Goal: Transaction & Acquisition: Purchase product/service

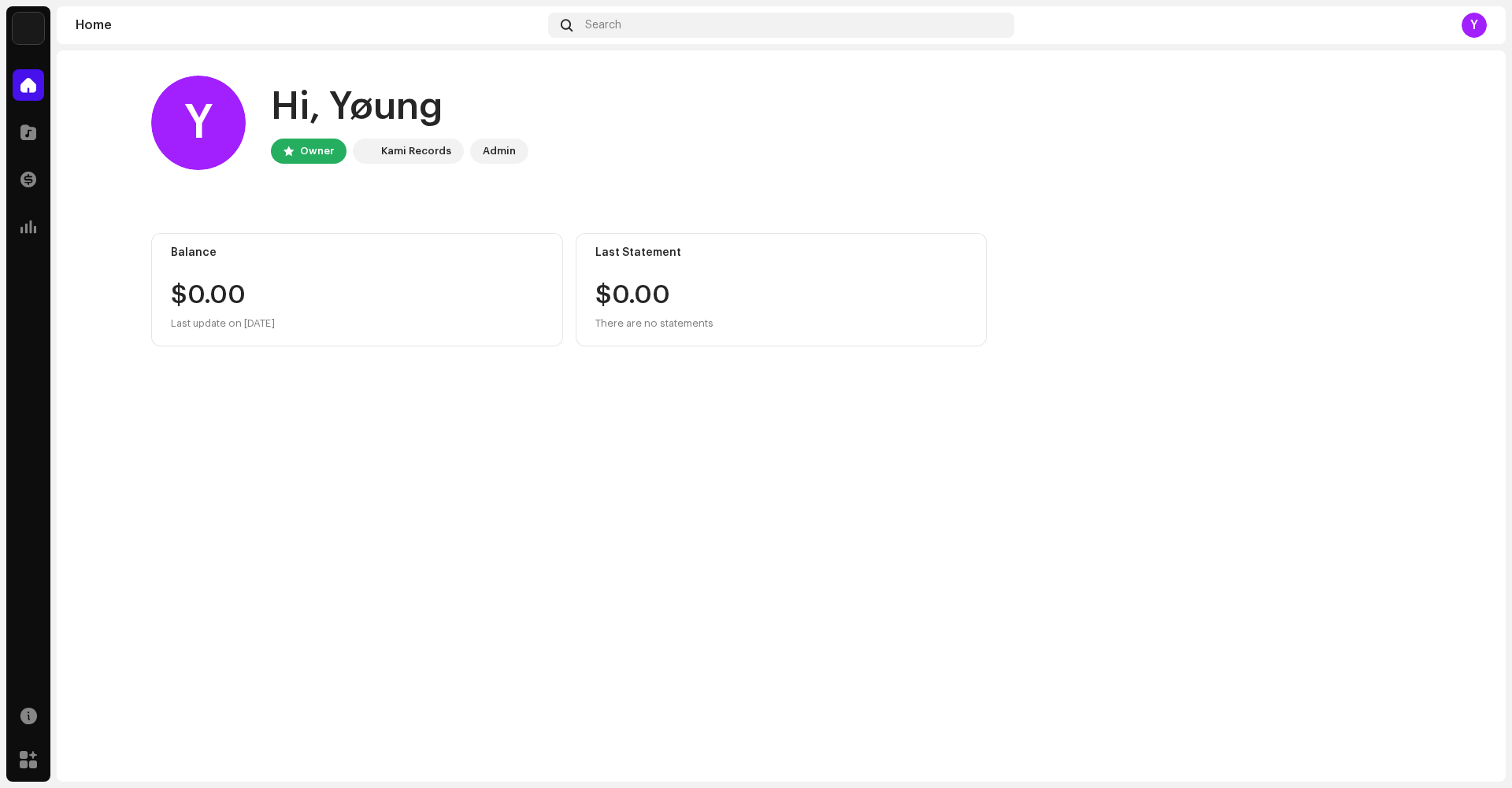
click at [23, 39] on img at bounding box center [28, 28] width 32 height 32
click at [125, 28] on span "Yøung Prødigy" at bounding box center [153, 27] width 79 height 13
click at [84, 42] on img at bounding box center [86, 36] width 32 height 32
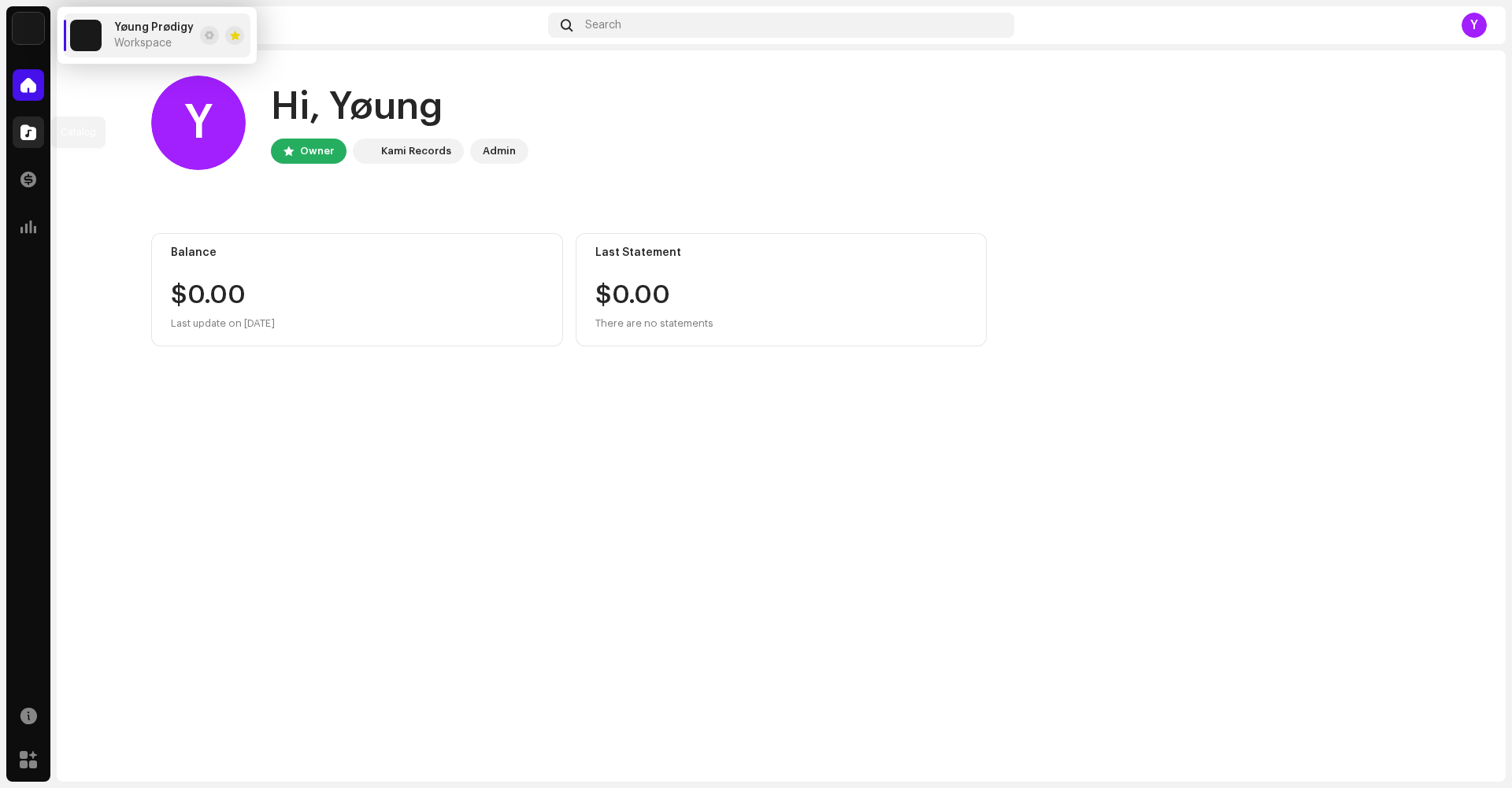
click at [24, 134] on span at bounding box center [28, 132] width 16 height 13
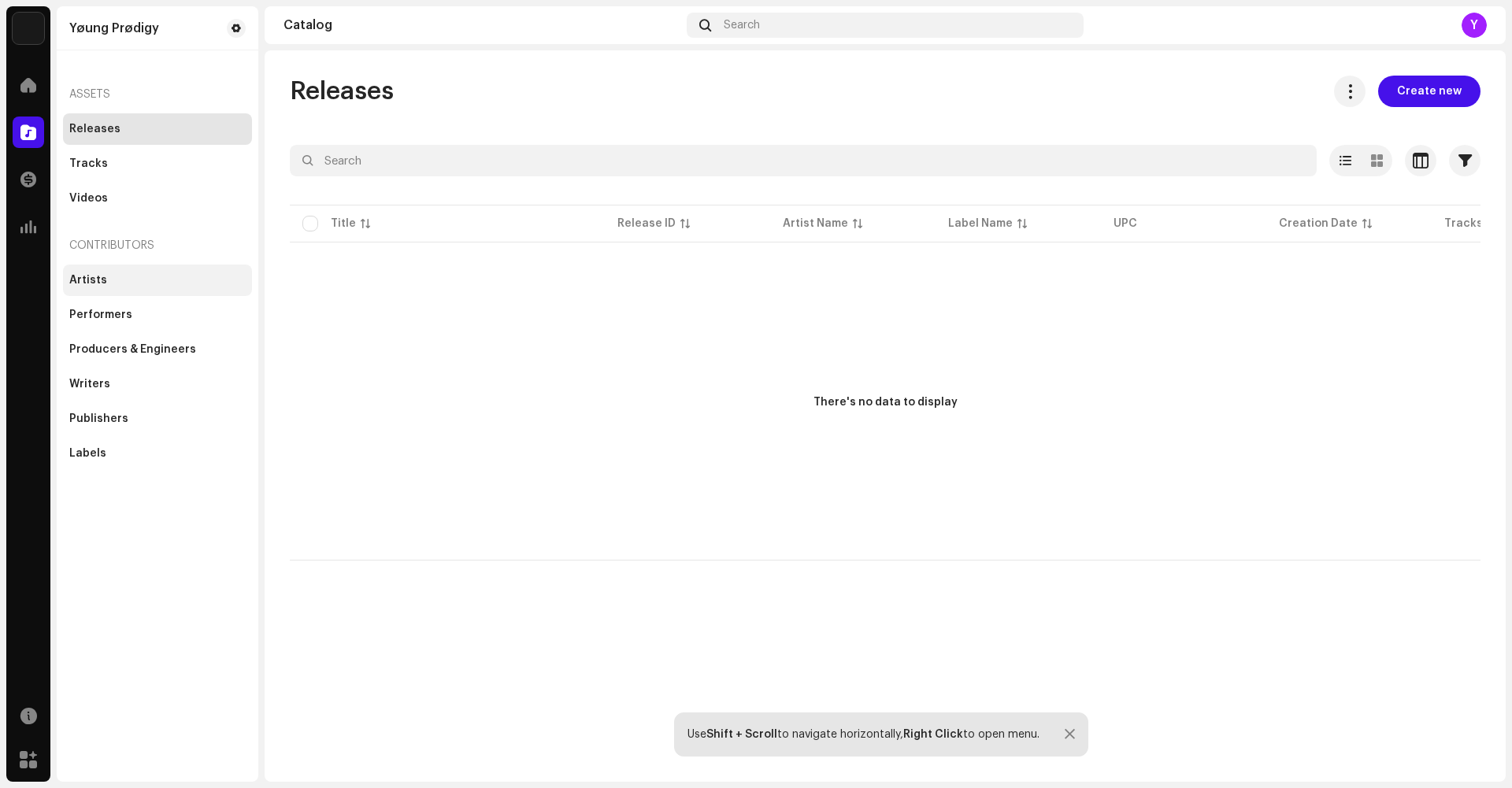
click at [133, 281] on div "Artists" at bounding box center [157, 280] width 177 height 13
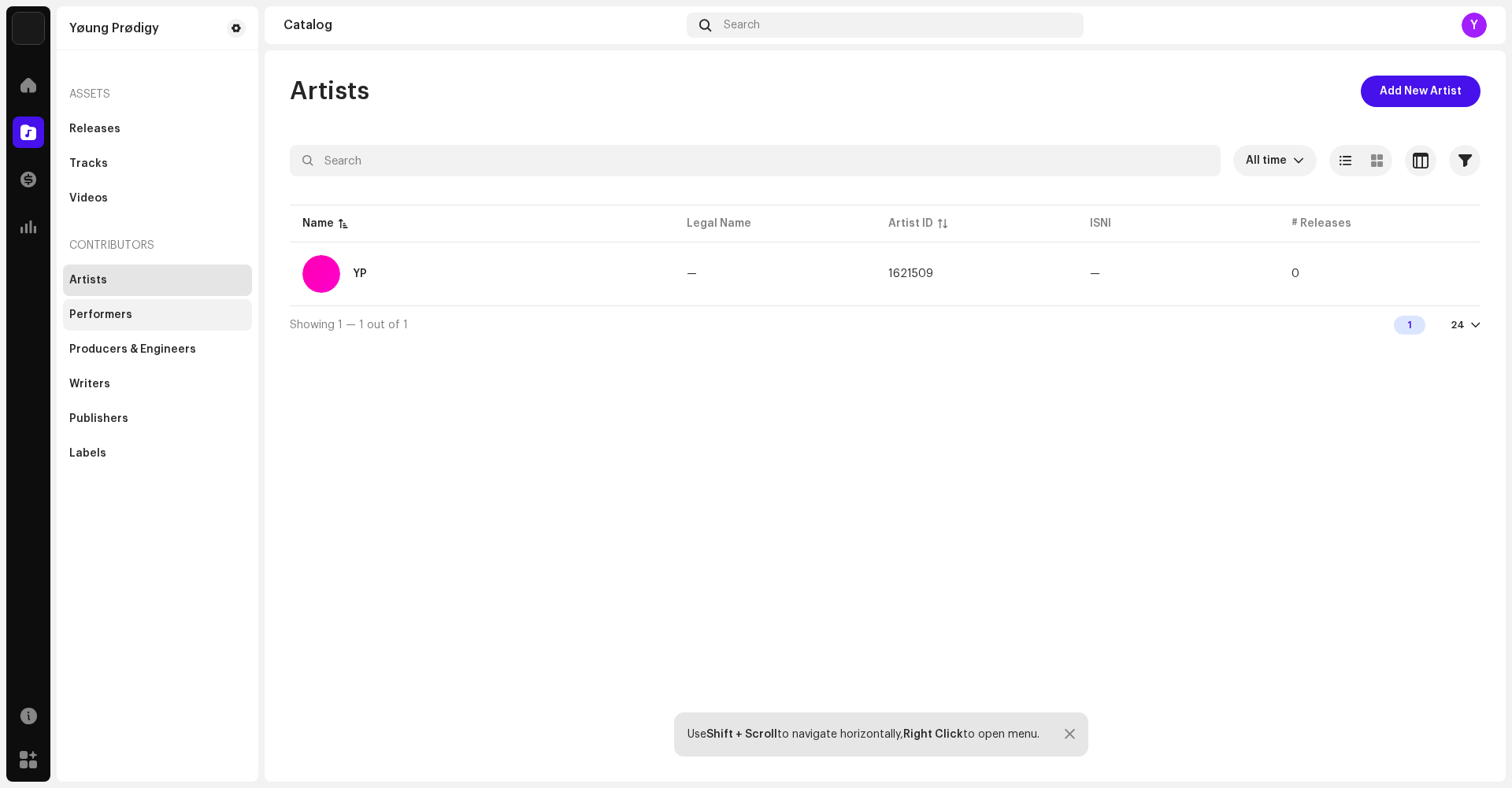
click at [106, 325] on div "Performers" at bounding box center [157, 315] width 189 height 32
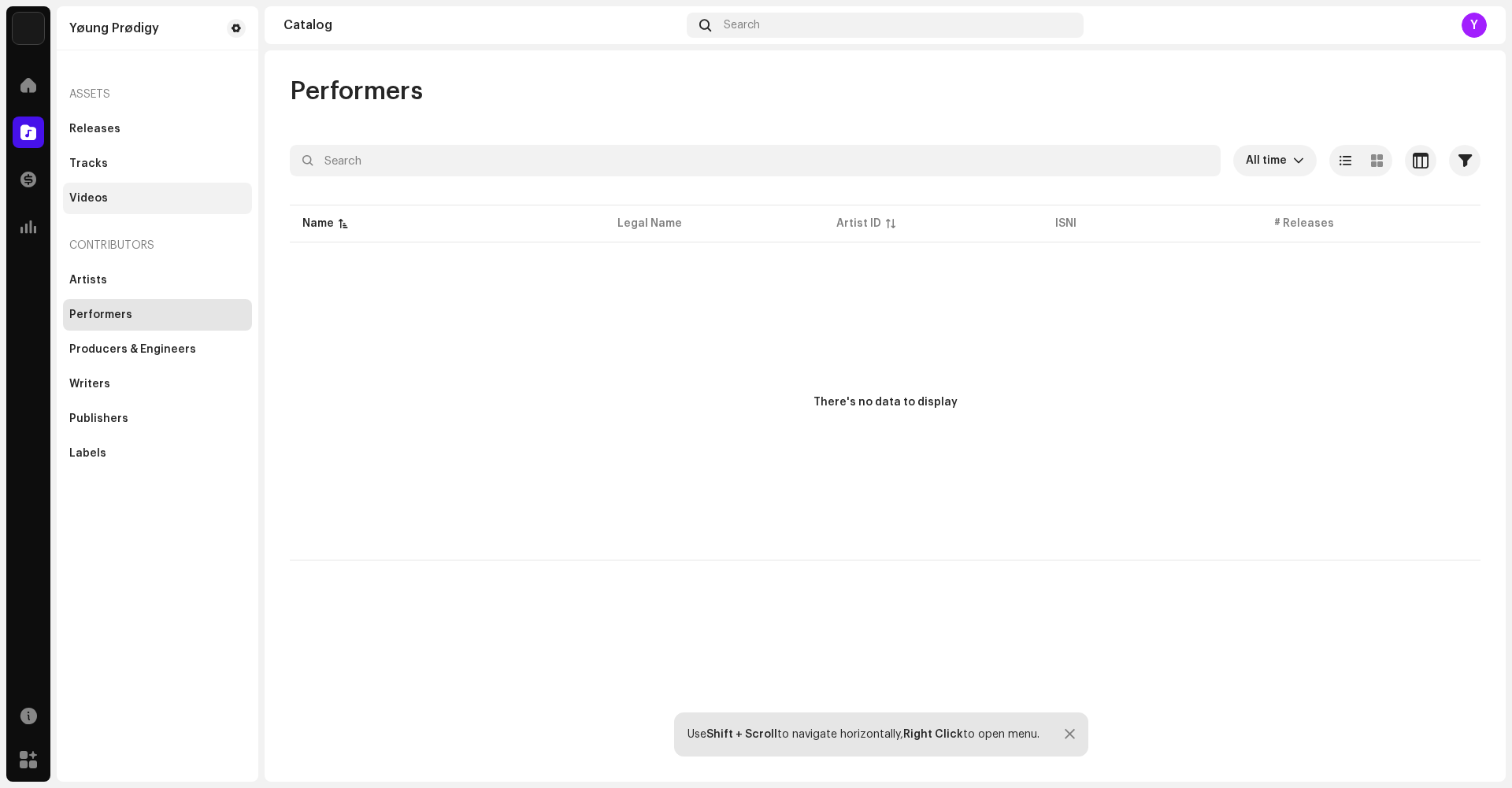
click at [112, 205] on div "Videos" at bounding box center [157, 198] width 189 height 32
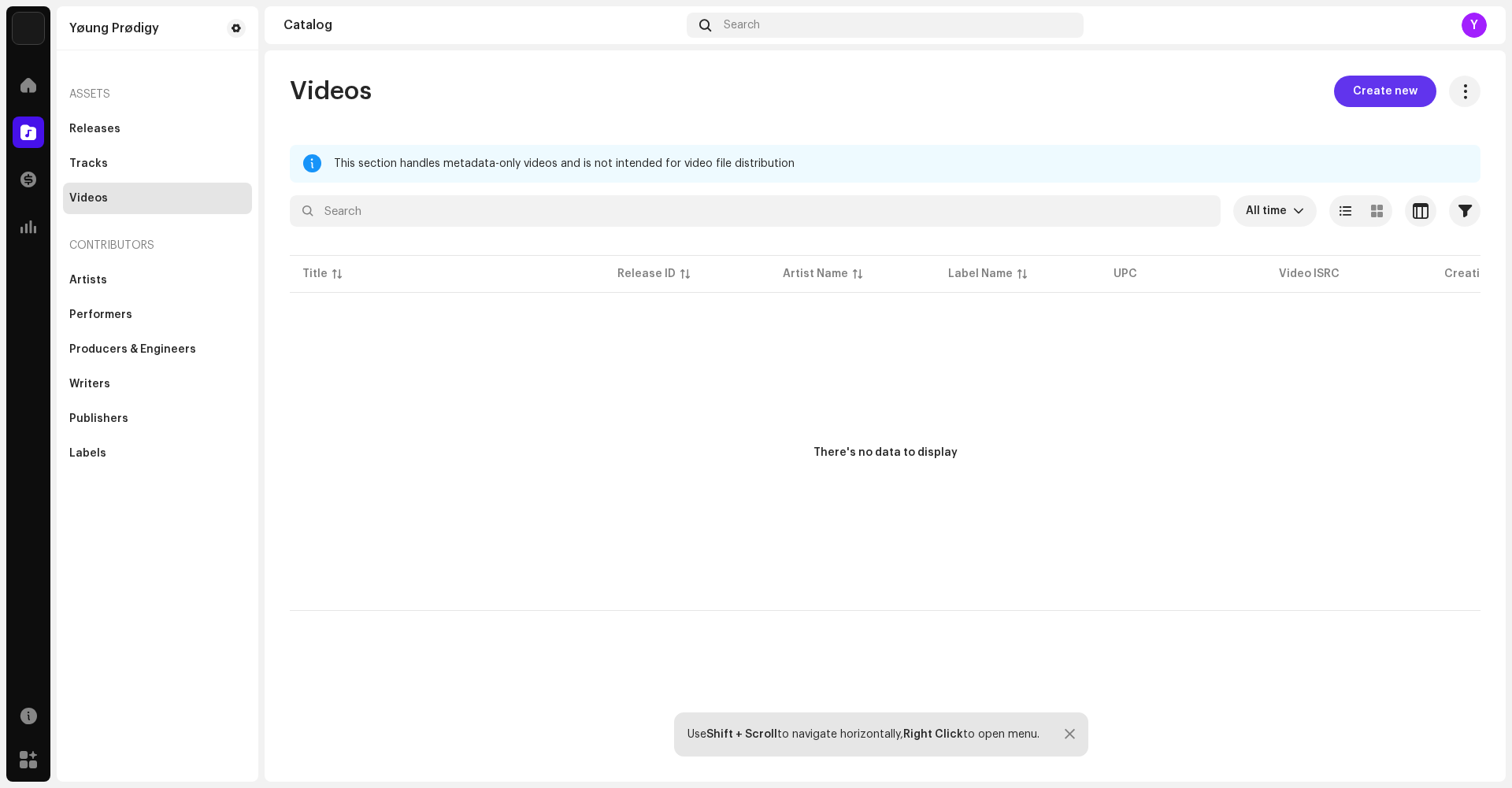
click at [1354, 95] on button "Create new" at bounding box center [1386, 91] width 102 height 32
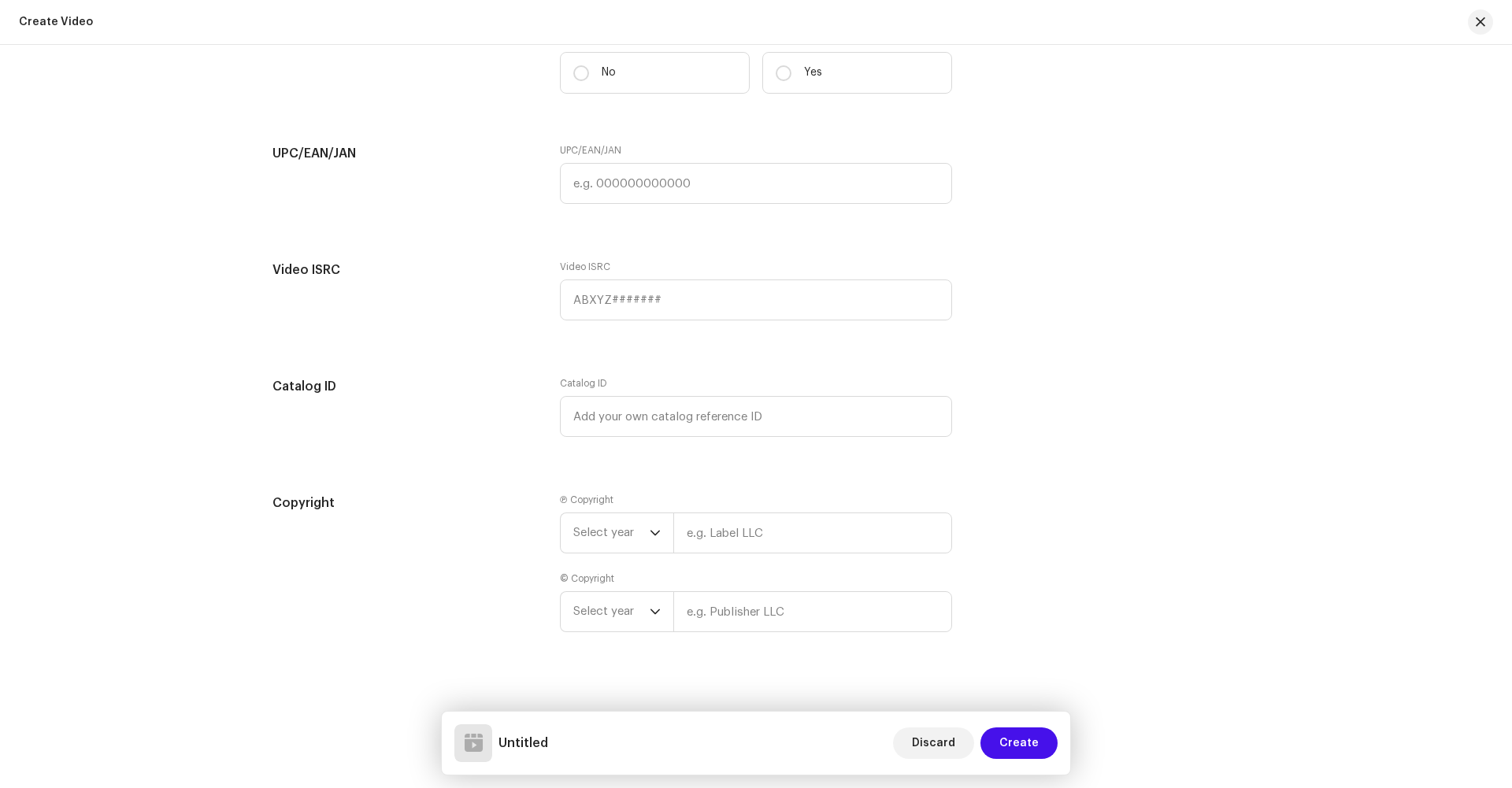
scroll to position [2329, 0]
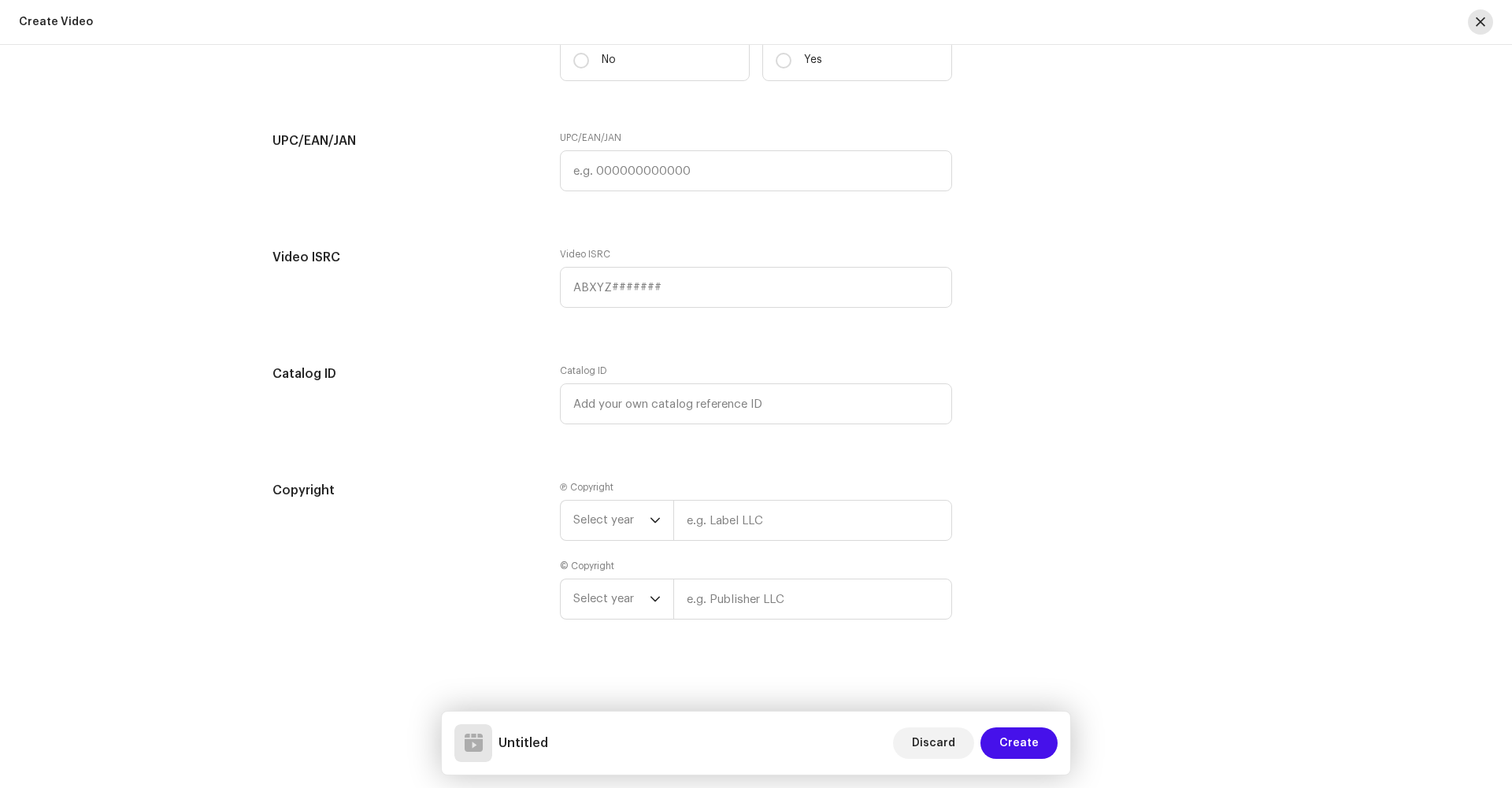
click at [1490, 15] on button "button" at bounding box center [1481, 22] width 25 height 25
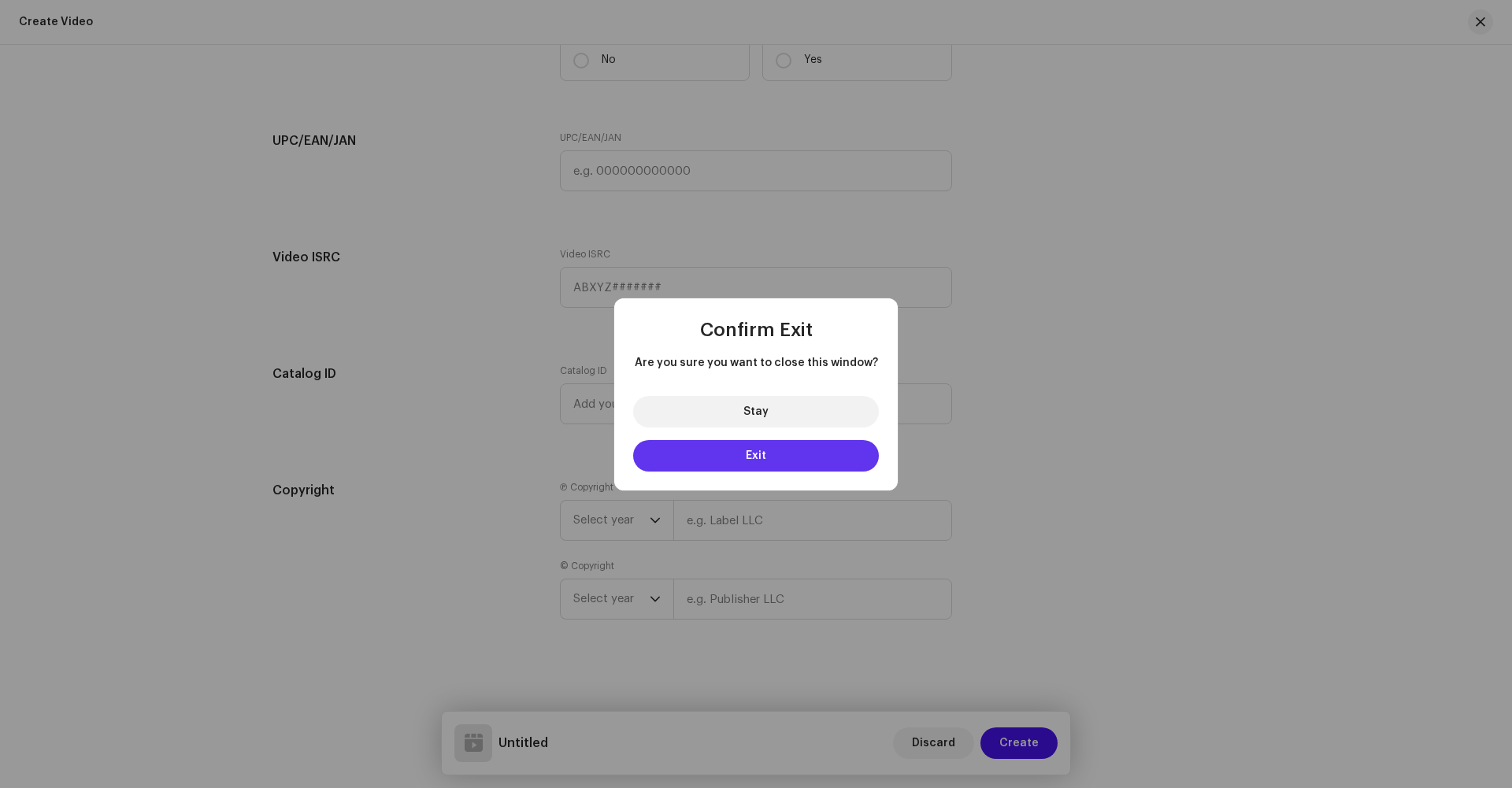
click at [744, 462] on button "Exit" at bounding box center [756, 456] width 246 height 32
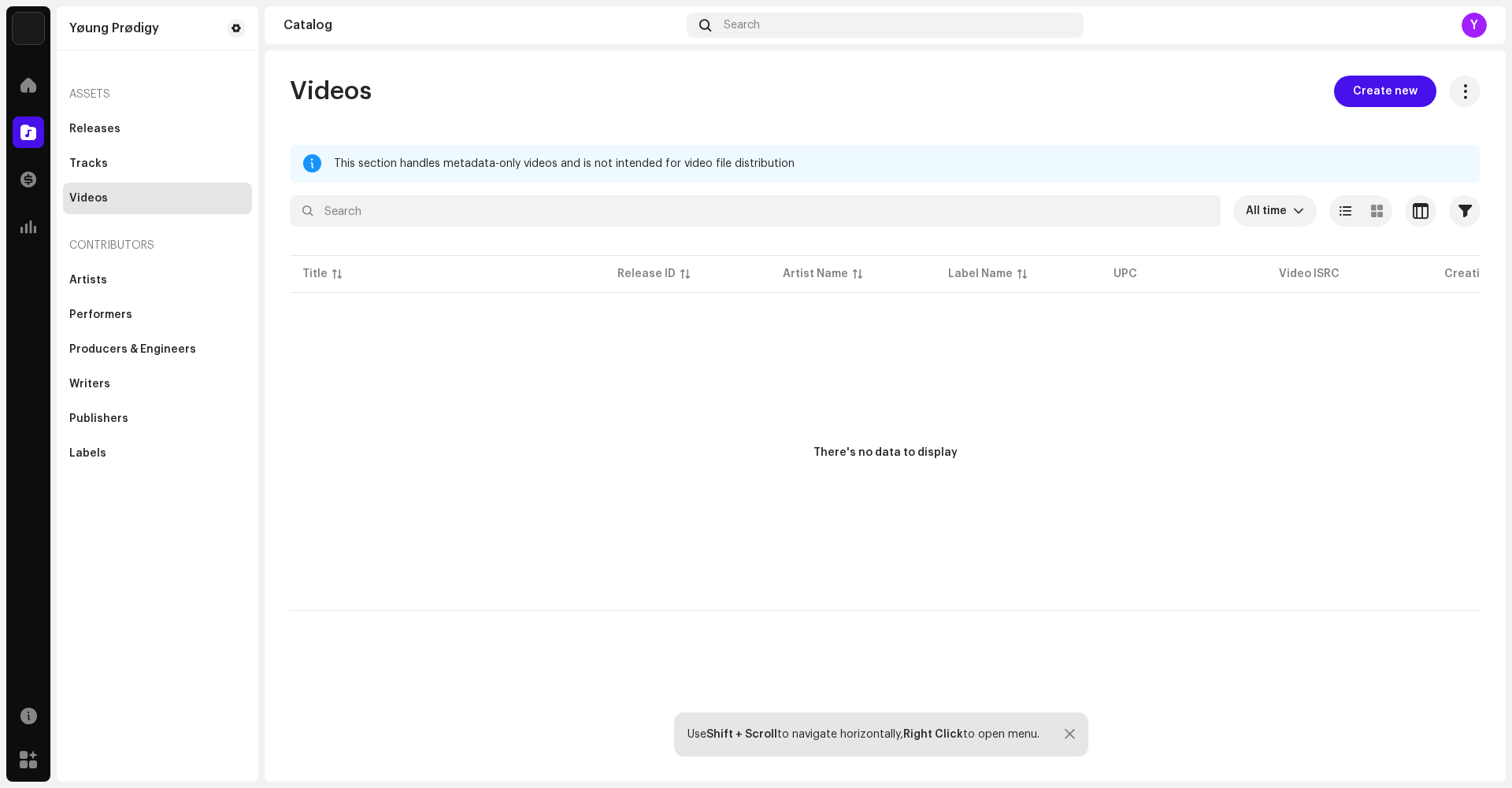
click at [60, 141] on div "Assets Releases Tracks Videos Contributors Artists Performers Producers & Engin…" at bounding box center [157, 263] width 202 height 412
click at [95, 127] on div "Releases" at bounding box center [95, 129] width 51 height 13
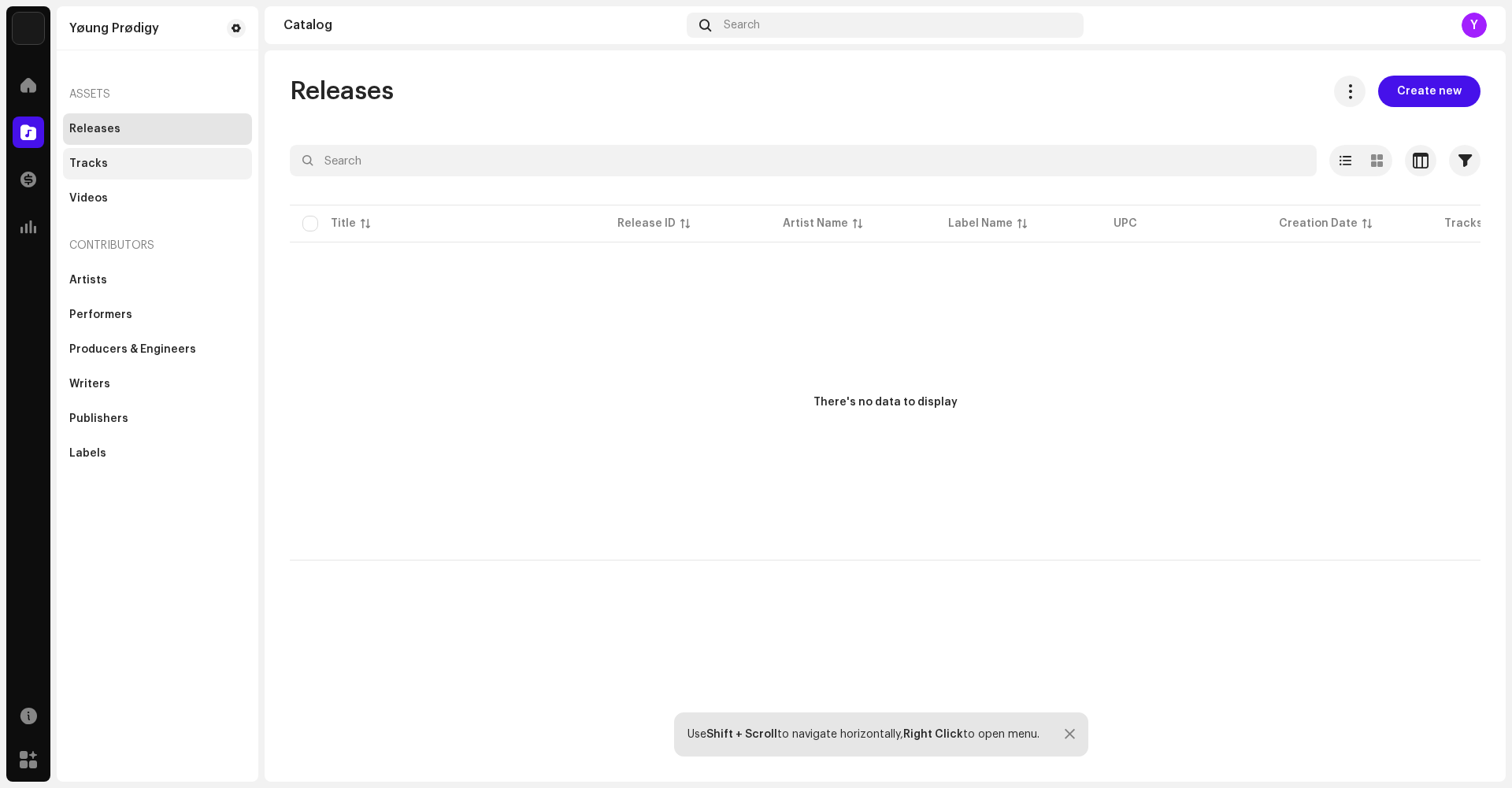
click at [146, 174] on div "Tracks" at bounding box center [157, 164] width 189 height 32
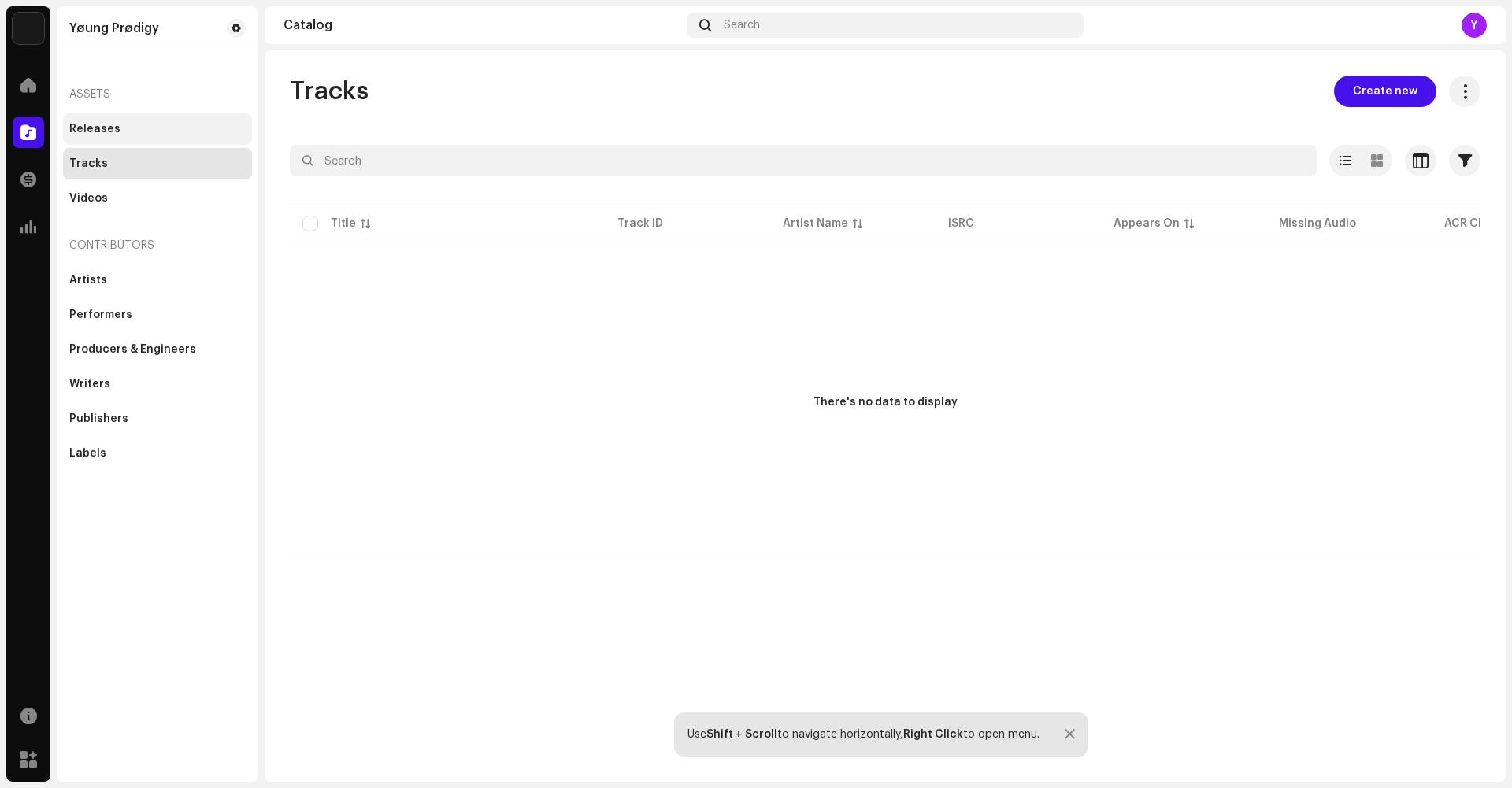
click at [135, 134] on div "Releases" at bounding box center [157, 129] width 177 height 13
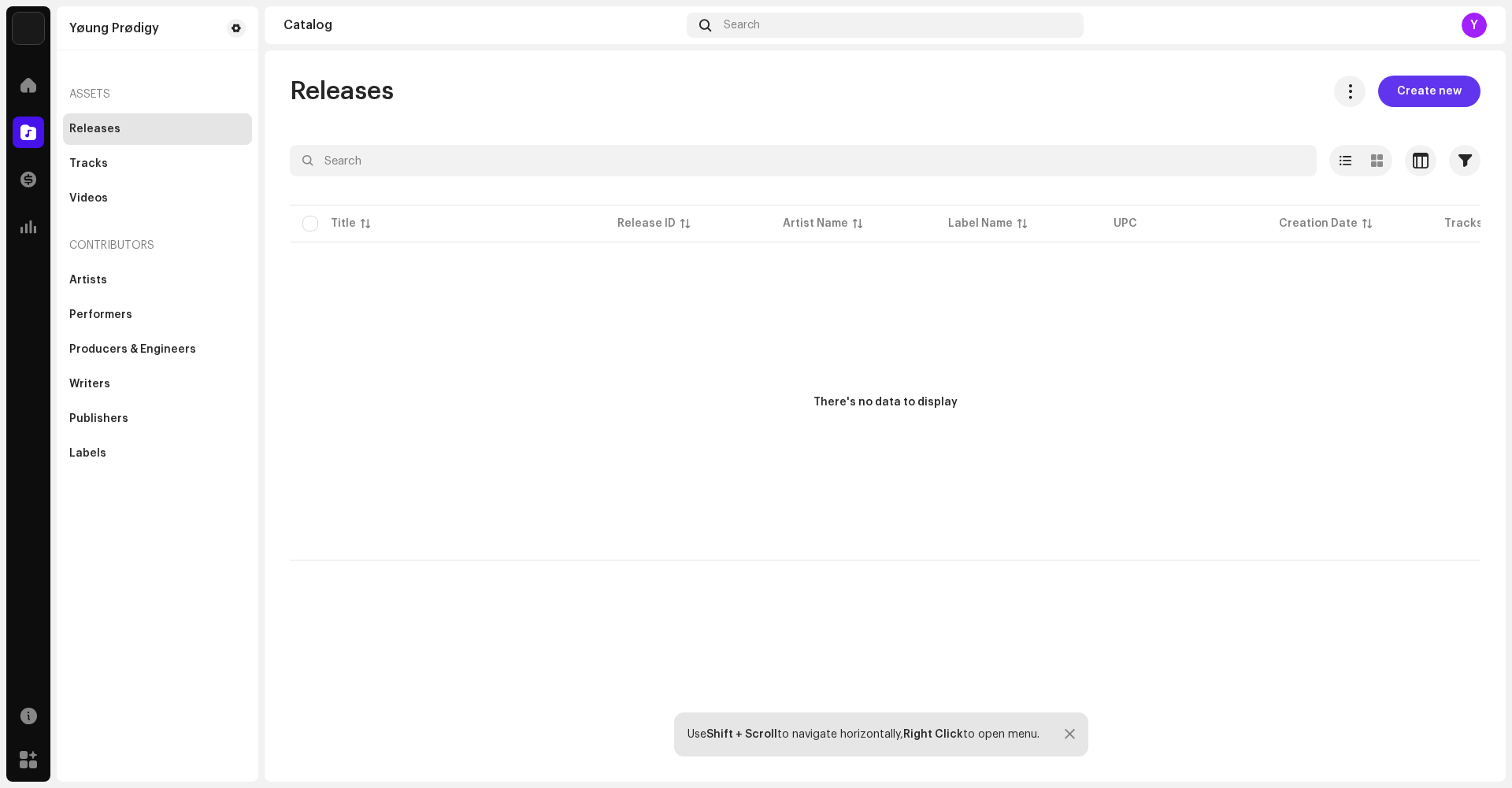
click at [1407, 103] on span "Create new" at bounding box center [1429, 91] width 64 height 32
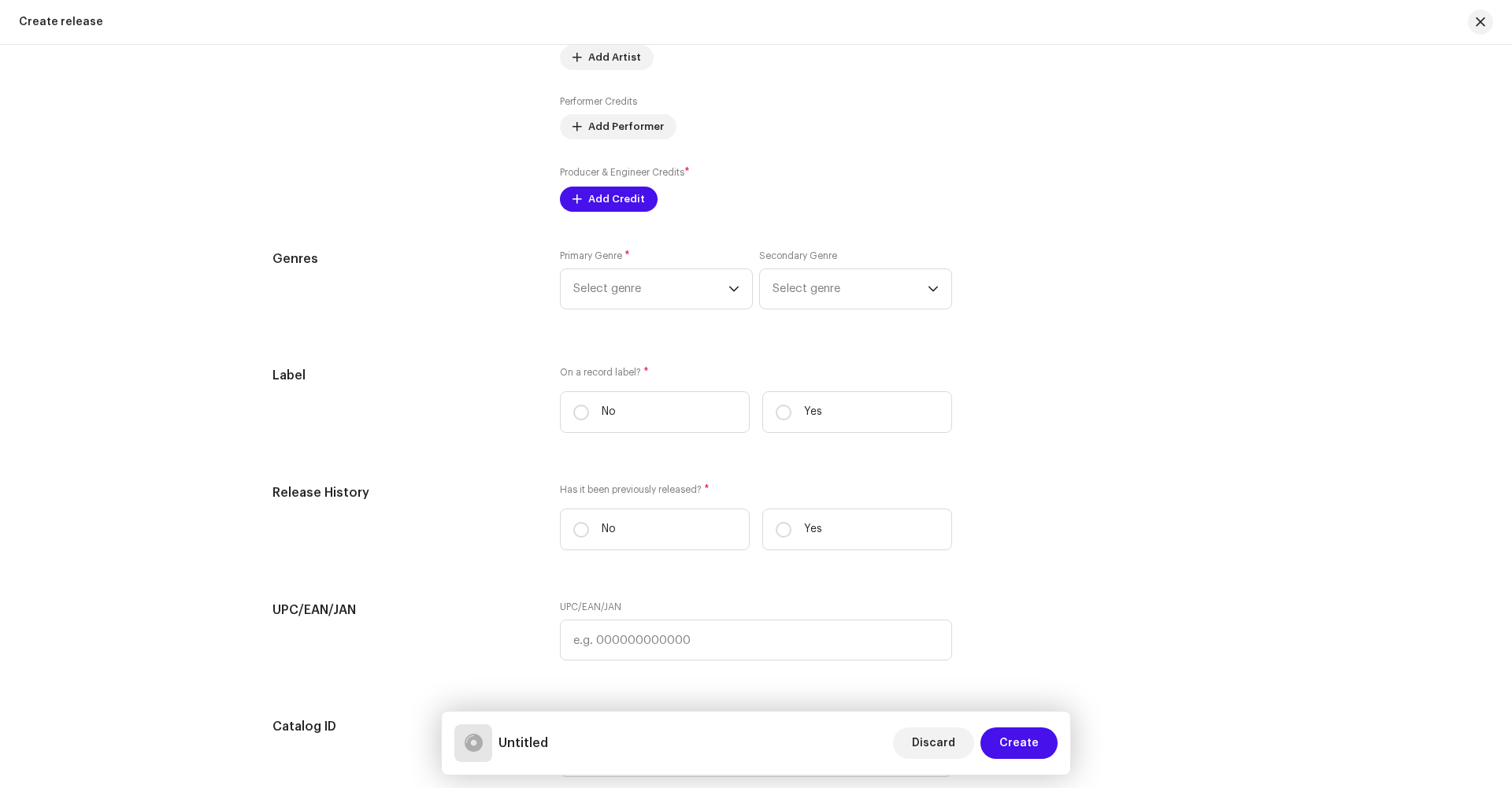
scroll to position [1903, 0]
click at [780, 409] on input "Yes" at bounding box center [783, 407] width 16 height 16
radio input "true"
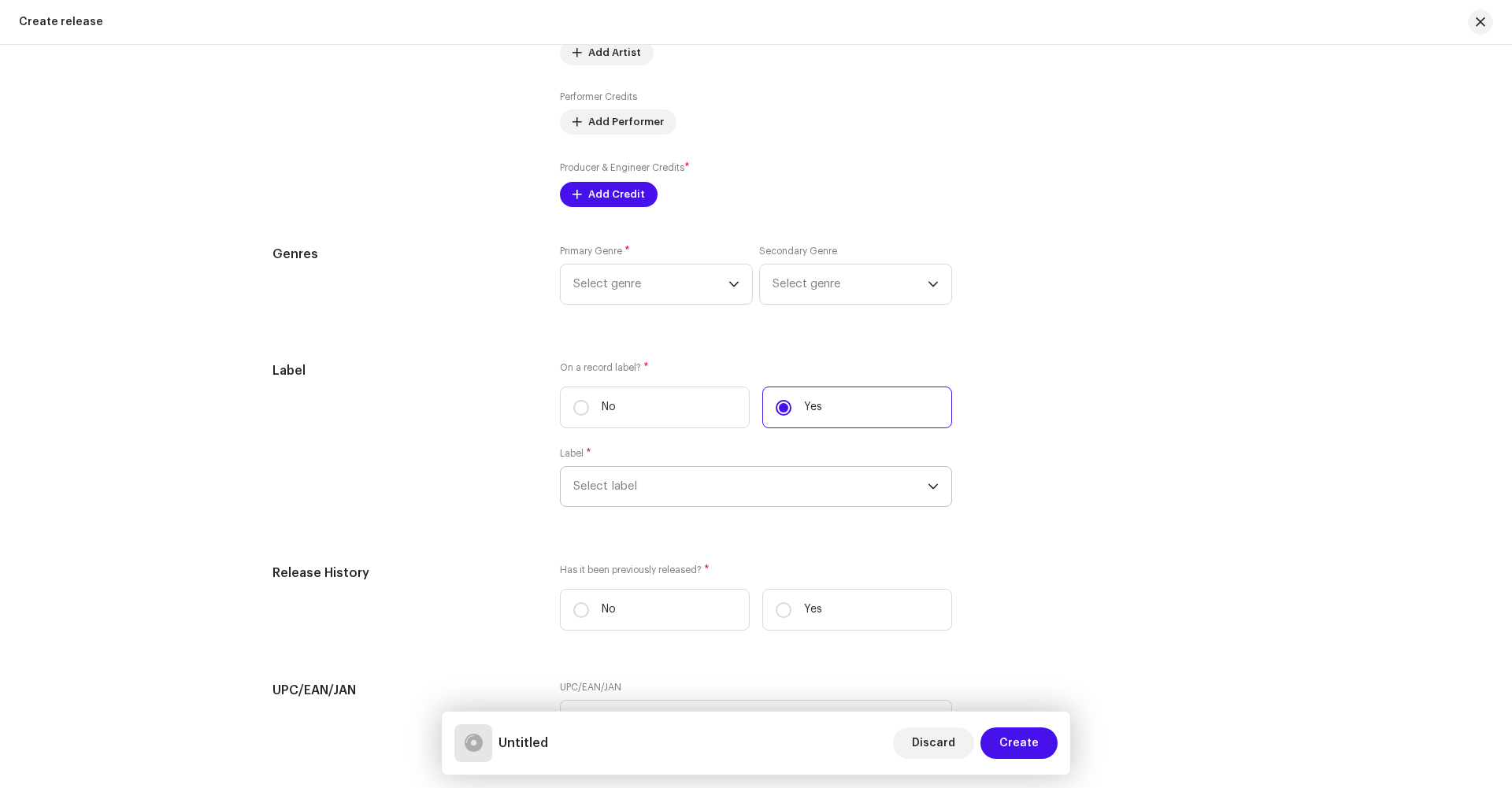
click at [644, 501] on span "Select label" at bounding box center [751, 486] width 355 height 39
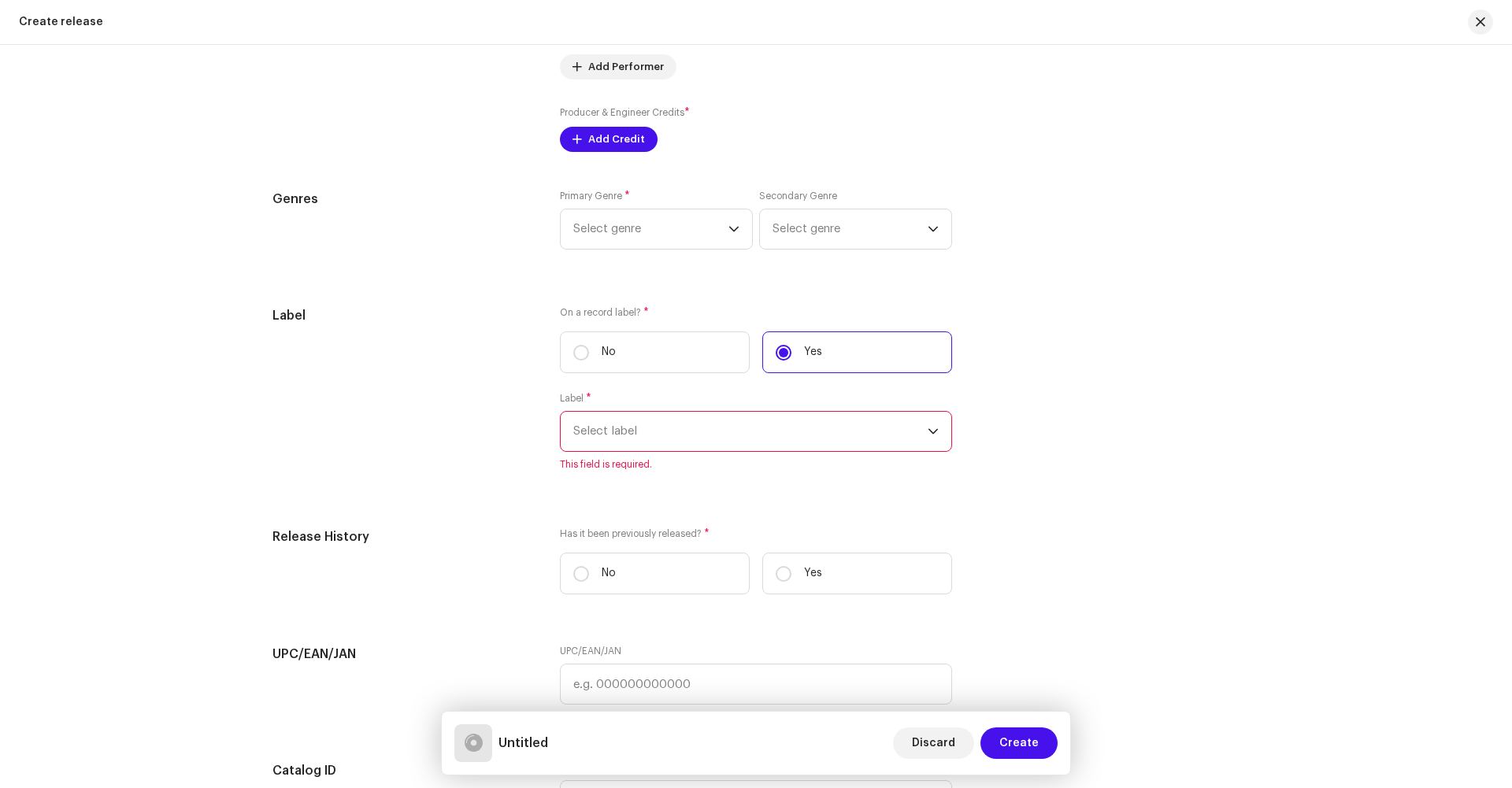
click at [611, 446] on span "Select label" at bounding box center [751, 431] width 355 height 39
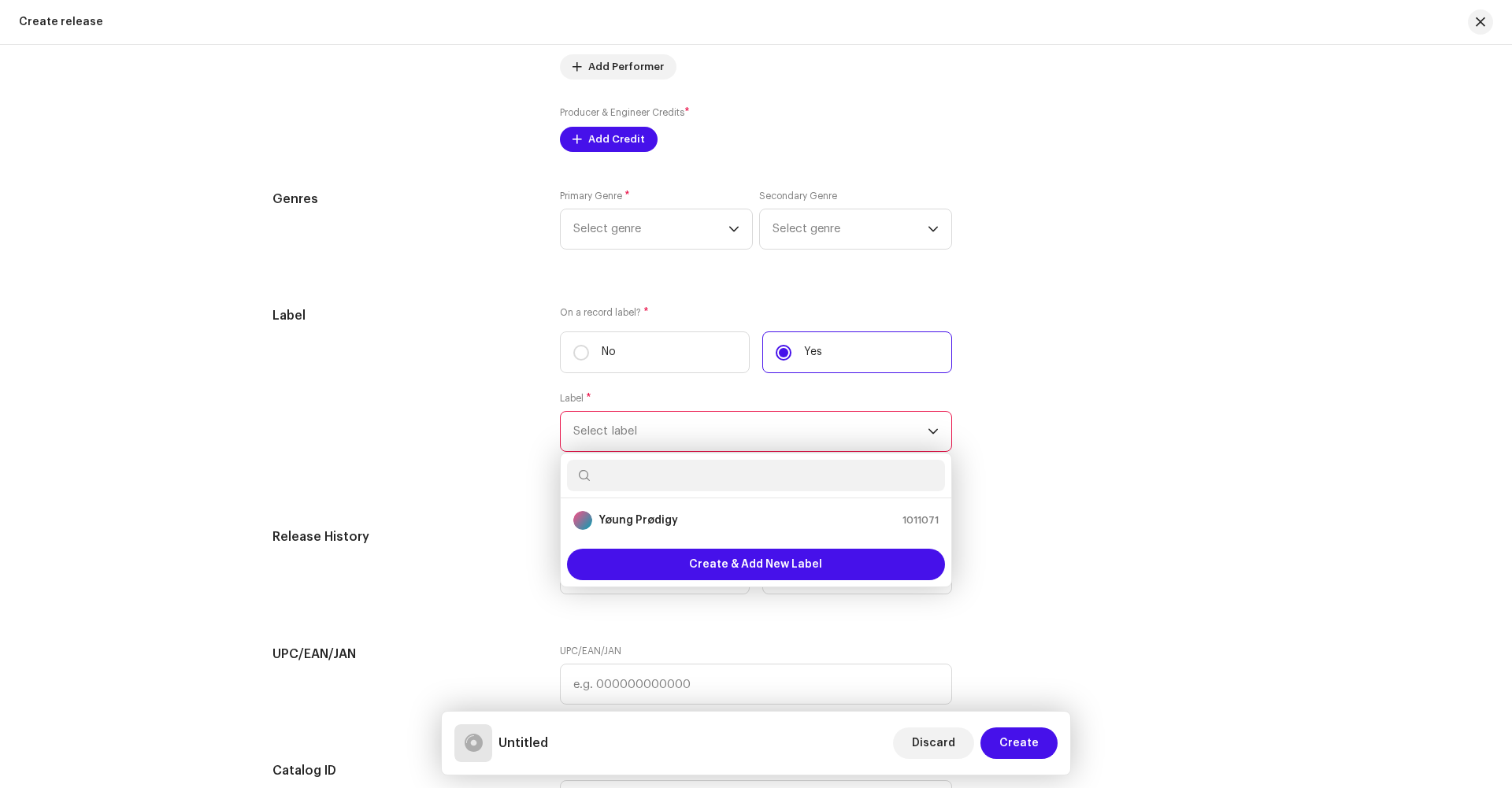
click at [489, 503] on div "Prefill release information from track metadata Compilation Is it a compilation…" at bounding box center [756, 45] width 967 height 1979
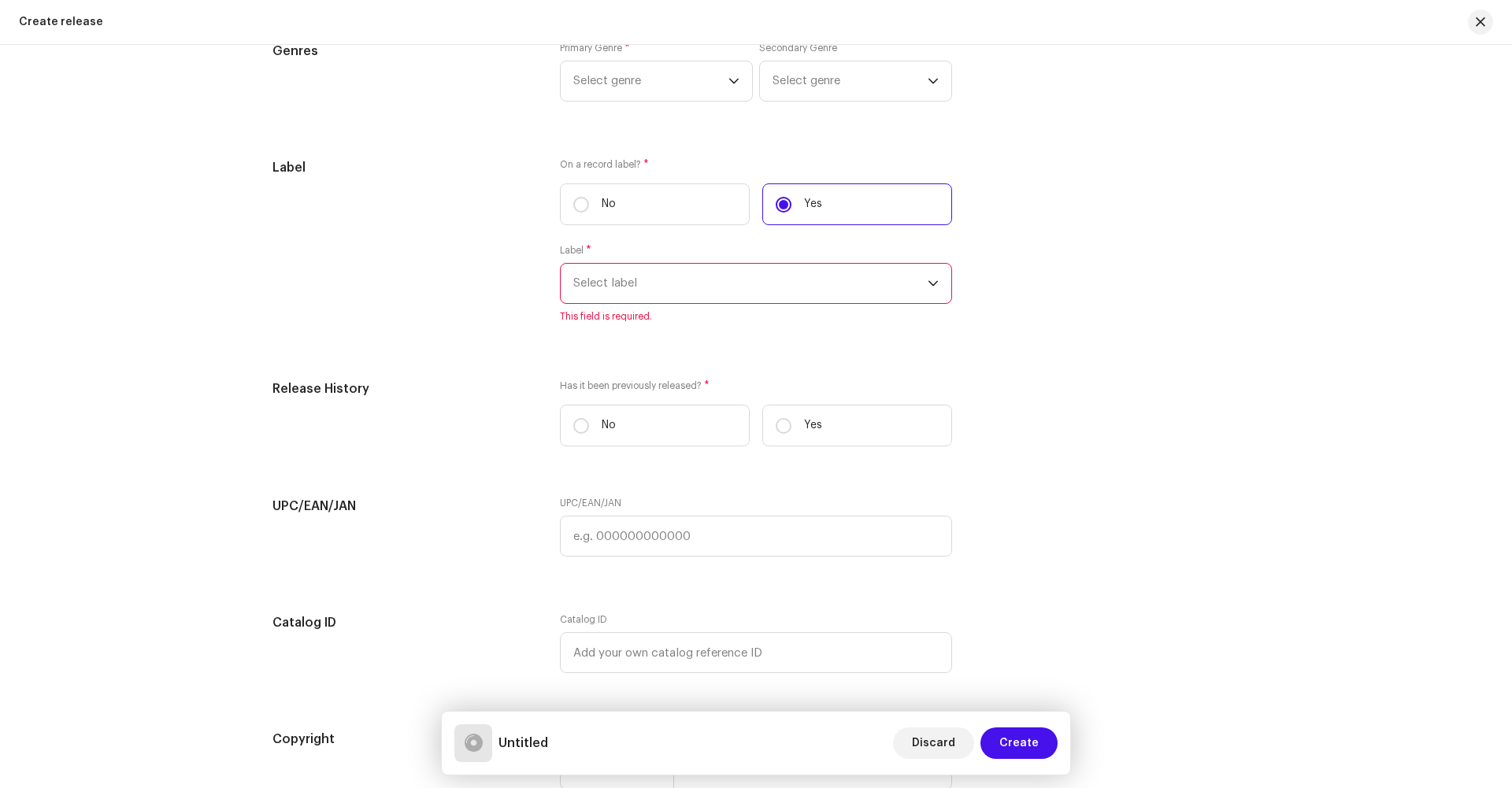
scroll to position [2121, 0]
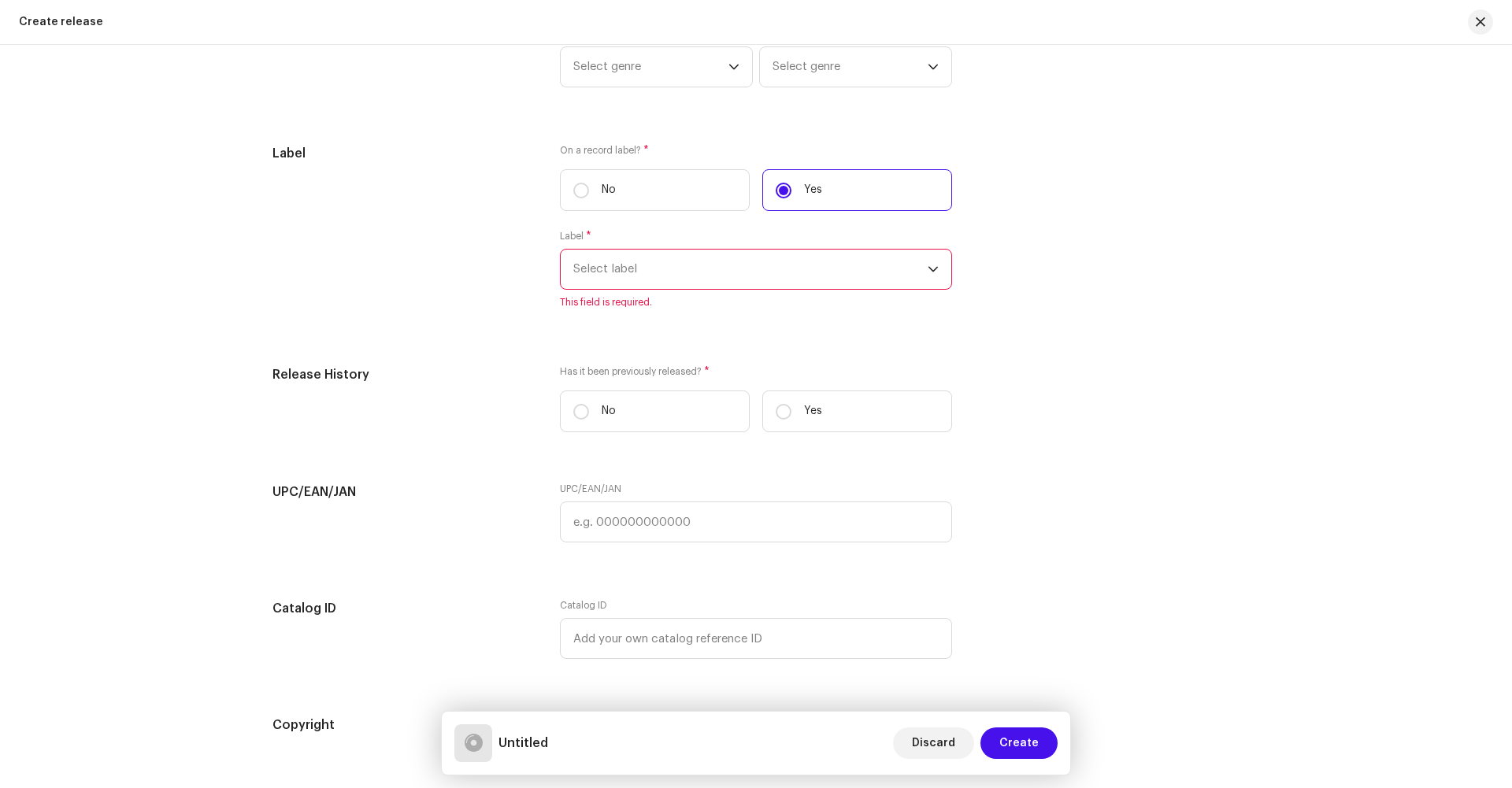
click at [614, 279] on span "Select label" at bounding box center [751, 269] width 355 height 39
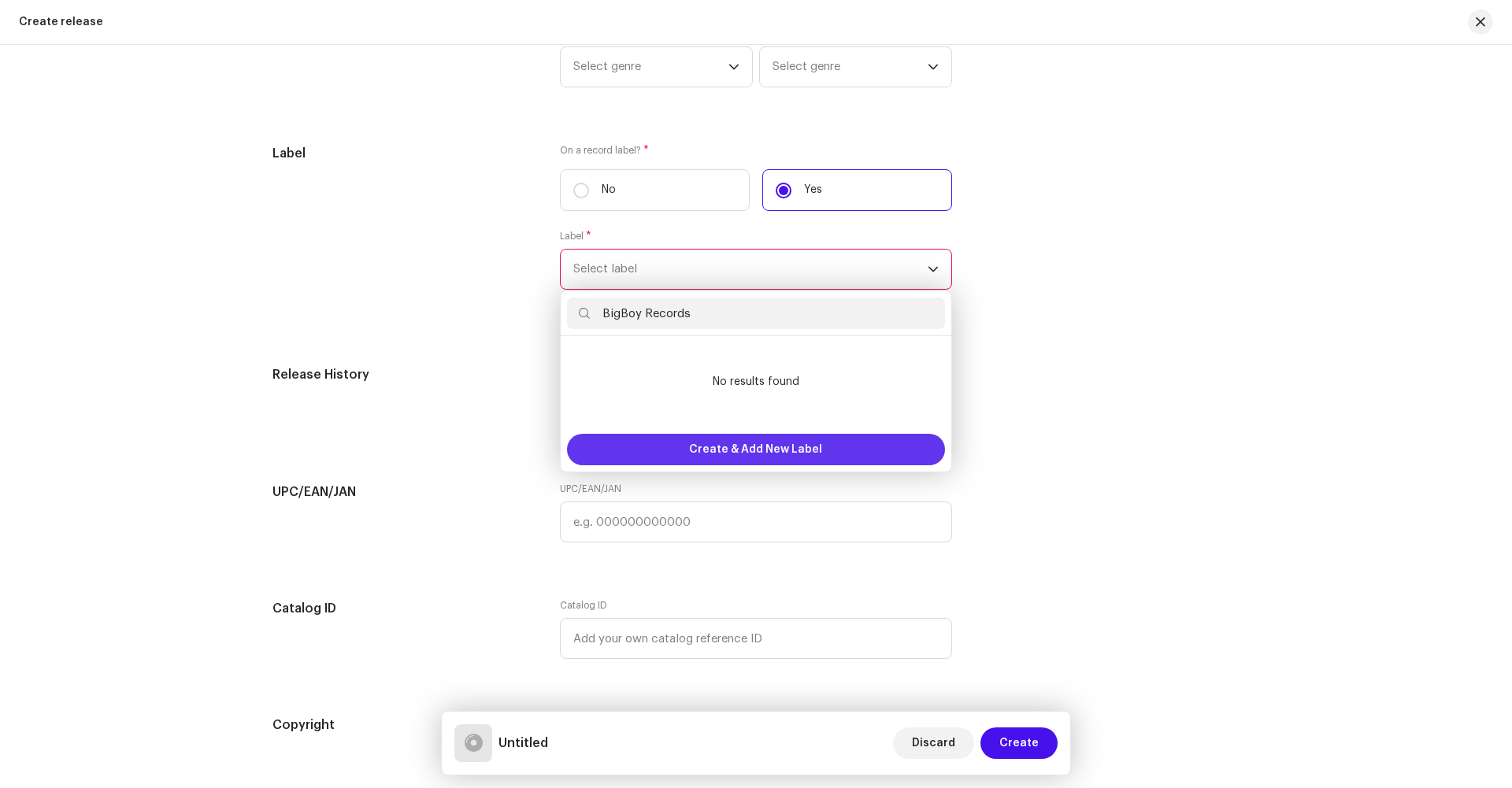
type input "BigBoy Records"
click at [694, 451] on span "Create & Add New Label" at bounding box center [756, 450] width 133 height 32
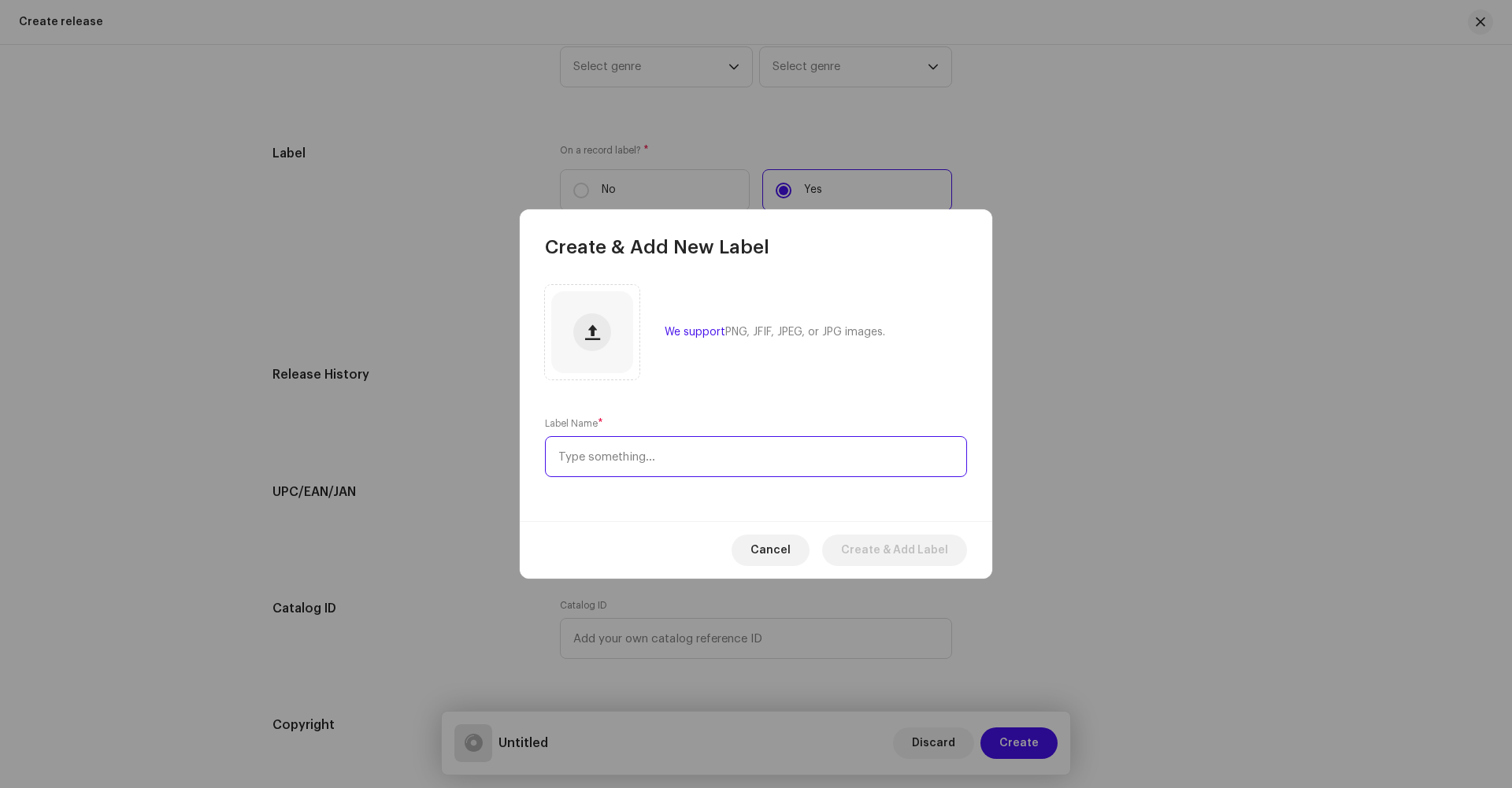
click at [705, 457] on input "text" at bounding box center [756, 456] width 423 height 41
type input "BigBoy Records"
click at [869, 553] on span "Create & Add Label" at bounding box center [894, 550] width 107 height 32
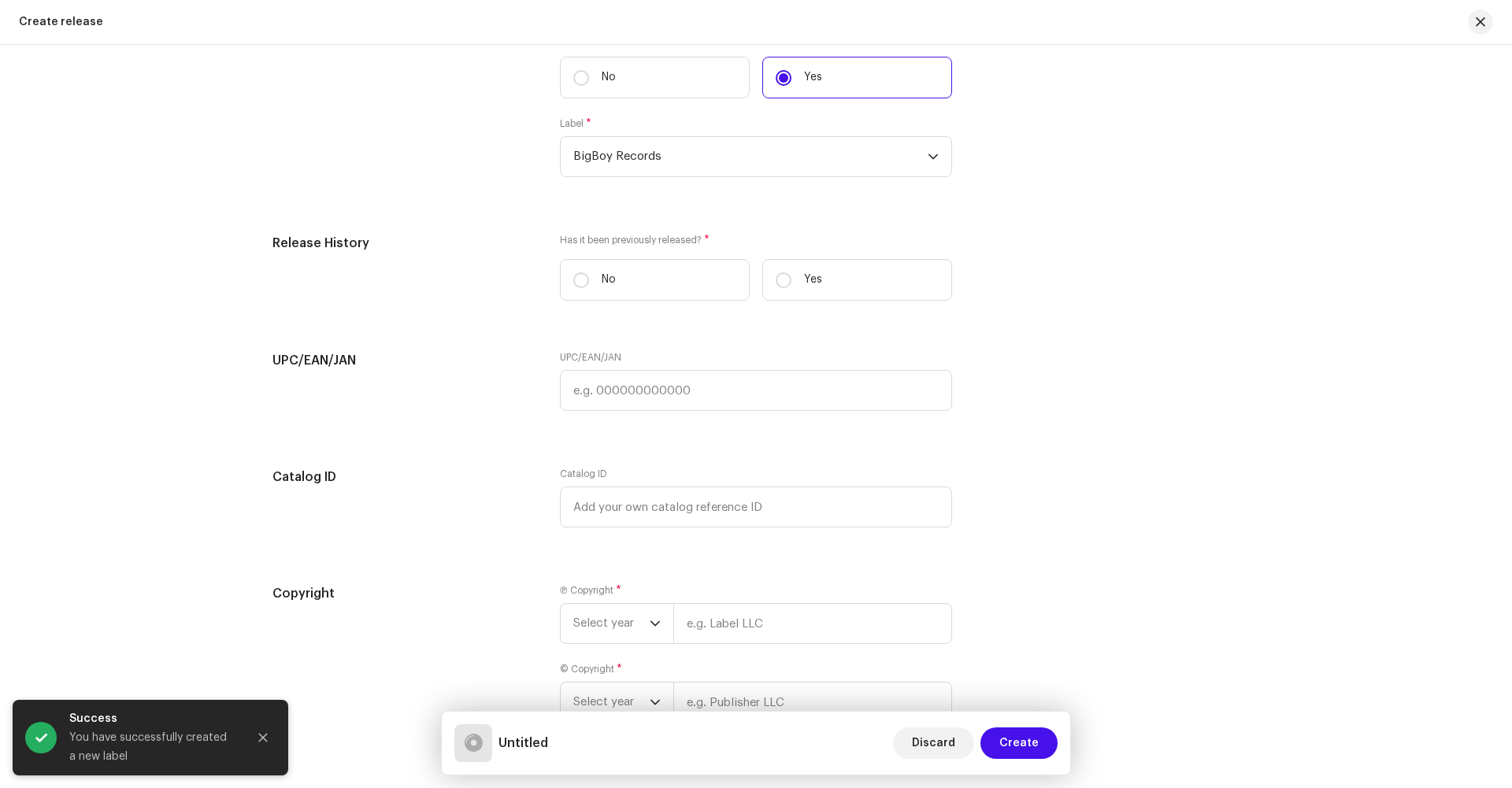
scroll to position [2338, 0]
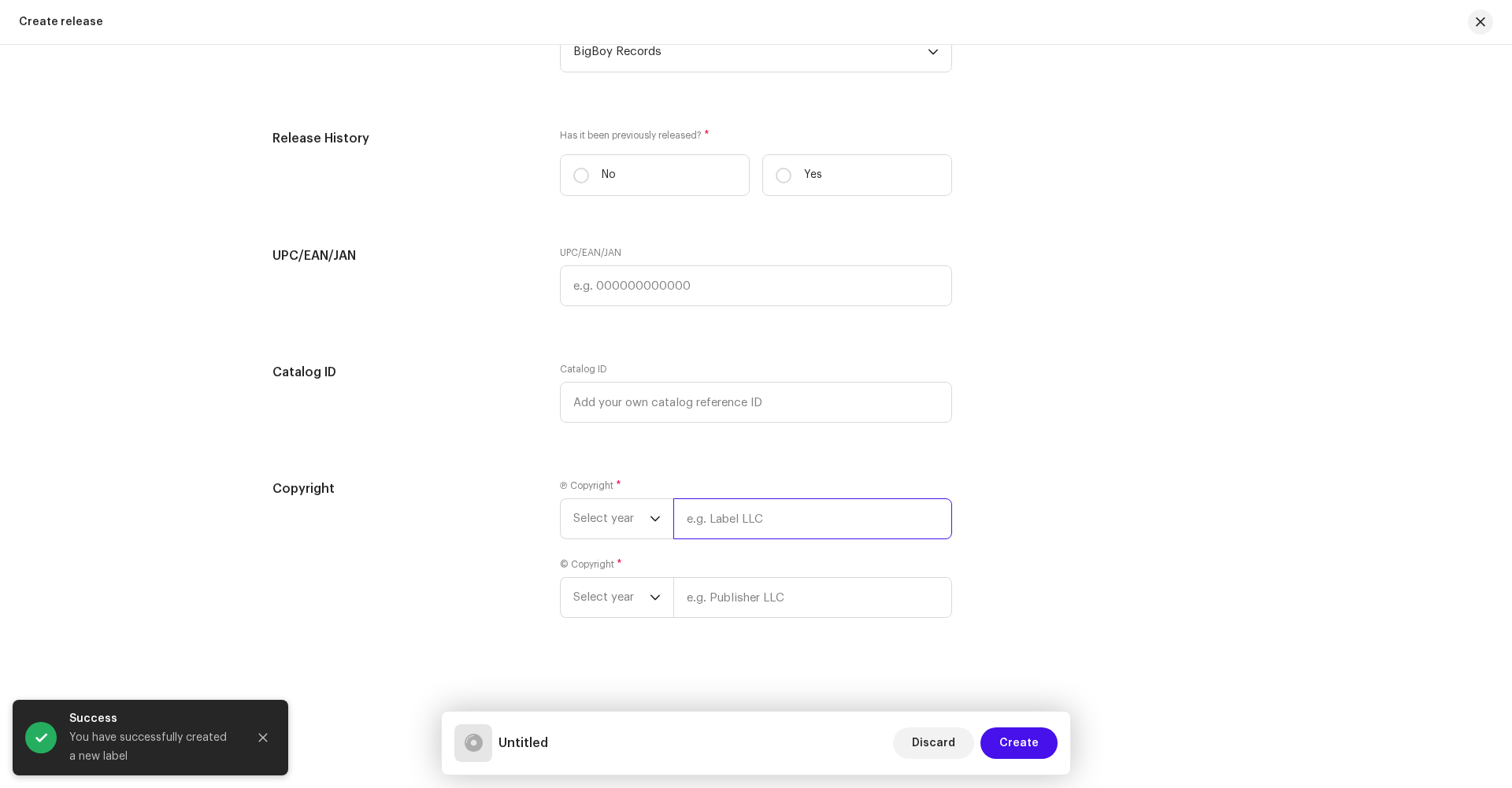
click at [707, 514] on input "text" at bounding box center [812, 519] width 279 height 41
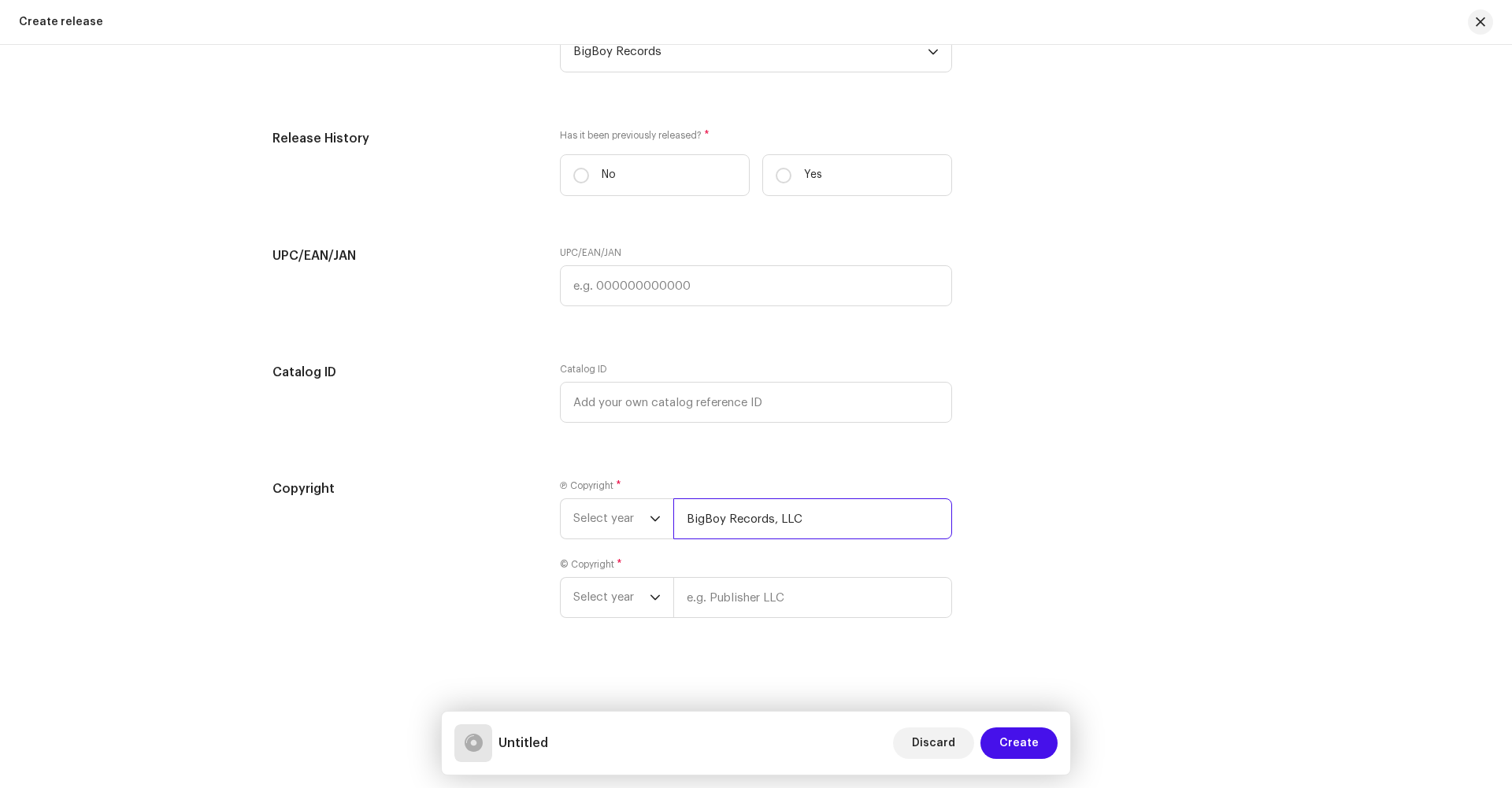
drag, startPoint x: 811, startPoint y: 527, endPoint x: 682, endPoint y: 524, distance: 129.0
click at [682, 524] on input "BigBoy Records, LLC" at bounding box center [812, 519] width 279 height 41
type input "BigBoy Records, LLC"
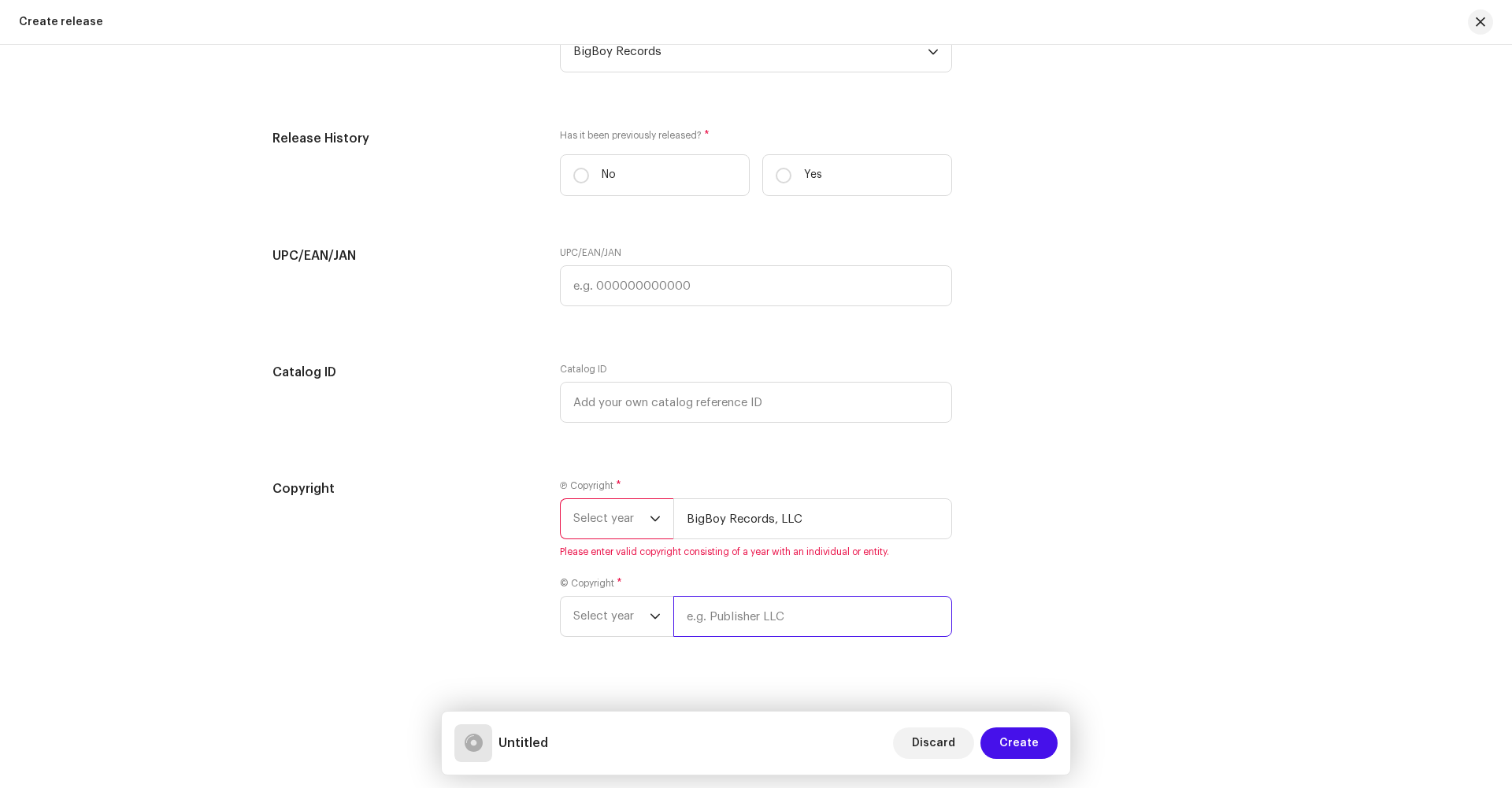
click at [781, 608] on input "text" at bounding box center [812, 617] width 279 height 41
paste input "BigBoy Records, LLC"
type input "BigBoy Records, LLC"
click at [585, 603] on span "Select year" at bounding box center [611, 617] width 76 height 39
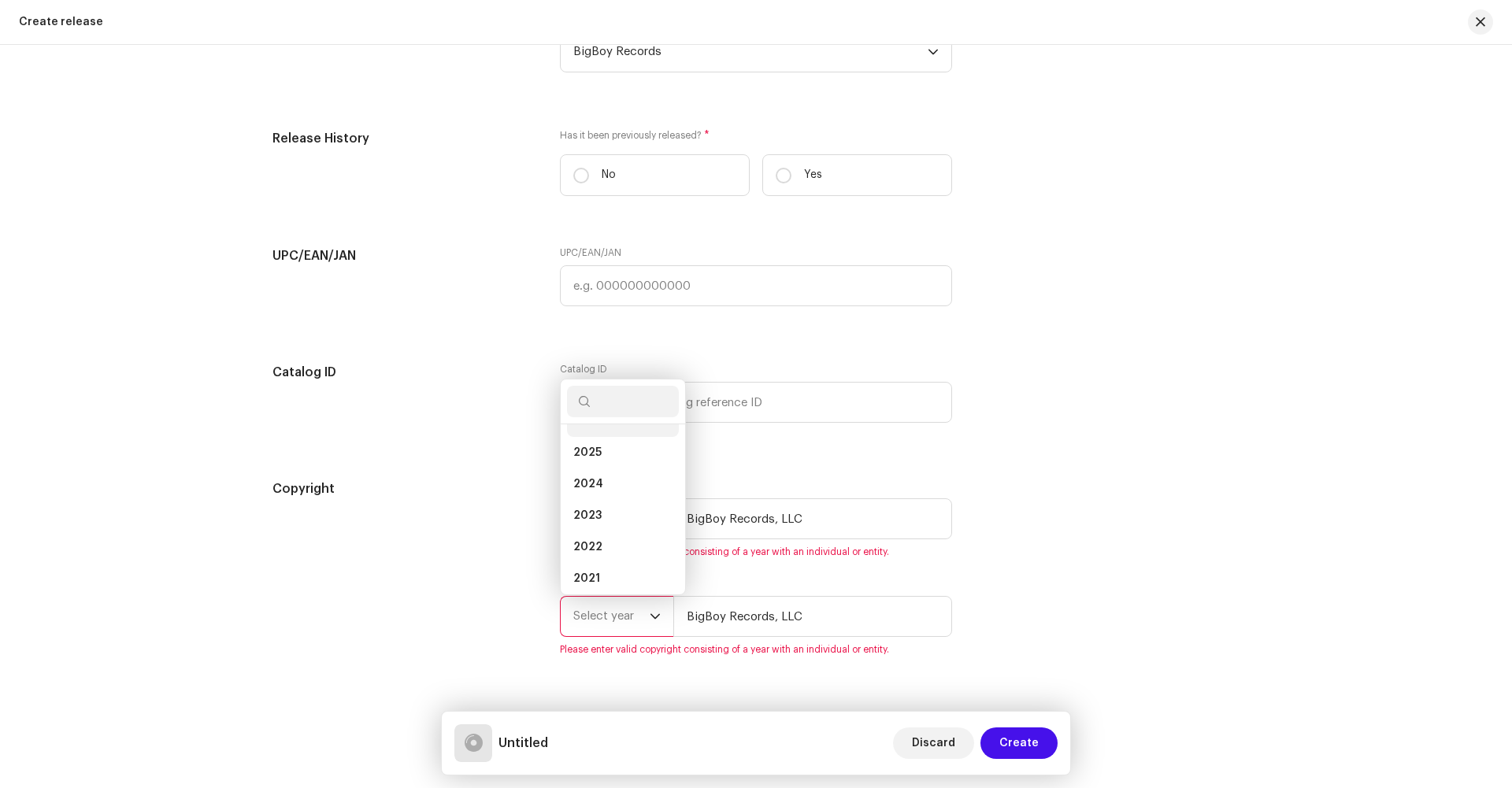
scroll to position [7, 0]
click at [585, 443] on span "2026" at bounding box center [587, 440] width 29 height 16
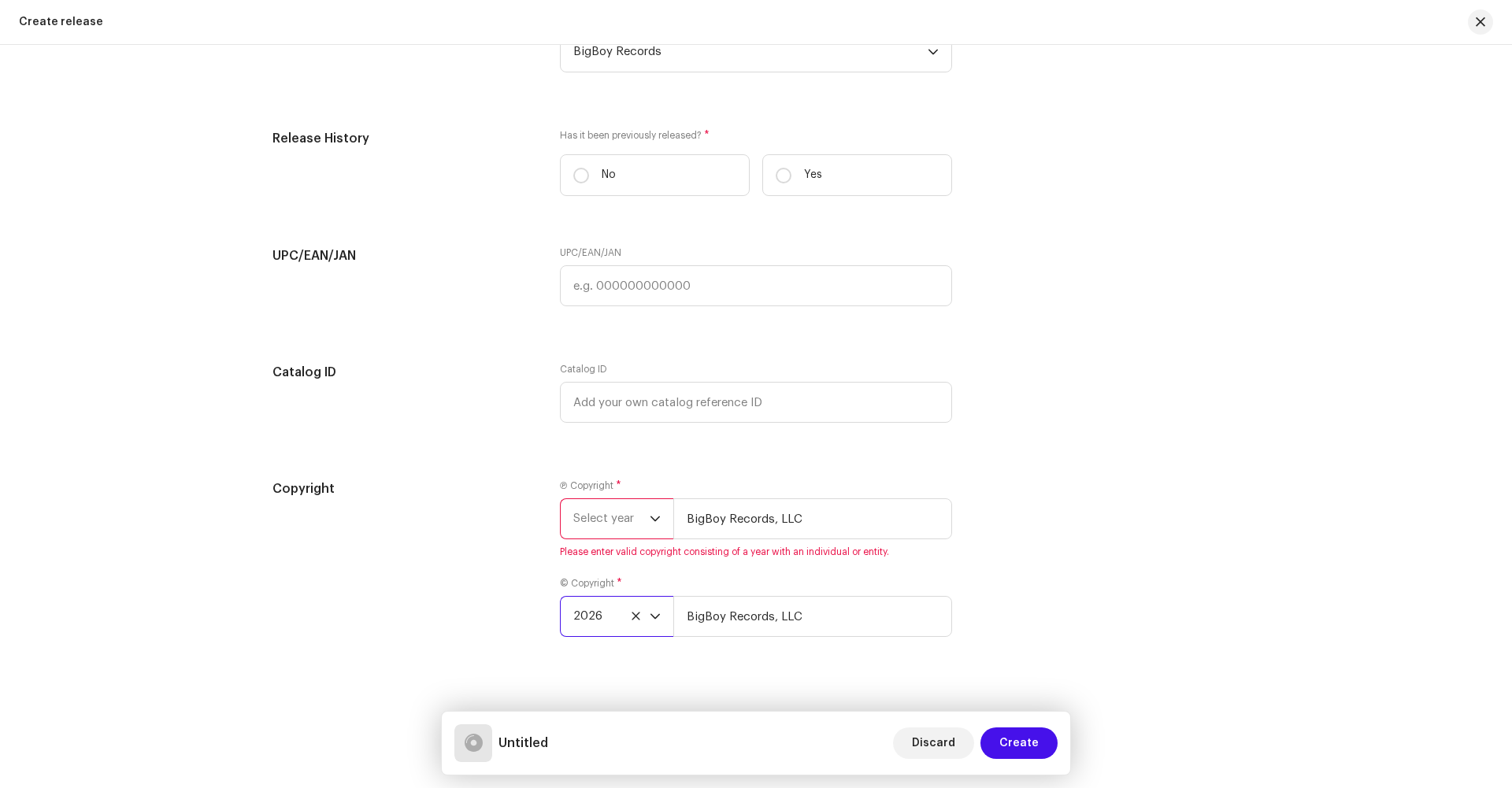
click at [584, 612] on span "2026" at bounding box center [611, 617] width 76 height 39
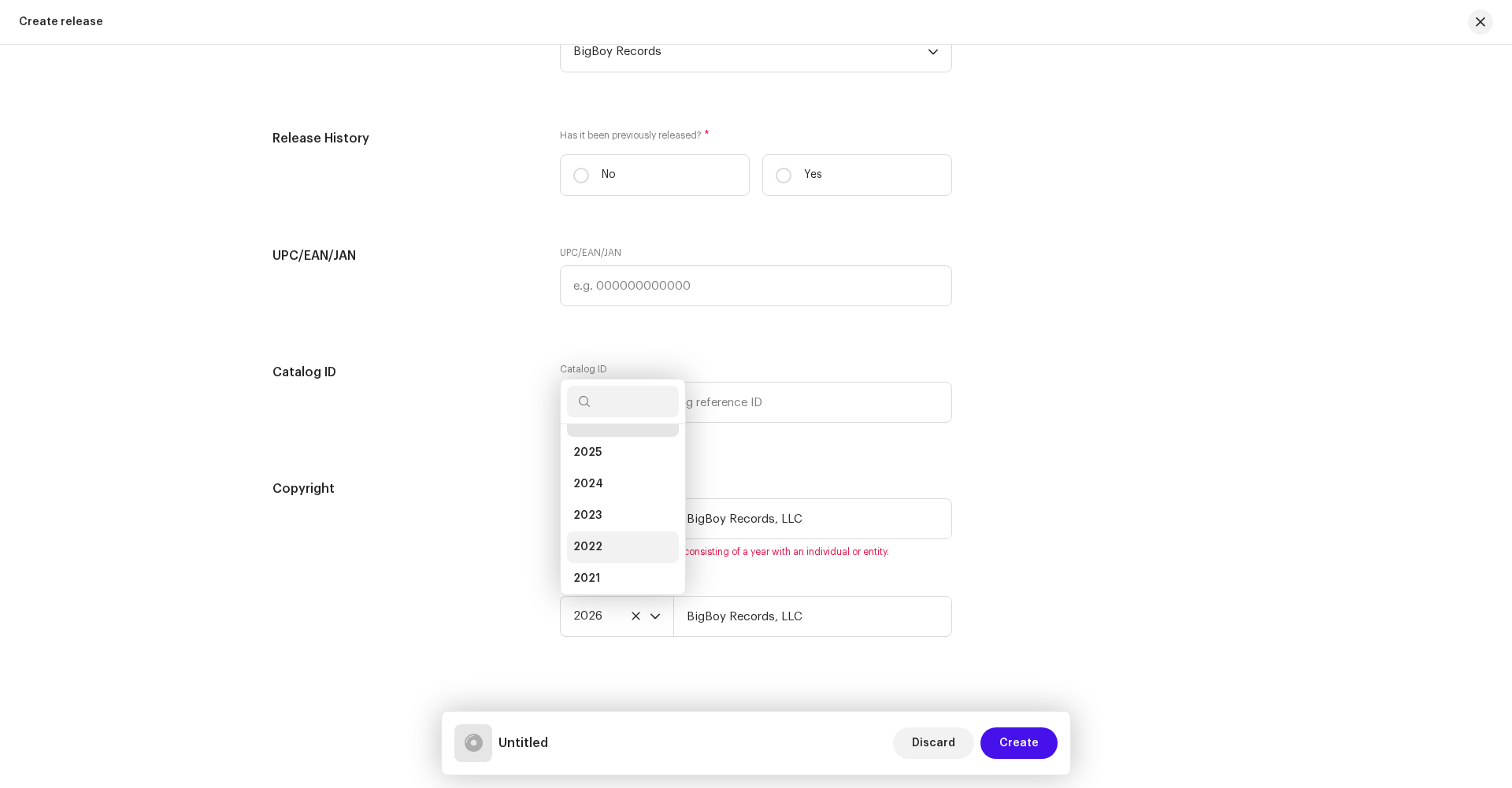
scroll to position [0, 0]
click at [601, 478] on li "2025" at bounding box center [623, 478] width 112 height 32
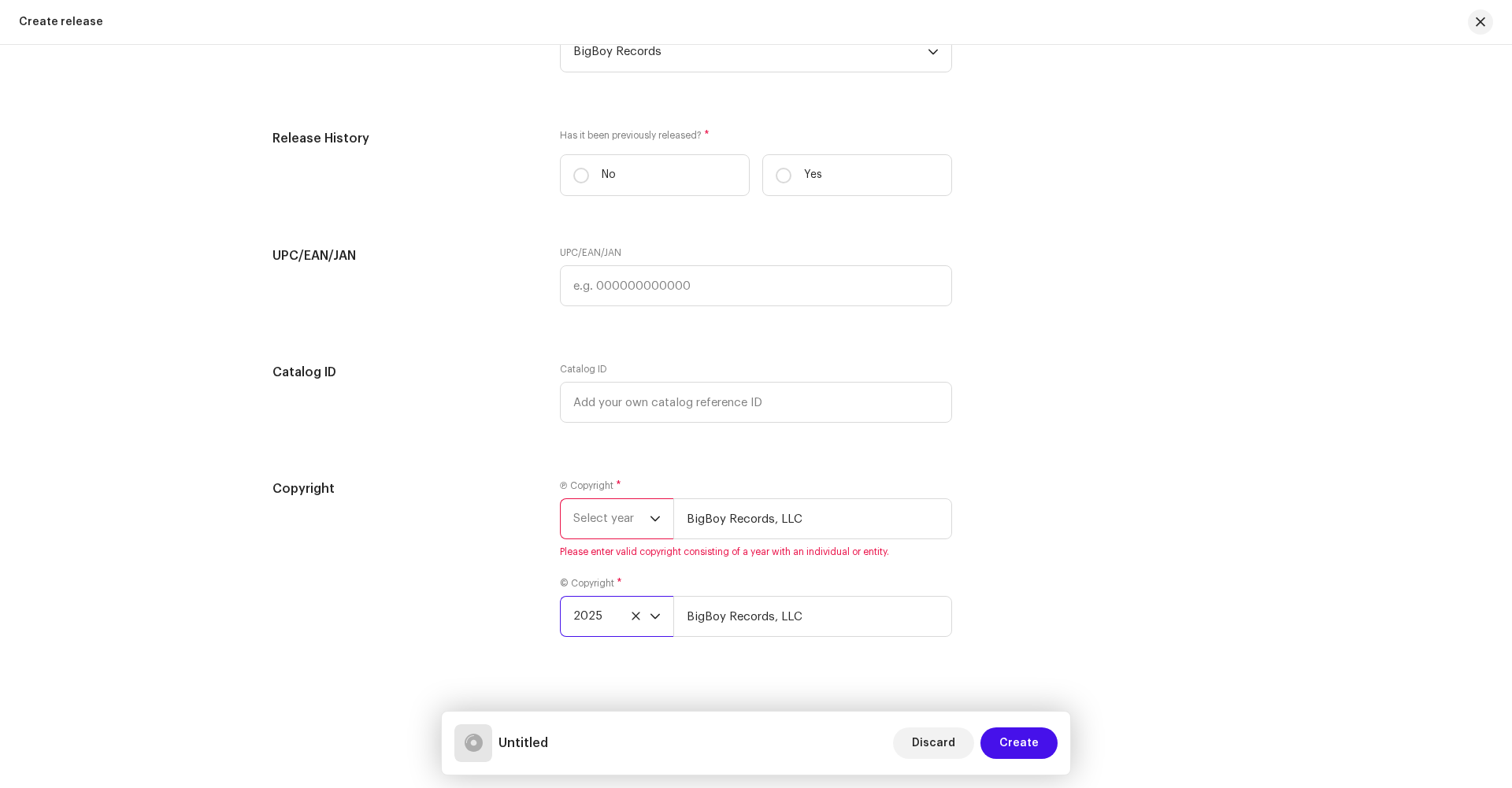
click at [599, 519] on span "Select year" at bounding box center [611, 519] width 76 height 39
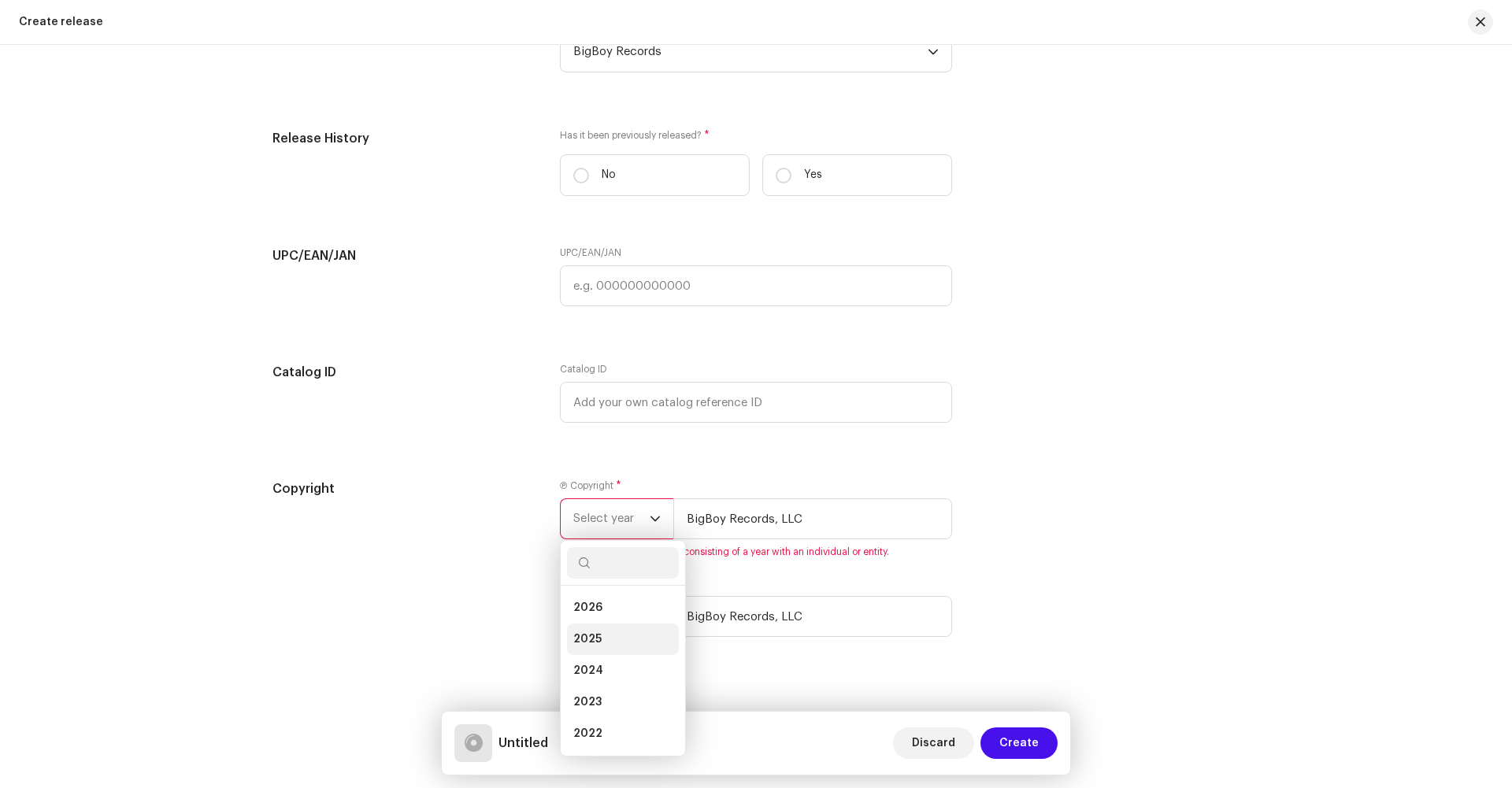
click at [583, 637] on span "2025" at bounding box center [587, 639] width 28 height 16
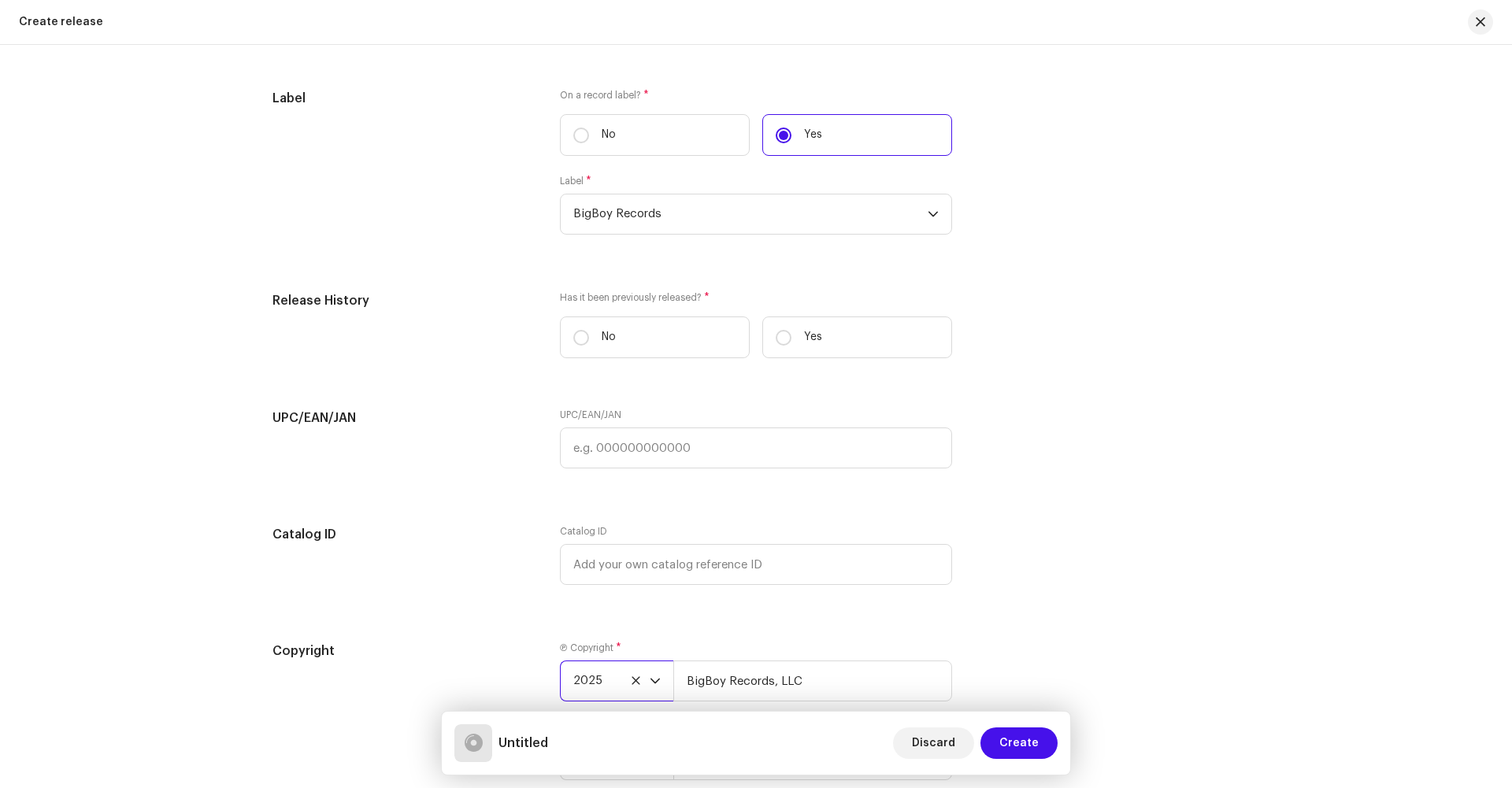
scroll to position [2155, 0]
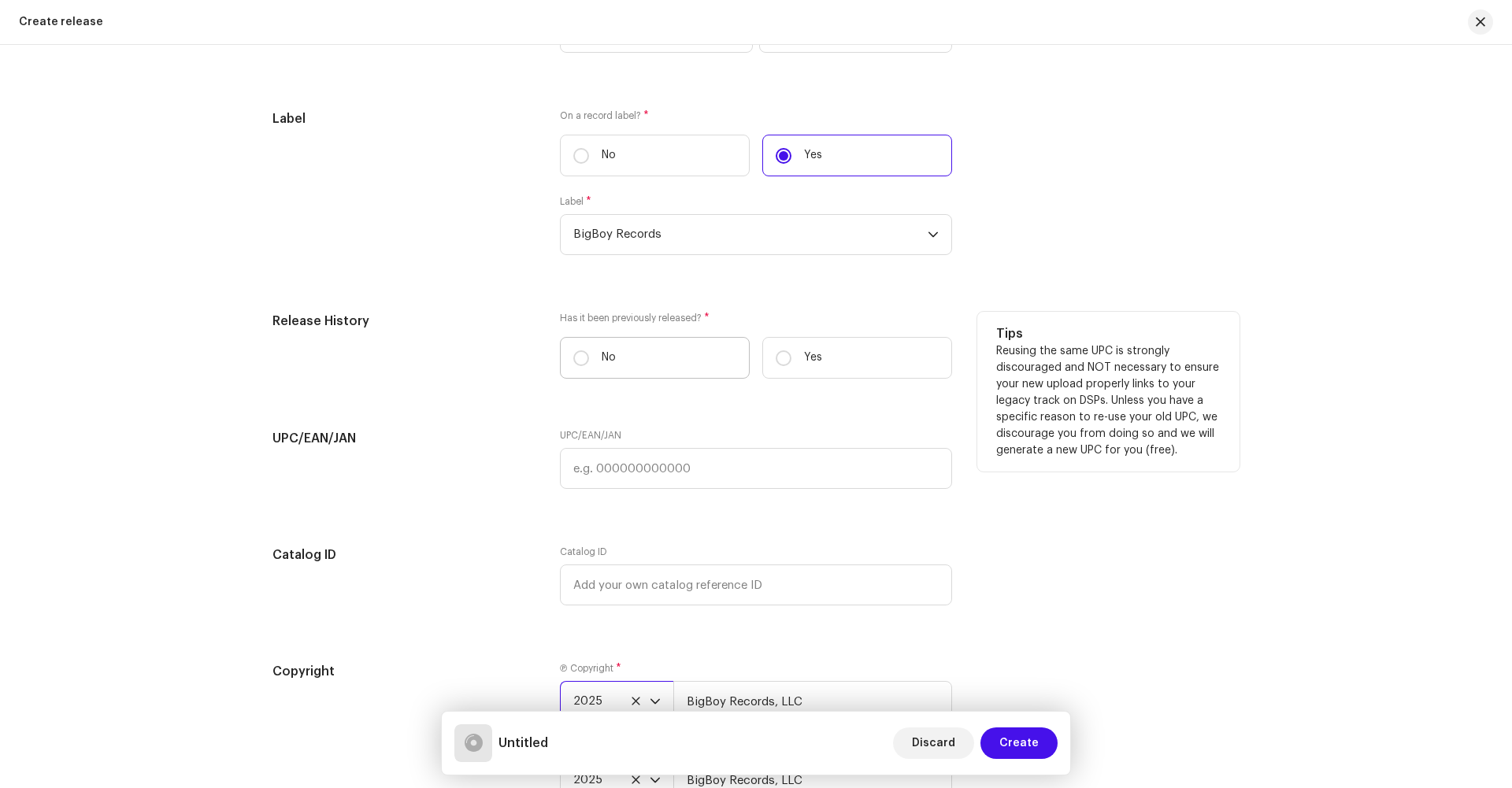
click at [646, 350] on label "No" at bounding box center [654, 358] width 190 height 42
click at [589, 351] on input "No" at bounding box center [581, 358] width 16 height 16
radio input "true"
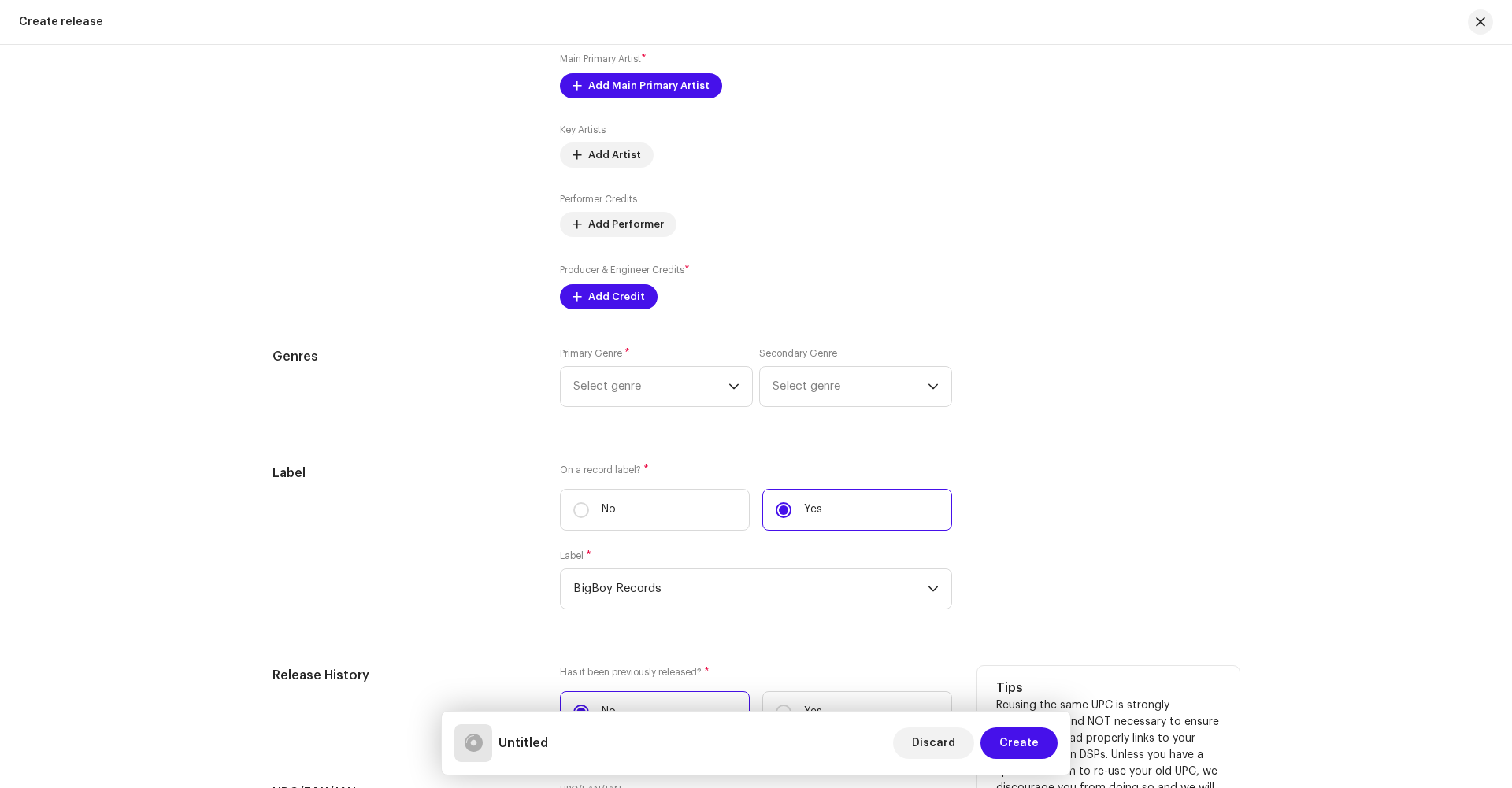
scroll to position [1795, 0]
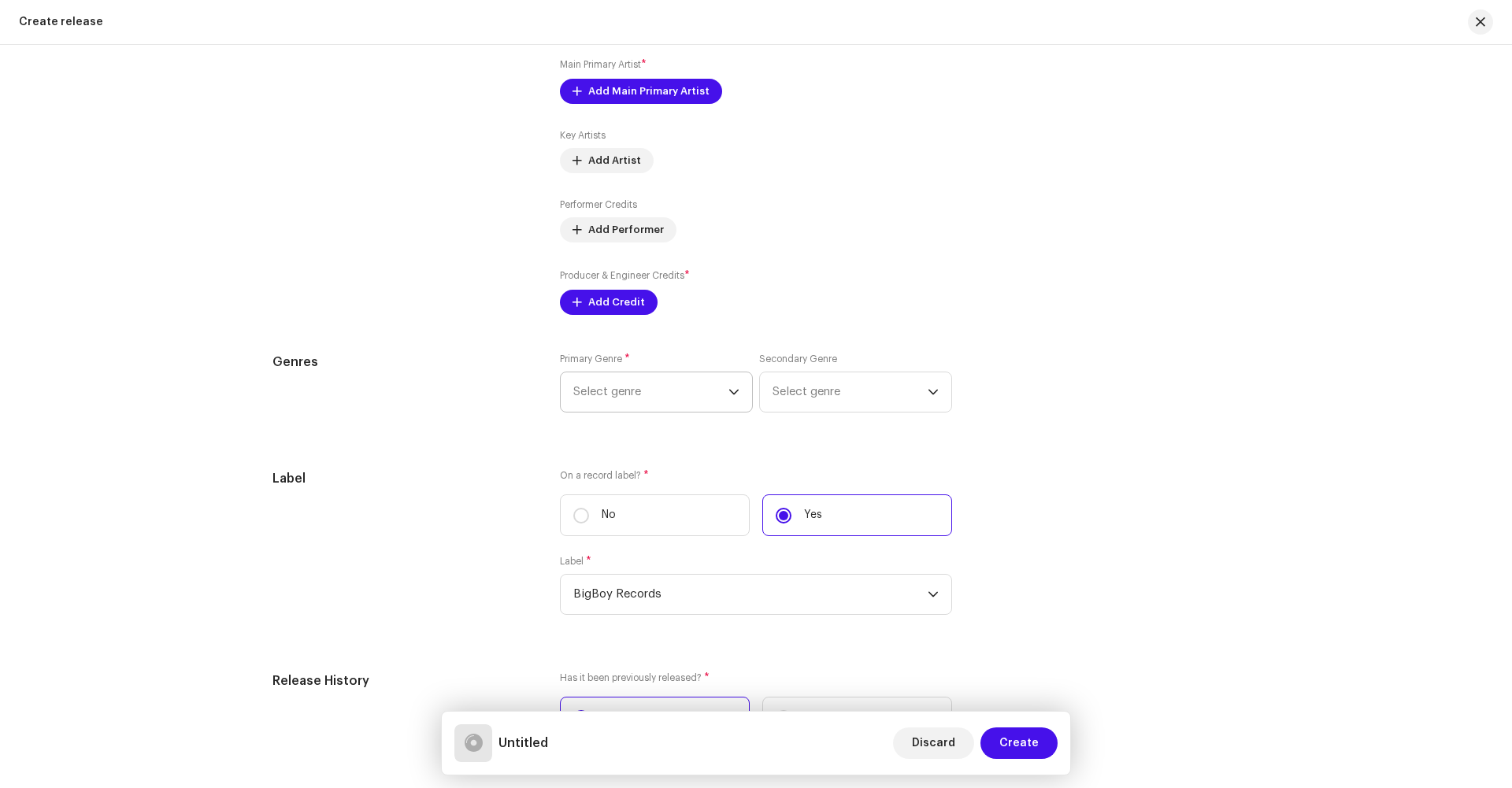
click at [628, 398] on span "Select genre" at bounding box center [650, 391] width 155 height 39
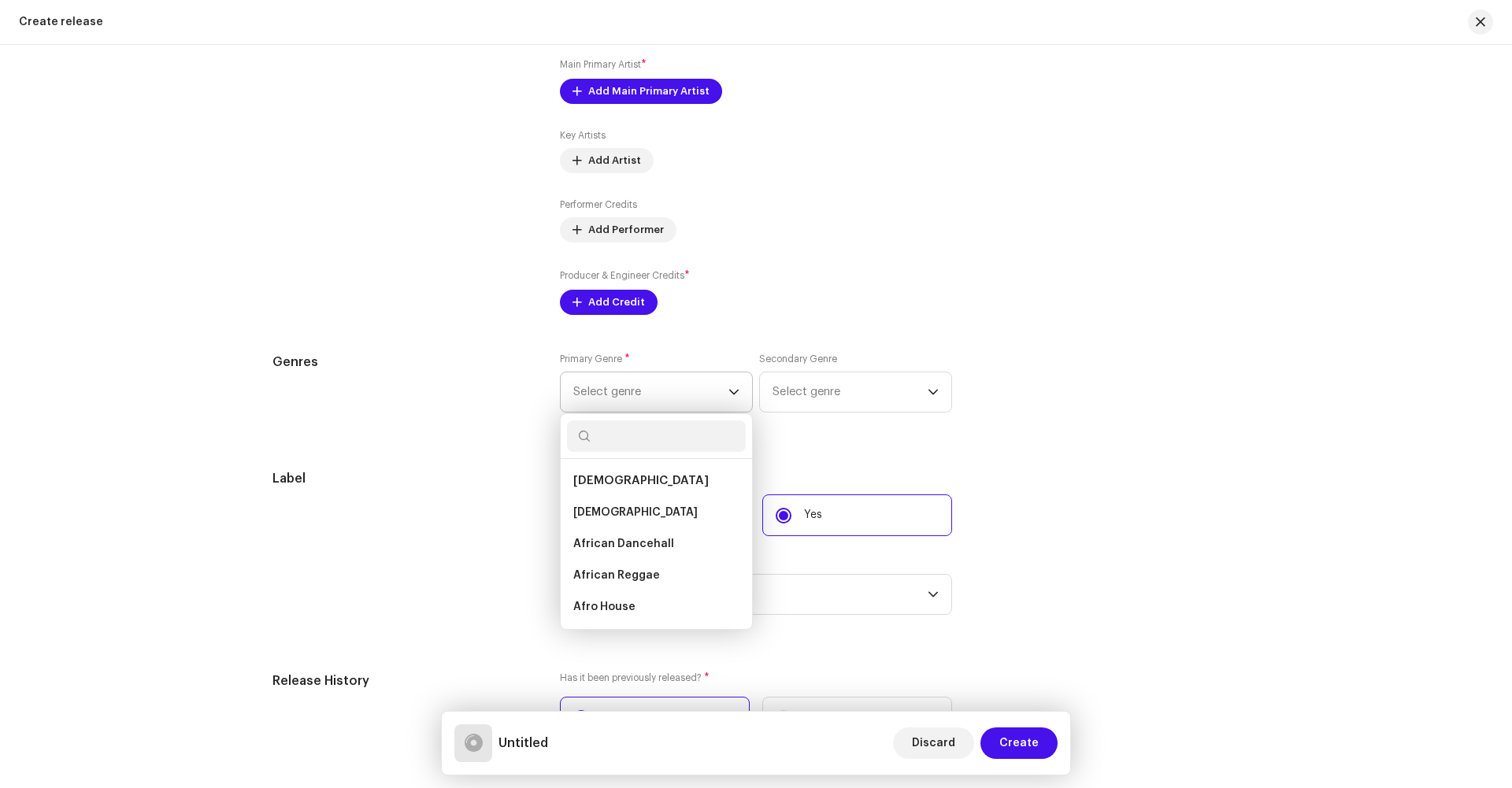
click at [585, 475] on span "[DEMOGRAPHIC_DATA]" at bounding box center [641, 481] width 136 height 12
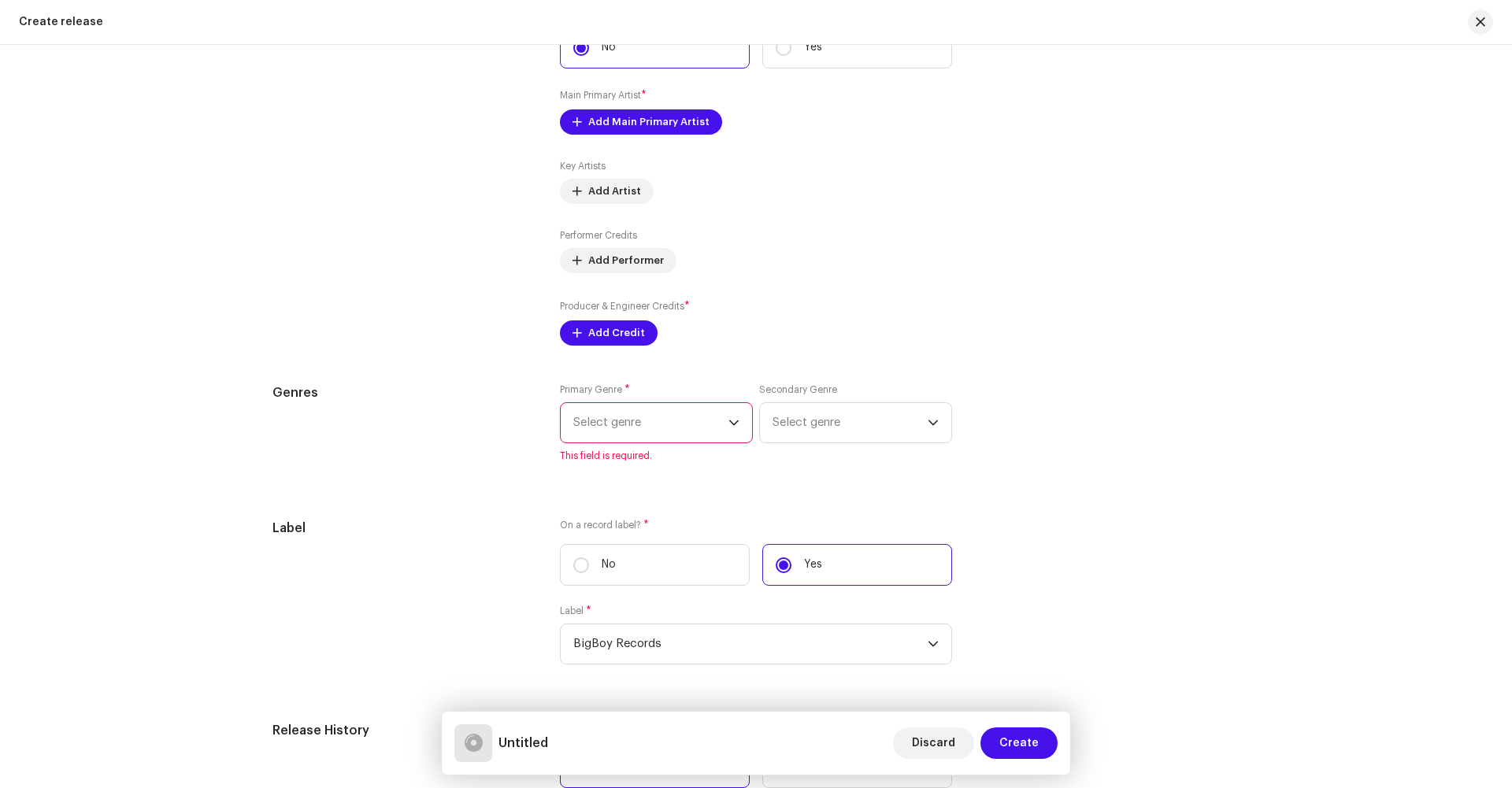
scroll to position [1754, 0]
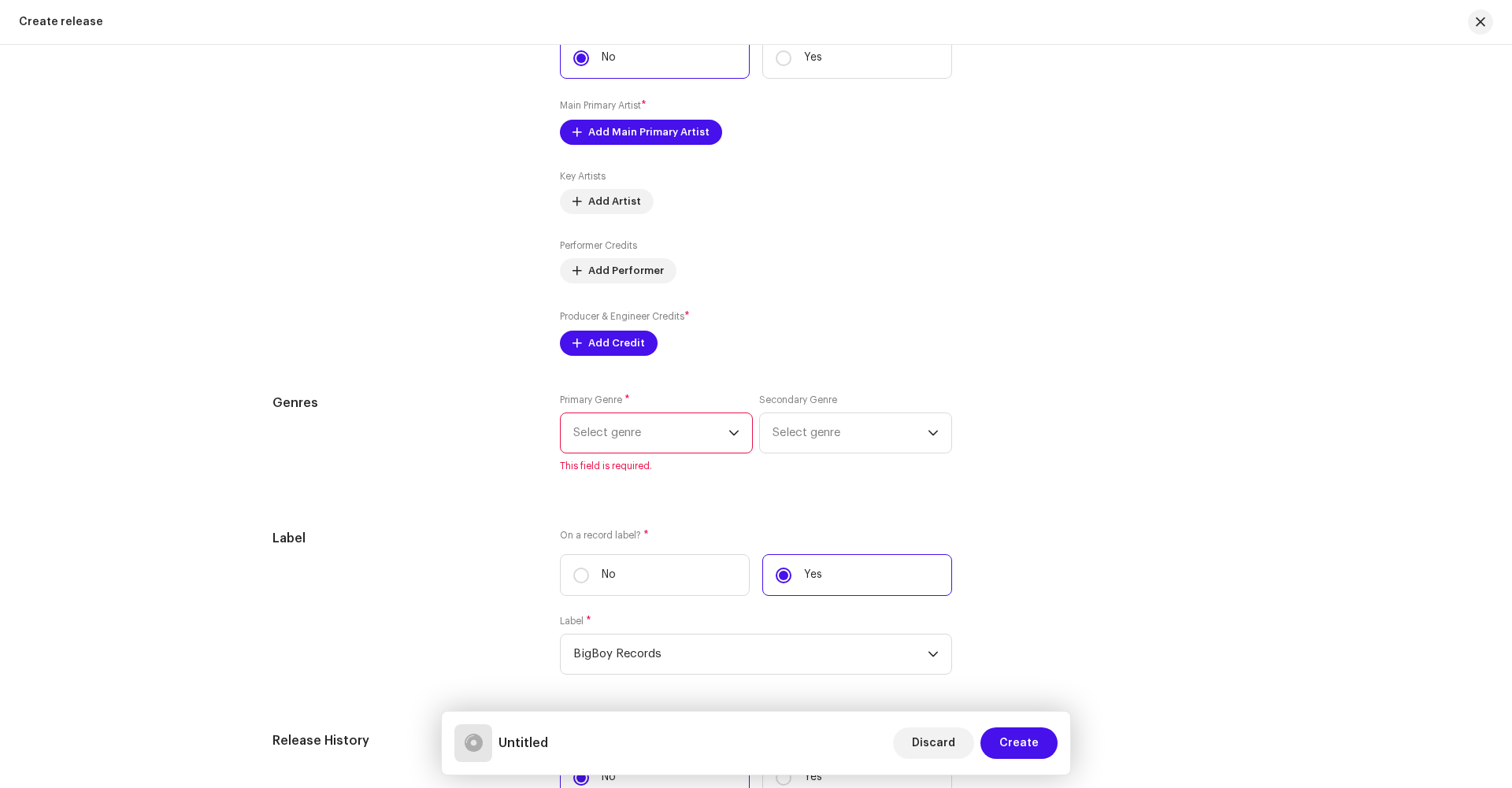
click at [599, 445] on span "Select genre" at bounding box center [650, 432] width 155 height 39
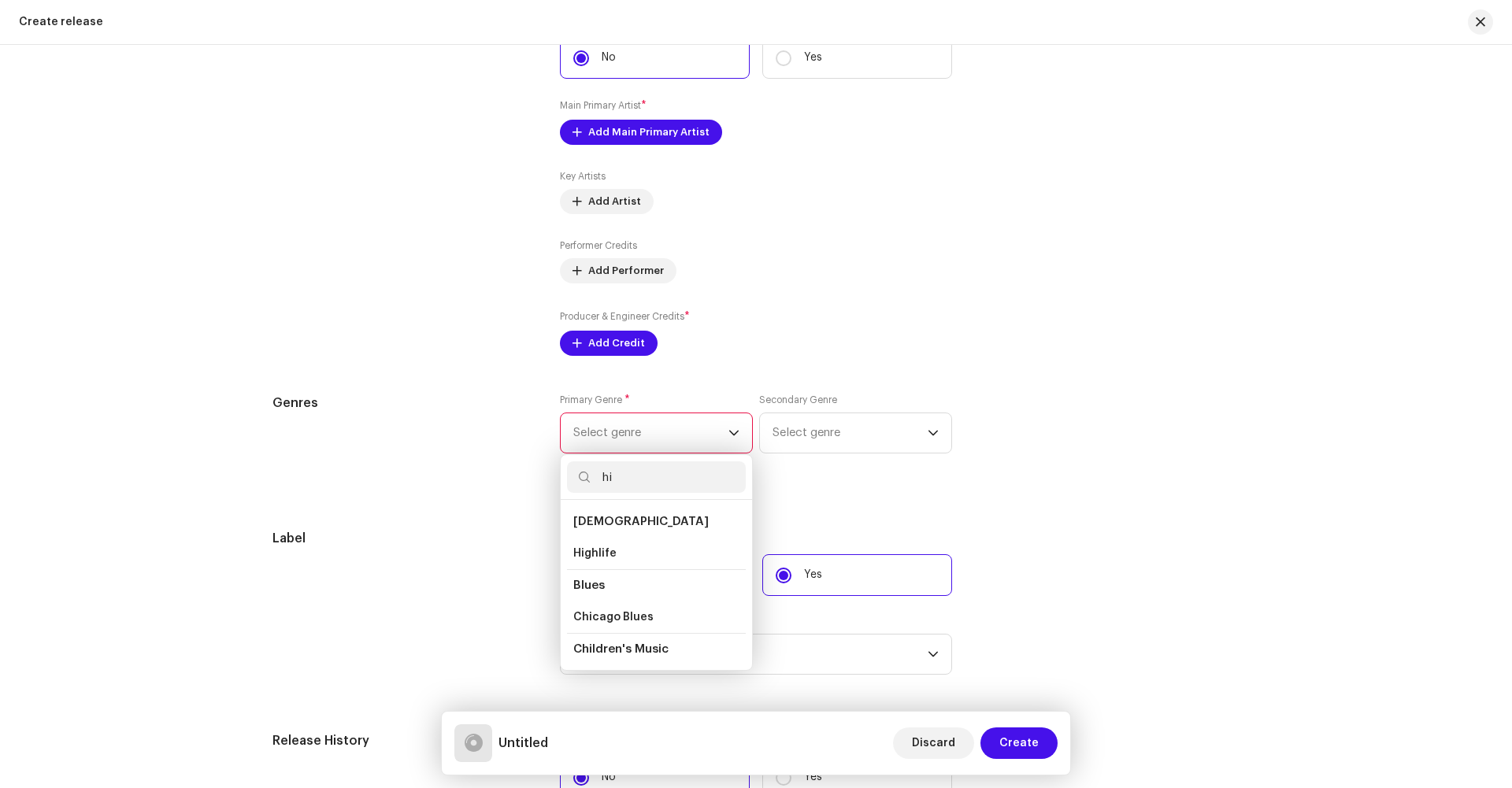
type input "h"
click at [597, 550] on span "Afrobeats" at bounding box center [602, 550] width 57 height 16
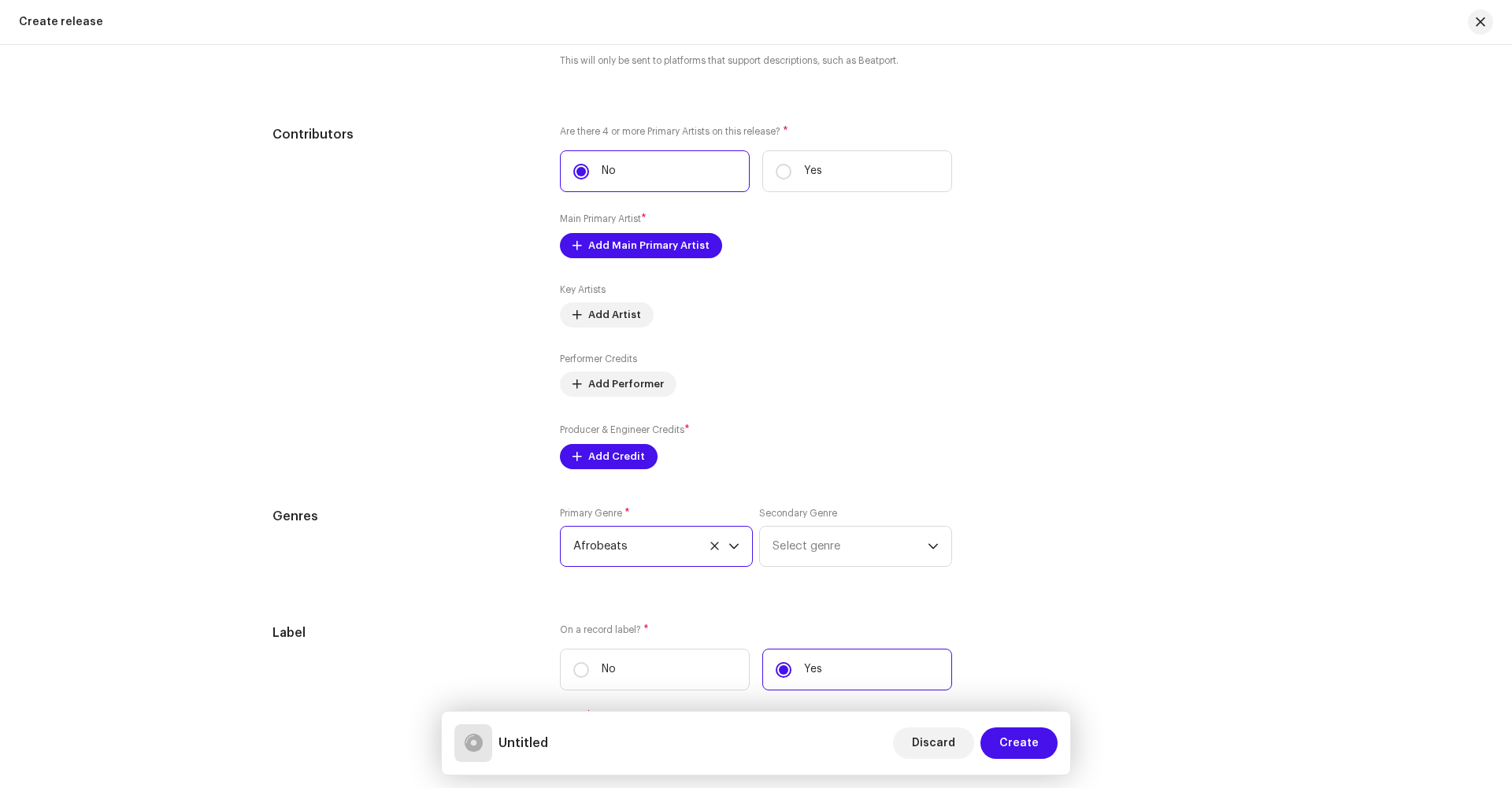
scroll to position [1606, 0]
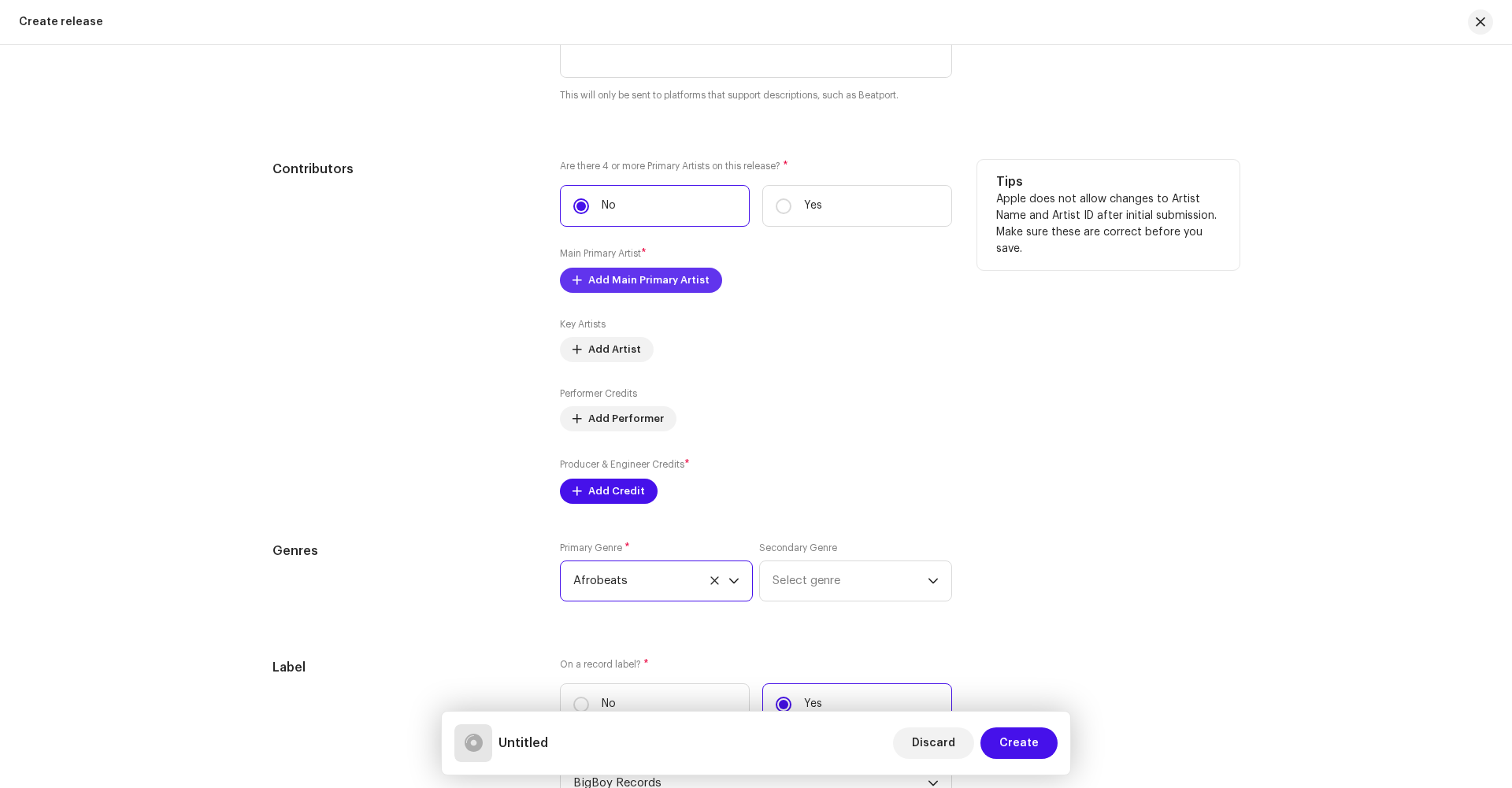
click at [599, 281] on span "Add Main Primary Artist" at bounding box center [648, 280] width 121 height 32
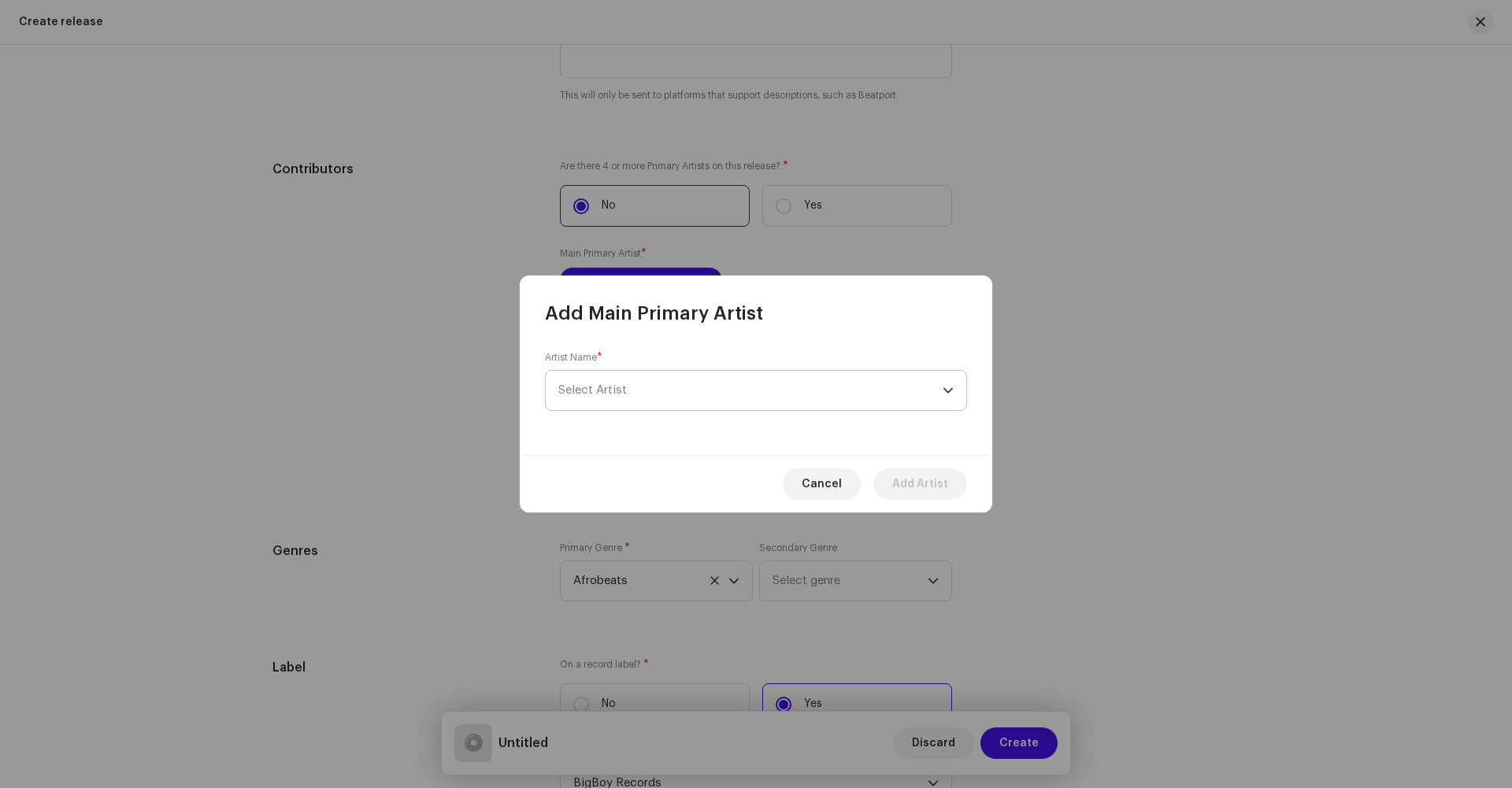
click at [607, 400] on span "Select Artist" at bounding box center [750, 390] width 384 height 39
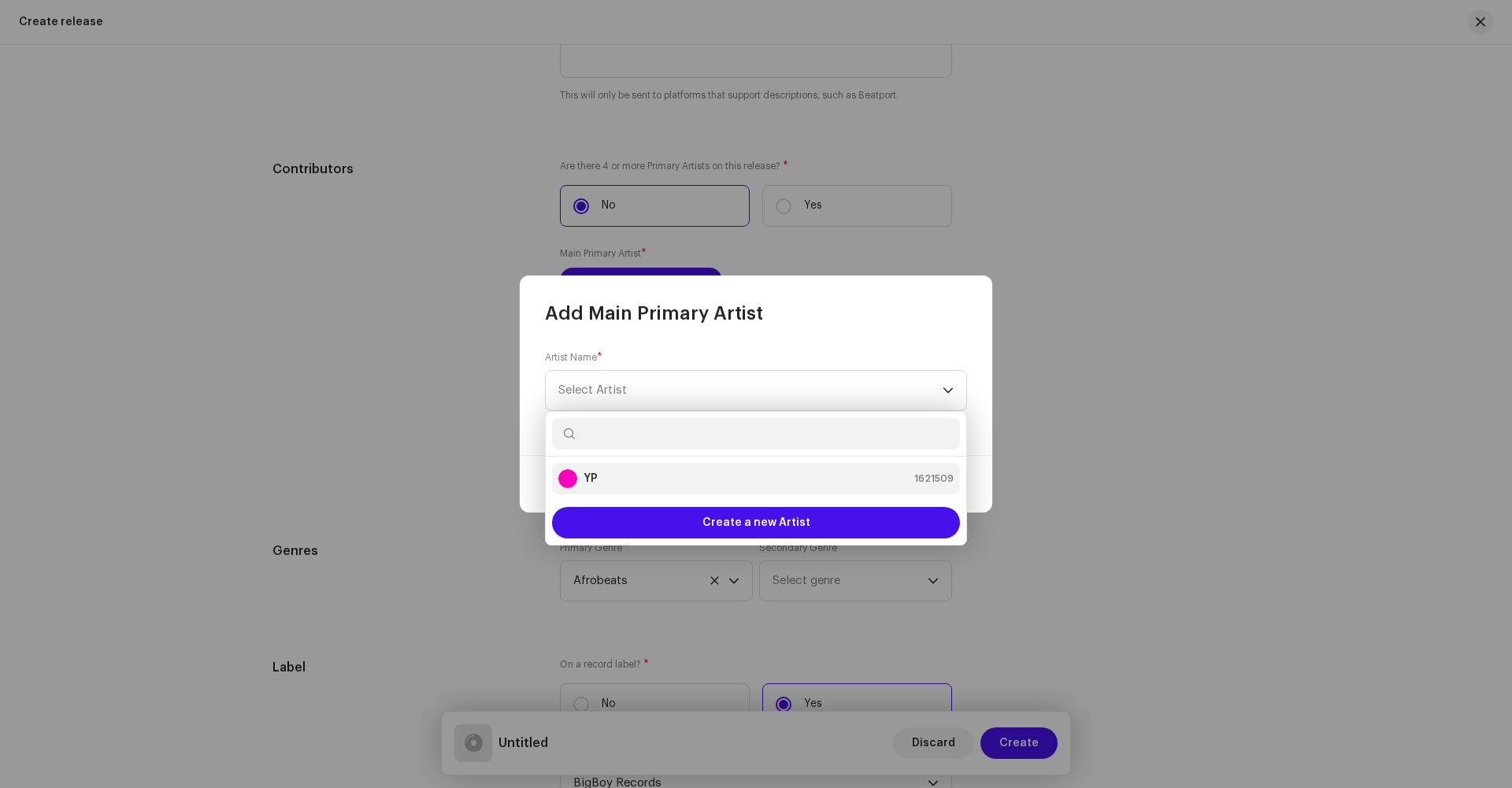
click at [597, 486] on strong "YP" at bounding box center [591, 478] width 14 height 16
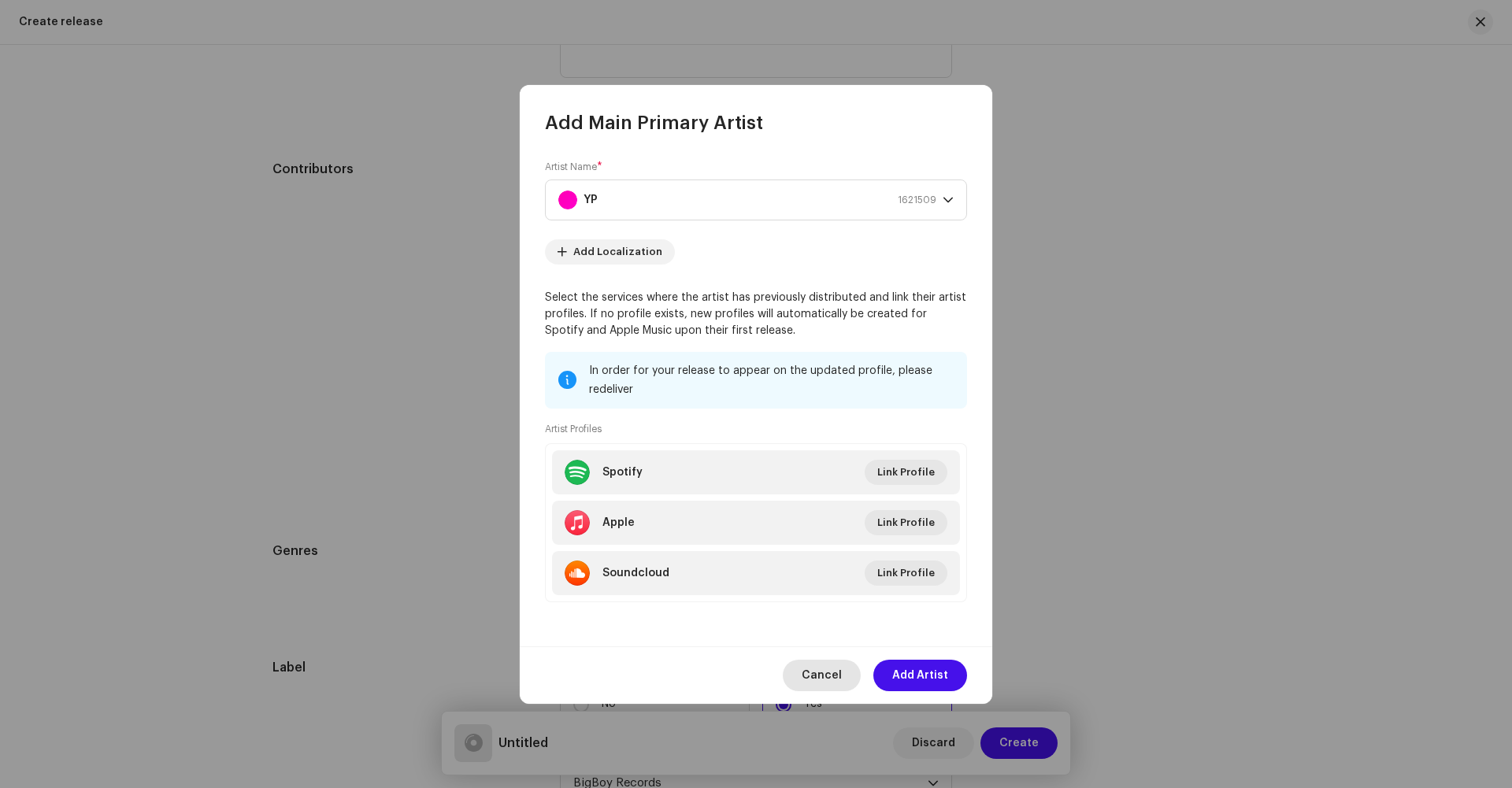
click at [829, 673] on span "Cancel" at bounding box center [822, 676] width 40 height 32
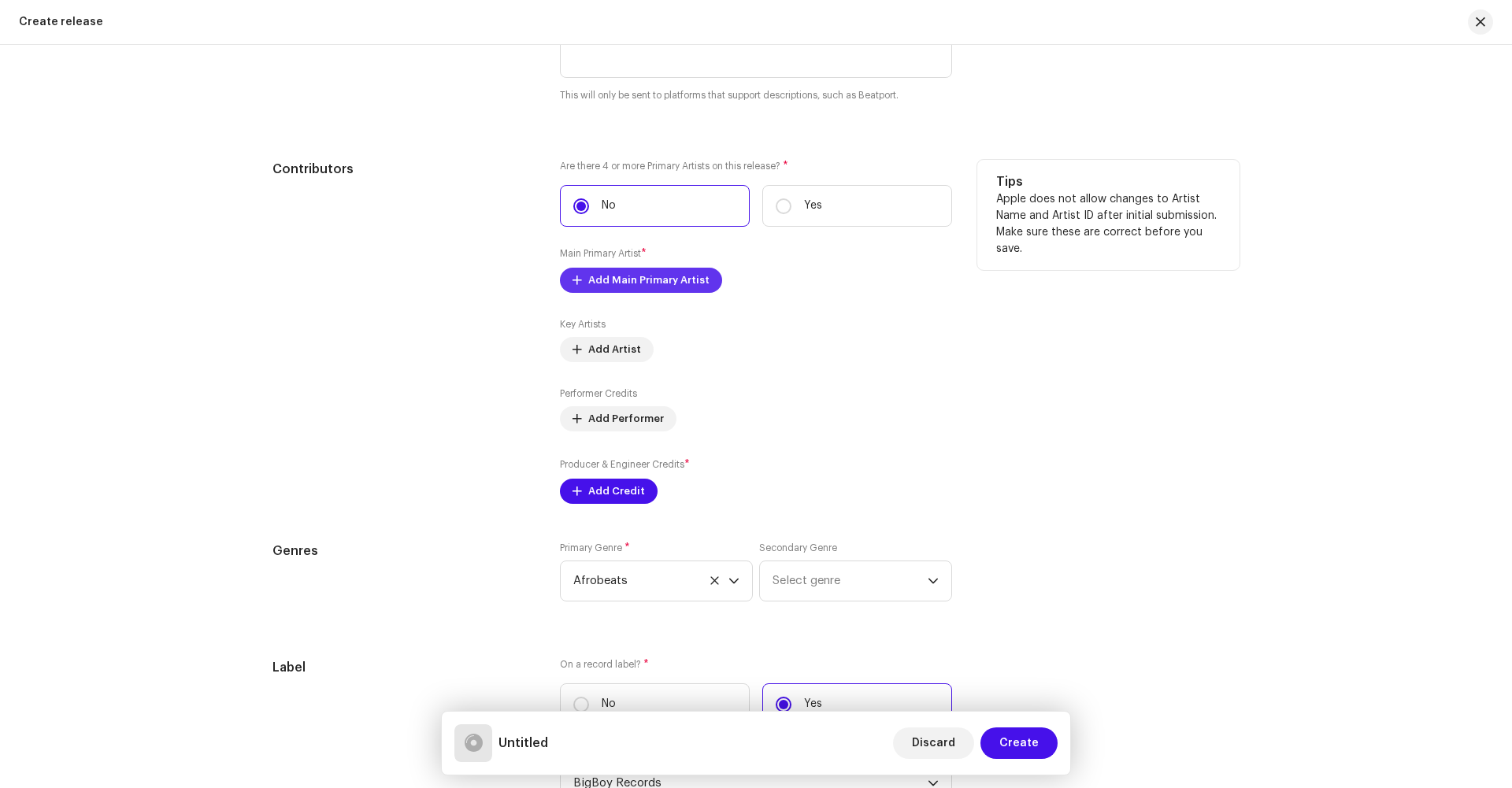
click at [589, 274] on span "Add Main Primary Artist" at bounding box center [648, 280] width 121 height 32
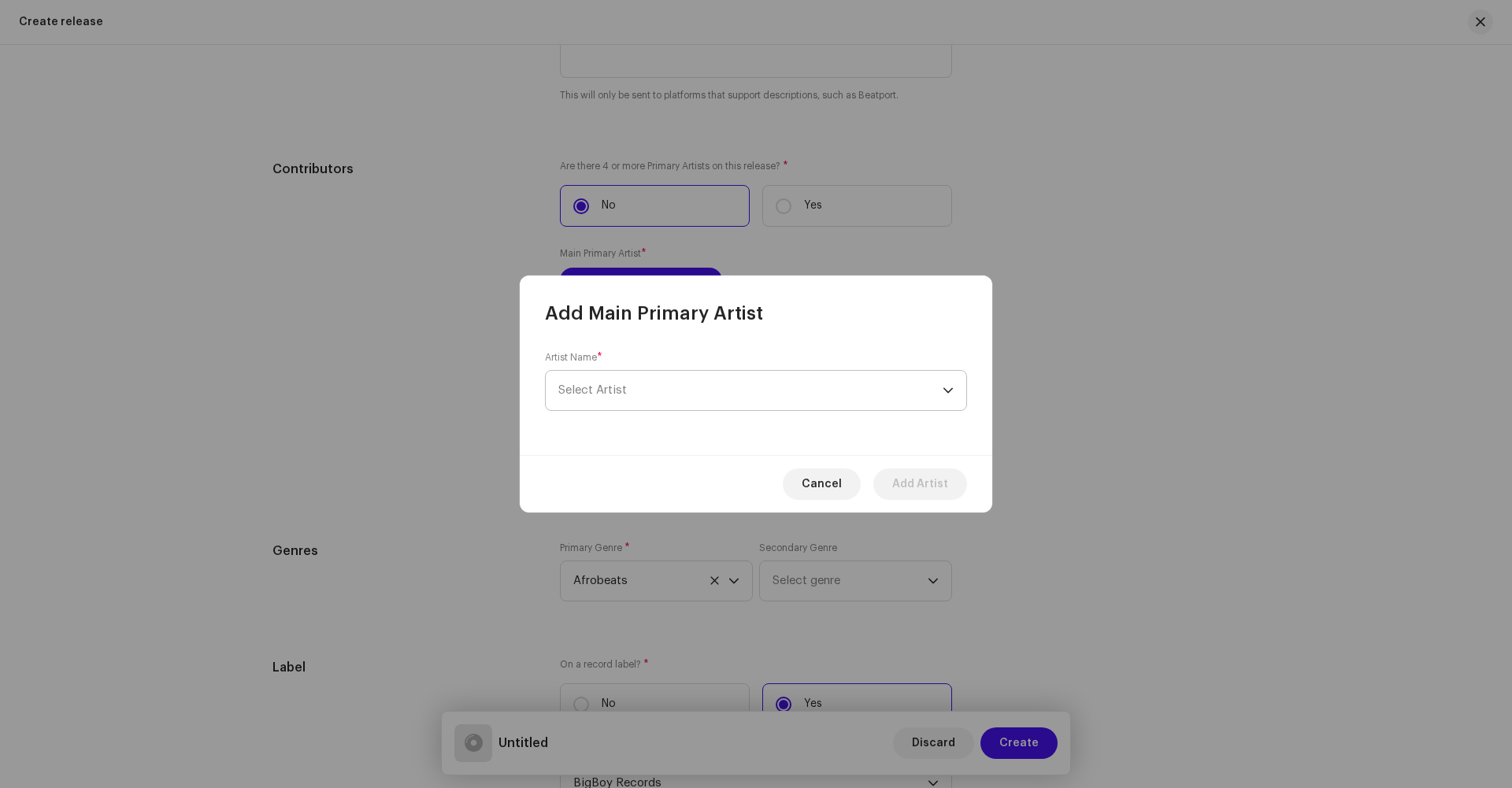
click at [645, 407] on span "Select Artist" at bounding box center [750, 390] width 384 height 39
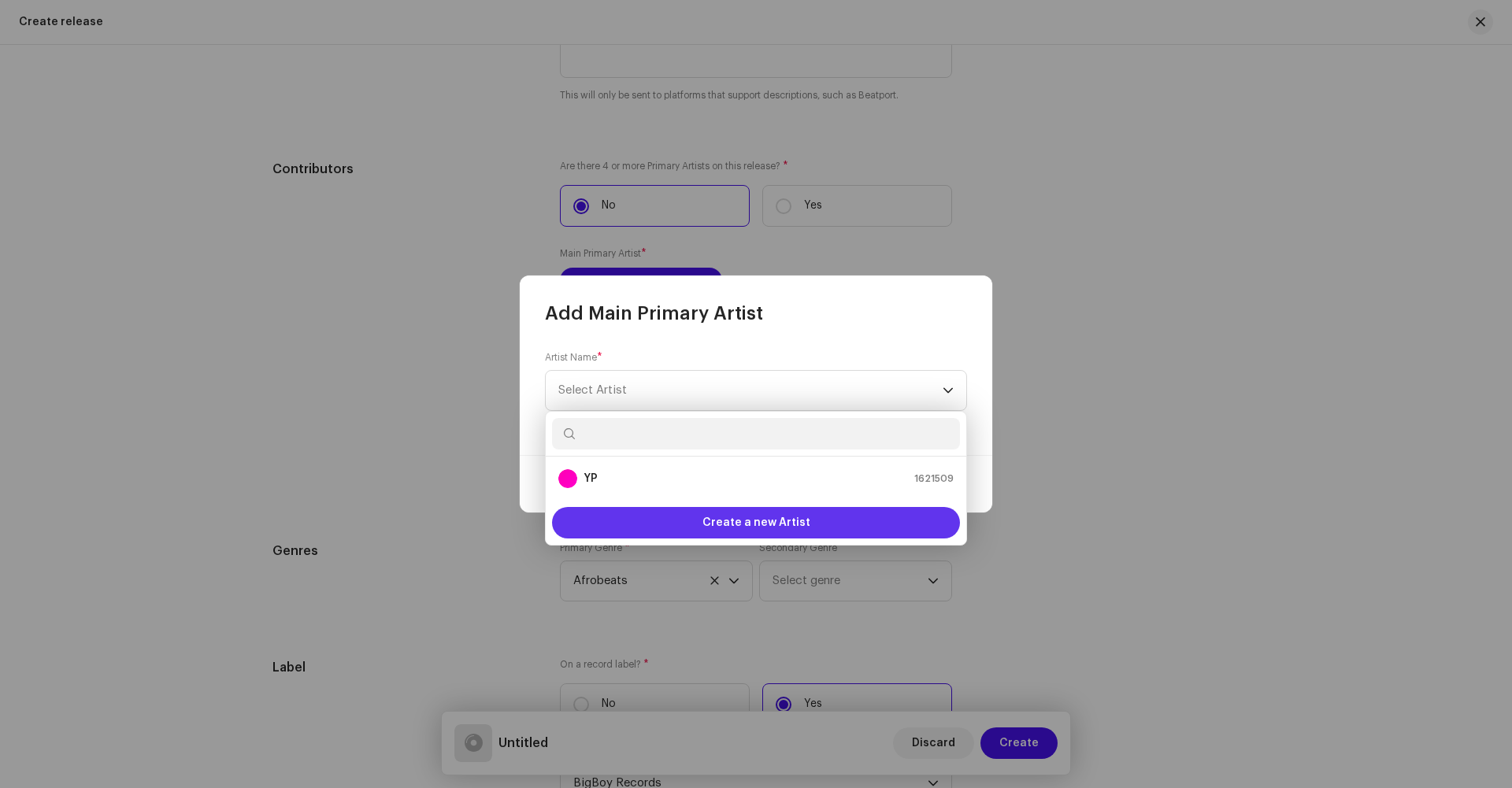
click at [633, 528] on div "Create a new Artist" at bounding box center [756, 523] width 408 height 32
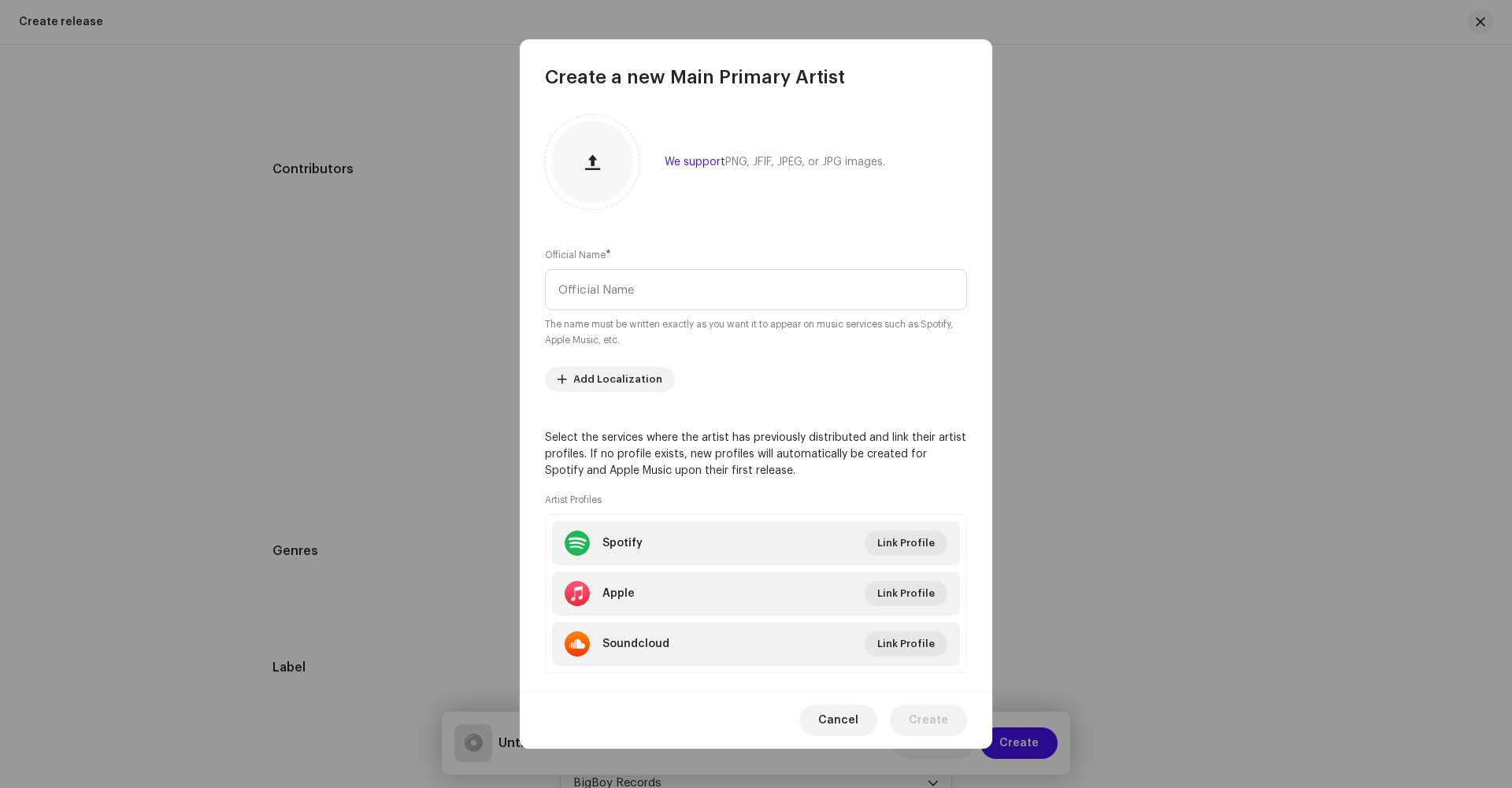
click at [628, 312] on div "Official Name * The name must be written exactly as you want it to appear on mu…" at bounding box center [756, 298] width 423 height 100
click at [617, 291] on input "text" at bounding box center [756, 289] width 423 height 41
type input "[PERSON_NAME] [PERSON_NAME]"
click at [927, 723] on span "Create" at bounding box center [928, 720] width 39 height 32
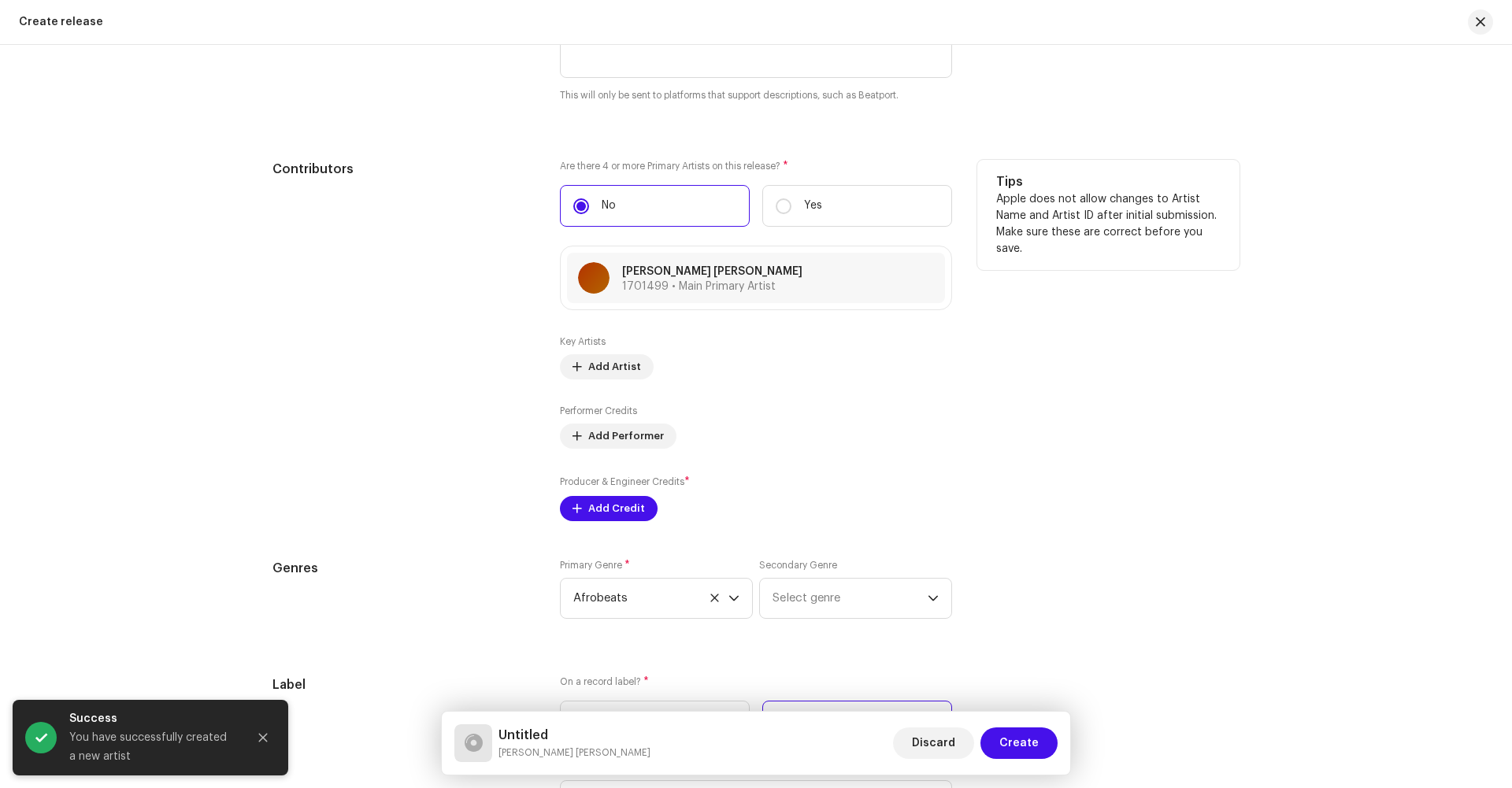
click at [584, 351] on div "Key Artists Add Artist" at bounding box center [756, 357] width 392 height 44
click at [588, 366] on span "Add Artist" at bounding box center [614, 367] width 53 height 32
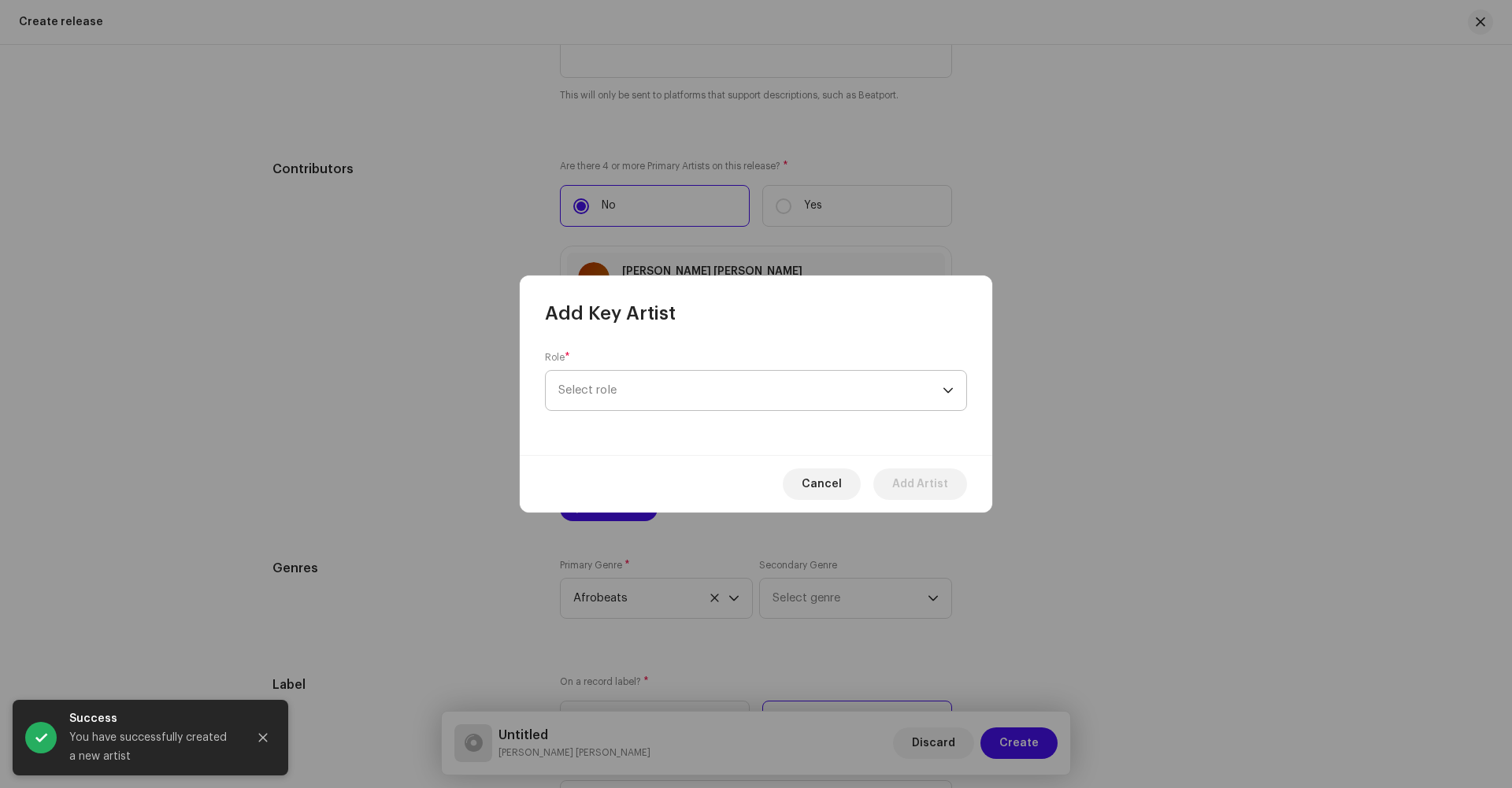
click at [693, 386] on span "Select role" at bounding box center [750, 390] width 384 height 39
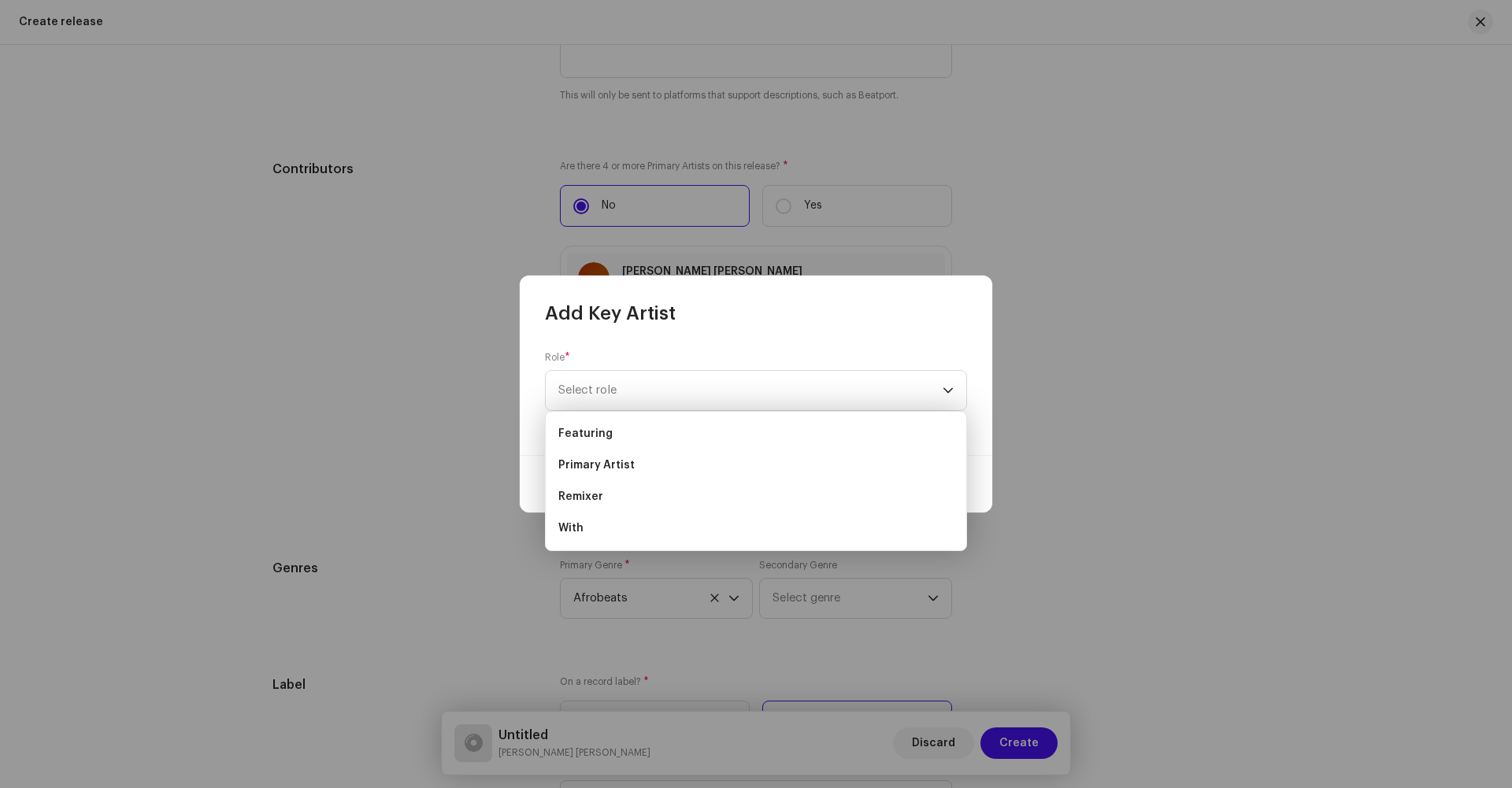
click at [664, 361] on div "Role * Select role" at bounding box center [756, 381] width 423 height 60
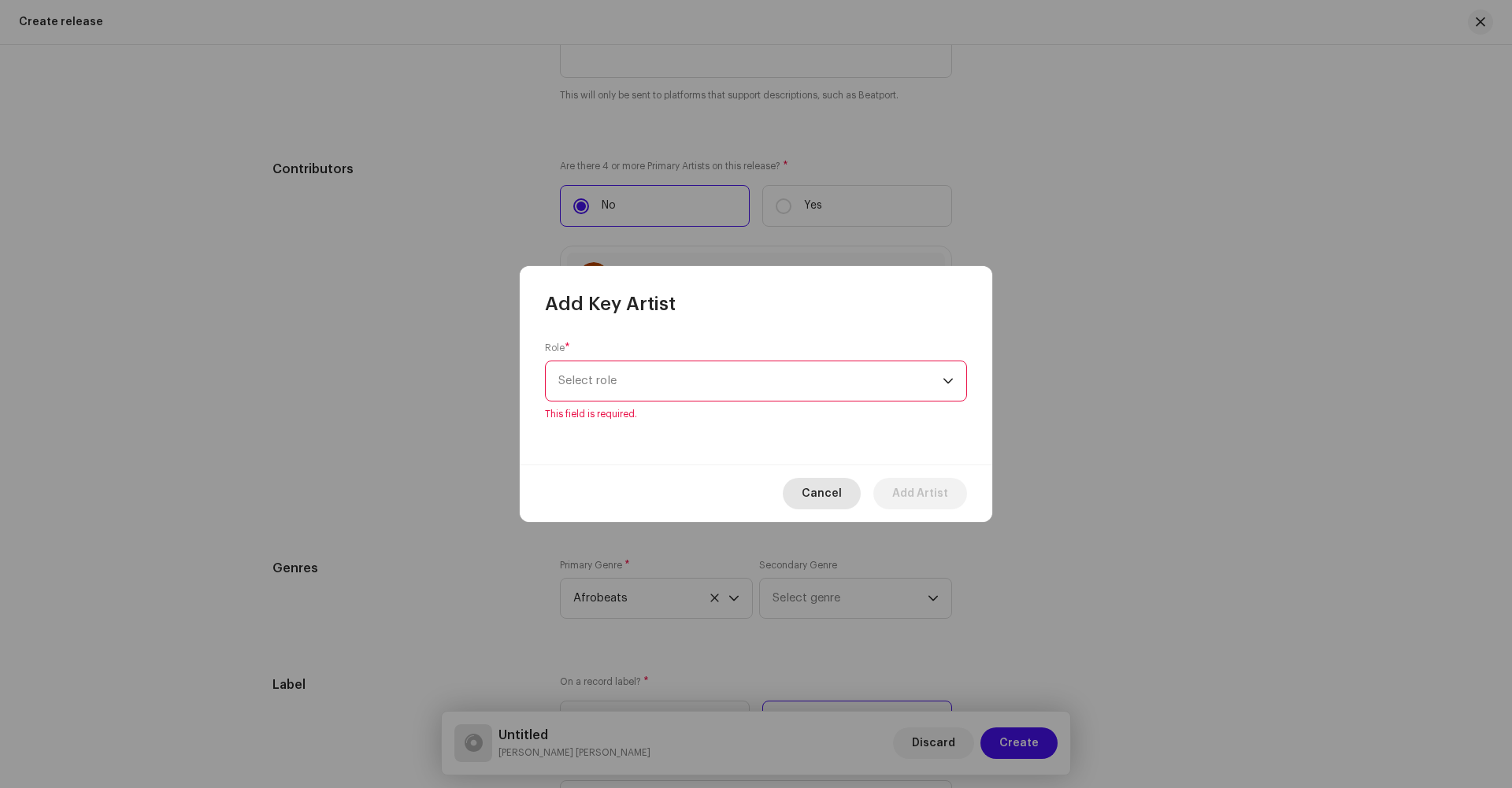
click at [818, 493] on span "Cancel" at bounding box center [822, 494] width 40 height 32
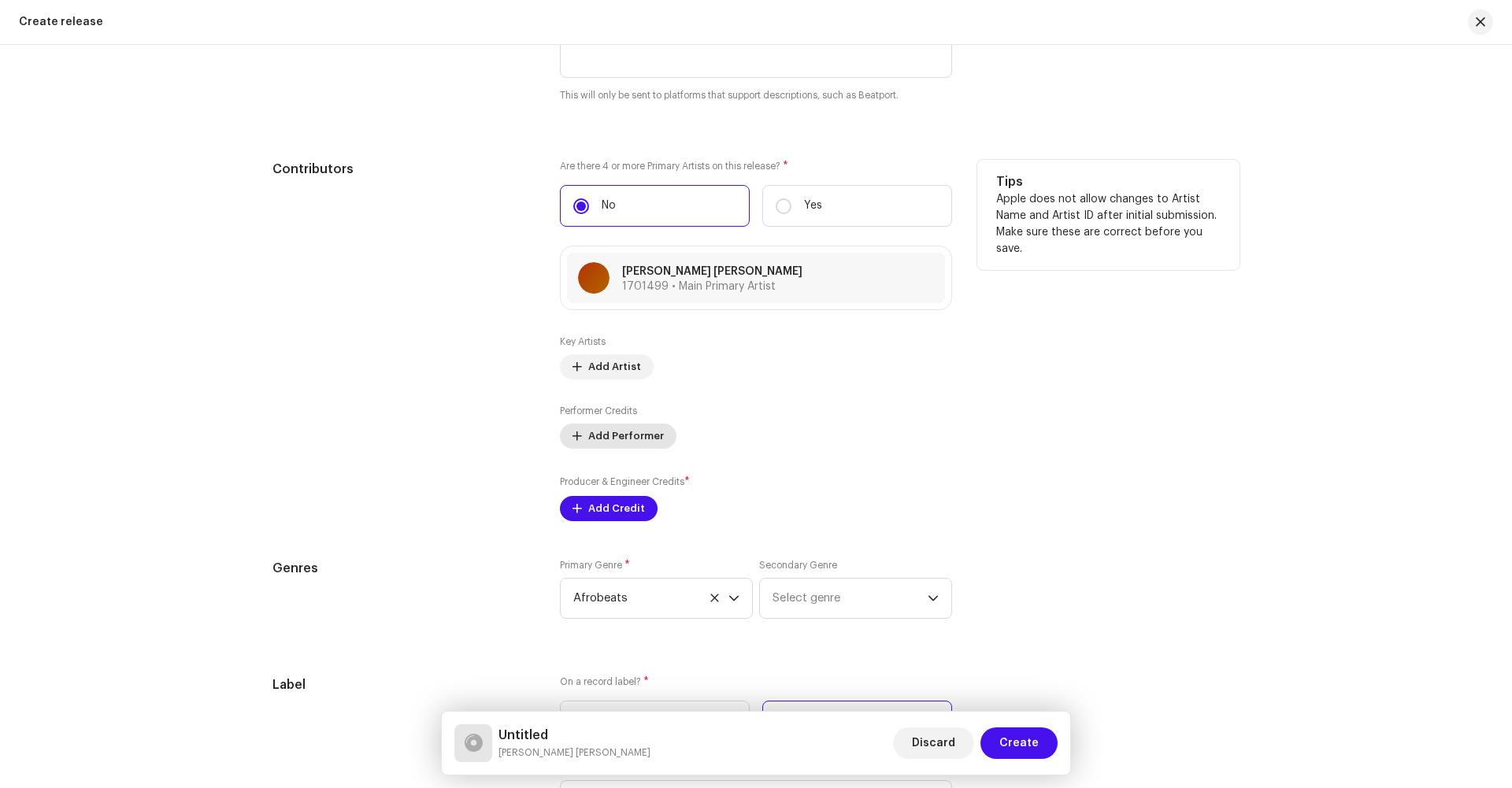
click at [616, 431] on span "Add Performer" at bounding box center [626, 437] width 75 height 32
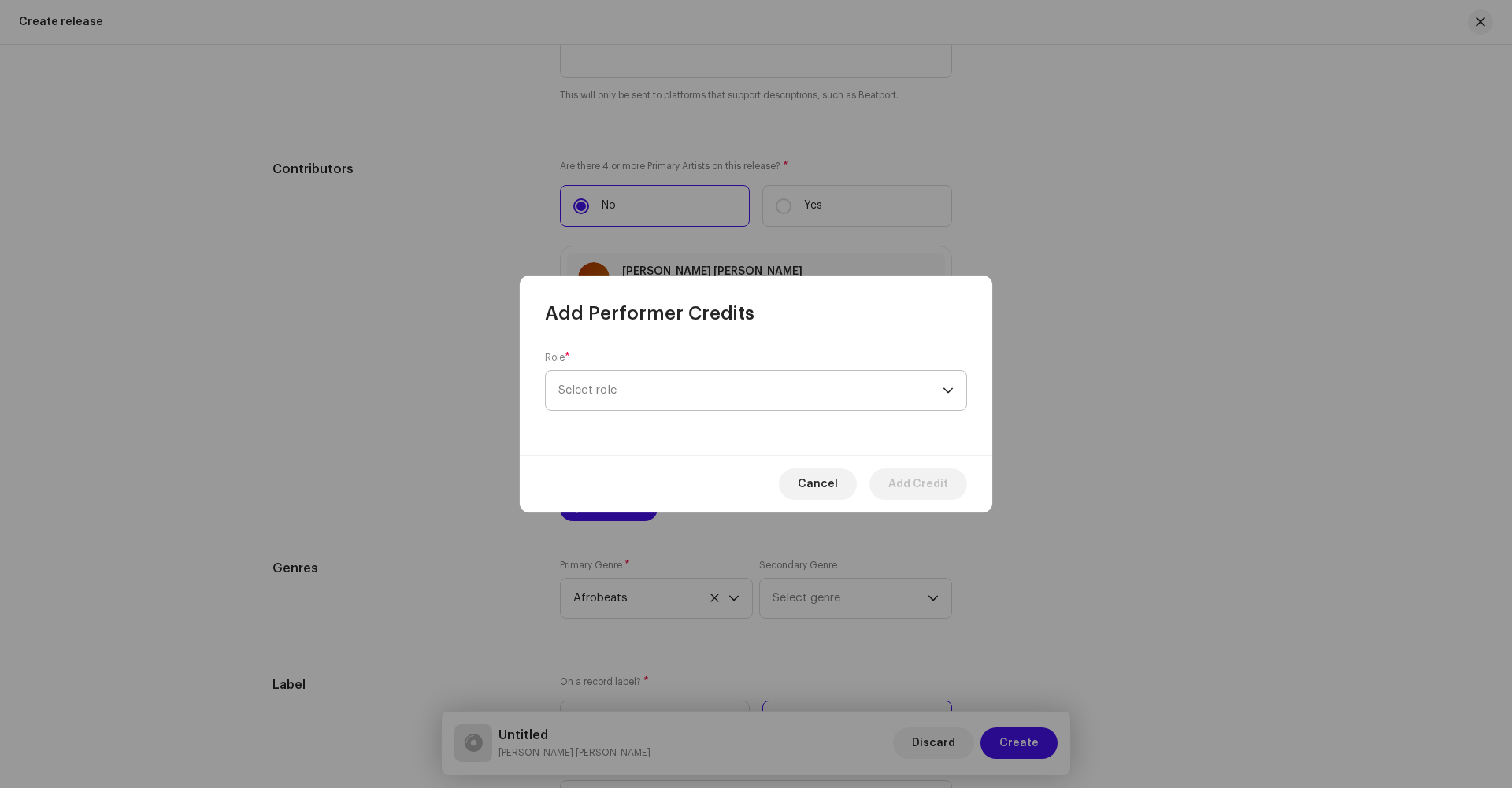
click at [629, 380] on span "Select role" at bounding box center [750, 390] width 384 height 39
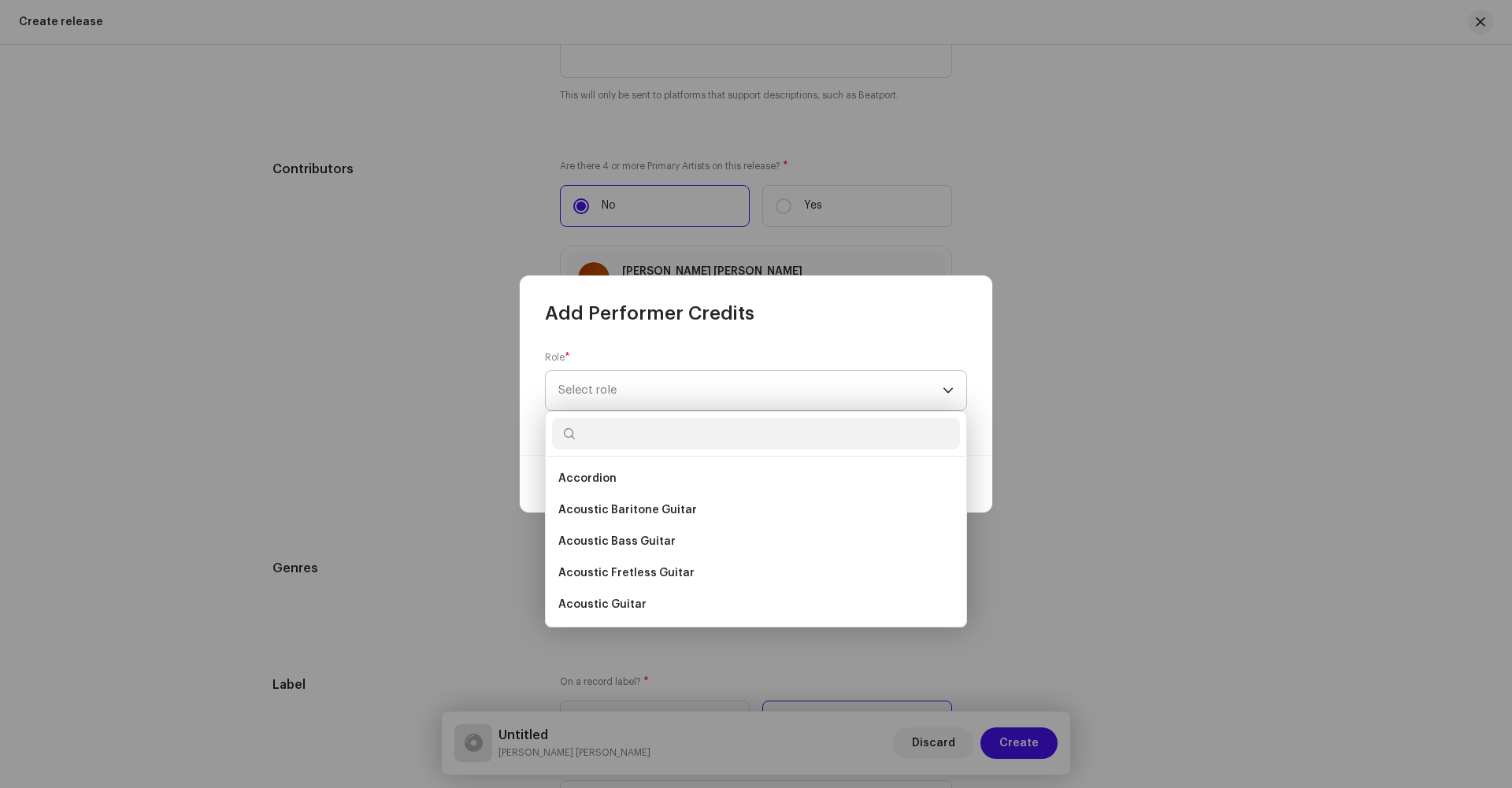
click at [607, 400] on span "Select role" at bounding box center [750, 390] width 384 height 39
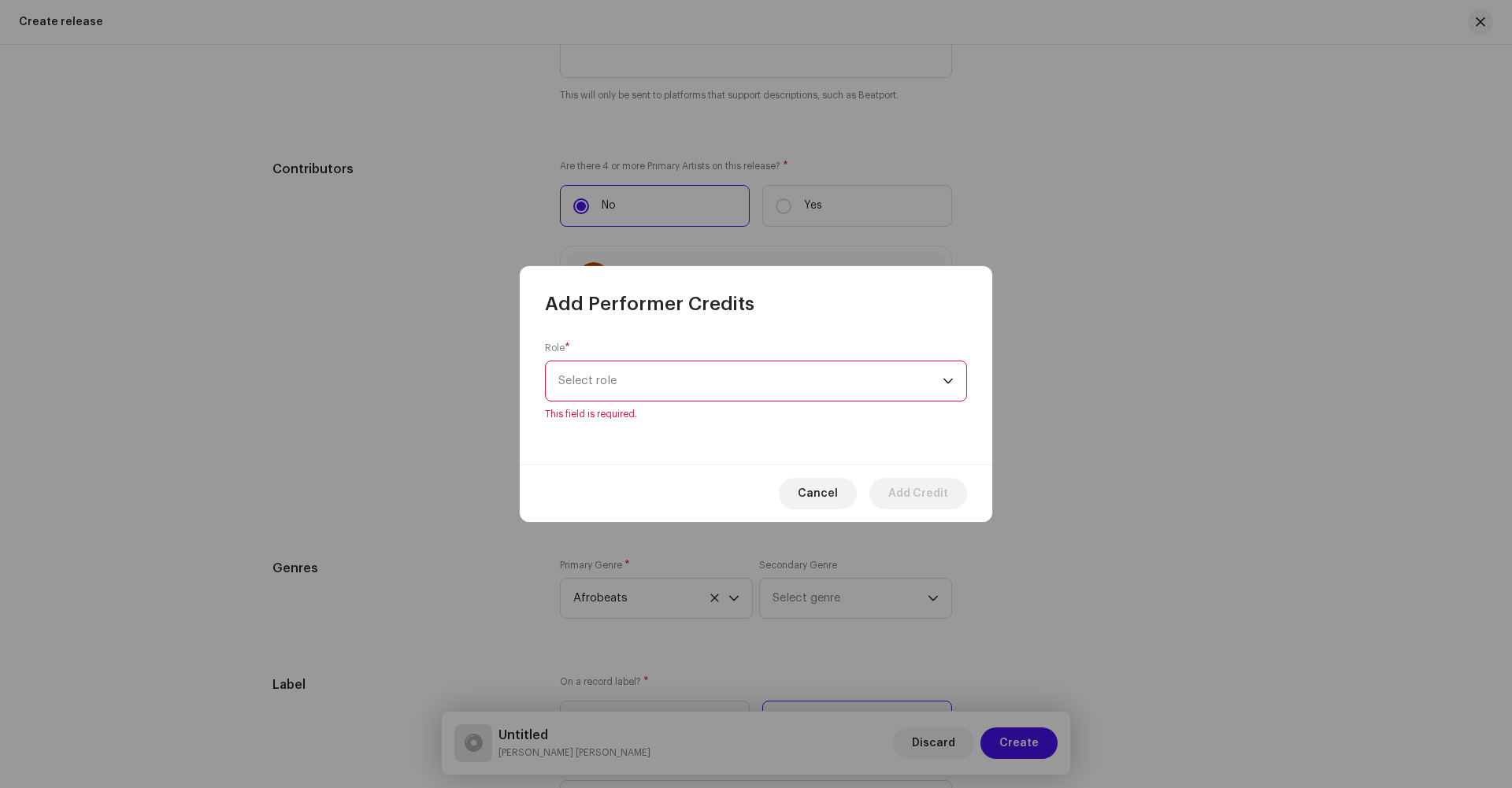
click at [607, 400] on span "Select role" at bounding box center [750, 381] width 384 height 39
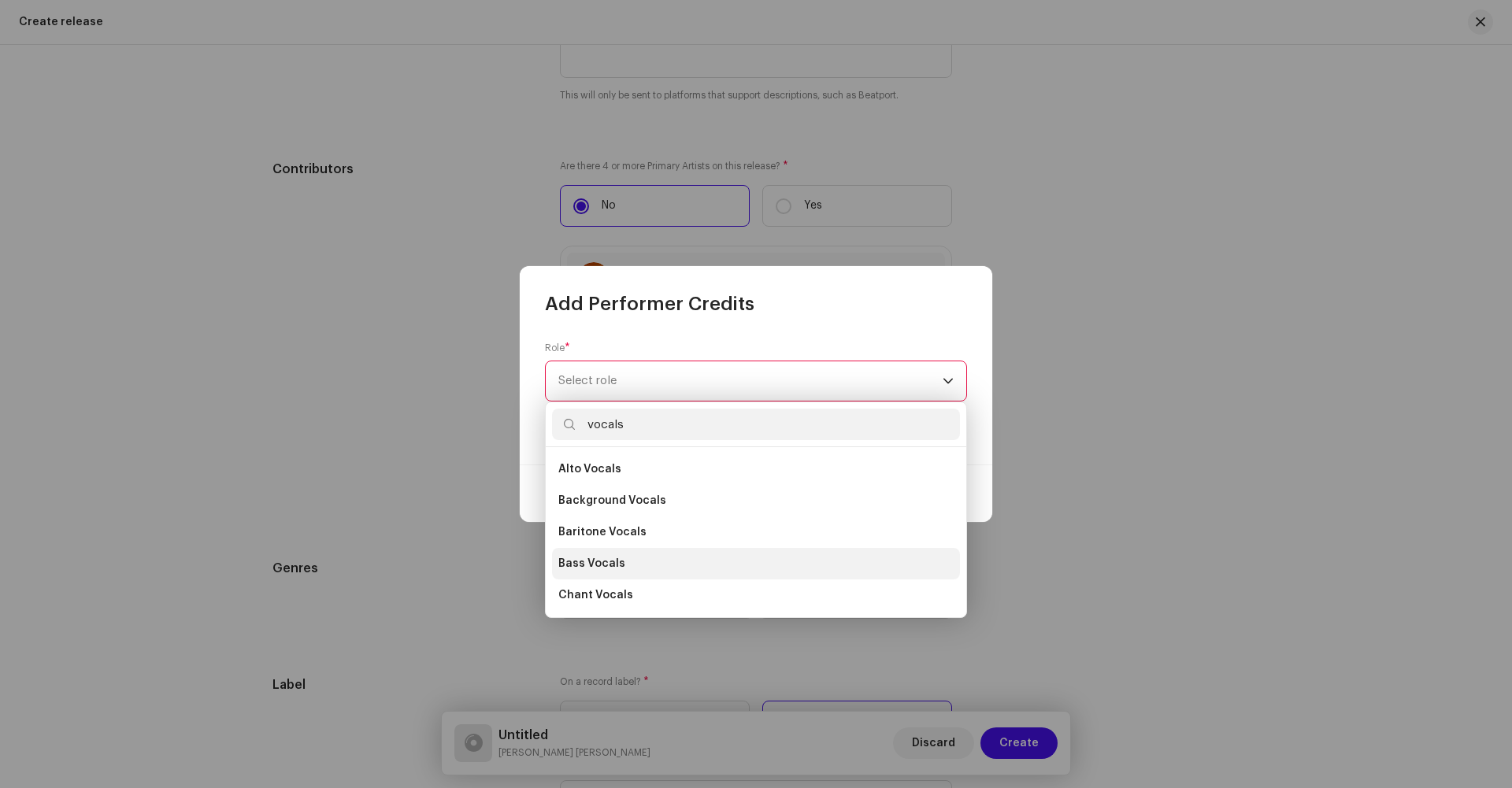
scroll to position [284, 0]
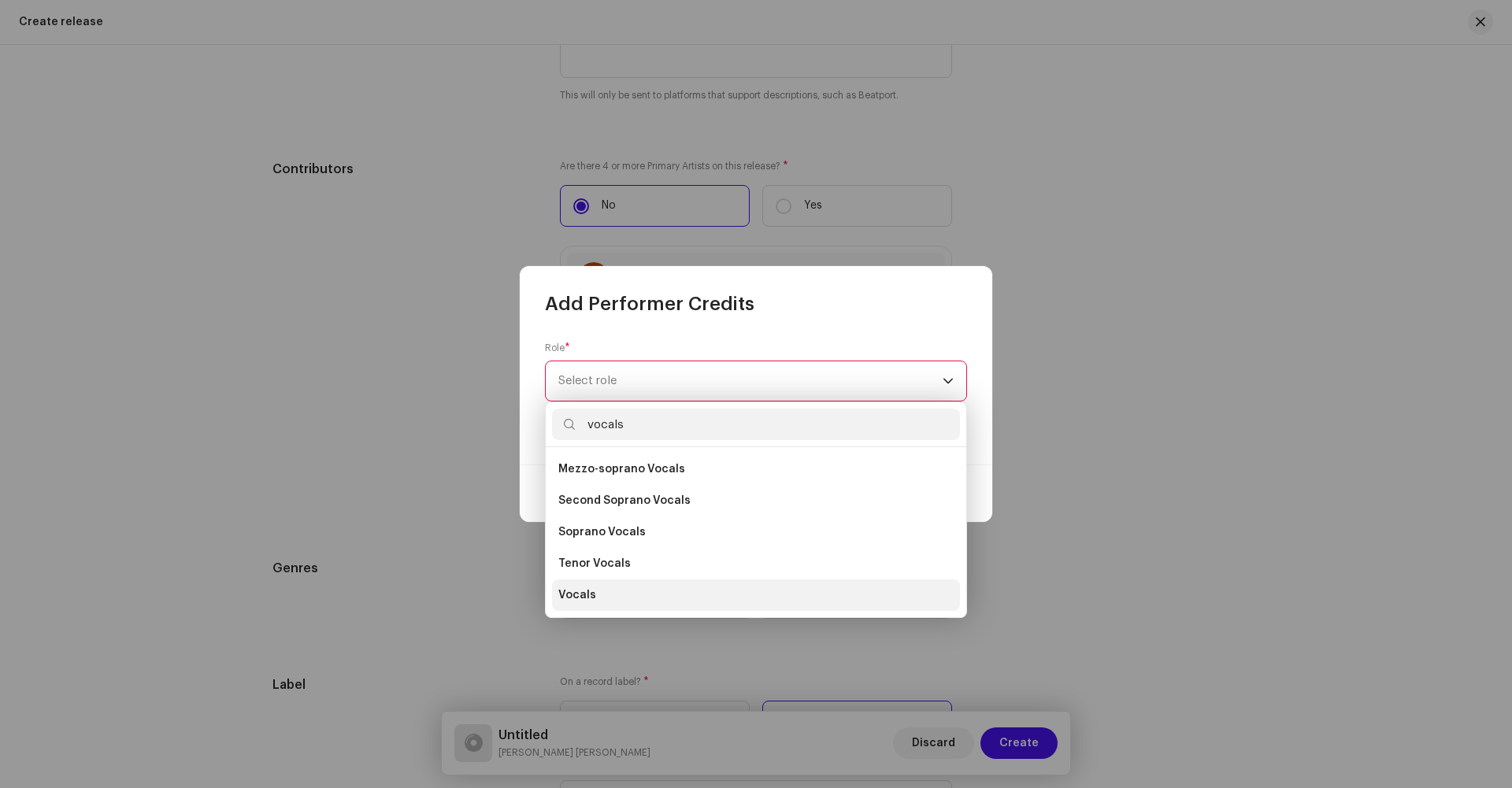
type input "vocals"
click at [583, 606] on li "Vocals" at bounding box center [756, 596] width 408 height 32
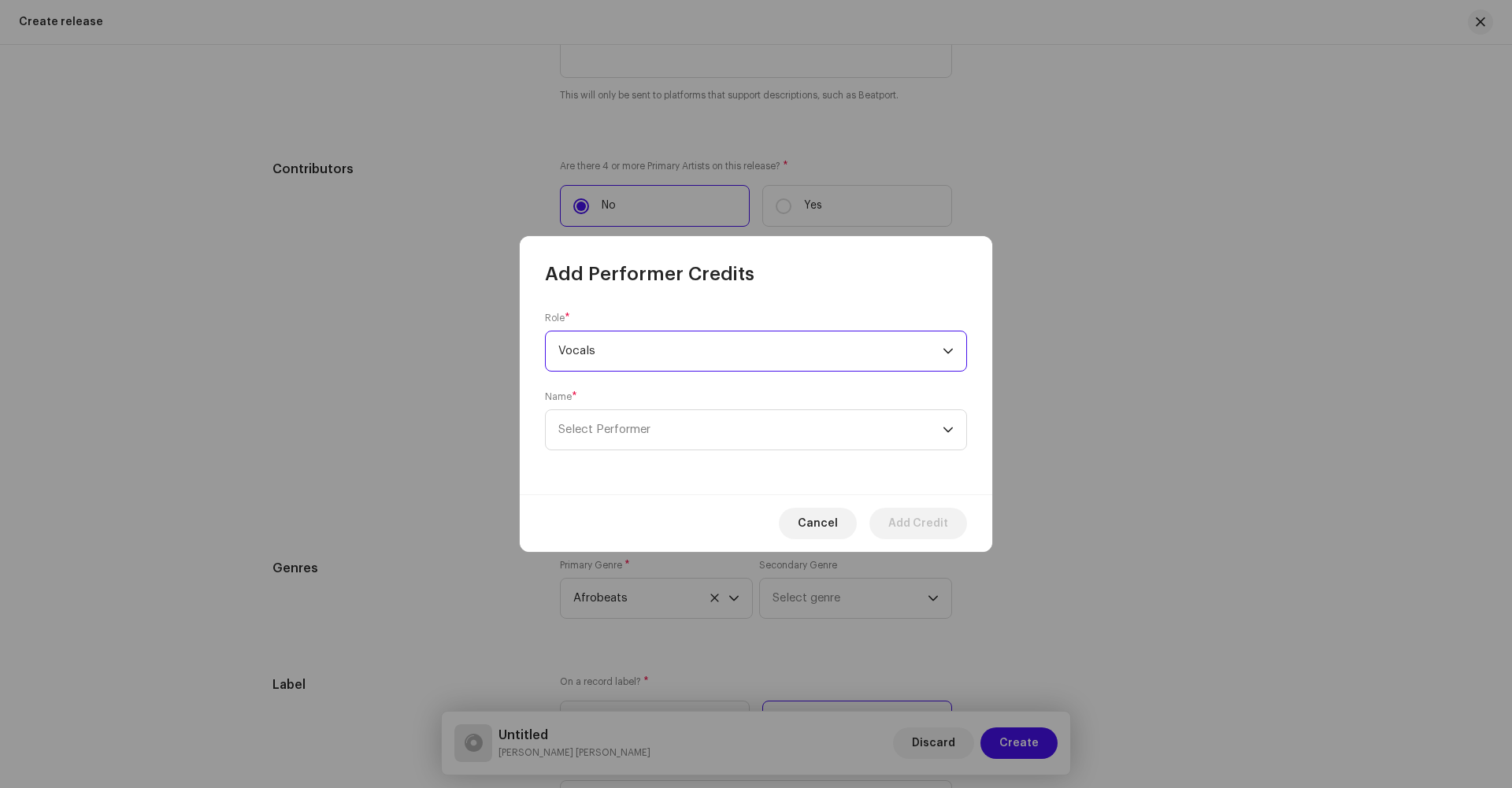
click at [577, 342] on span "Vocals" at bounding box center [750, 351] width 384 height 39
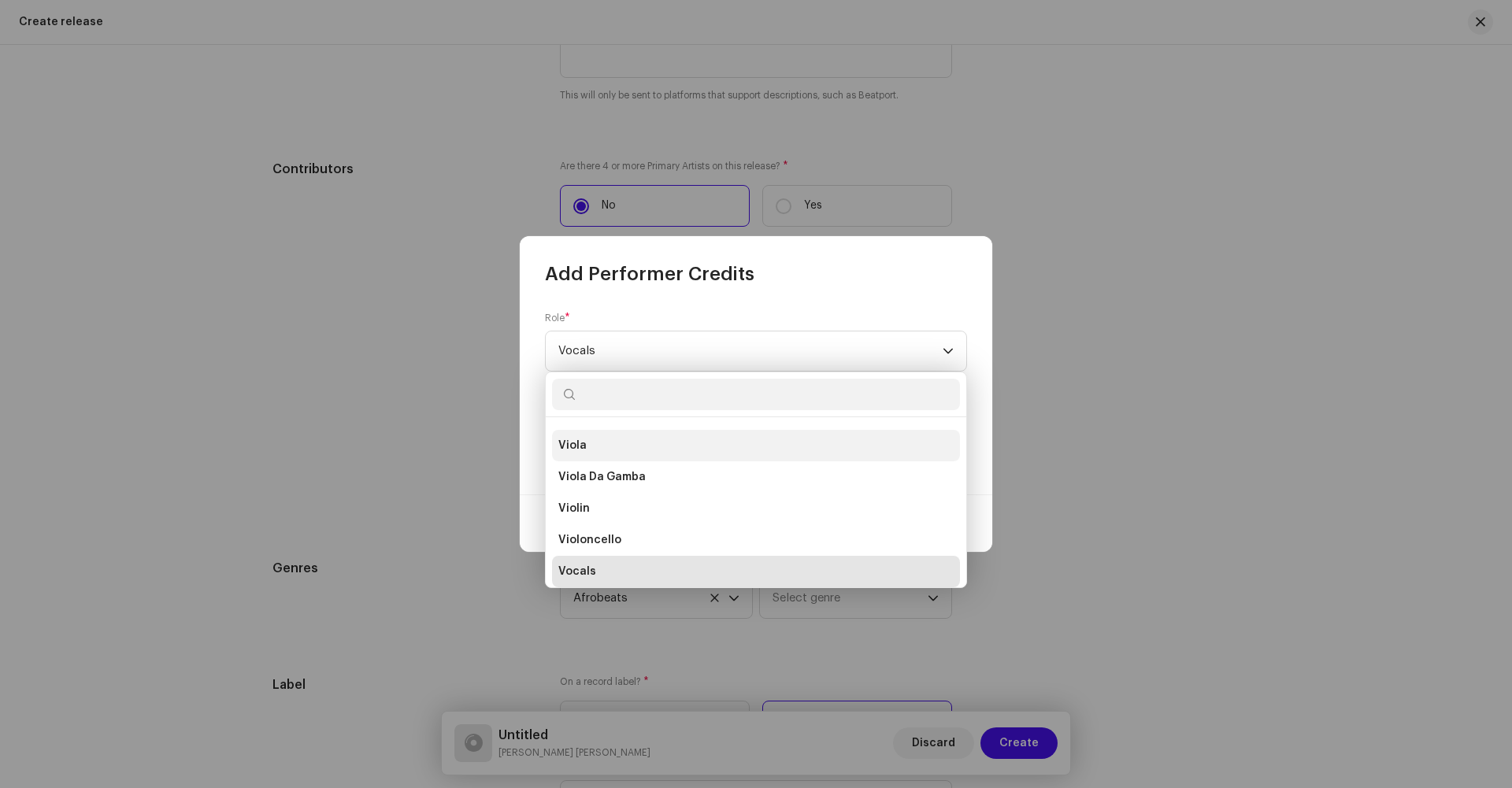
scroll to position [11125, 0]
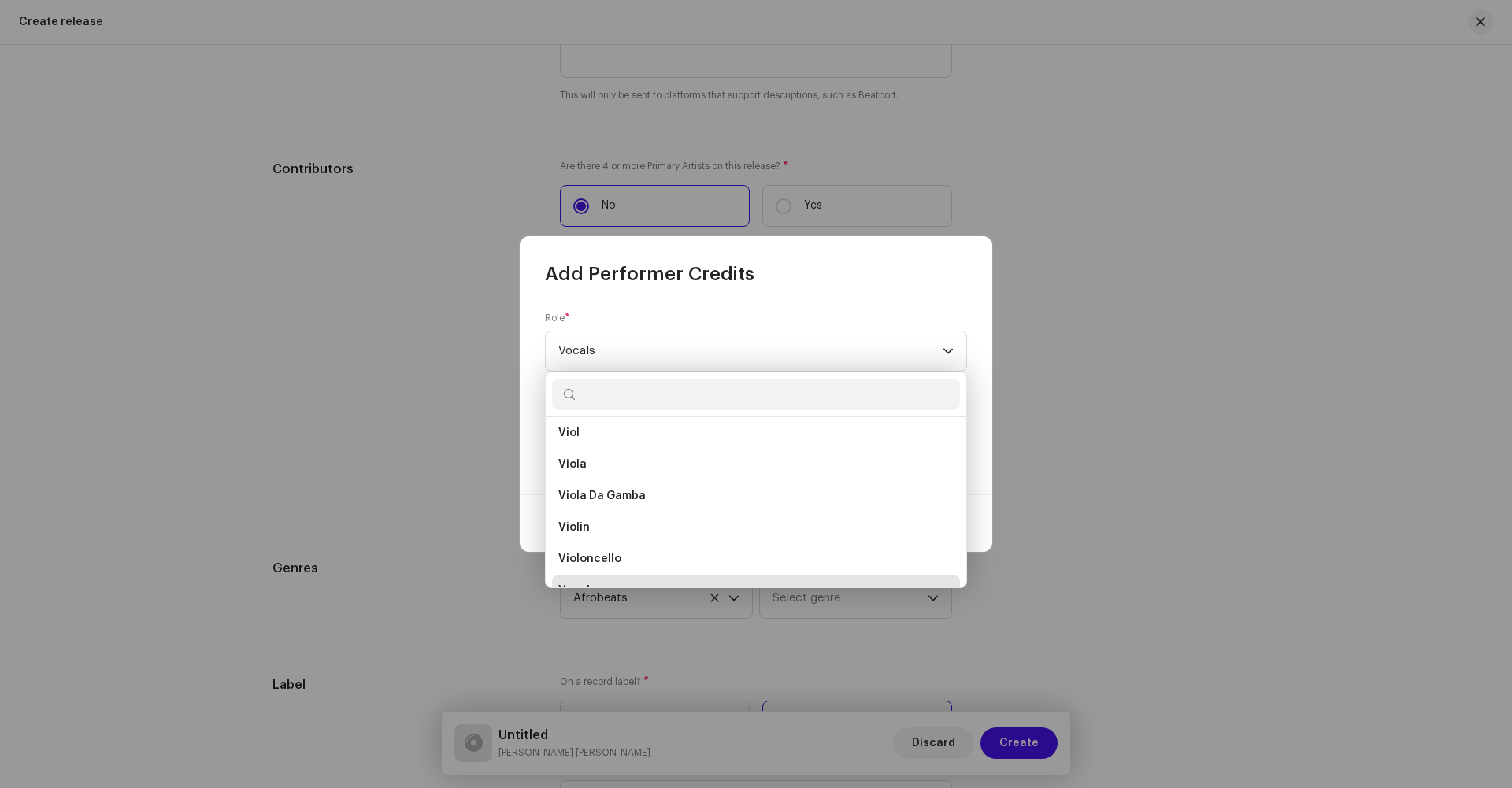
click at [641, 314] on div "Role * Vocals" at bounding box center [756, 342] width 423 height 60
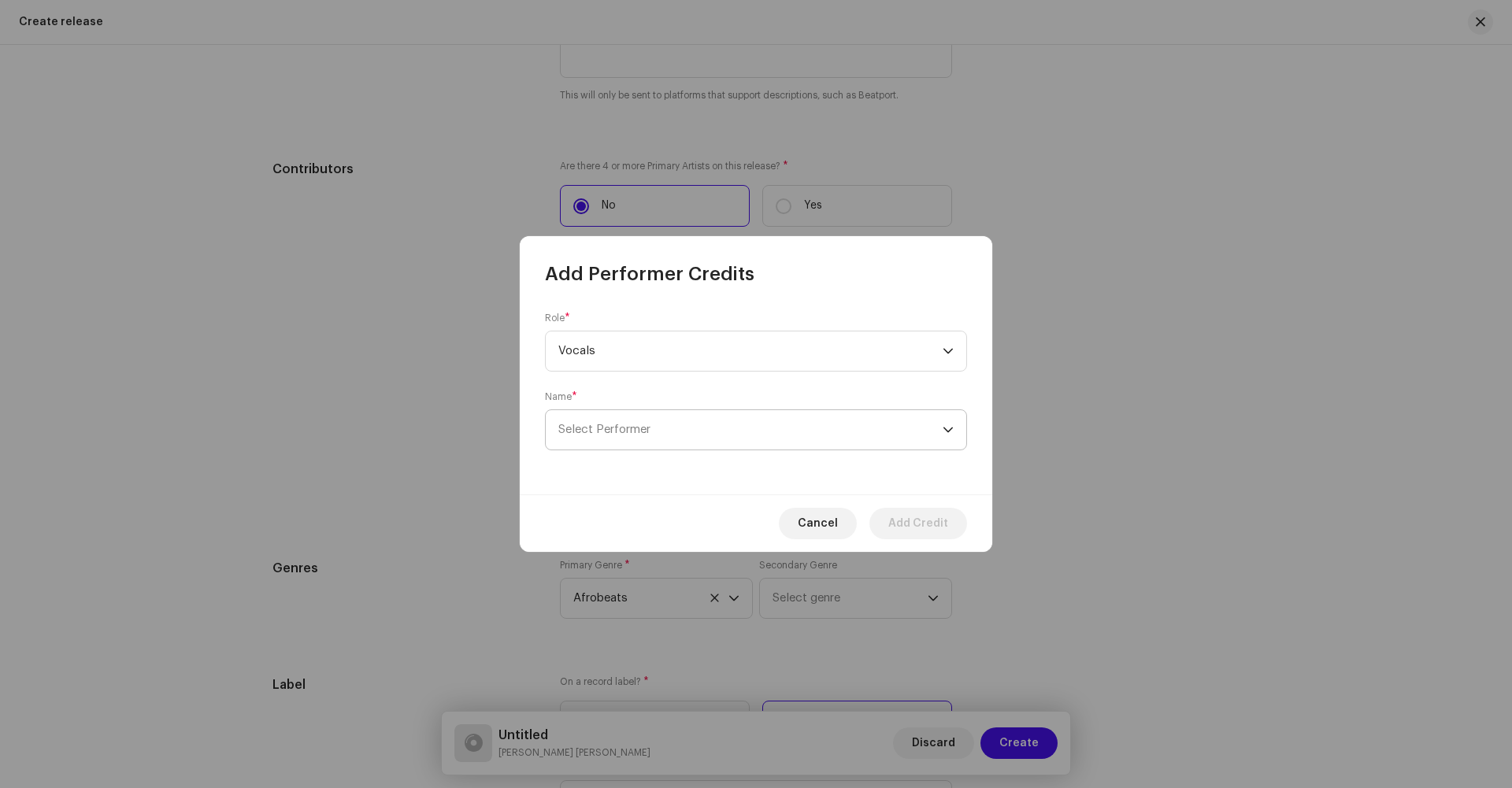
click at [633, 422] on span "Select Performer" at bounding box center [750, 429] width 384 height 39
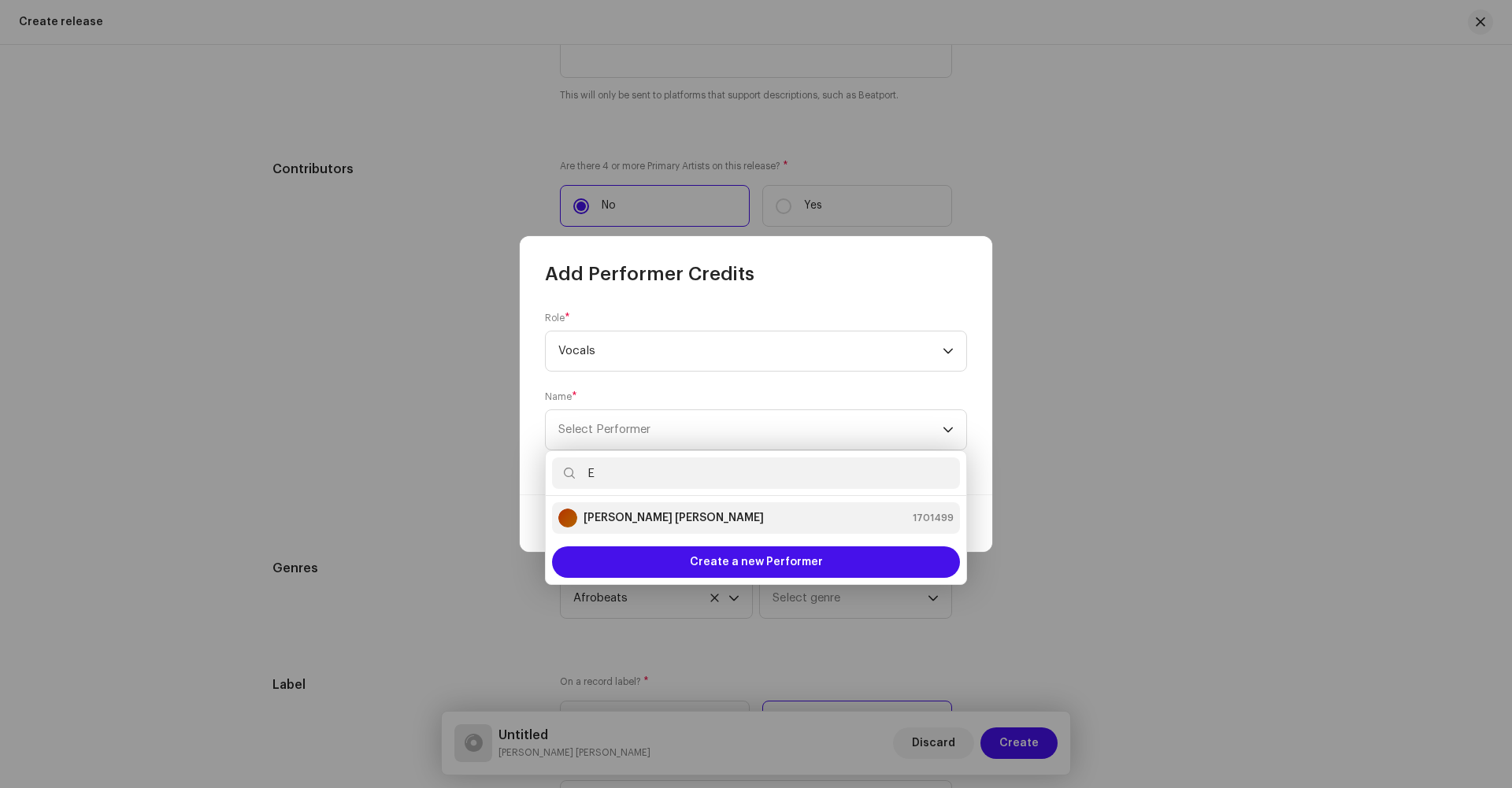
type input "E"
click at [605, 524] on strong "[PERSON_NAME] [PERSON_NAME]" at bounding box center [674, 518] width 181 height 16
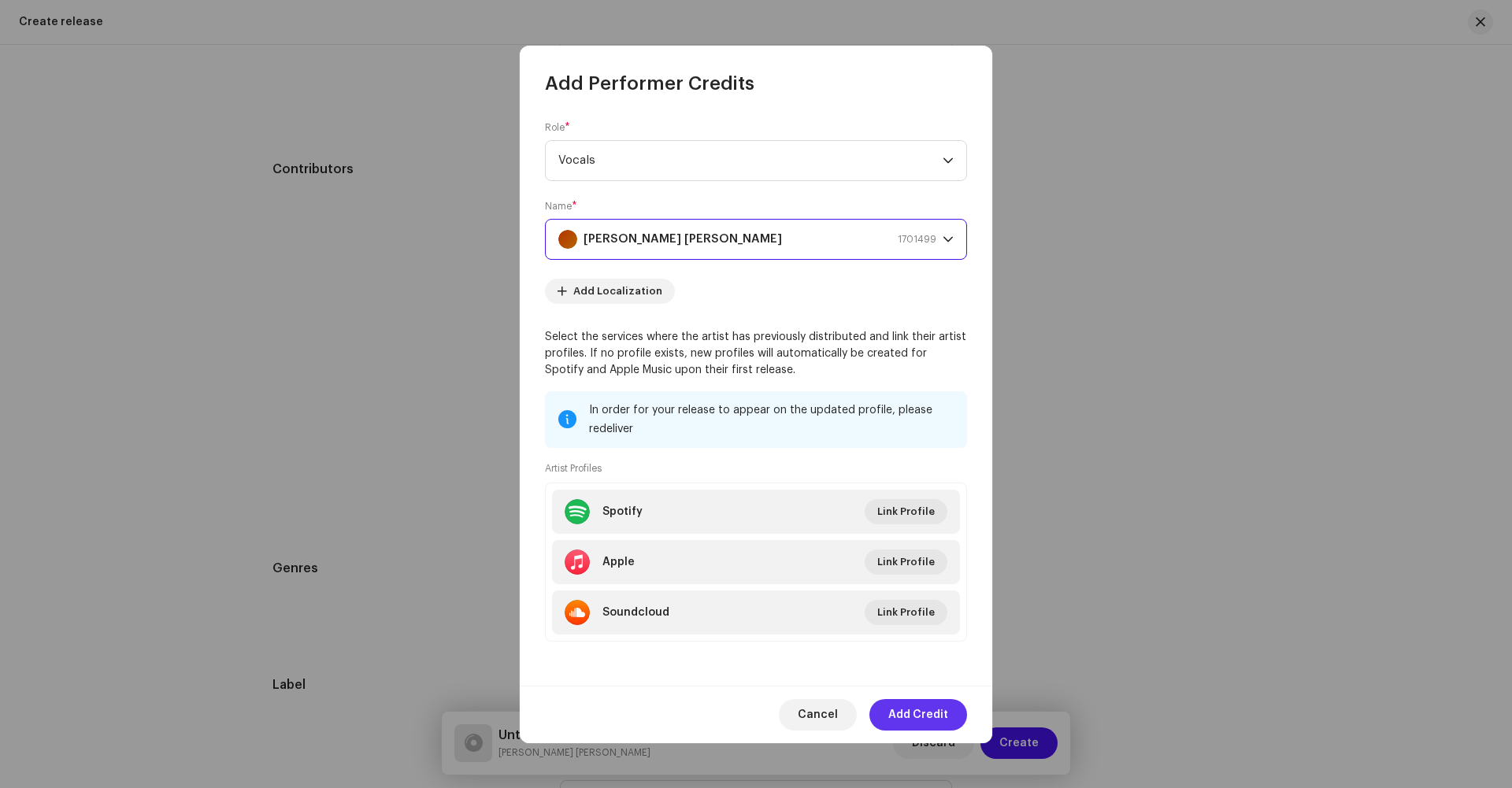
click at [895, 723] on span "Add Credit" at bounding box center [919, 715] width 60 height 32
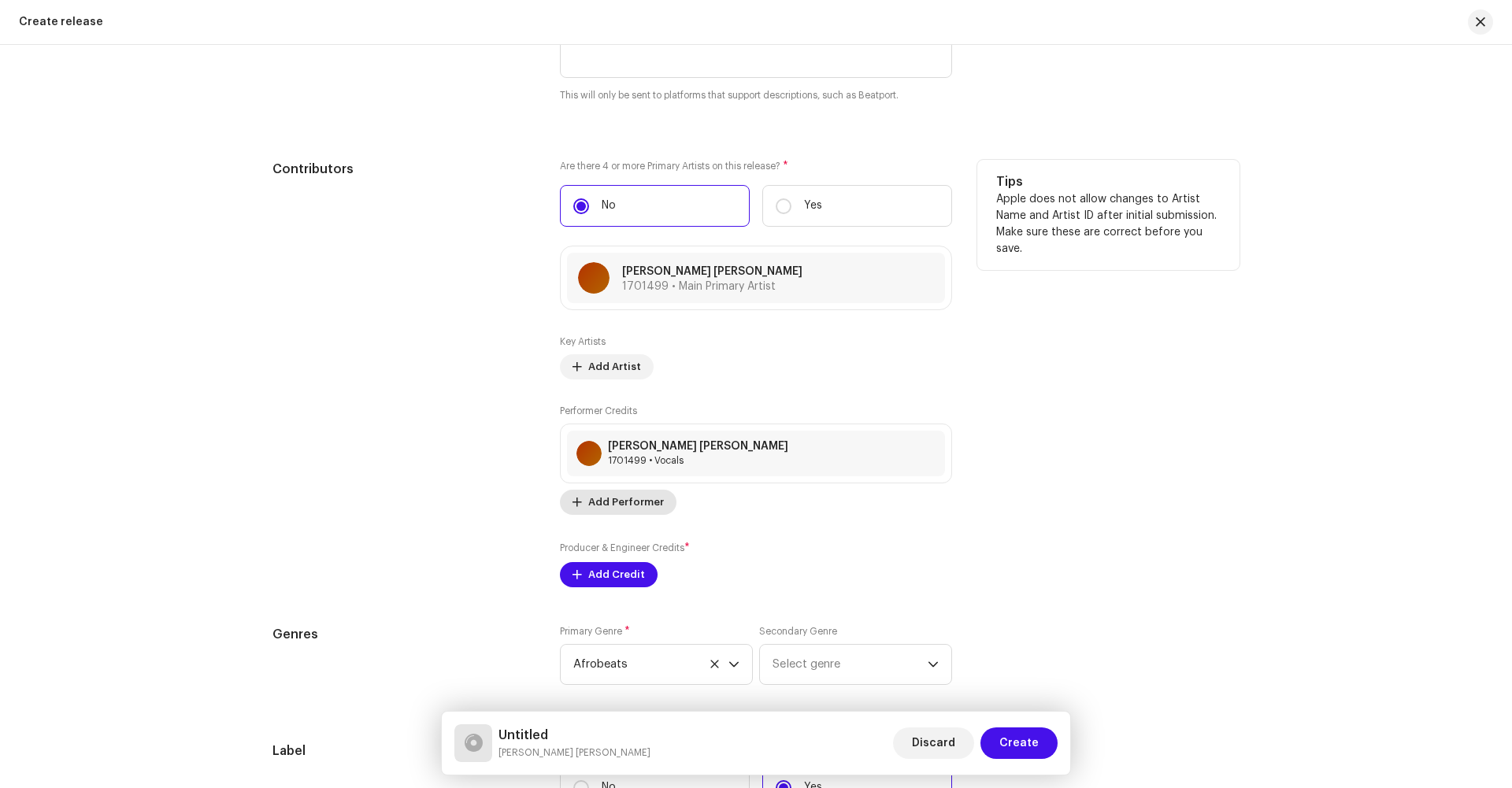
click at [597, 504] on span "Add Performer" at bounding box center [626, 503] width 75 height 32
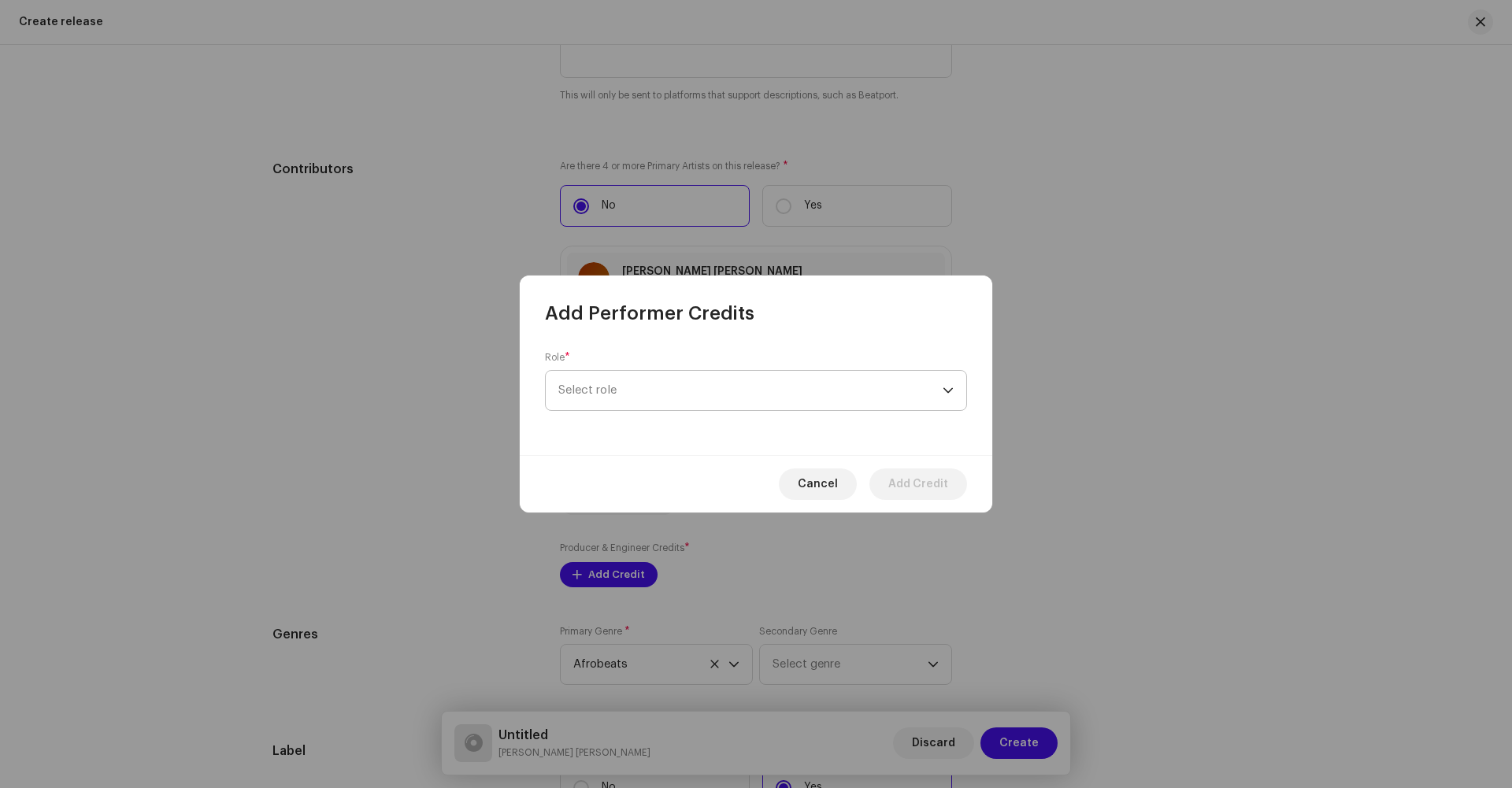
click at [631, 393] on span "Select role" at bounding box center [750, 390] width 384 height 39
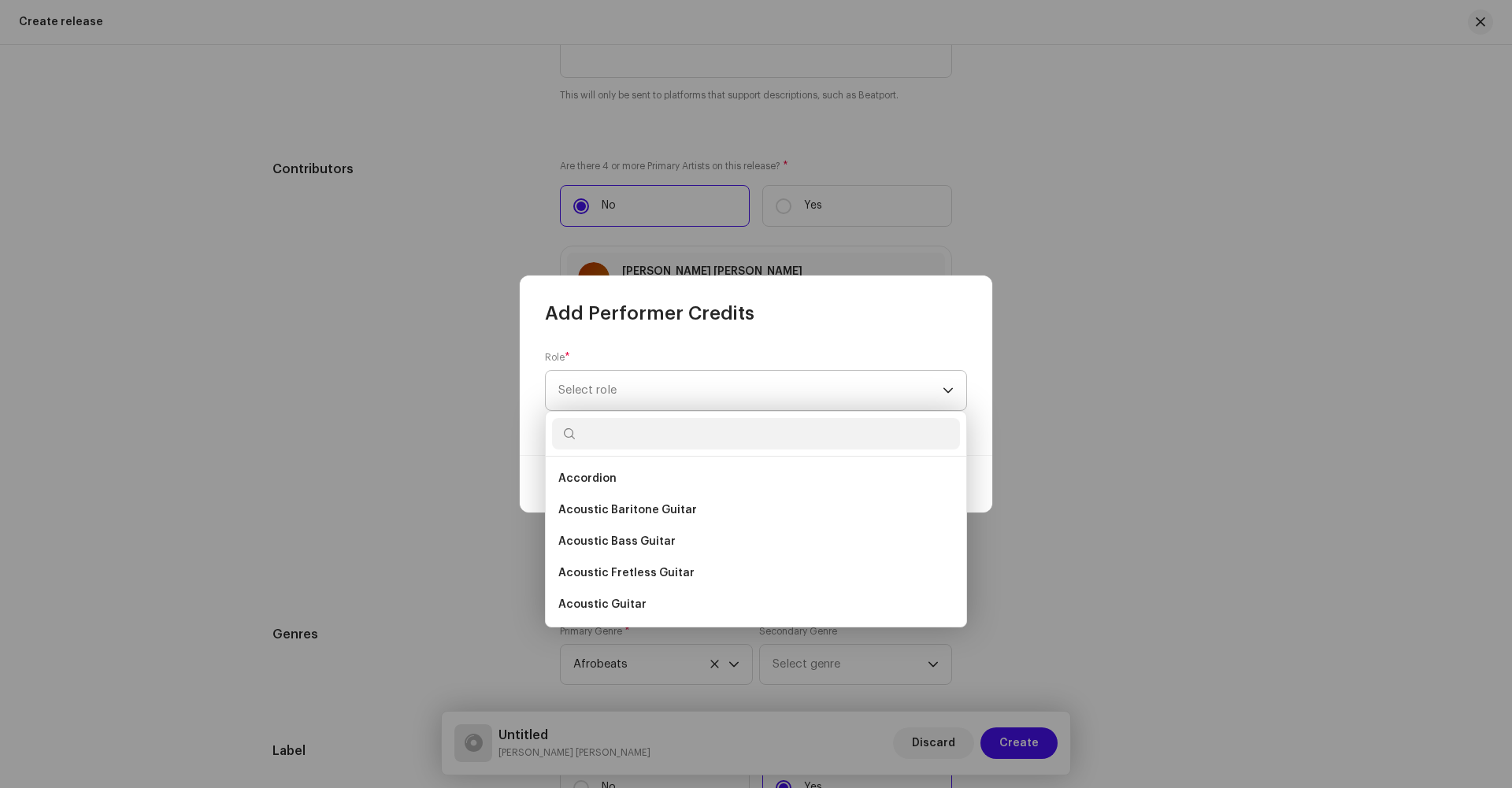
click at [631, 393] on span "Select role" at bounding box center [750, 390] width 384 height 39
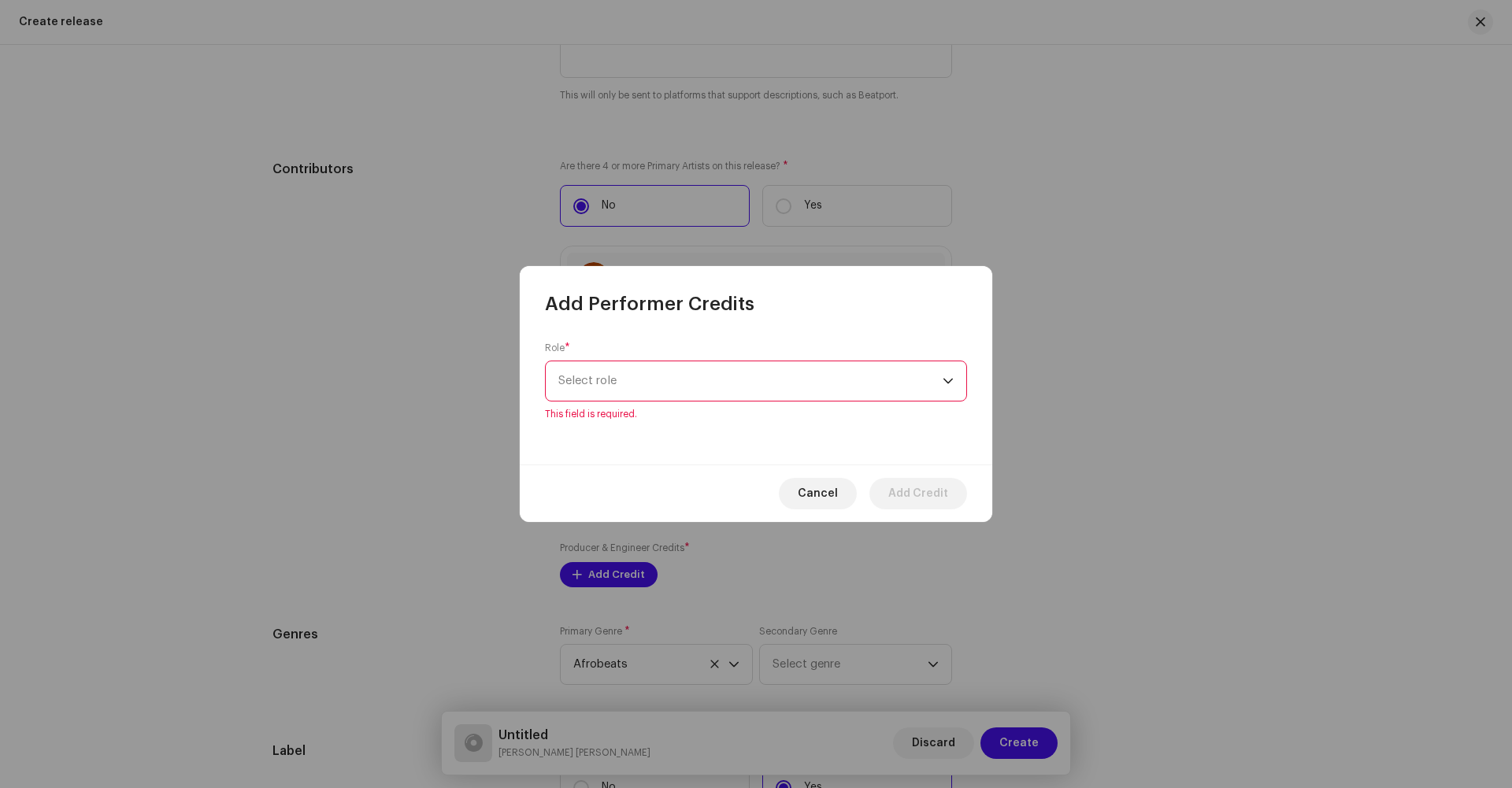
click at [631, 393] on span "Select role" at bounding box center [750, 381] width 384 height 39
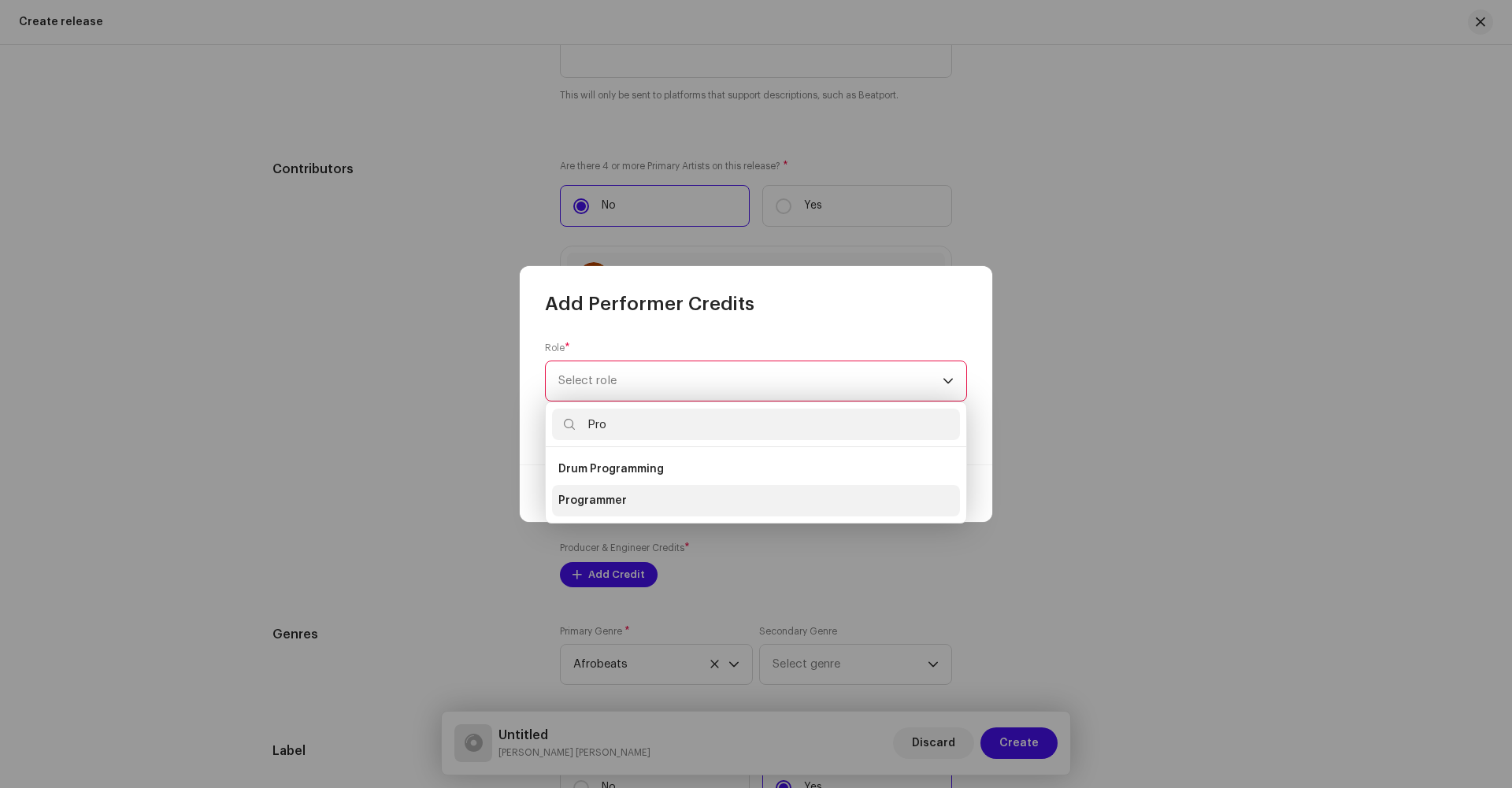
type input "Pro"
click at [568, 491] on li "Programmer" at bounding box center [756, 501] width 408 height 32
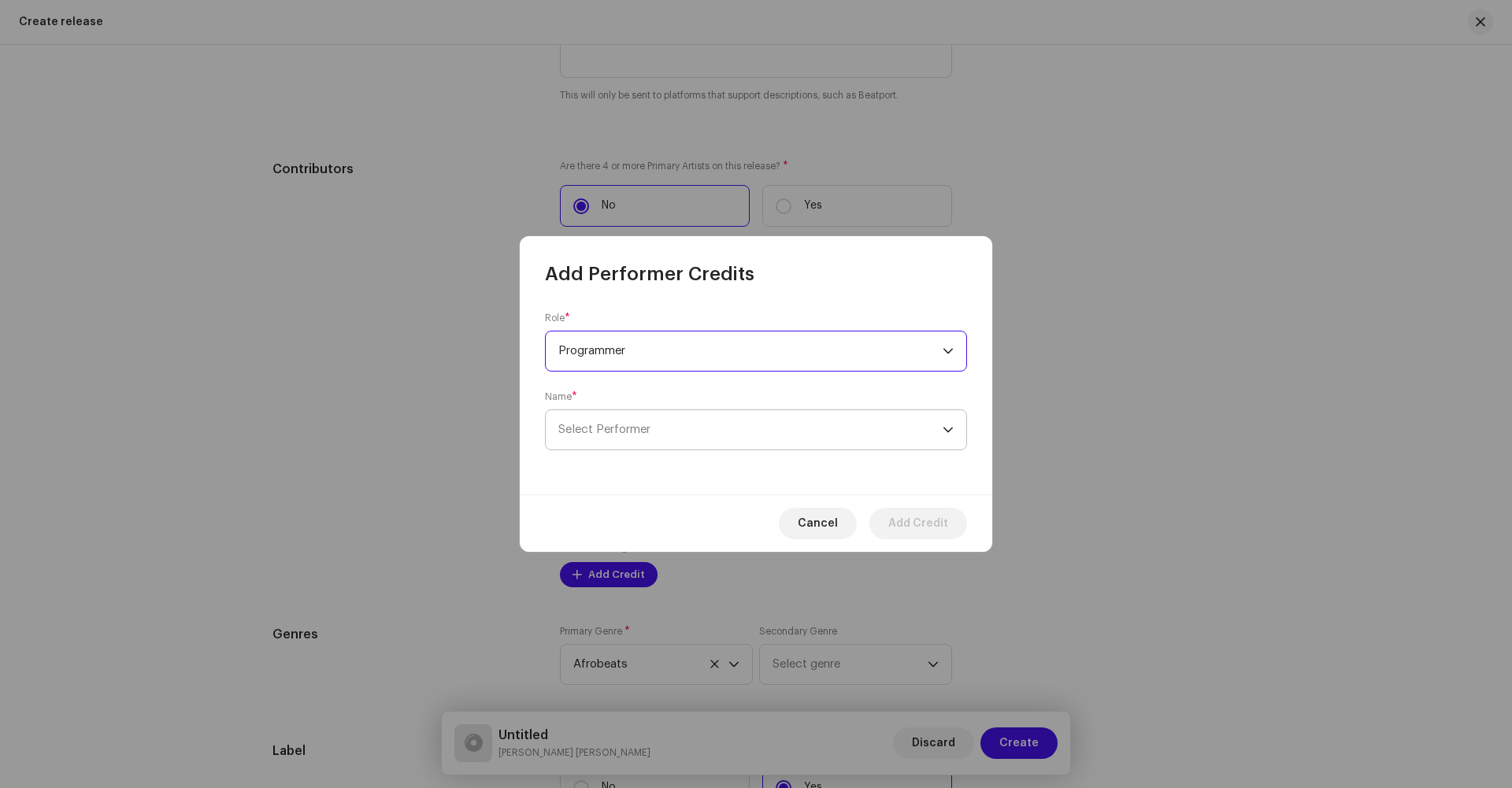
click at [746, 432] on span "Select Performer" at bounding box center [750, 429] width 384 height 39
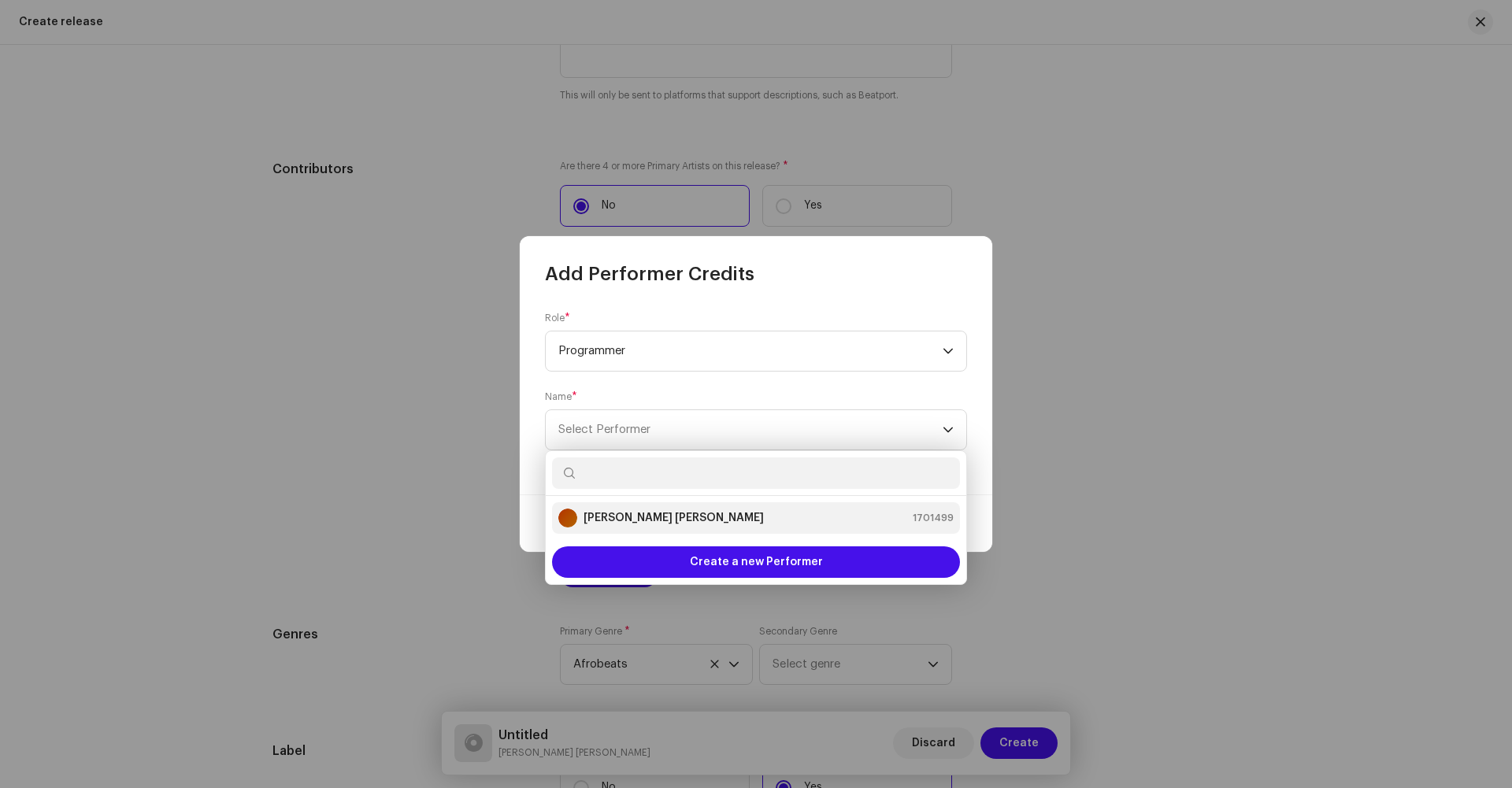
click at [671, 514] on div "[PERSON_NAME] [PERSON_NAME] 1701499" at bounding box center [756, 518] width 396 height 19
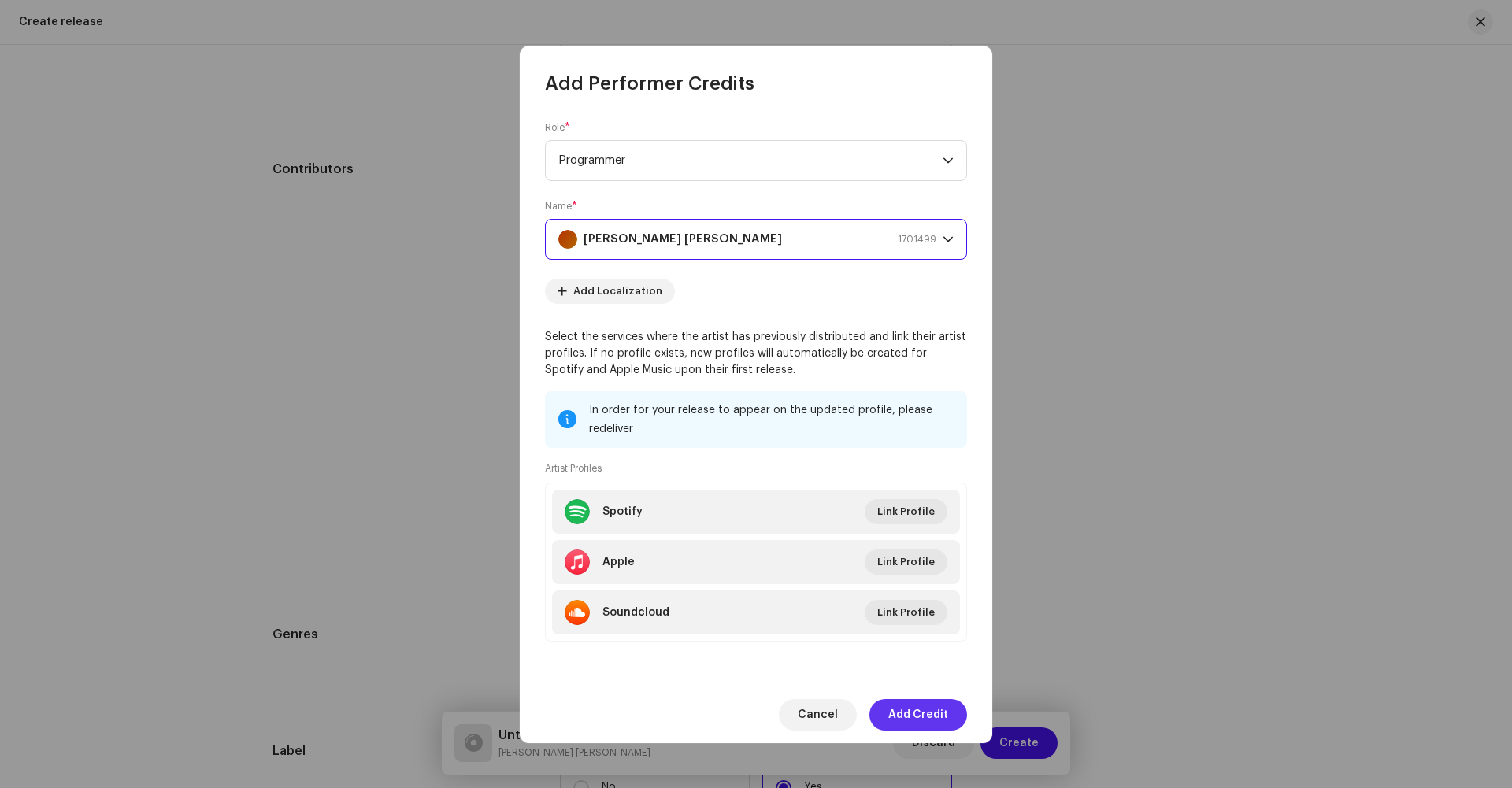
click at [909, 727] on span "Add Credit" at bounding box center [919, 715] width 60 height 32
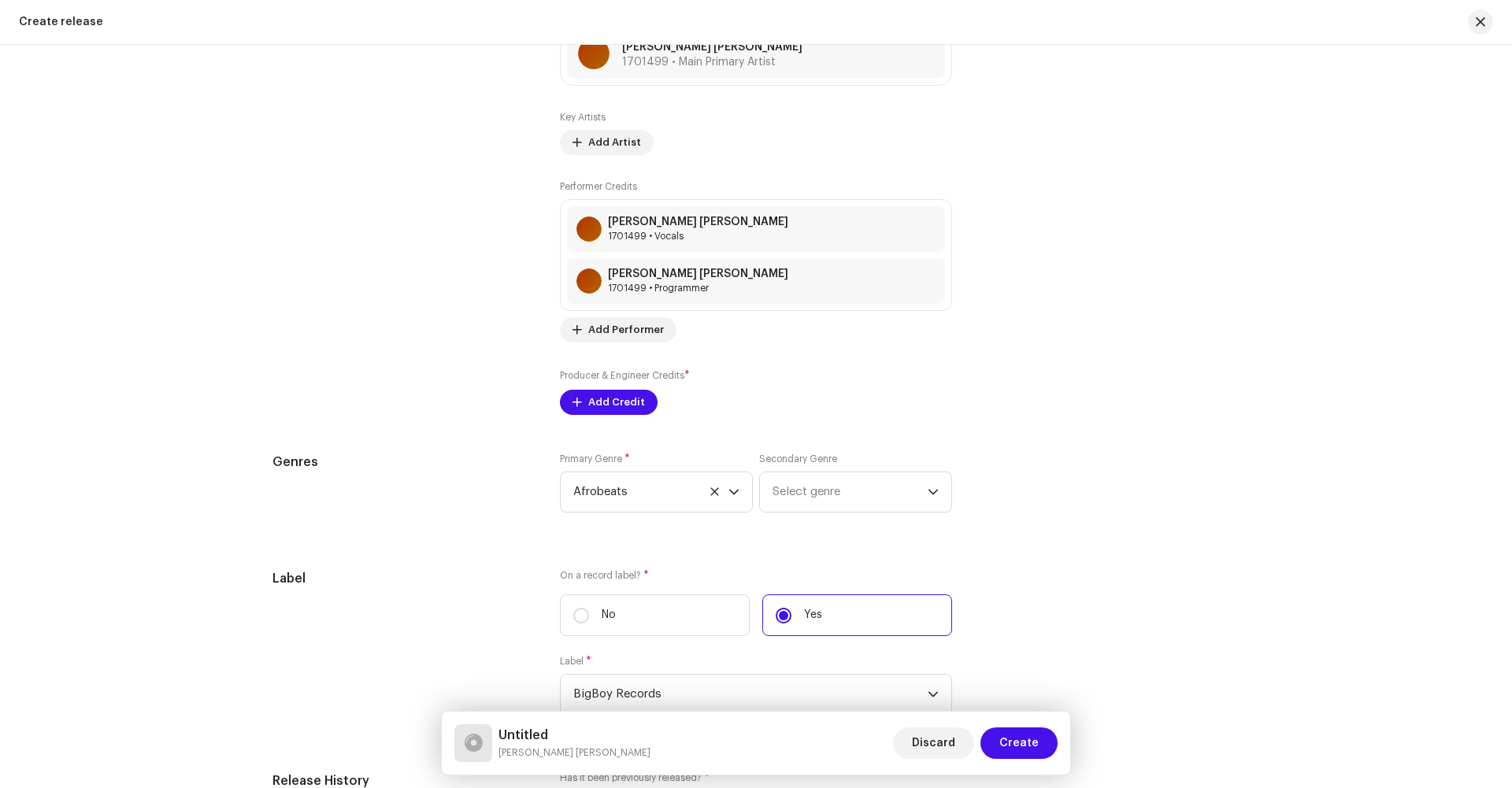
scroll to position [1862, 0]
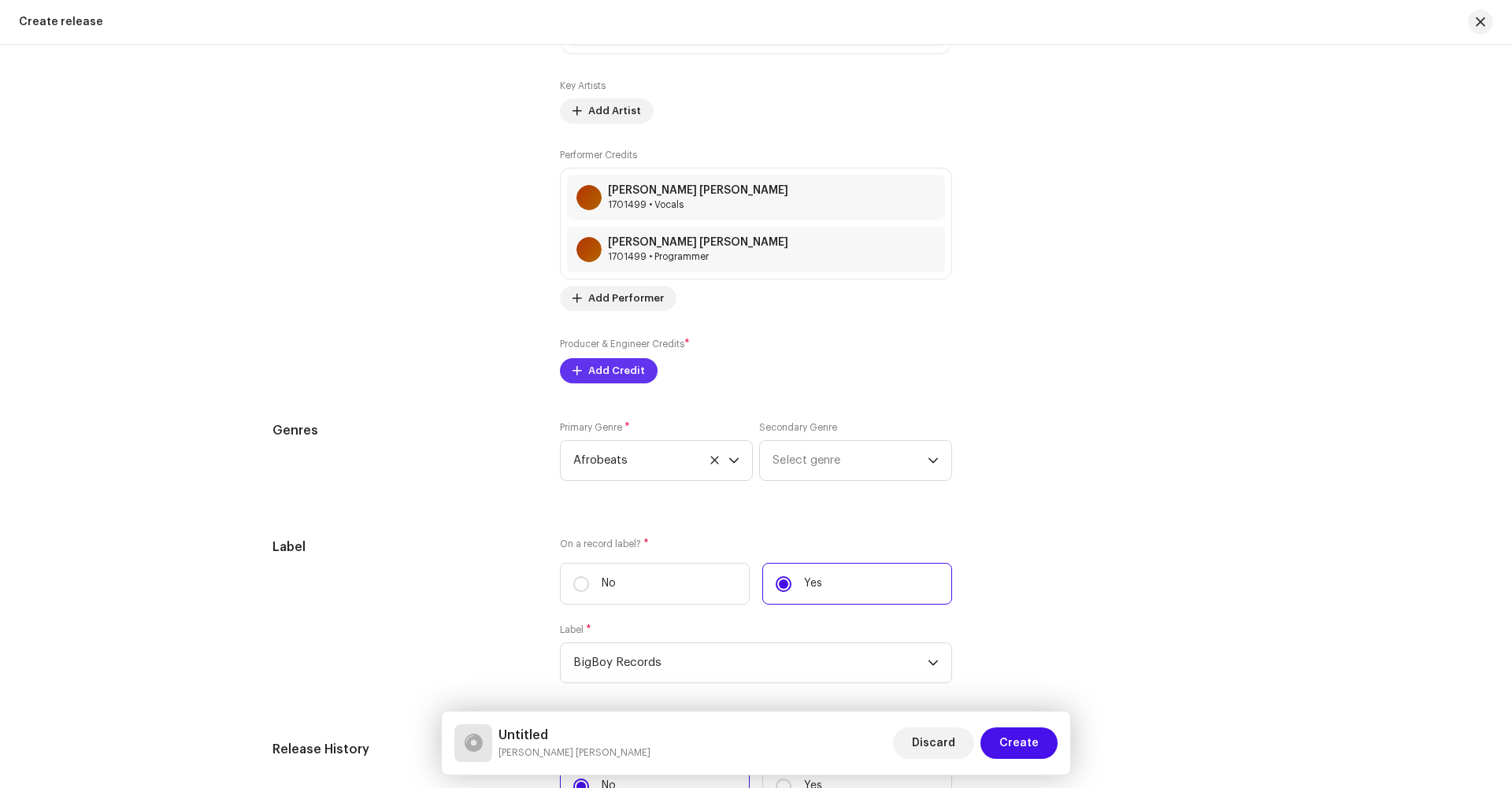
click at [591, 372] on span "Add Credit" at bounding box center [617, 371] width 57 height 32
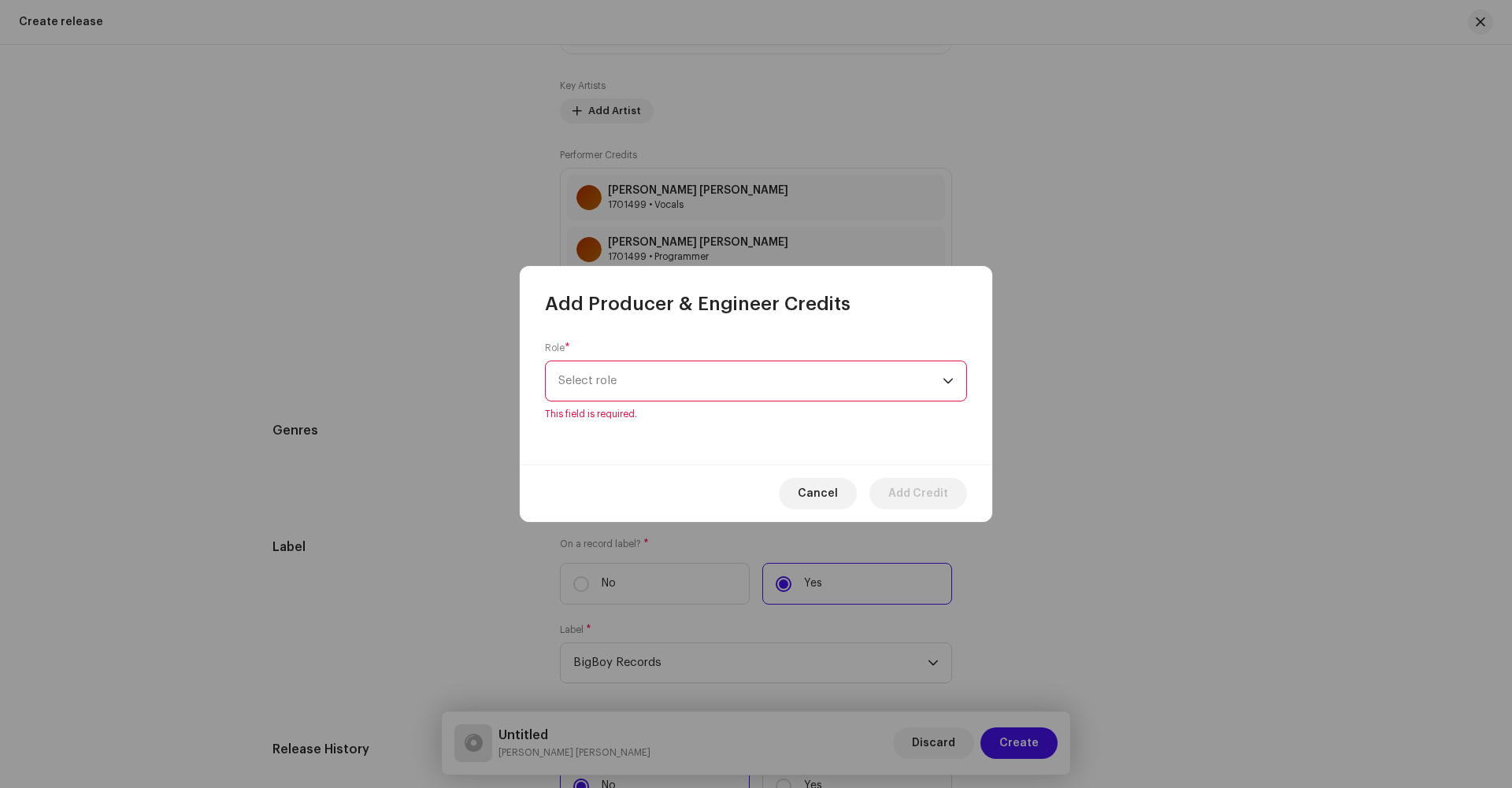
click at [673, 361] on div "Role * Select role This field is required." at bounding box center [756, 381] width 423 height 79
click at [669, 383] on span "Select role" at bounding box center [750, 381] width 384 height 39
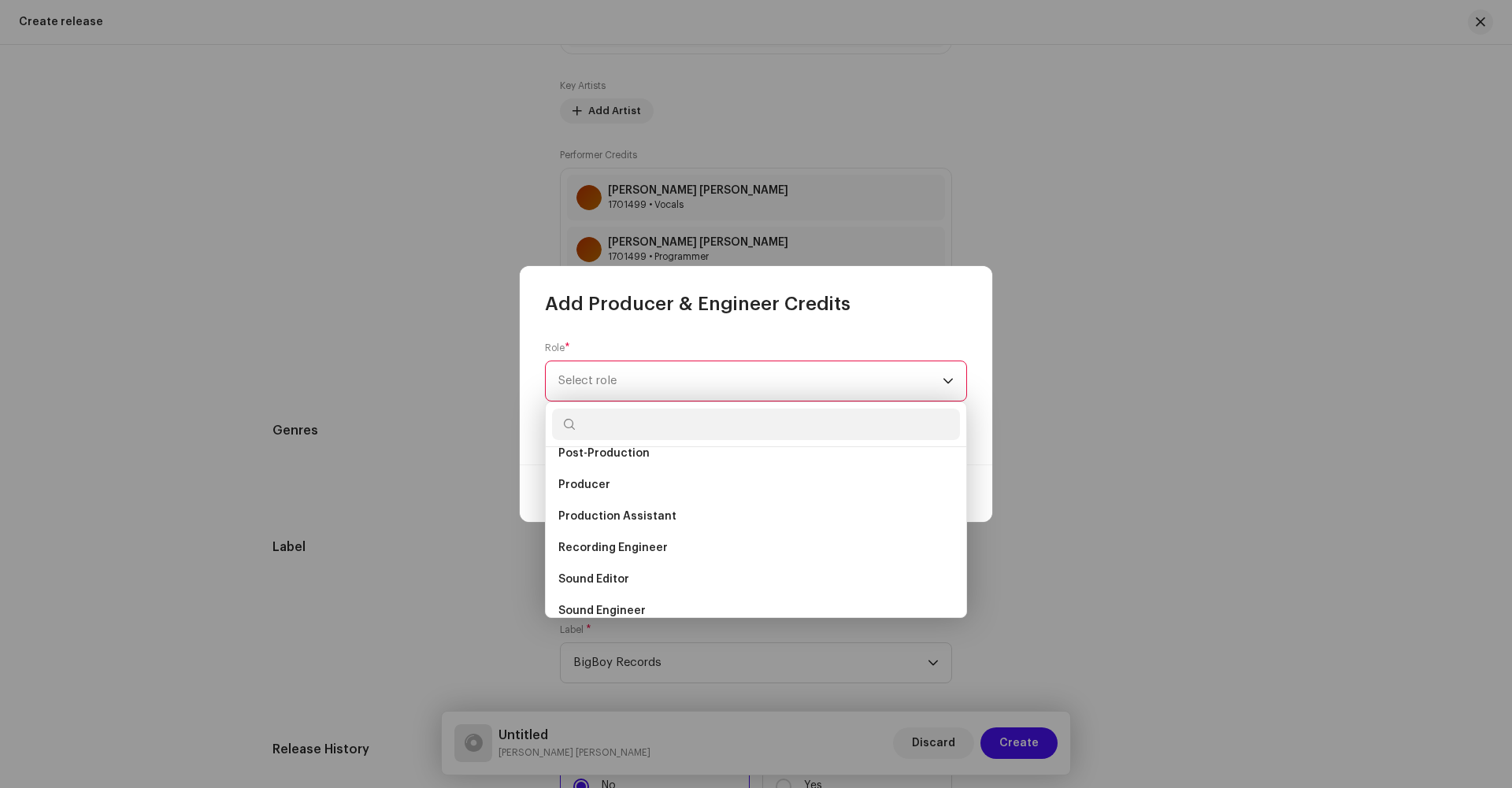
scroll to position [605, 0]
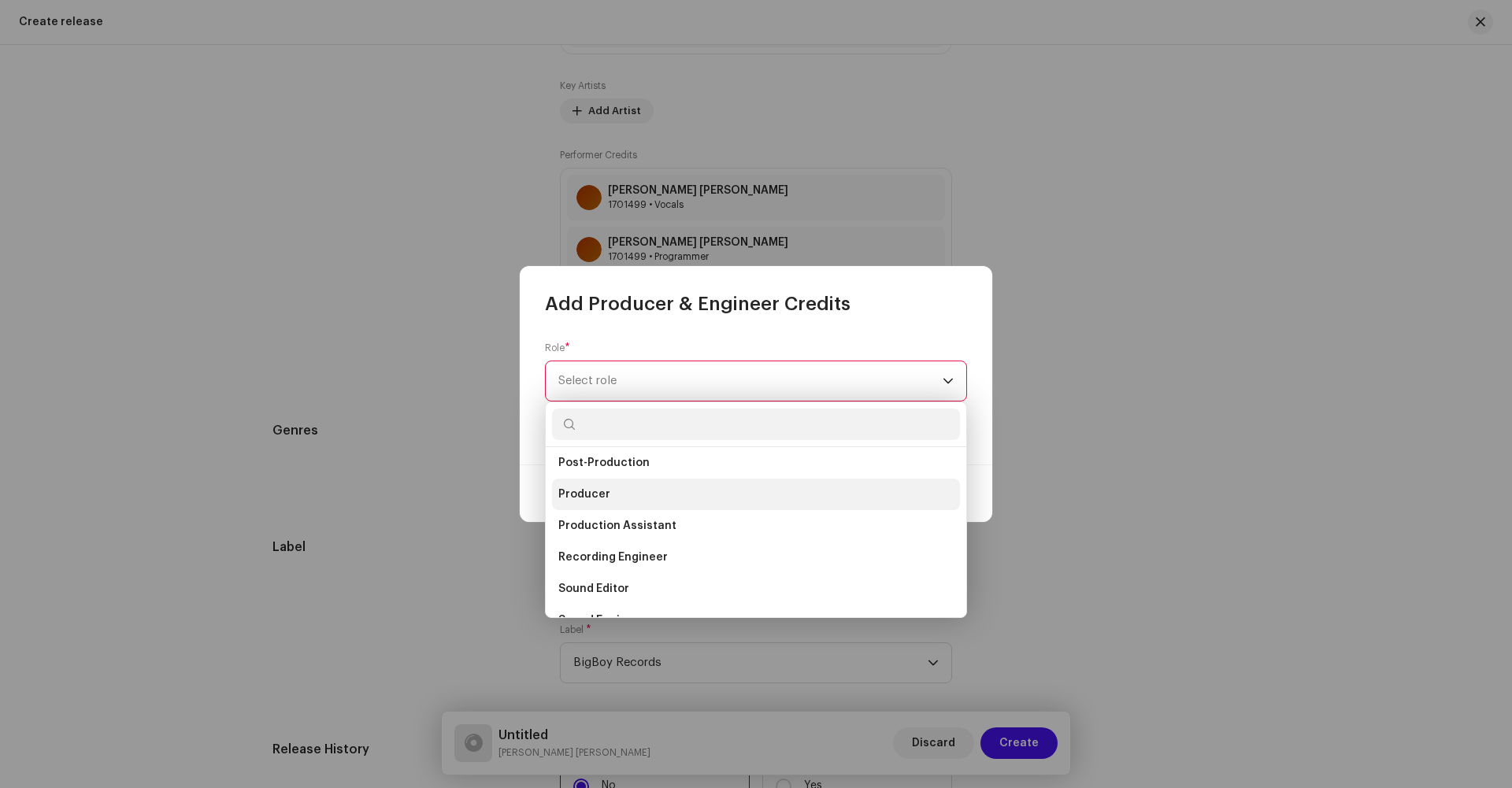
click at [603, 493] on span "Producer" at bounding box center [584, 494] width 52 height 16
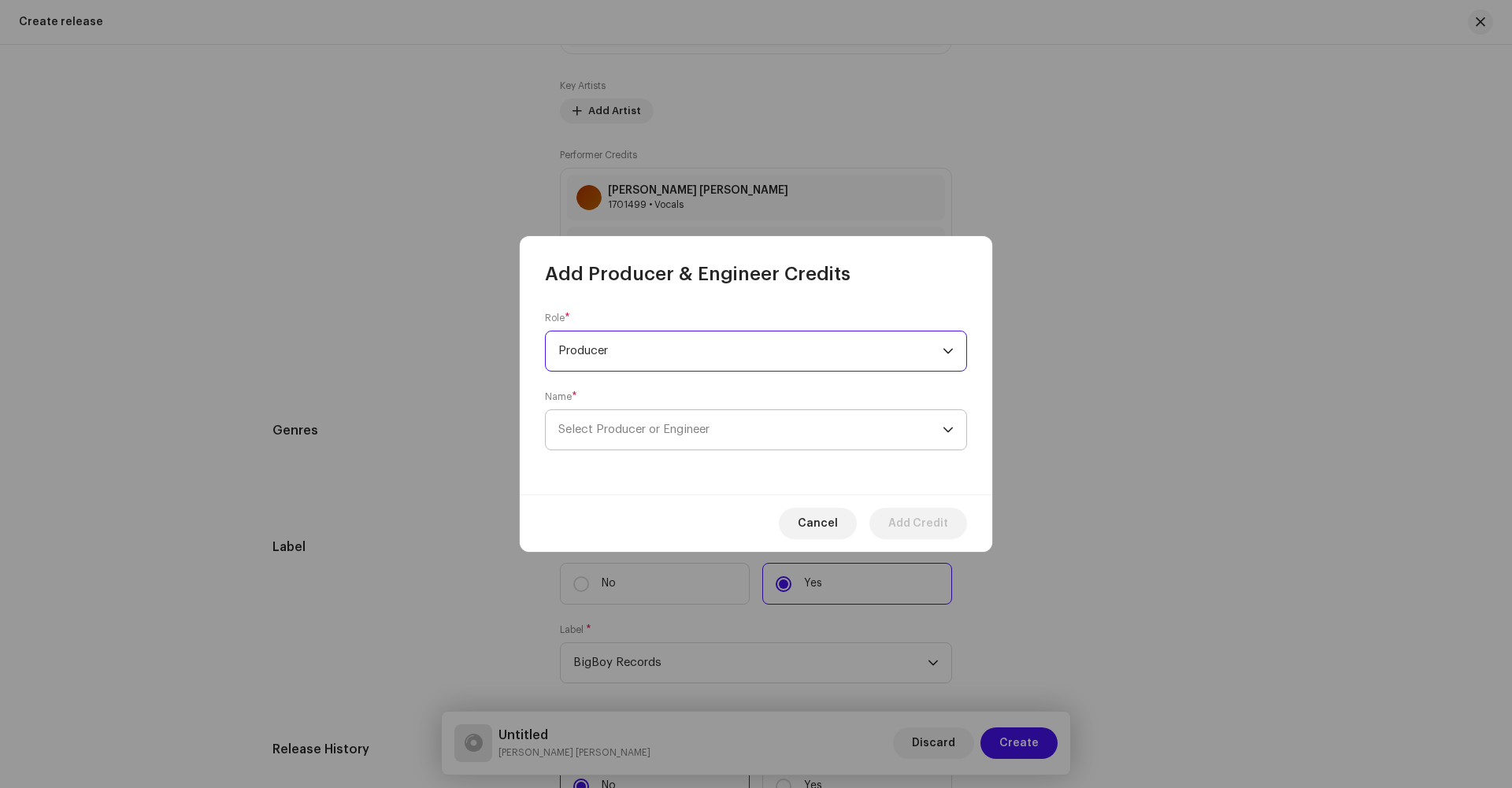
click at [783, 411] on span "Select Producer or Engineer" at bounding box center [750, 429] width 384 height 39
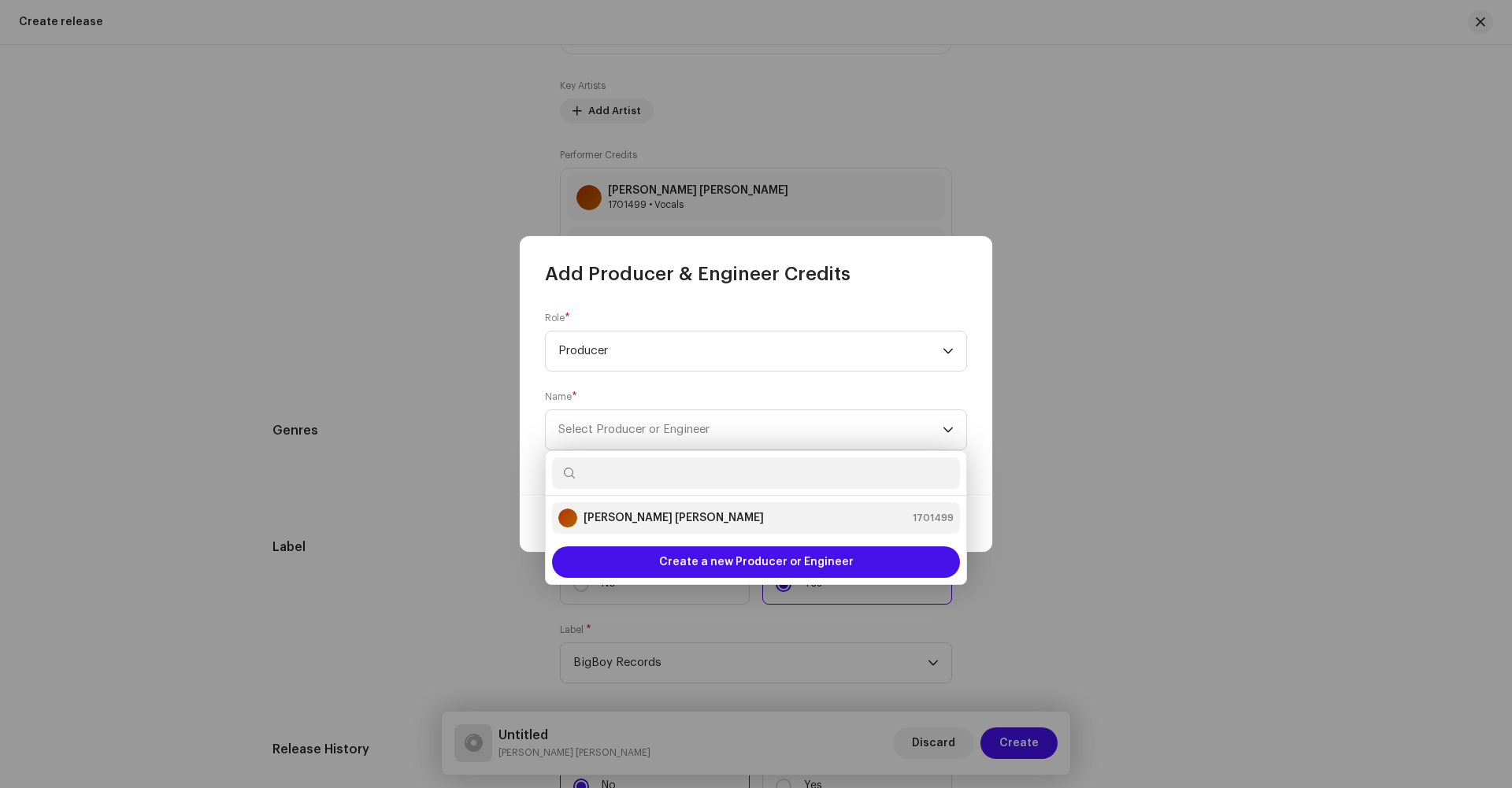
click at [640, 504] on li "[PERSON_NAME] [PERSON_NAME] 1701499" at bounding box center [756, 519] width 408 height 32
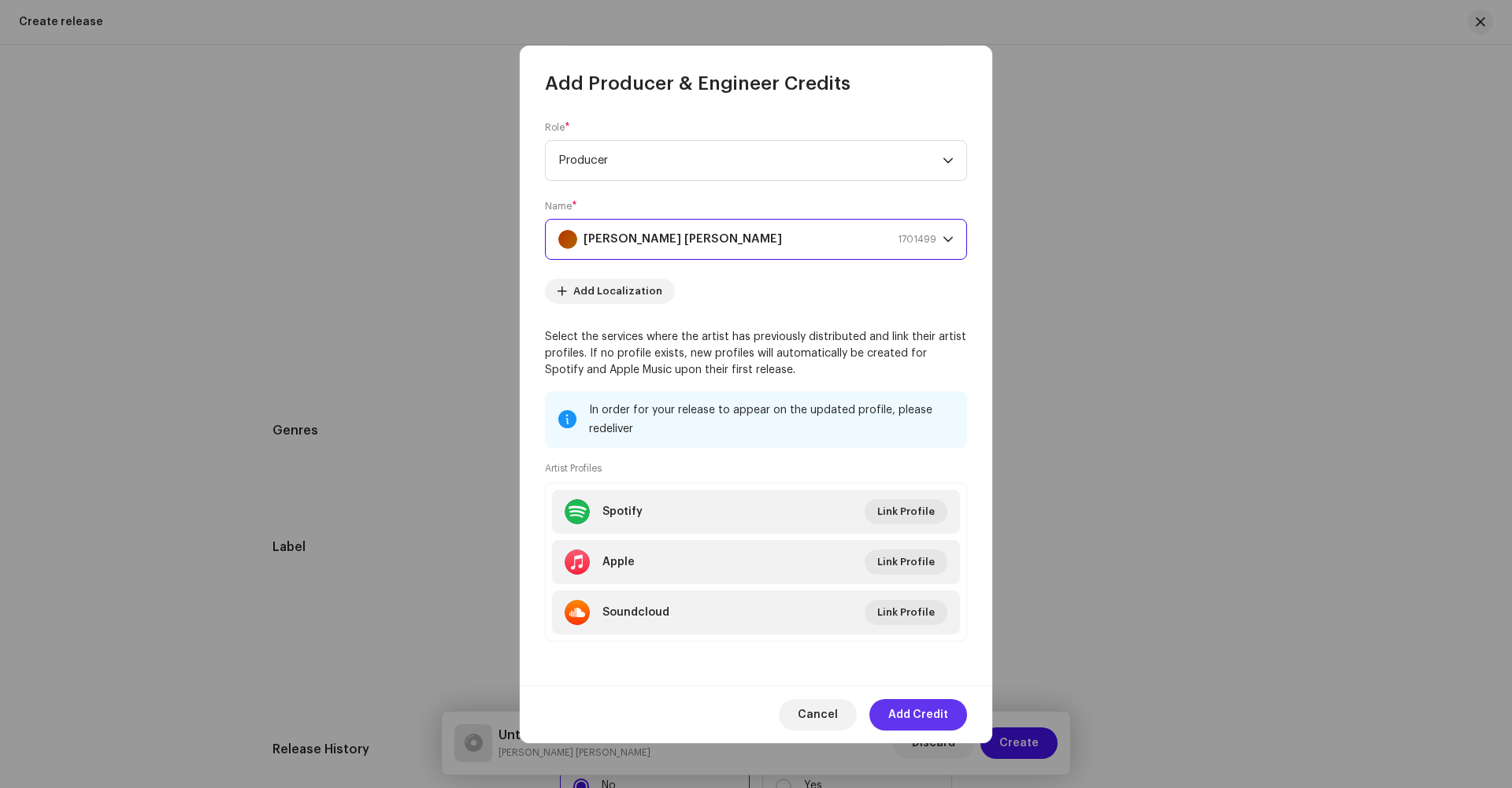
click at [902, 709] on span "Add Credit" at bounding box center [919, 715] width 60 height 32
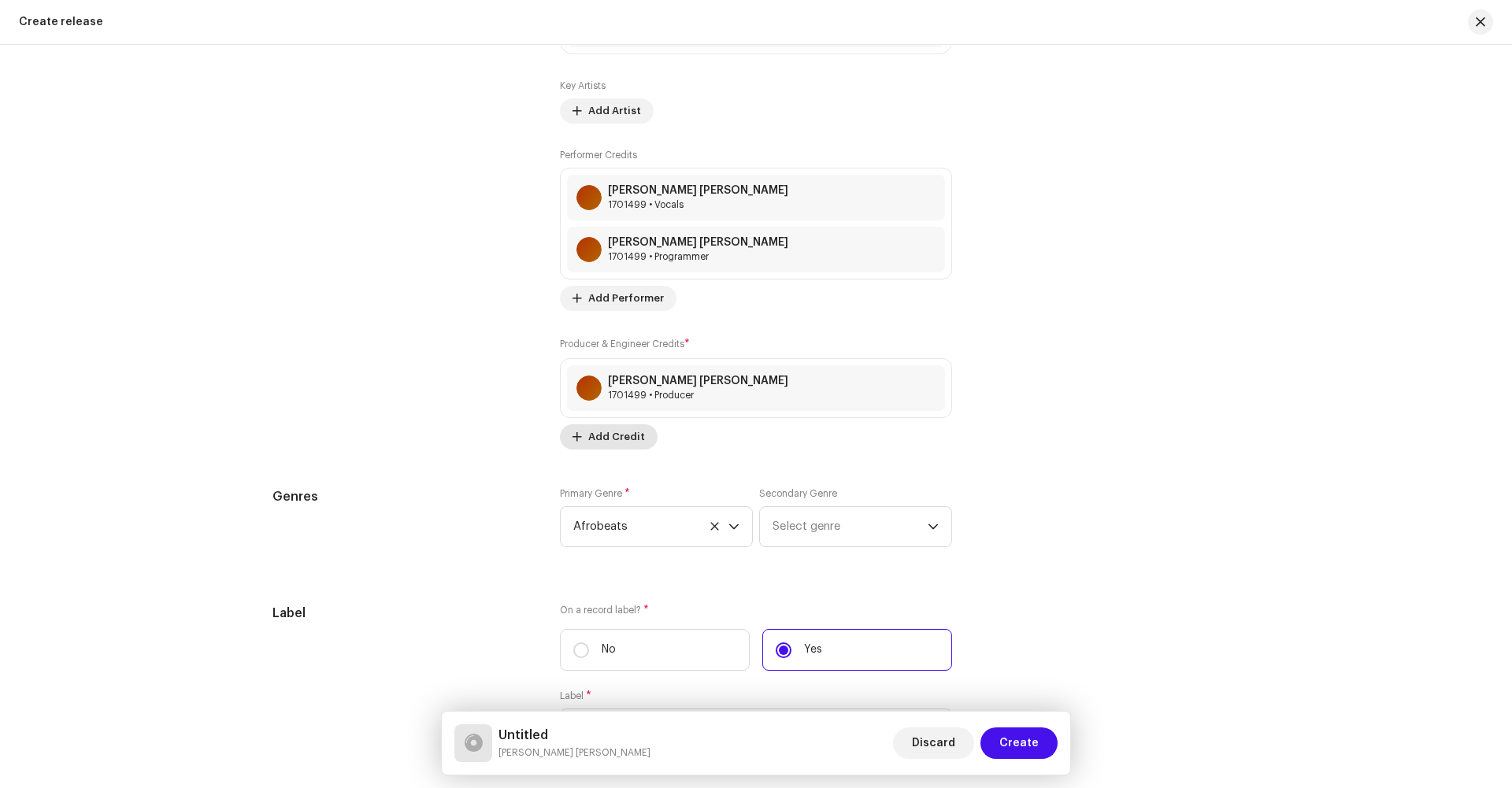
click at [617, 432] on span "Add Credit" at bounding box center [617, 437] width 57 height 32
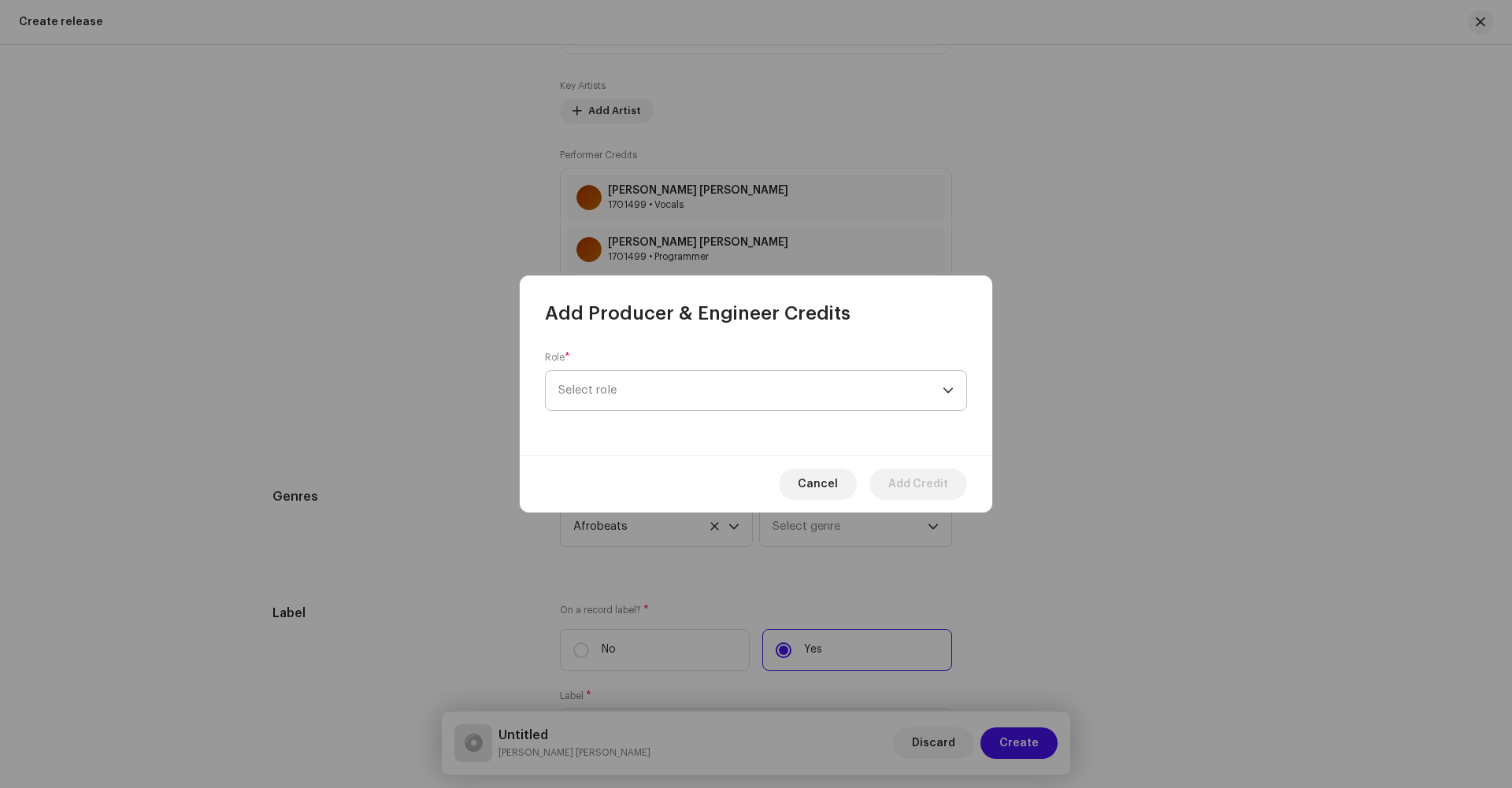
click at [622, 381] on span "Select role" at bounding box center [750, 390] width 384 height 39
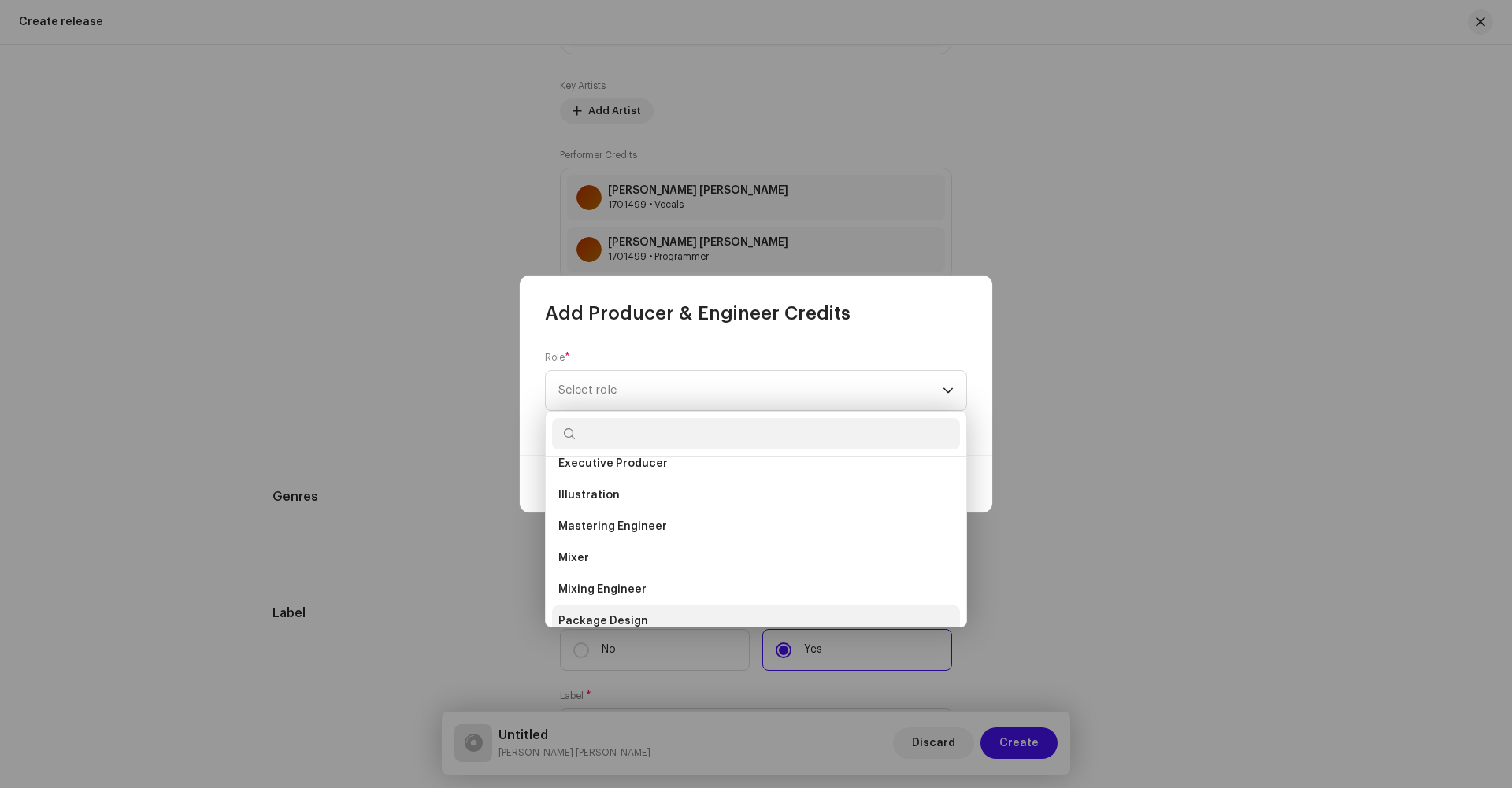
scroll to position [403, 0]
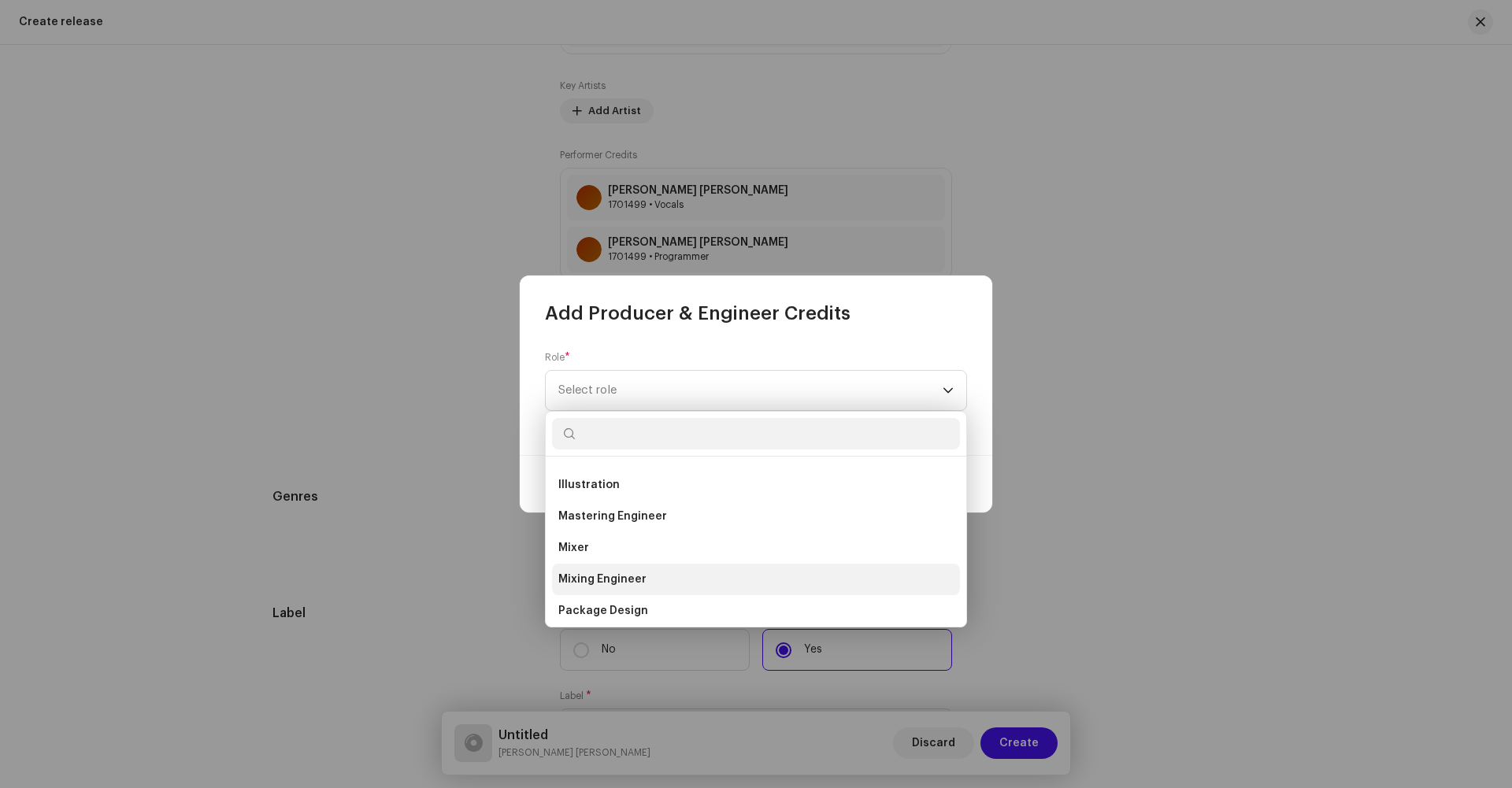
click at [618, 581] on span "Mixing Engineer" at bounding box center [602, 579] width 88 height 16
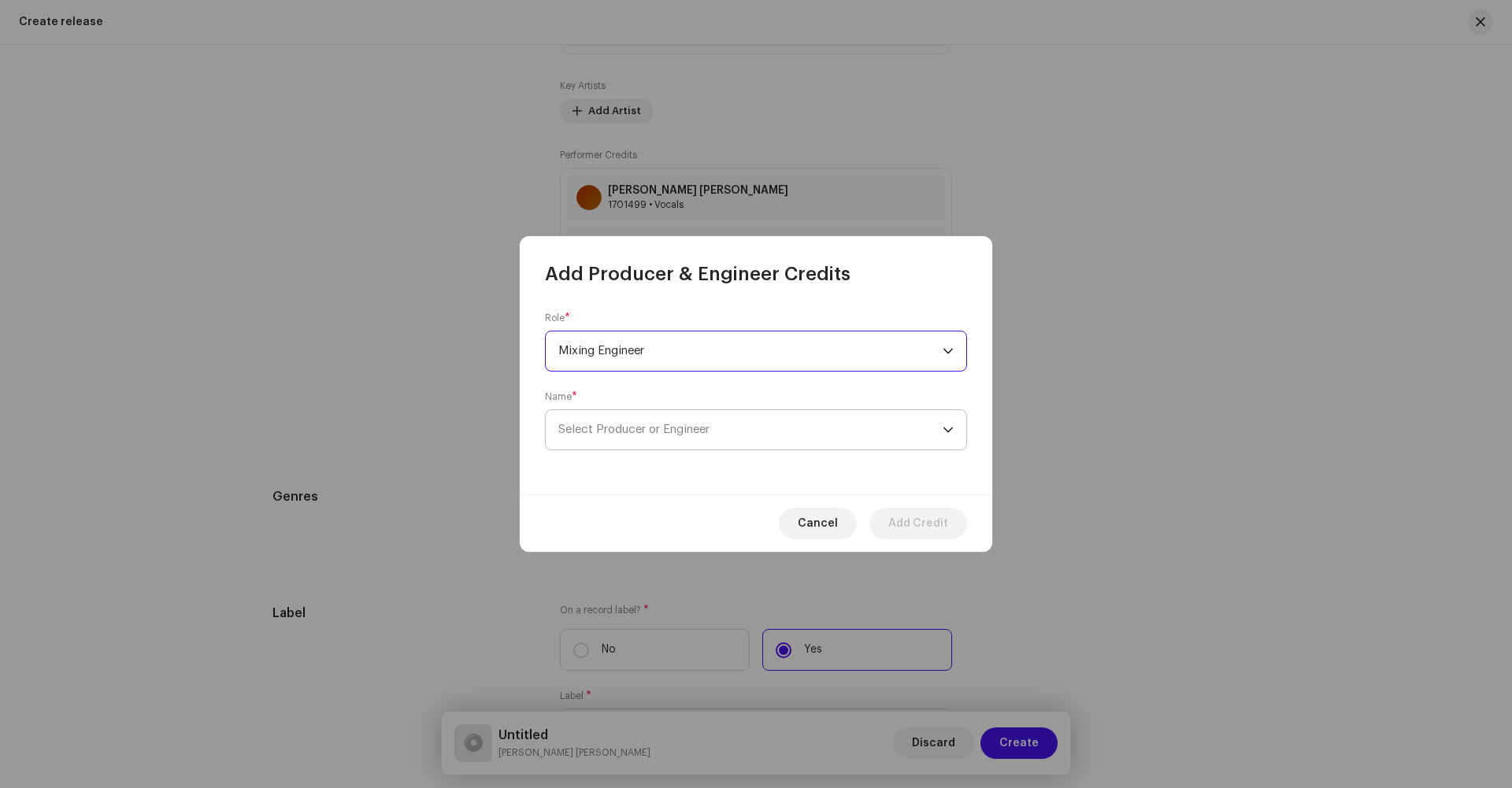
click at [605, 413] on span "Select Producer or Engineer" at bounding box center [750, 429] width 384 height 39
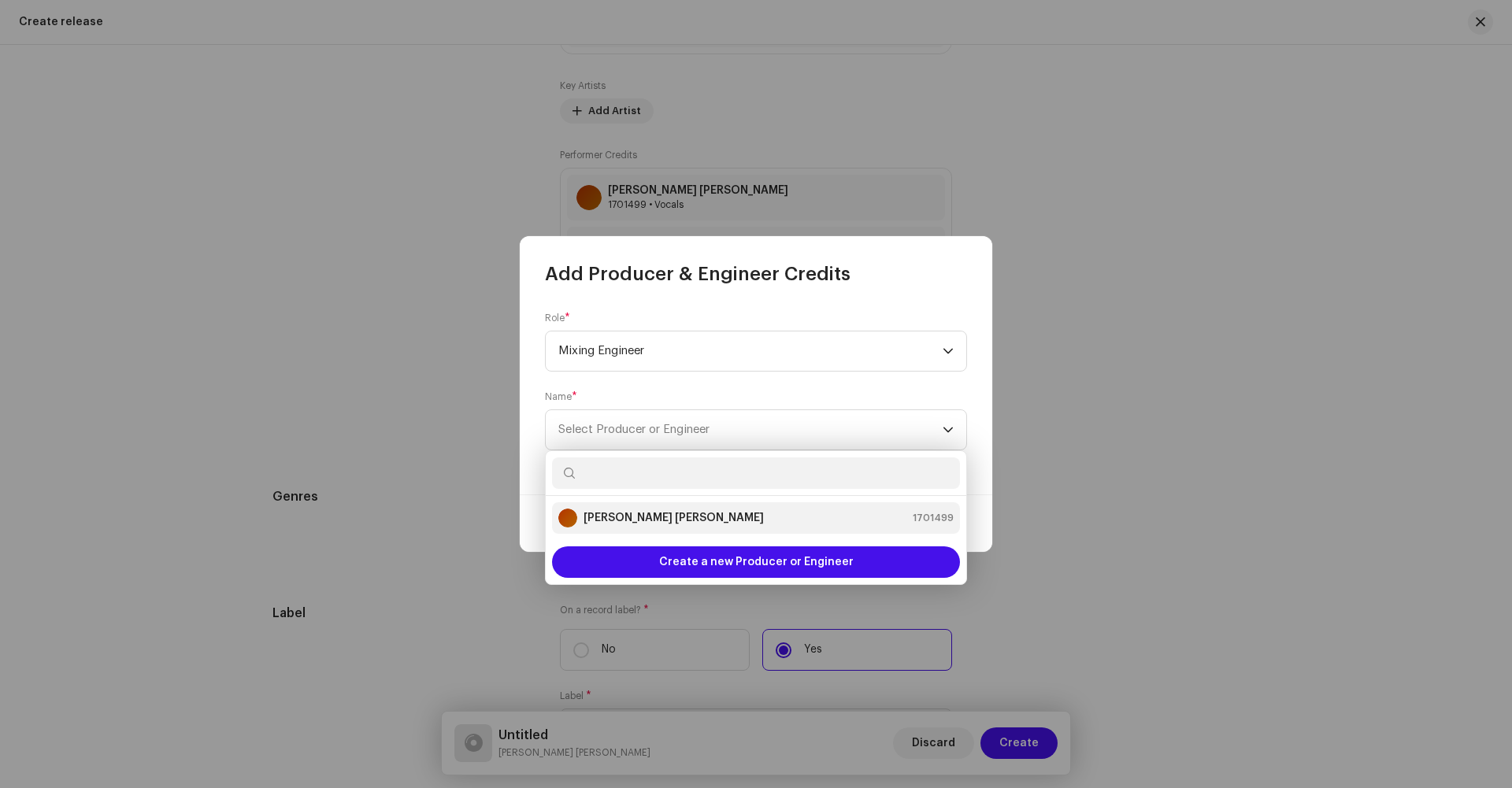
click at [602, 510] on strong "[PERSON_NAME] [PERSON_NAME]" at bounding box center [674, 518] width 181 height 16
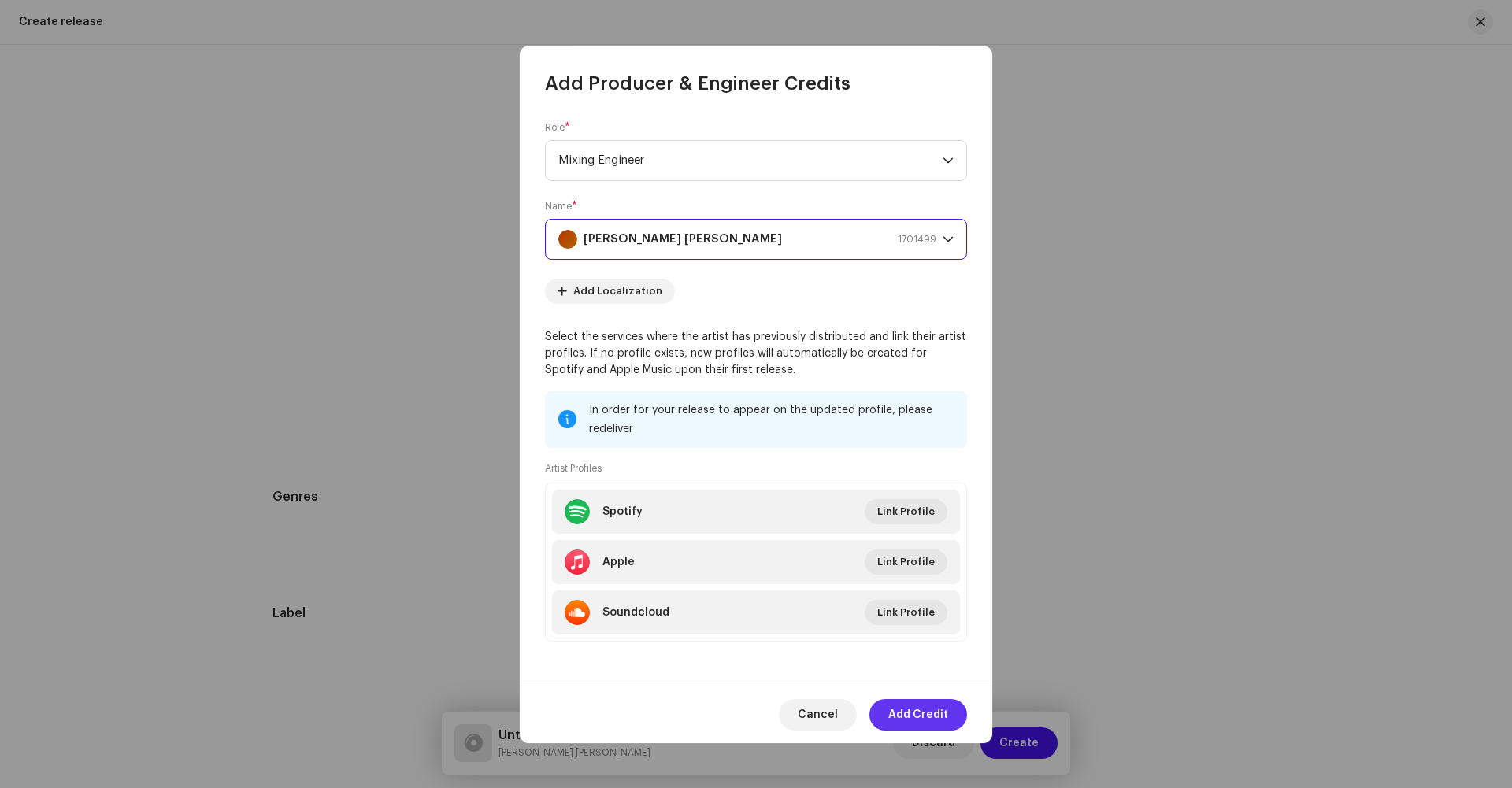
click at [905, 714] on span "Add Credit" at bounding box center [919, 715] width 60 height 32
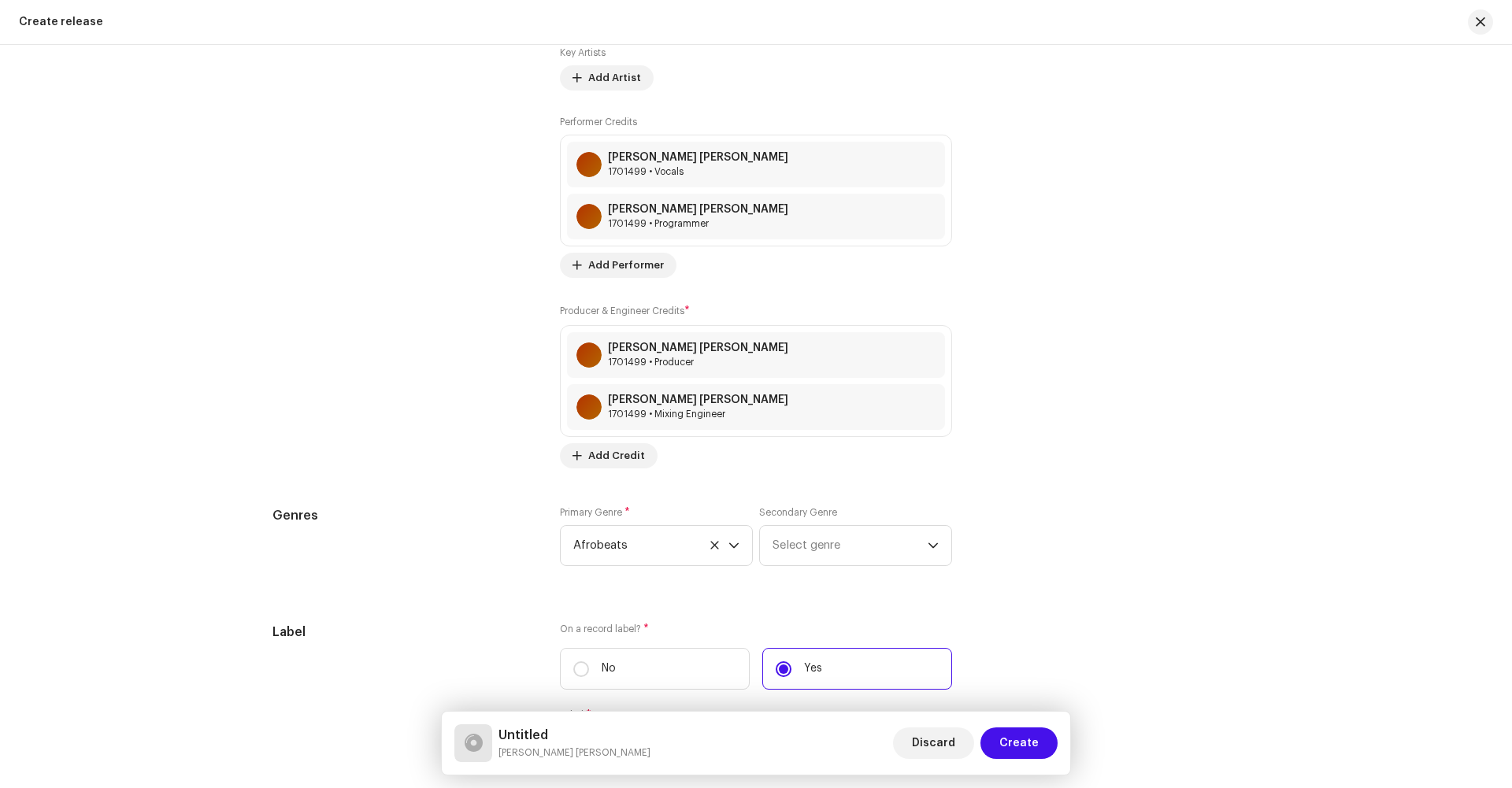
scroll to position [1900, 0]
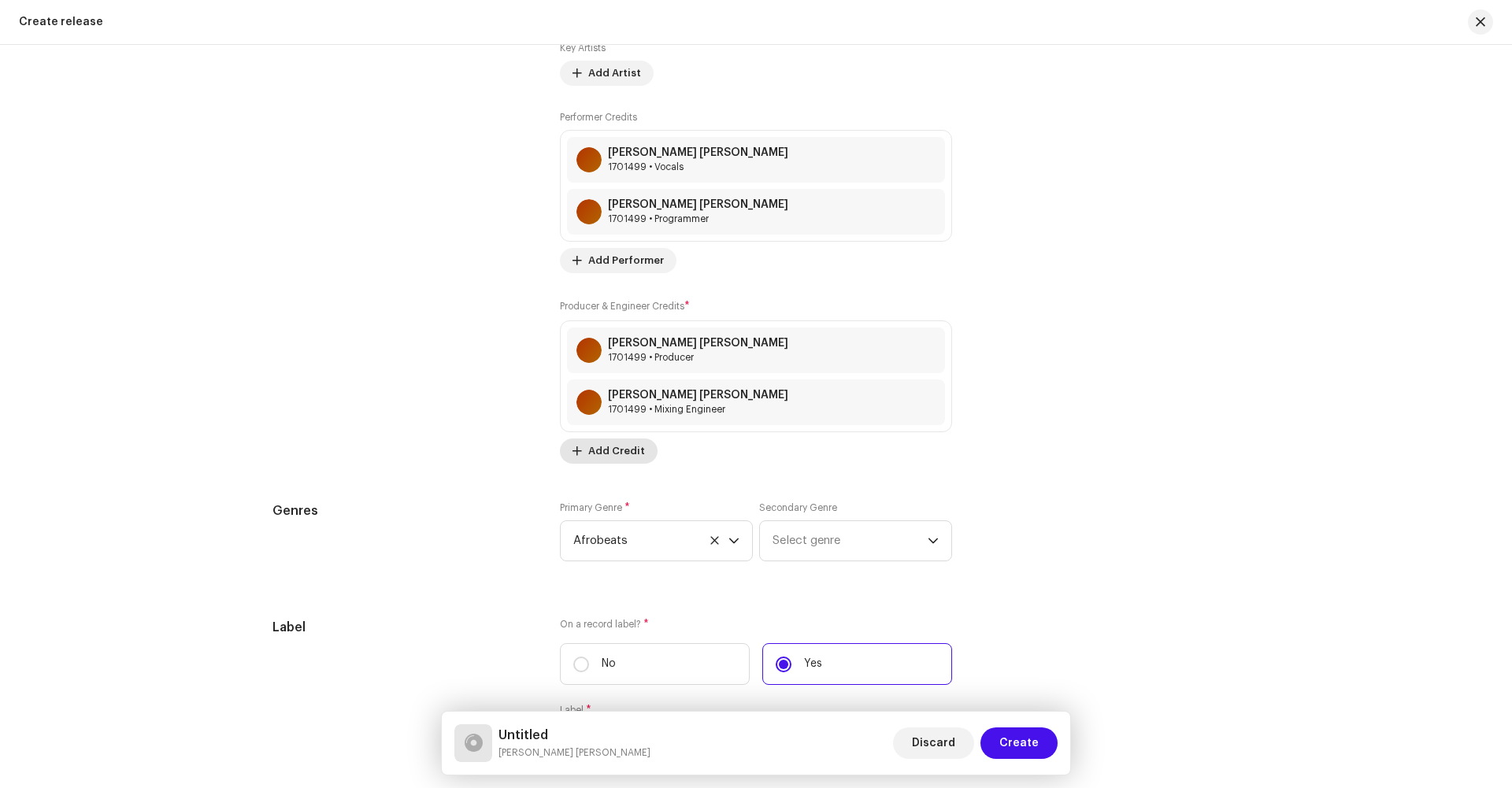
click at [601, 462] on span "Add Credit" at bounding box center [617, 452] width 57 height 32
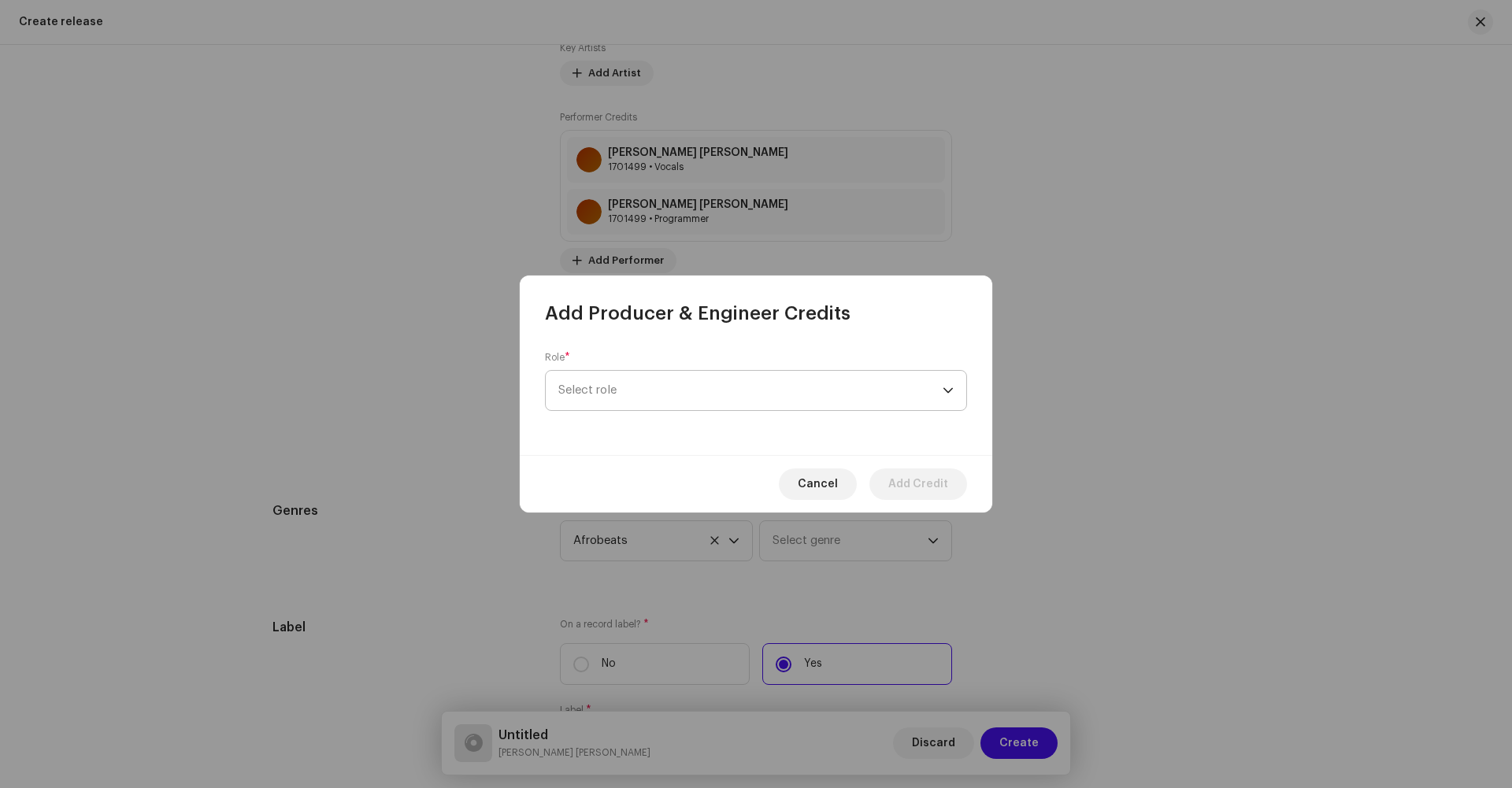
click at [651, 390] on span "Select role" at bounding box center [750, 390] width 384 height 39
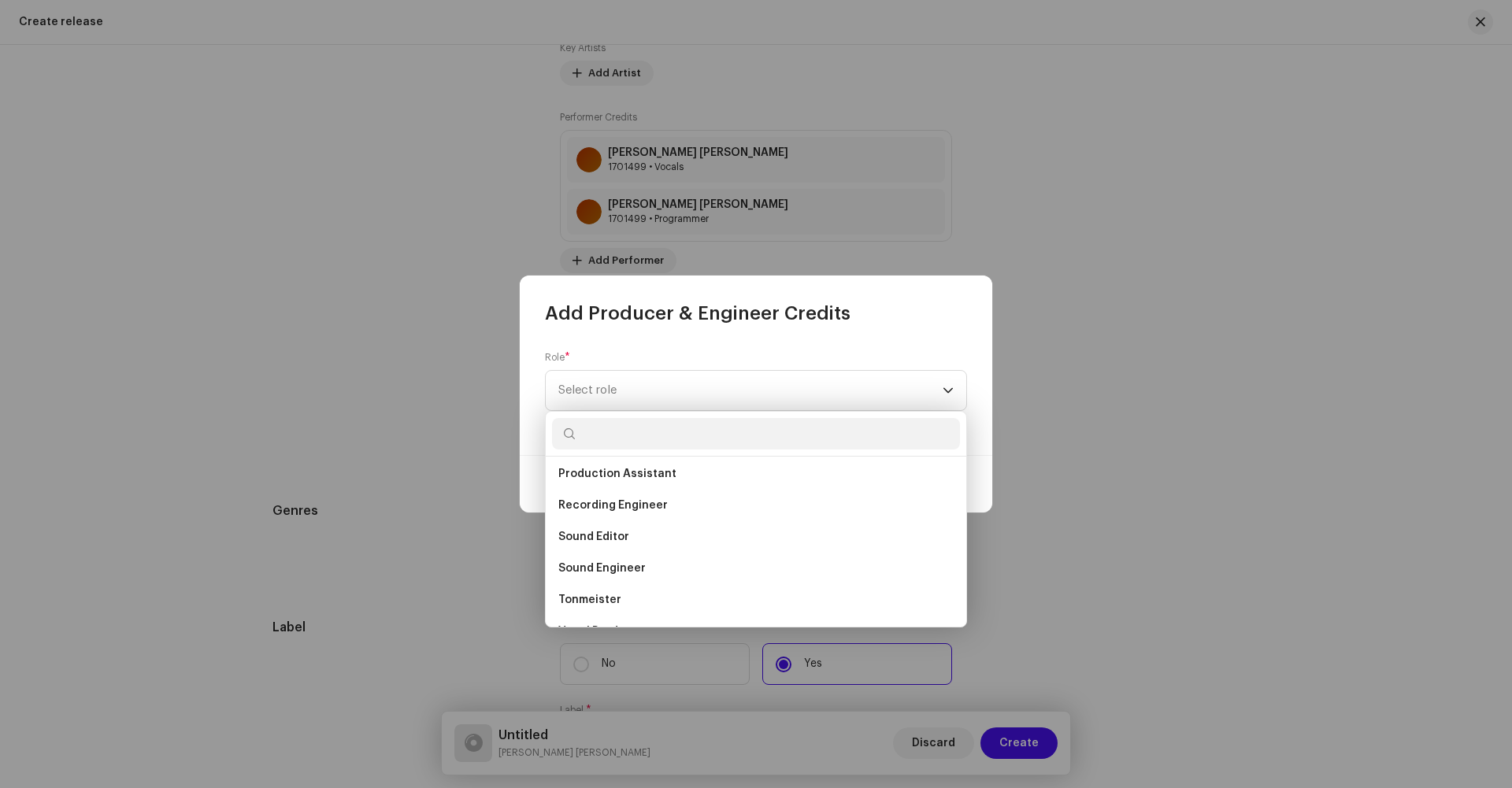
scroll to position [693, 0]
click at [628, 548] on span "Sound Engineer" at bounding box center [602, 541] width 87 height 16
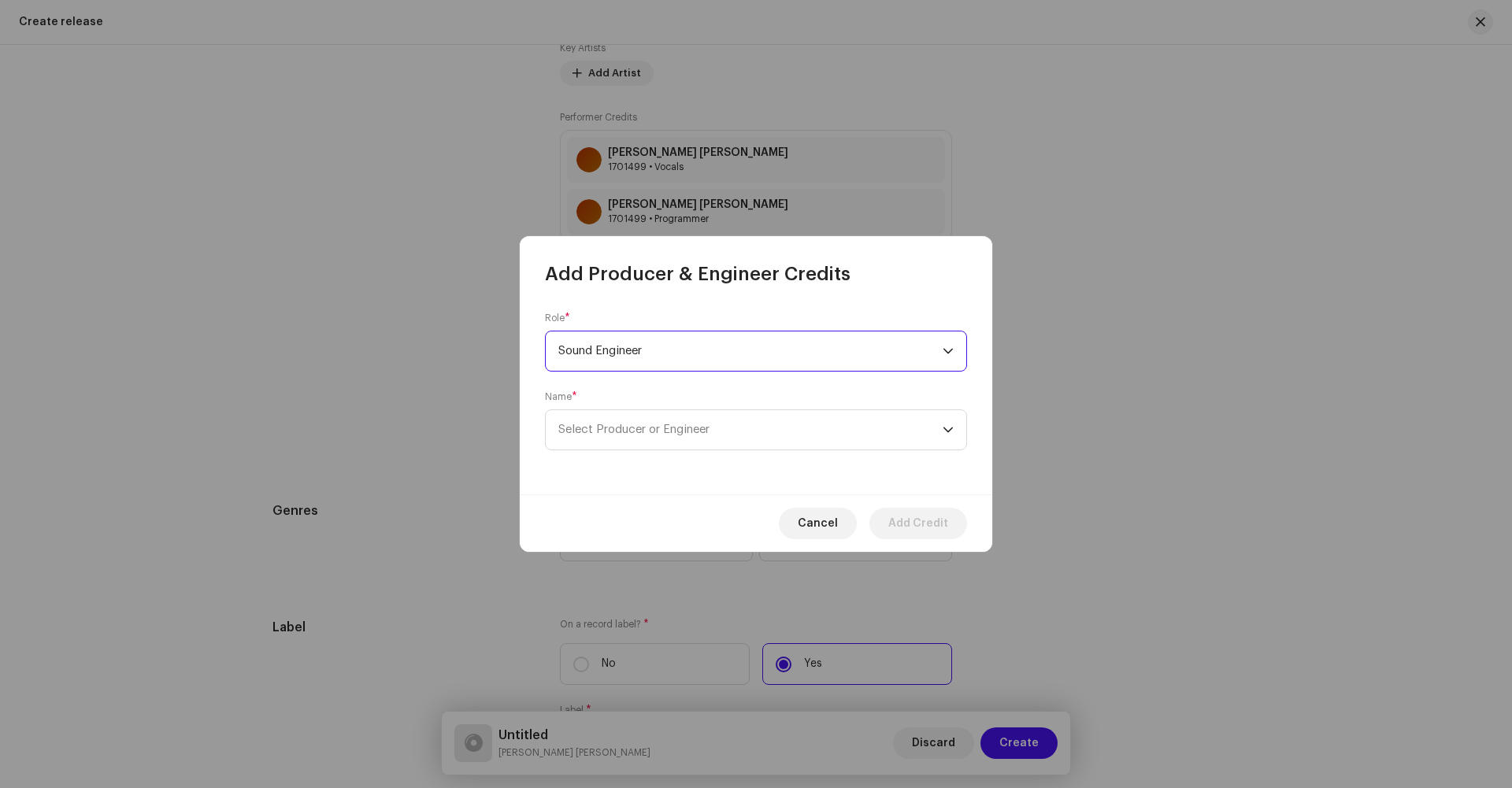
click at [725, 346] on span "Sound Engineer" at bounding box center [750, 351] width 384 height 39
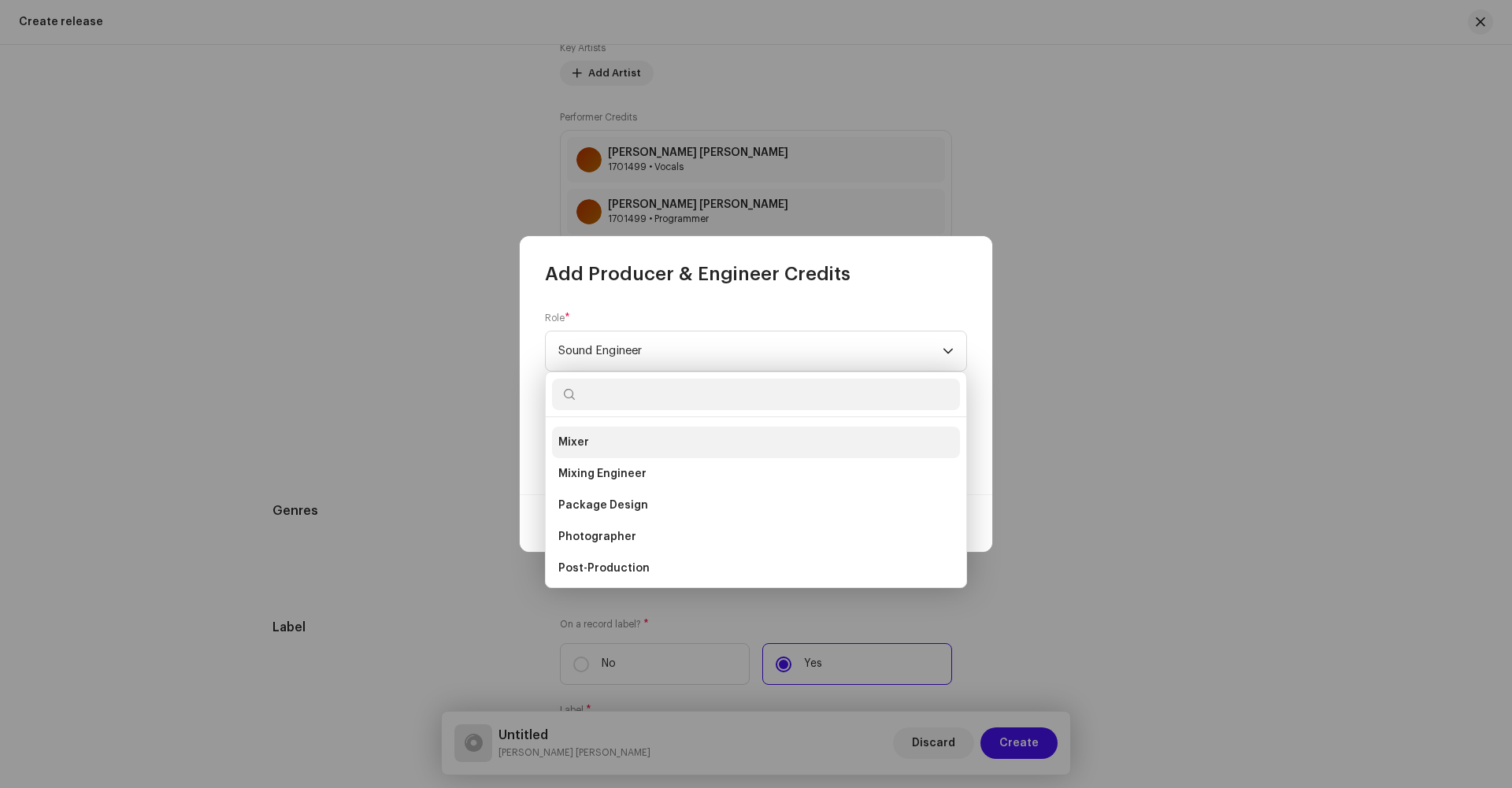
scroll to position [407, 0]
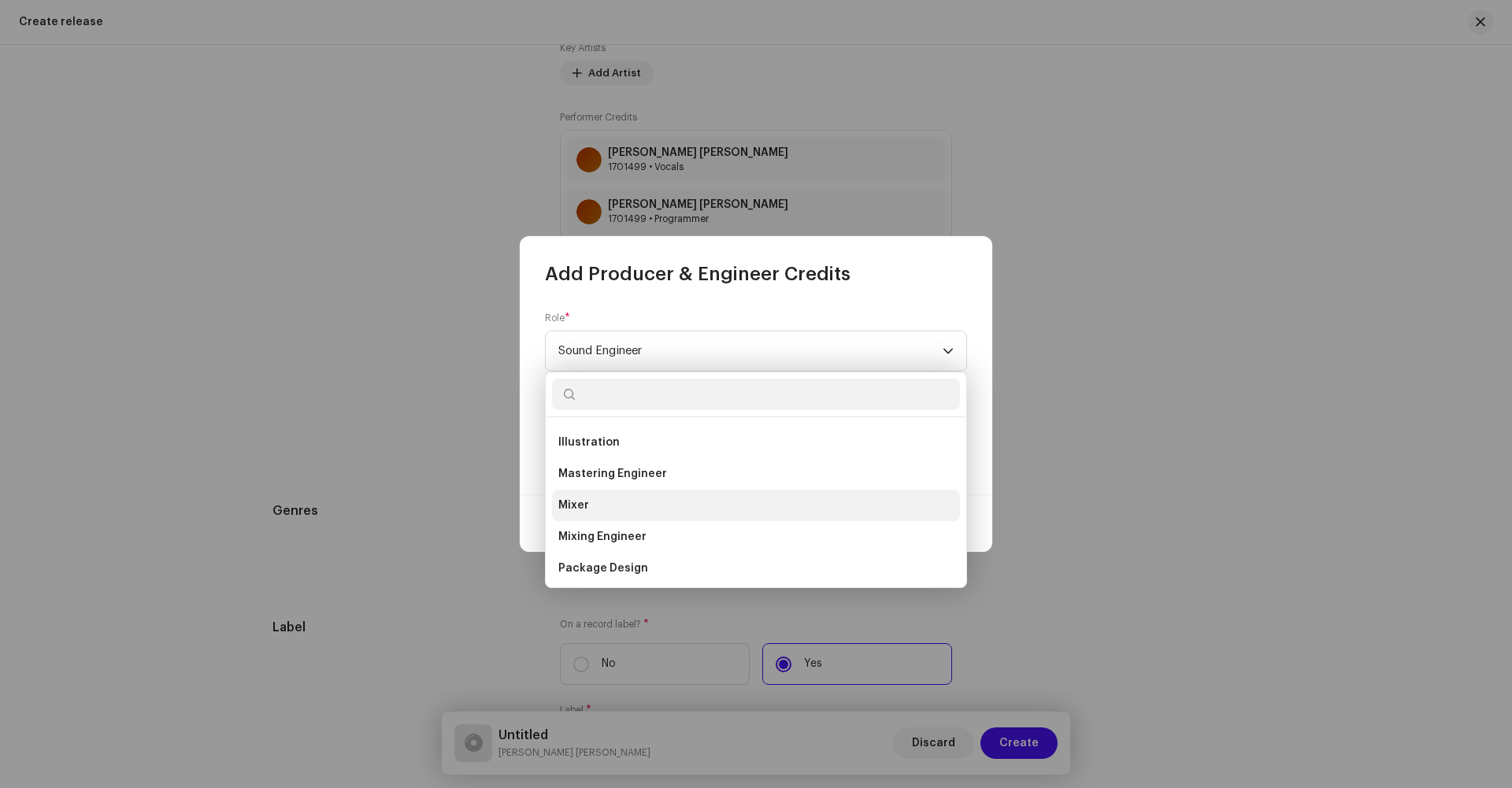
drag, startPoint x: 651, startPoint y: 454, endPoint x: 652, endPoint y: 489, distance: 35.0
click at [652, 489] on ul "Art Direction Artwork Assistant Director Assistant Mastering Engineer Assistant…" at bounding box center [756, 443] width 421 height 863
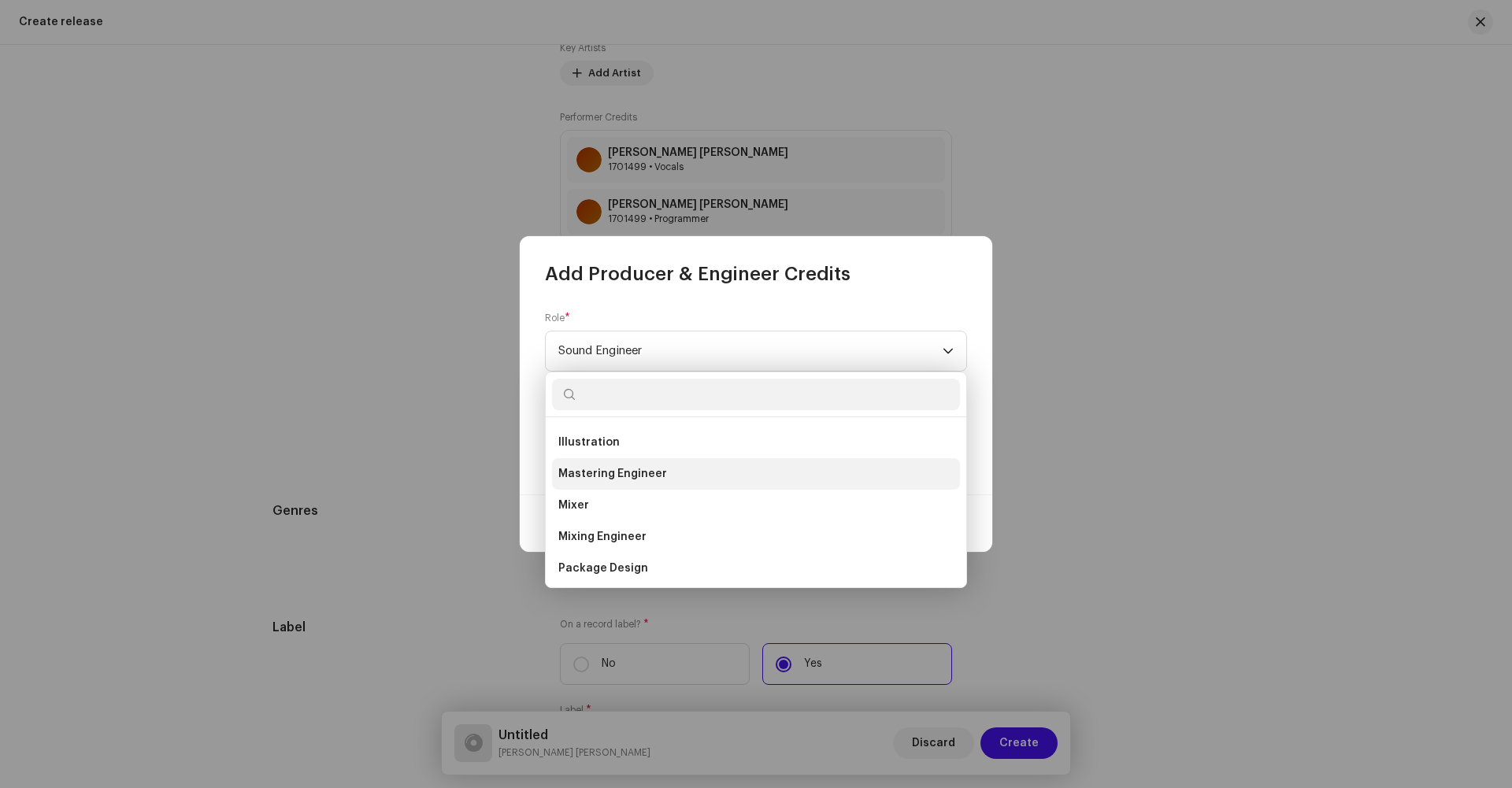
click at [649, 472] on span "Mastering Engineer" at bounding box center [612, 473] width 109 height 16
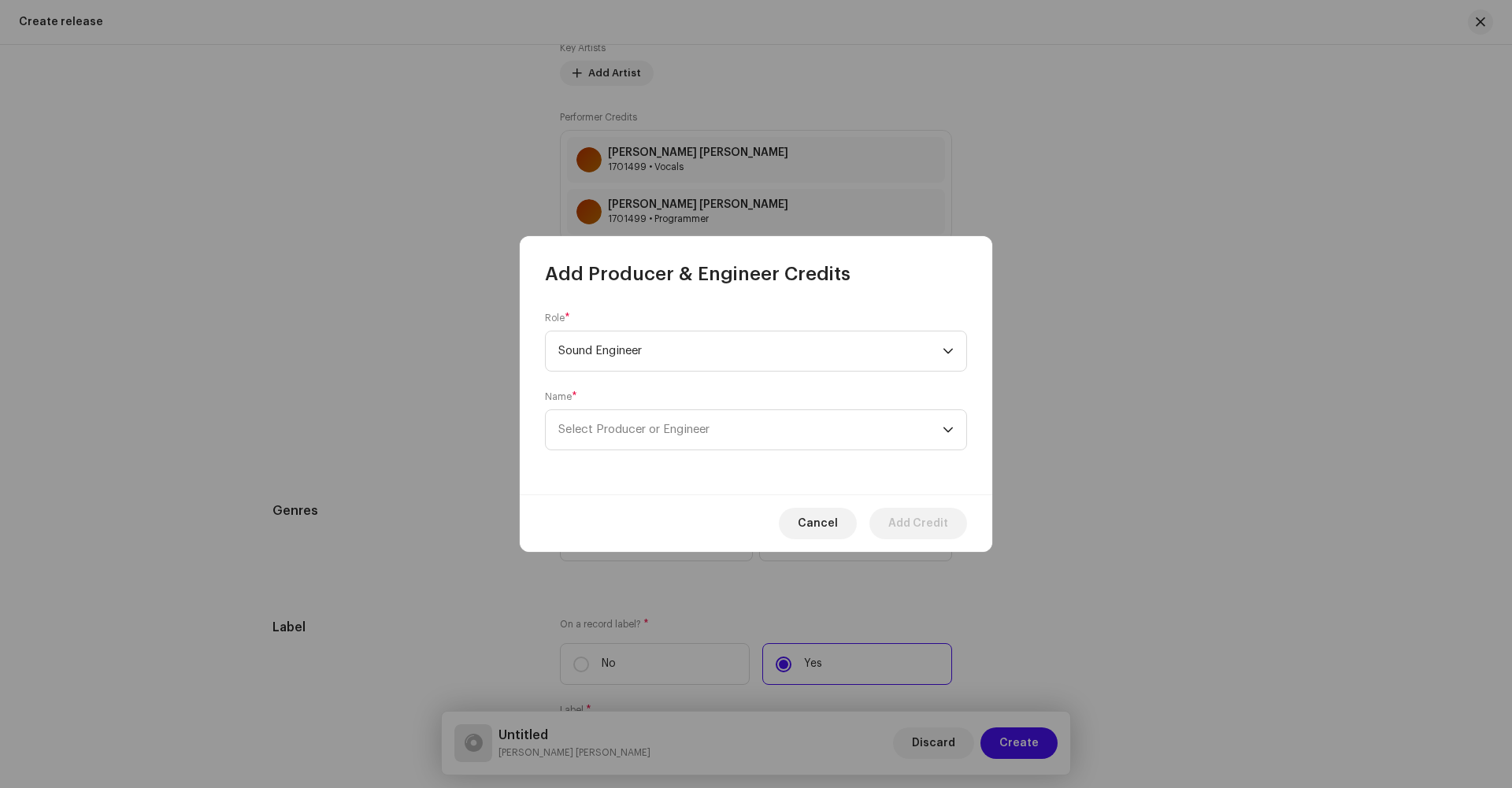
scroll to position [624, 0]
click at [787, 420] on span "Select Producer or Engineer" at bounding box center [750, 429] width 384 height 39
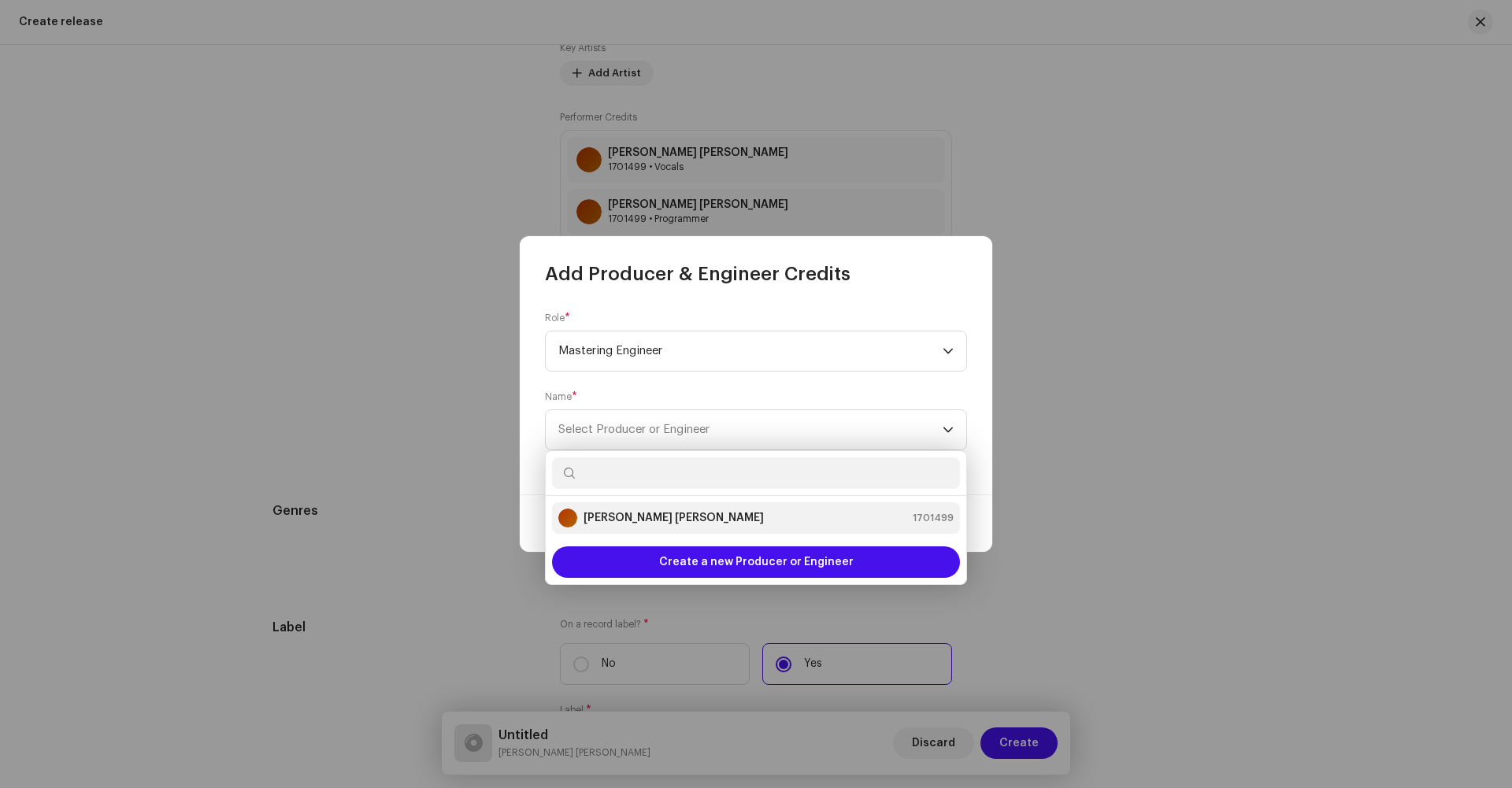
click at [696, 516] on div "[PERSON_NAME] [PERSON_NAME] 1701499" at bounding box center [756, 518] width 396 height 19
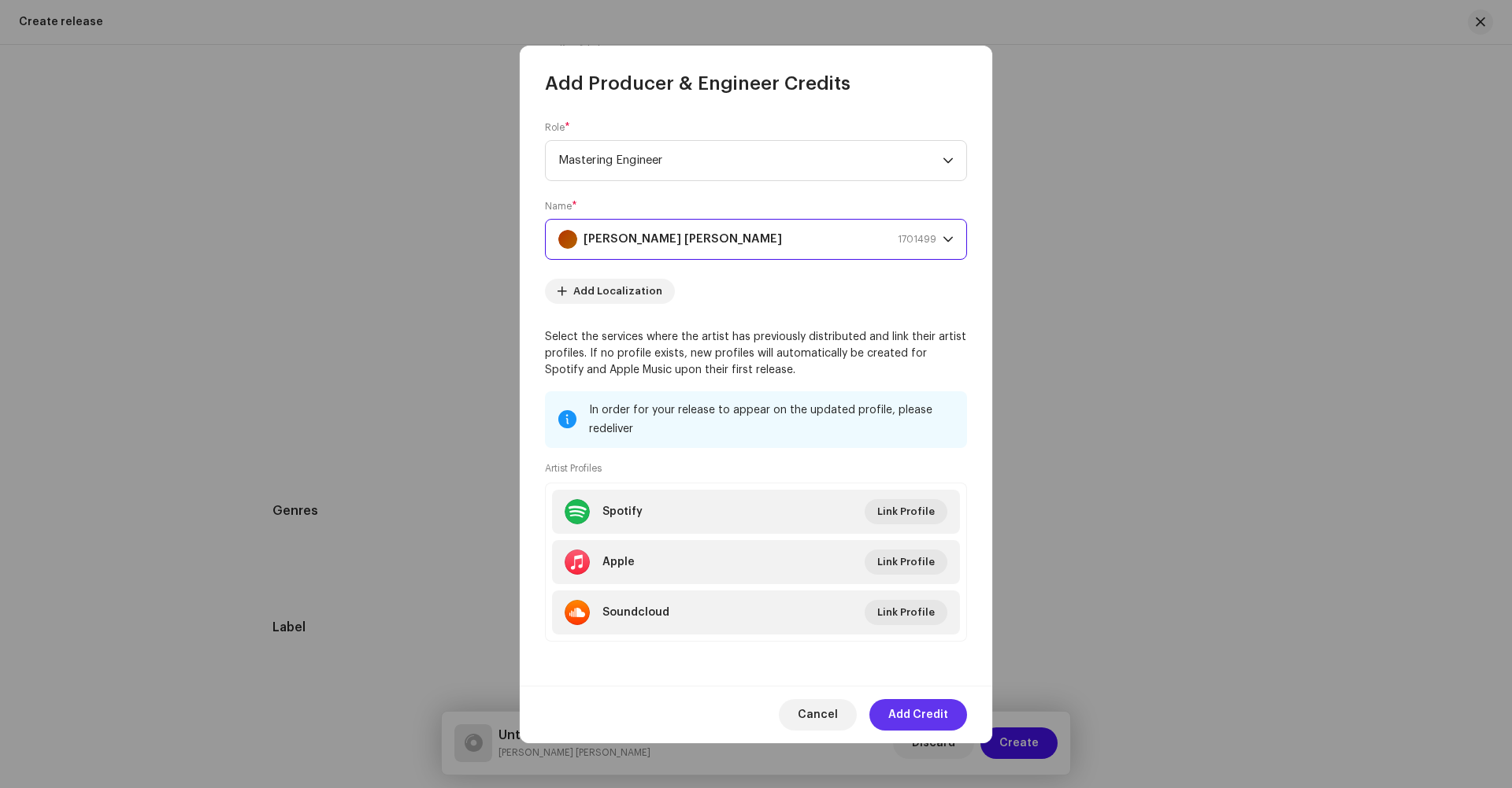
click at [897, 721] on span "Add Credit" at bounding box center [919, 715] width 60 height 32
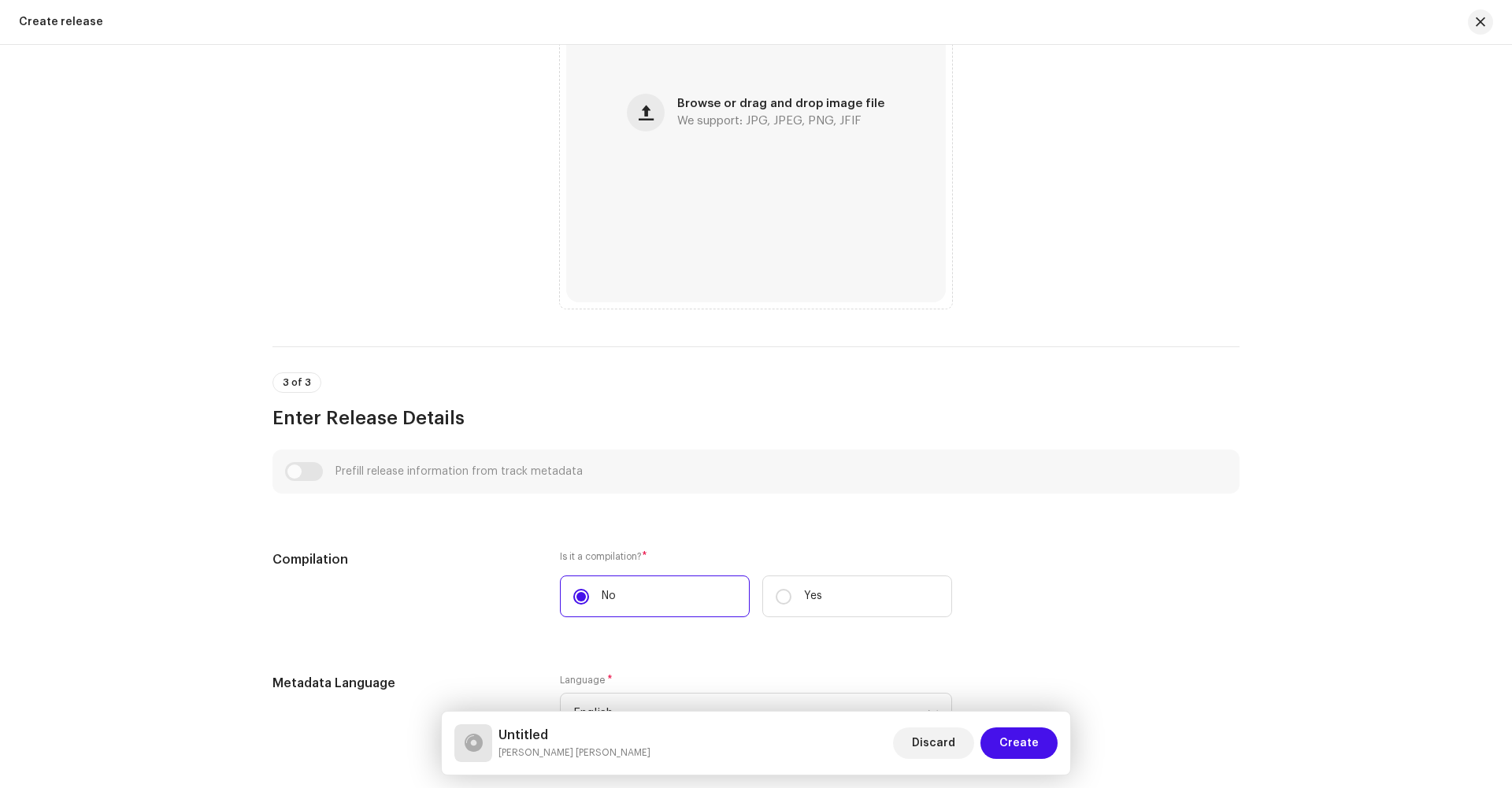
scroll to position [766, 0]
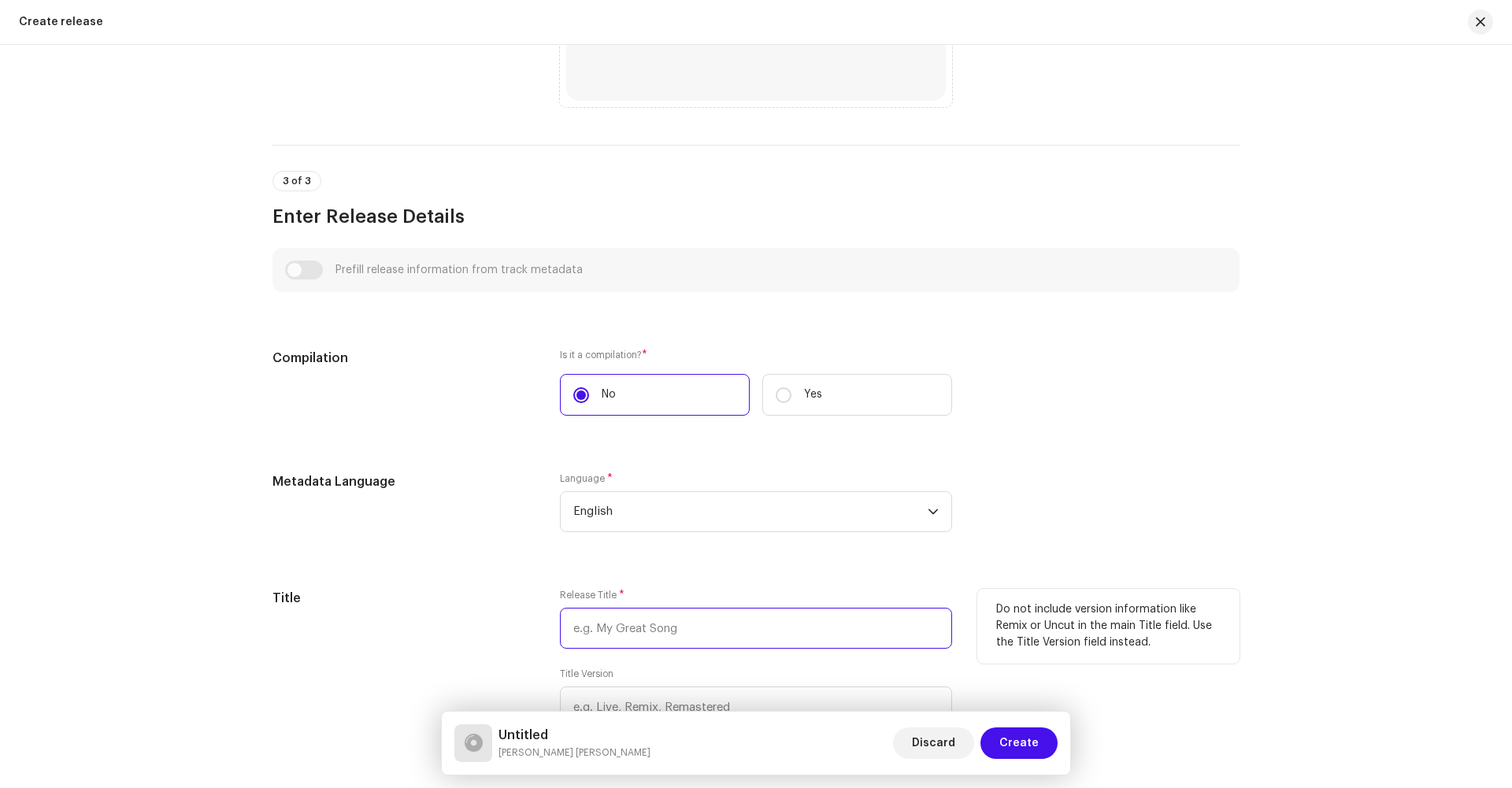
click at [638, 613] on input "text" at bounding box center [756, 628] width 392 height 41
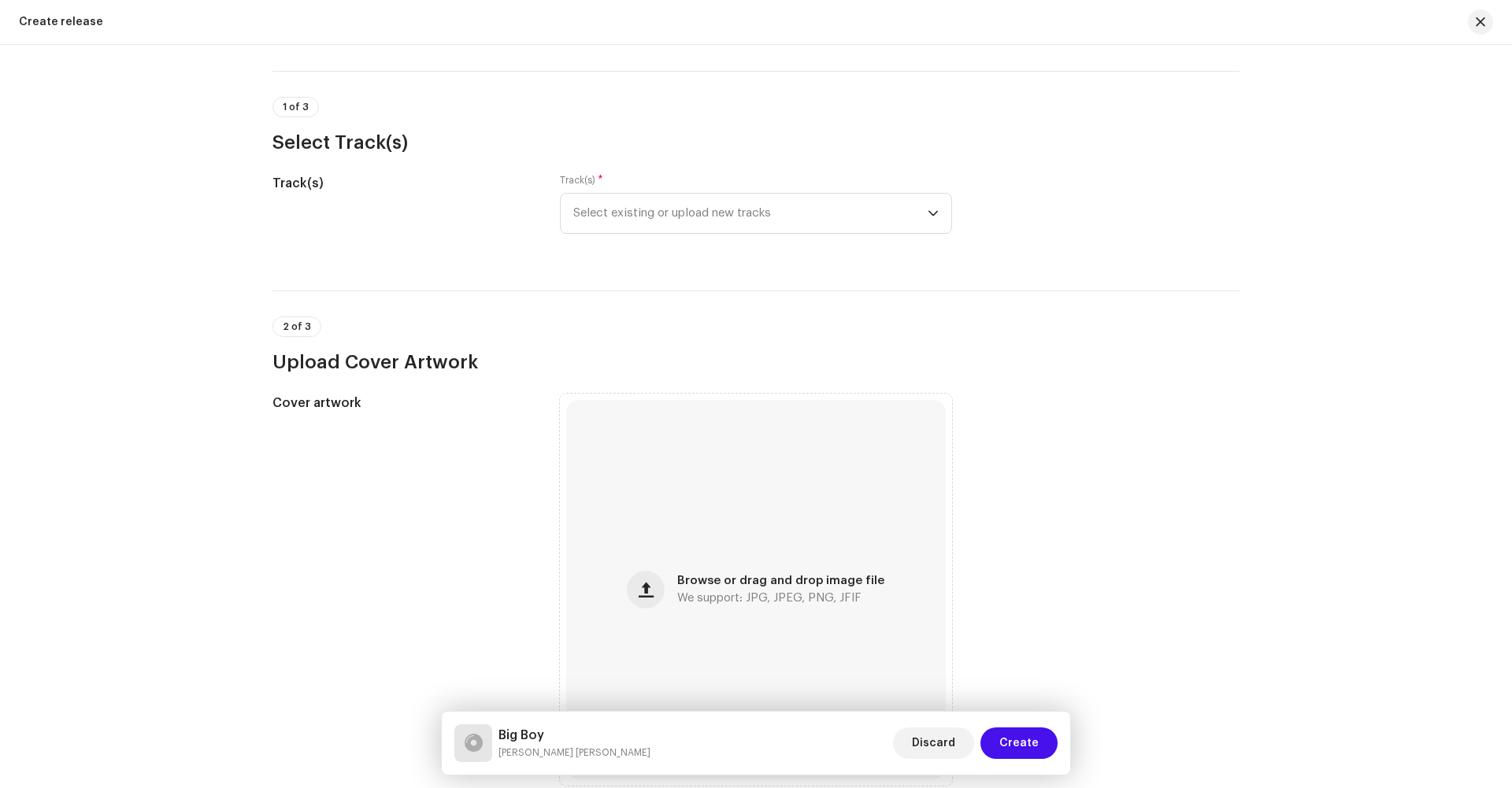
scroll to position [115, 0]
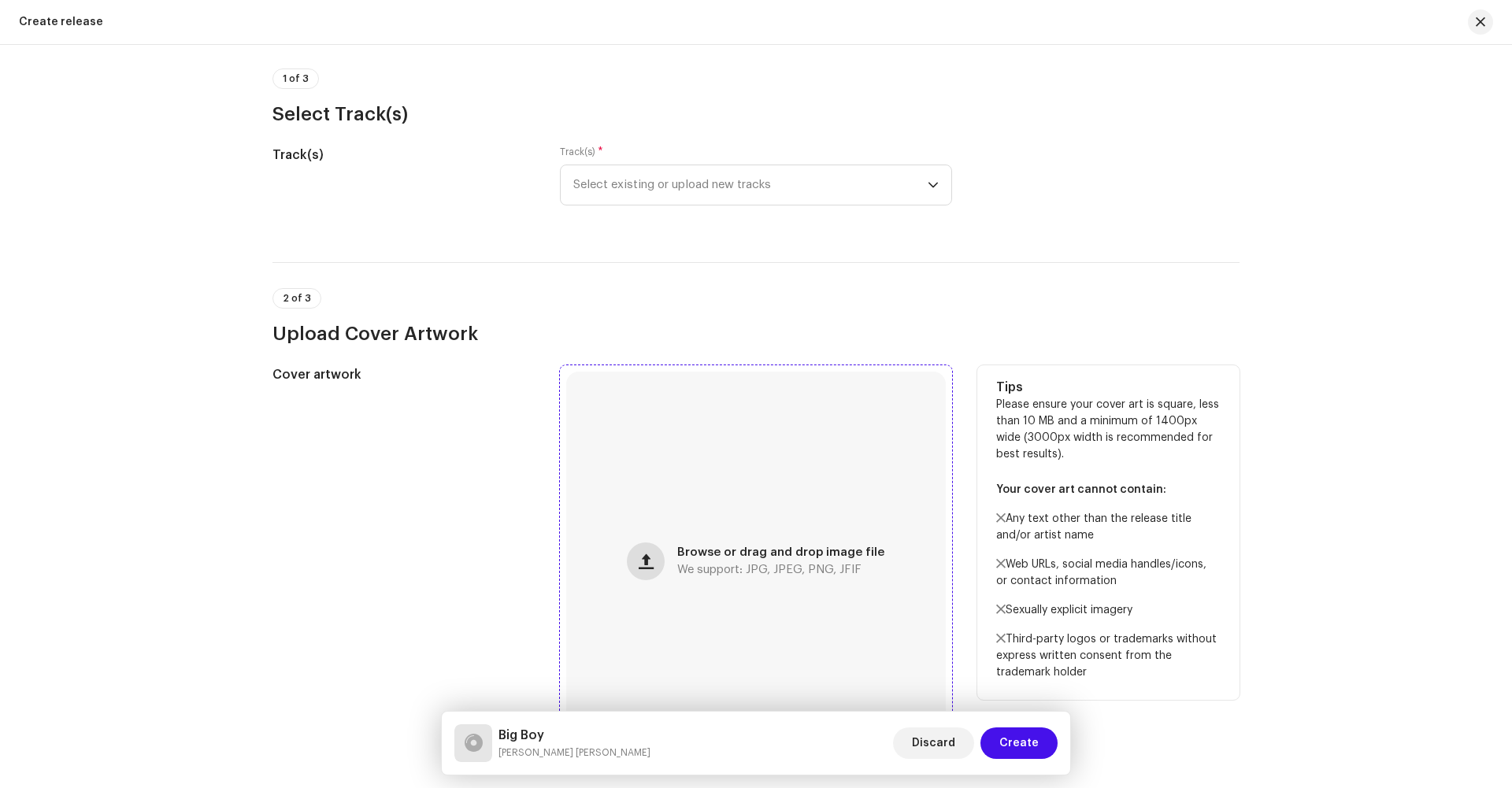
type input "Big Boy"
click at [649, 568] on span "button" at bounding box center [646, 561] width 15 height 13
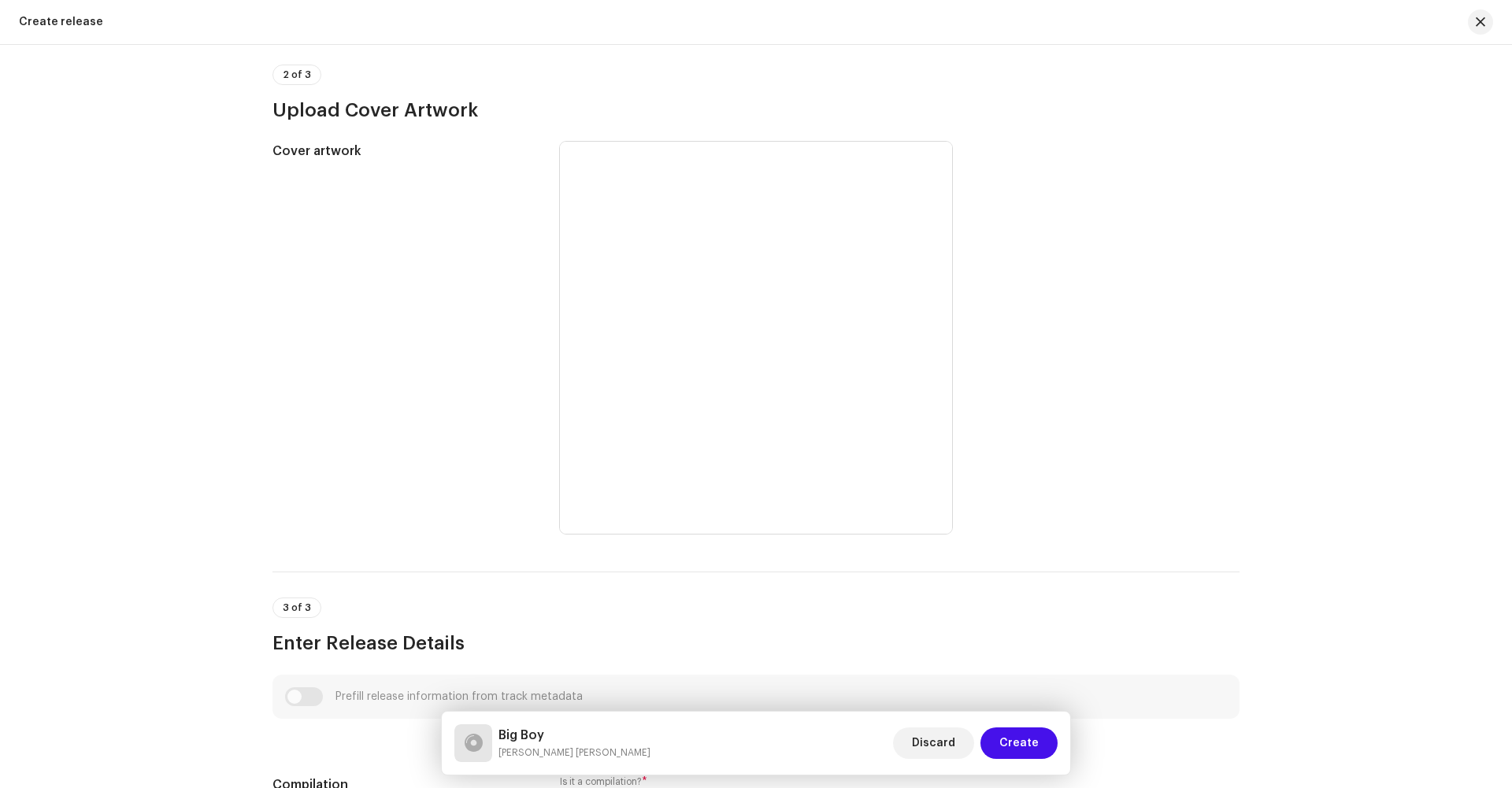
scroll to position [280, 0]
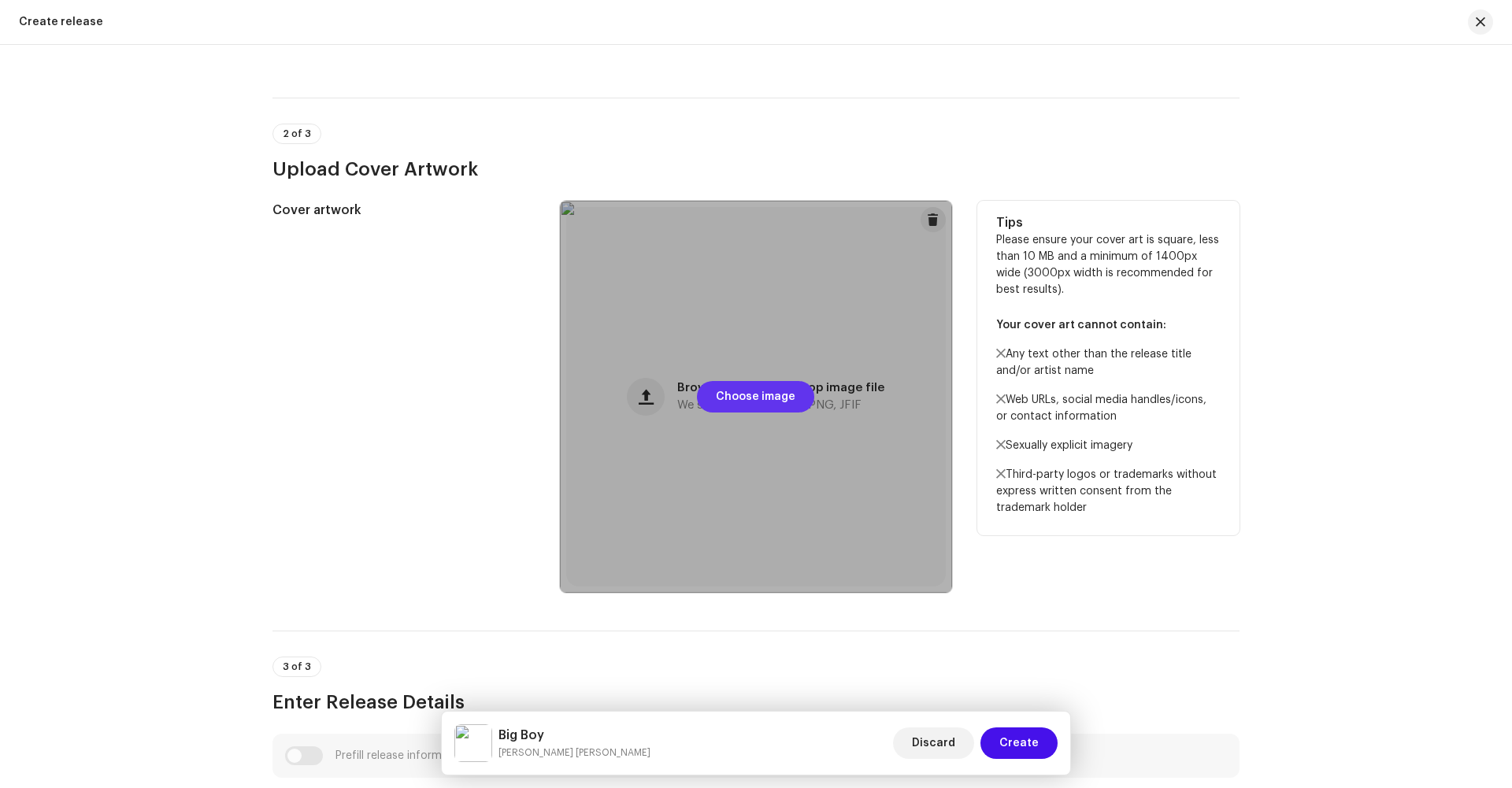
click at [745, 383] on span "Choose image" at bounding box center [756, 397] width 79 height 32
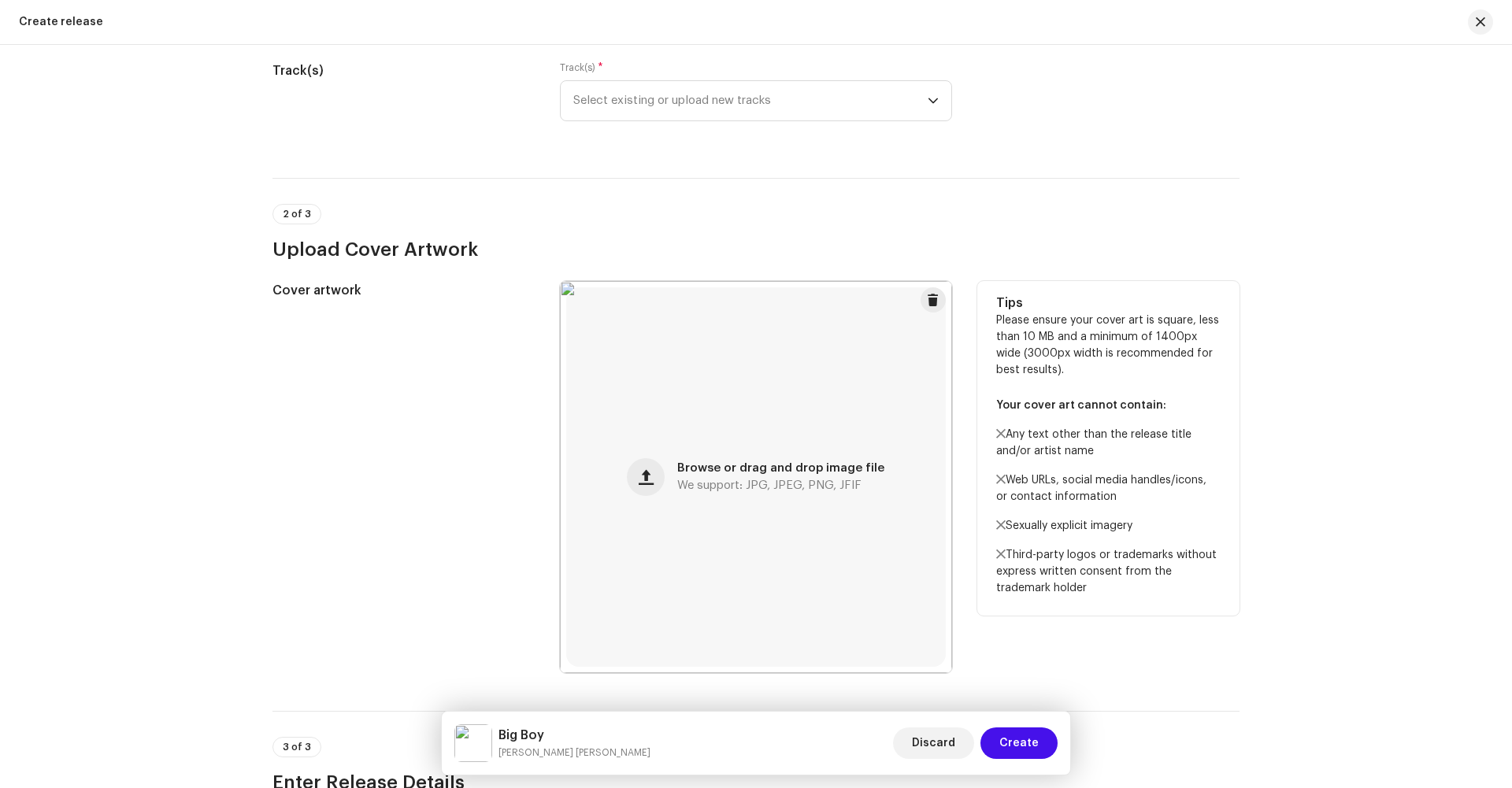
scroll to position [312, 0]
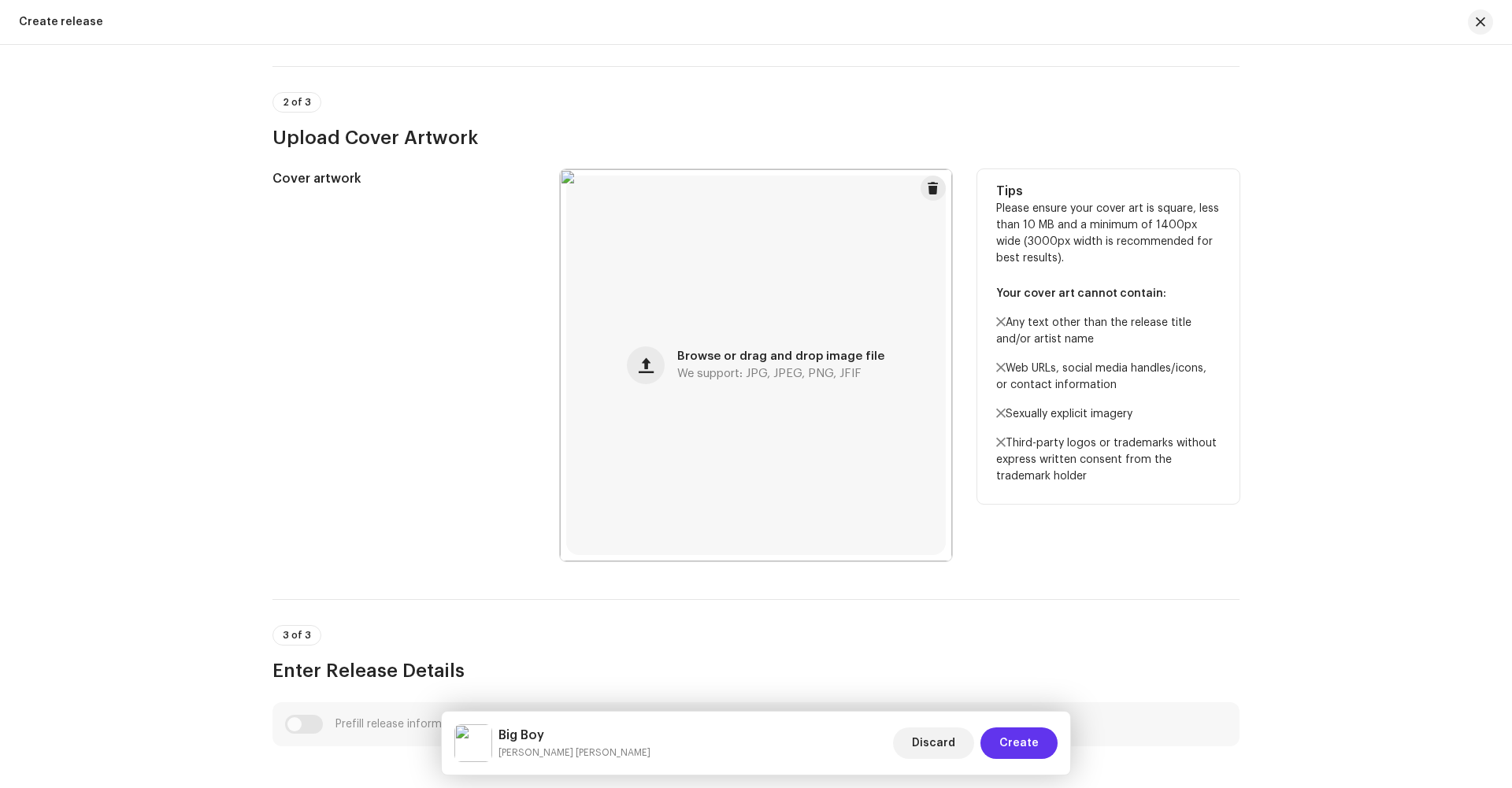
click at [991, 747] on button "Create" at bounding box center [1019, 744] width 77 height 32
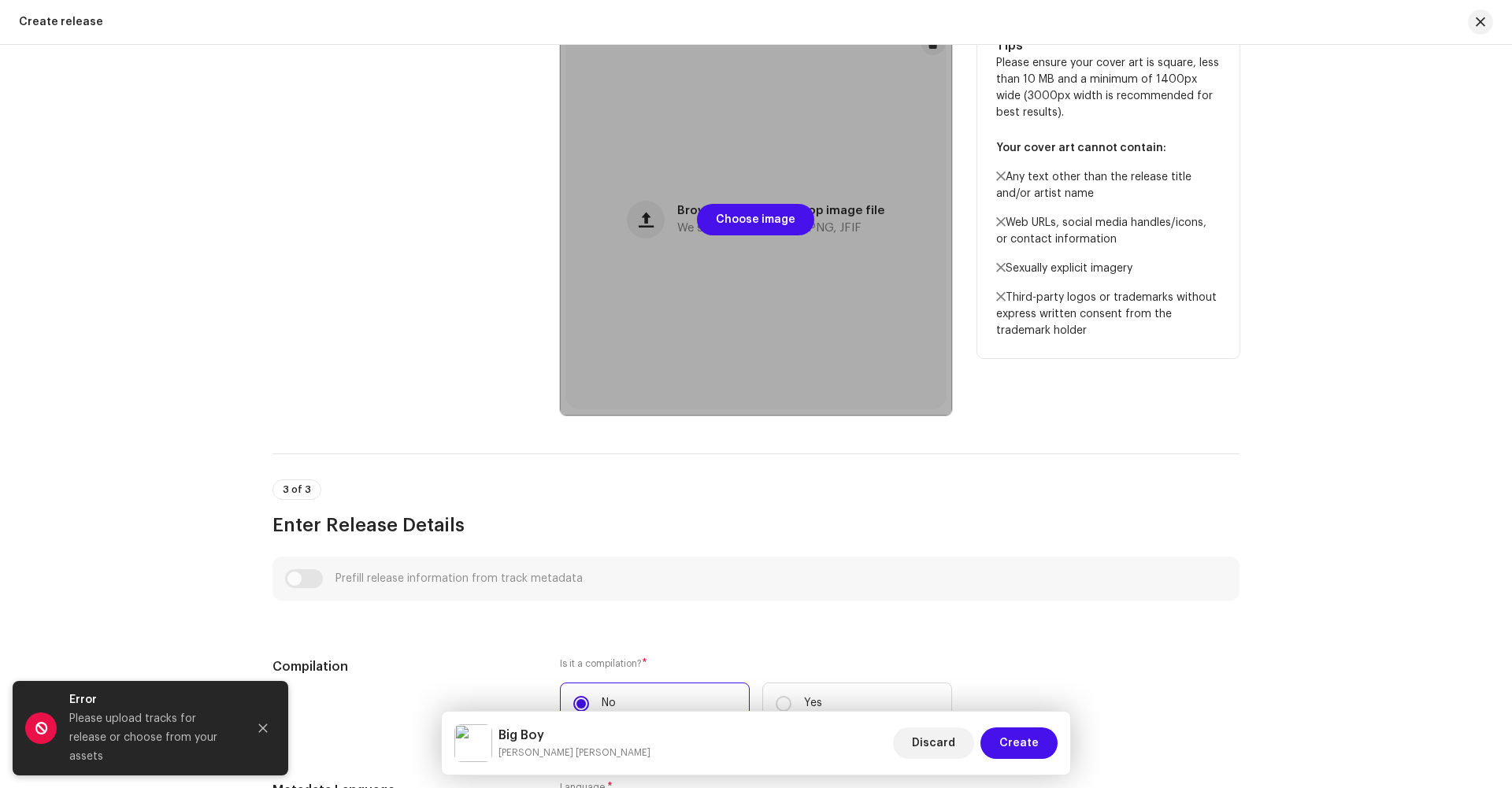
scroll to position [0, 0]
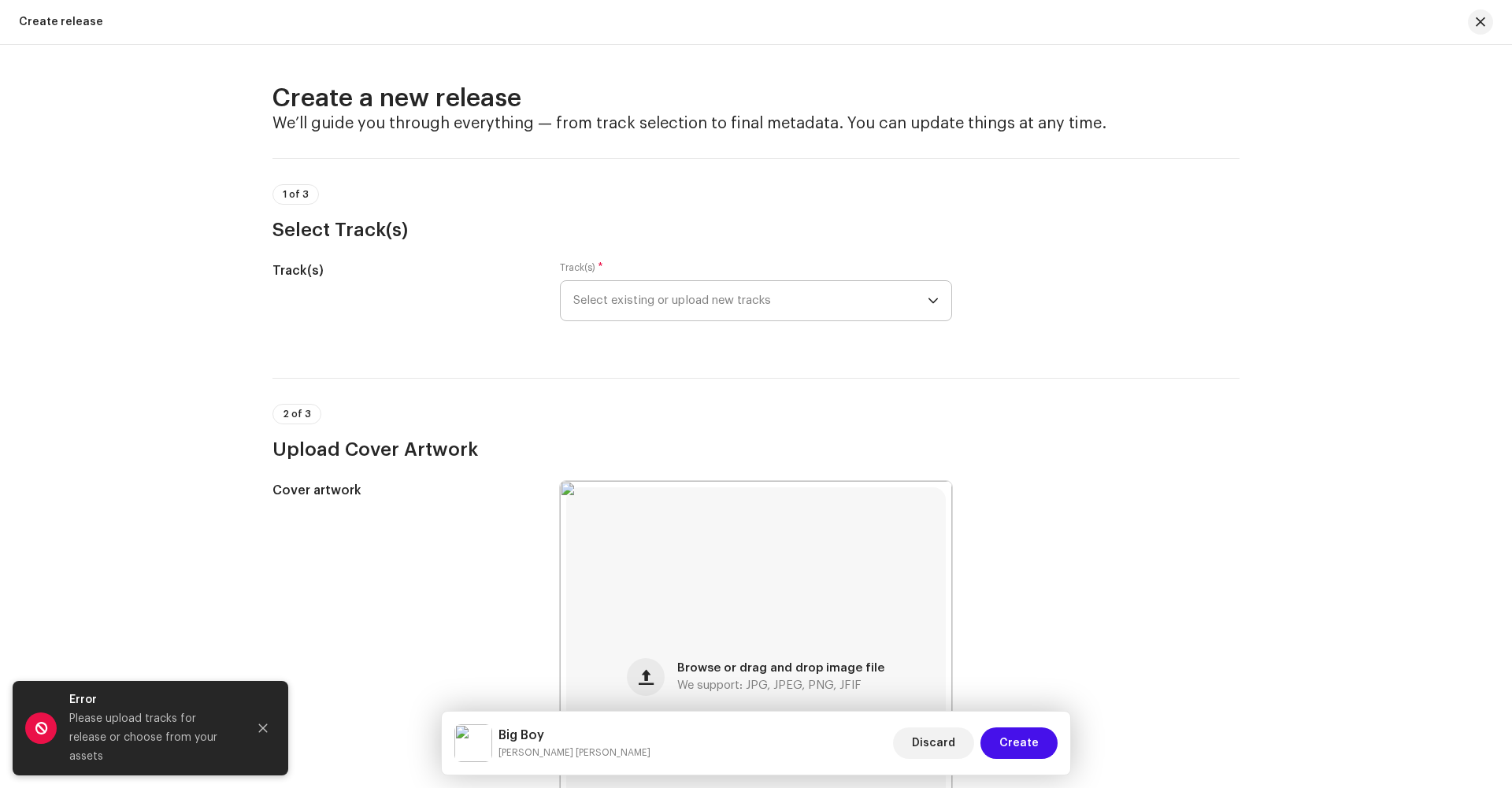
click at [714, 307] on span "Select existing or upload new tracks" at bounding box center [751, 300] width 355 height 39
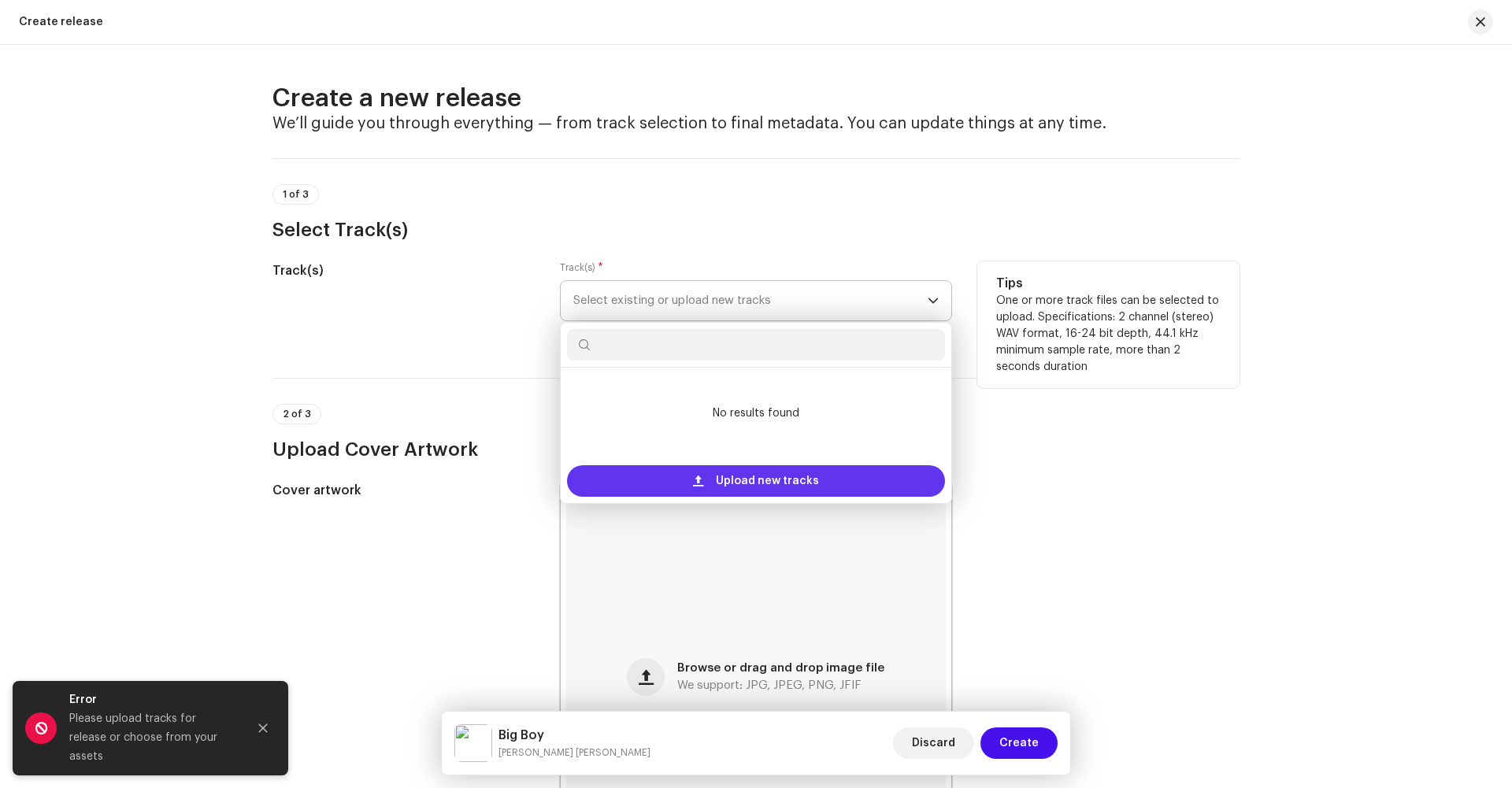
click at [711, 484] on div "Upload new tracks" at bounding box center [756, 481] width 378 height 32
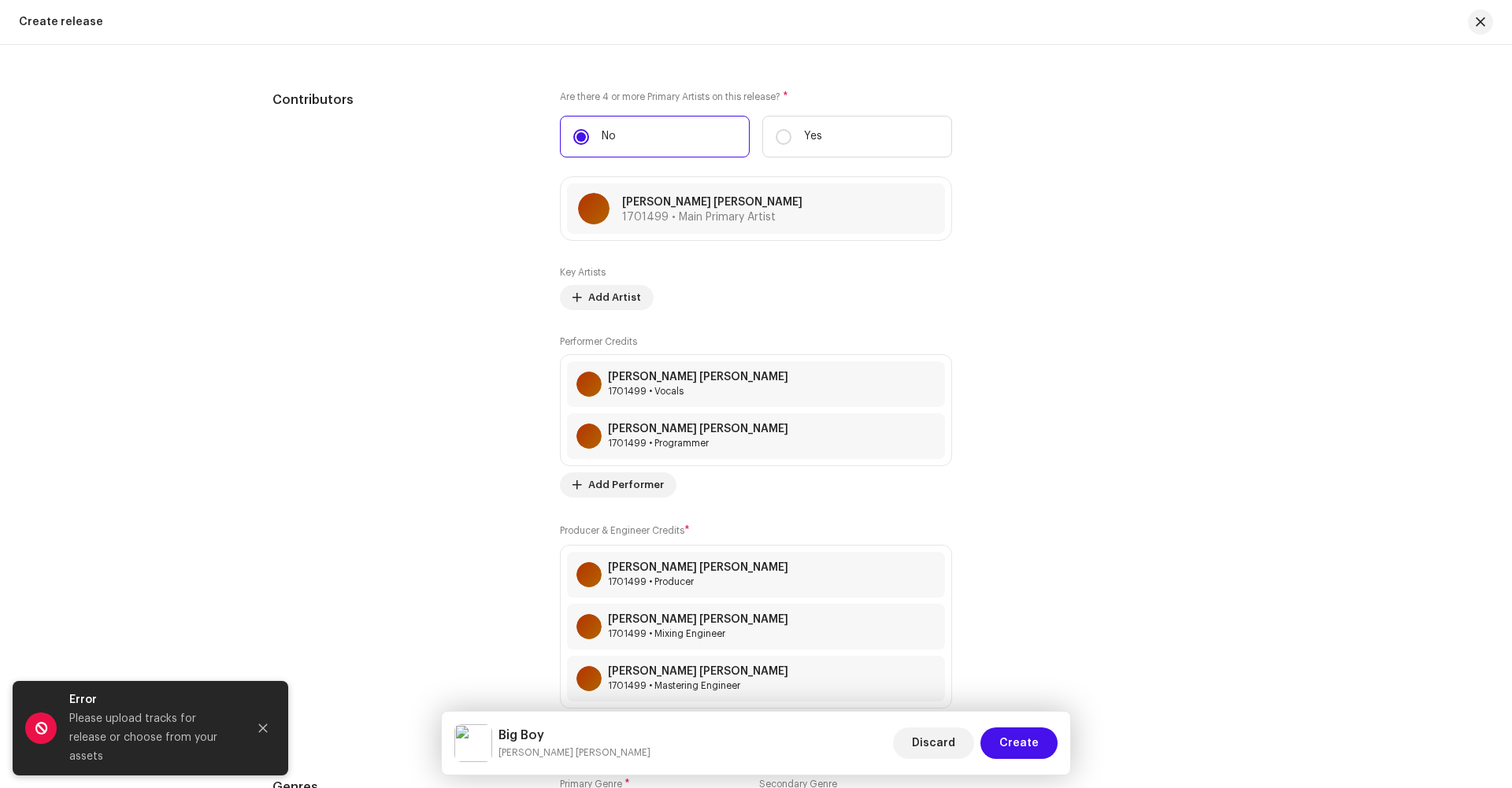
scroll to position [1905, 0]
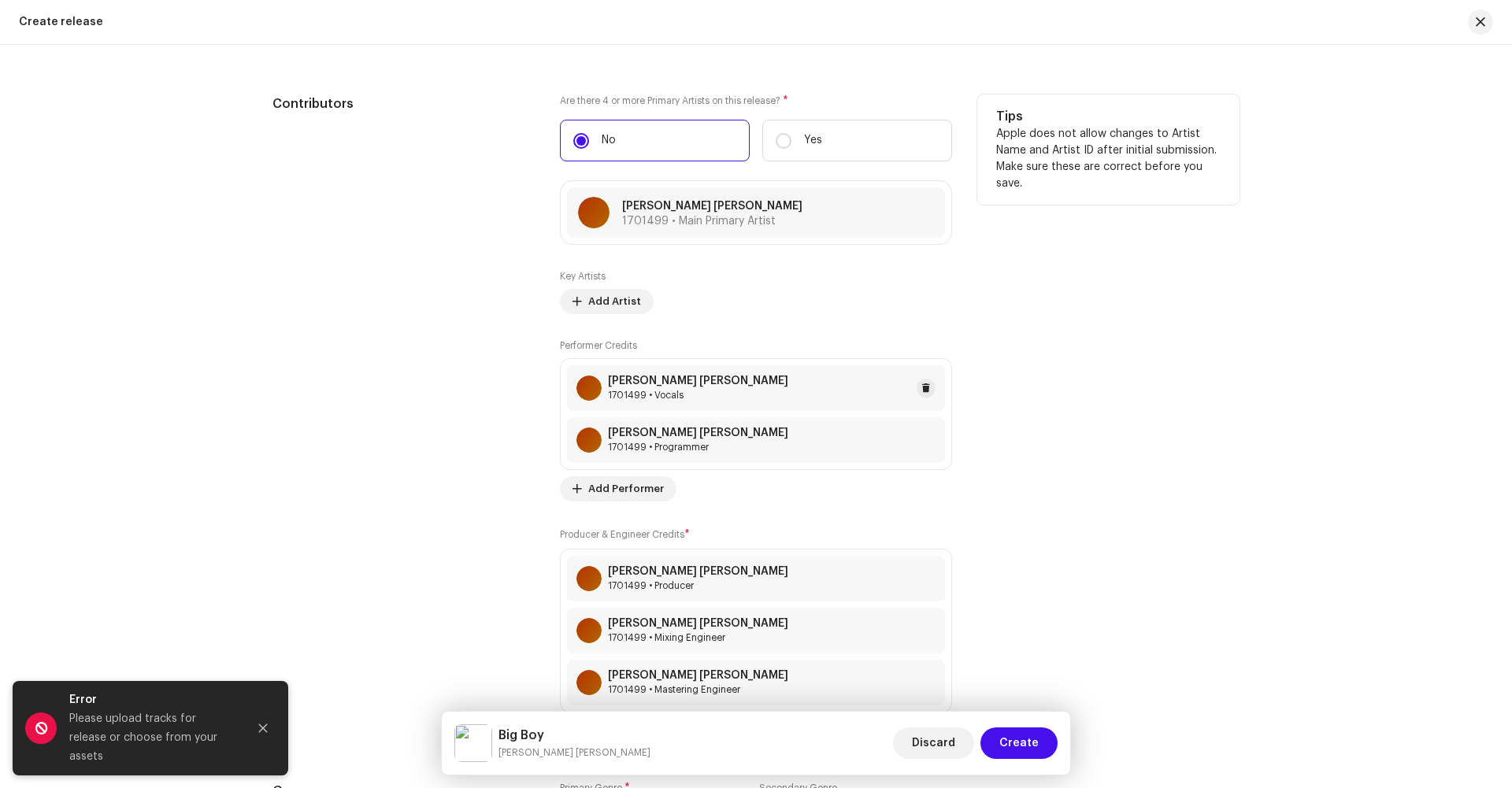
click at [612, 389] on div "1701499 • Vocals" at bounding box center [699, 395] width 181 height 13
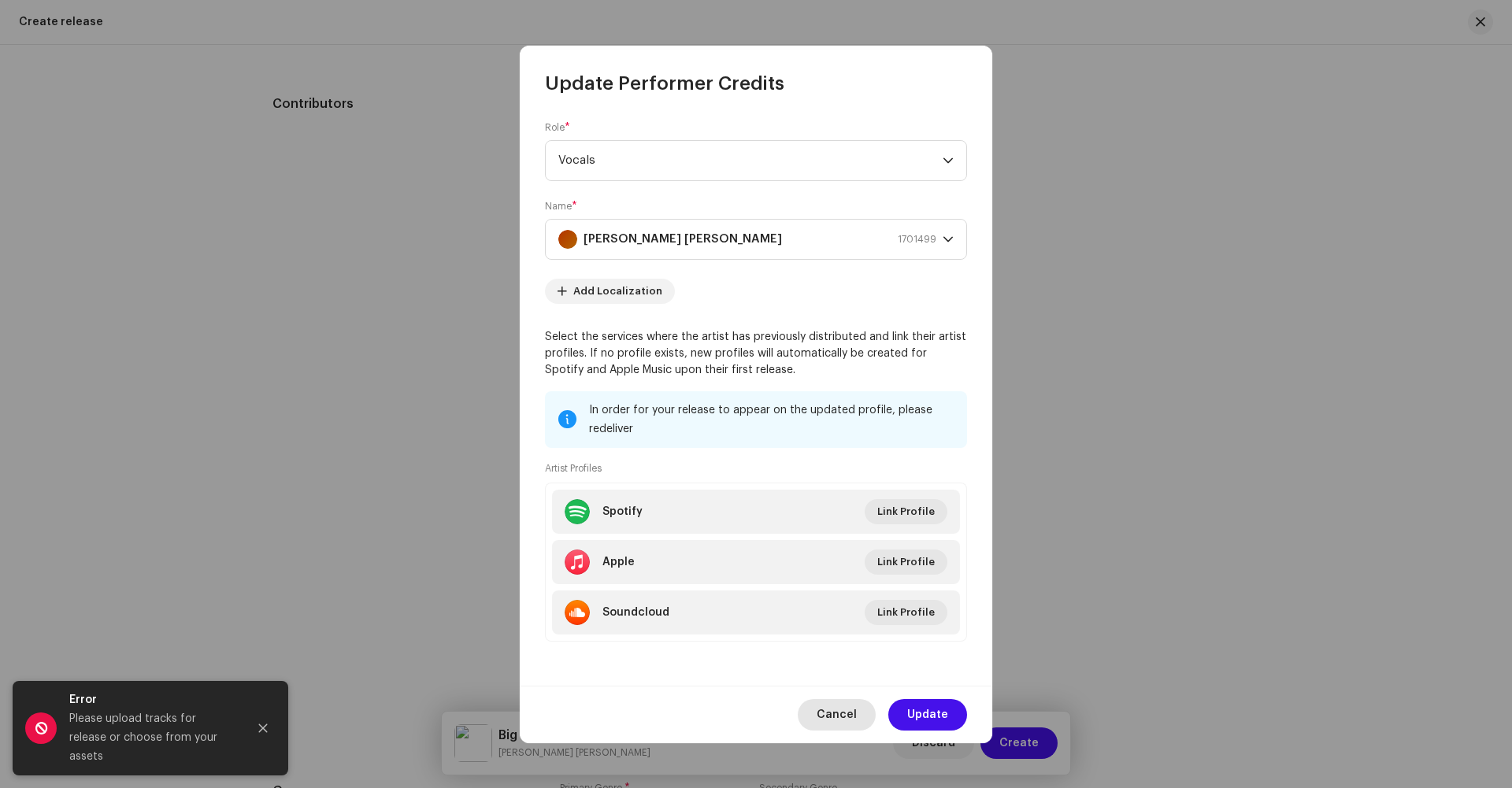
click at [843, 700] on span "Cancel" at bounding box center [837, 715] width 40 height 32
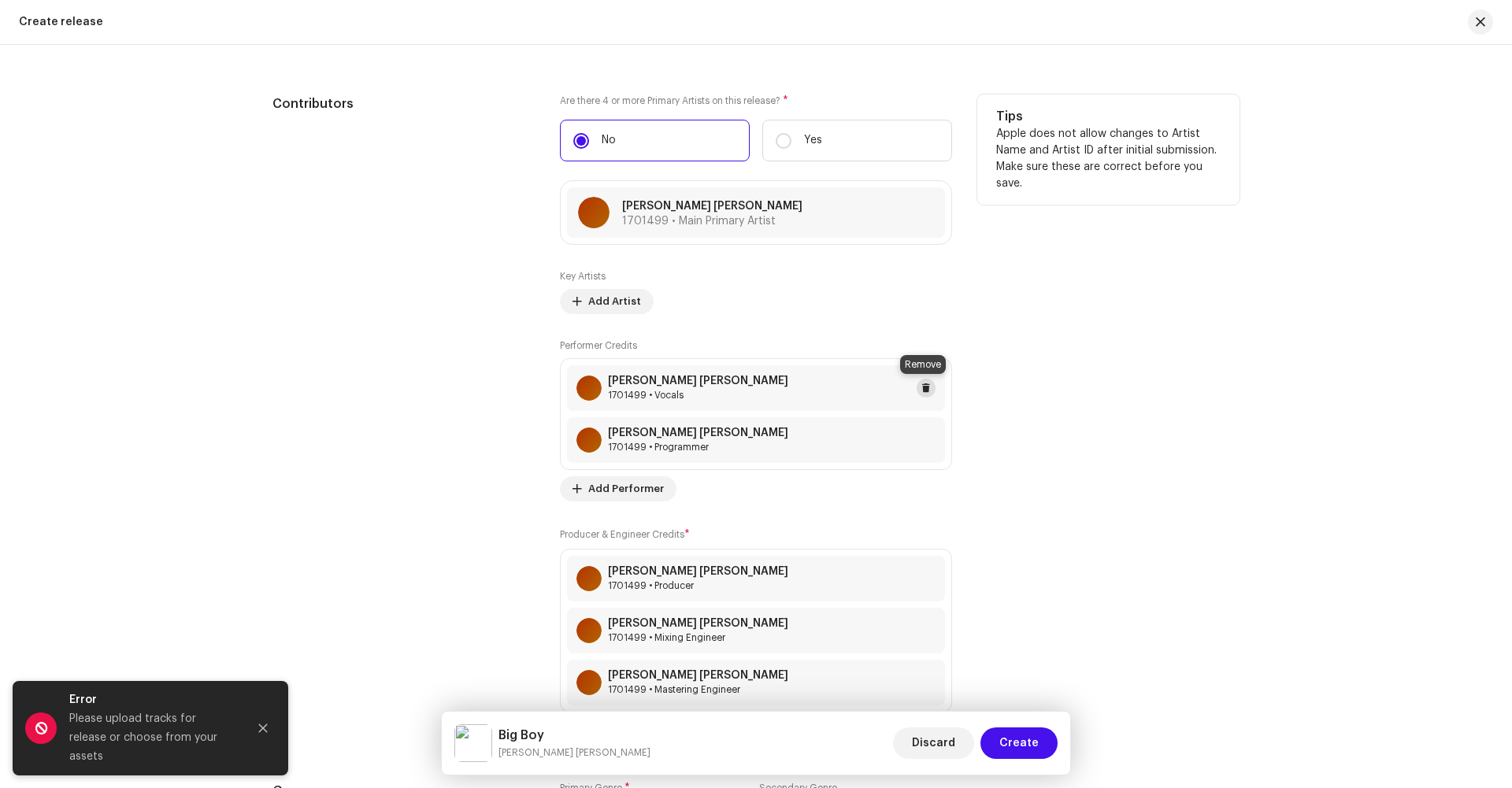
click at [921, 386] on span at bounding box center [925, 388] width 9 height 13
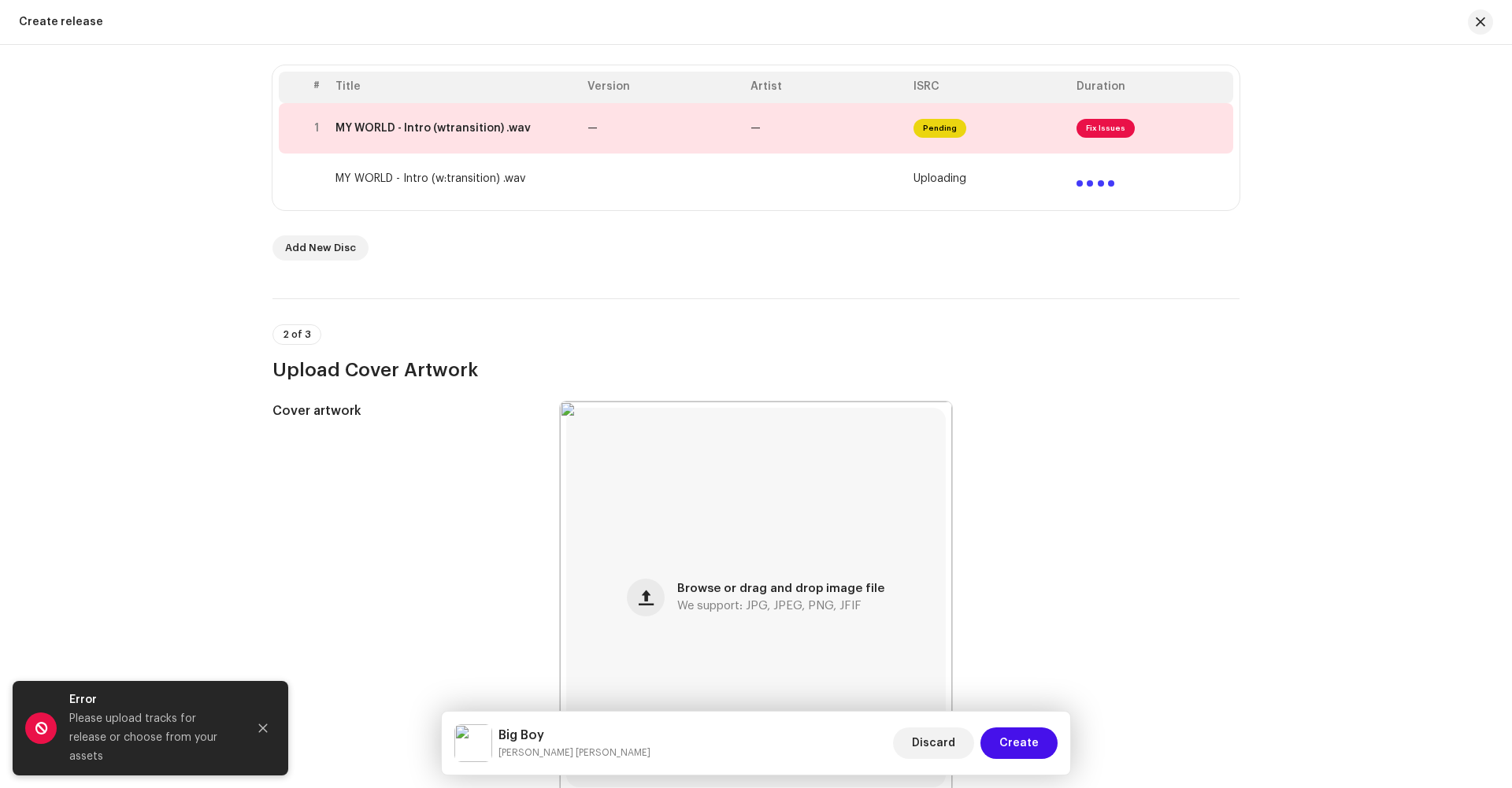
scroll to position [0, 0]
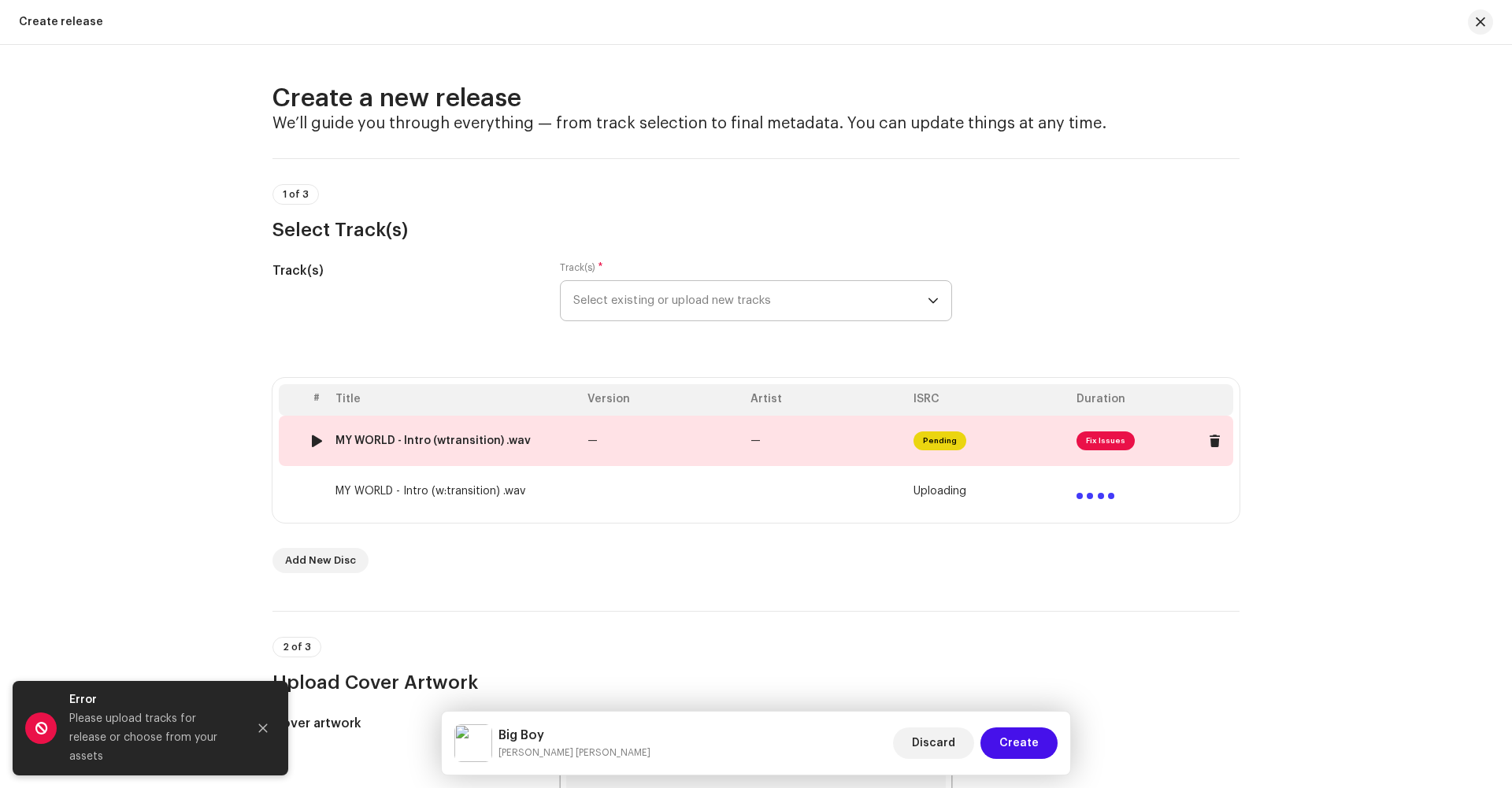
click at [896, 432] on td "—" at bounding box center [826, 441] width 163 height 50
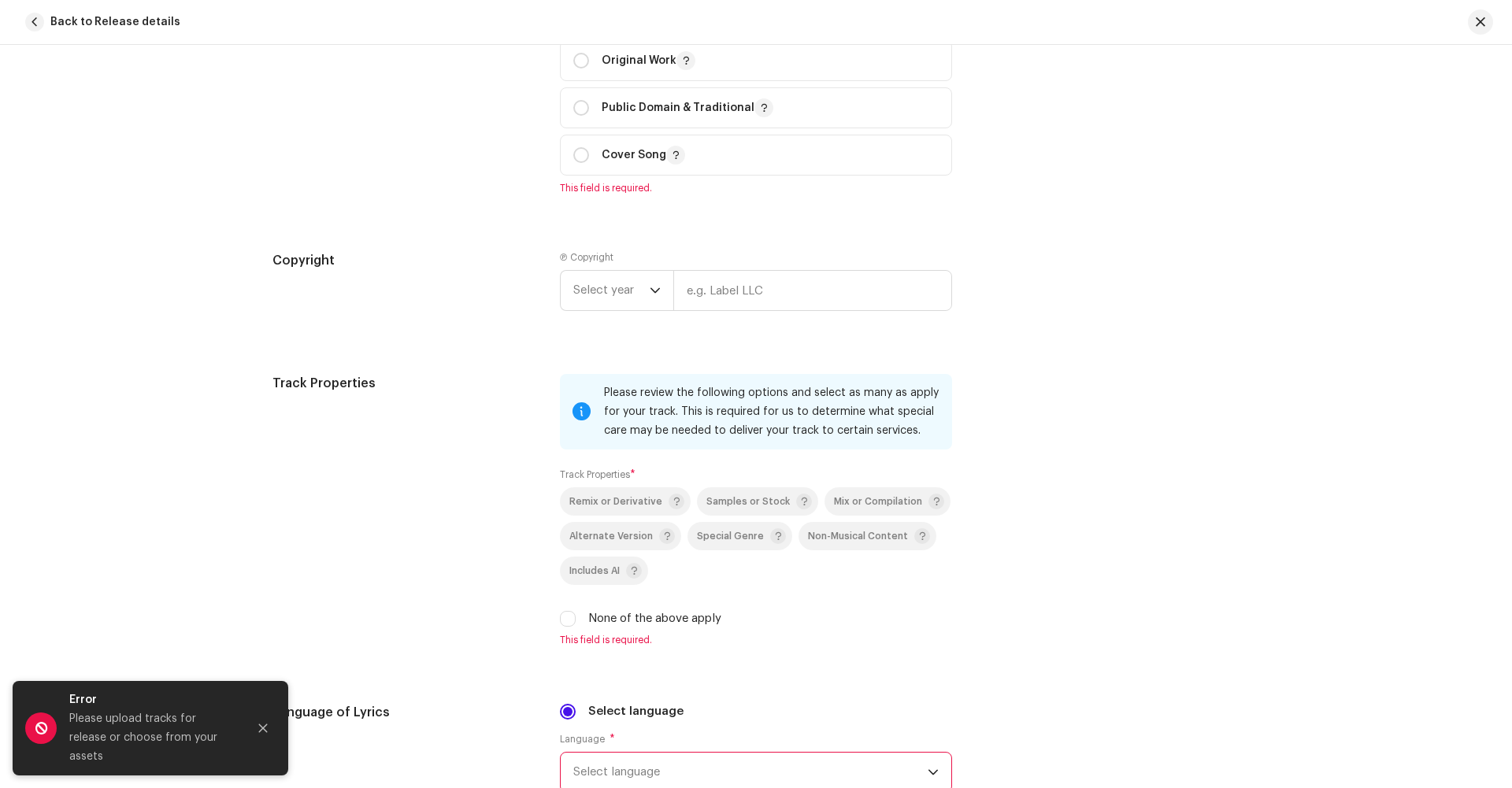
scroll to position [1906, 0]
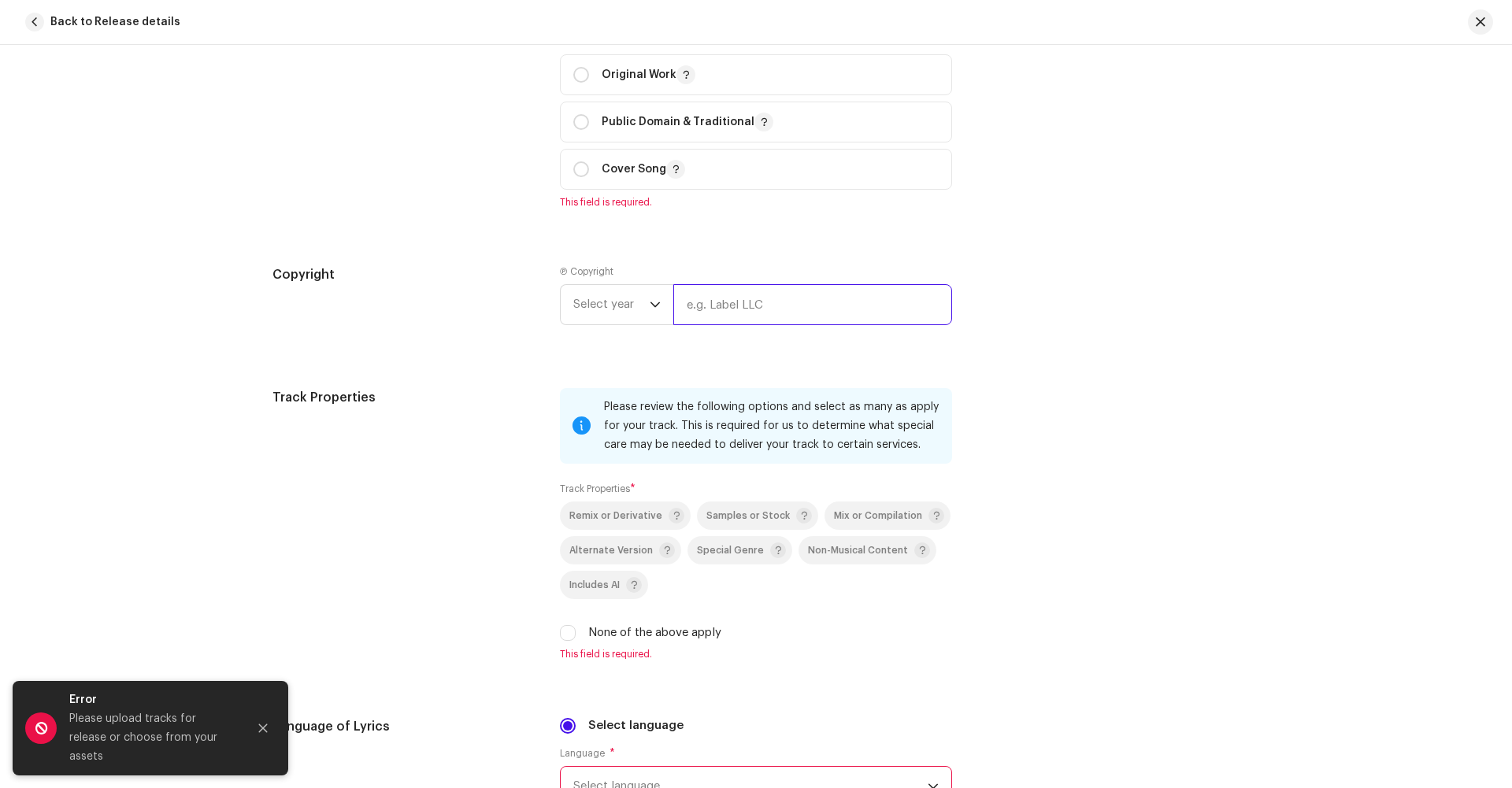
click at [731, 284] on input "text" at bounding box center [812, 304] width 279 height 41
type input "BigBoy Records, LLC"
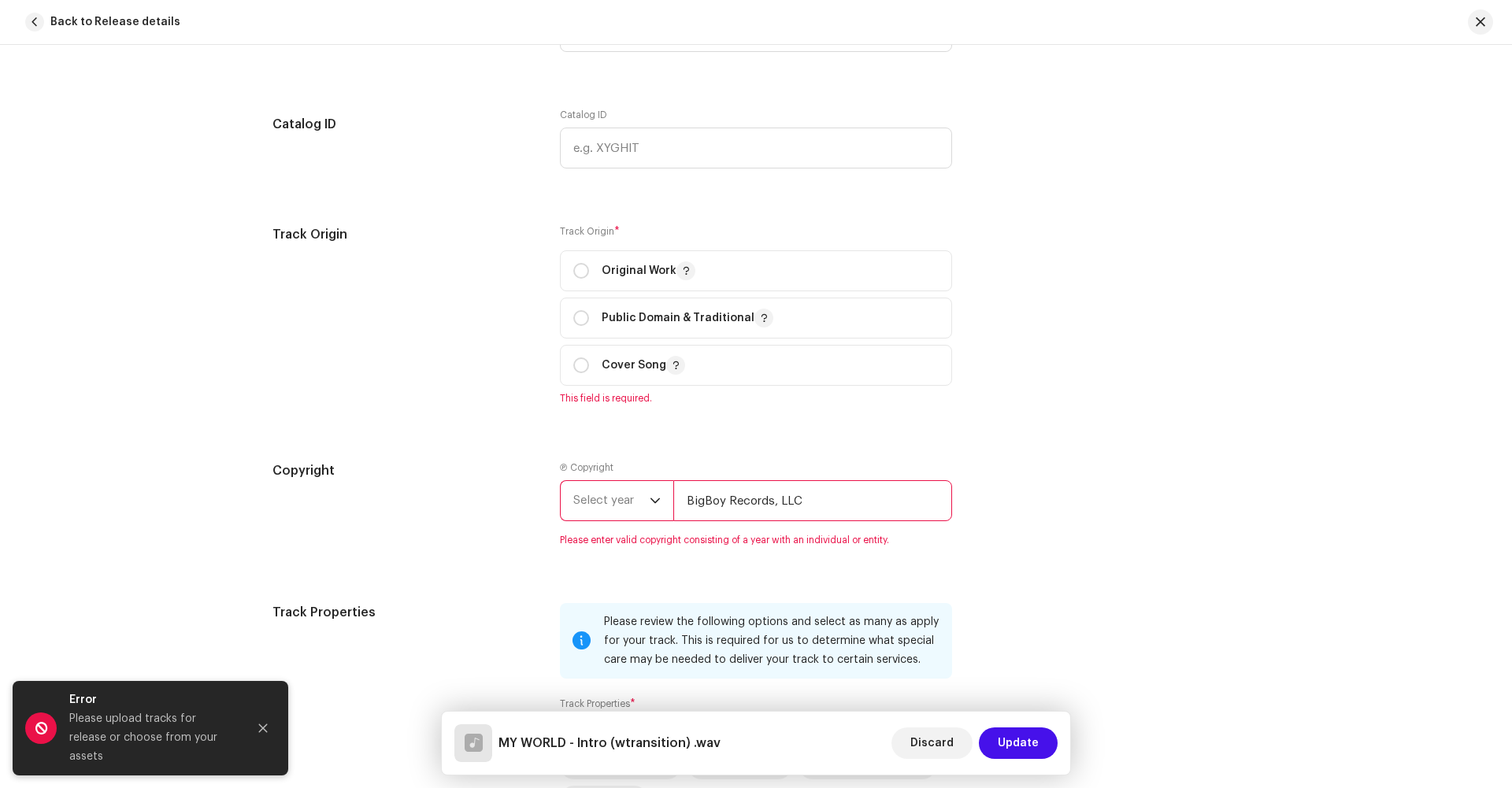
scroll to position [1708, 0]
click at [602, 484] on span "Select year" at bounding box center [611, 503] width 76 height 39
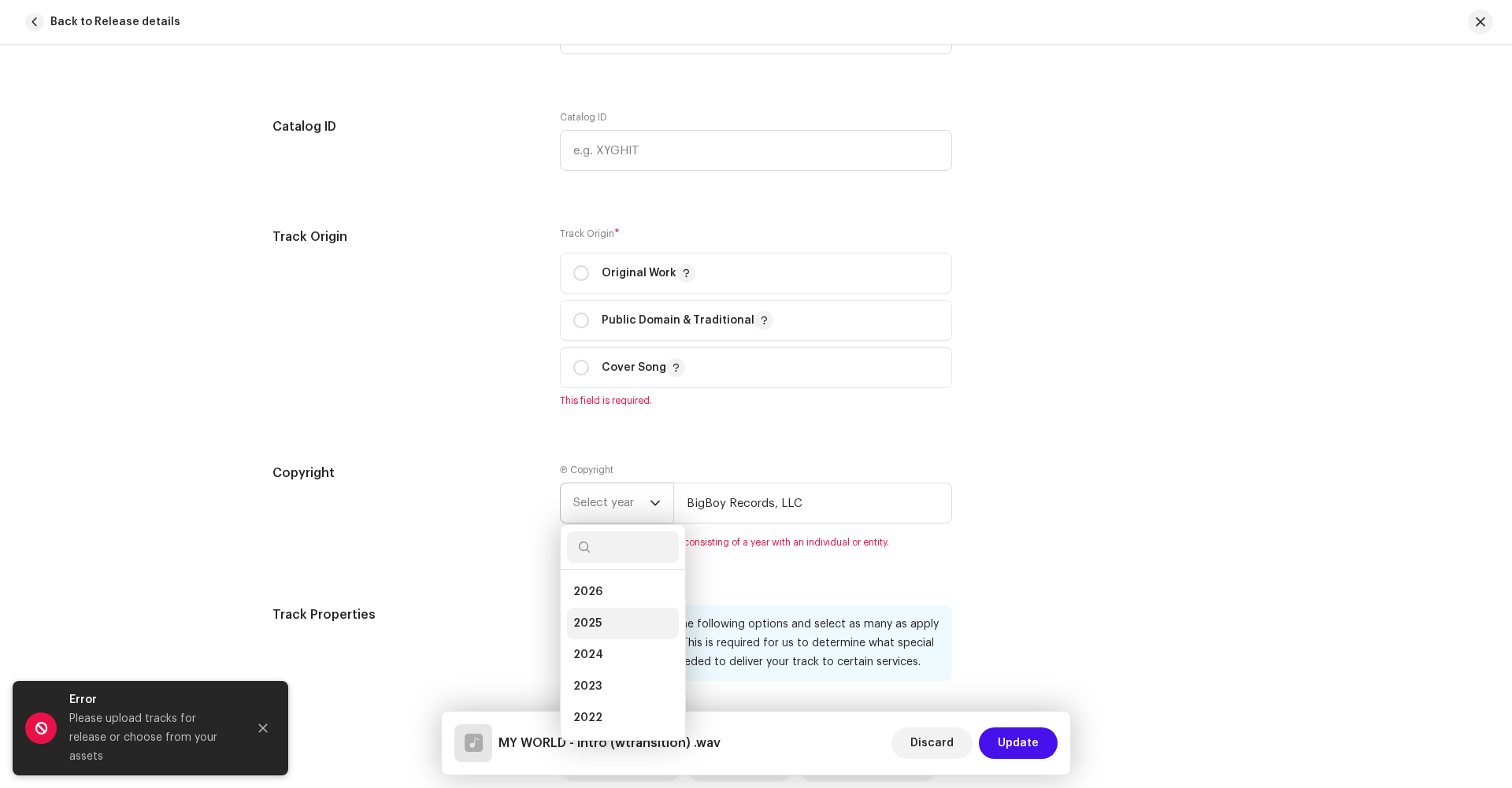
click at [583, 616] on span "2025" at bounding box center [587, 623] width 28 height 16
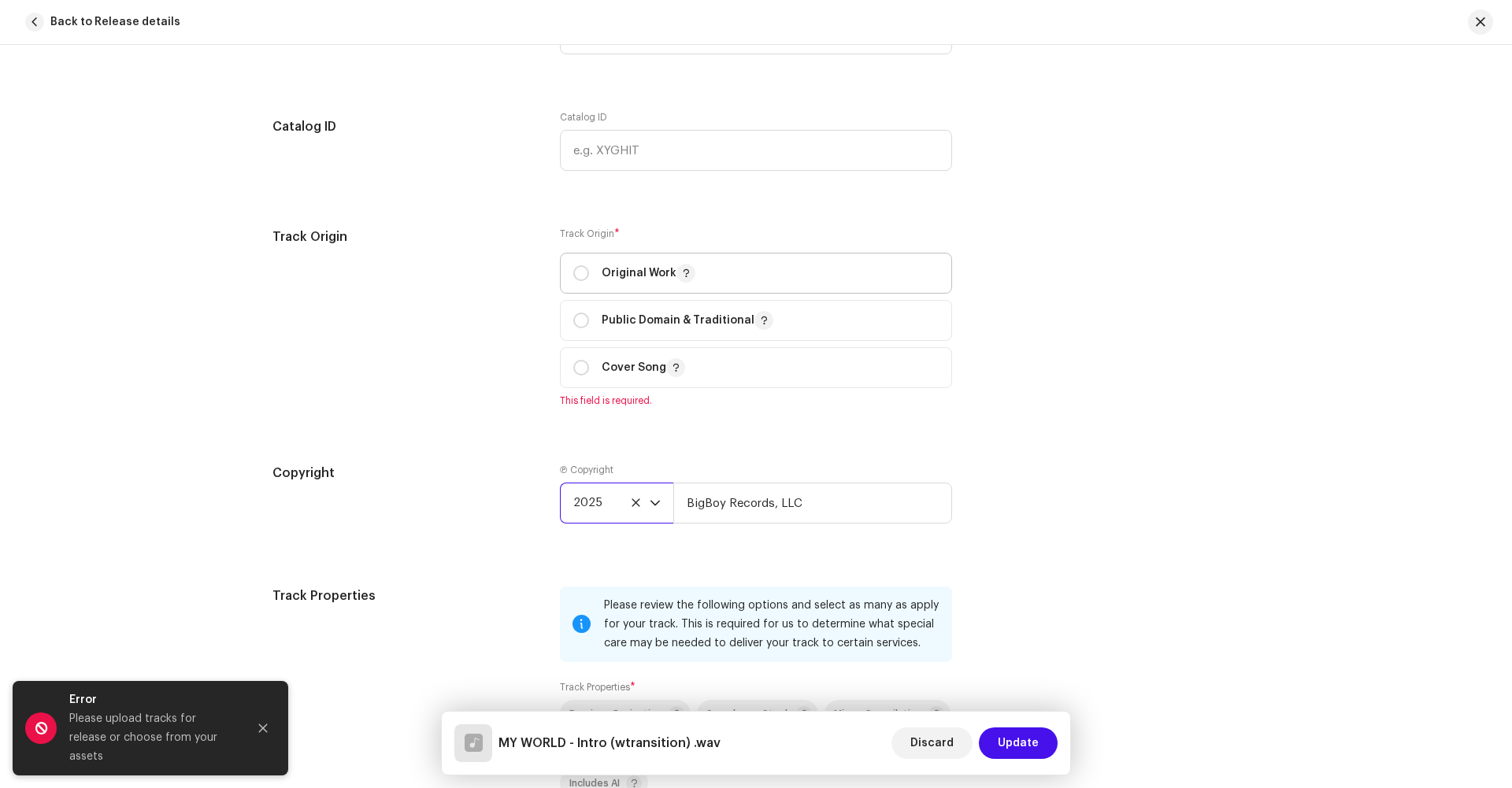
click at [587, 272] on div "Original Work" at bounding box center [634, 273] width 122 height 19
radio input "true"
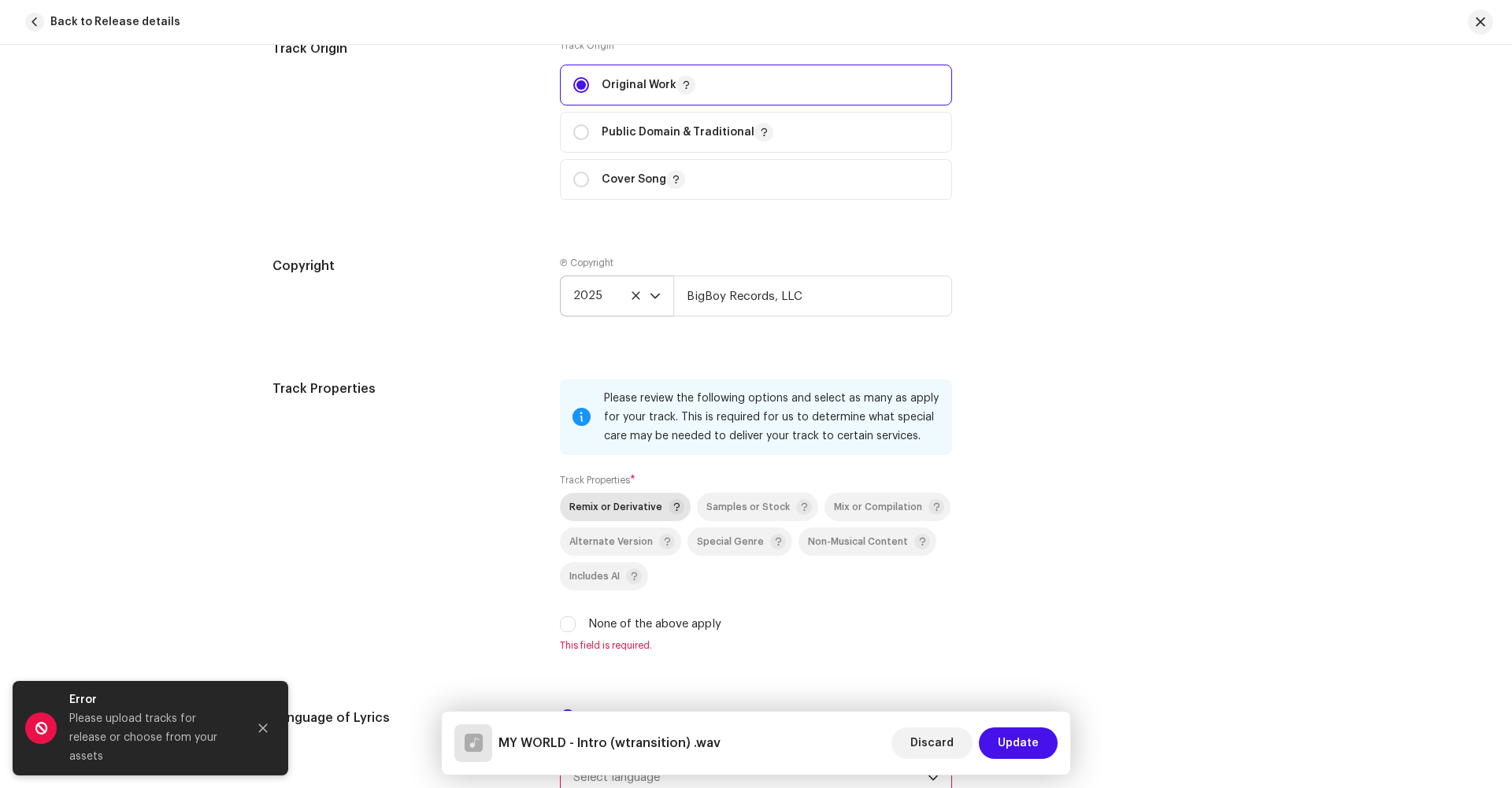
scroll to position [1955, 60]
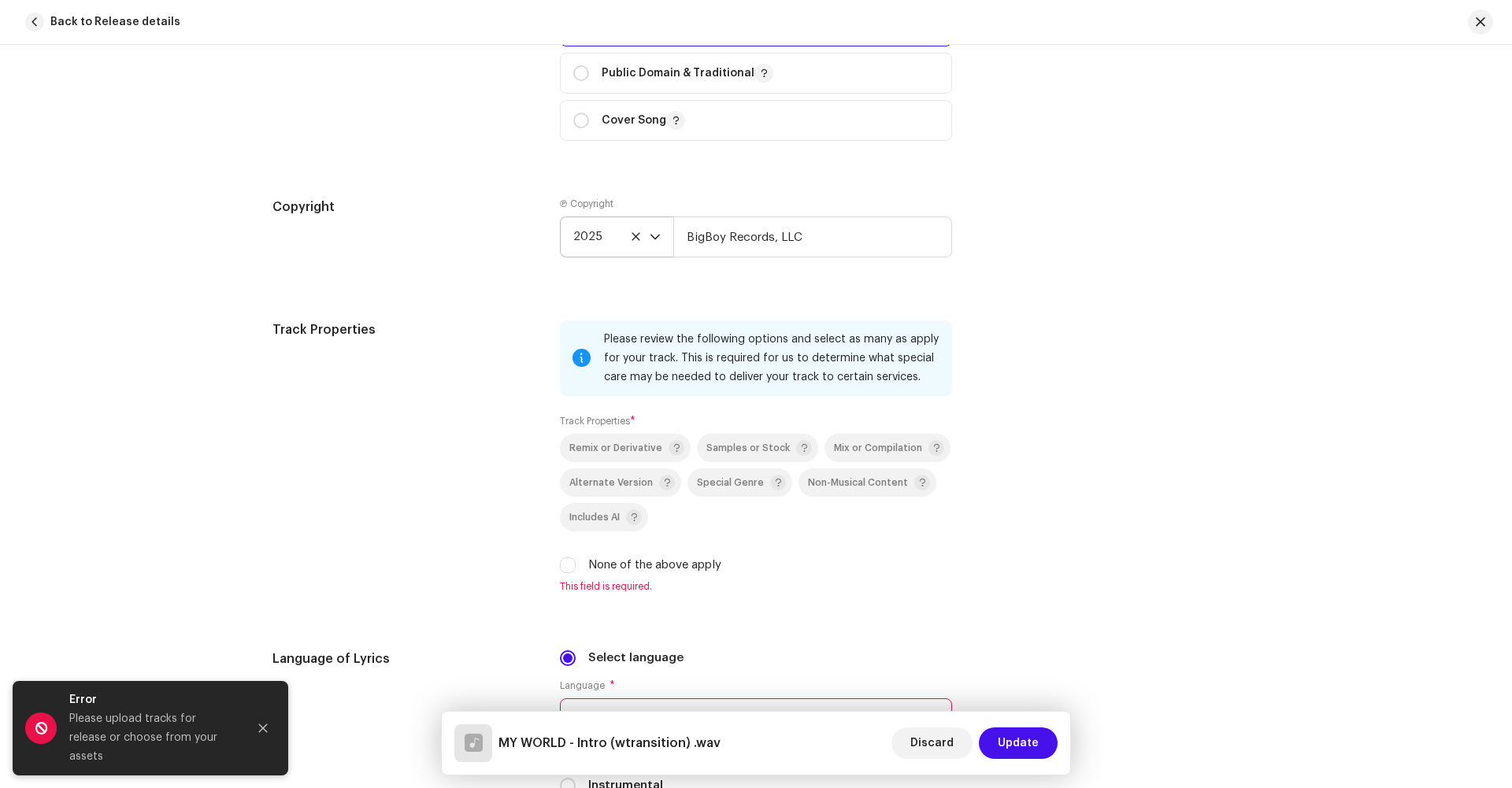
click at [626, 557] on label "None of the above apply" at bounding box center [654, 565] width 133 height 18
click at [576, 557] on input "None of the above apply" at bounding box center [567, 565] width 16 height 16
checkbox input "true"
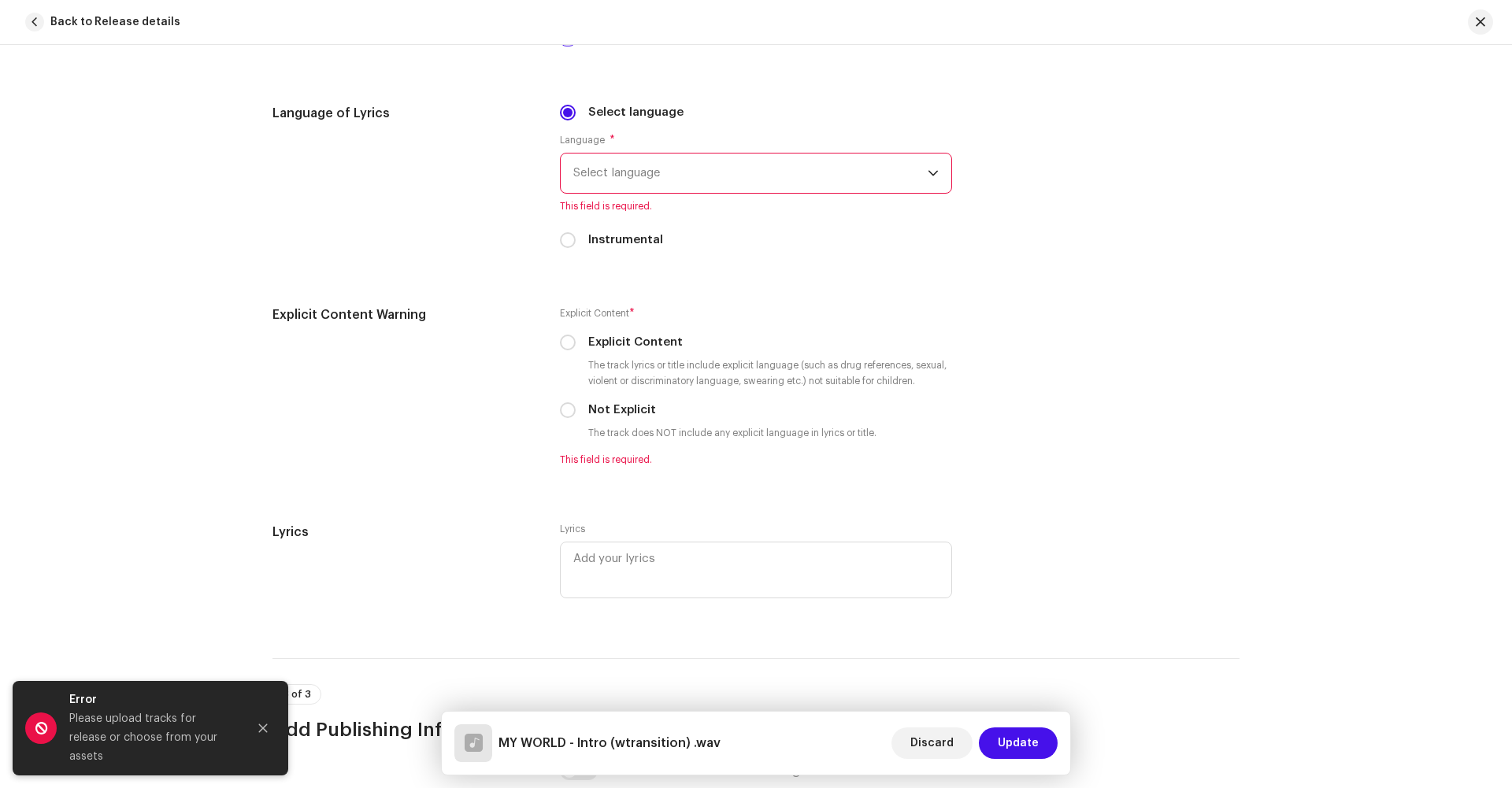
scroll to position [2520, 60]
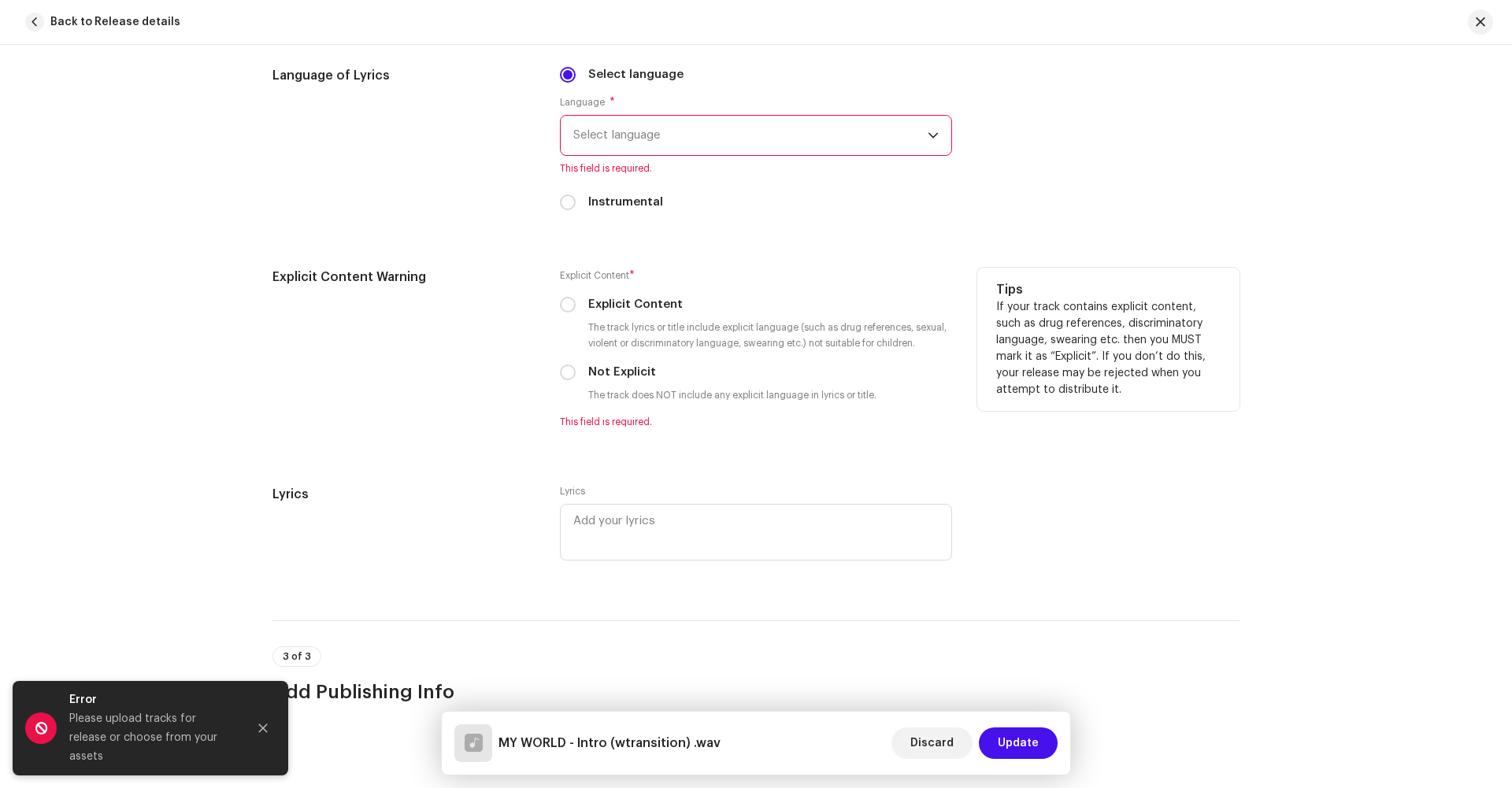
click at [560, 364] on div "Not Explicit" at bounding box center [756, 372] width 392 height 18
click at [560, 365] on input "Not Explicit" at bounding box center [567, 372] width 16 height 16
radio input "true"
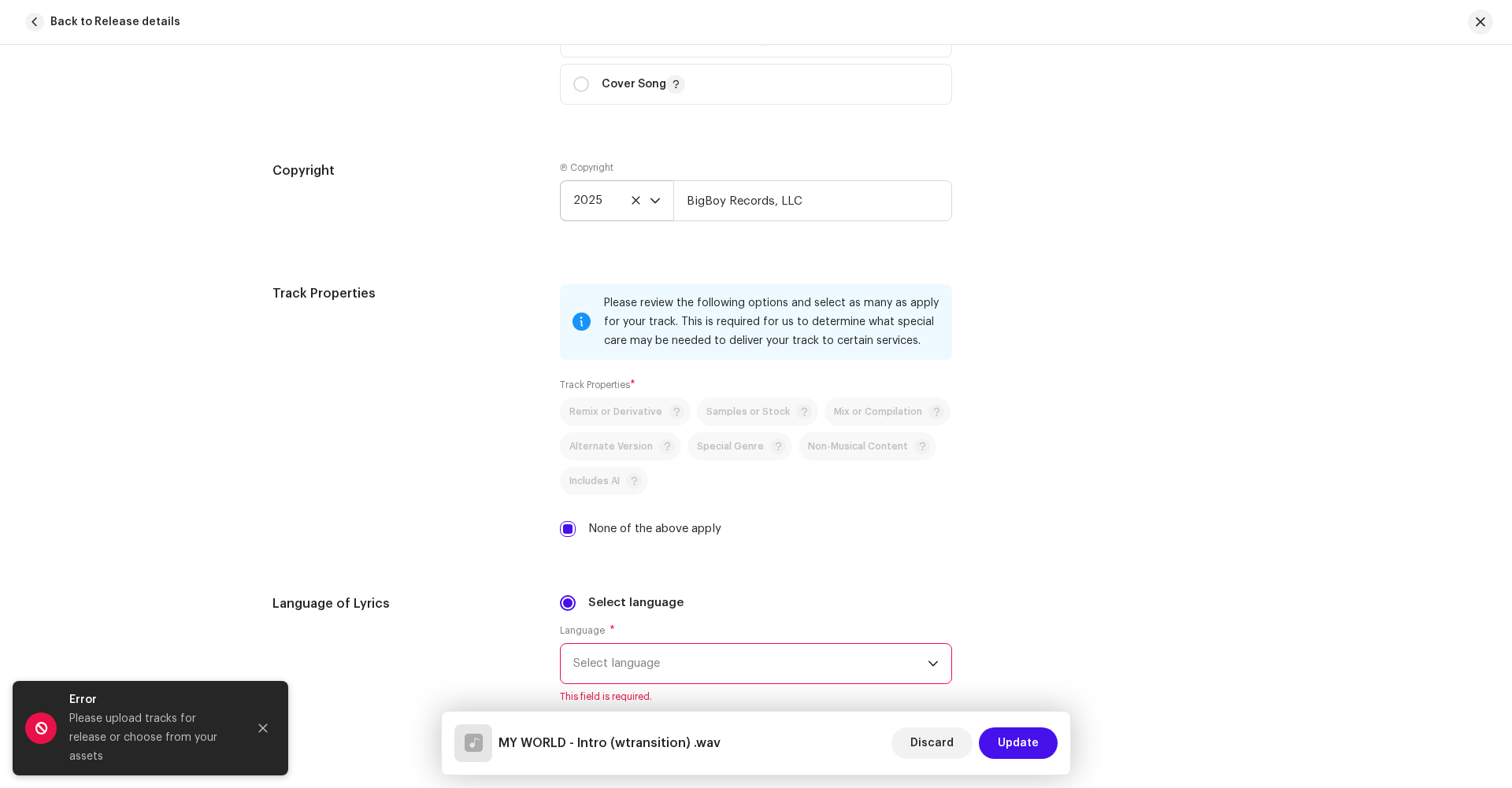
scroll to position [1993, 0]
click at [668, 396] on div "Remix or Derivative Samples or Stock Mix or Compilation Alternate Version Speci…" at bounding box center [756, 466] width 392 height 141
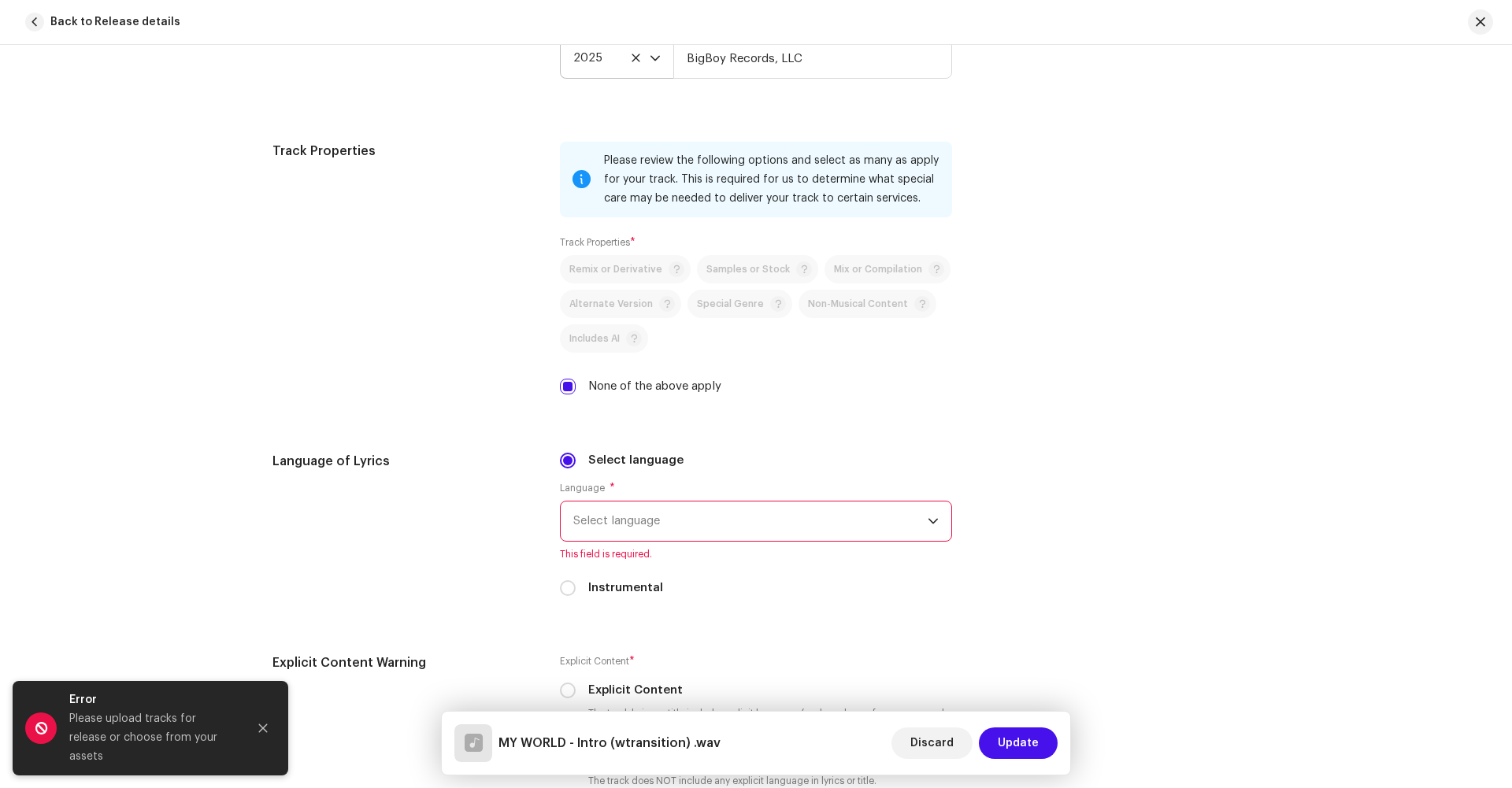
scroll to position [2138, 0]
click at [597, 576] on label "Instrumental" at bounding box center [625, 584] width 74 height 18
click at [576, 576] on input "Instrumental" at bounding box center [567, 584] width 16 height 16
radio input "true"
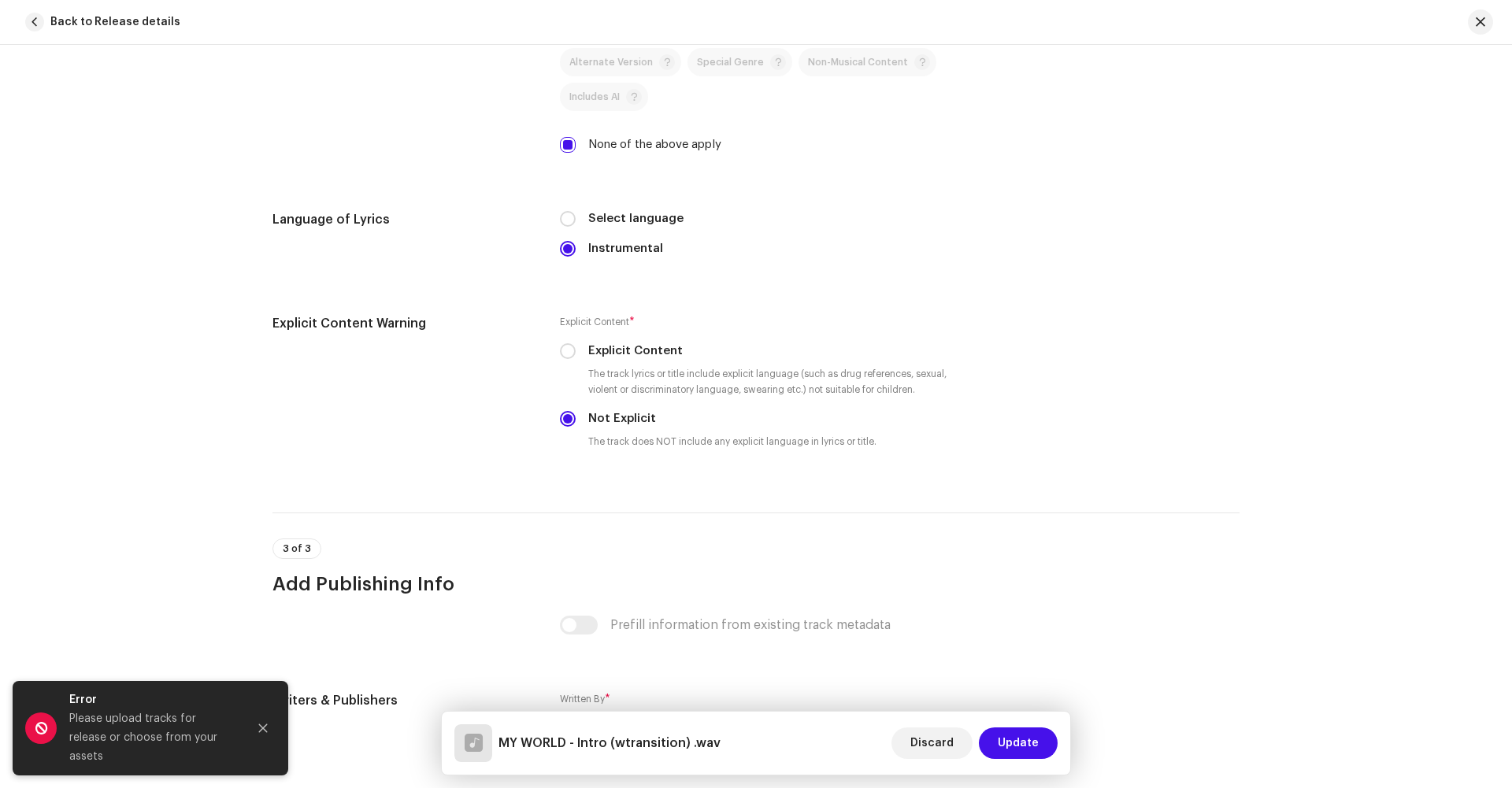
scroll to position [2439, 0]
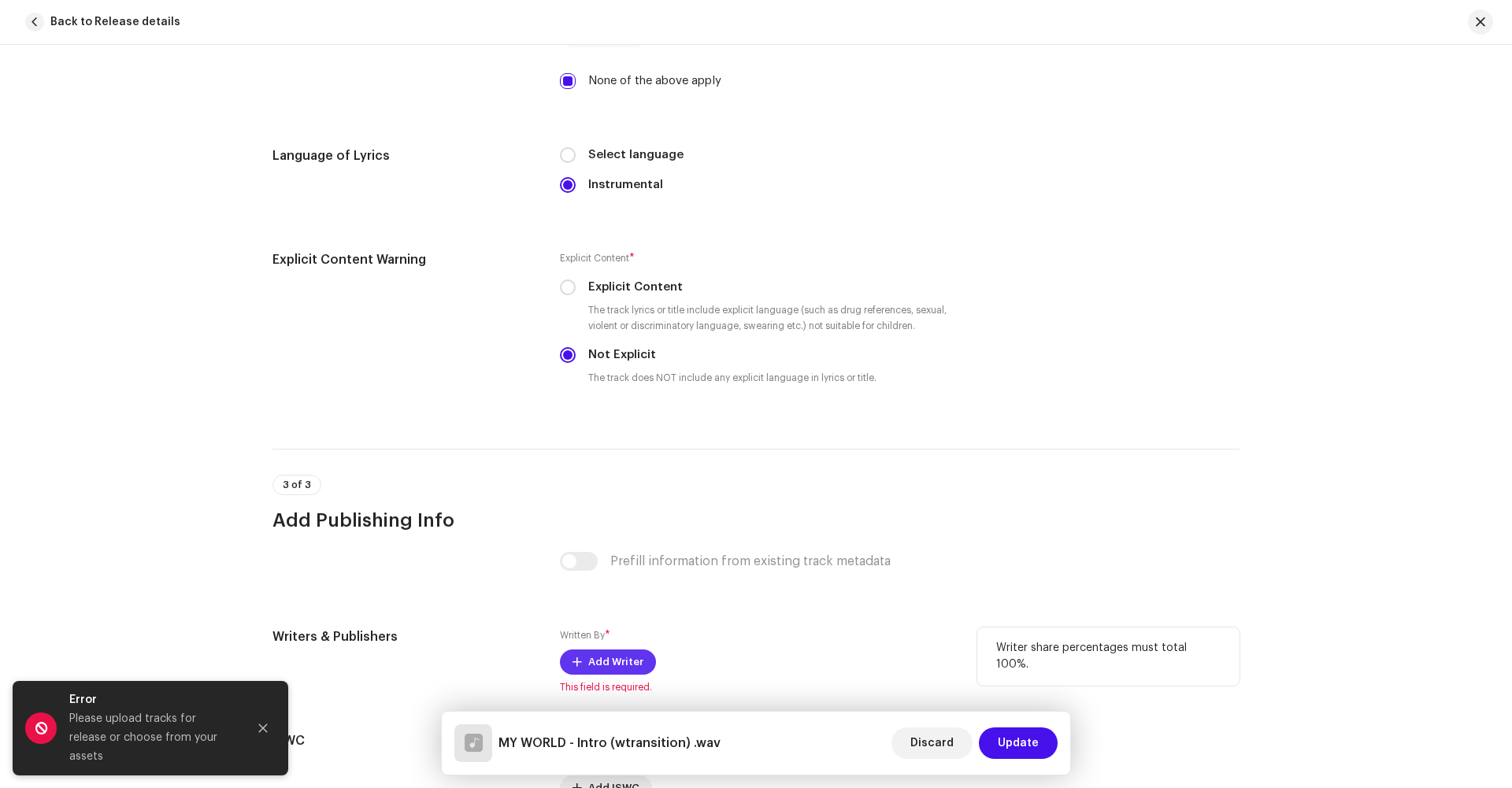
click at [591, 647] on span "Add Writer" at bounding box center [616, 663] width 55 height 32
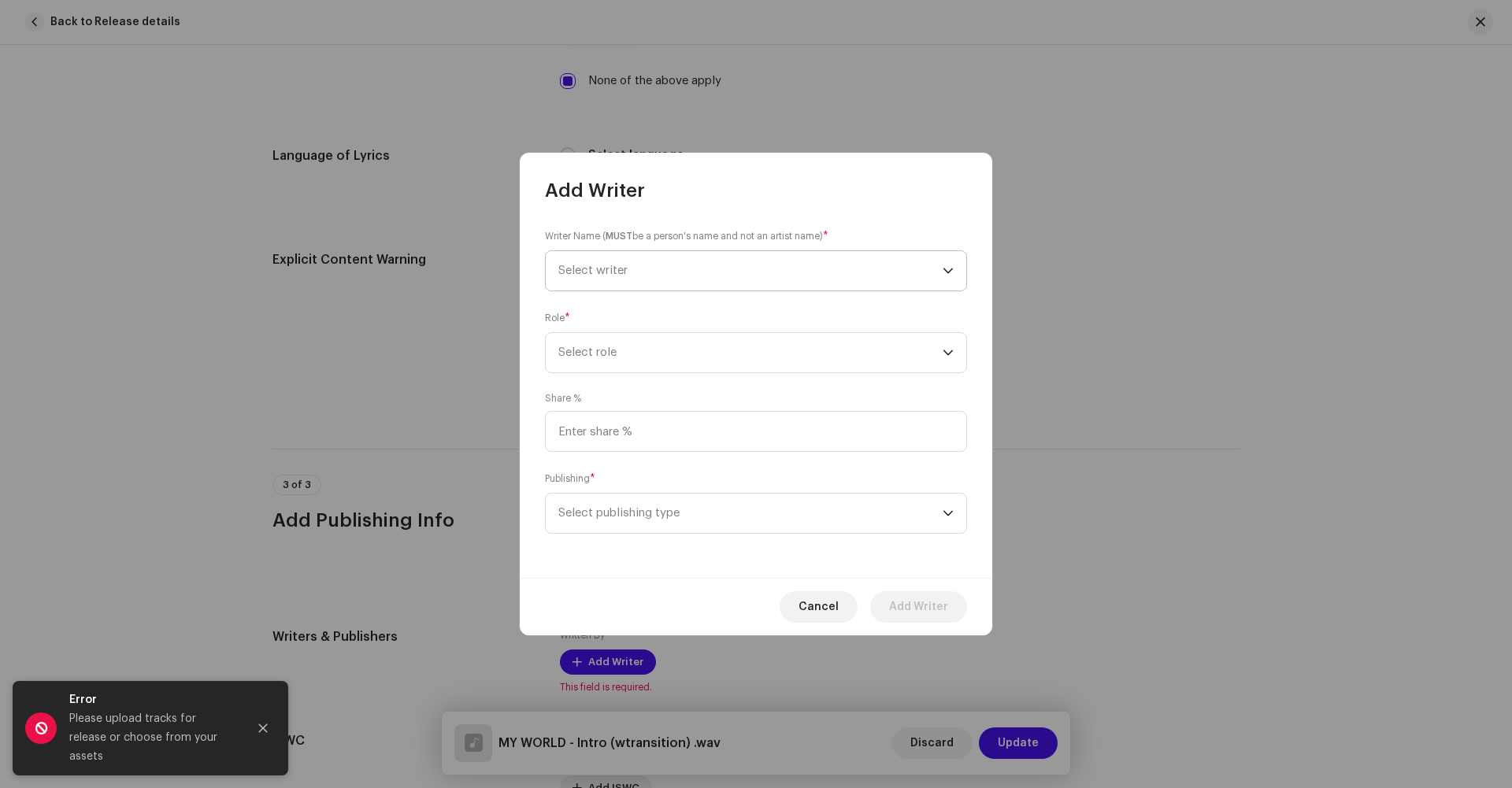
click at [647, 264] on span "Select writer" at bounding box center [750, 270] width 384 height 39
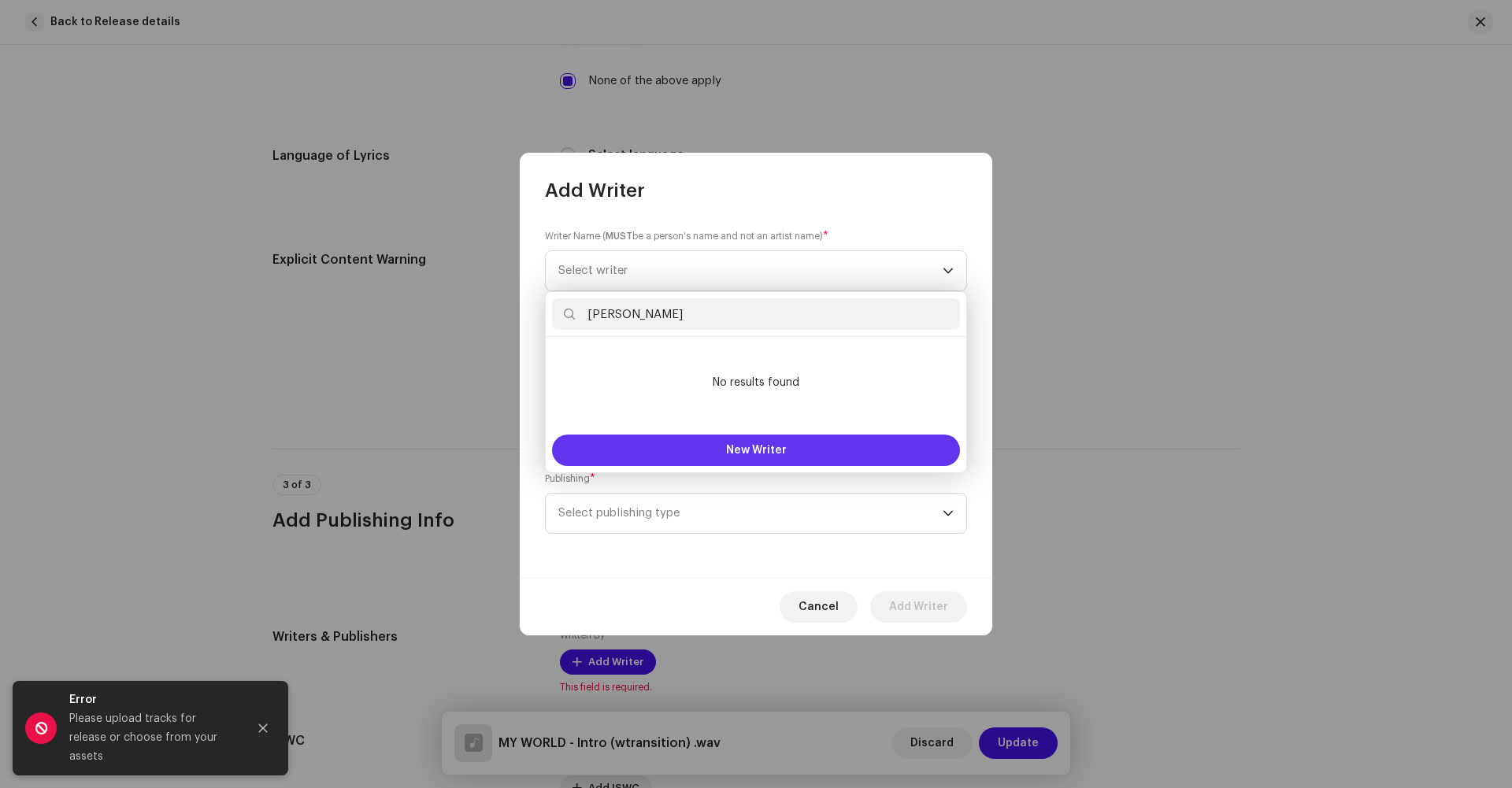
type input "[PERSON_NAME]"
click at [669, 435] on button "New Writer" at bounding box center [756, 451] width 408 height 32
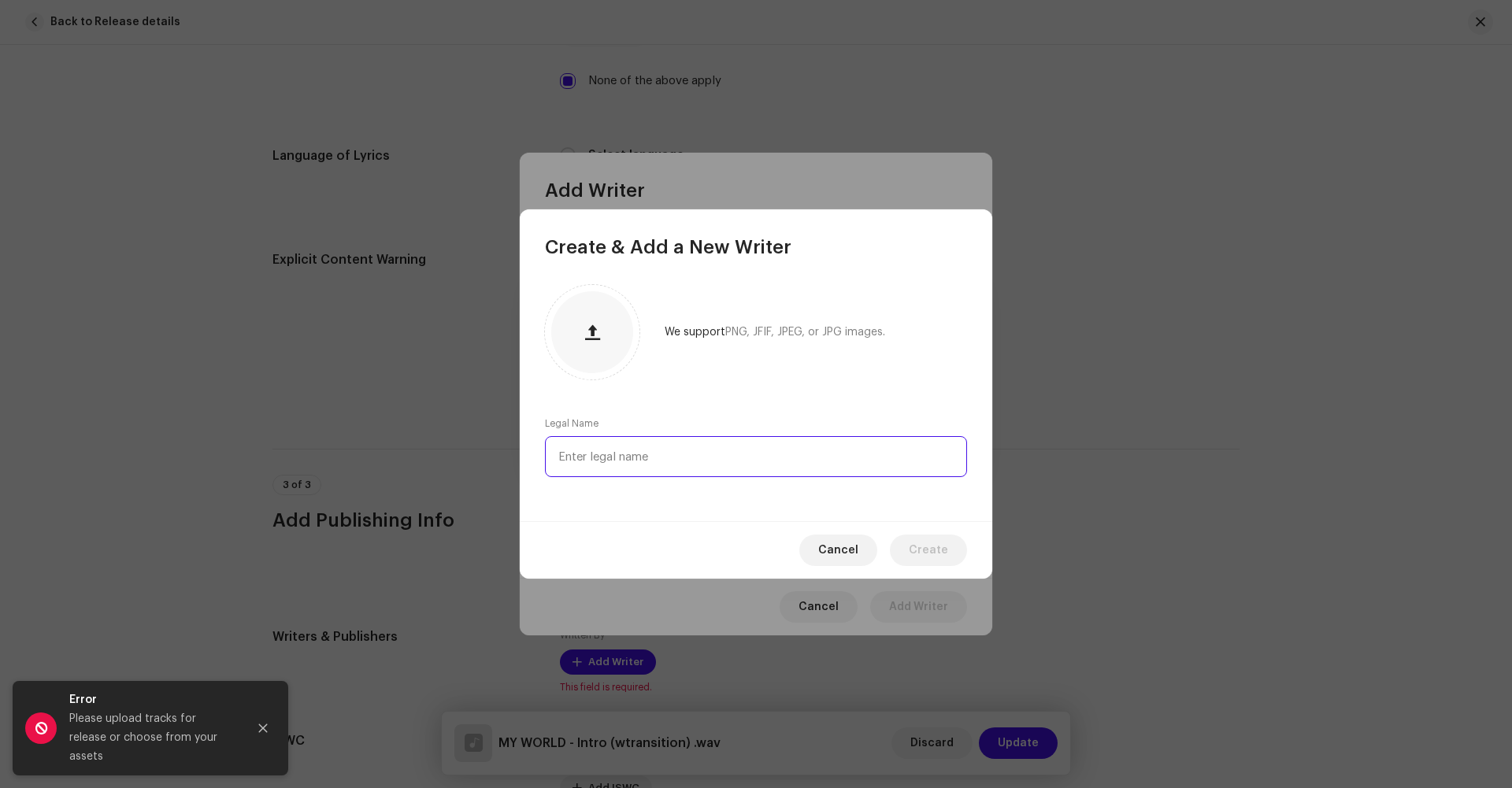
click at [638, 437] on input "text" at bounding box center [756, 456] width 423 height 41
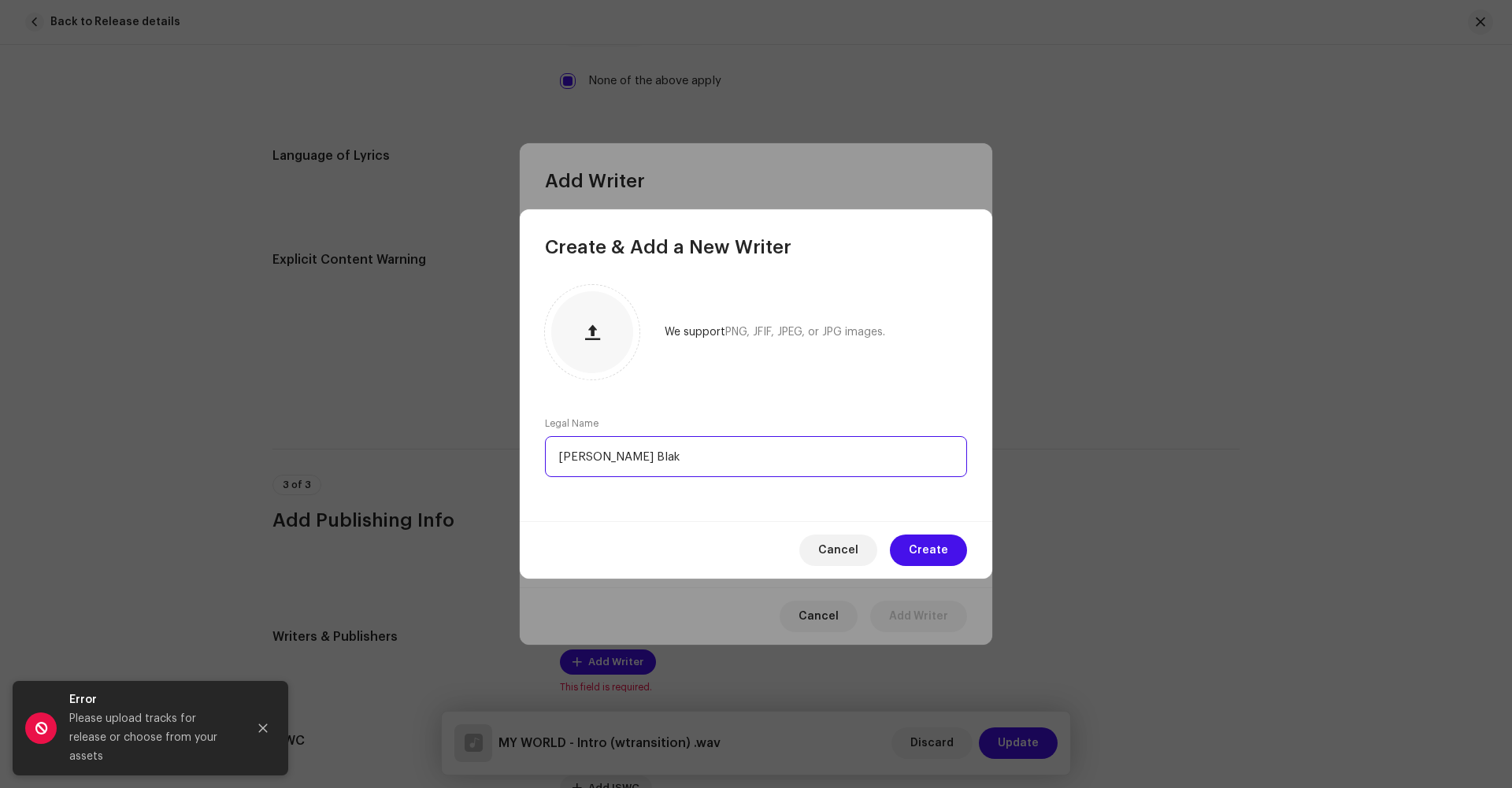
type input "[PERSON_NAME]"
click at [916, 561] on span "Create" at bounding box center [928, 550] width 39 height 32
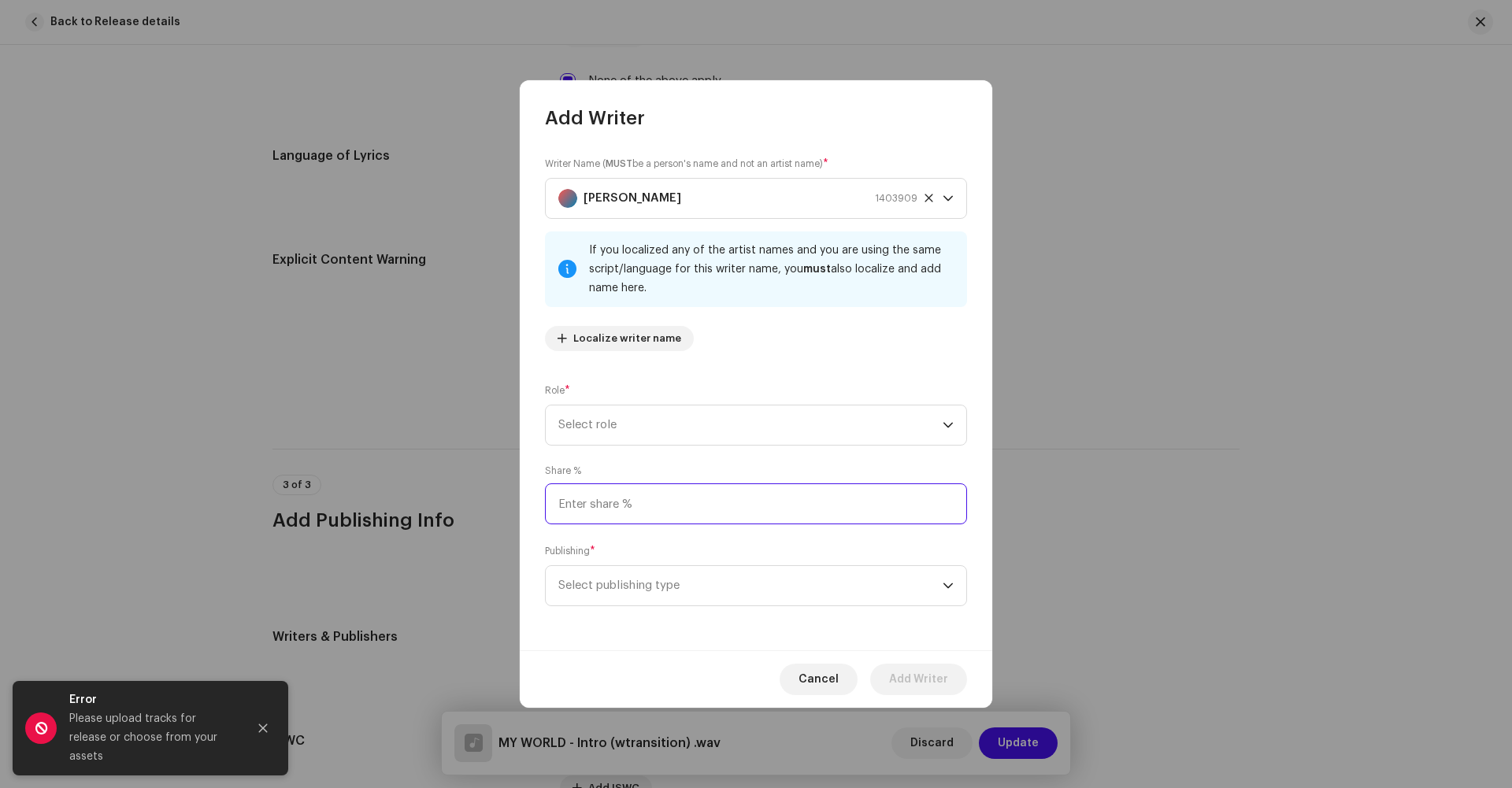
click at [596, 501] on input at bounding box center [756, 504] width 423 height 41
click at [628, 419] on span "Select role" at bounding box center [750, 425] width 384 height 39
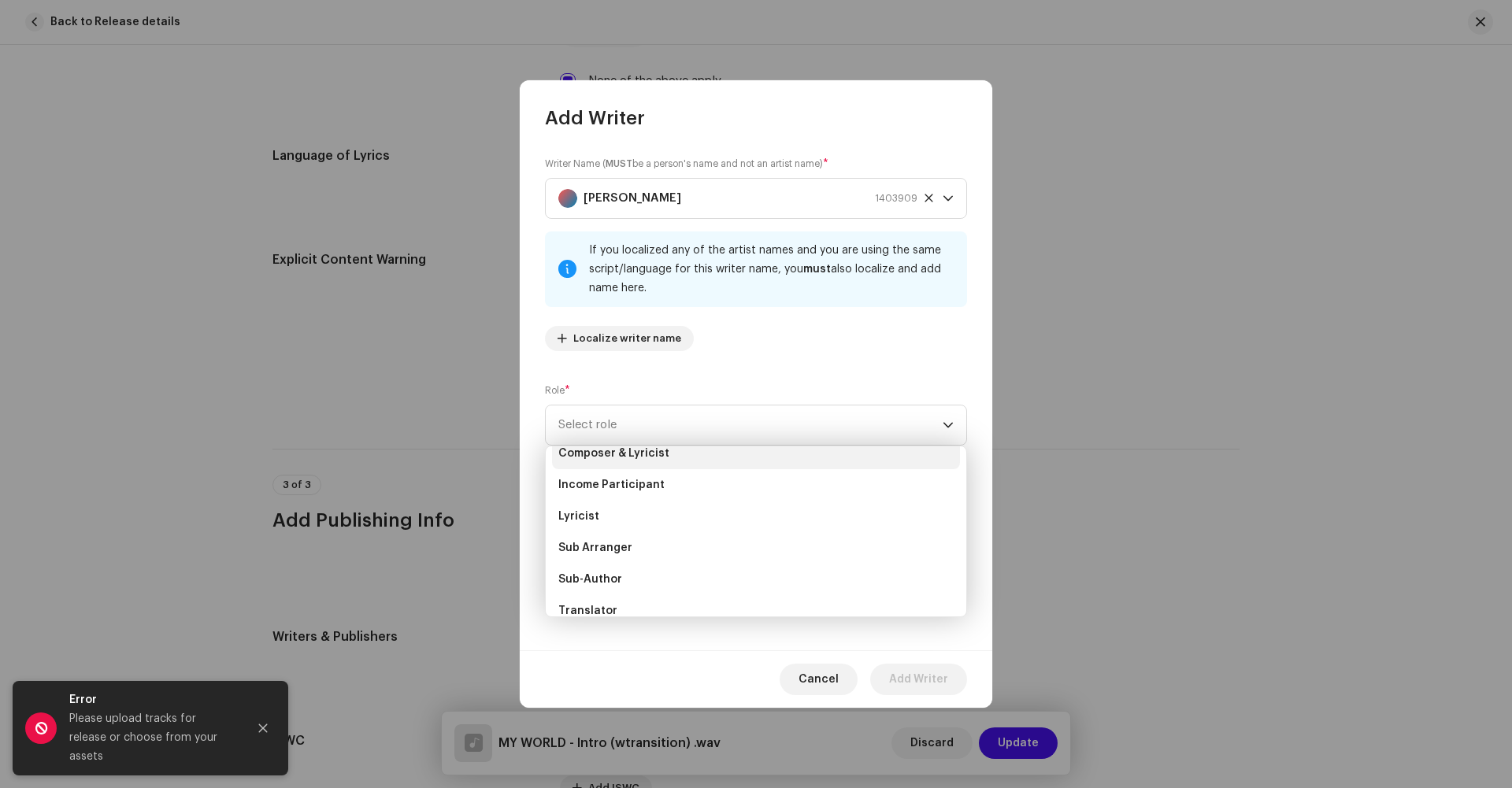
scroll to position [114, 0]
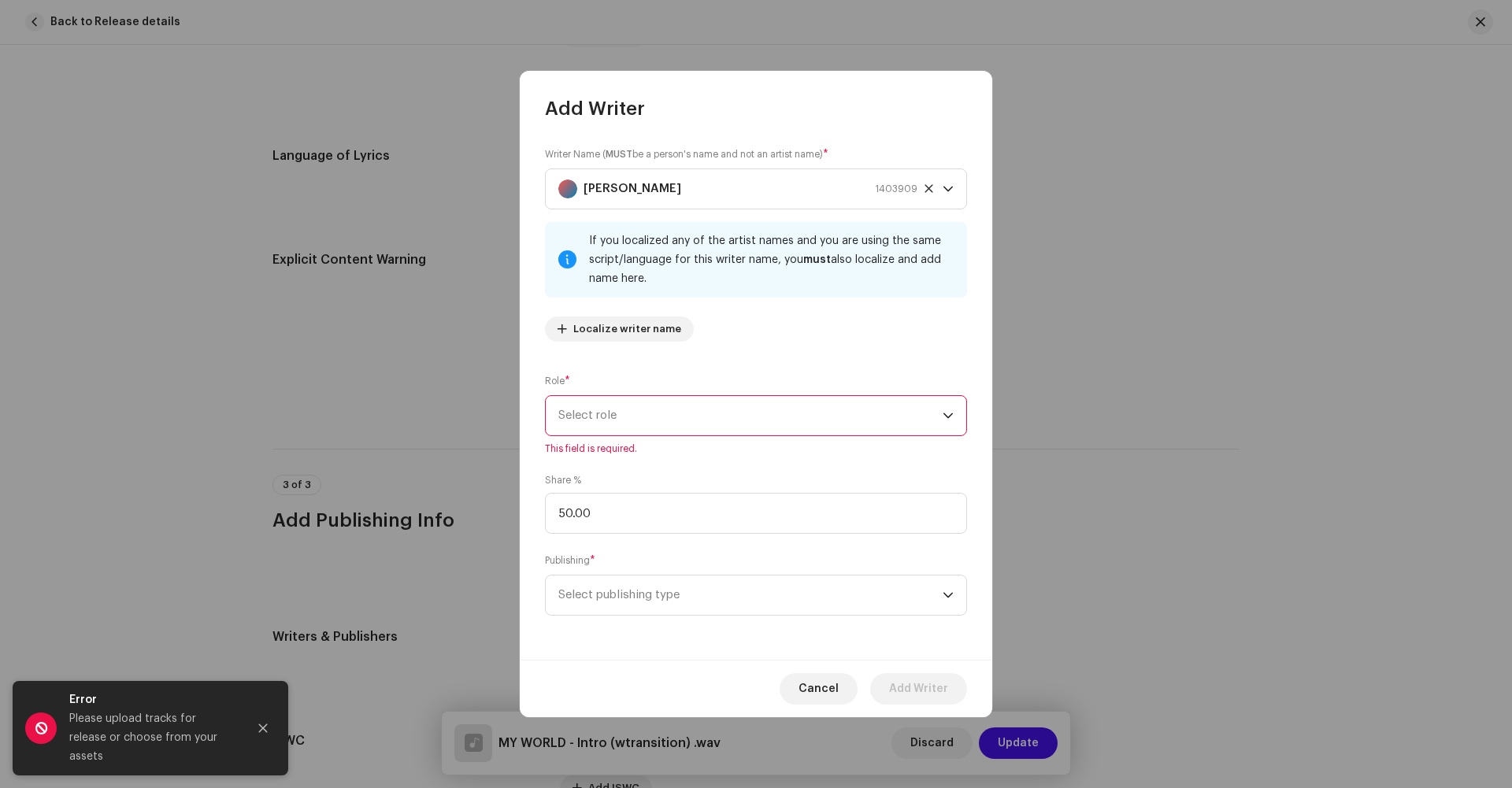
click at [591, 417] on span "Select role" at bounding box center [750, 415] width 384 height 39
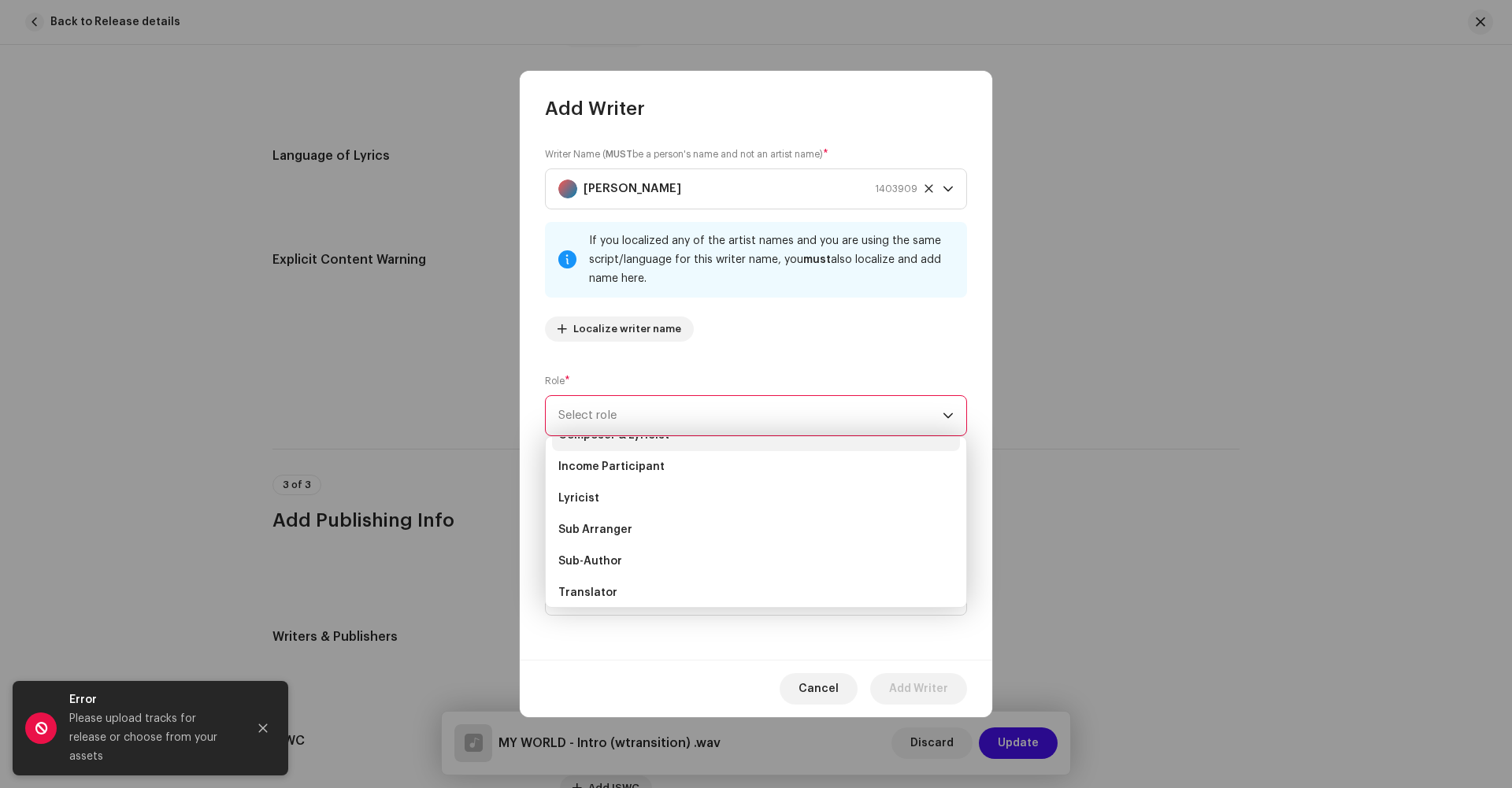
scroll to position [157, 0]
click at [573, 581] on span "Writer" at bounding box center [575, 585] width 34 height 16
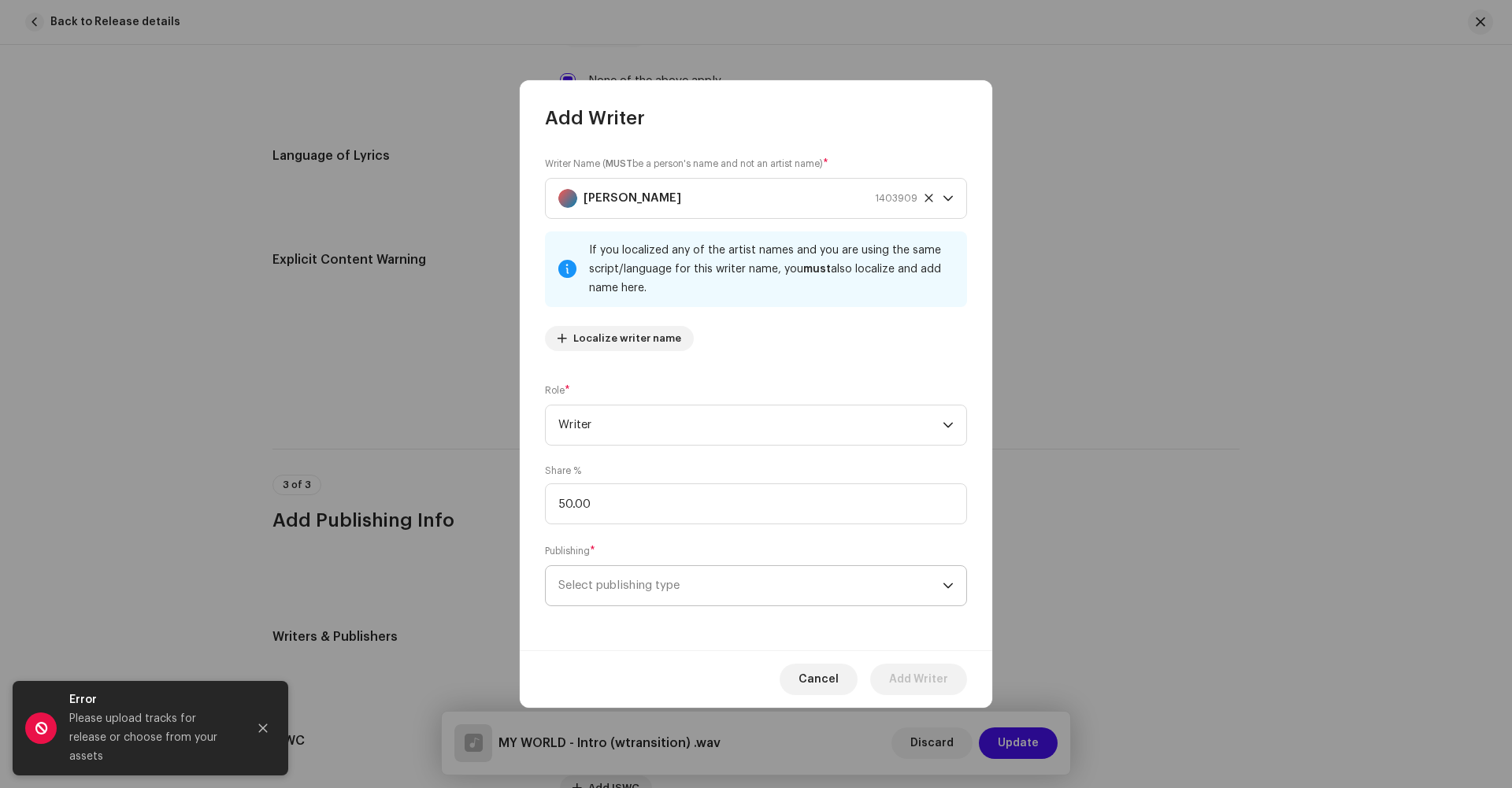
click at [652, 590] on span "Select publishing type" at bounding box center [750, 586] width 384 height 39
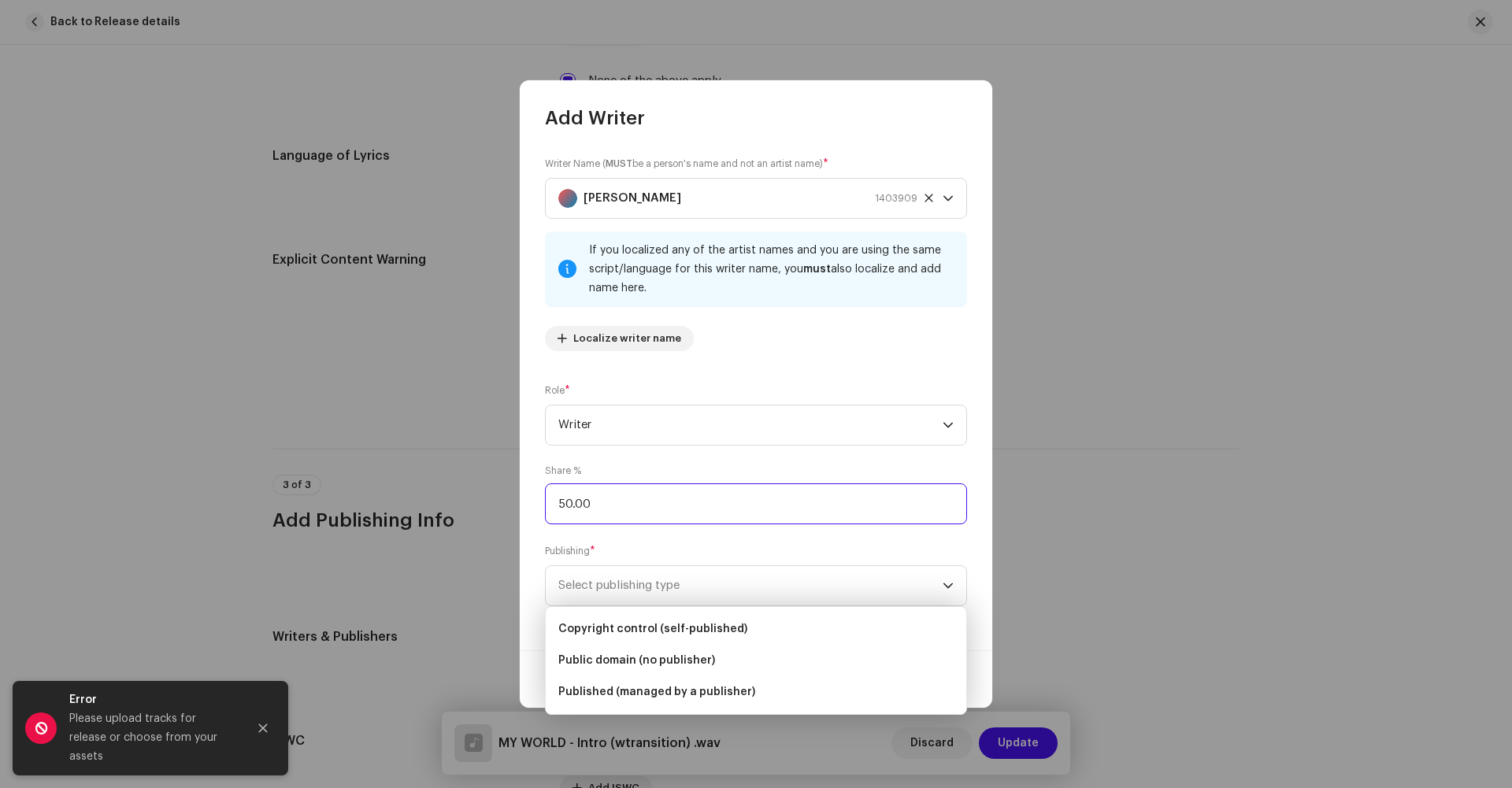
click at [601, 508] on input "50.00" at bounding box center [756, 504] width 423 height 41
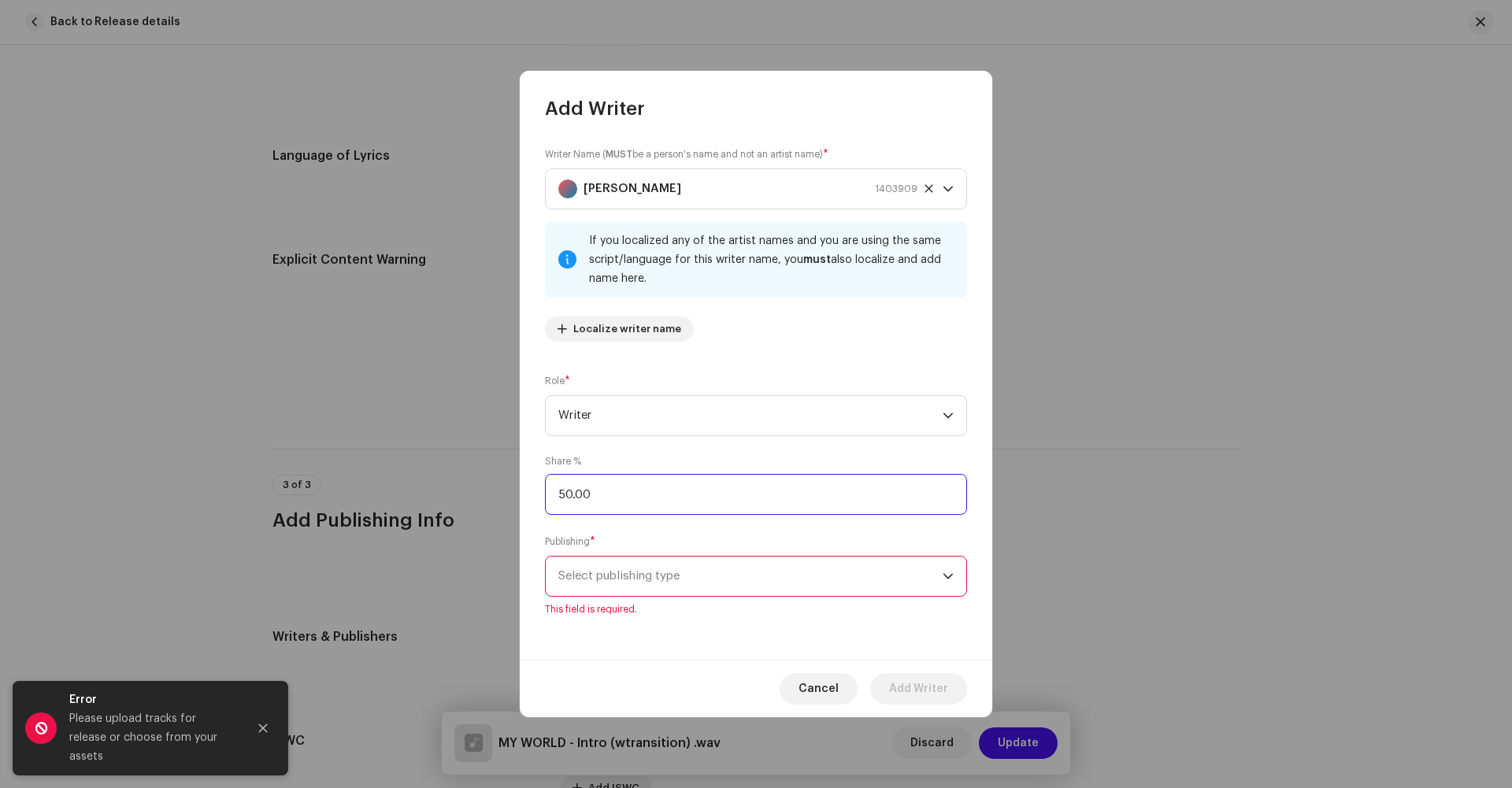
type input "5.00"
type input "25.00"
click at [624, 581] on span "Select publishing type" at bounding box center [750, 576] width 384 height 39
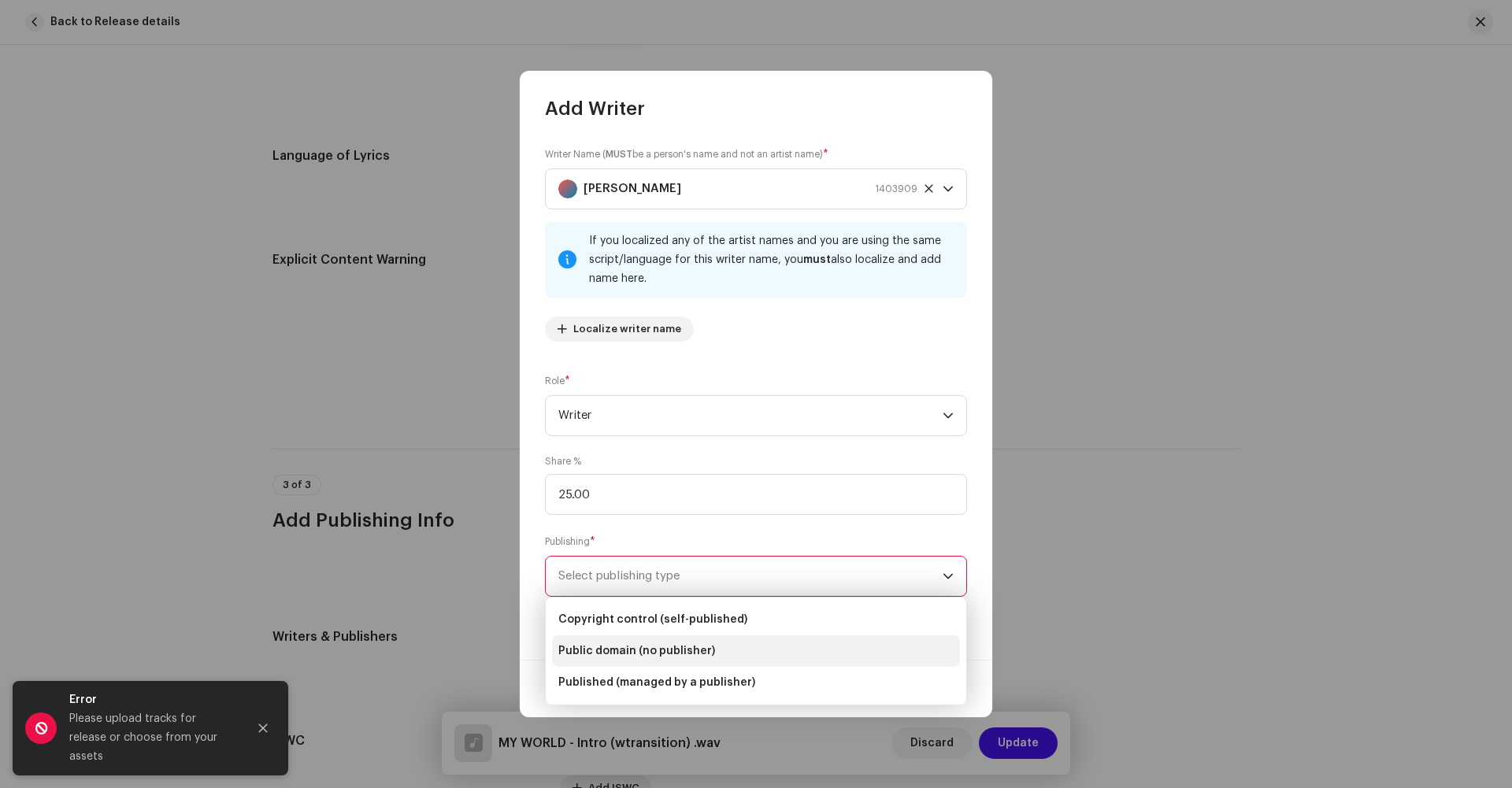
click at [624, 657] on span "Public domain (no publisher)" at bounding box center [636, 651] width 156 height 16
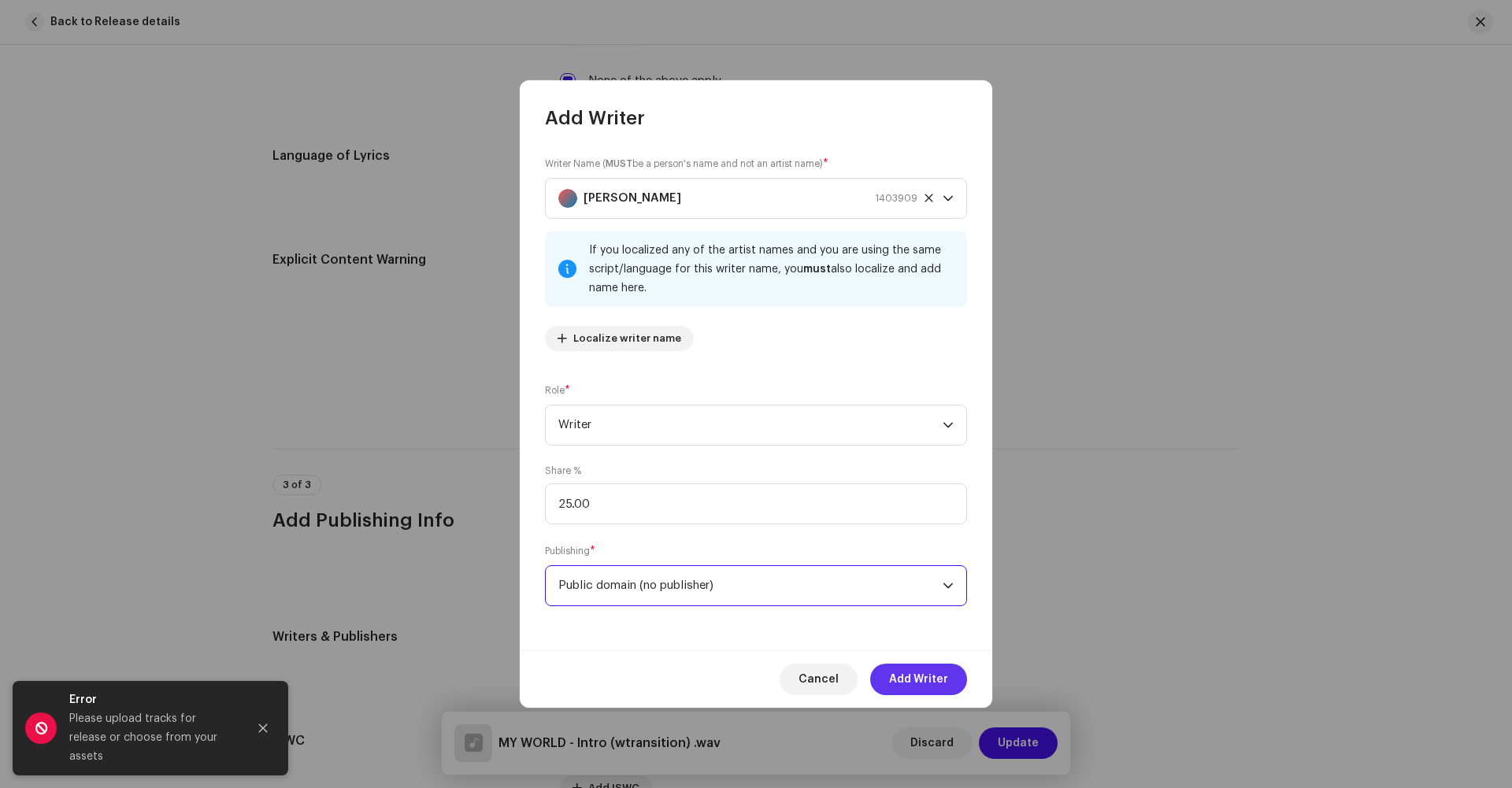
click at [912, 682] on span "Add Writer" at bounding box center [919, 680] width 59 height 32
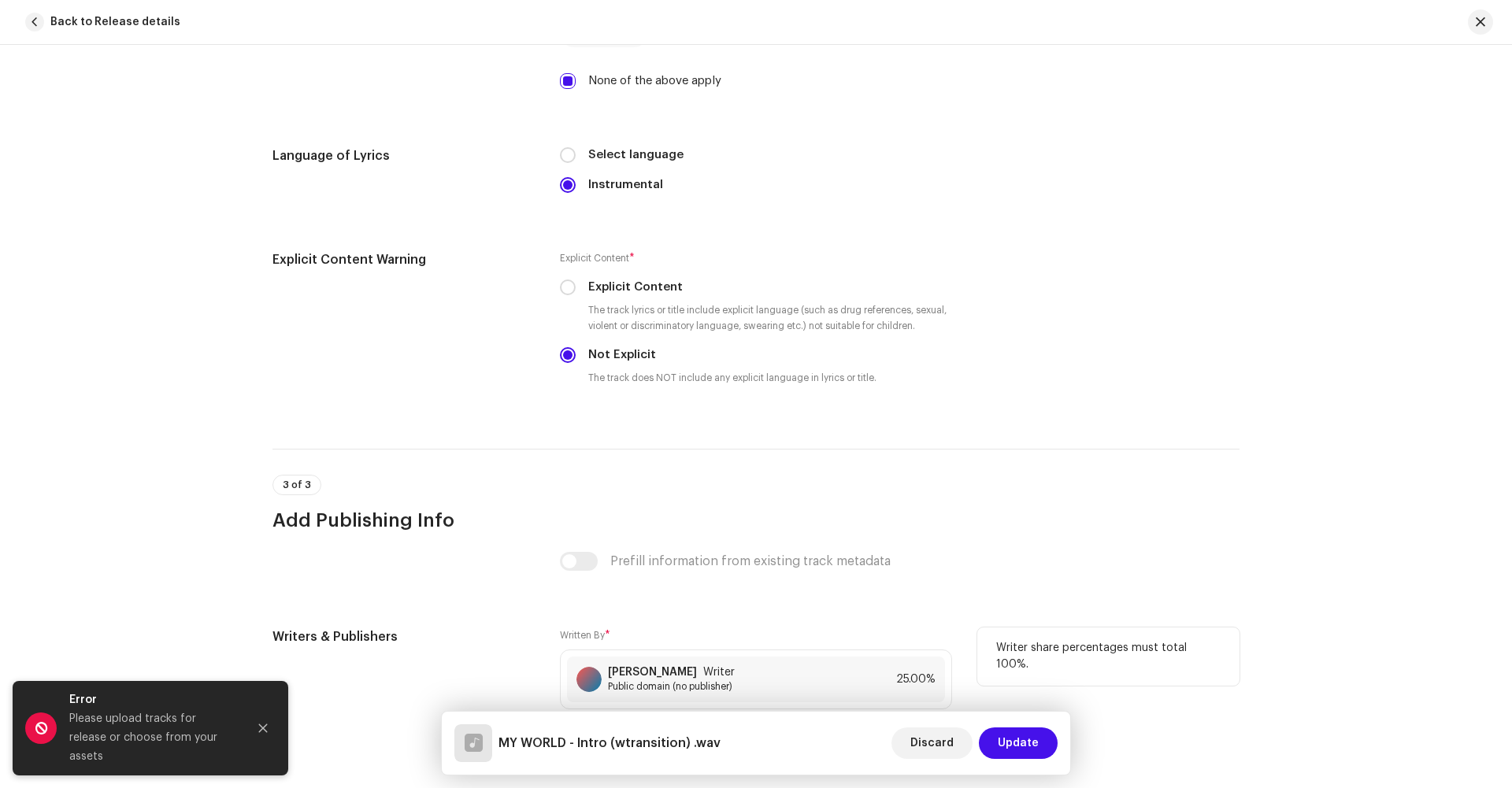
click at [633, 713] on span "Add Writer" at bounding box center [616, 729] width 55 height 32
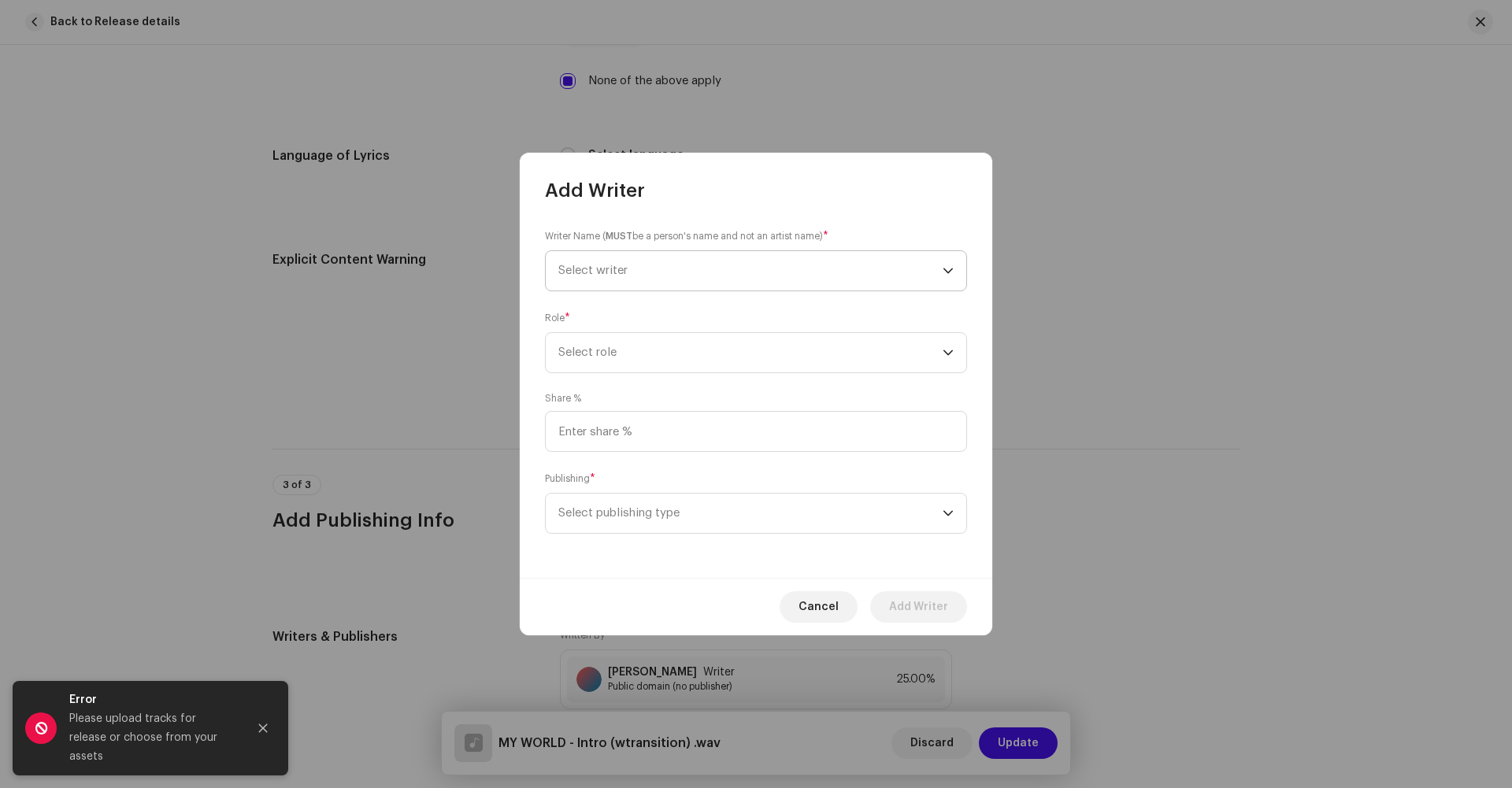
click at [622, 279] on span "Select writer" at bounding box center [750, 270] width 384 height 39
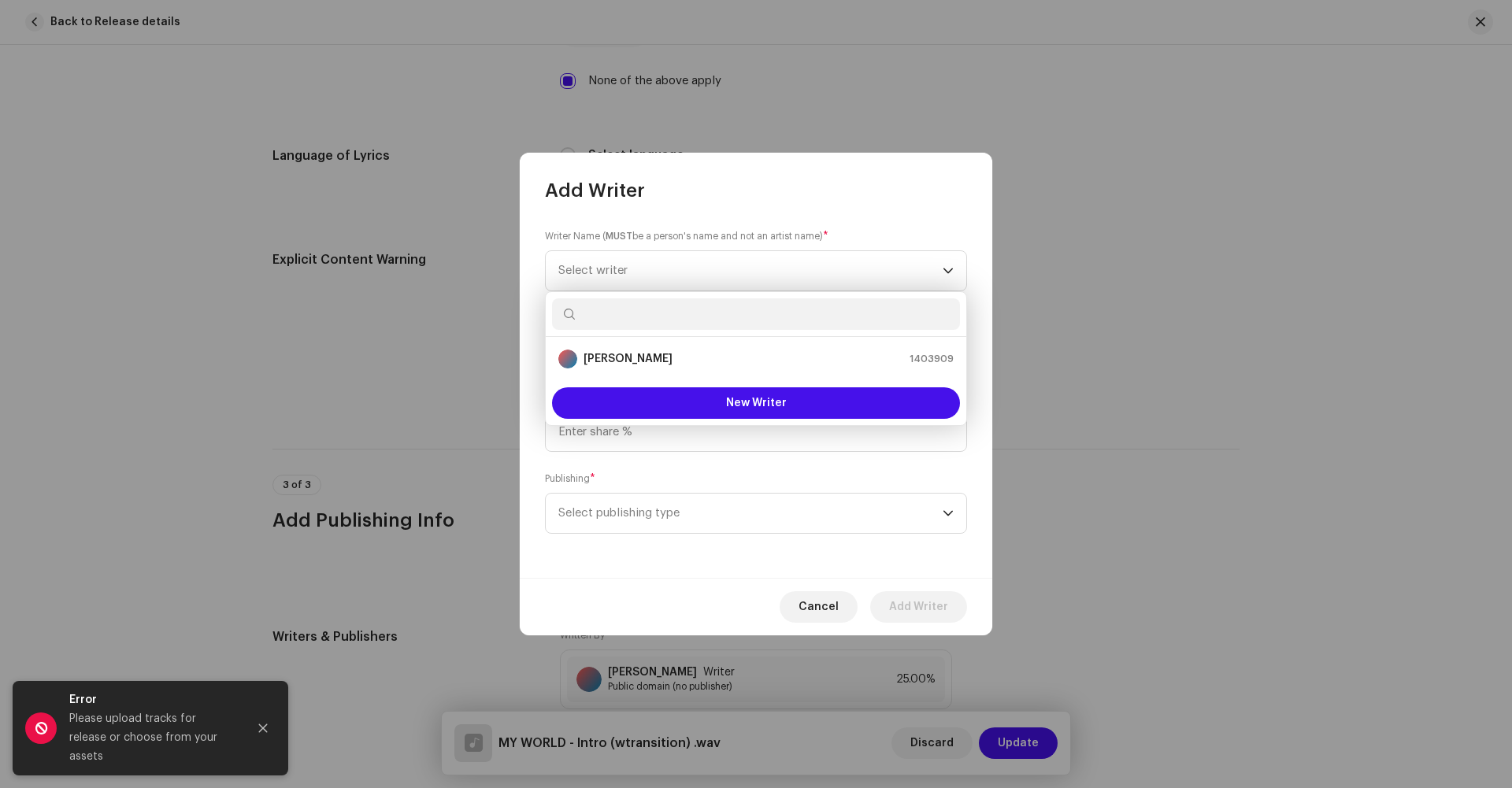
type input "J"
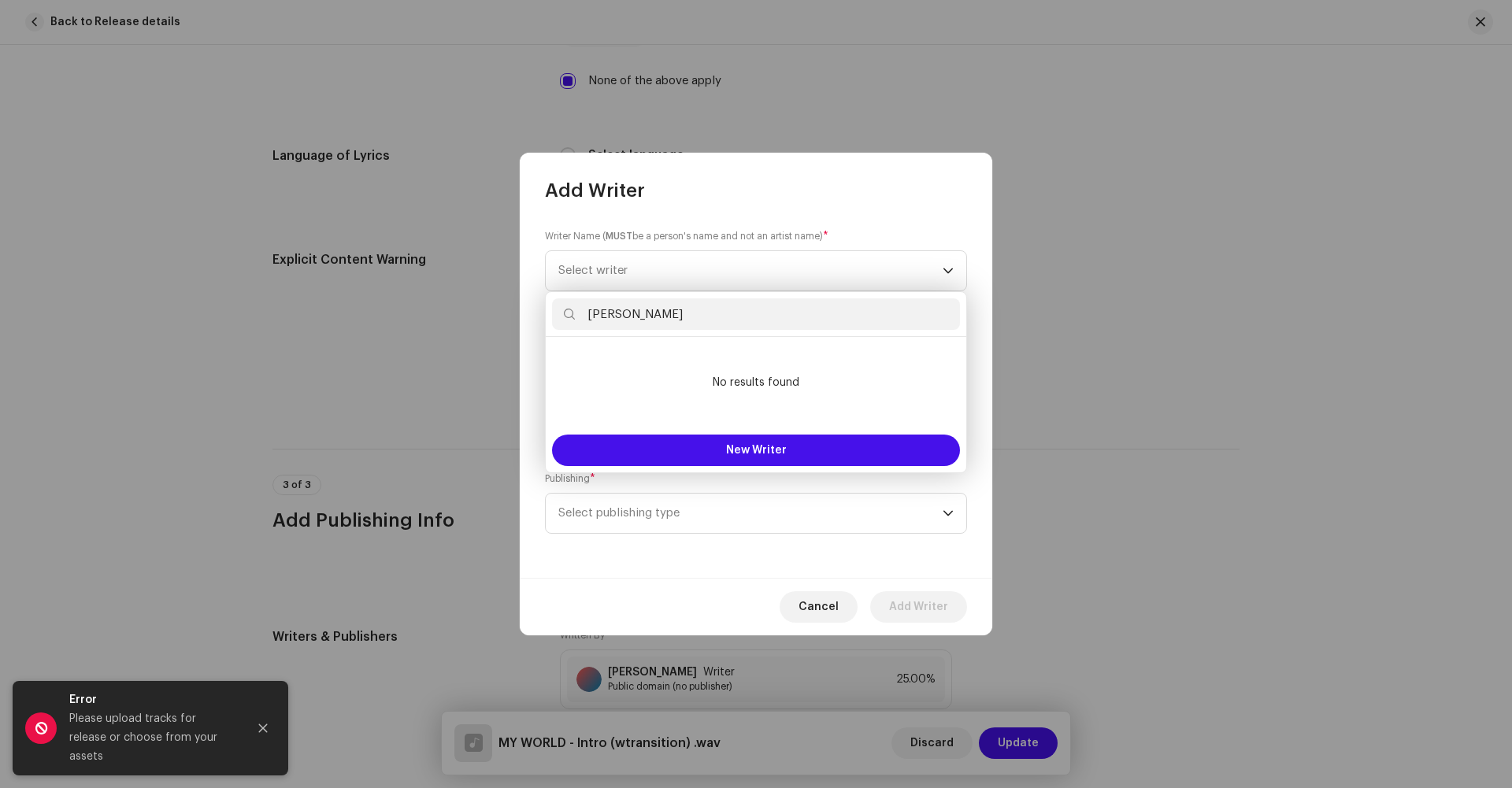
drag, startPoint x: 682, startPoint y: 320, endPoint x: 582, endPoint y: 317, distance: 100.0
click at [582, 317] on input "[PERSON_NAME]" at bounding box center [756, 315] width 408 height 32
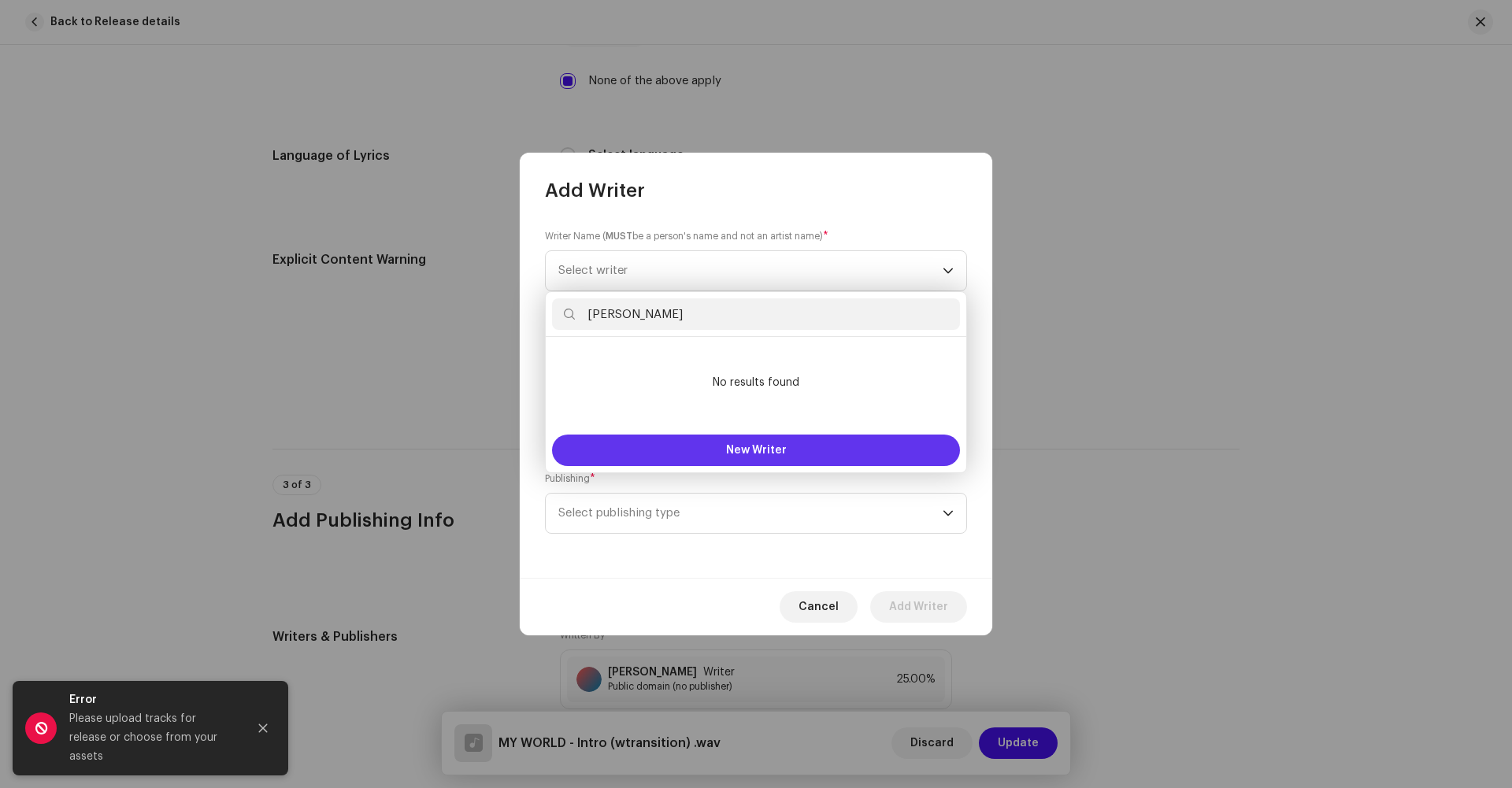
type input "[PERSON_NAME]"
click at [655, 454] on button "New Writer" at bounding box center [756, 451] width 408 height 32
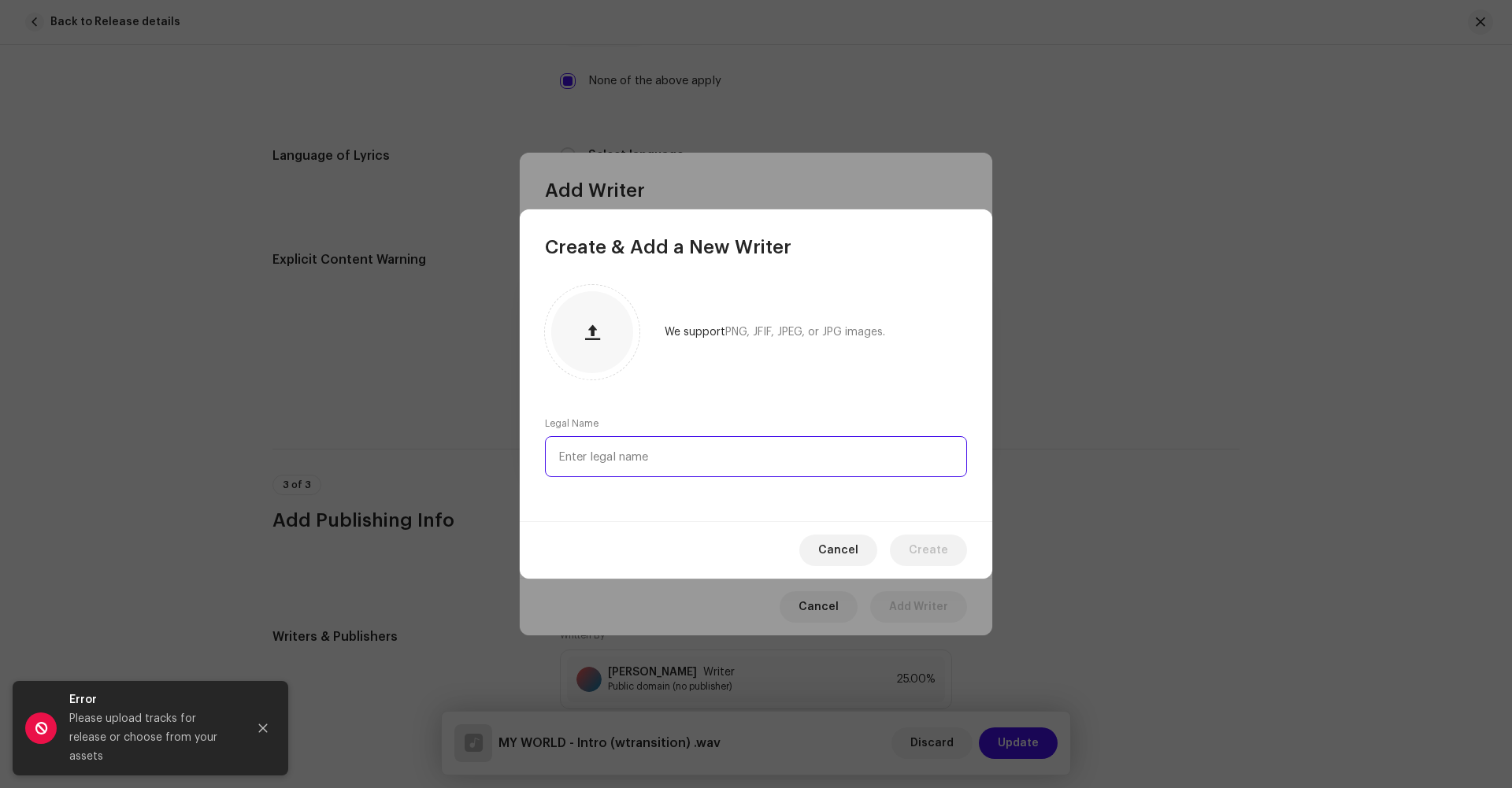
click at [630, 449] on input "text" at bounding box center [756, 456] width 423 height 41
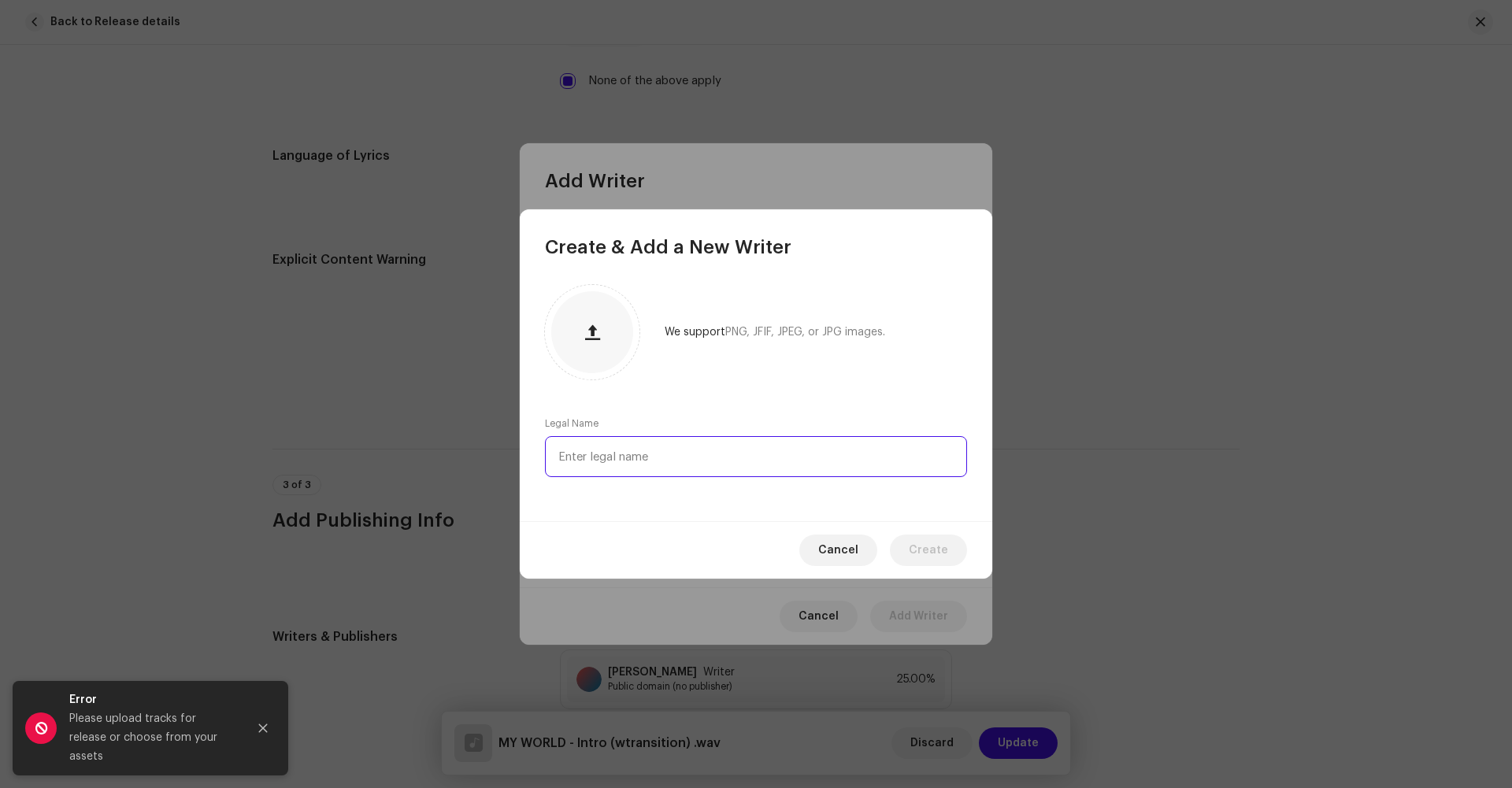
paste input "[PERSON_NAME]"
type input "[PERSON_NAME]"
click at [928, 550] on span "Create" at bounding box center [928, 550] width 39 height 32
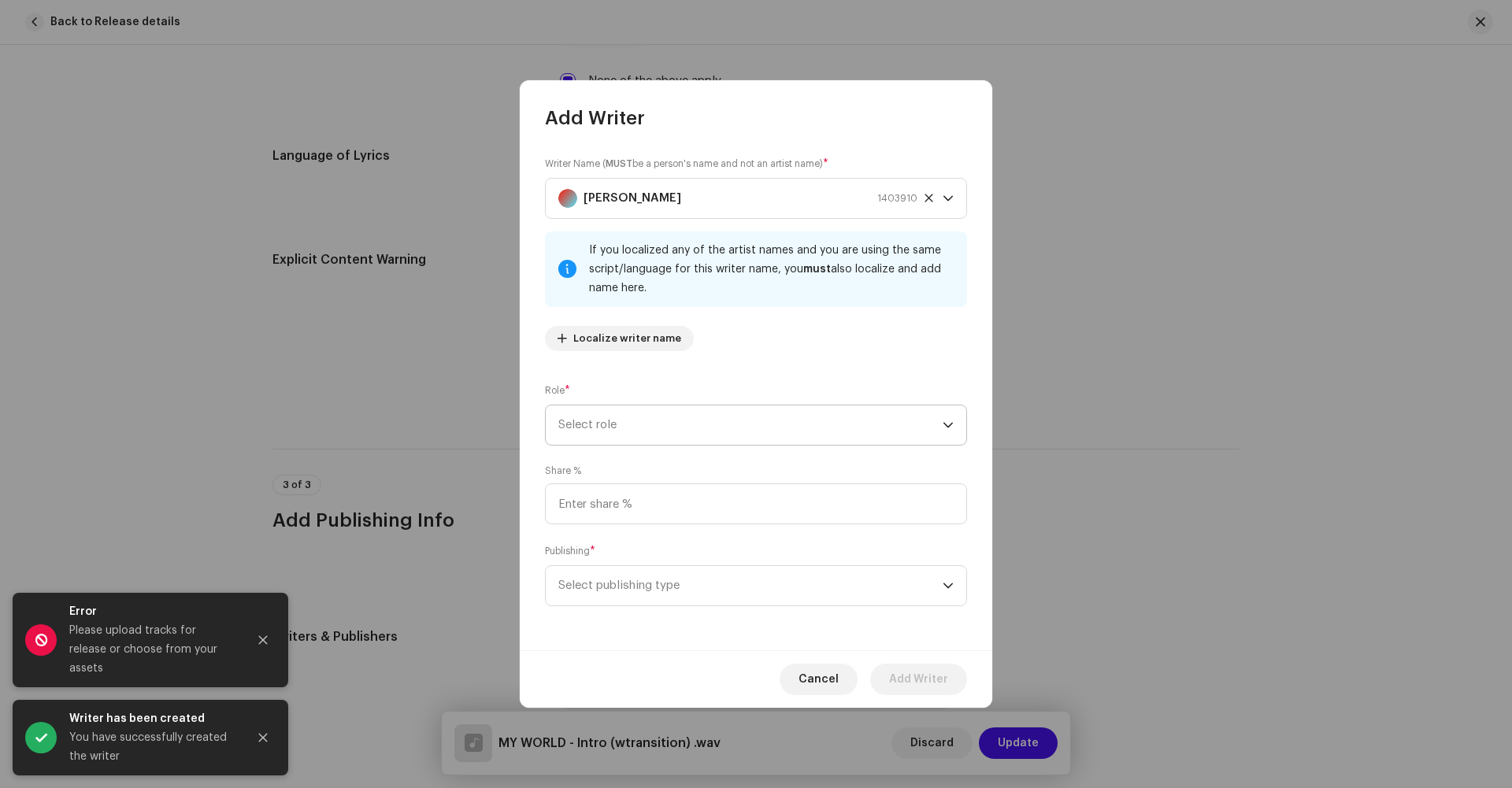
click at [615, 428] on span "Select role" at bounding box center [750, 425] width 384 height 39
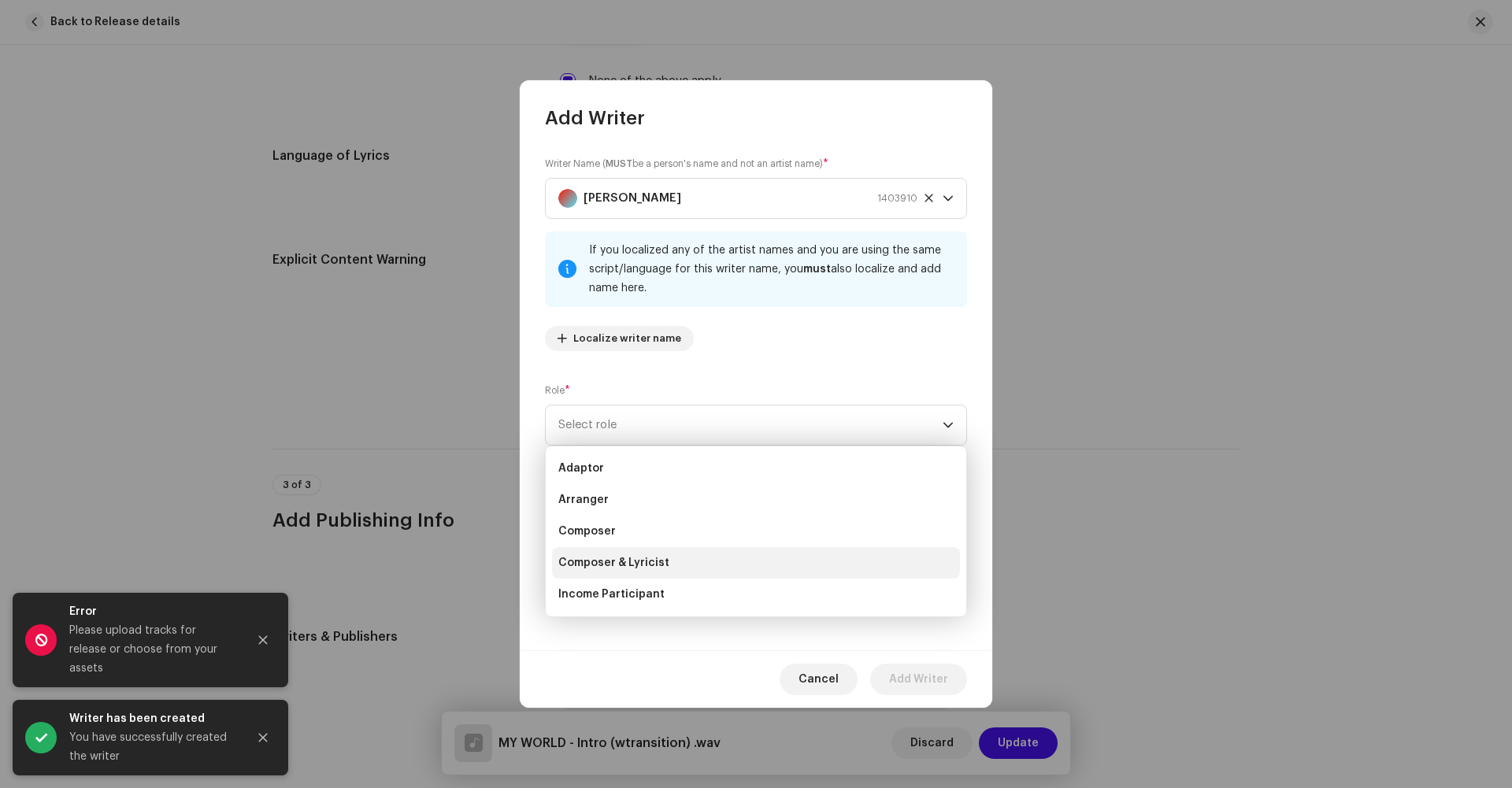
click at [627, 571] on li "Composer & Lyricist" at bounding box center [756, 563] width 408 height 32
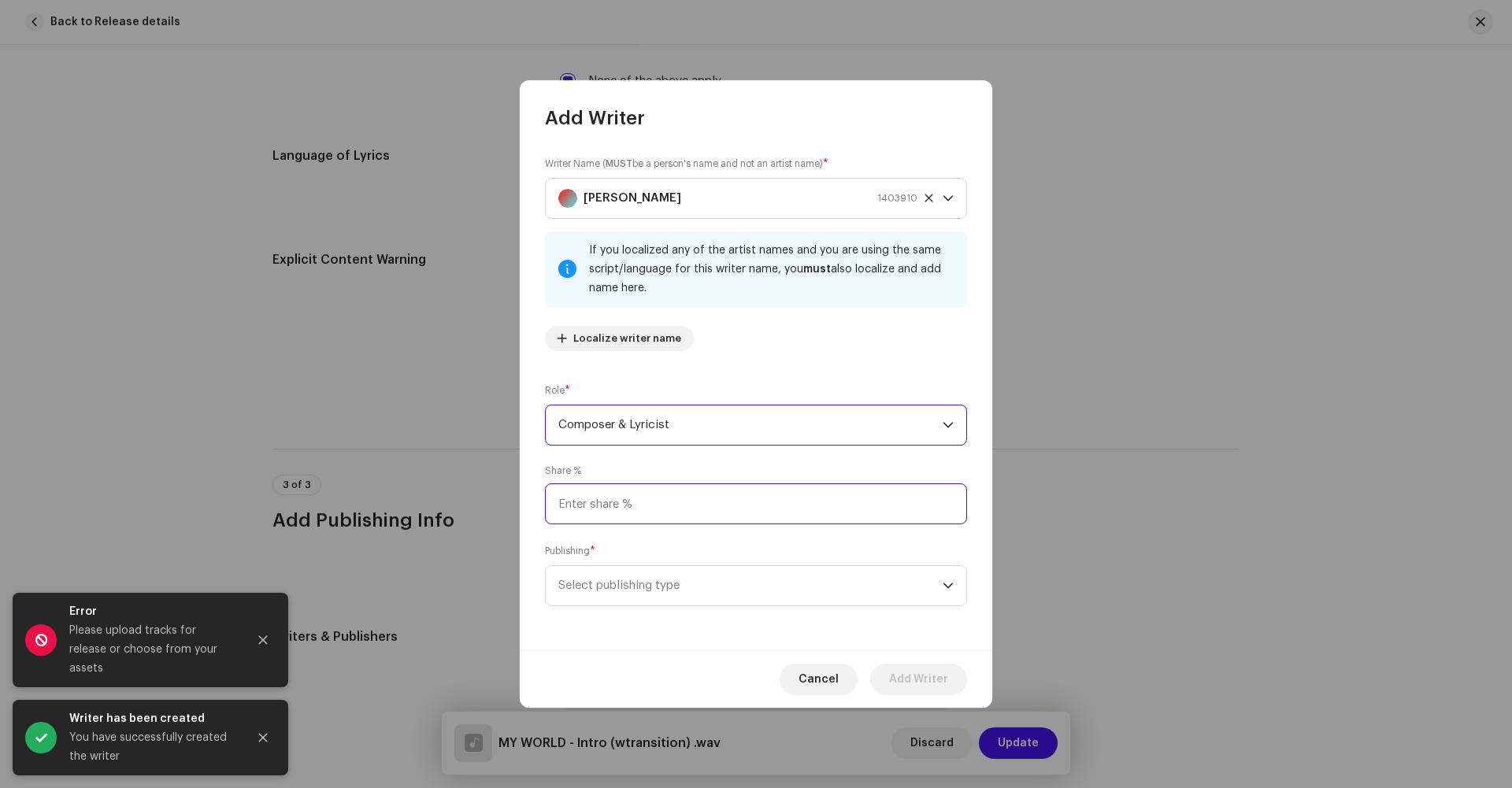
click at [619, 491] on input at bounding box center [756, 504] width 423 height 41
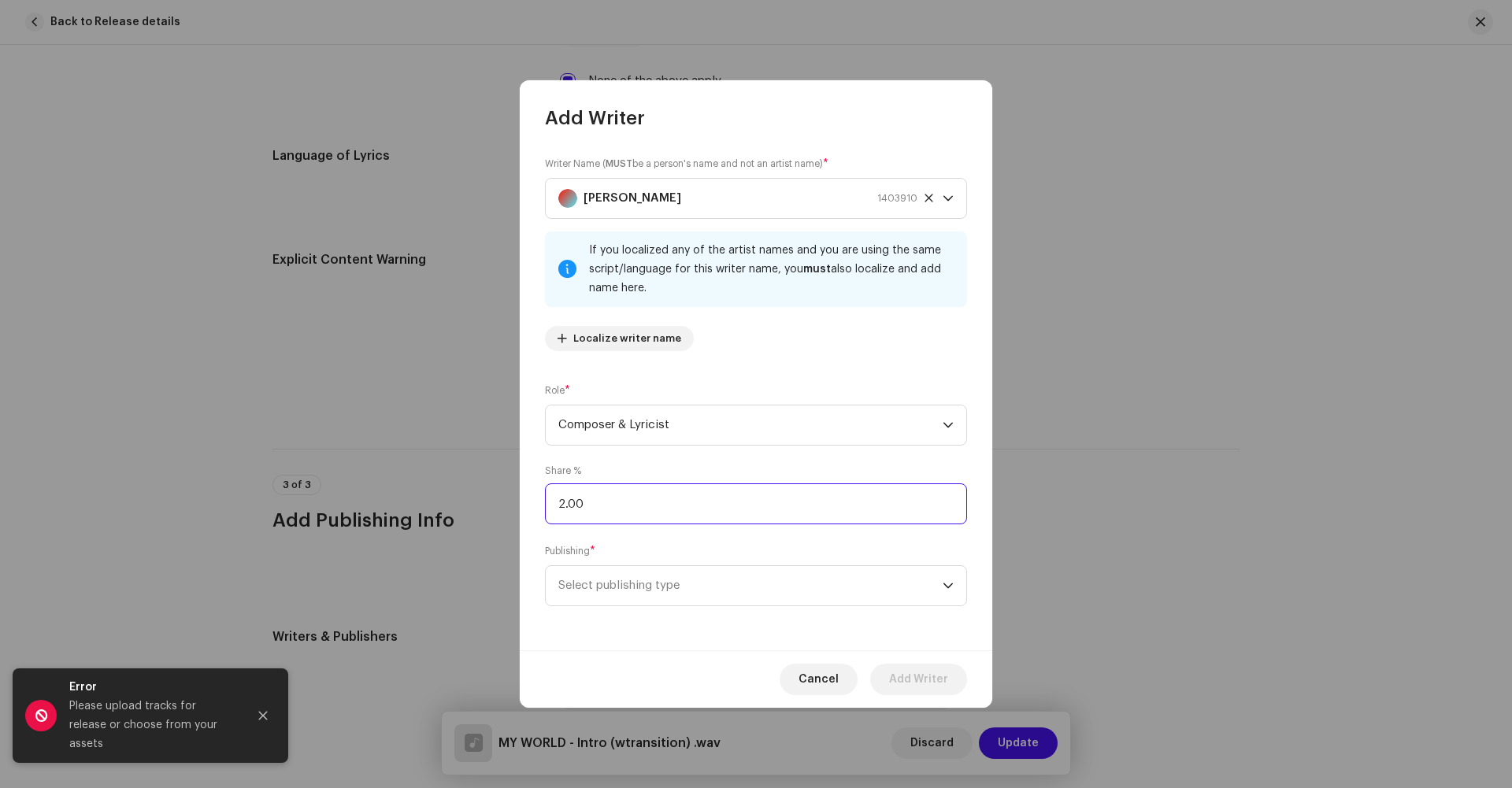
type input "25.00"
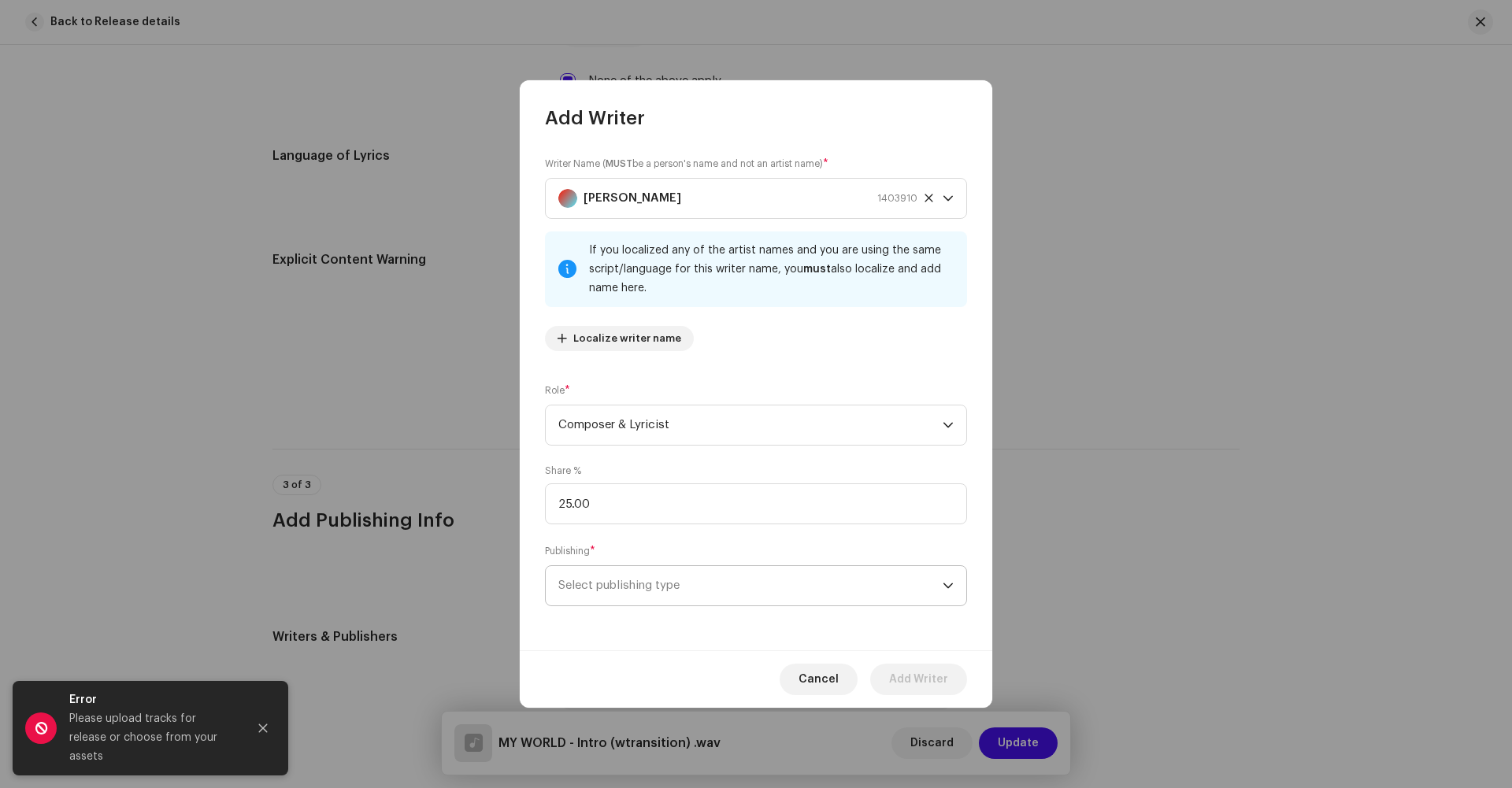
click at [648, 590] on span "Select publishing type" at bounding box center [750, 586] width 384 height 39
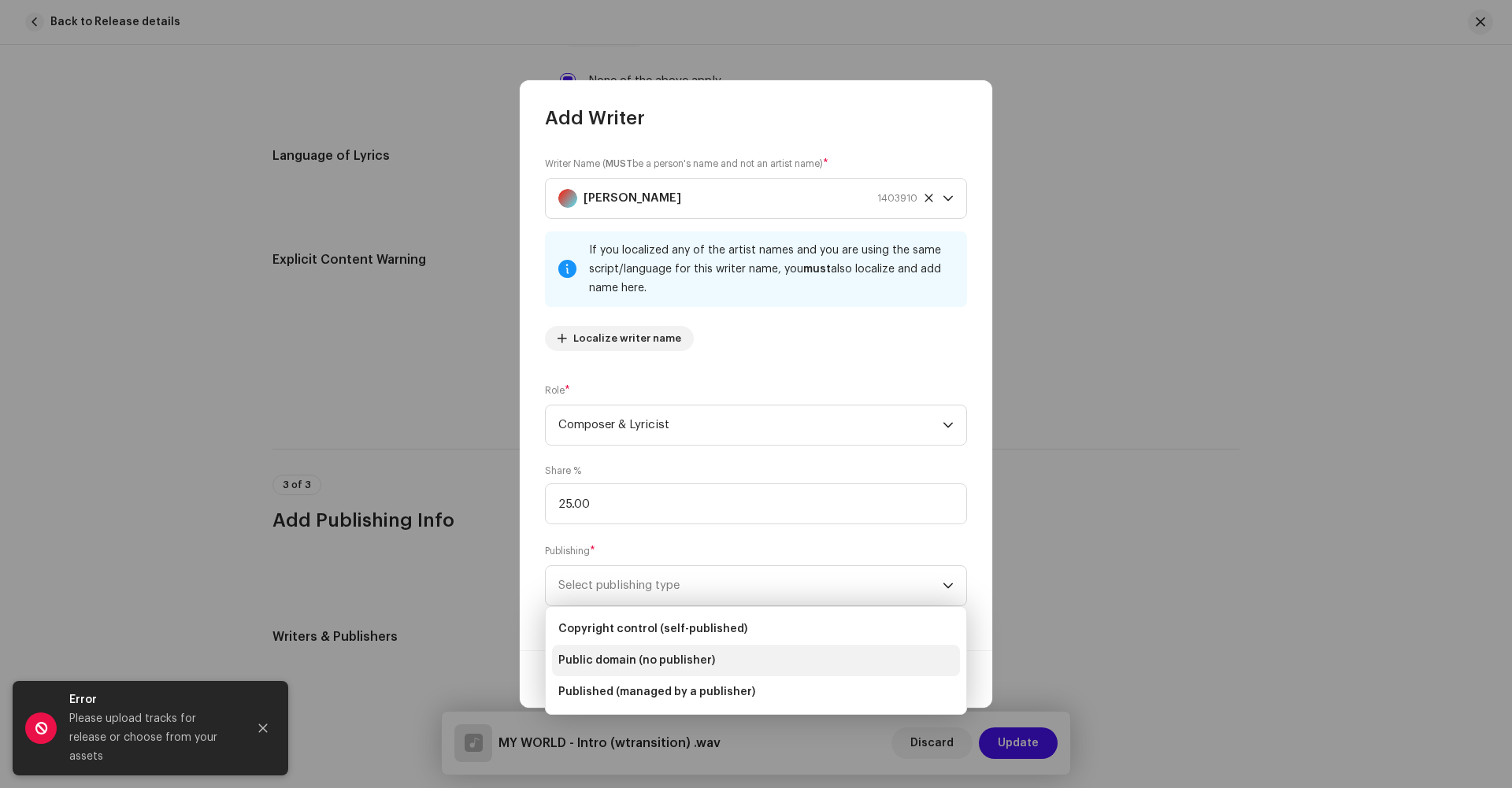
click at [645, 665] on span "Public domain (no publisher)" at bounding box center [636, 660] width 156 height 16
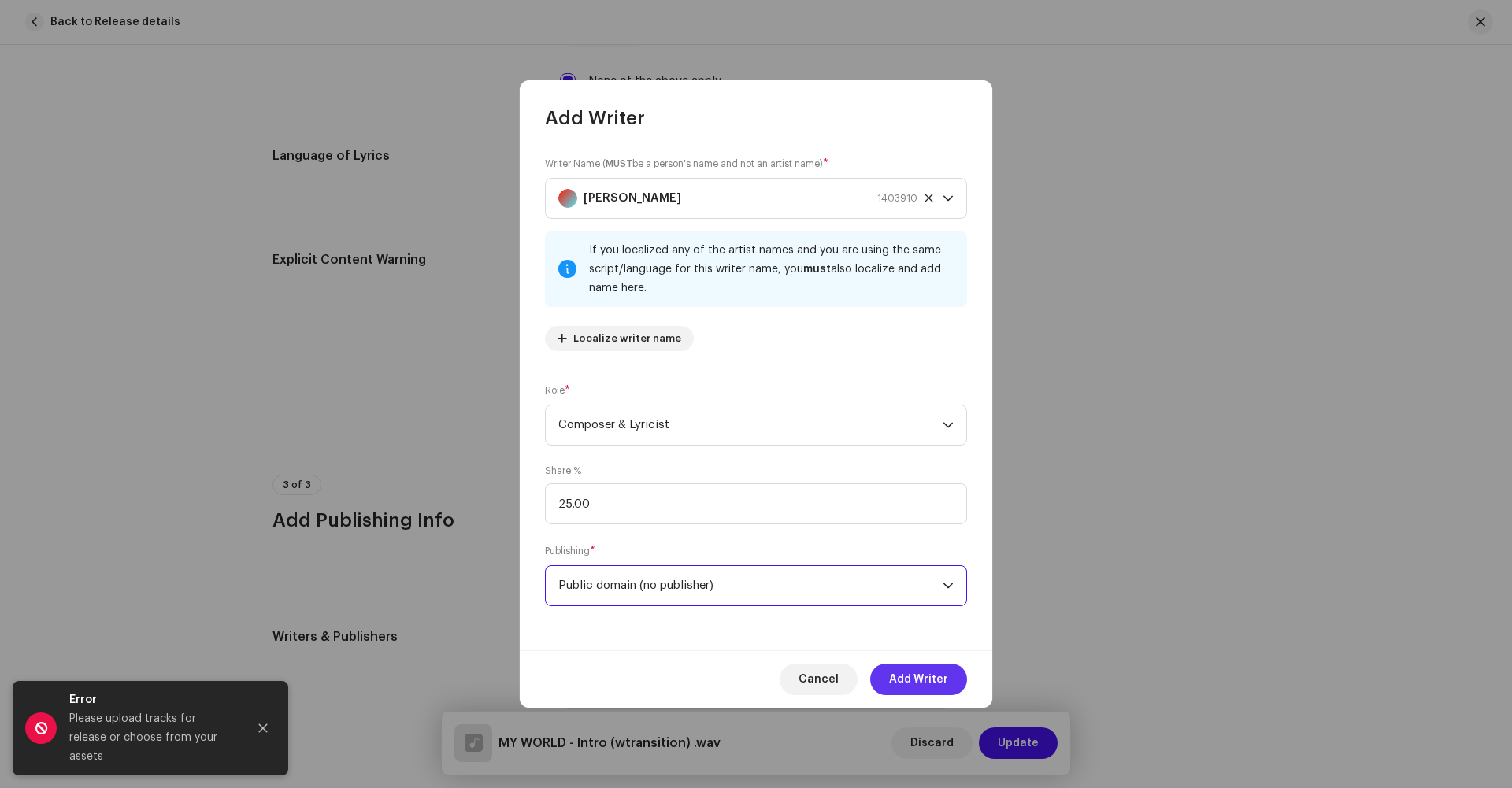
click at [889, 682] on button "Add Writer" at bounding box center [919, 680] width 97 height 32
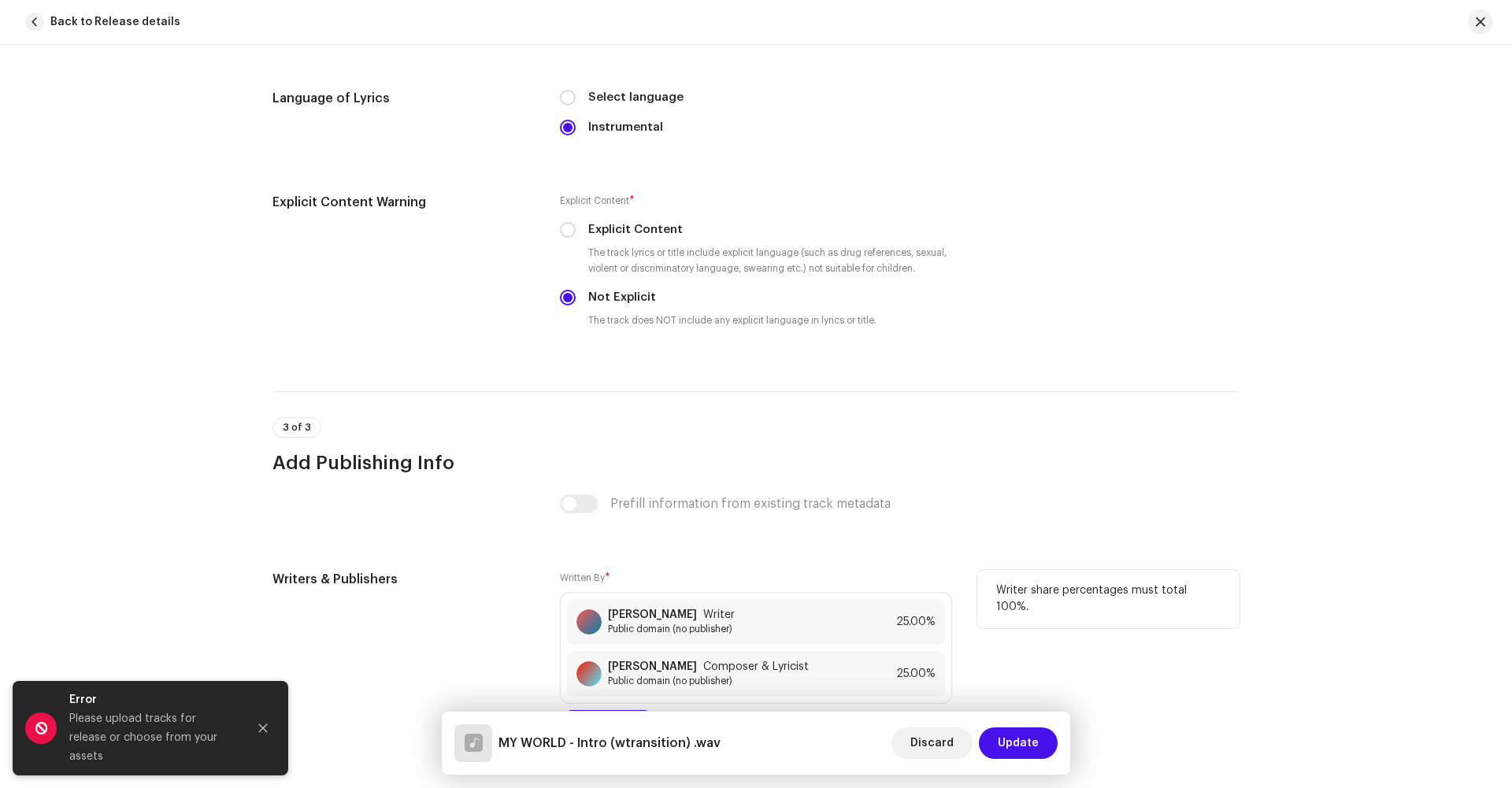
scroll to position [2514, 0]
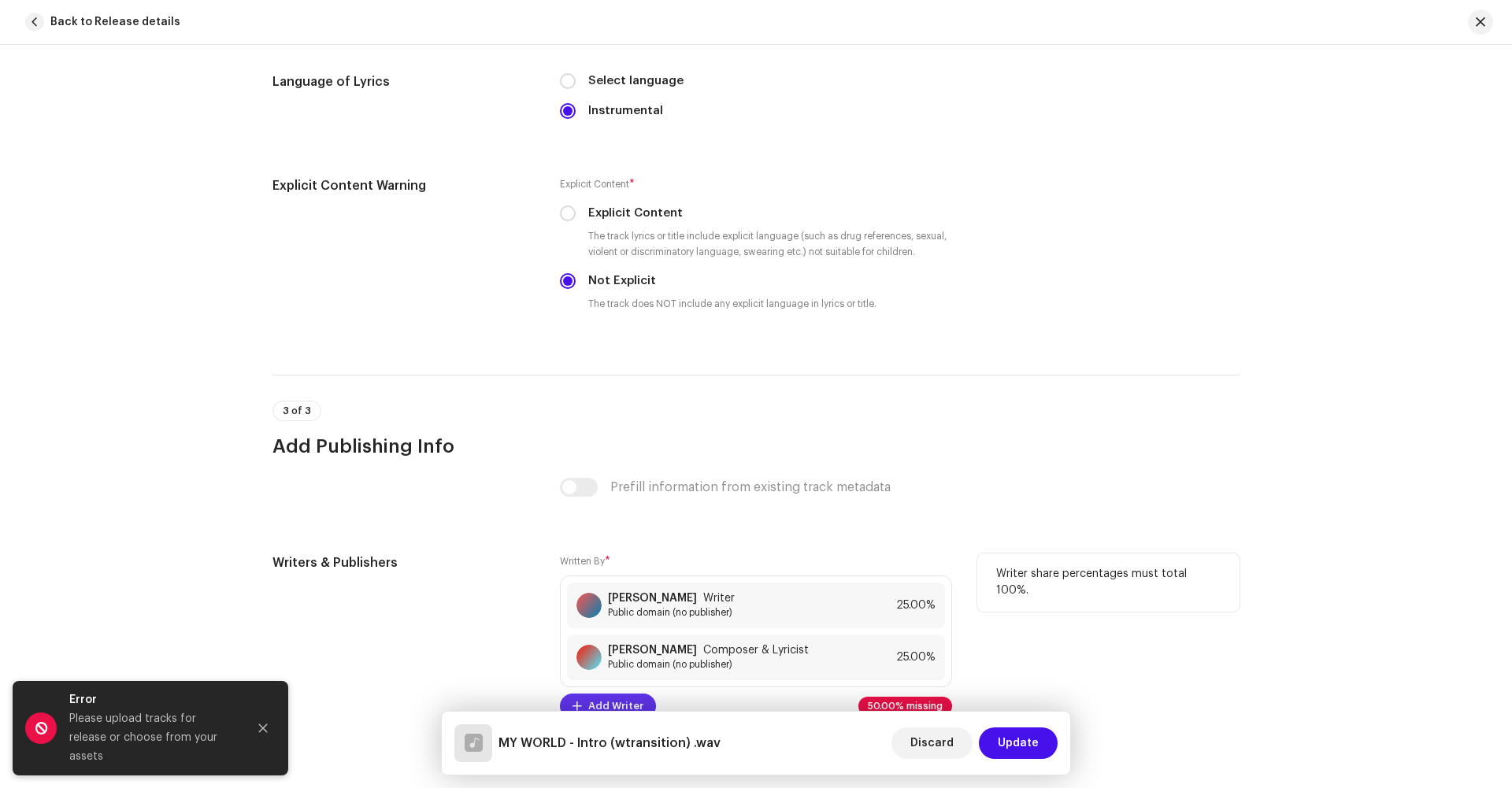
click at [612, 691] on span "Add Writer" at bounding box center [616, 707] width 55 height 32
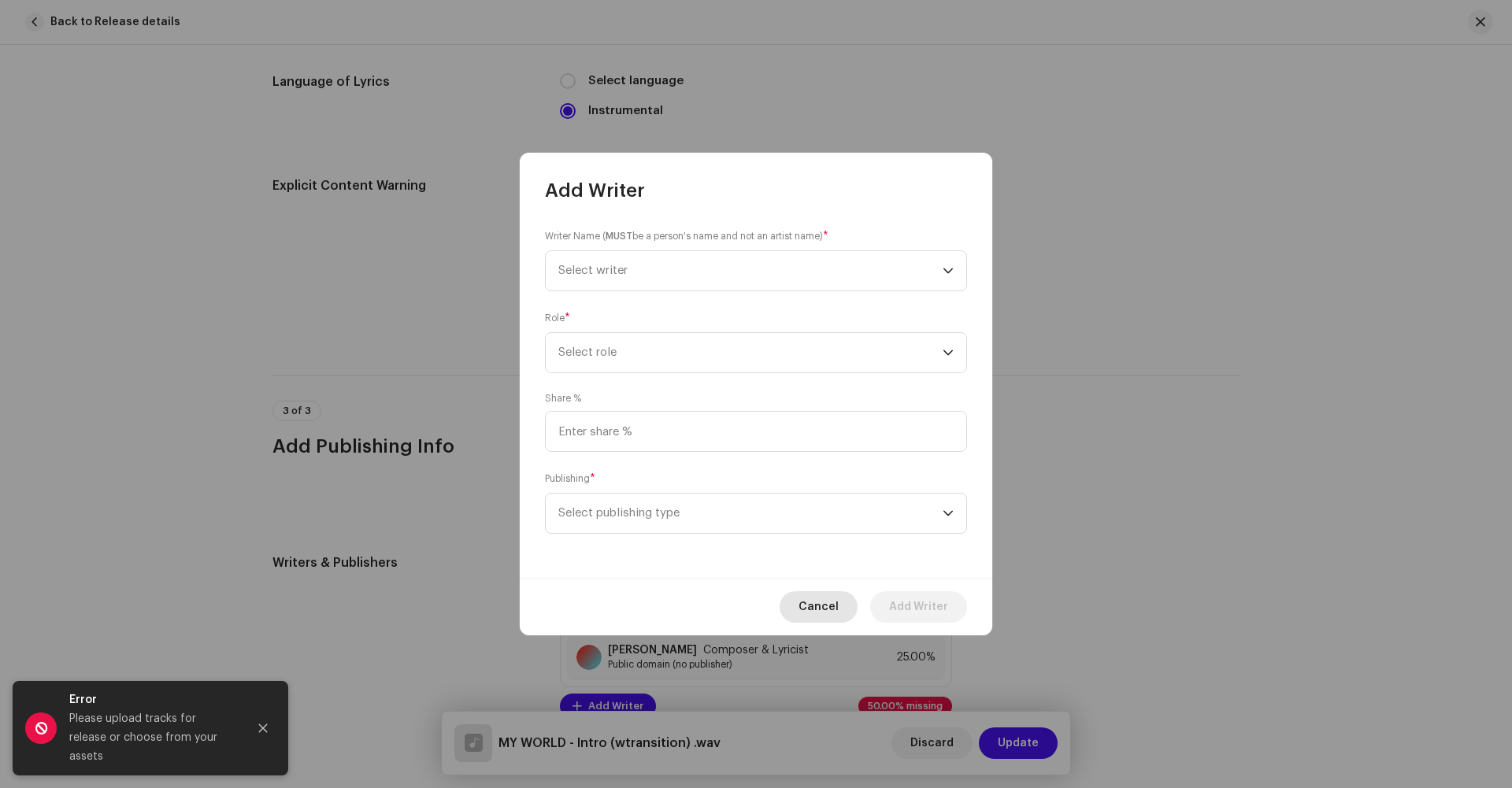
click at [813, 620] on span "Cancel" at bounding box center [818, 607] width 40 height 32
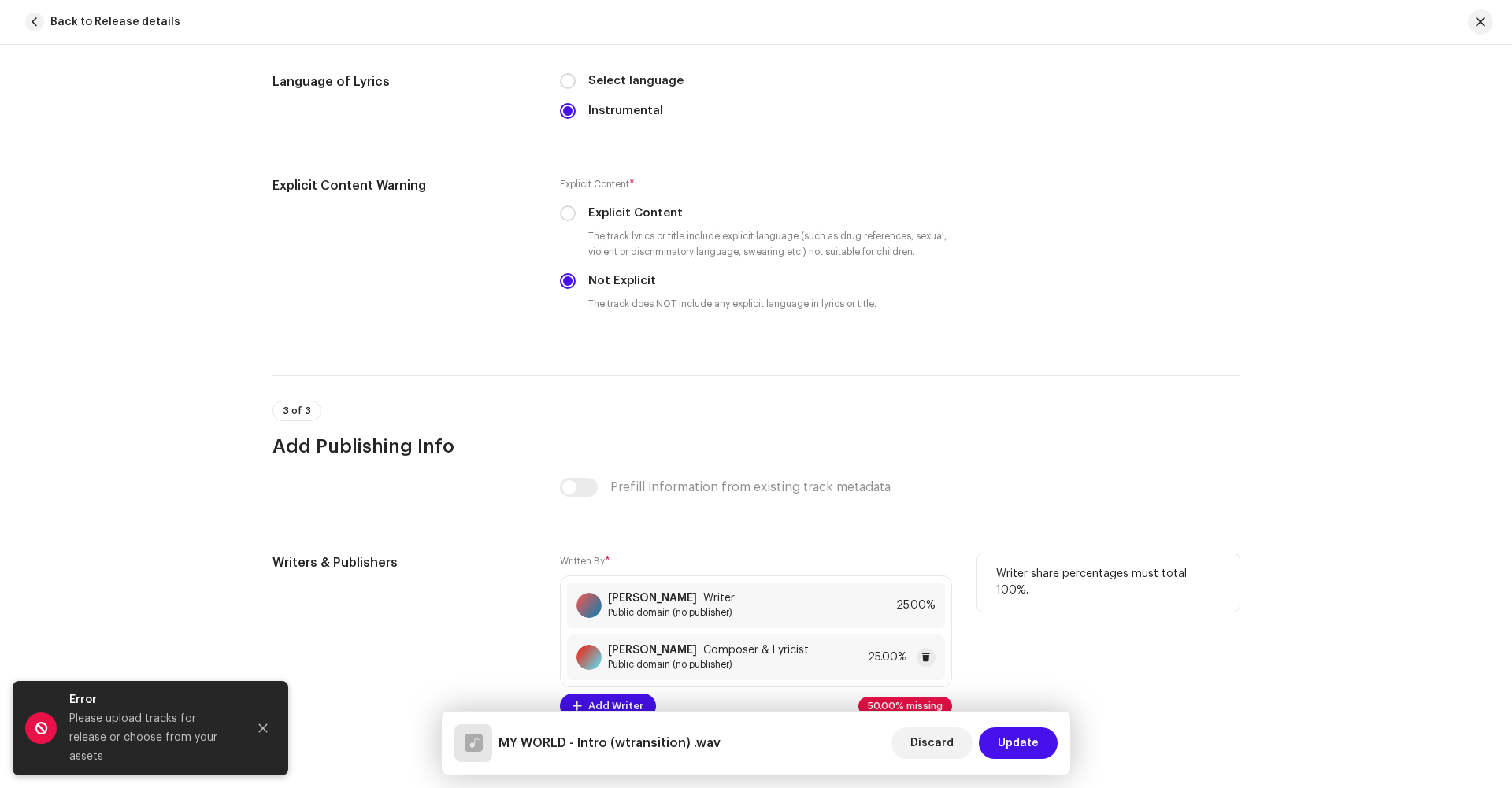
click at [732, 658] on span "Public domain (no publisher)" at bounding box center [709, 664] width 201 height 13
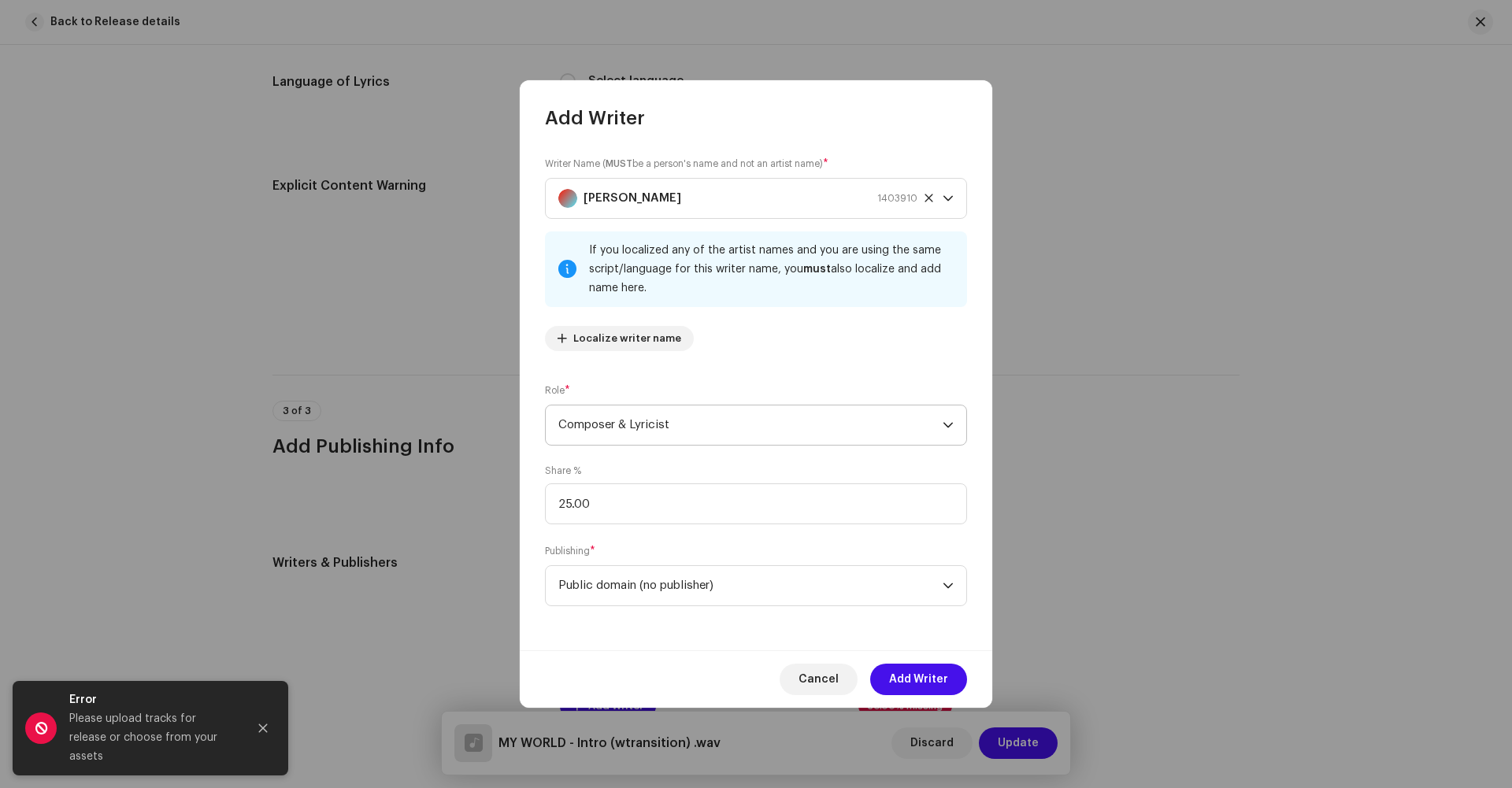
click at [668, 408] on span "Composer & Lyricist" at bounding box center [750, 425] width 384 height 39
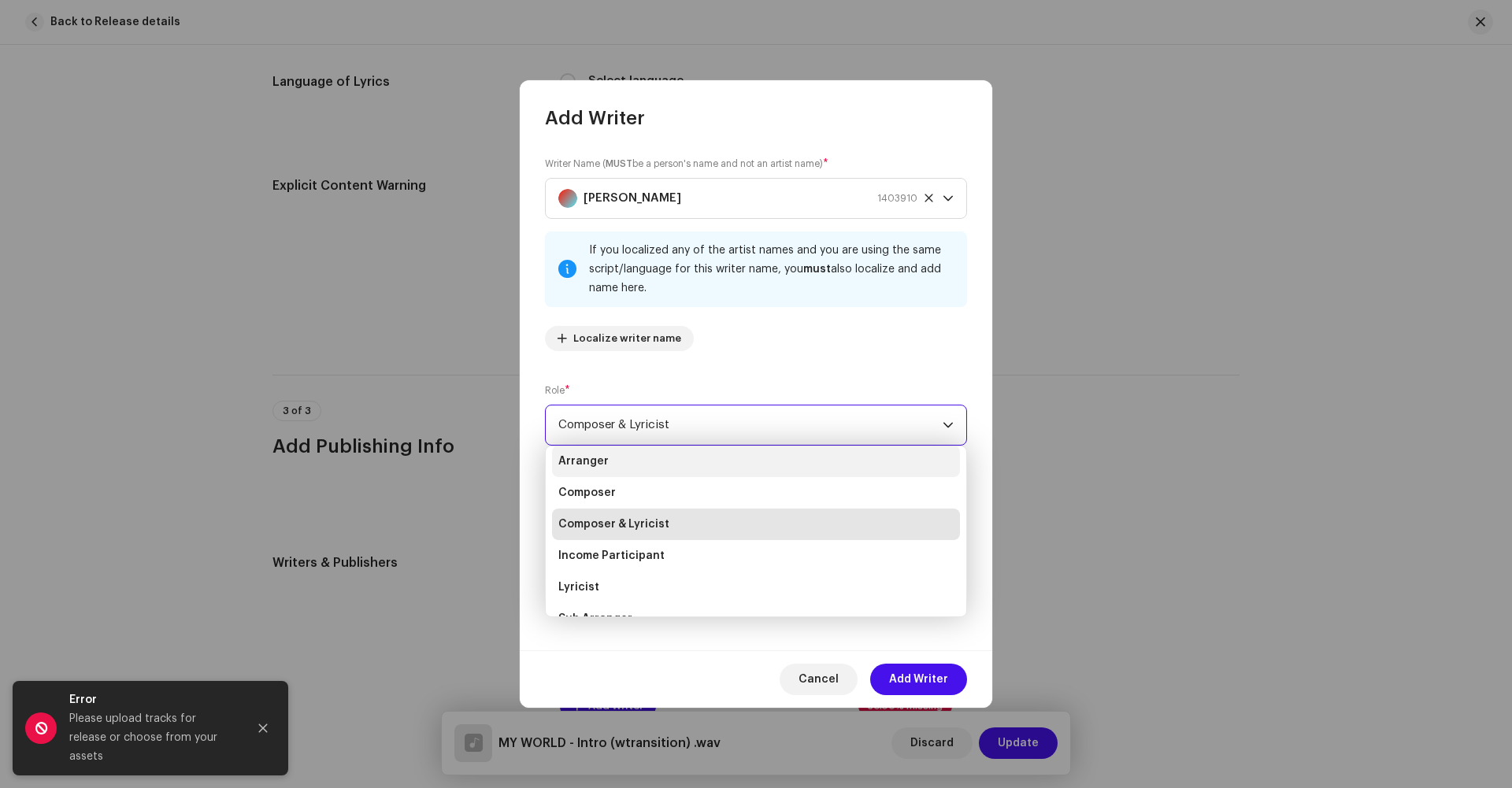
scroll to position [54, 0]
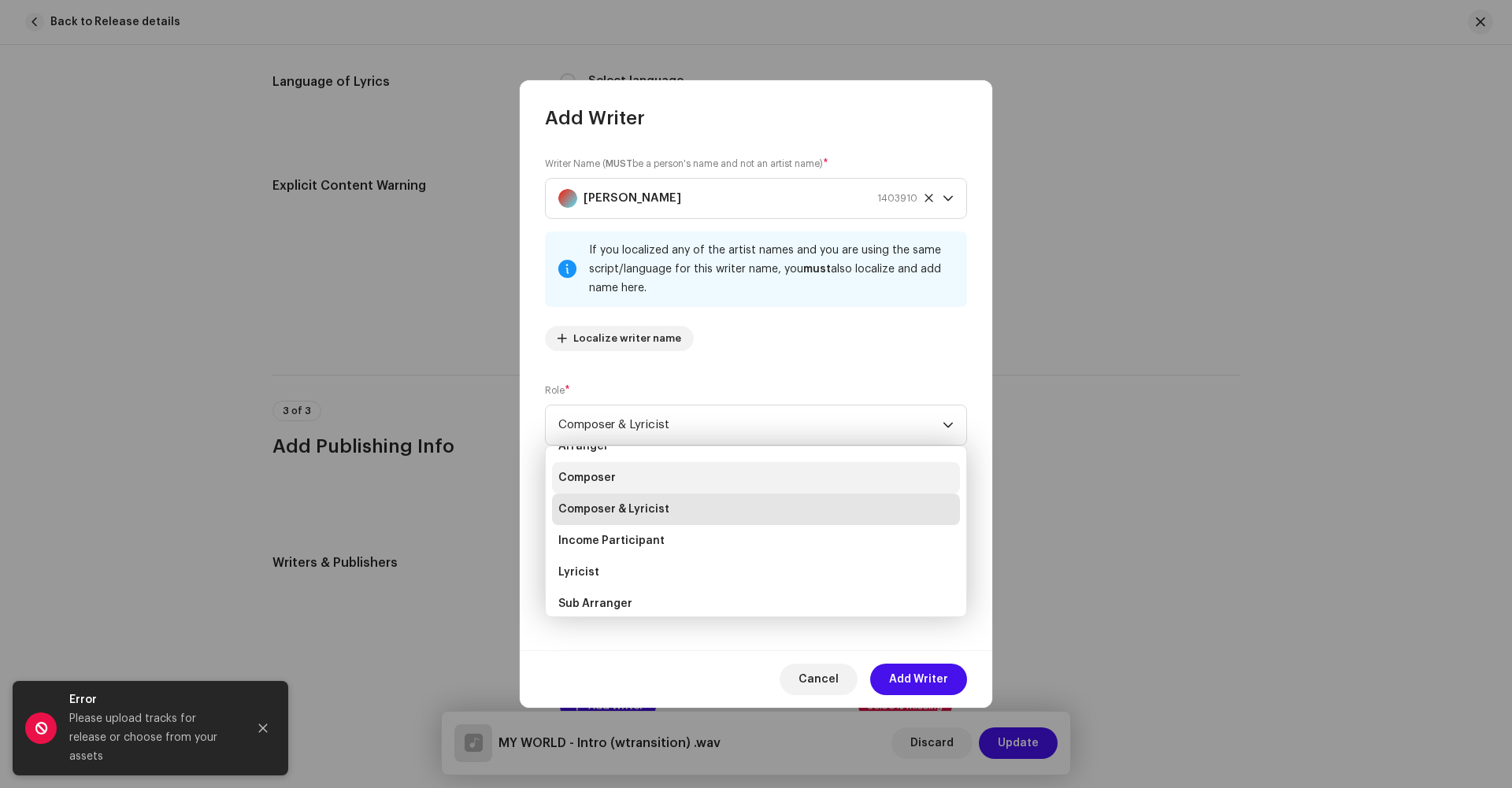
click at [612, 484] on span "Composer" at bounding box center [587, 478] width 58 height 16
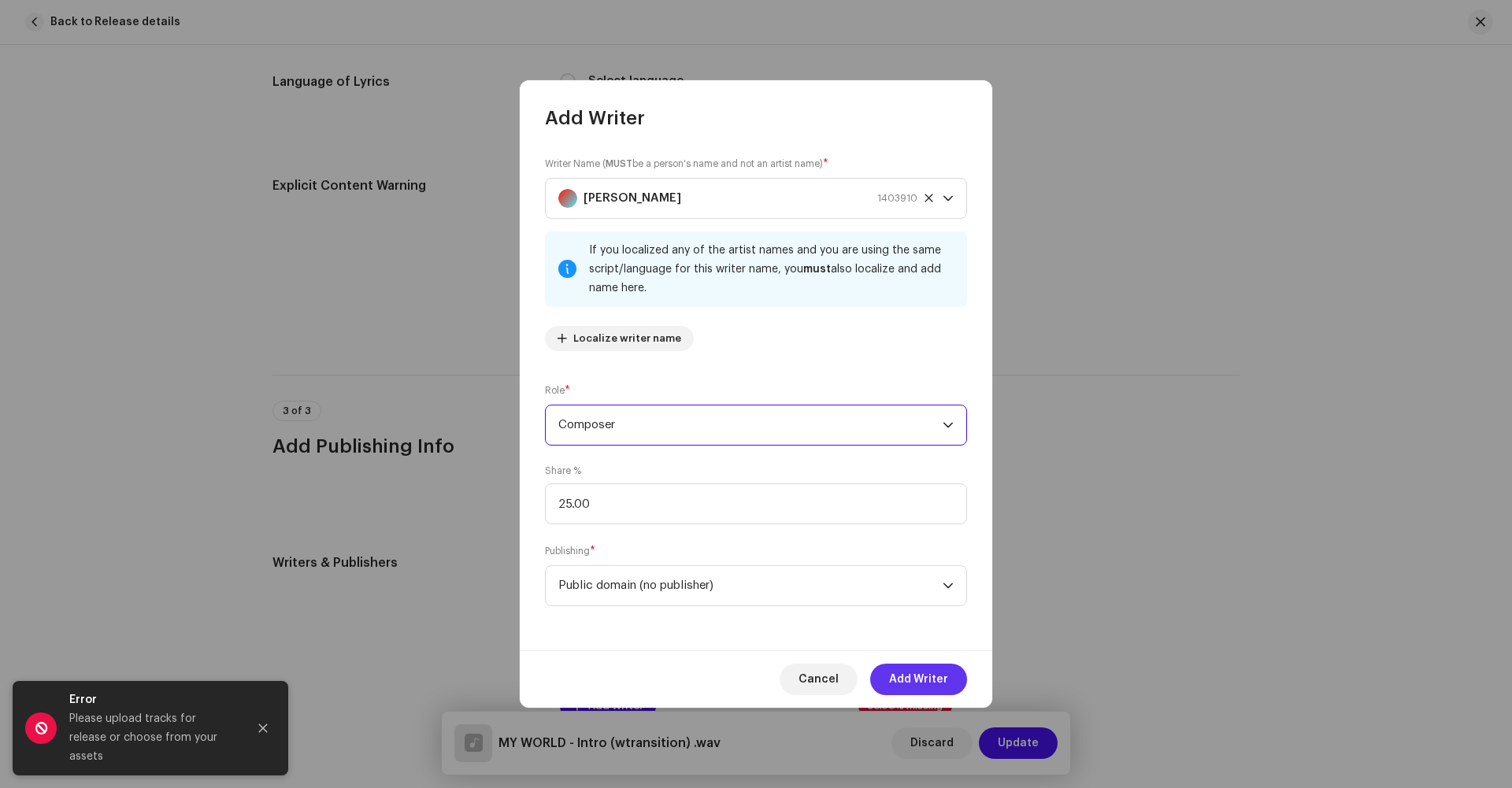
click at [898, 682] on span "Add Writer" at bounding box center [919, 680] width 59 height 32
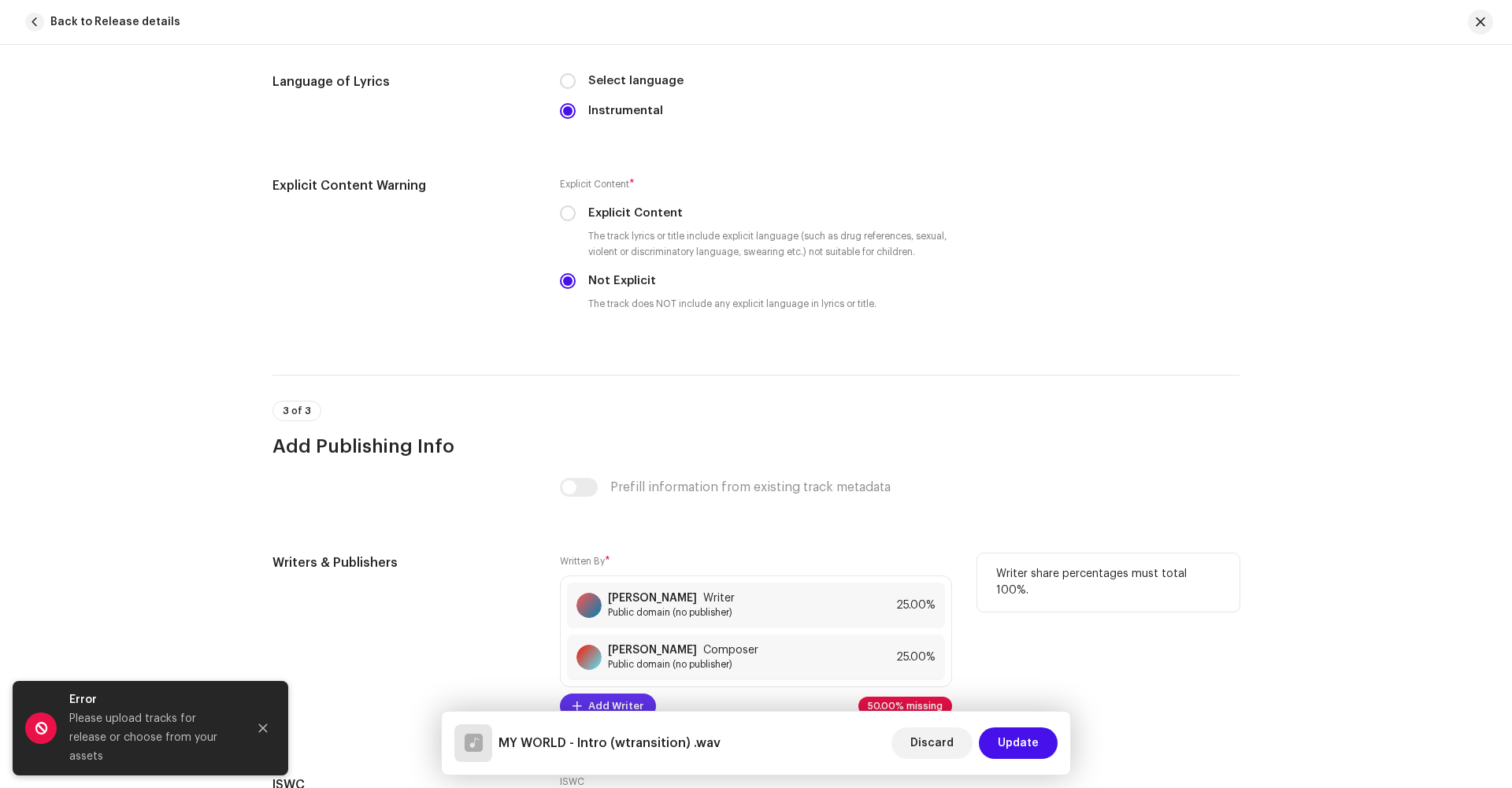
click at [598, 691] on span "Add Writer" at bounding box center [616, 707] width 55 height 32
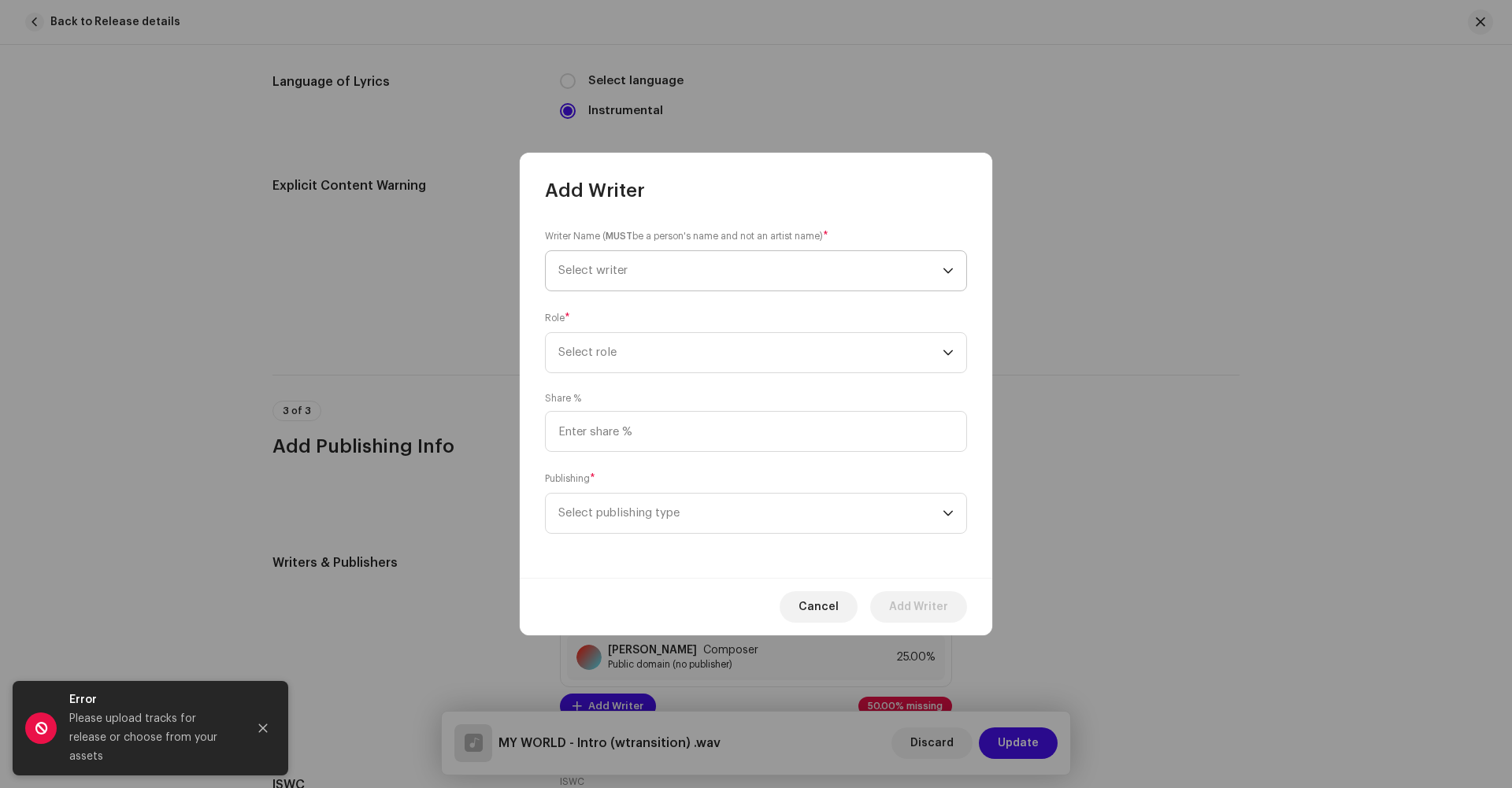
click at [607, 276] on span "Select writer" at bounding box center [750, 270] width 384 height 39
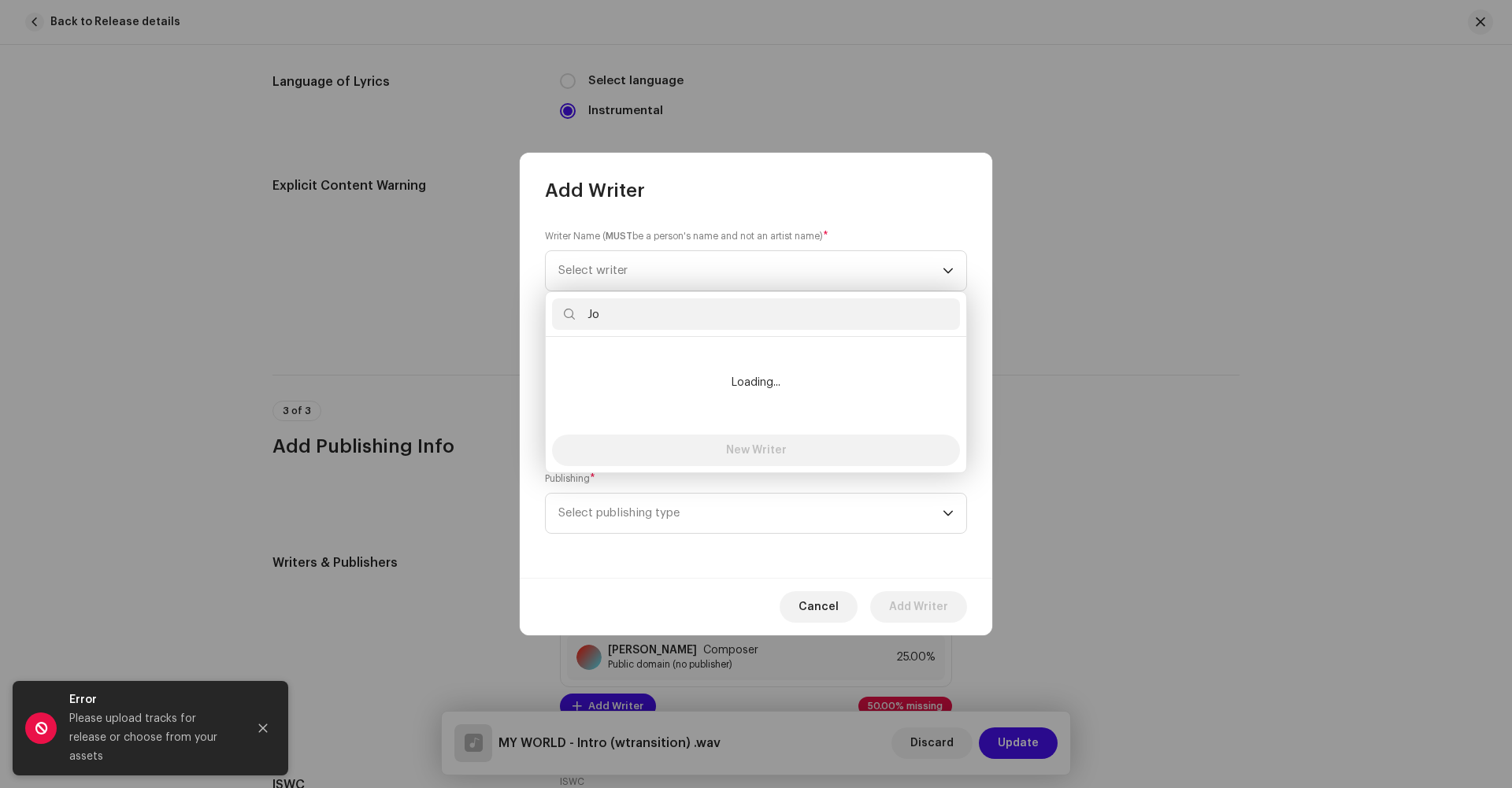
type input "J"
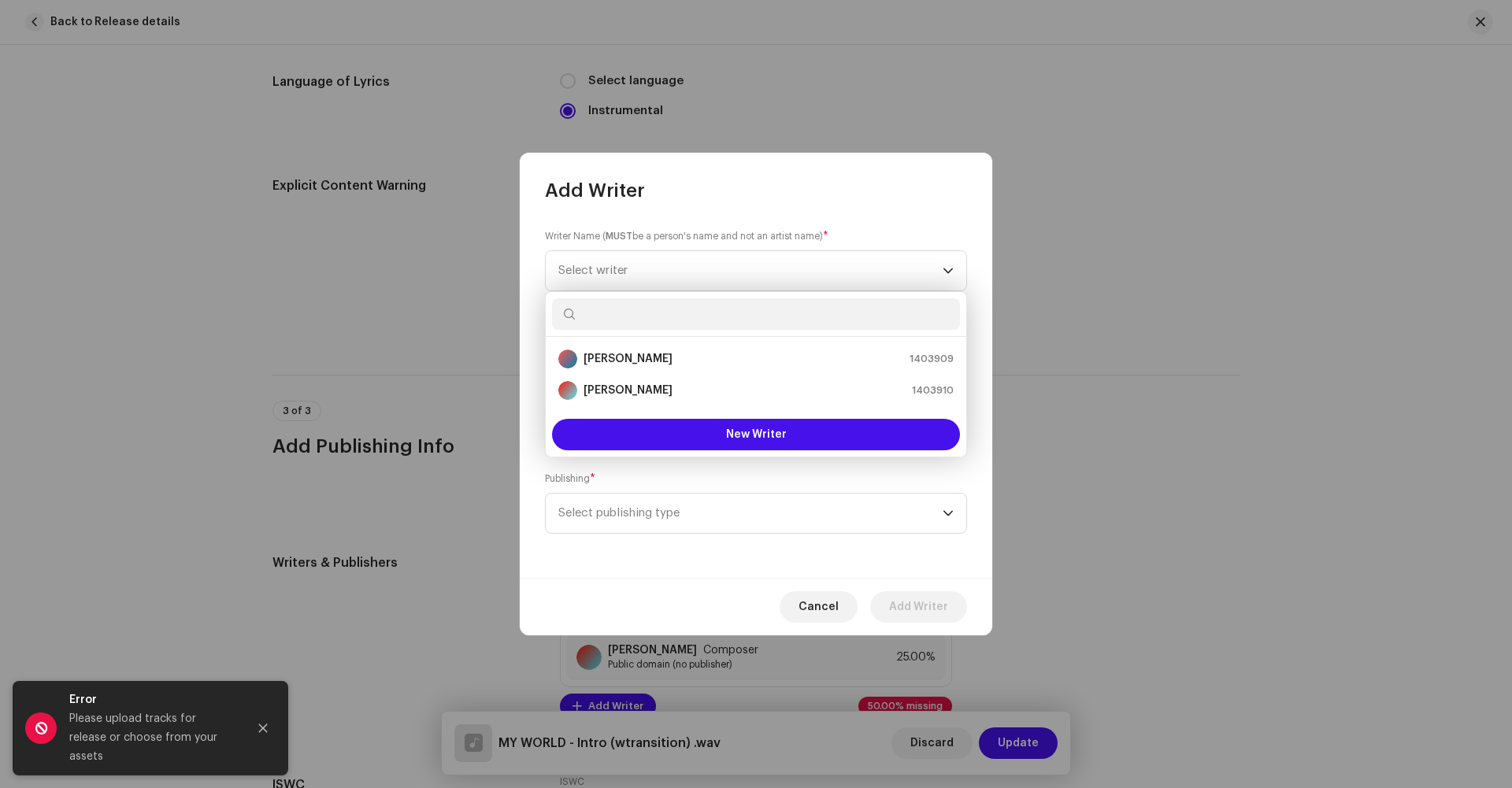
type input "E"
click at [814, 617] on span "Cancel" at bounding box center [818, 607] width 40 height 32
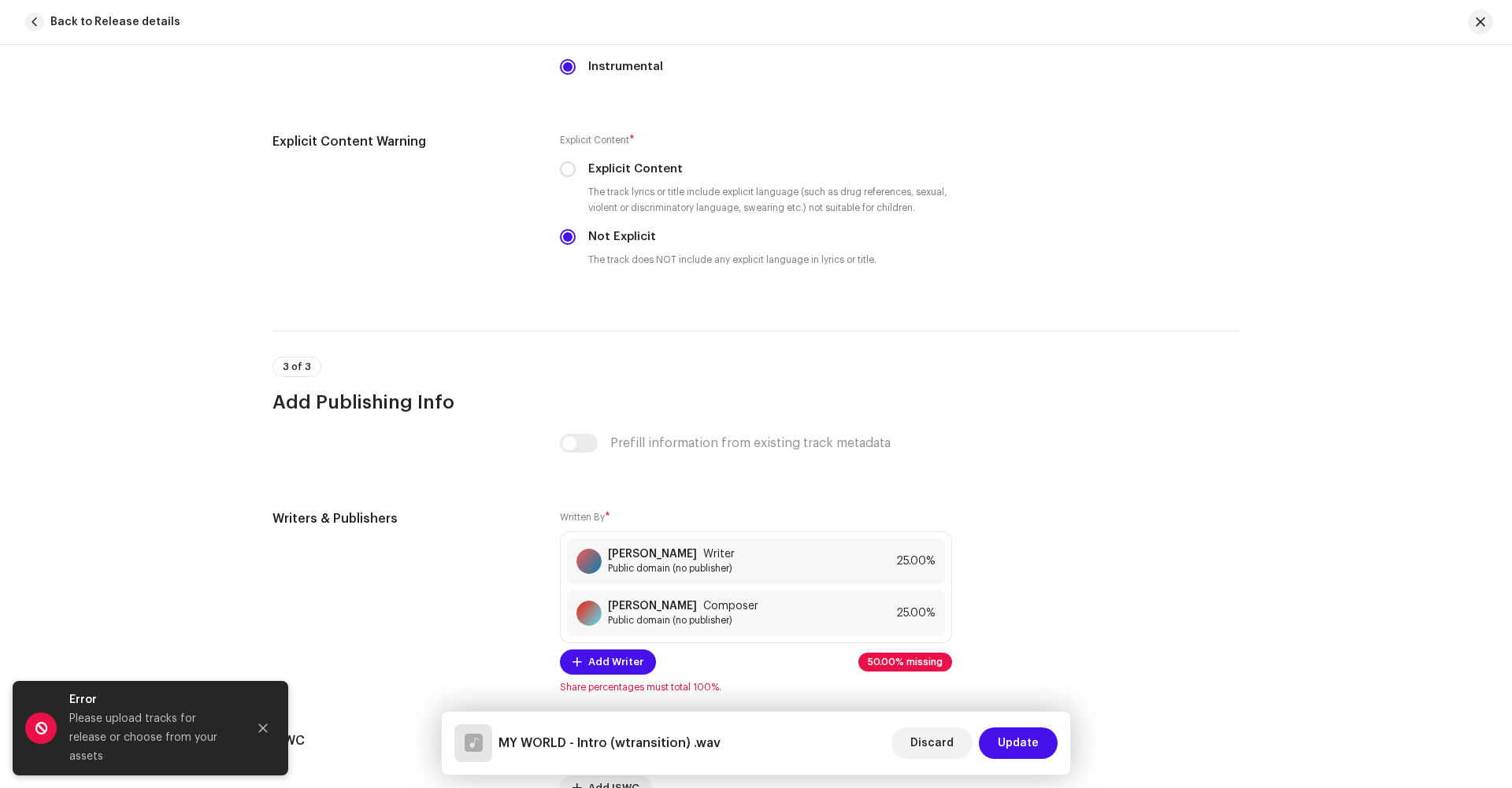
scroll to position [2538, 0]
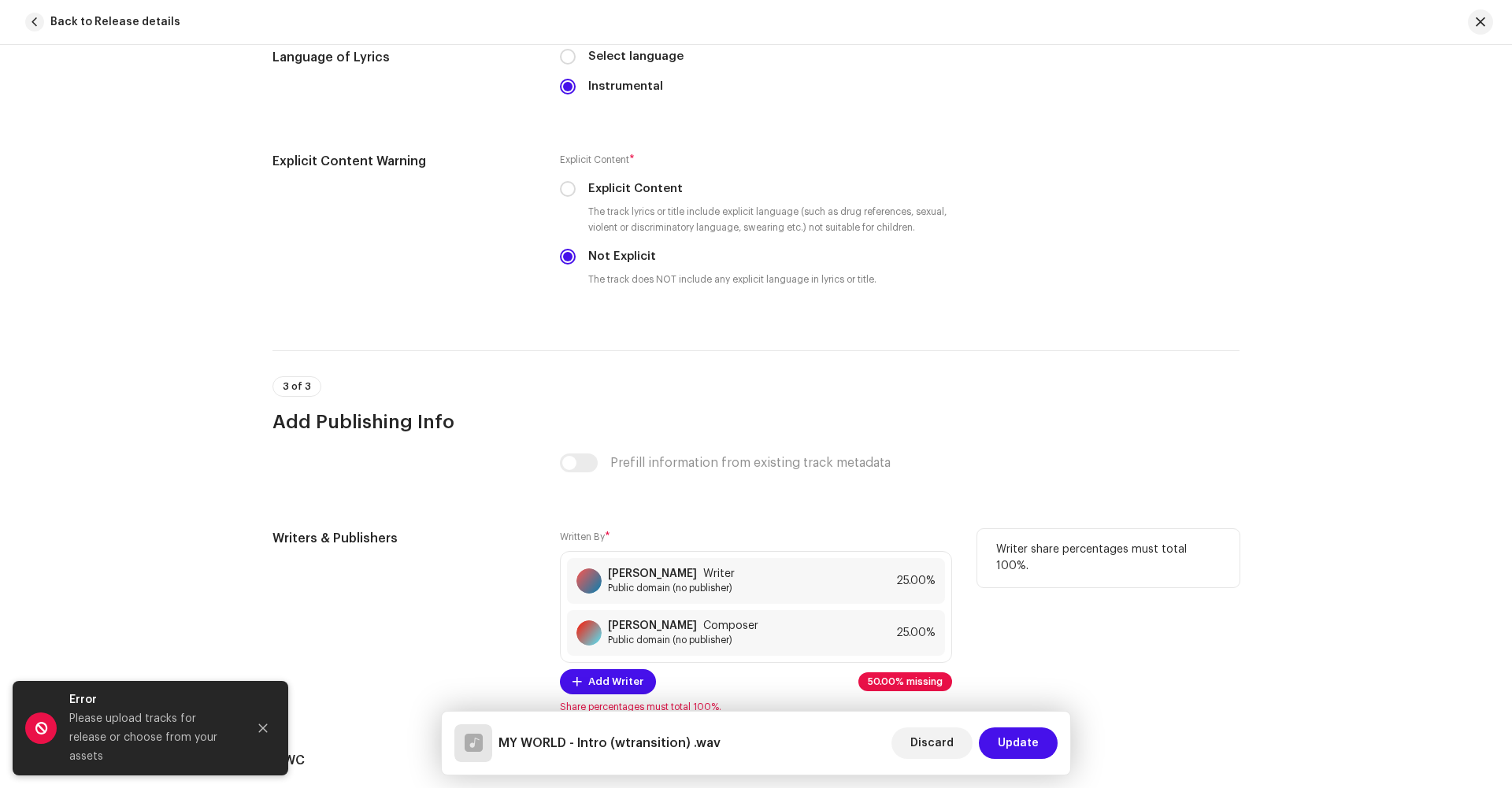
click at [612, 530] on div "Written By * [PERSON_NAME] Writer Public domain (no publisher) 25.00% [PERSON_N…" at bounding box center [756, 622] width 392 height 184
click at [601, 666] on span "Add Writer" at bounding box center [616, 682] width 55 height 32
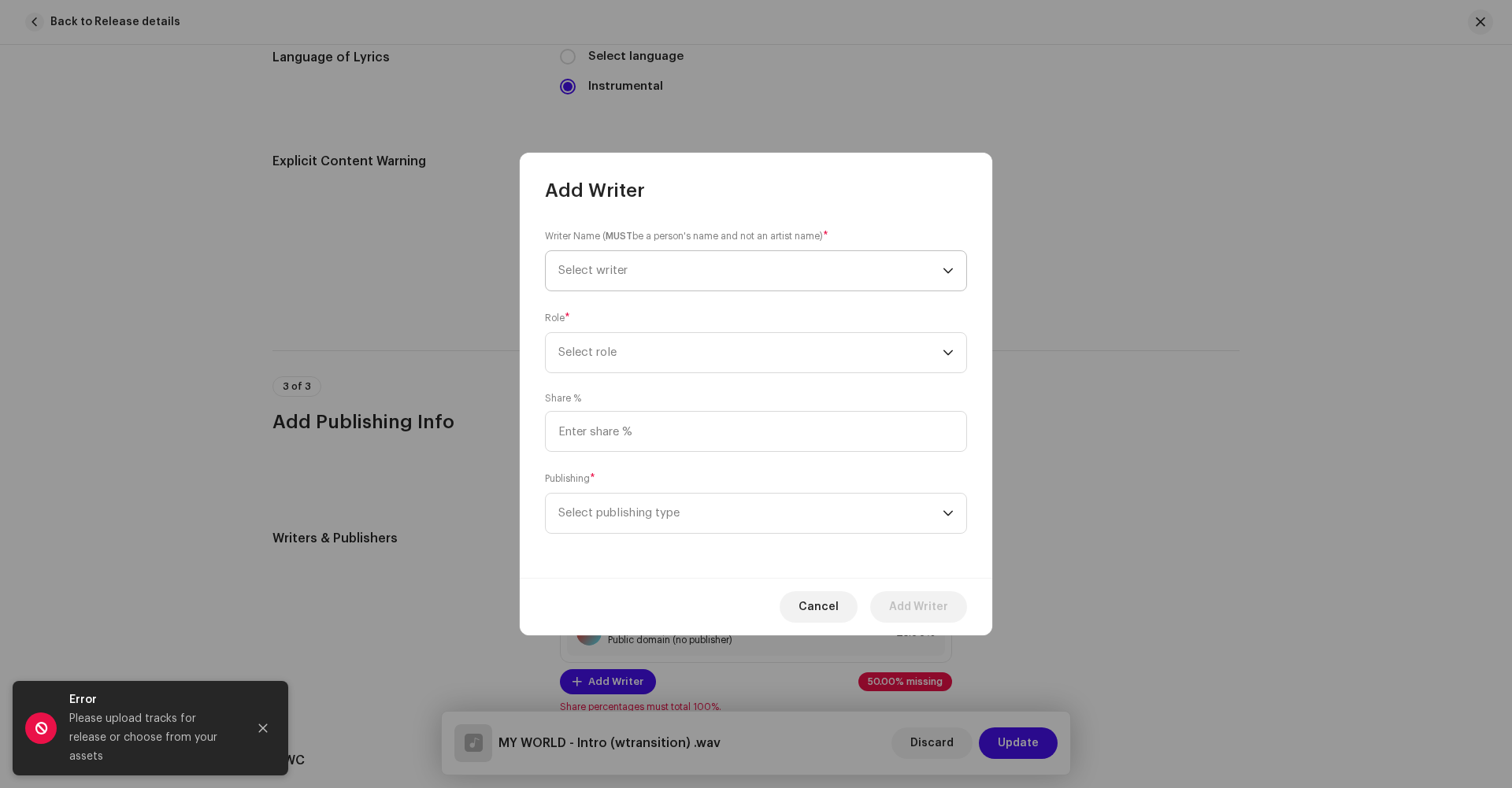
click at [632, 289] on span "Select writer" at bounding box center [750, 270] width 384 height 39
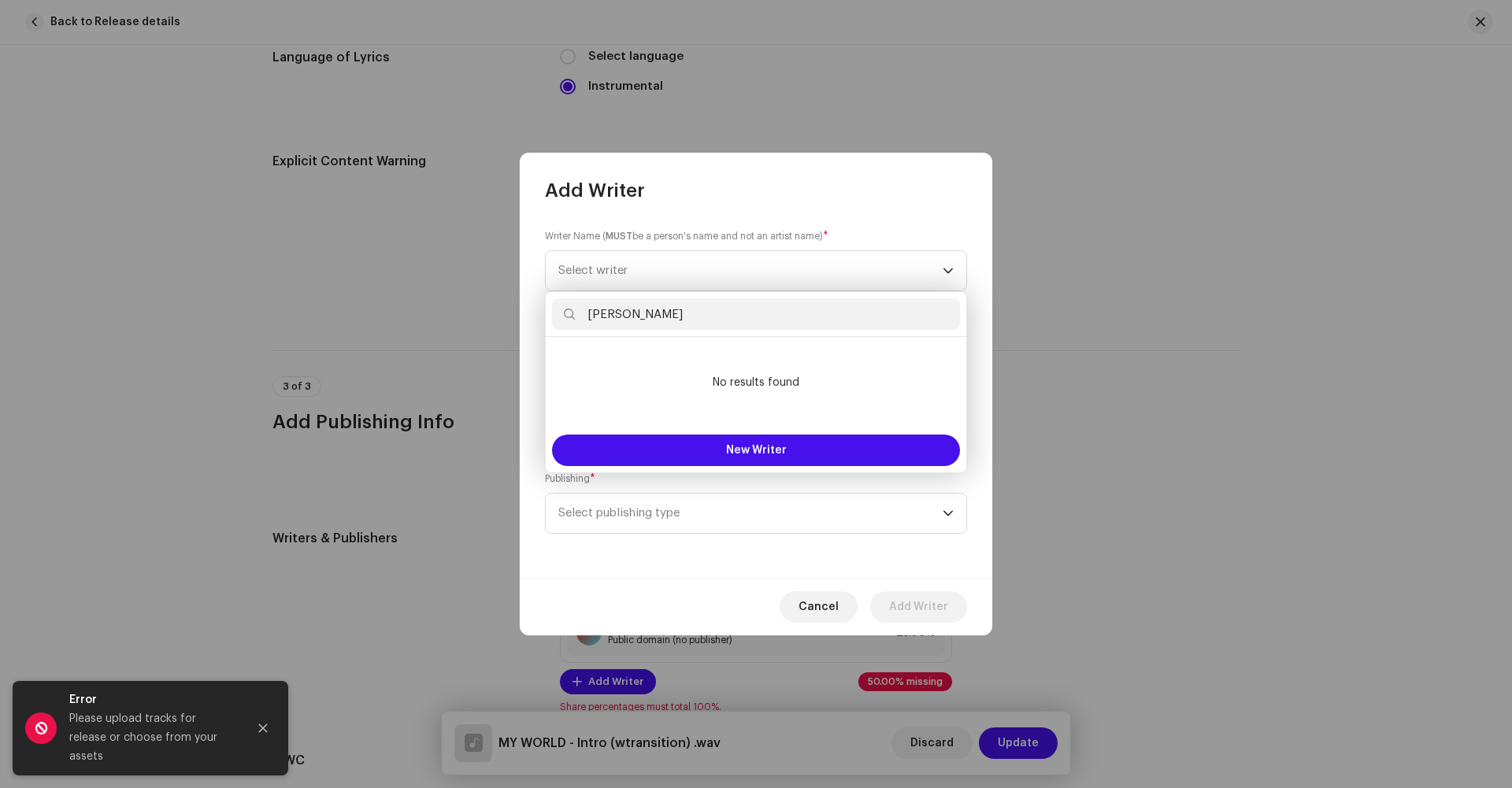
drag, startPoint x: 664, startPoint y: 315, endPoint x: 559, endPoint y: 315, distance: 105.0
click at [559, 315] on input "[PERSON_NAME]" at bounding box center [756, 315] width 408 height 32
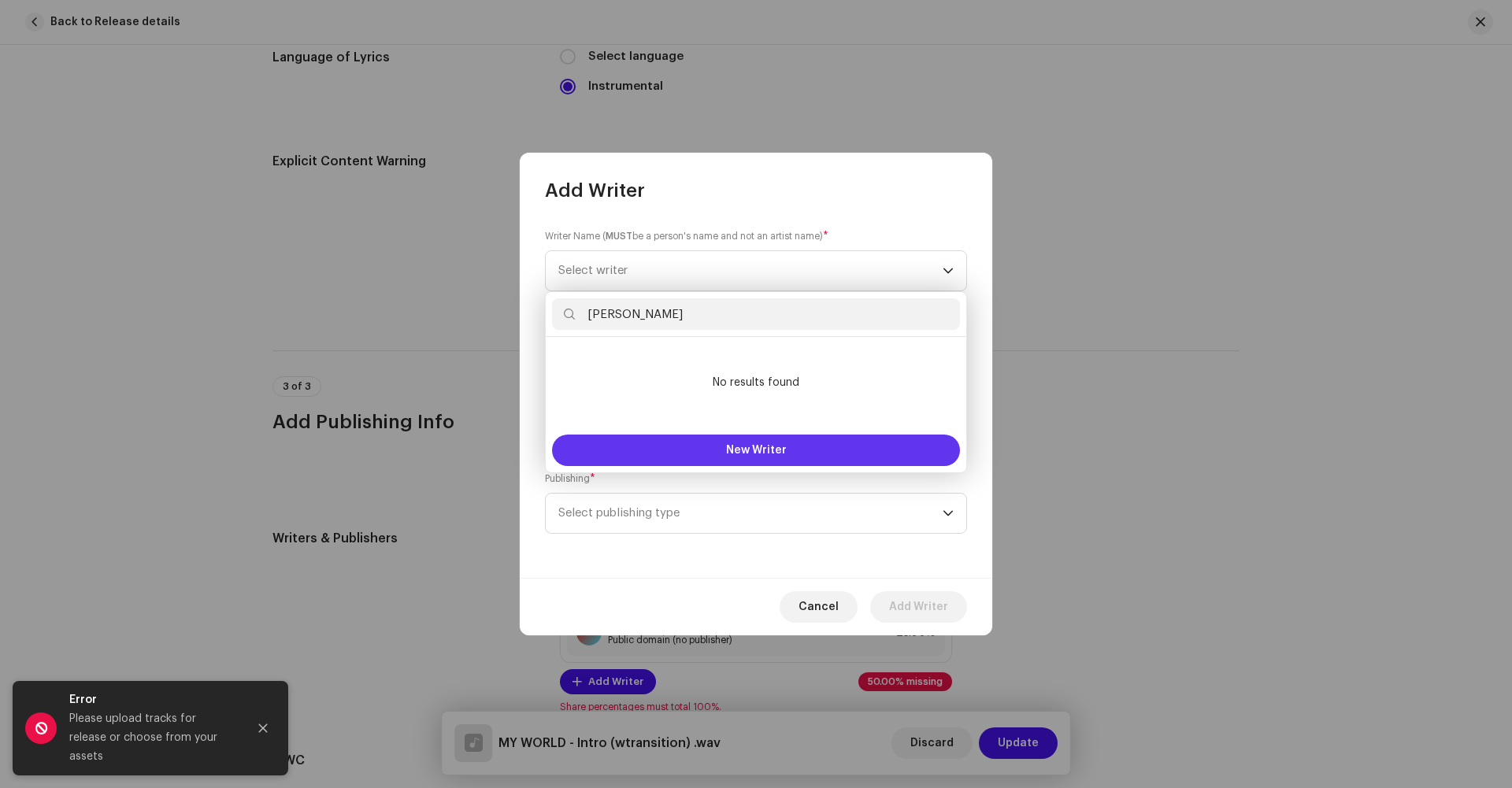
type input "[PERSON_NAME]"
click at [655, 449] on button "New Writer" at bounding box center [756, 451] width 408 height 32
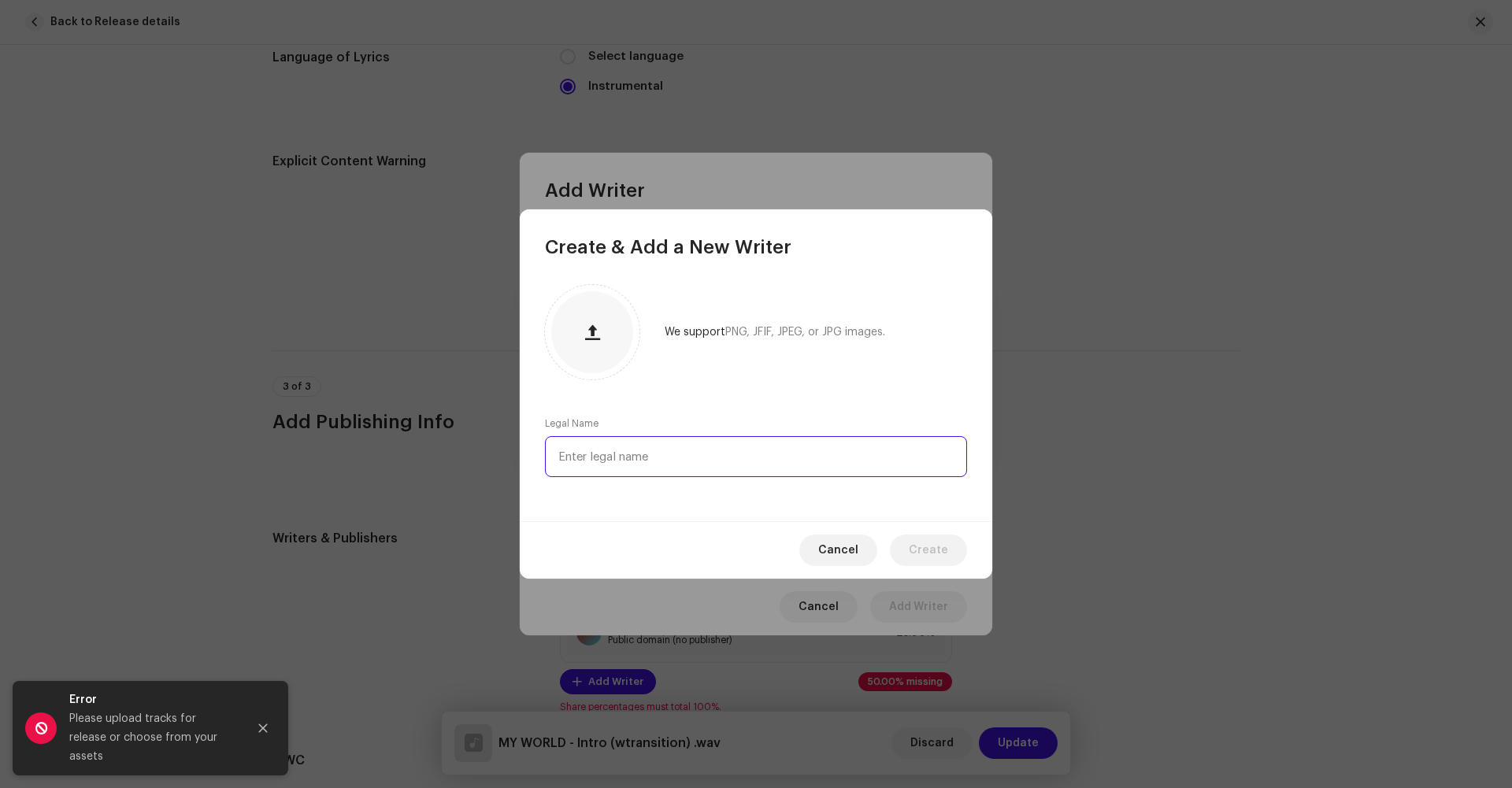
click at [669, 456] on input "text" at bounding box center [756, 456] width 423 height 41
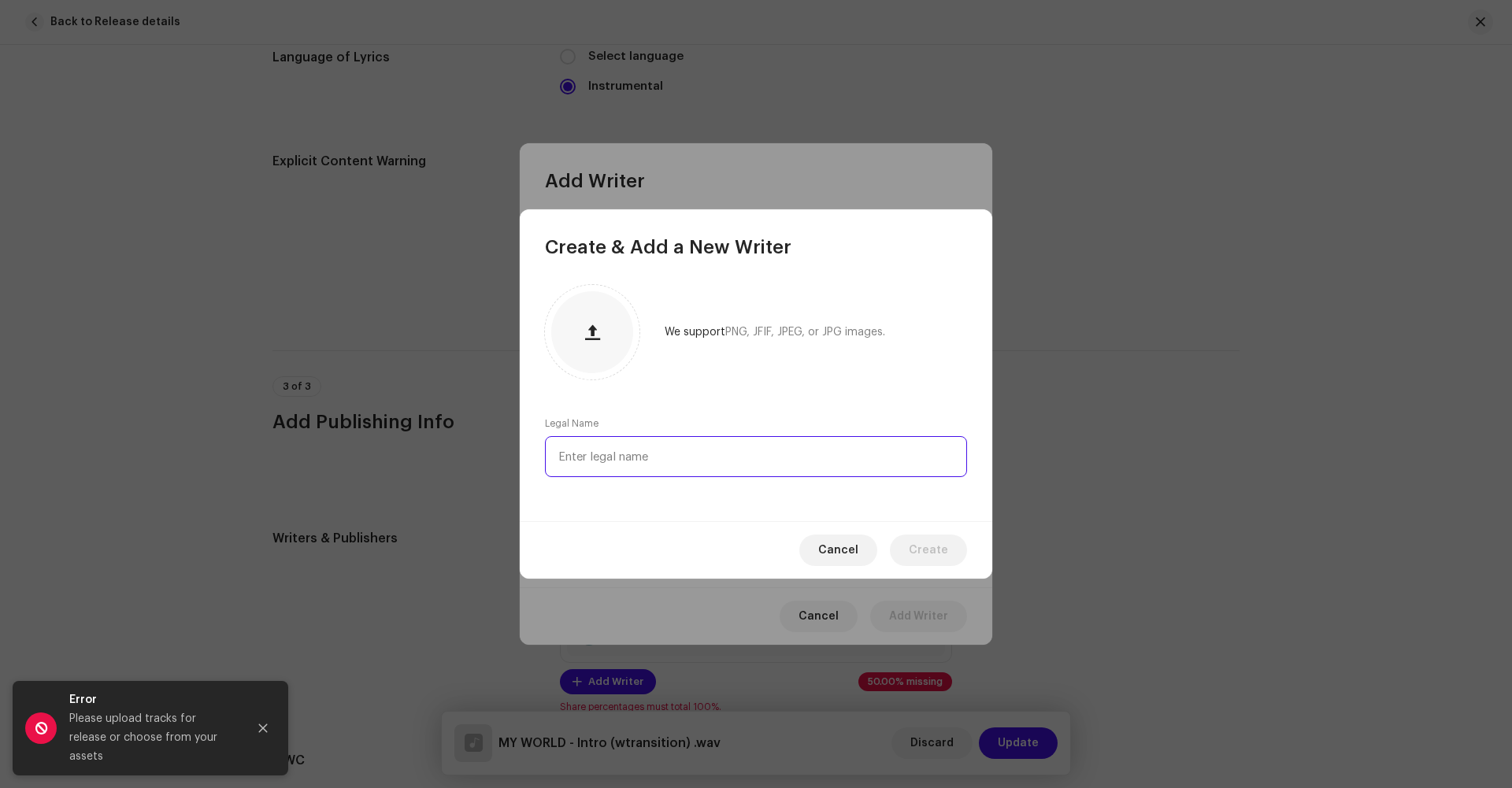
paste input "[PERSON_NAME]"
type input "[PERSON_NAME]"
click at [919, 554] on span "Create" at bounding box center [928, 550] width 39 height 32
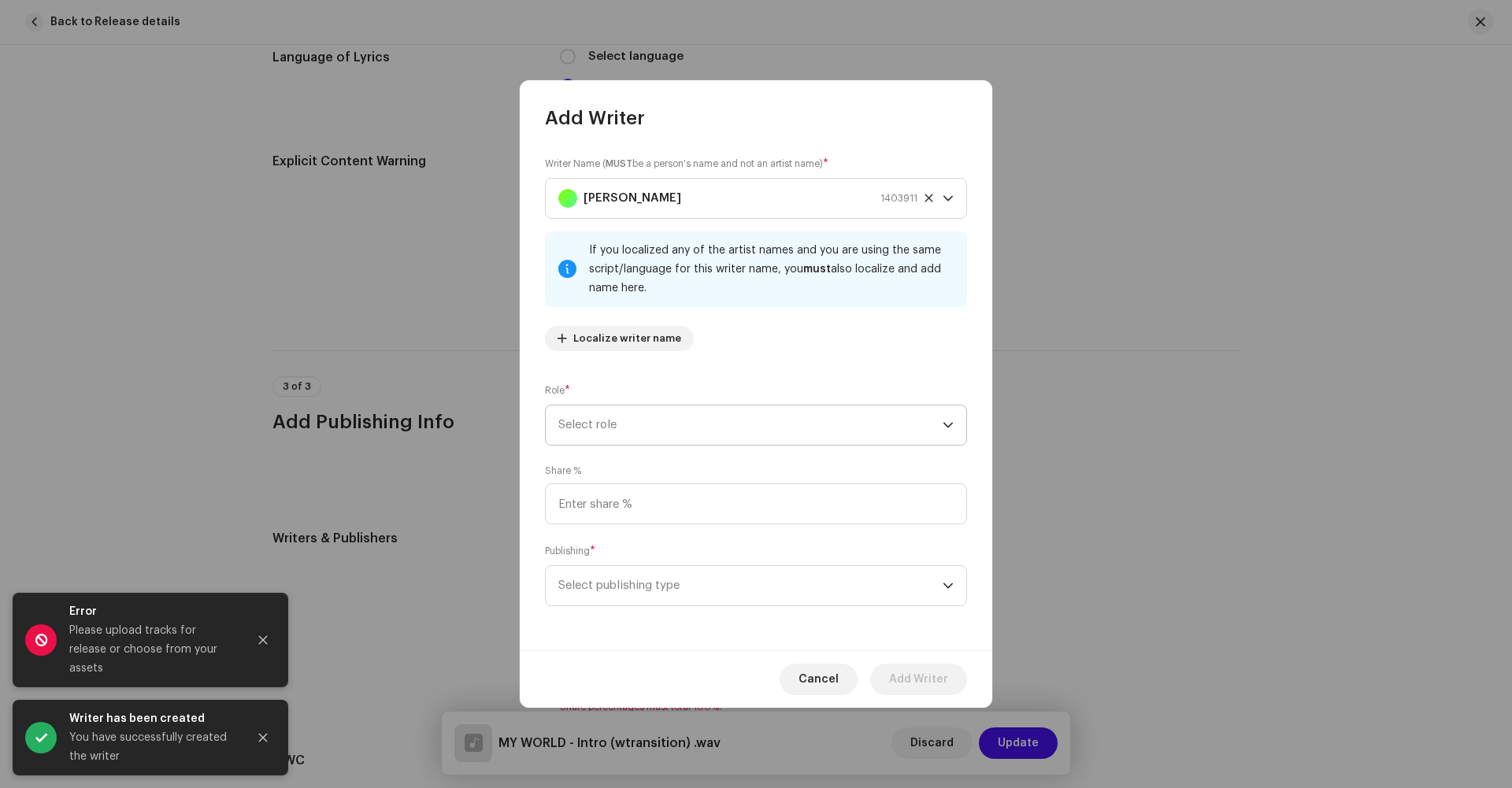
click at [644, 421] on span "Select role" at bounding box center [750, 425] width 384 height 39
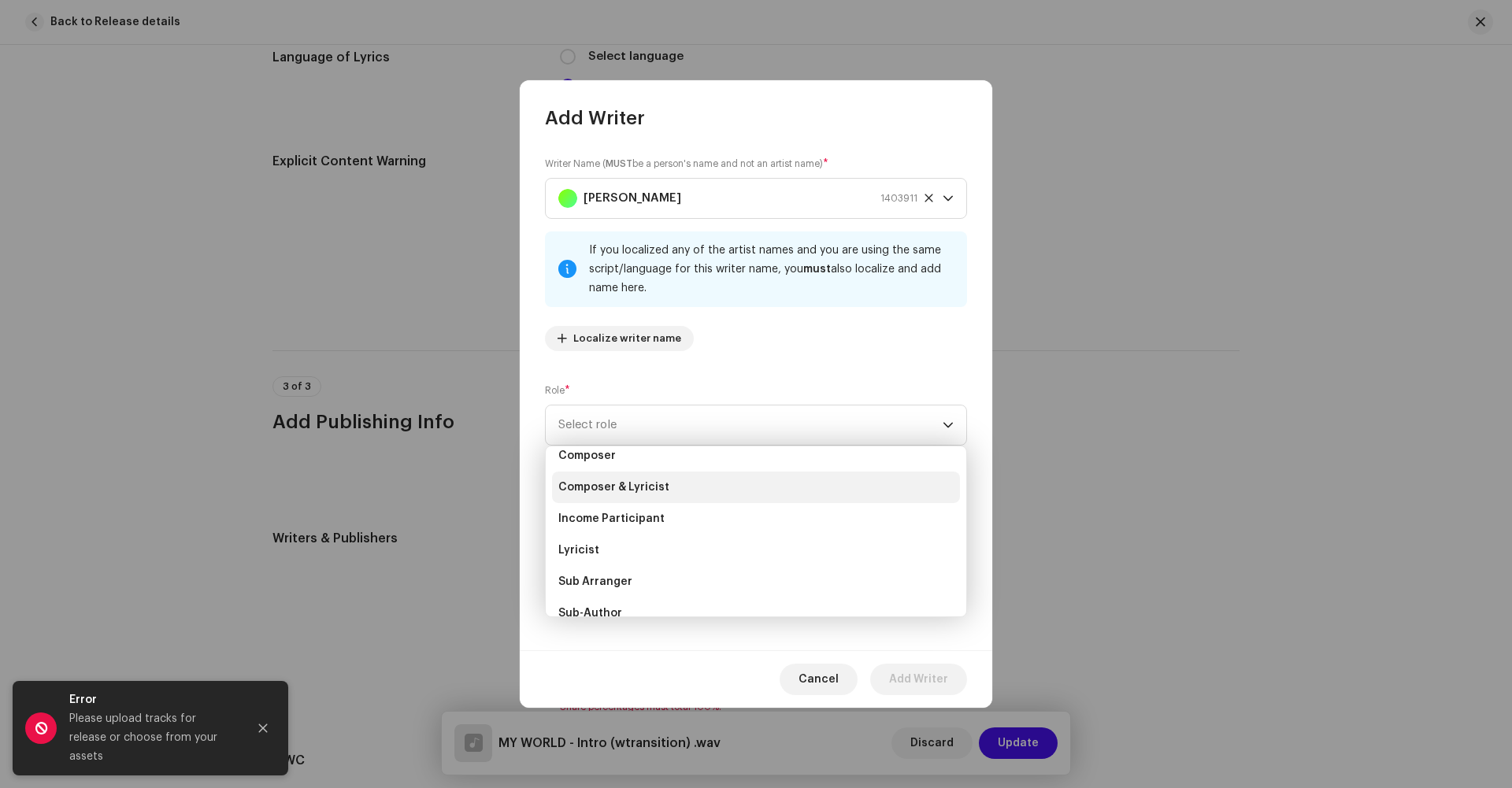
scroll to position [76, 0]
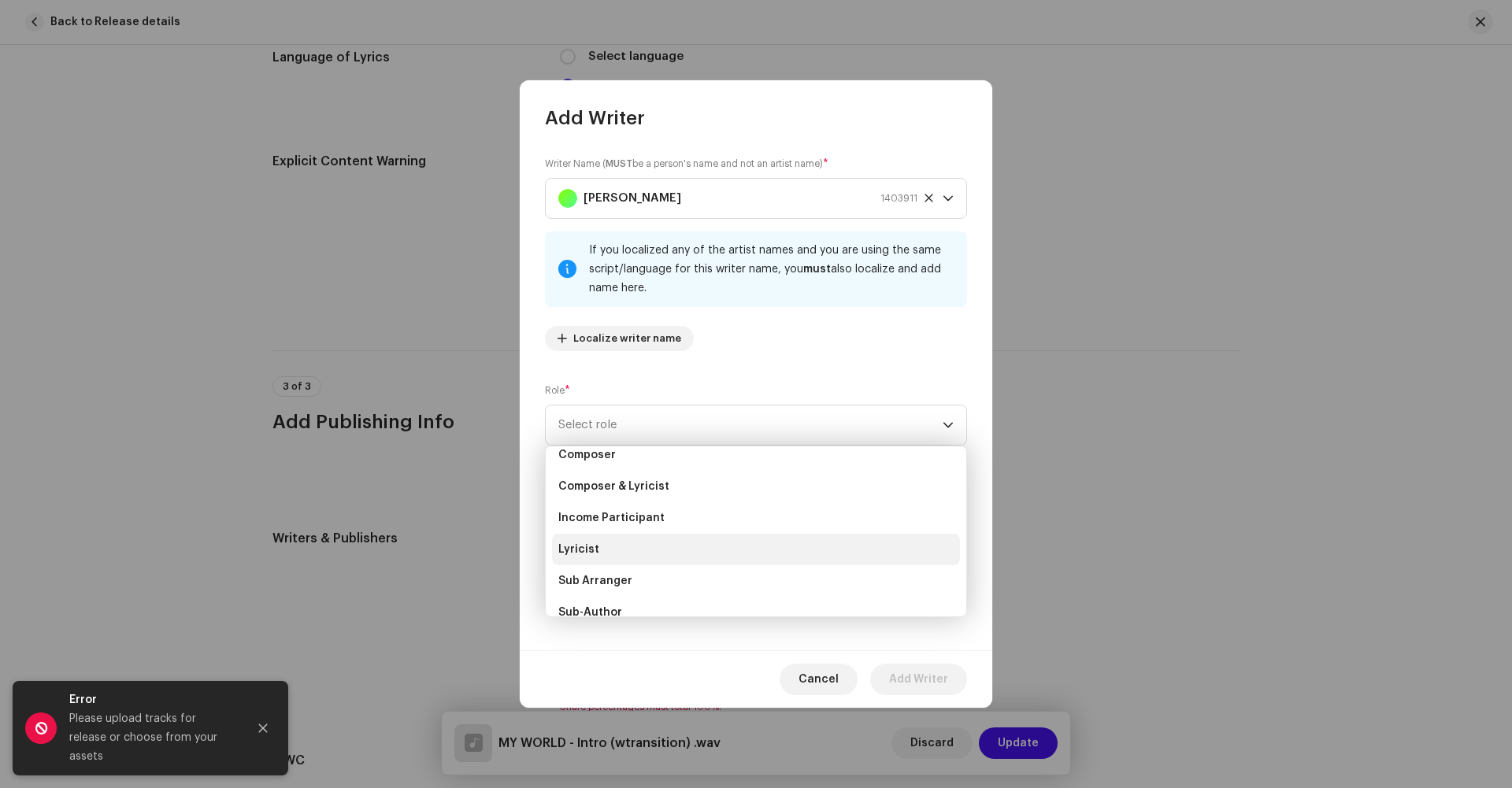
click at [602, 557] on li "Lyricist" at bounding box center [756, 550] width 408 height 32
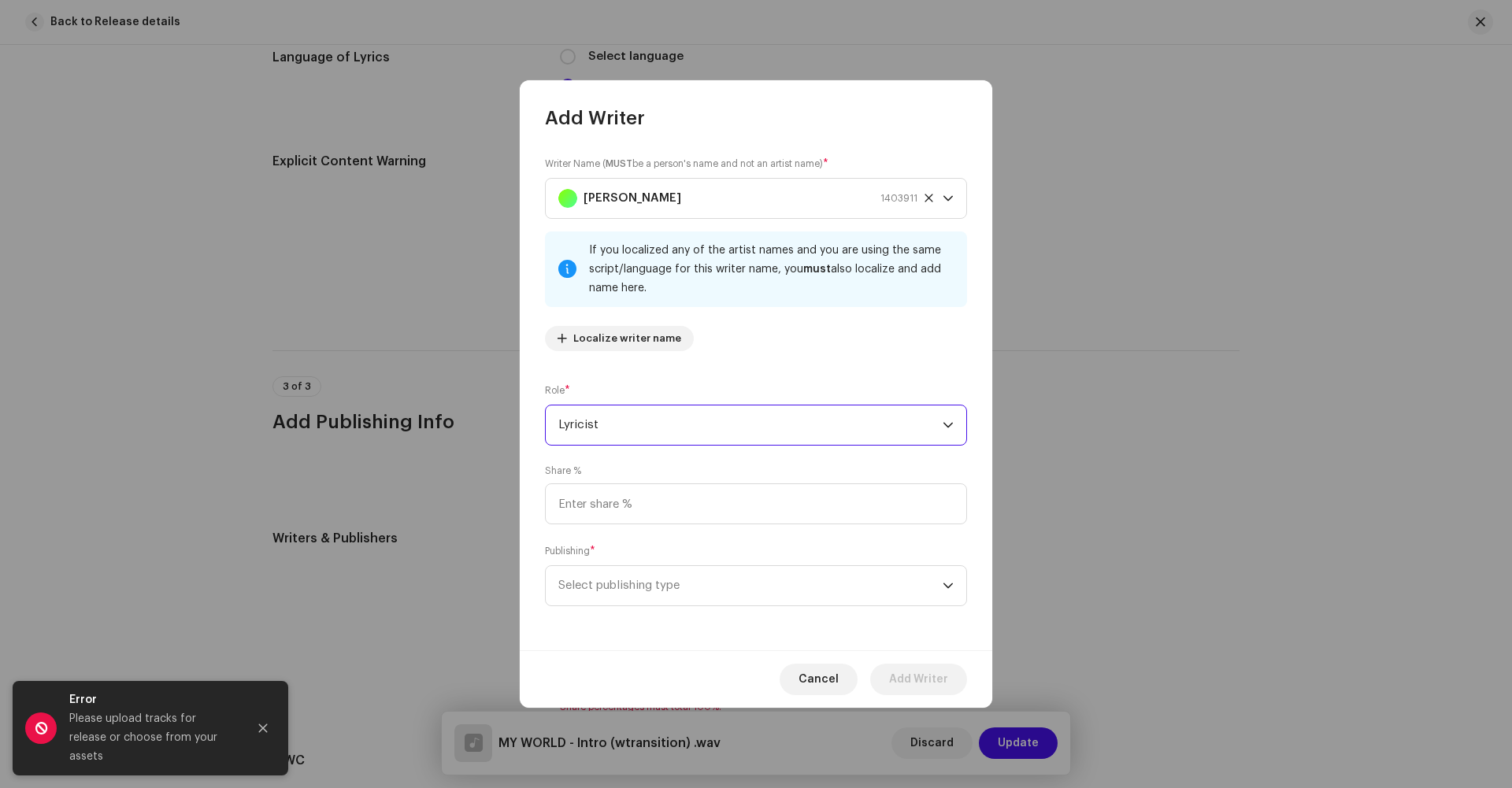
click at [619, 427] on span "Lyricist" at bounding box center [750, 425] width 384 height 39
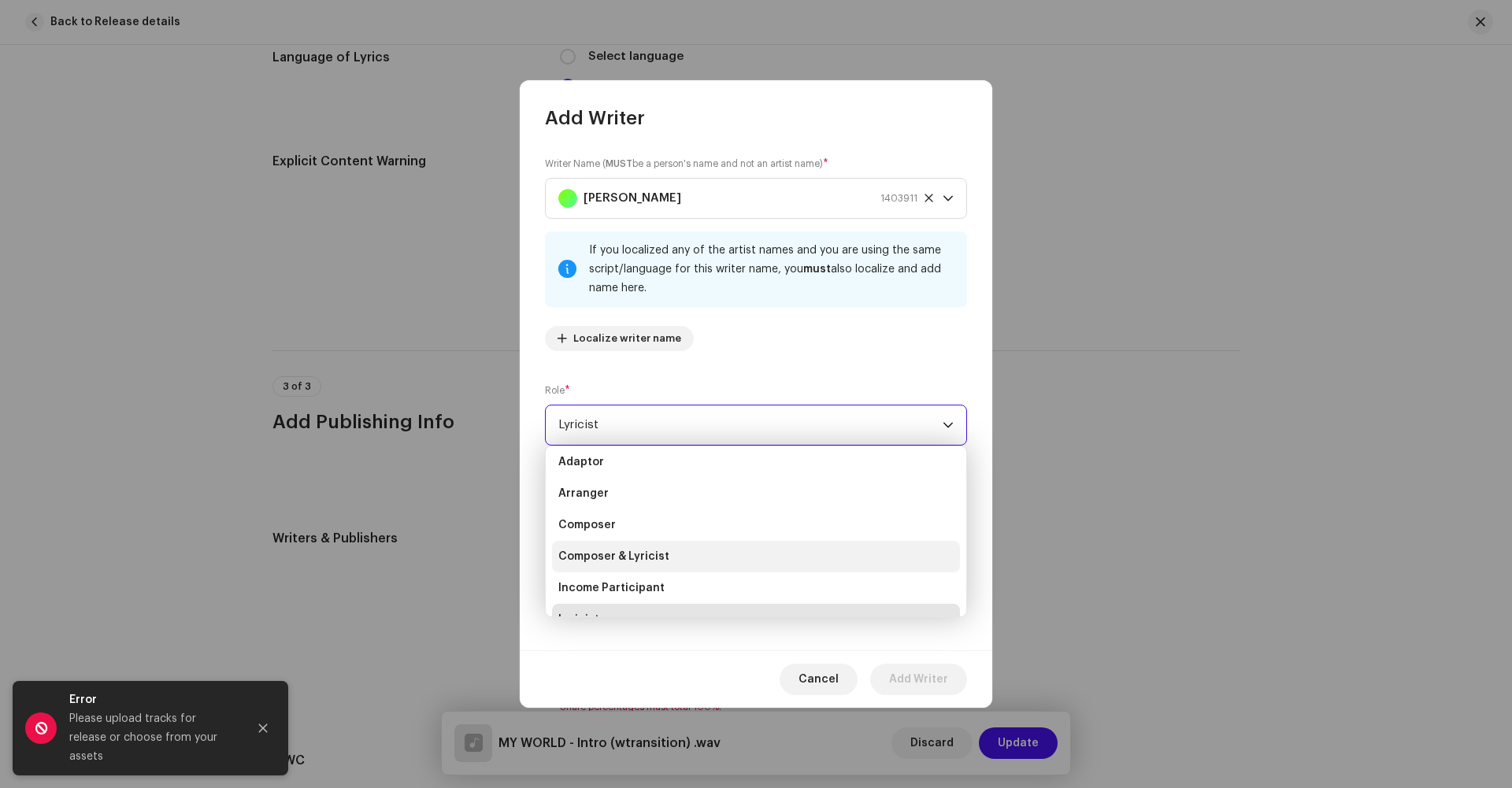
scroll to position [0, 0]
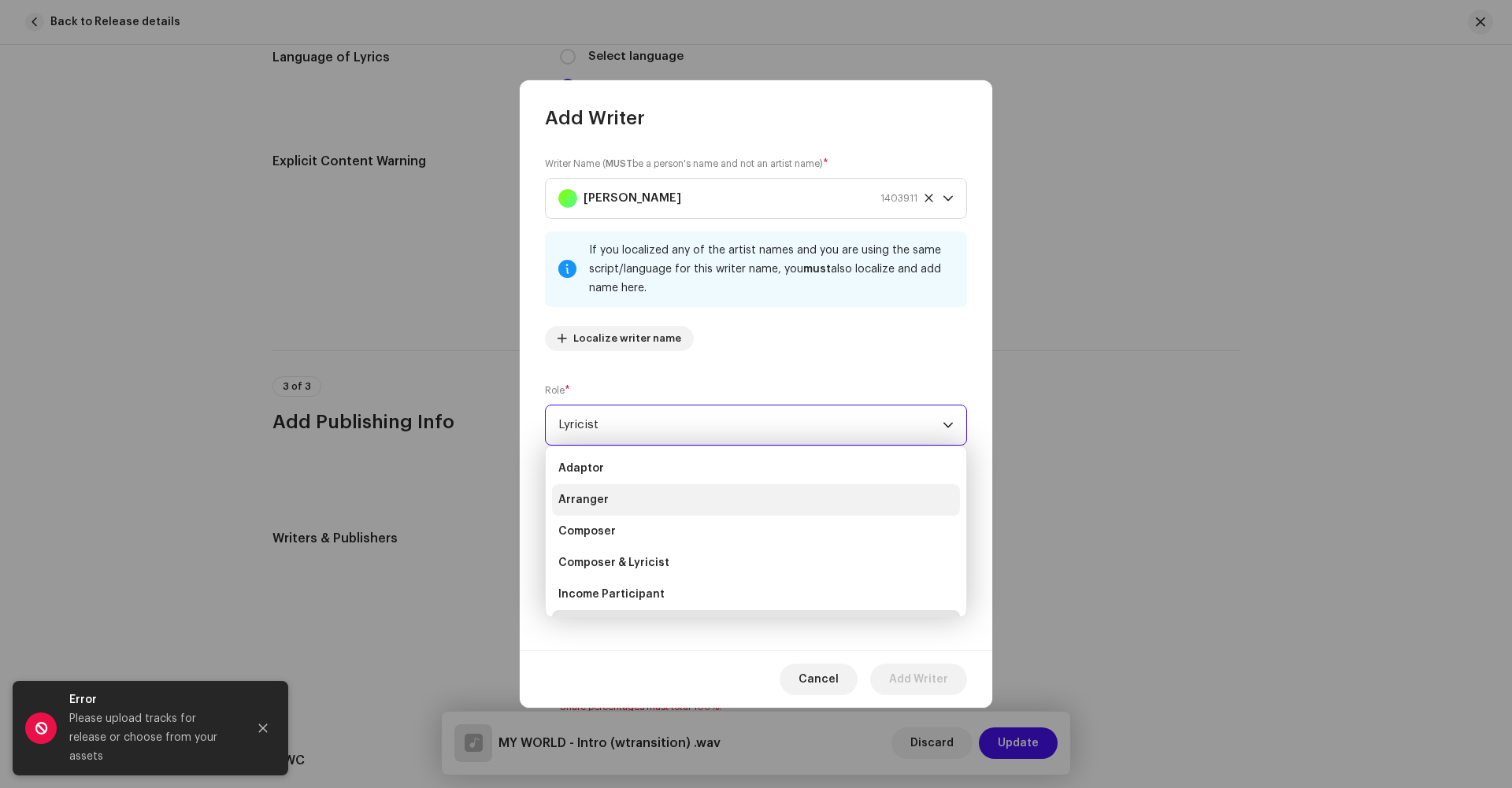
click at [587, 498] on span "Arranger" at bounding box center [583, 499] width 50 height 16
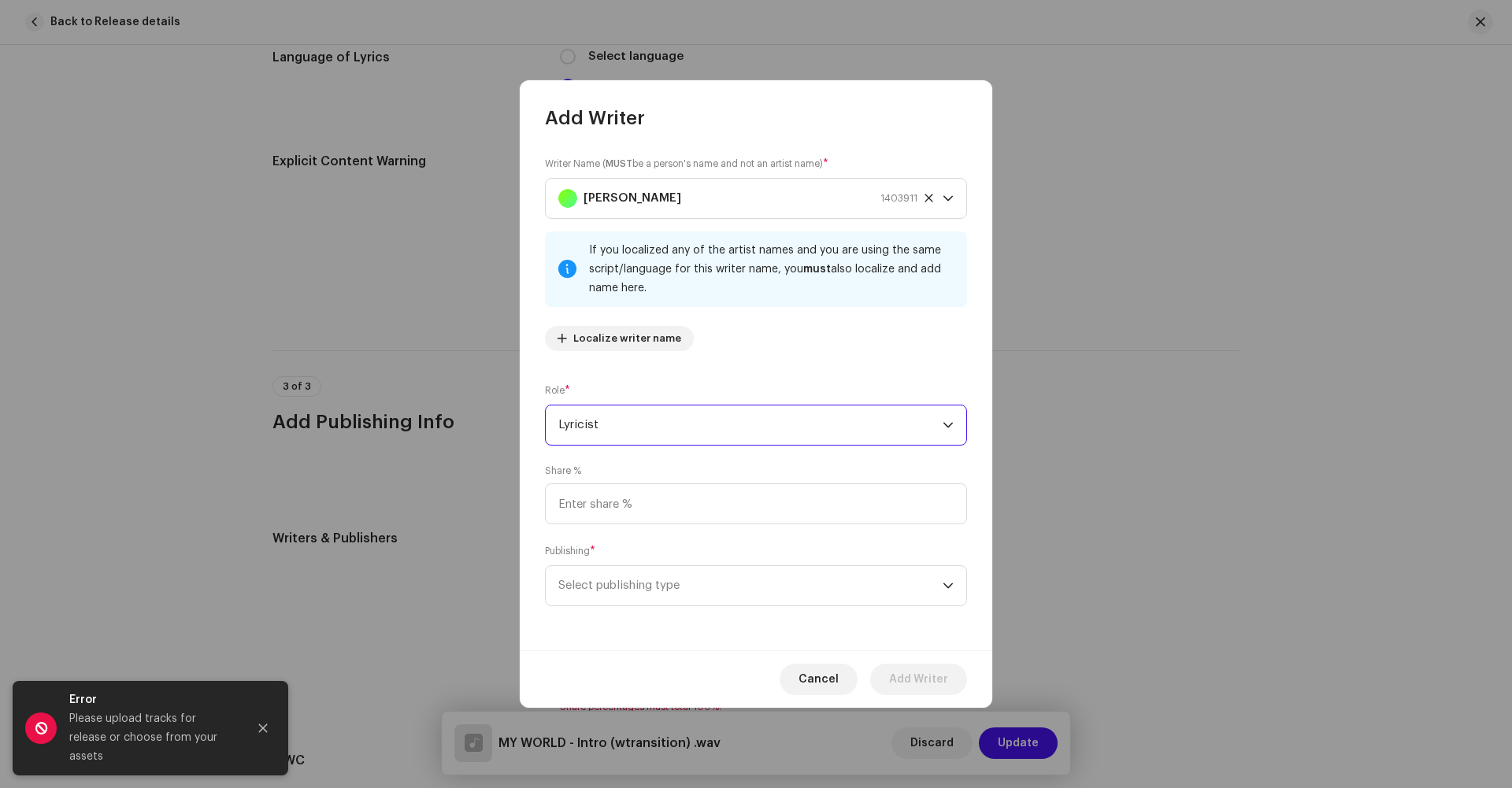
scroll to position [25, 0]
click at [643, 511] on input at bounding box center [756, 504] width 423 height 41
type input "25.00"
click at [643, 577] on span "Select publishing type" at bounding box center [750, 586] width 384 height 39
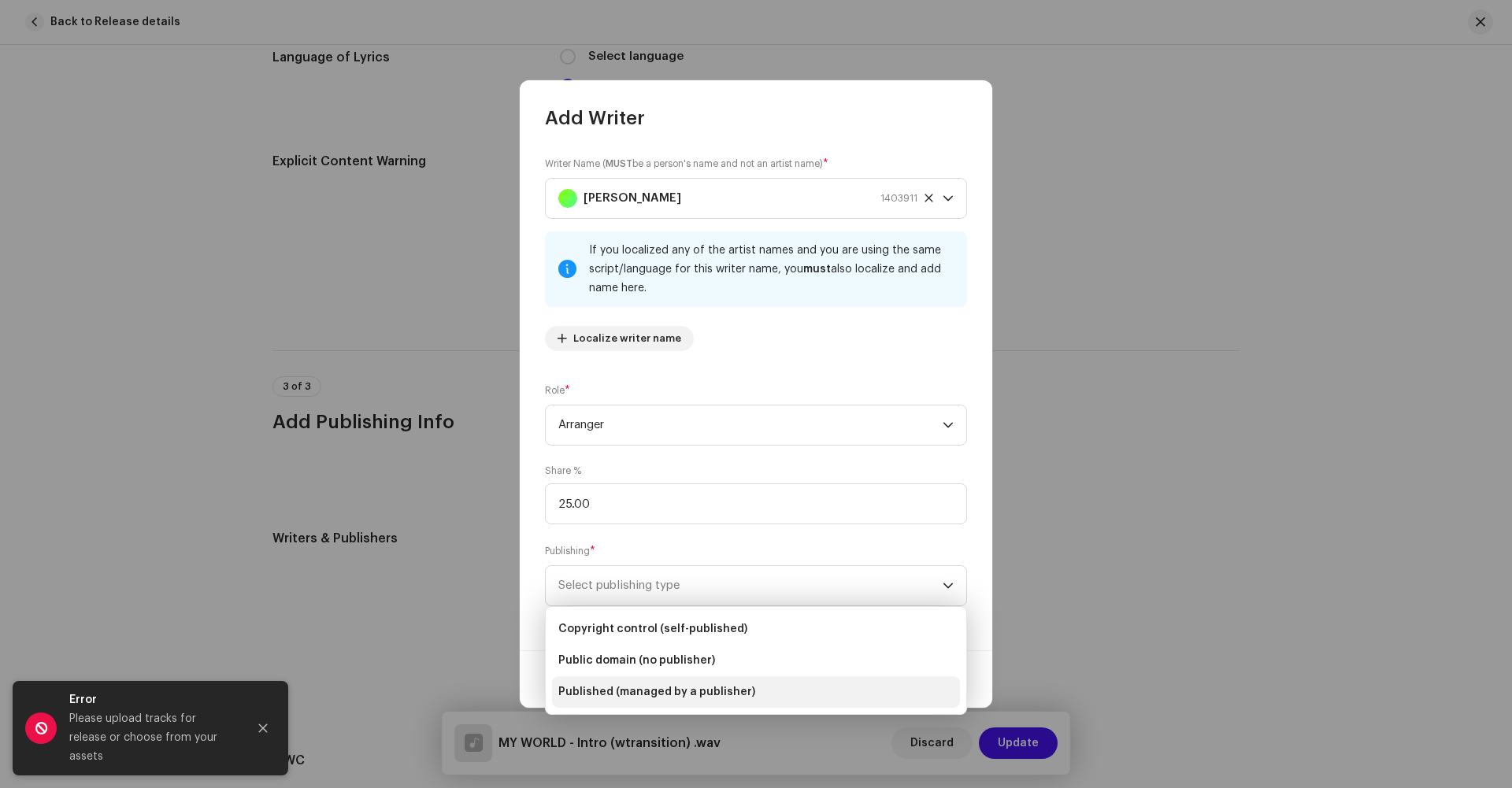
click at [613, 696] on span "Published (managed by a publisher)" at bounding box center [656, 692] width 197 height 16
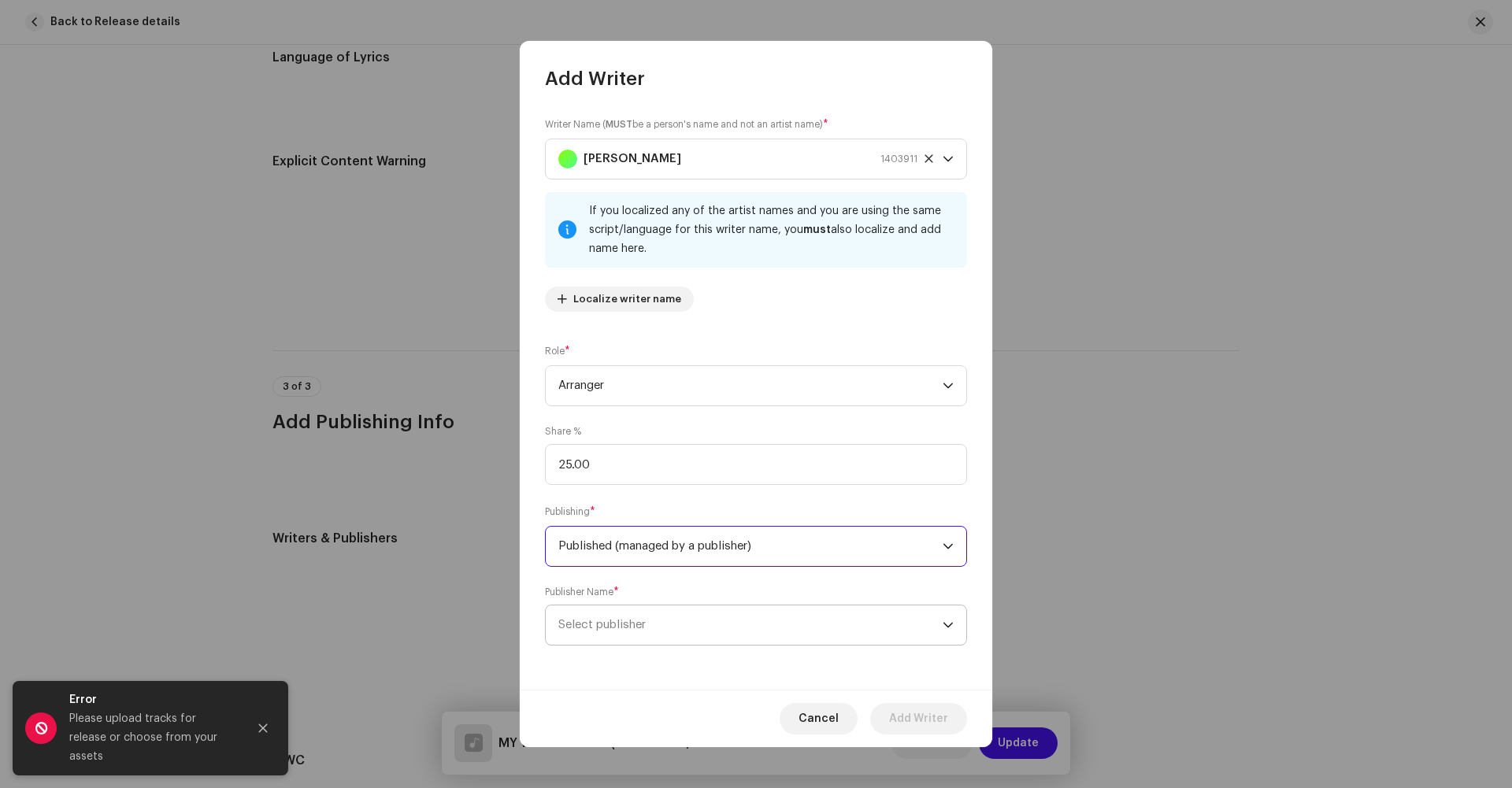
click at [625, 637] on span "Select publisher" at bounding box center [750, 625] width 384 height 39
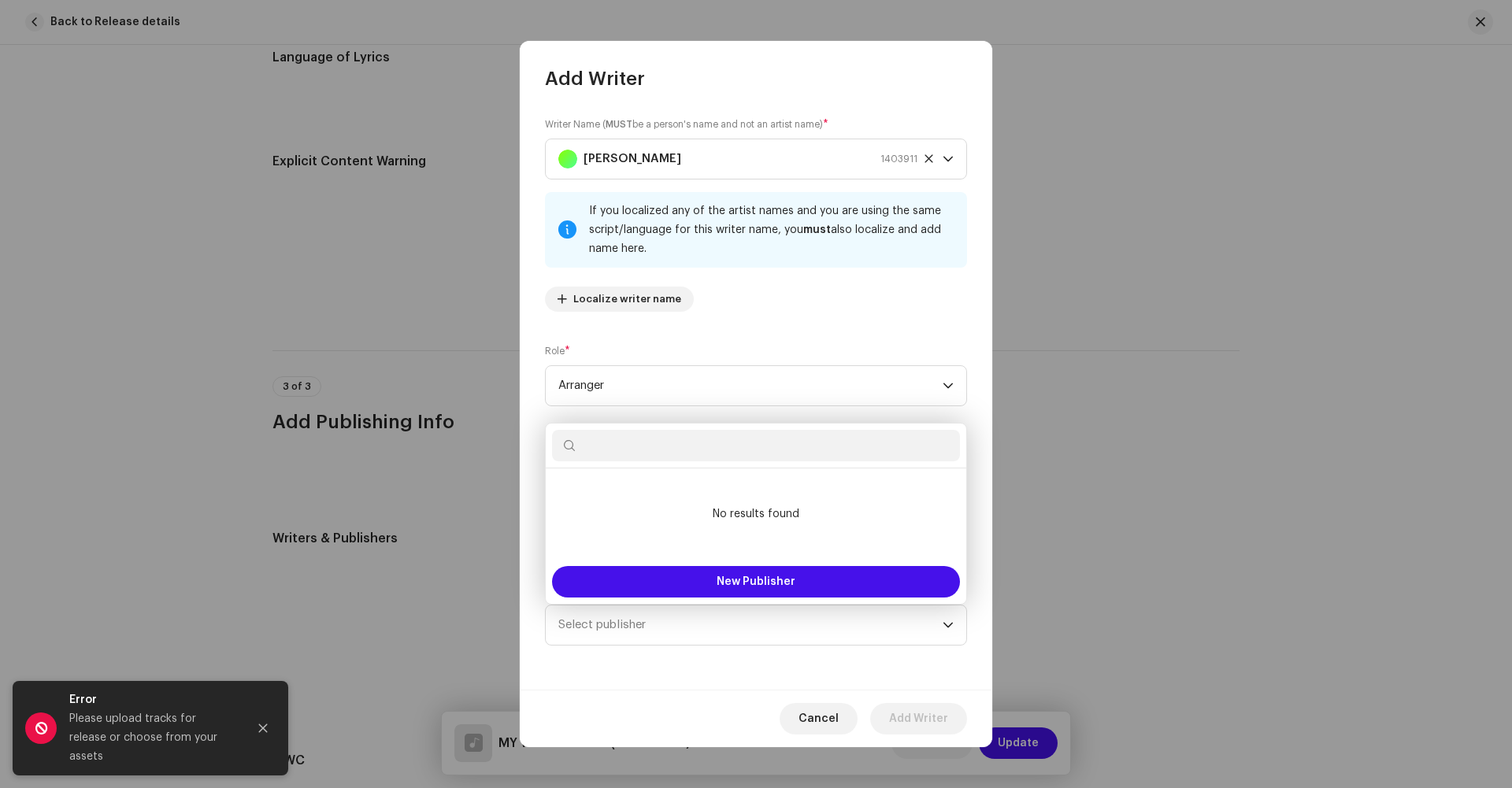
click at [617, 651] on div "Writer Name ( MUST be a person's name and not an artist name) * [PERSON_NAME] 1…" at bounding box center [756, 390] width 473 height 598
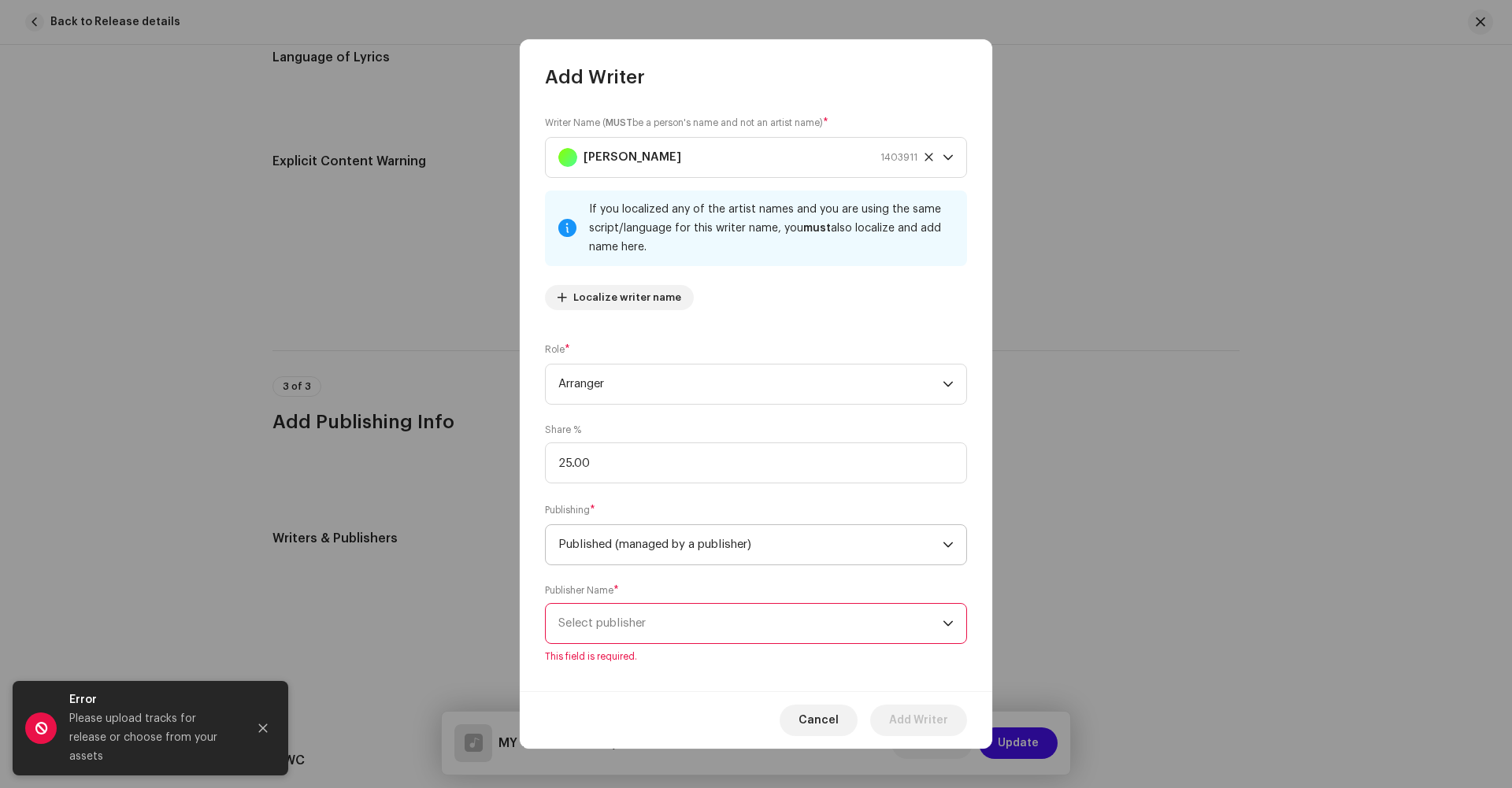
click at [612, 557] on span "Published (managed by a publisher)" at bounding box center [750, 545] width 384 height 39
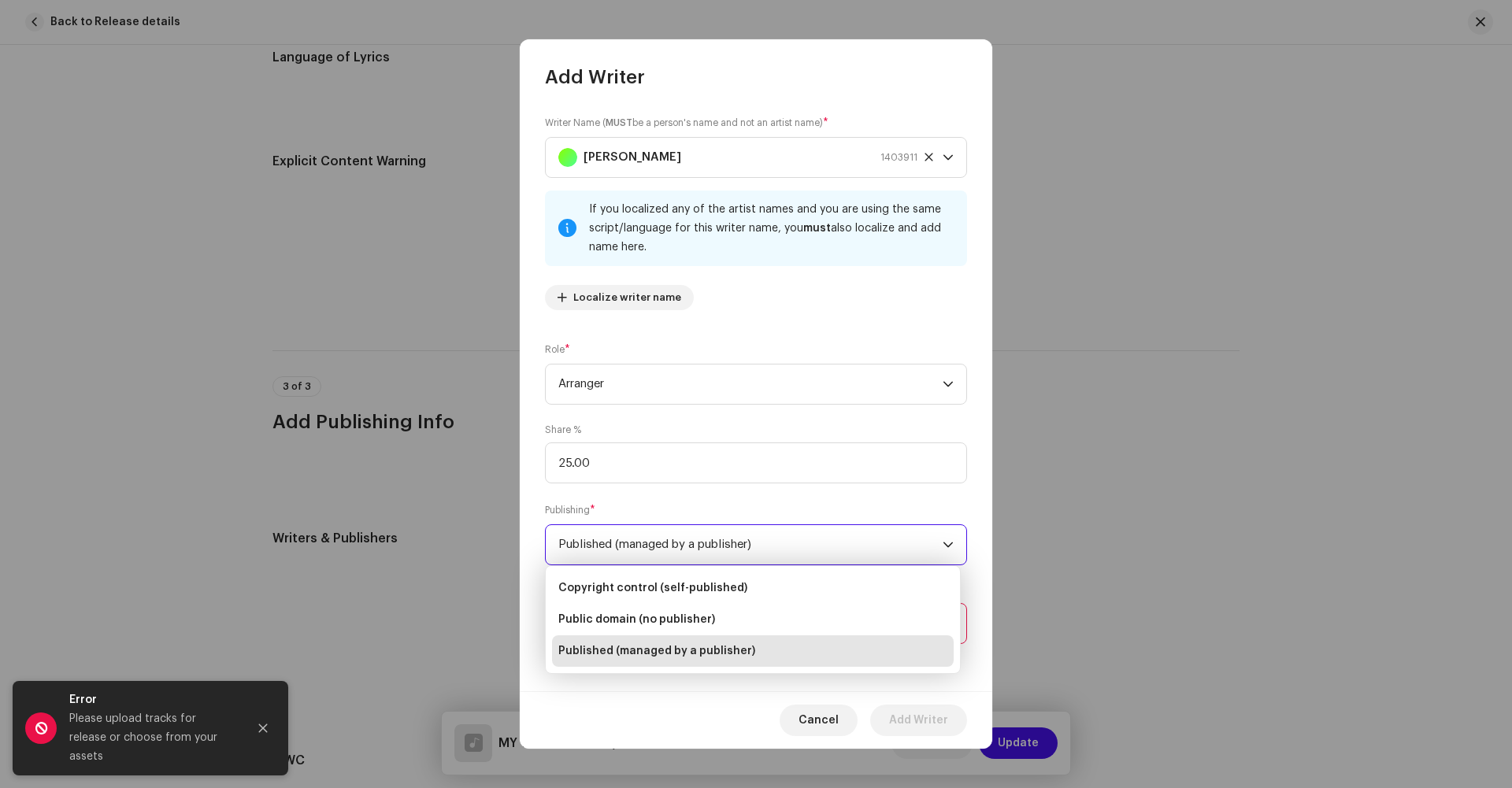
click at [607, 530] on span "Published (managed by a publisher)" at bounding box center [750, 545] width 384 height 39
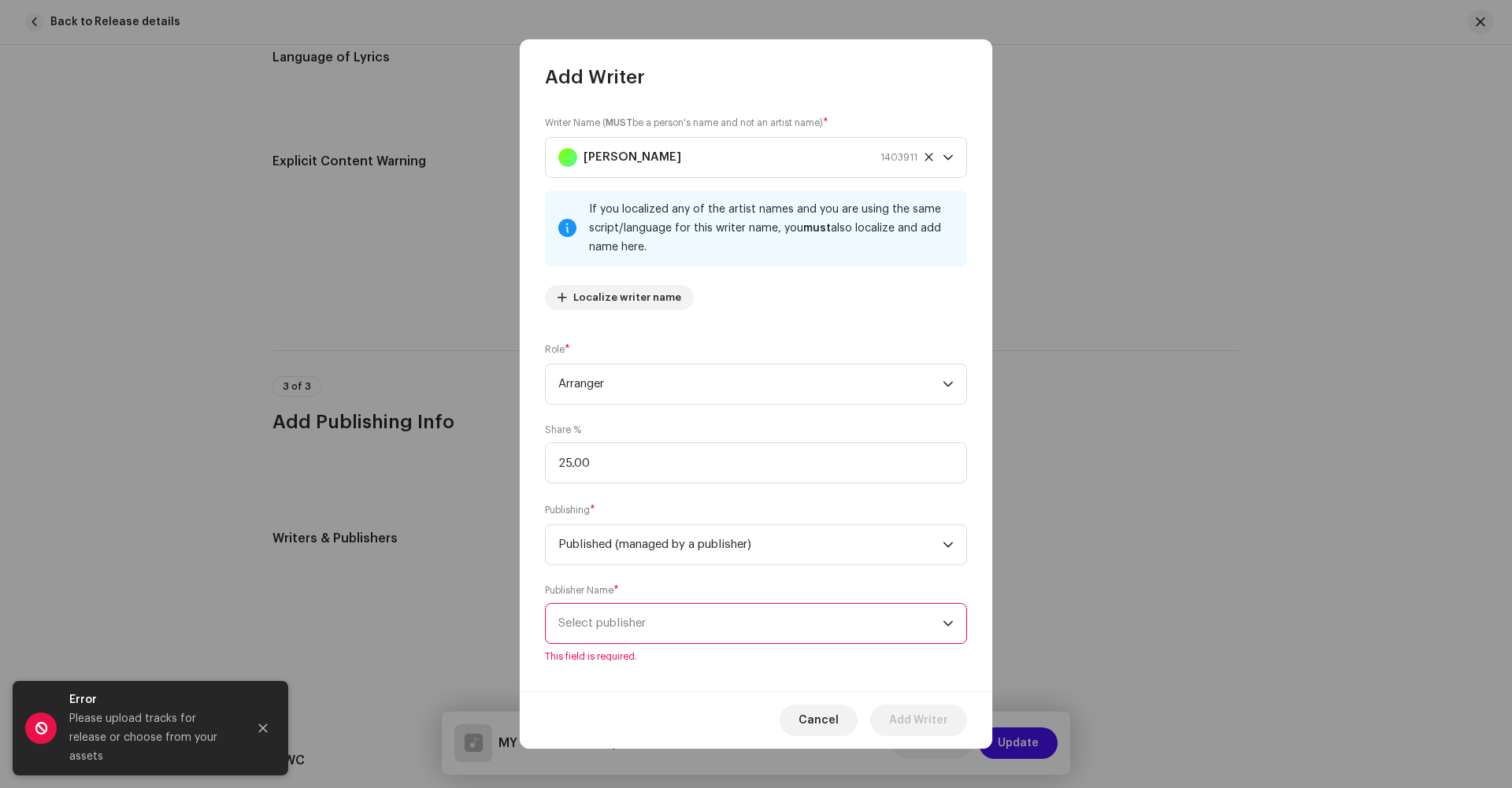
click at [606, 503] on div "Publishing * Published (managed by a publisher)" at bounding box center [756, 534] width 423 height 63
click at [586, 548] on span "Published (managed by a publisher)" at bounding box center [750, 545] width 384 height 39
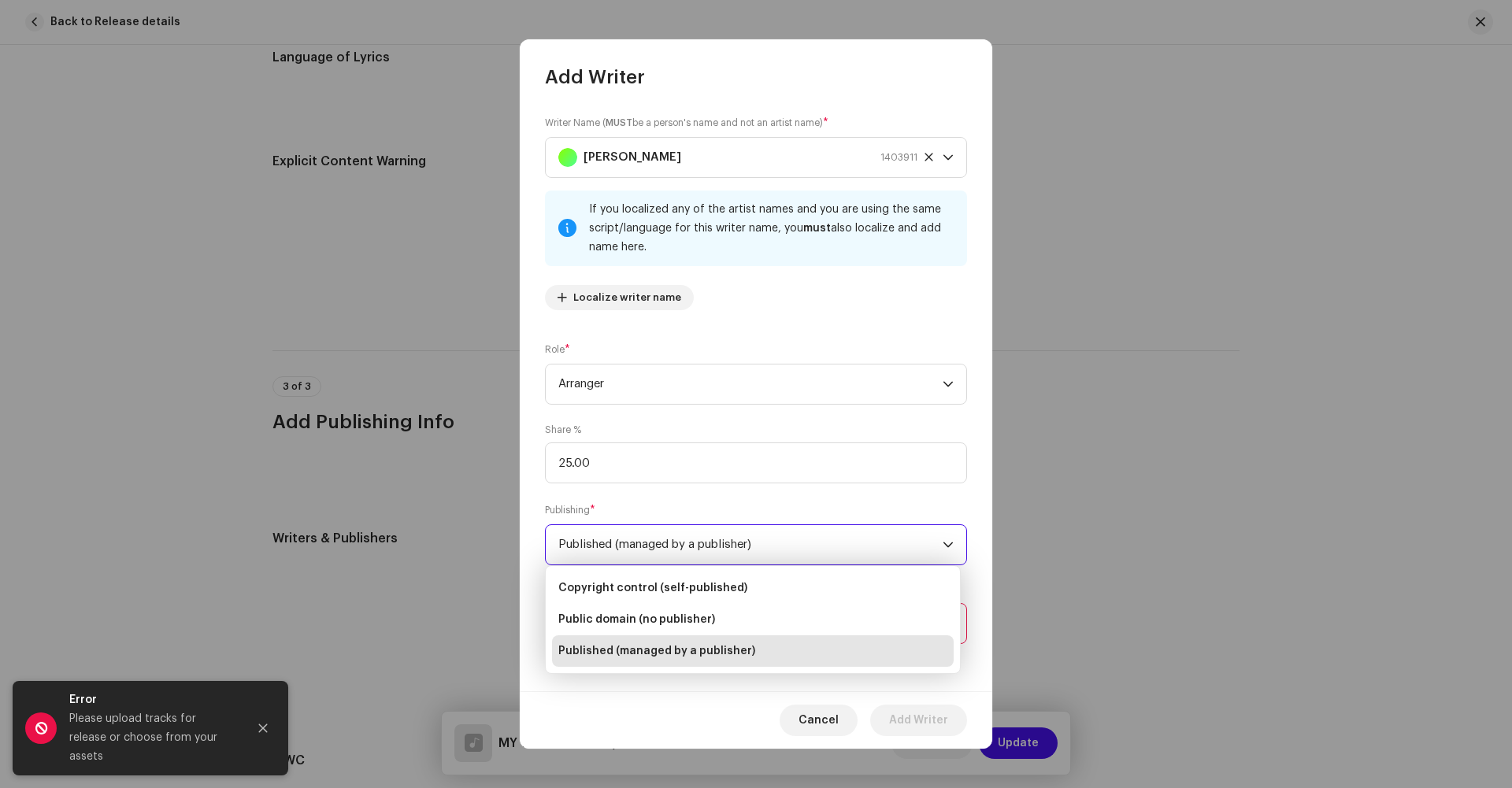
click at [627, 508] on div "Publishing * Published (managed by a publisher)" at bounding box center [756, 534] width 423 height 63
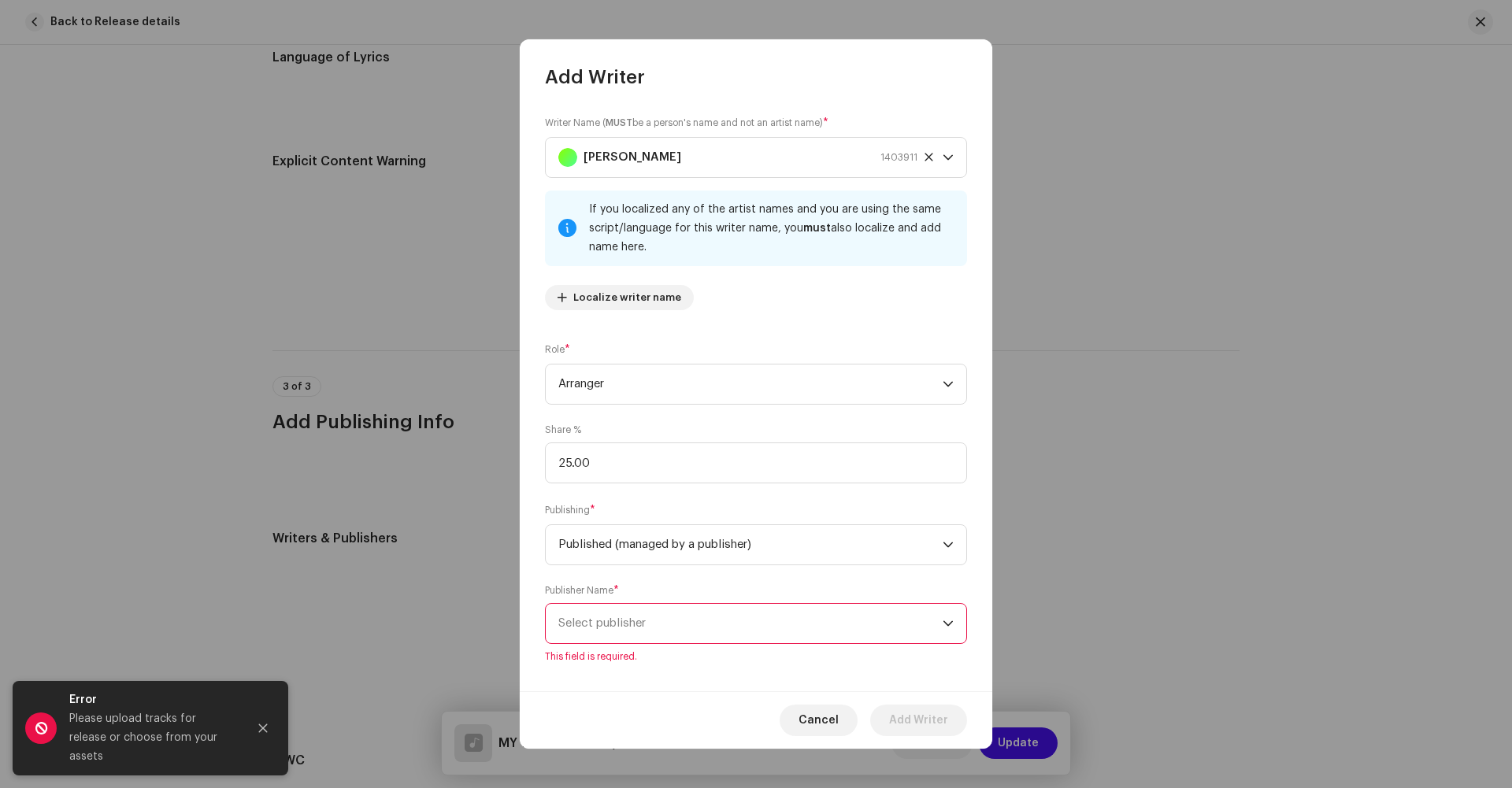
click at [638, 644] on div "Publisher Name * Select publisher This field is required." at bounding box center [756, 623] width 423 height 79
click at [624, 630] on span "Select publisher" at bounding box center [750, 623] width 384 height 39
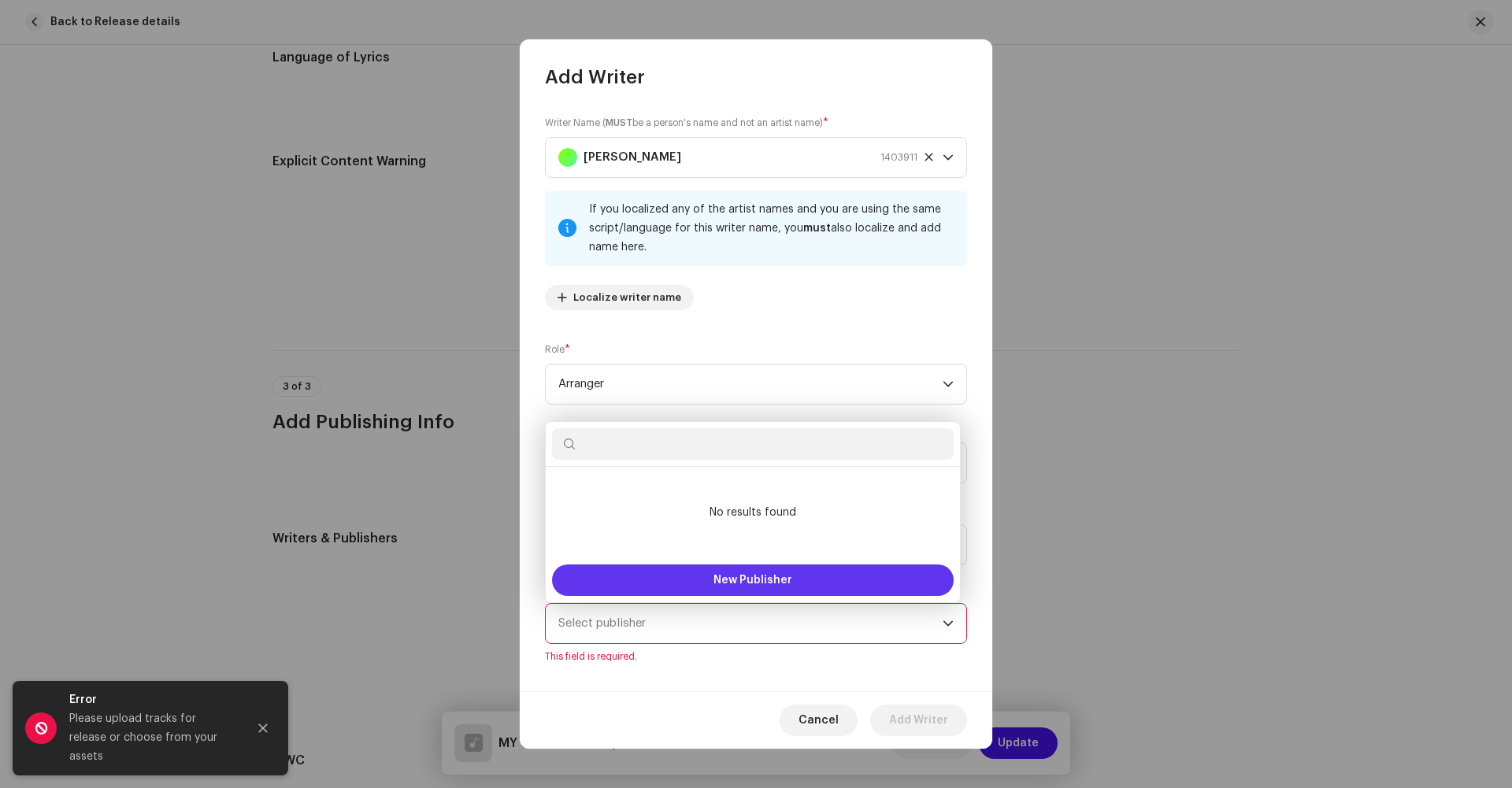
click at [676, 574] on button "New Publisher" at bounding box center [753, 581] width 402 height 32
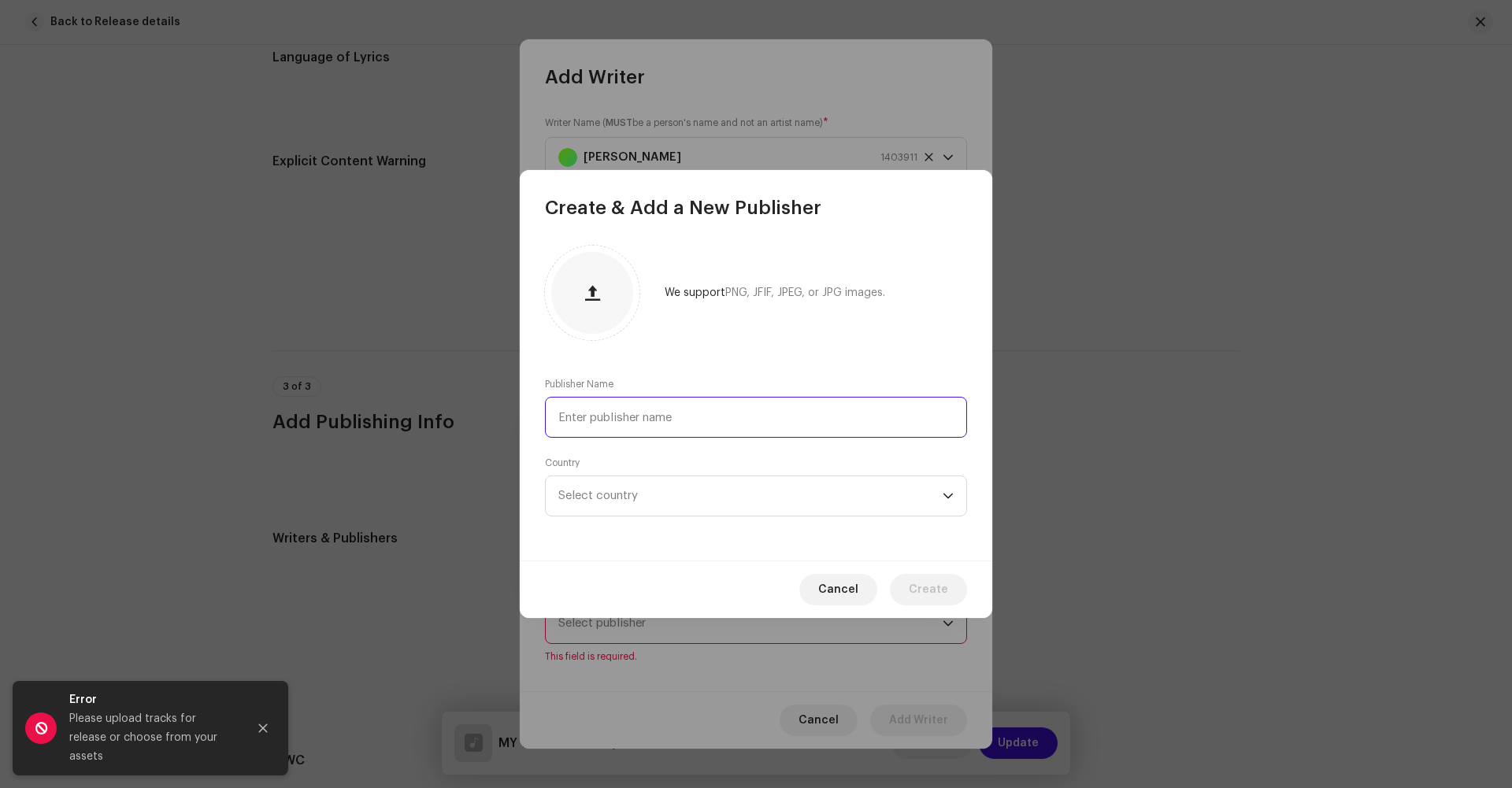
click at [638, 417] on input "text" at bounding box center [756, 417] width 423 height 41
type input "Galactic Song Pub"
click at [653, 495] on span "Select country" at bounding box center [750, 495] width 384 height 39
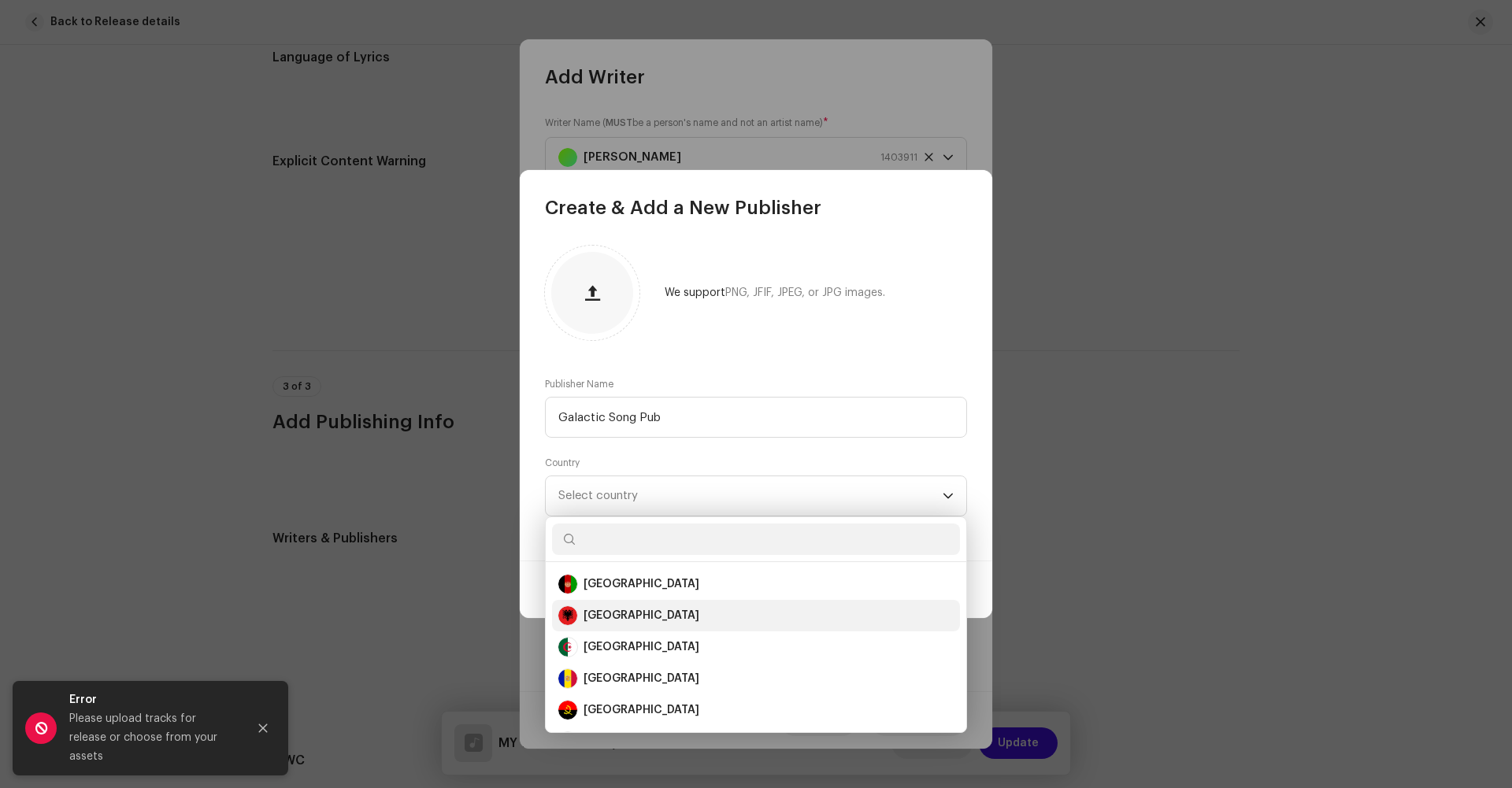
type input "e"
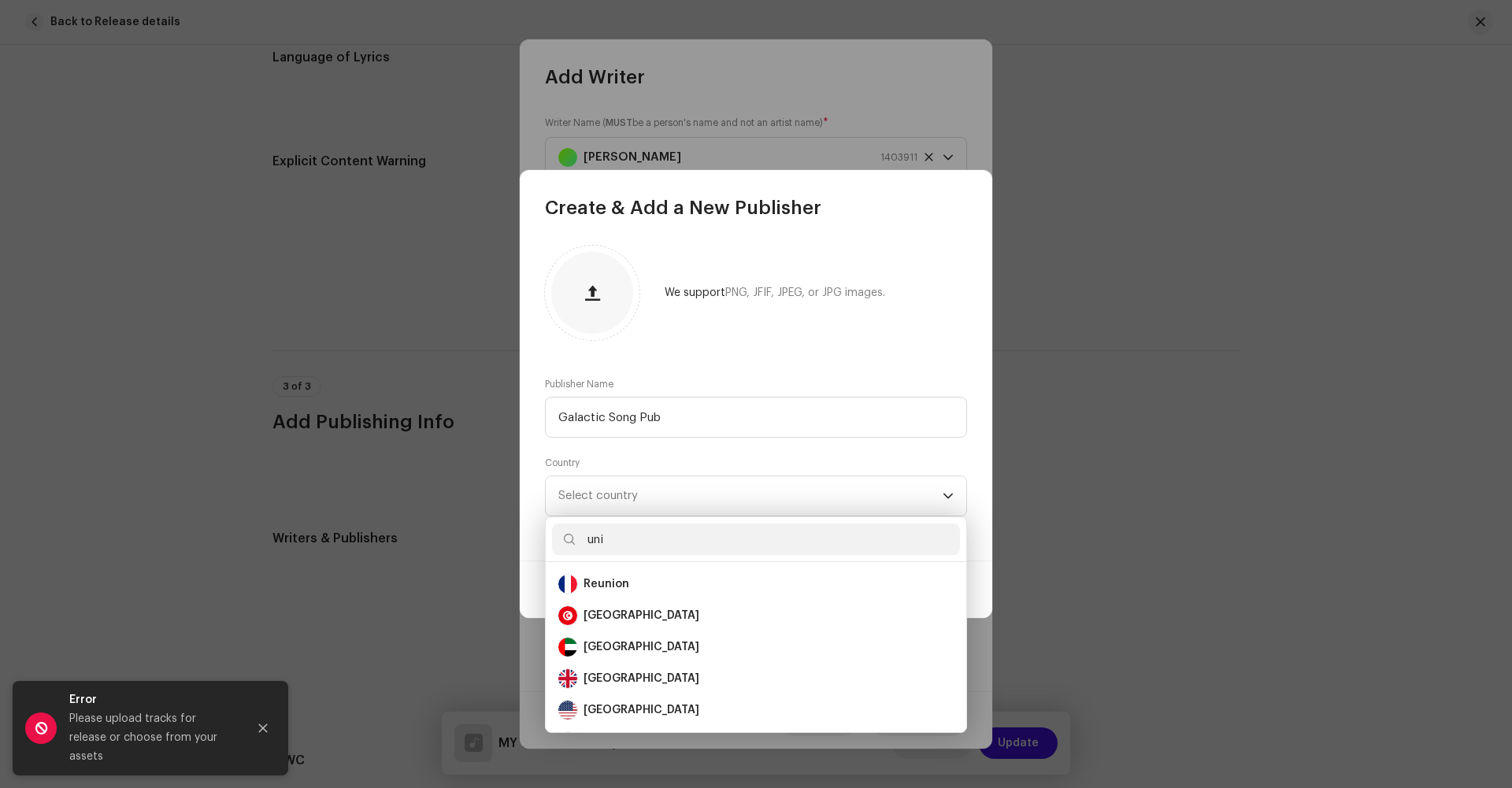
scroll to position [0, 0]
type input "uni"
click at [630, 711] on div "[GEOGRAPHIC_DATA]" at bounding box center [642, 710] width 115 height 16
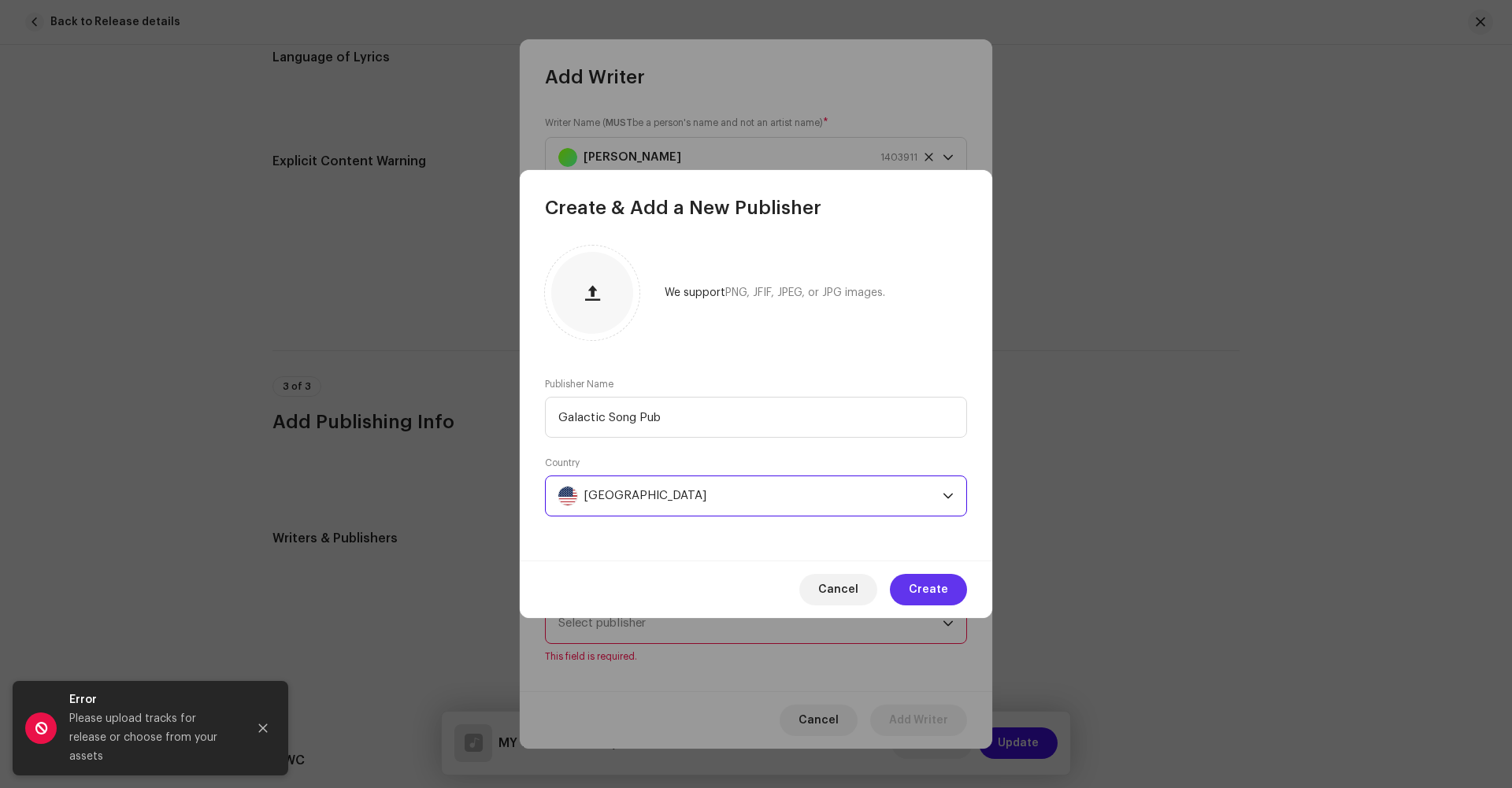
click at [908, 587] on button "Create" at bounding box center [929, 590] width 77 height 32
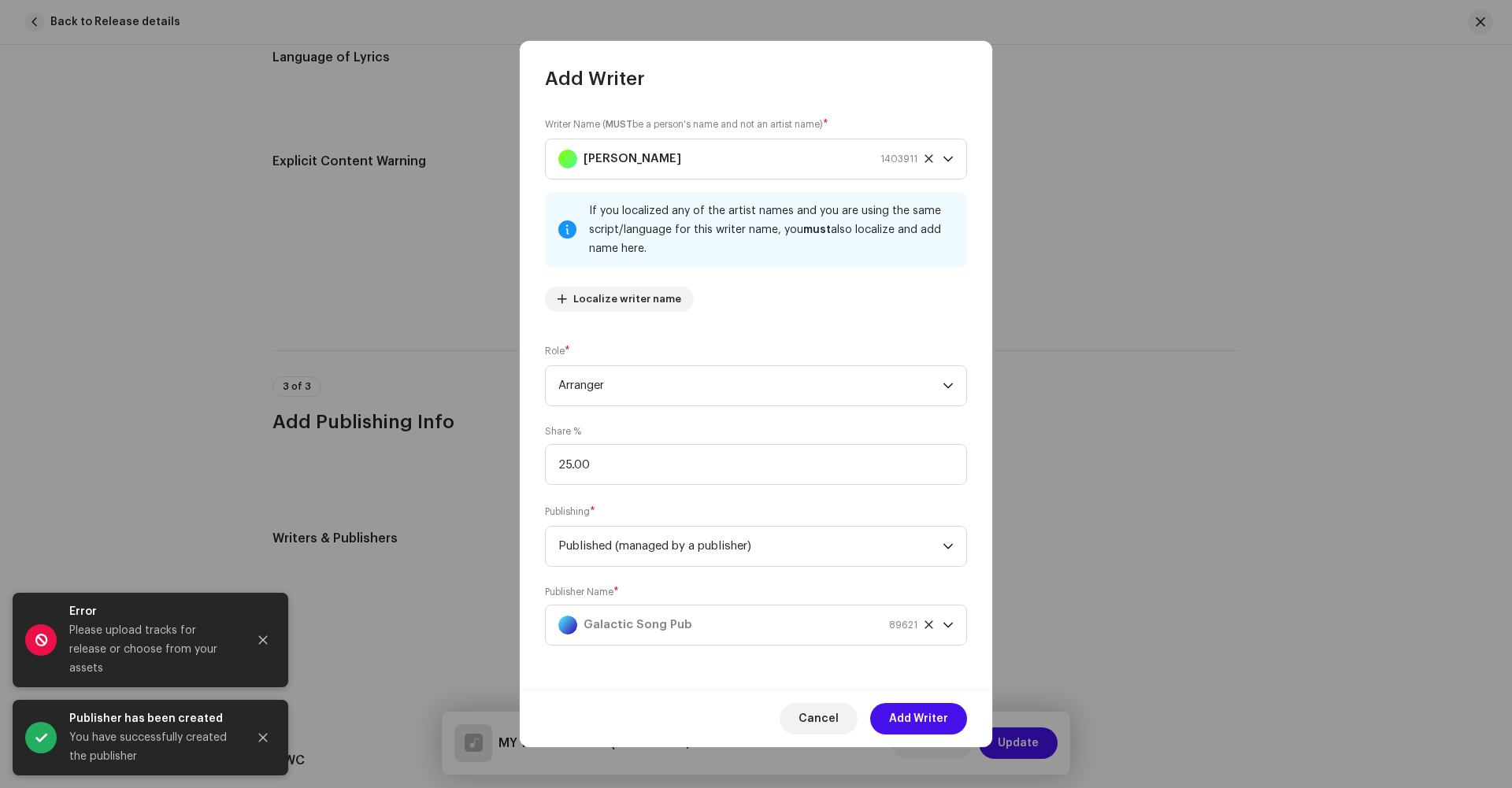
click at [914, 699] on div "Cancel Add Writer" at bounding box center [756, 719] width 473 height 58
click at [914, 724] on span "Add Writer" at bounding box center [919, 719] width 59 height 32
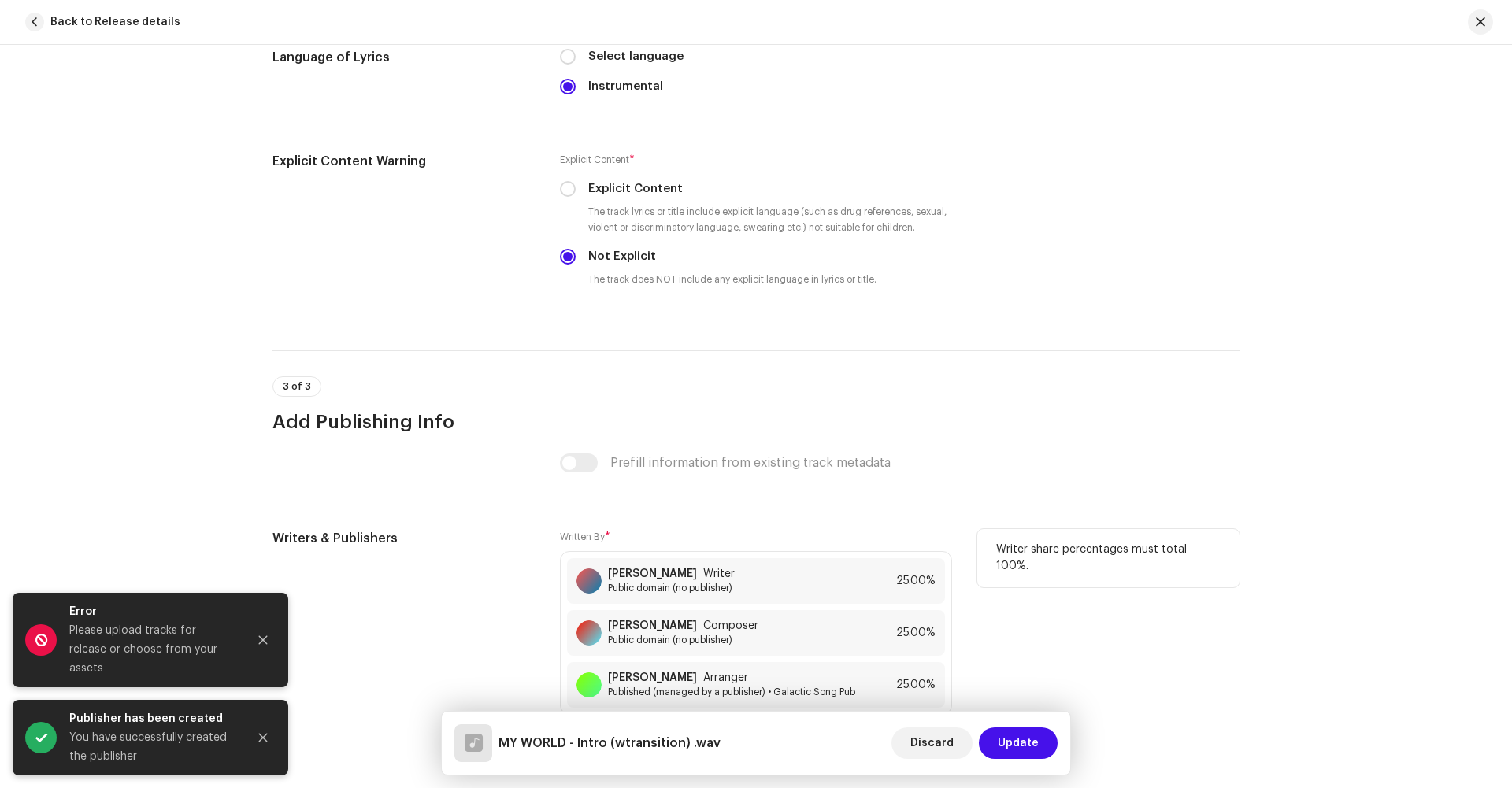
click at [625, 718] on span "Add Writer" at bounding box center [616, 734] width 55 height 32
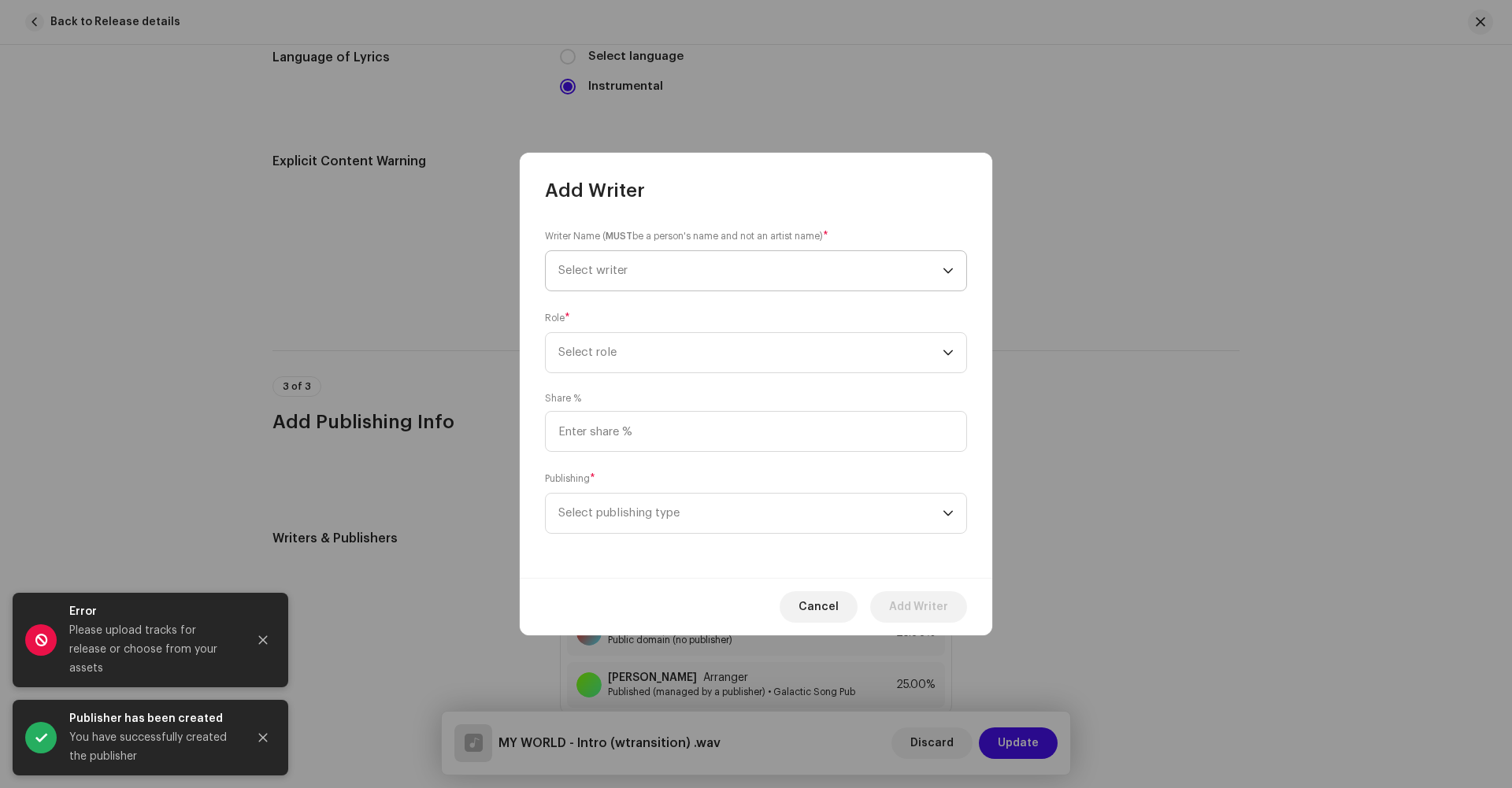
click at [620, 286] on span "Select writer" at bounding box center [750, 270] width 384 height 39
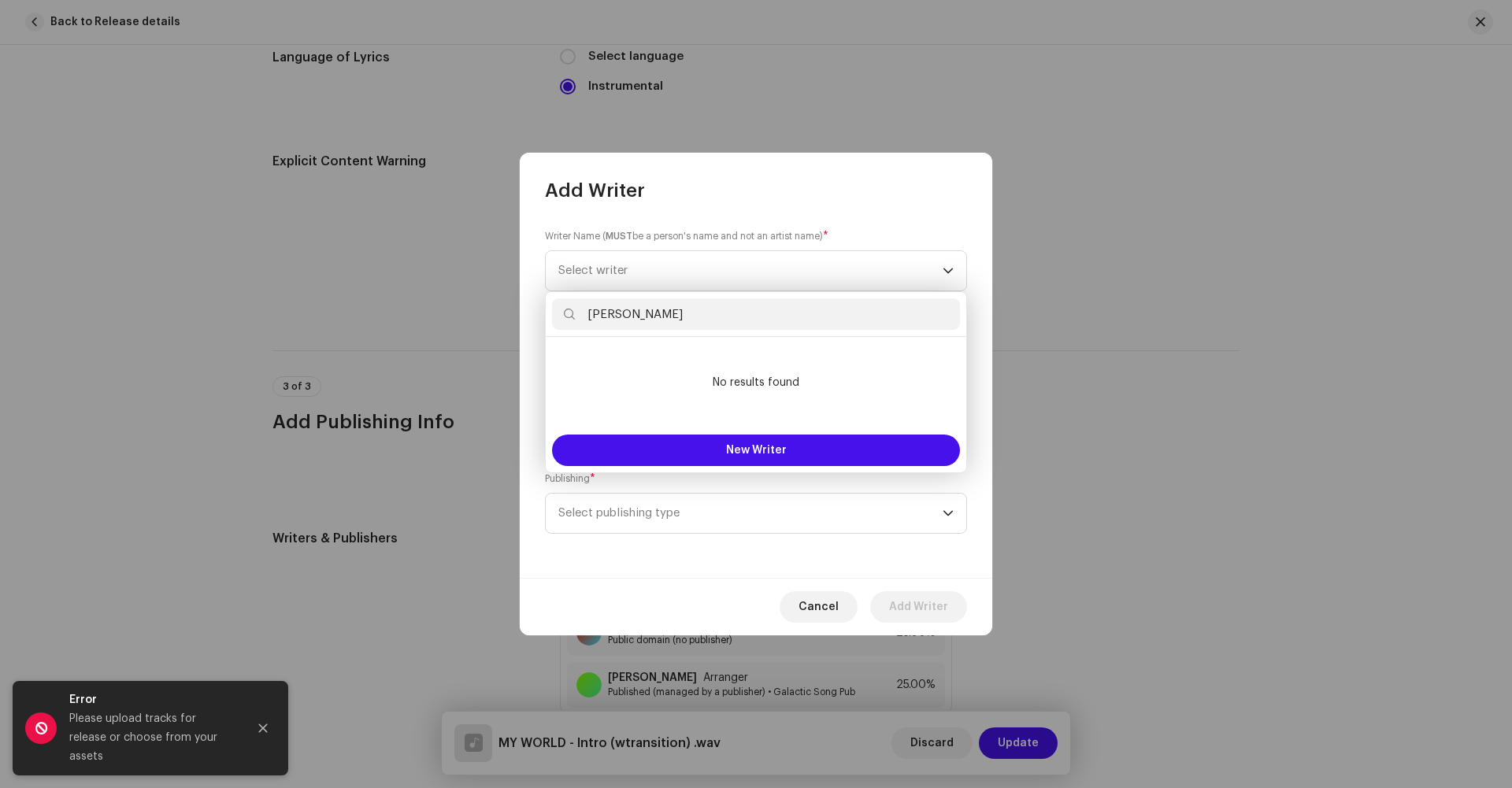
drag, startPoint x: 686, startPoint y: 315, endPoint x: 557, endPoint y: 315, distance: 129.0
click at [557, 315] on input "[PERSON_NAME]" at bounding box center [756, 315] width 408 height 32
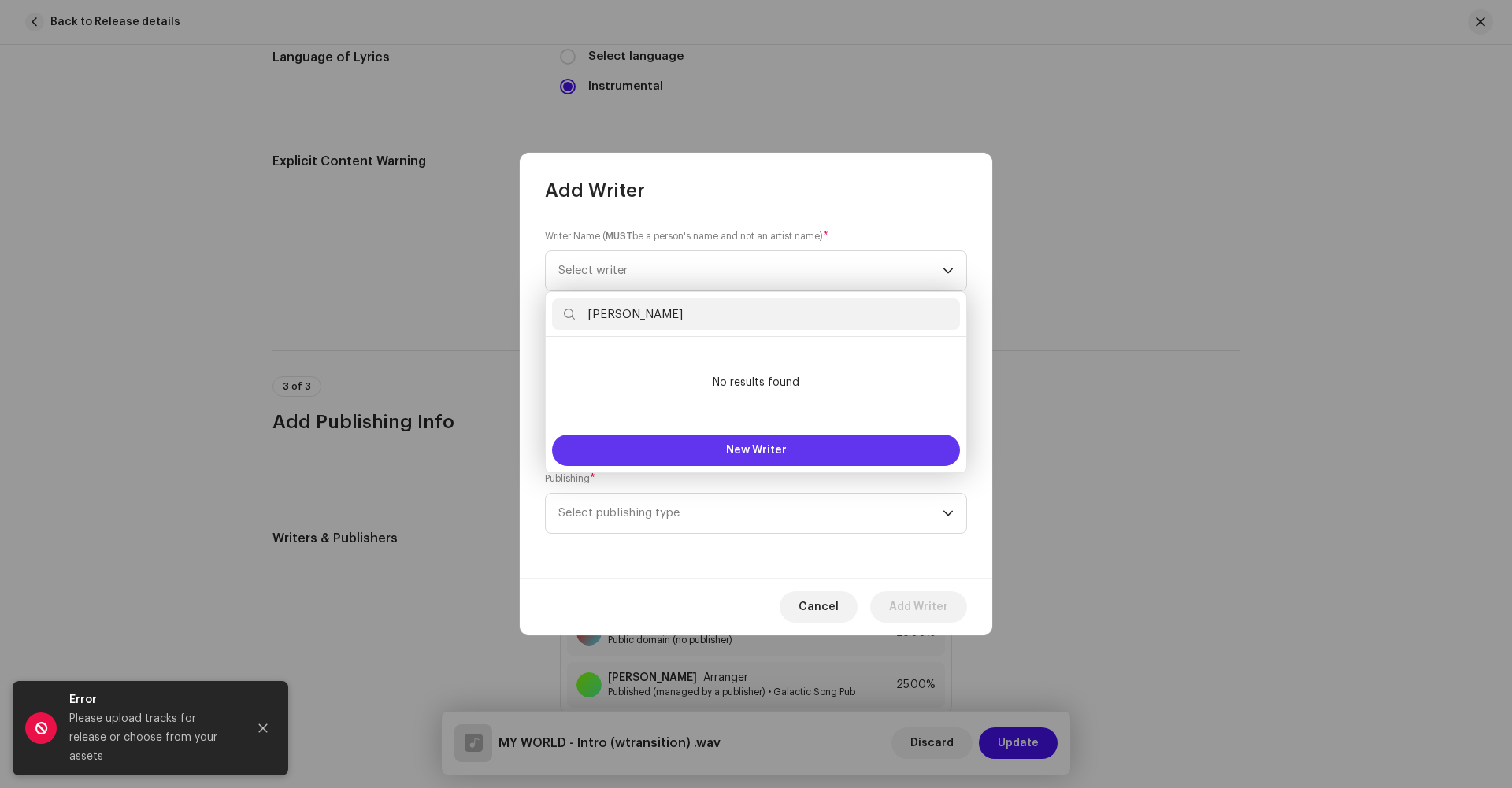
type input "[PERSON_NAME]"
click at [735, 453] on span "New Writer" at bounding box center [756, 450] width 60 height 11
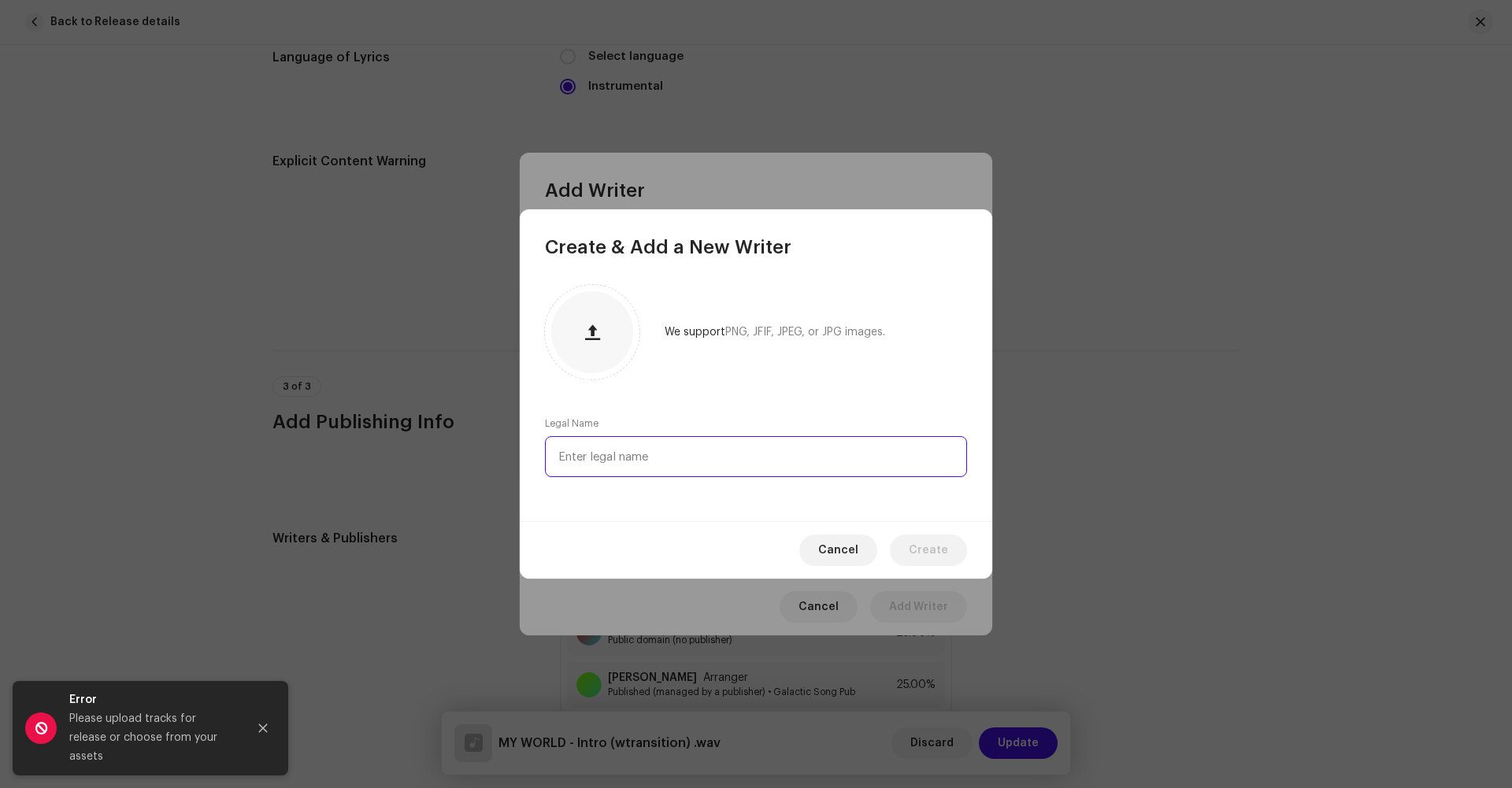
click at [697, 453] on input "text" at bounding box center [756, 456] width 423 height 41
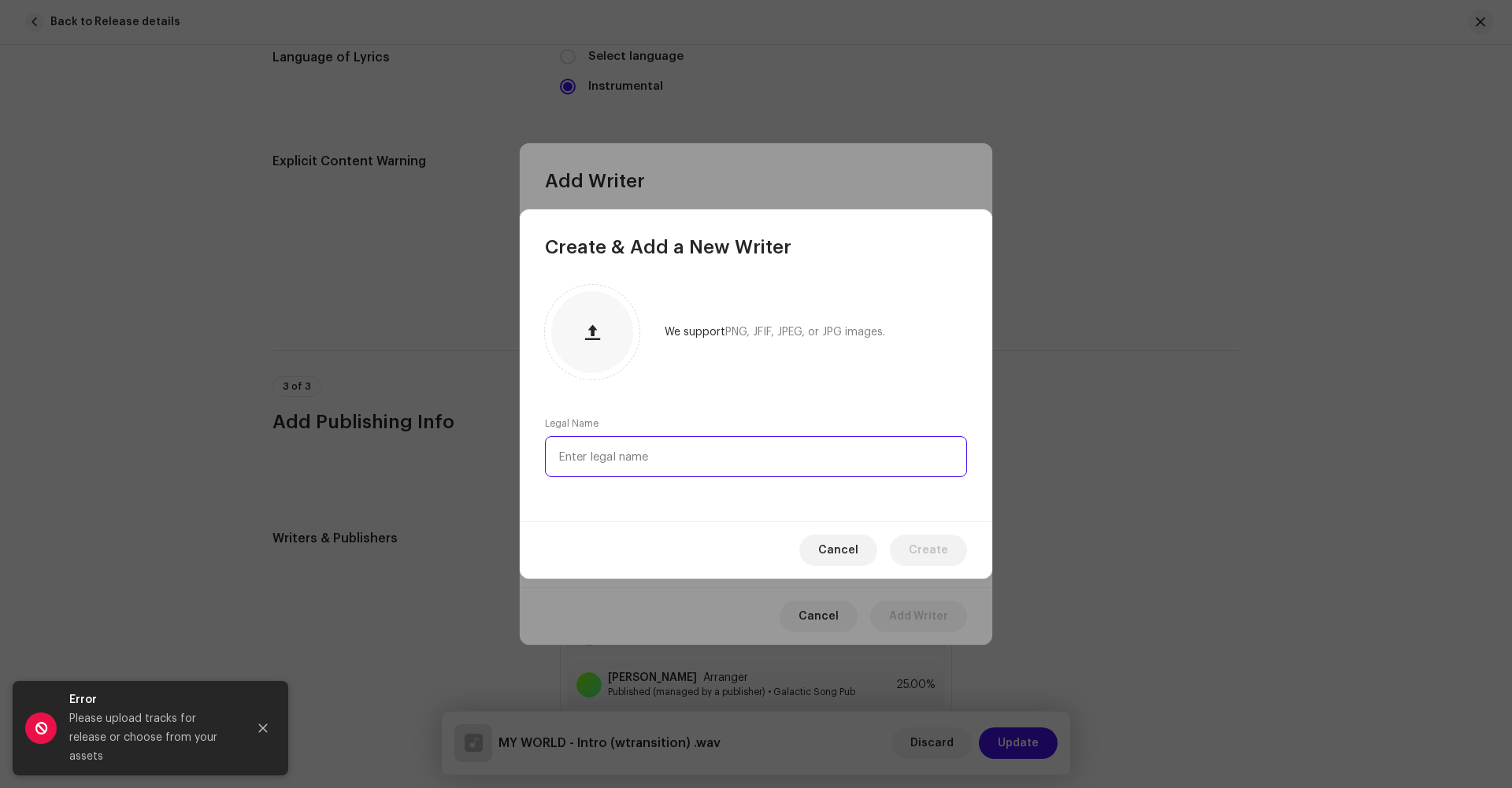
paste input "[PERSON_NAME]"
type input "[PERSON_NAME]"
click at [894, 555] on button "Create" at bounding box center [929, 550] width 77 height 32
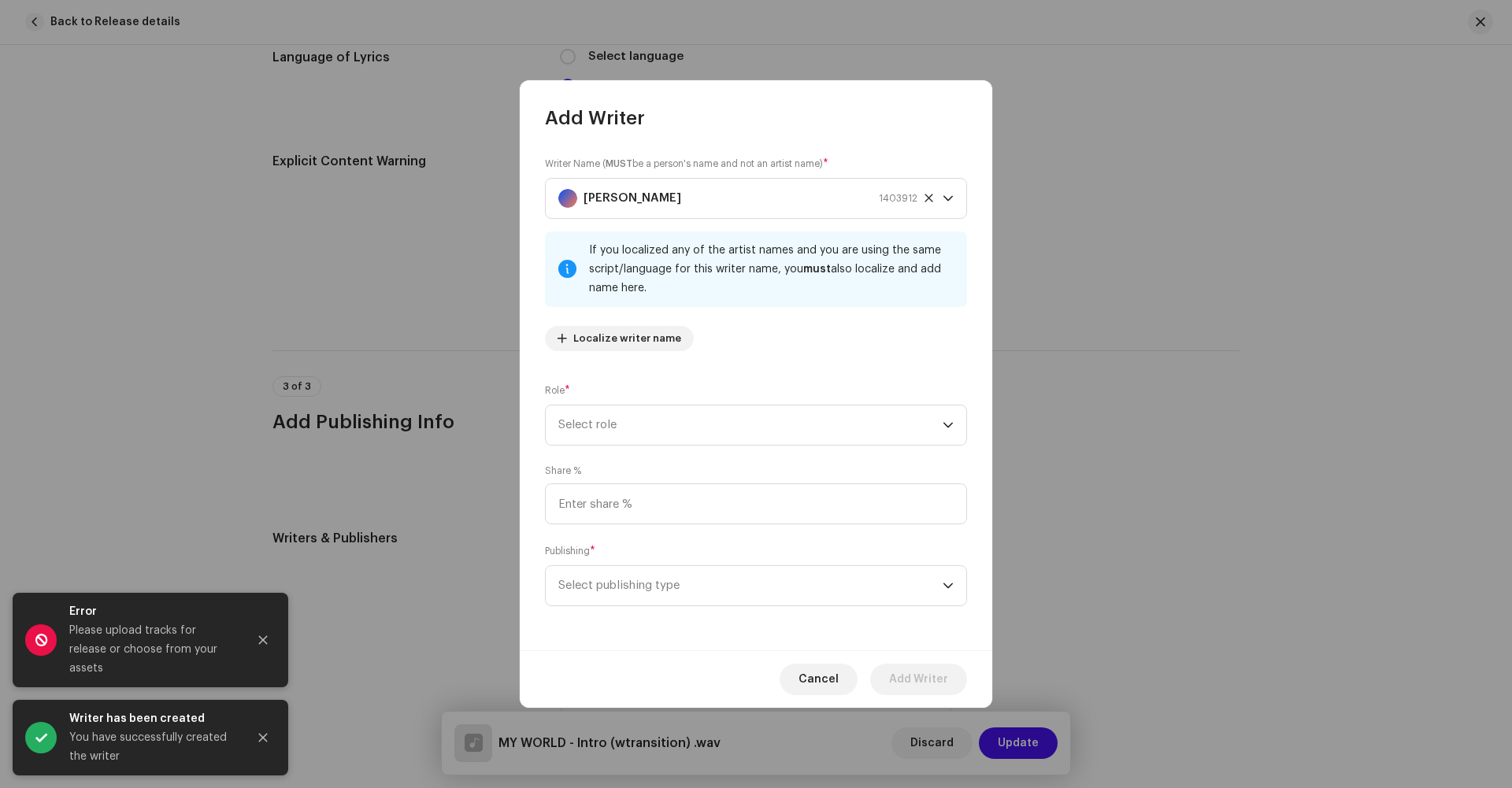
click at [804, 451] on div "Writer Name ( MUST be a person's name and not an artist name) * [PERSON_NAME] 1…" at bounding box center [756, 390] width 473 height 519
click at [785, 427] on span "Select role" at bounding box center [750, 425] width 384 height 39
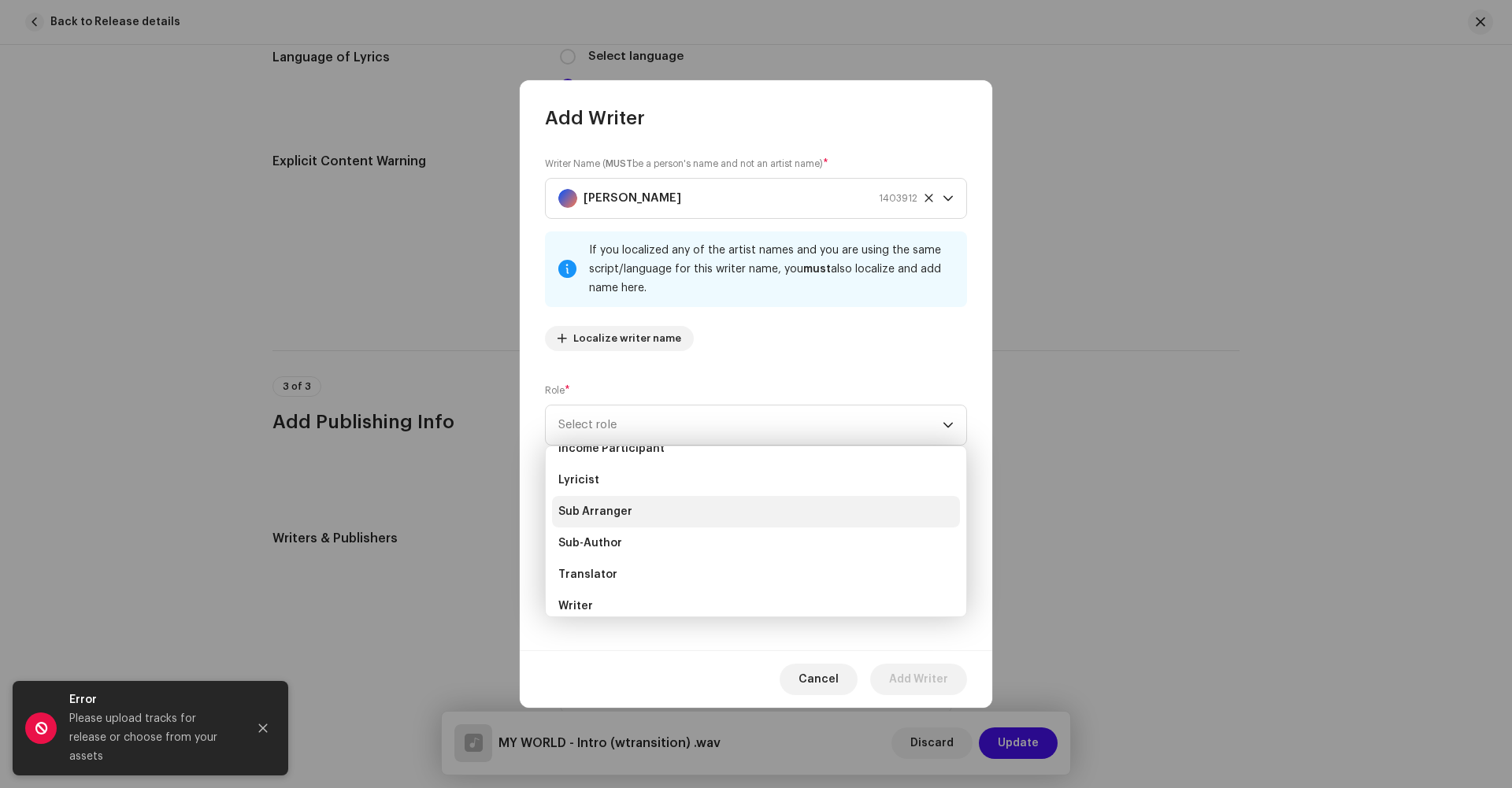
scroll to position [157, 0]
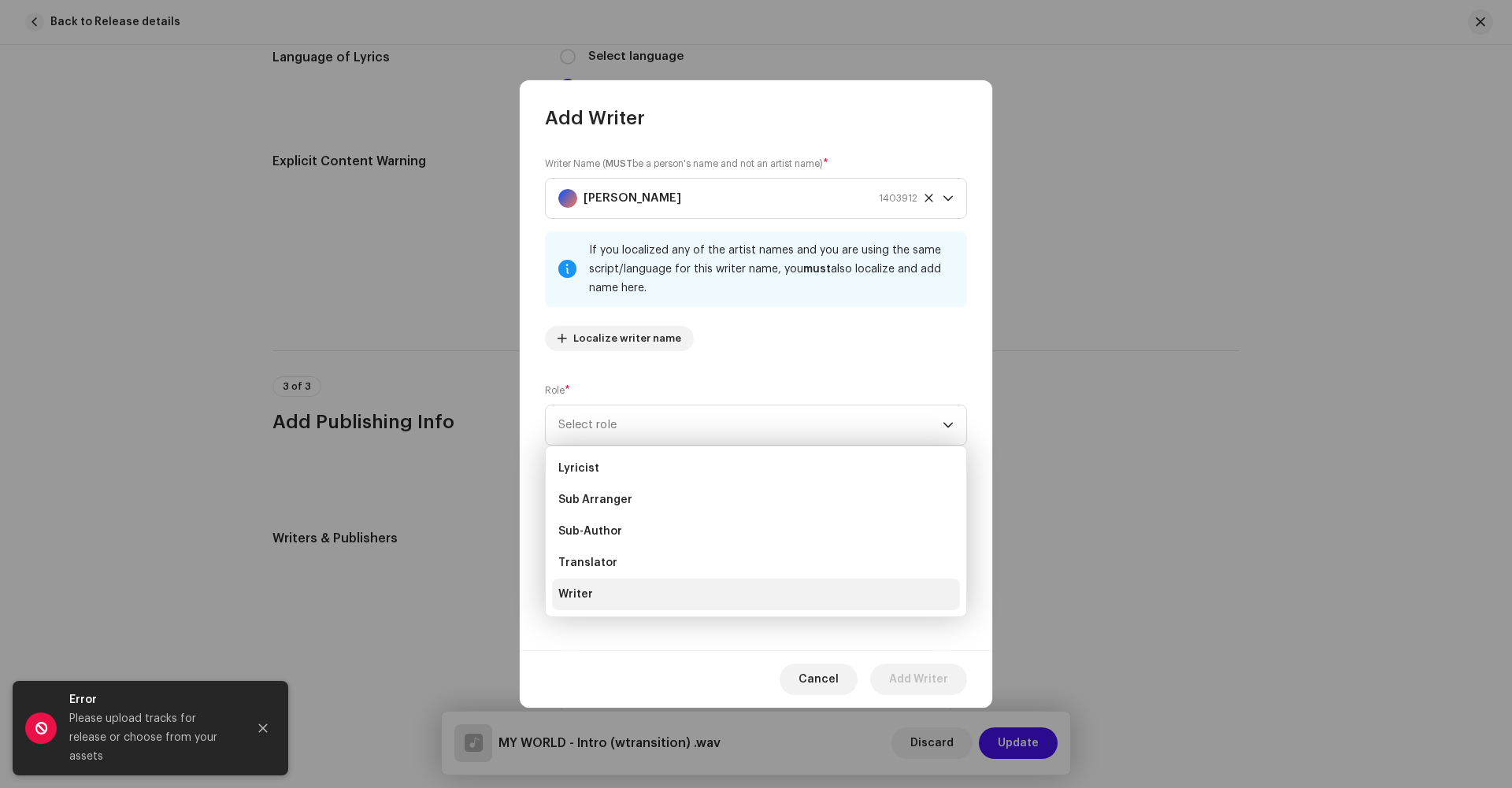
click at [602, 591] on li "Writer" at bounding box center [756, 595] width 408 height 32
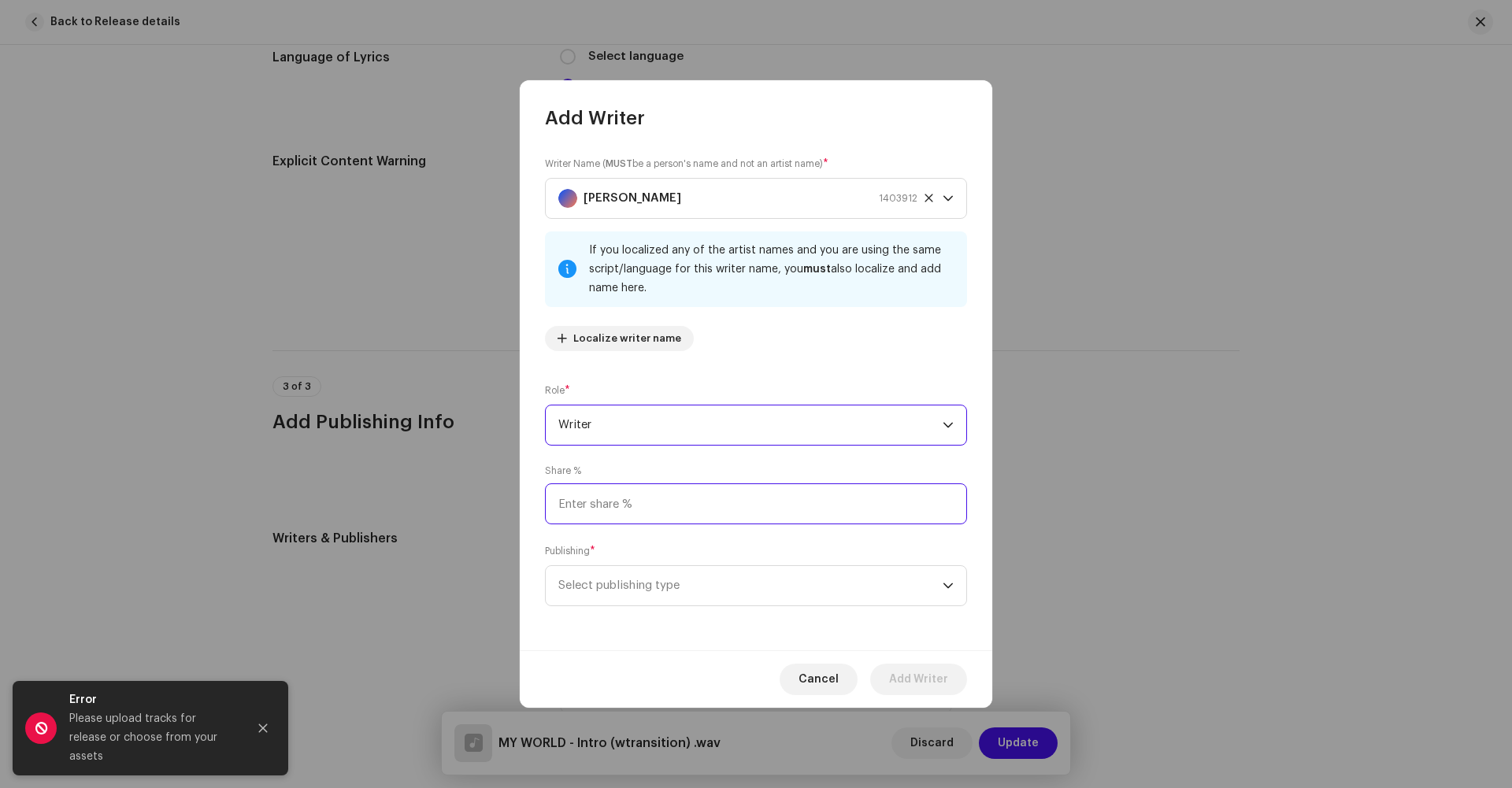
click at [720, 493] on input at bounding box center [756, 504] width 423 height 41
type input "25.00"
click at [740, 591] on span "Select publishing type" at bounding box center [750, 586] width 384 height 39
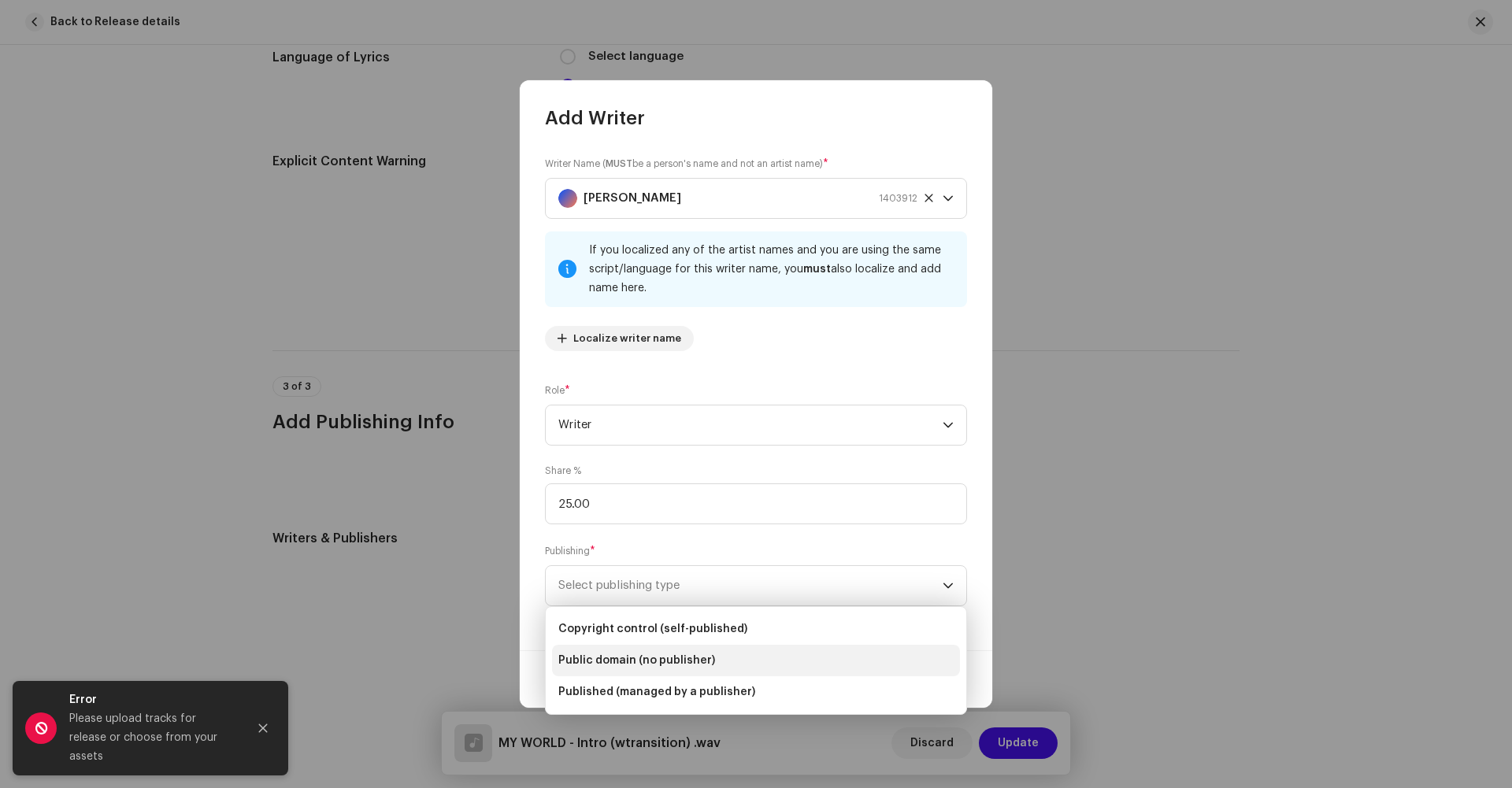
click at [670, 664] on span "Public domain (no publisher)" at bounding box center [636, 660] width 156 height 16
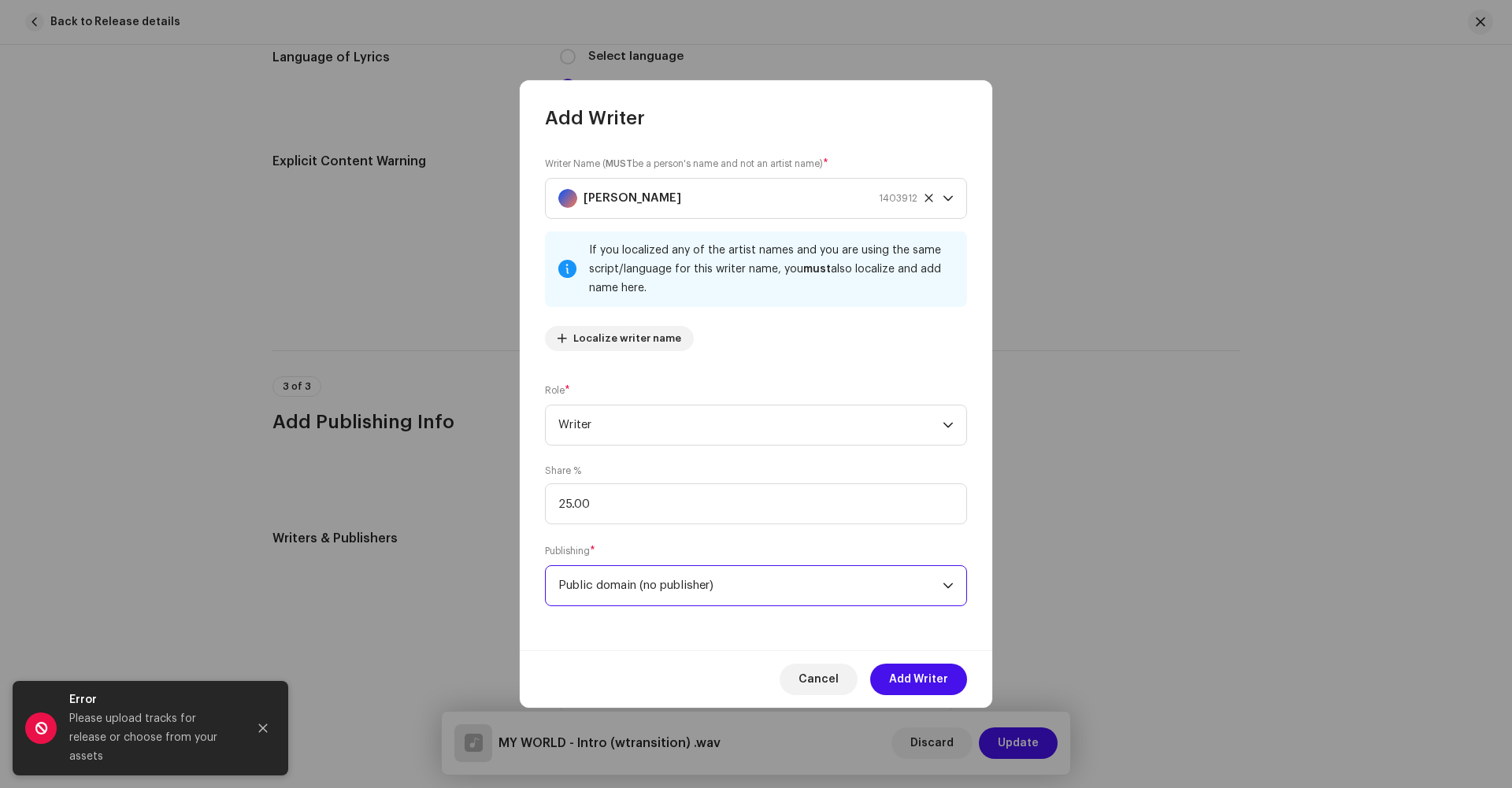
click at [760, 604] on span "Public domain (no publisher)" at bounding box center [750, 586] width 384 height 39
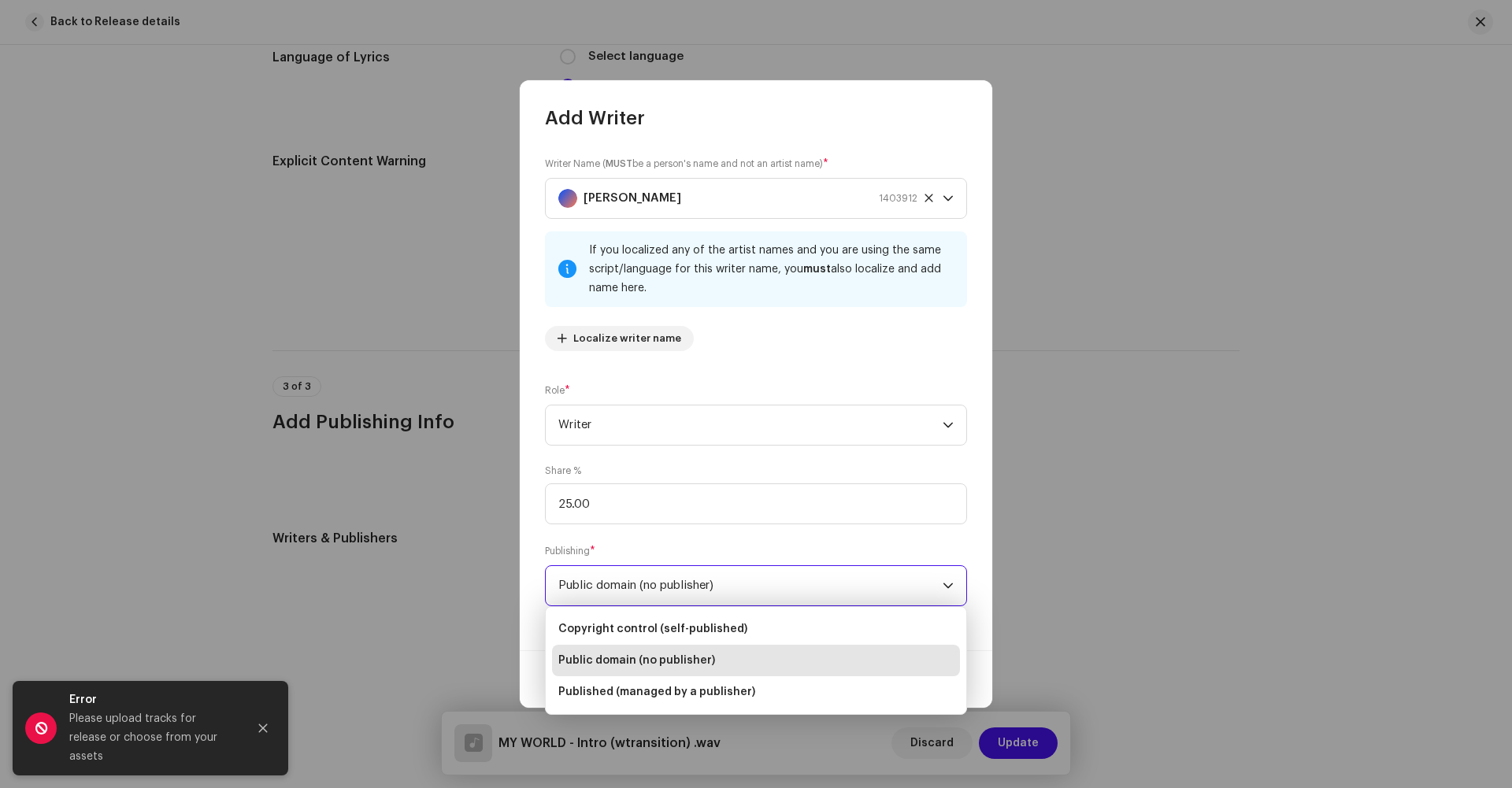
click at [718, 530] on div "Writer Name ( MUST be a person's name and not an artist name) * [PERSON_NAME] 1…" at bounding box center [756, 390] width 473 height 519
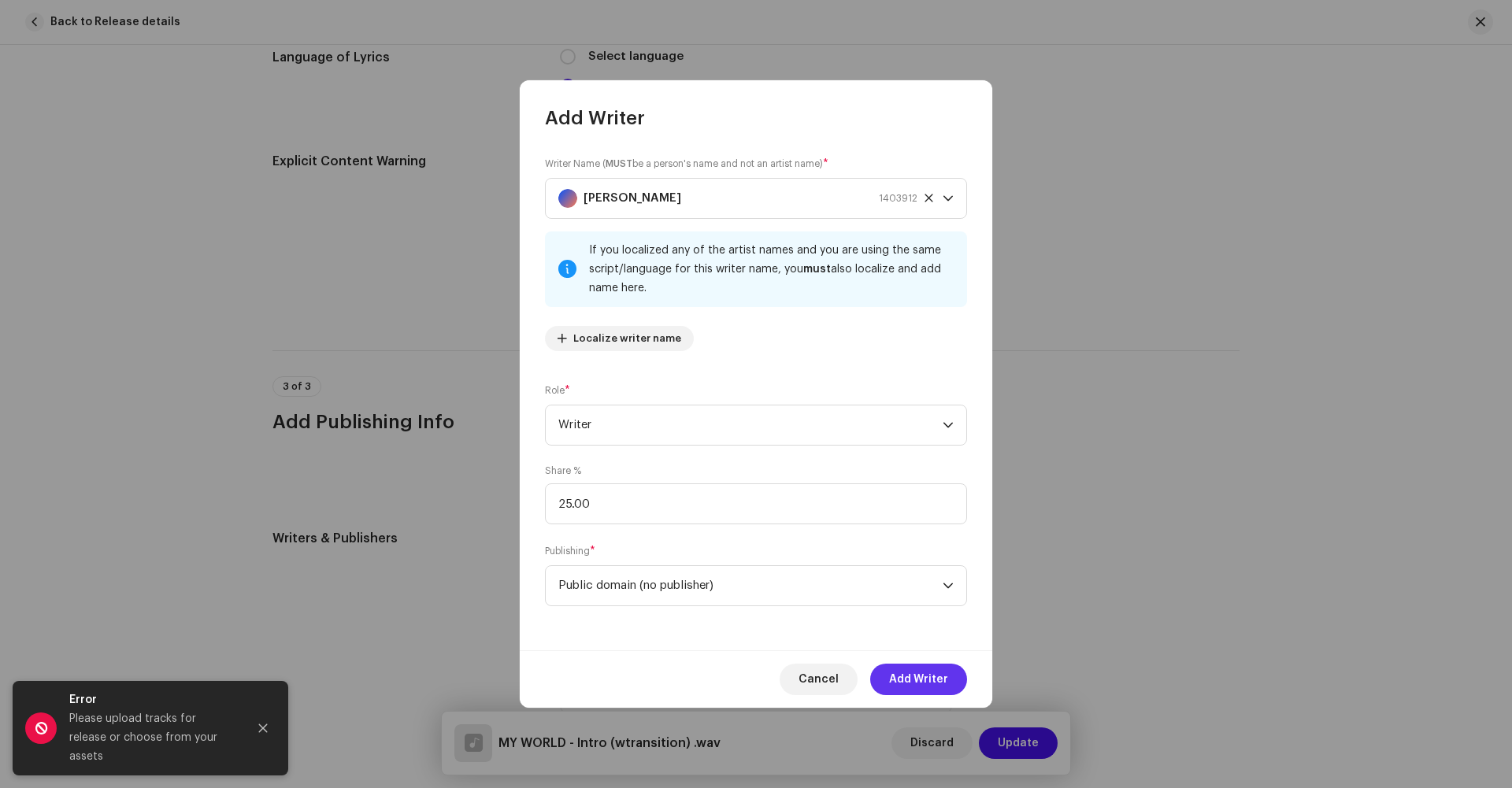
click at [891, 674] on span "Add Writer" at bounding box center [919, 680] width 59 height 32
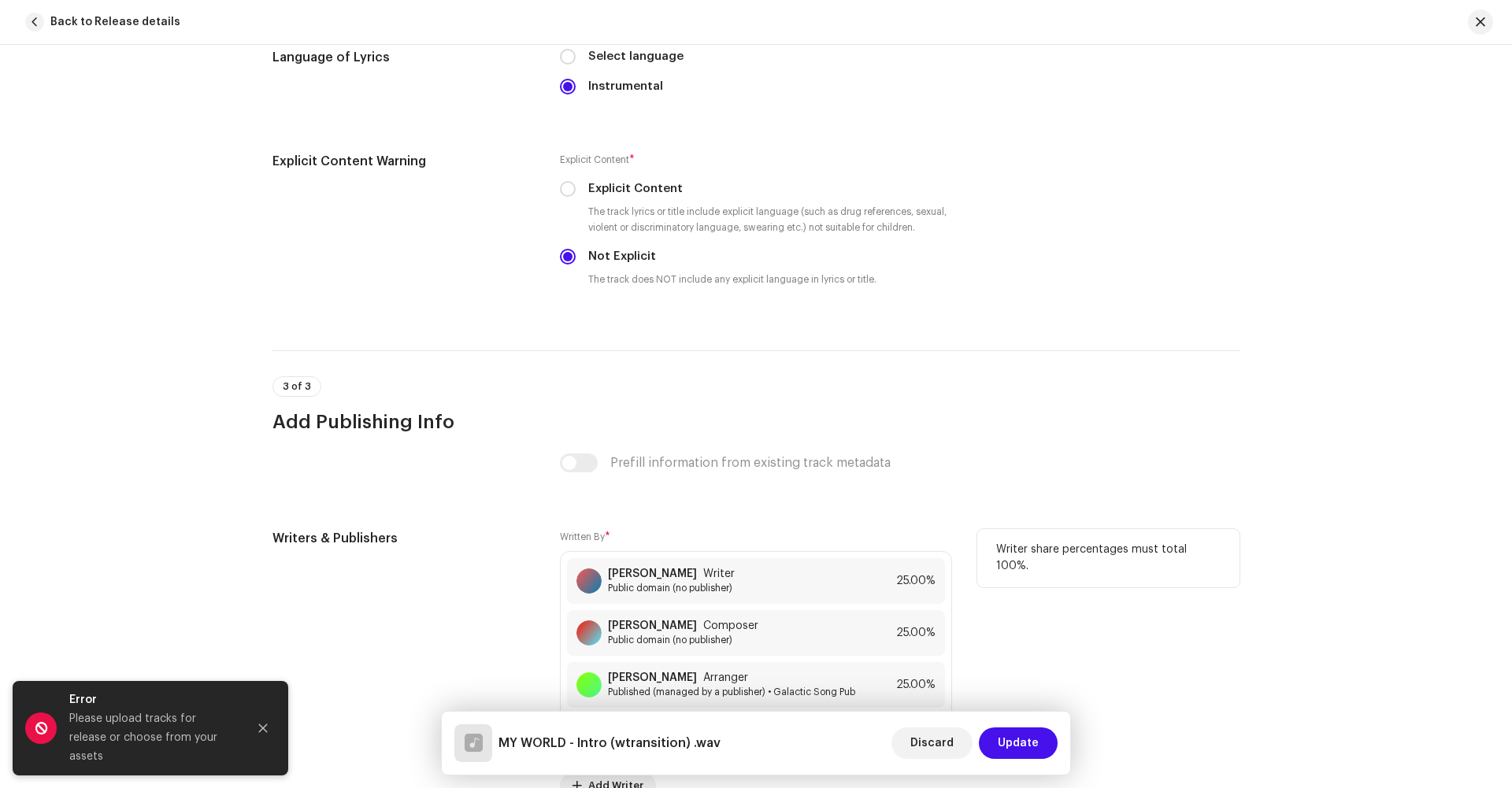
click at [758, 773] on div "Add Writer" at bounding box center [756, 785] width 392 height 25
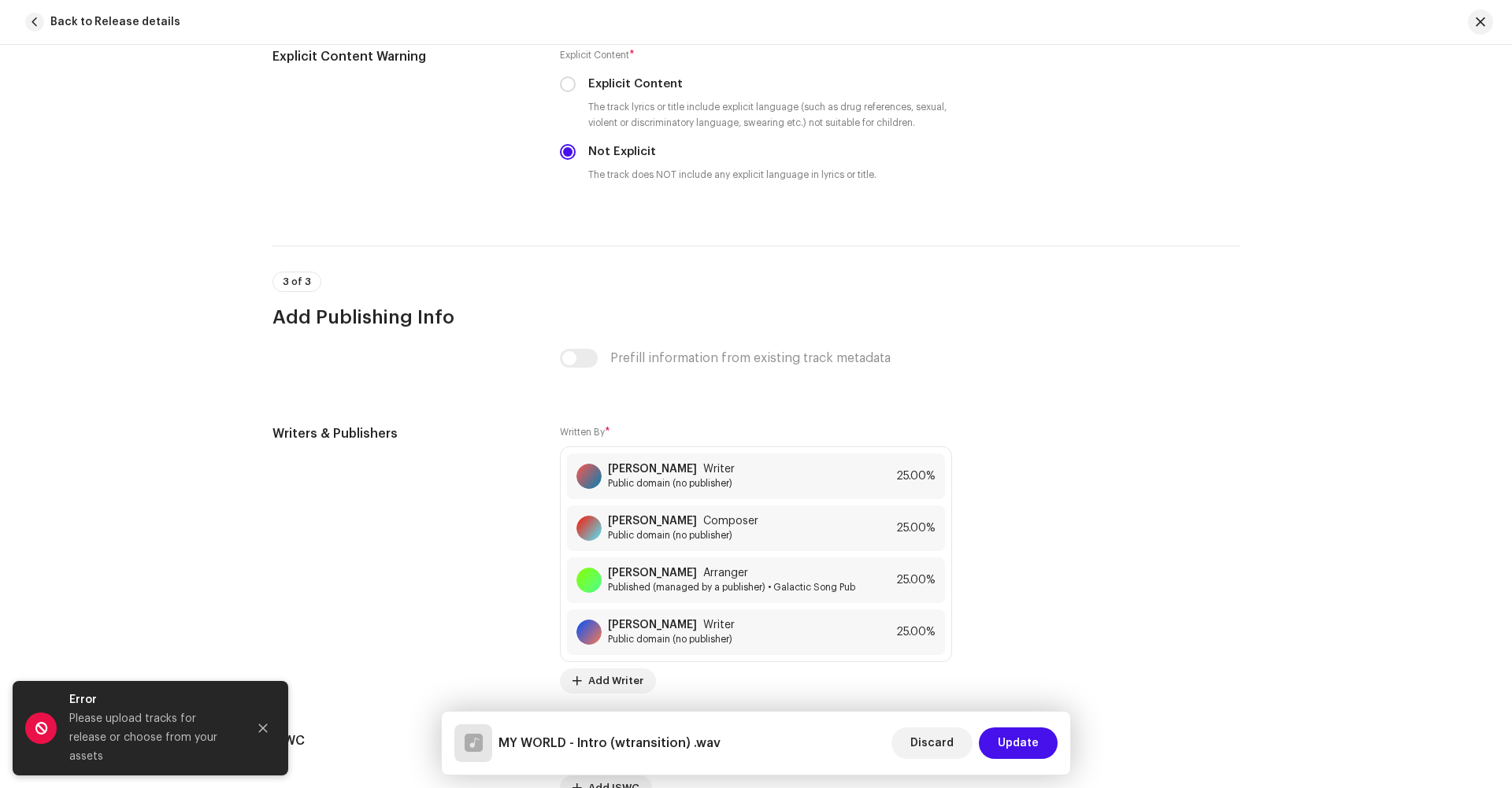
click at [576, 349] on div "Prefill information from existing track metadata" at bounding box center [756, 358] width 392 height 19
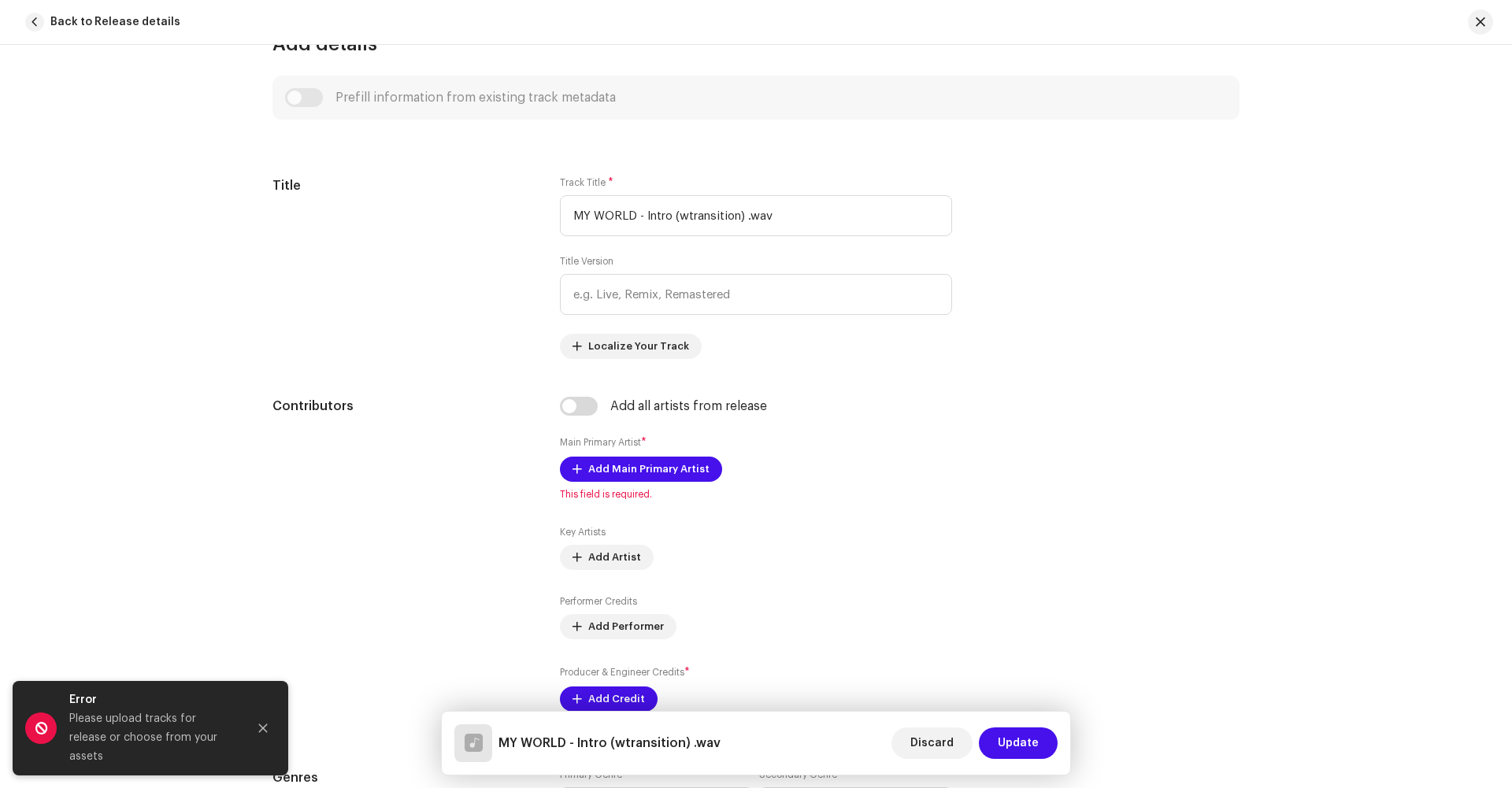
scroll to position [591, 0]
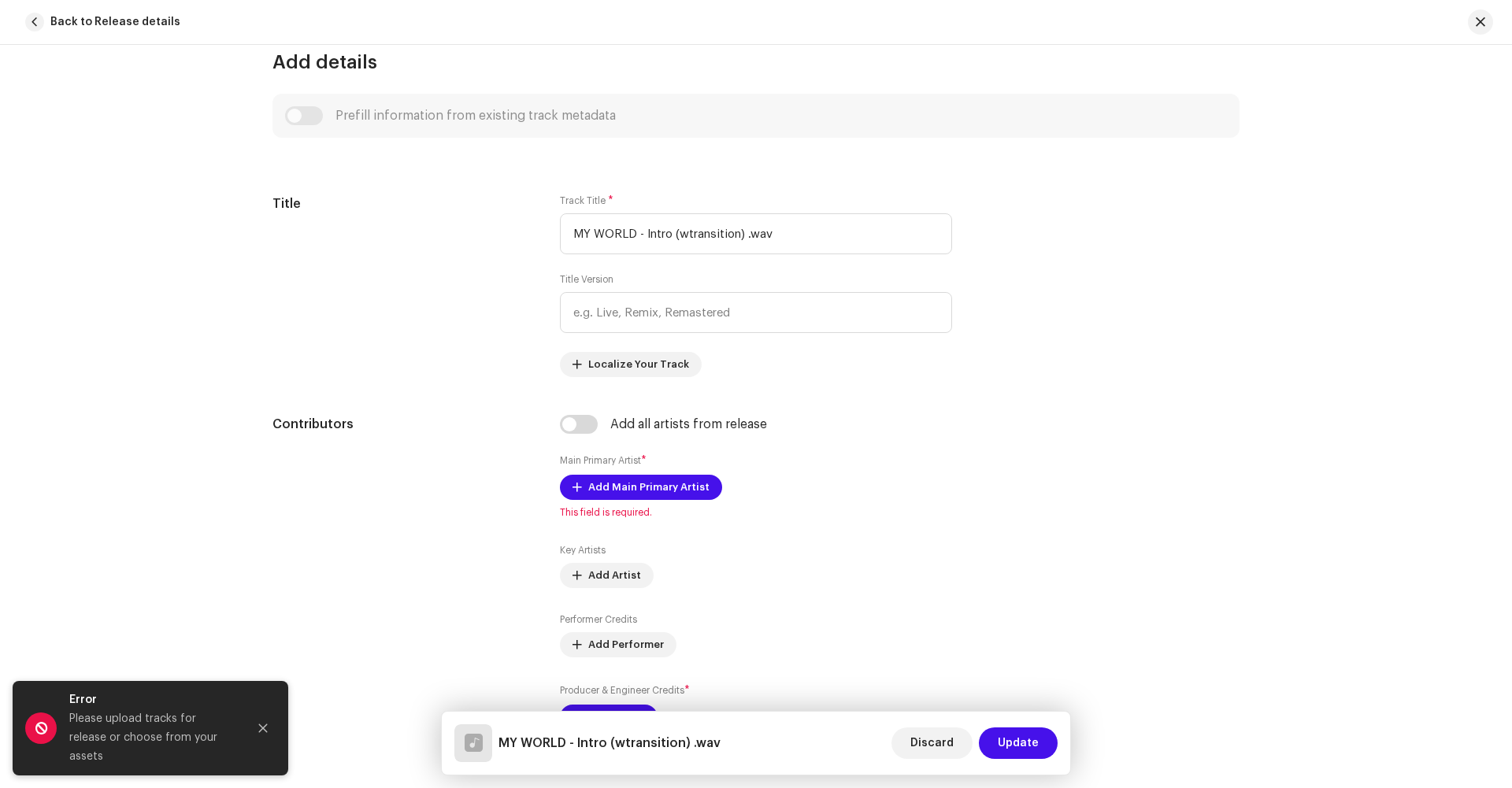
click at [295, 114] on div "Prefill information from existing track metadata" at bounding box center [756, 115] width 942 height 19
click at [402, 276] on div "Title" at bounding box center [403, 286] width 262 height 182
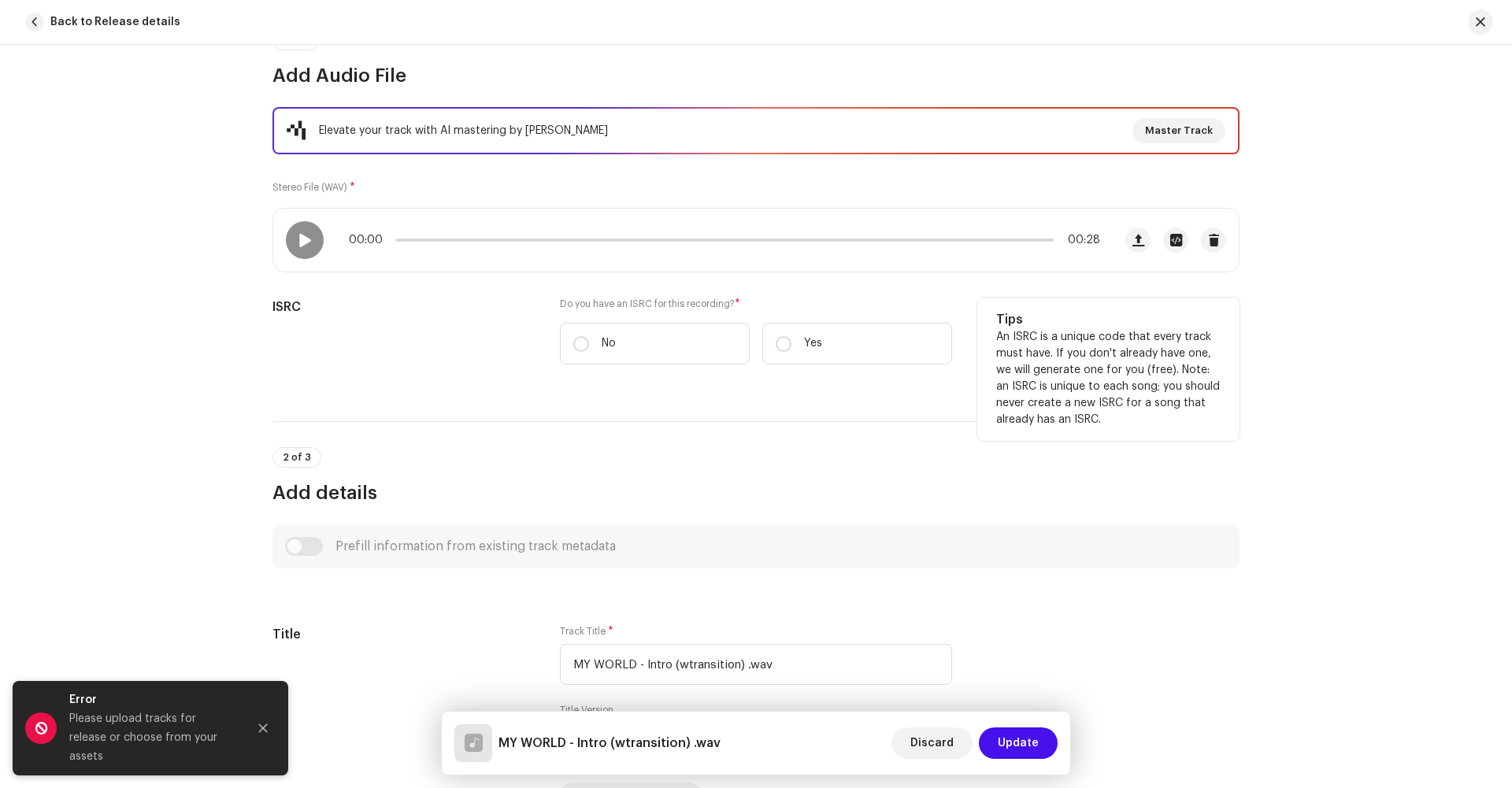
scroll to position [161, 0]
click at [573, 342] on input "No" at bounding box center [581, 343] width 16 height 16
radio input "true"
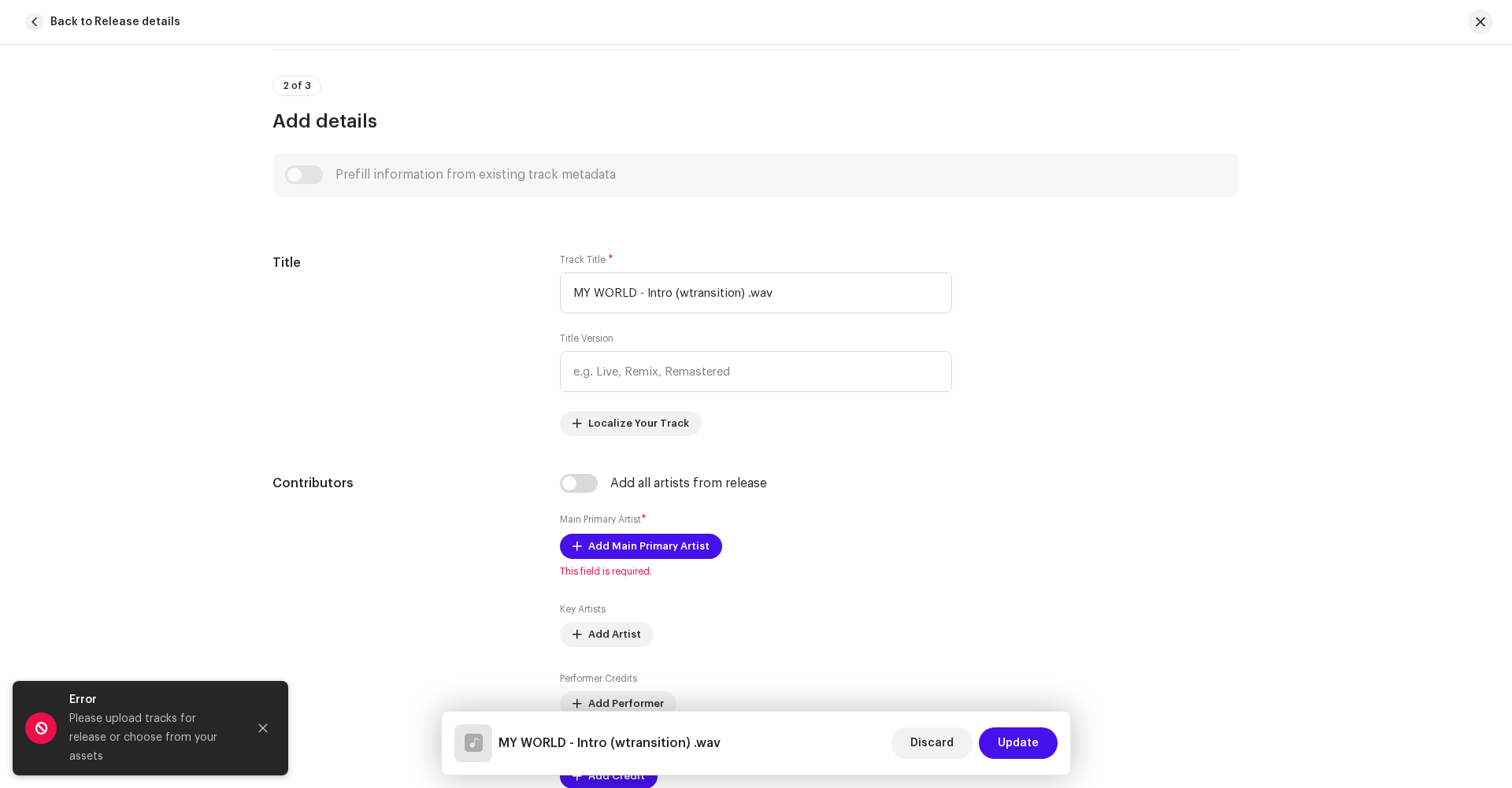
scroll to position [605, 0]
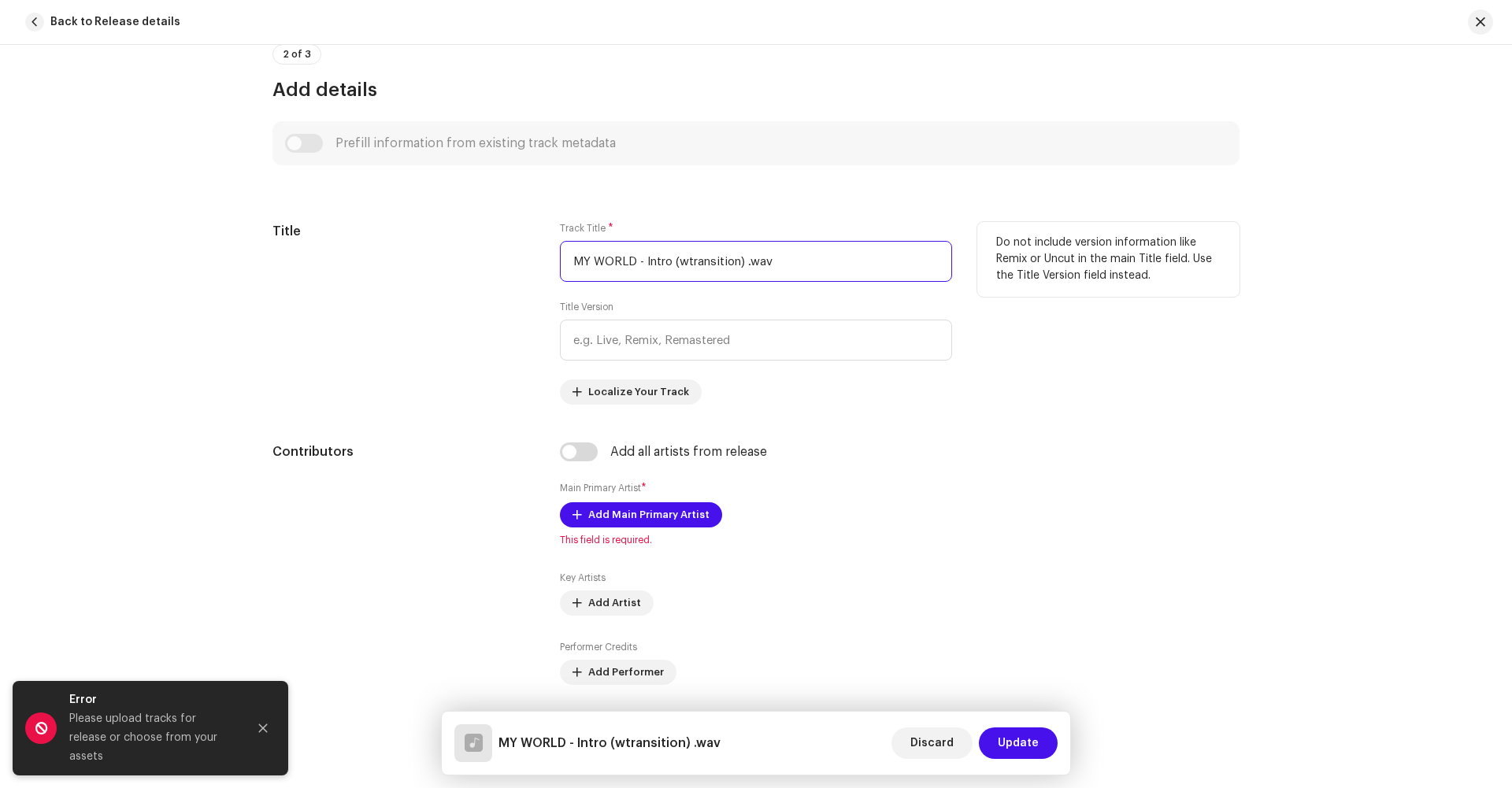
drag, startPoint x: 777, startPoint y: 266, endPoint x: 536, endPoint y: 253, distance: 241.4
click at [536, 252] on div "Title Track Title * MY WORLD - Intro (wtransition) .wav Title Version Localize …" at bounding box center [756, 313] width 967 height 182
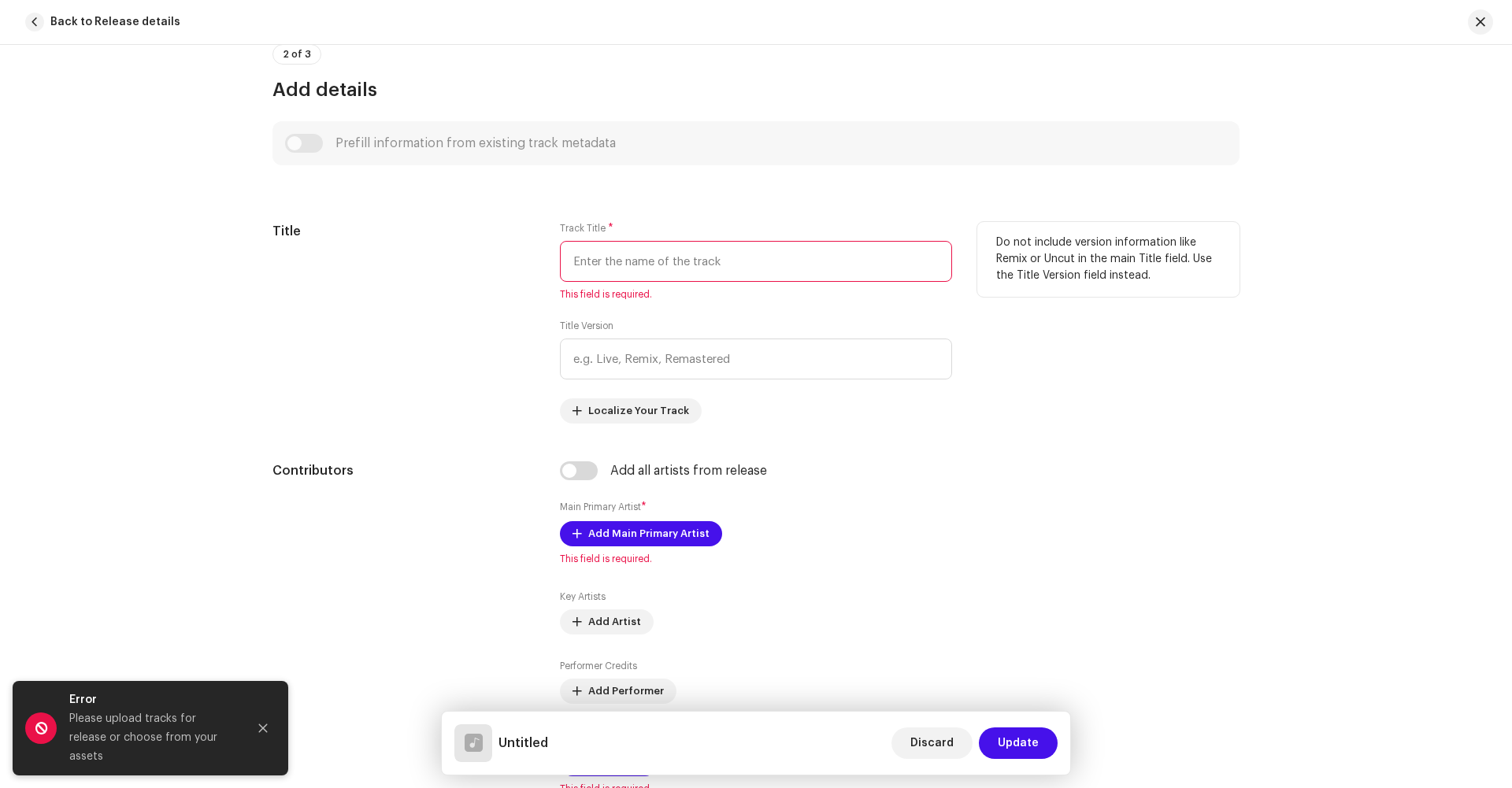
type input "z"
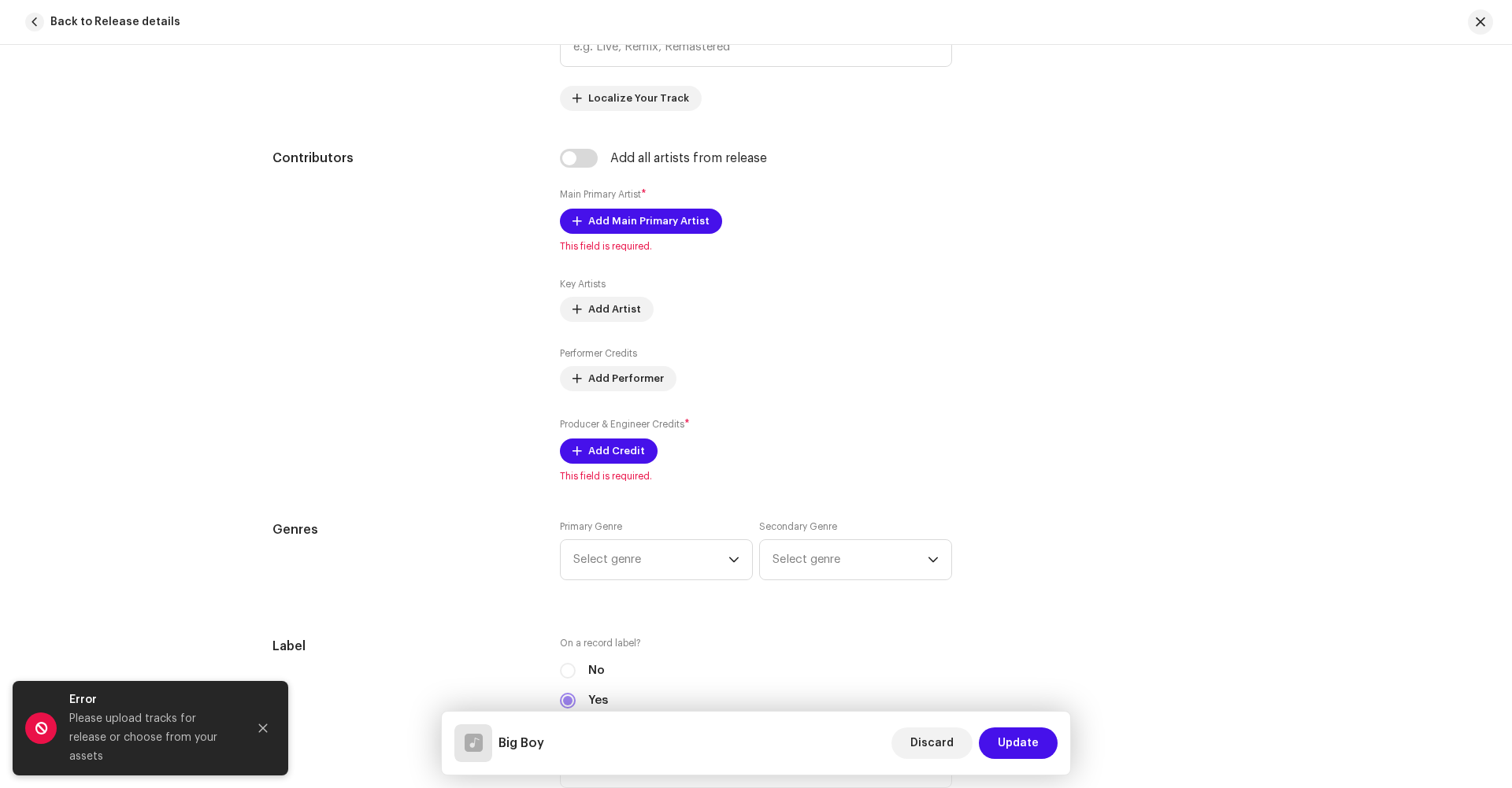
scroll to position [936, 0]
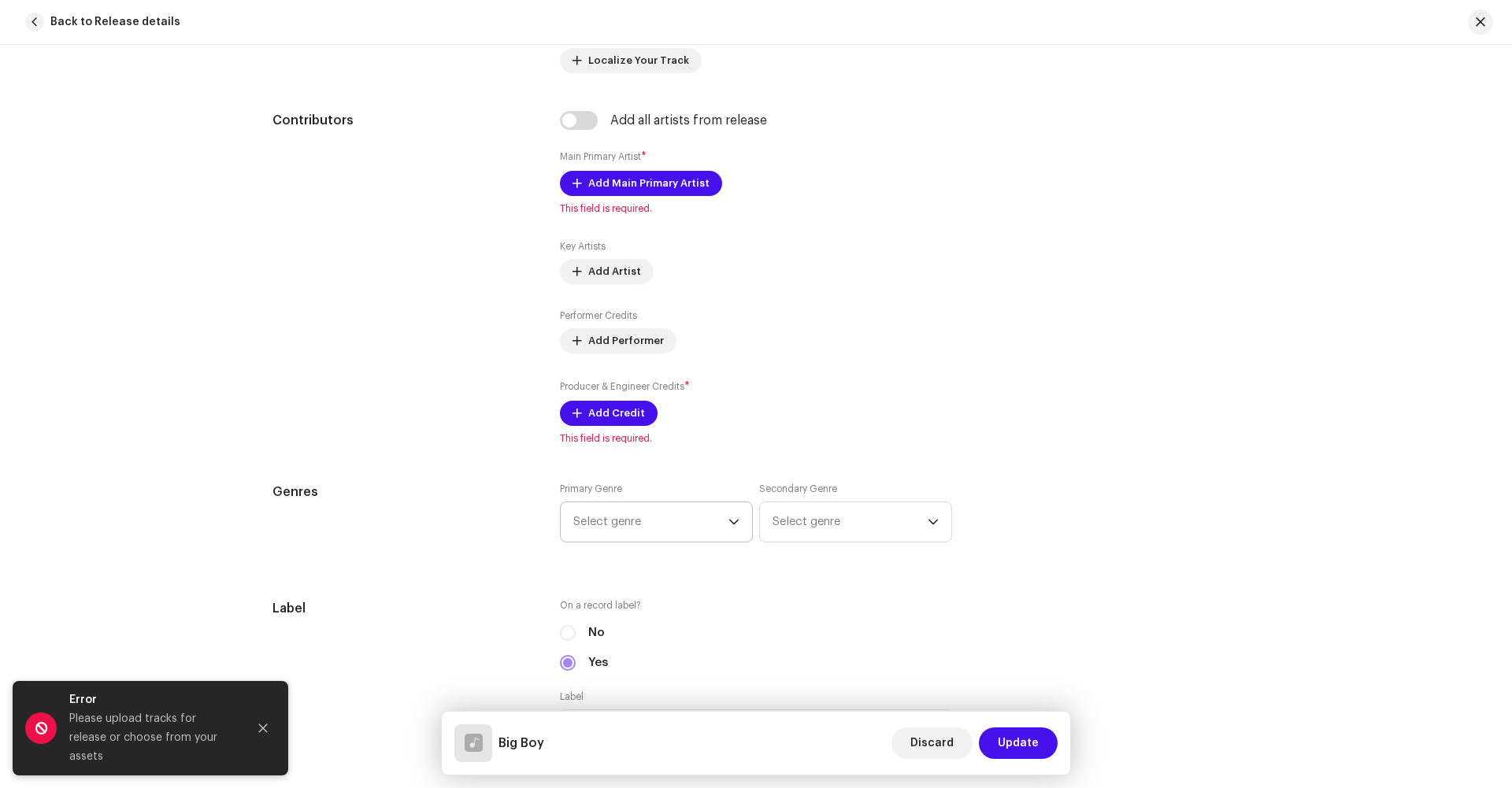
type input "Big Boy"
click at [647, 535] on span "Select genre" at bounding box center [650, 522] width 155 height 39
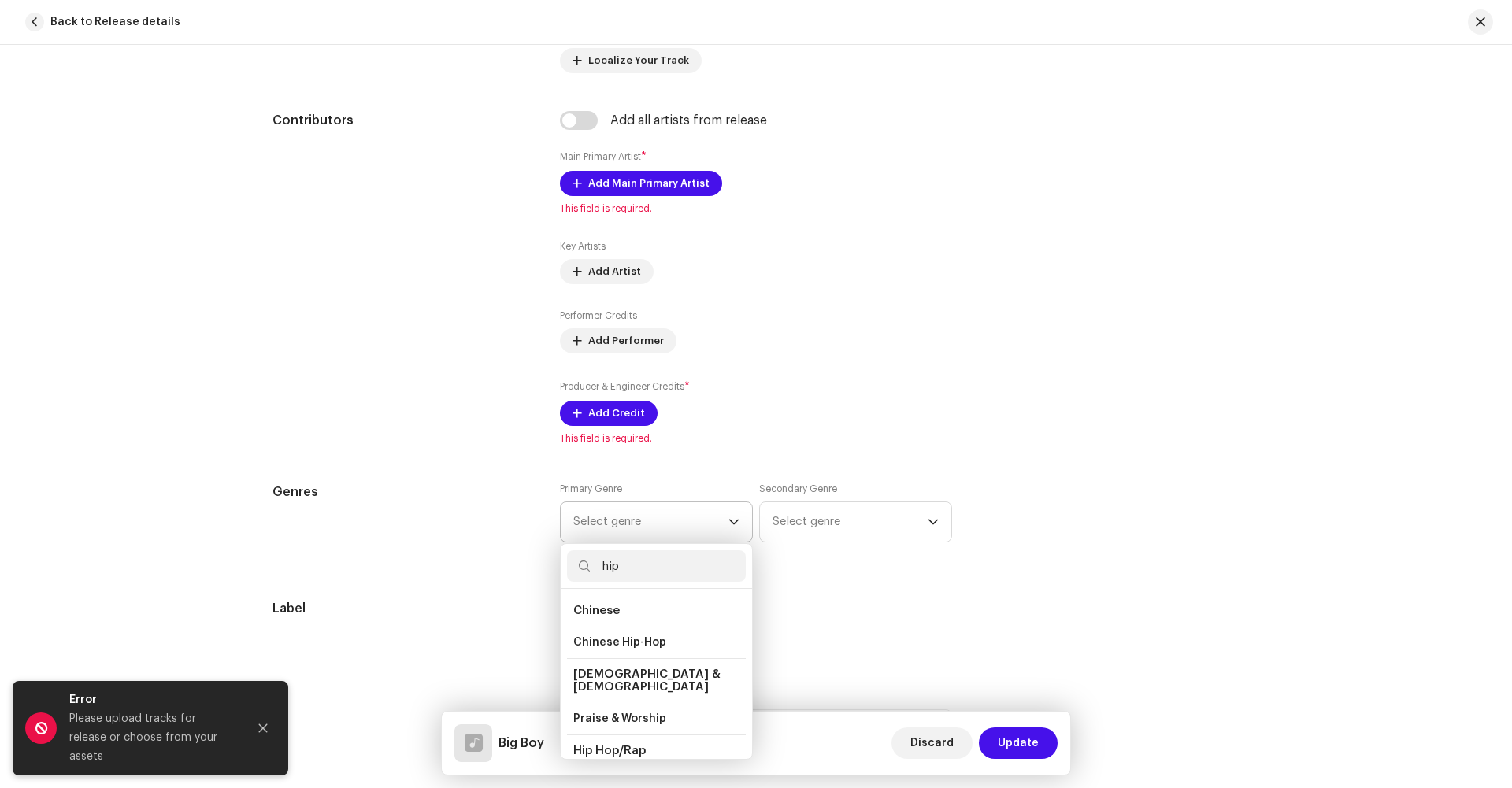
type input "hip"
click at [607, 745] on span "Hip Hop/Rap" at bounding box center [609, 750] width 73 height 12
click at [602, 647] on span "Hip-Hop" at bounding box center [595, 654] width 44 height 16
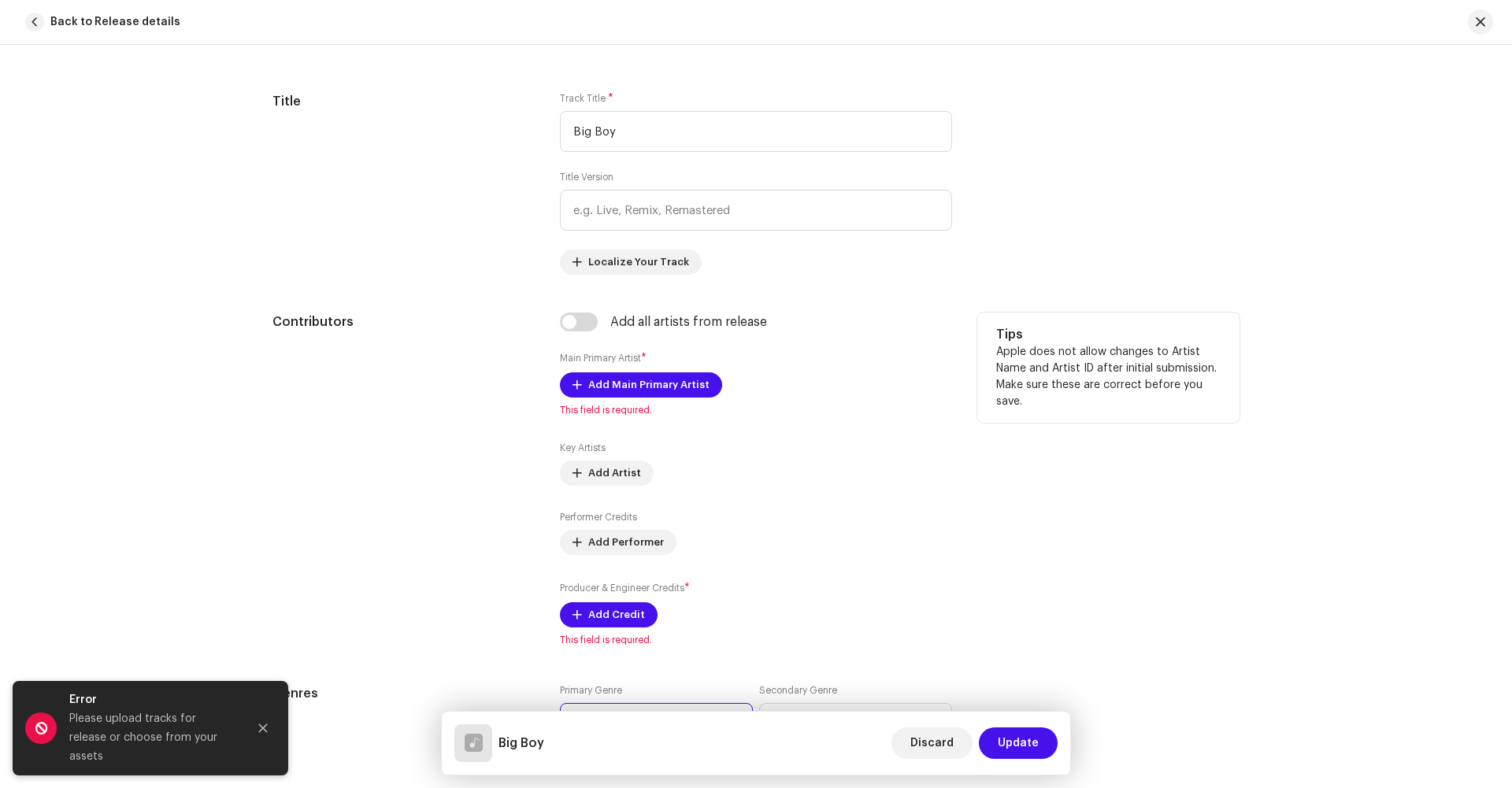
scroll to position [759, 0]
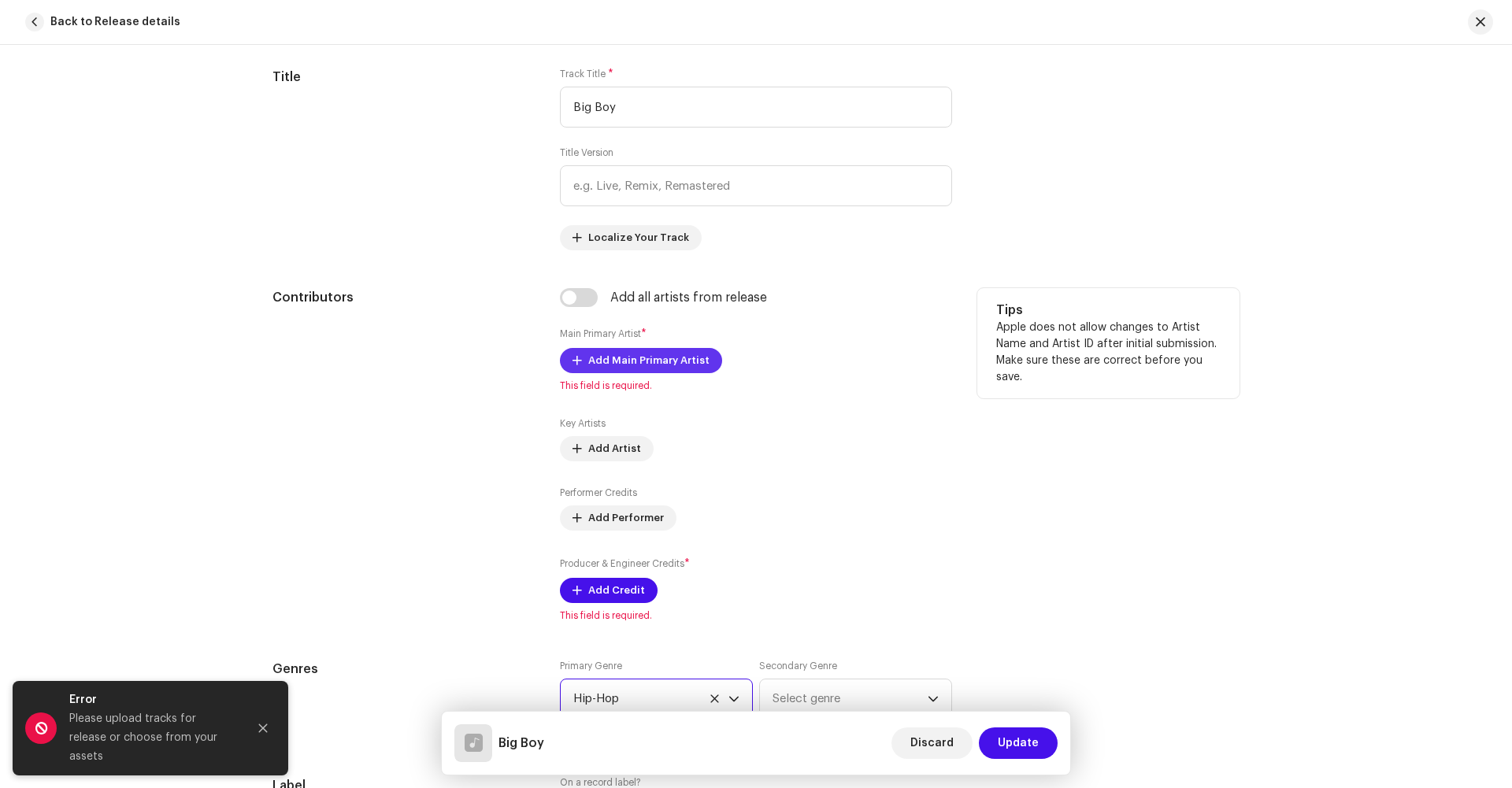
click at [632, 367] on span "Add Main Primary Artist" at bounding box center [648, 361] width 121 height 32
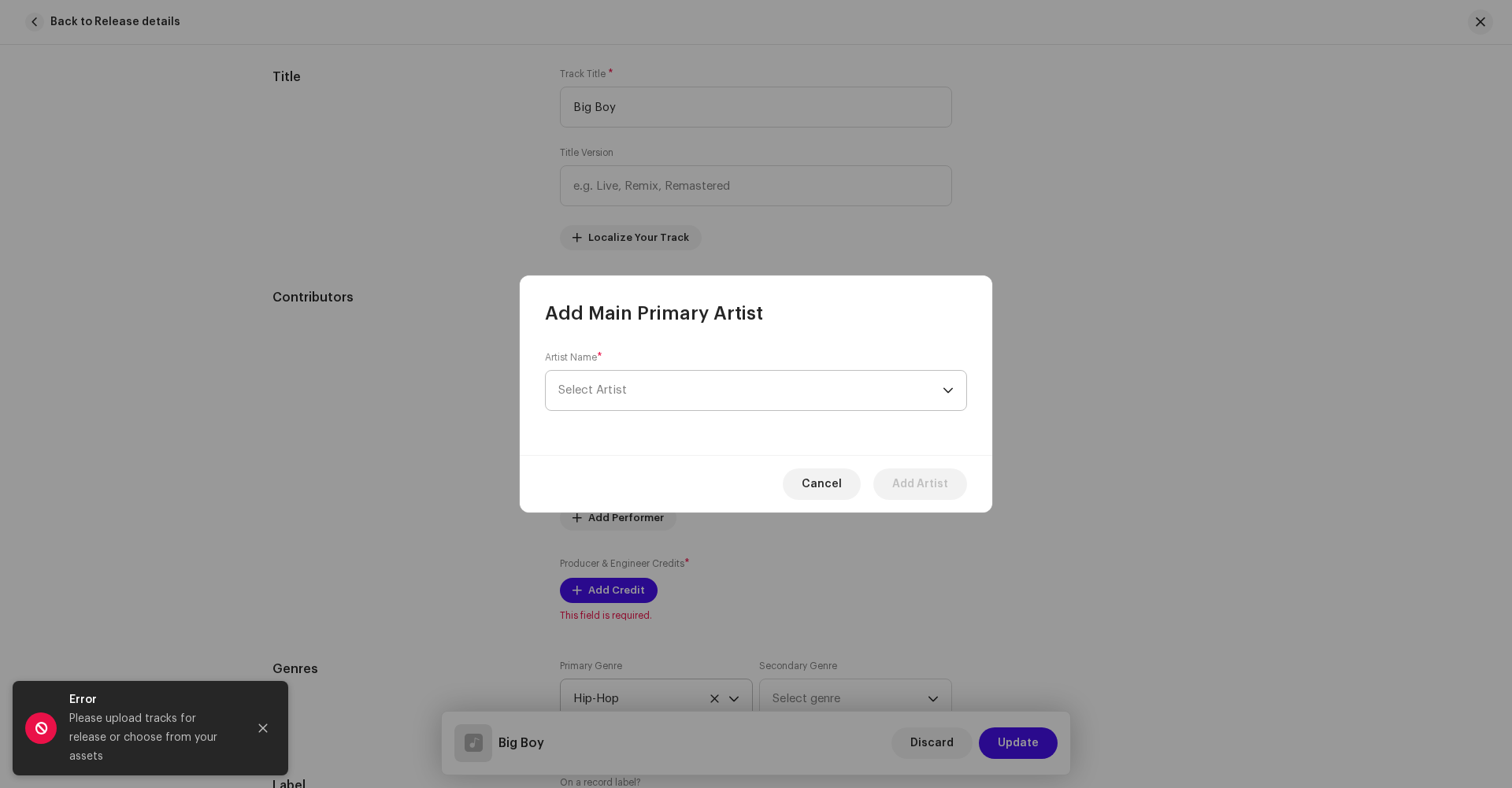
click at [636, 410] on div "Artist Name * [PERSON_NAME]" at bounding box center [756, 381] width 423 height 60
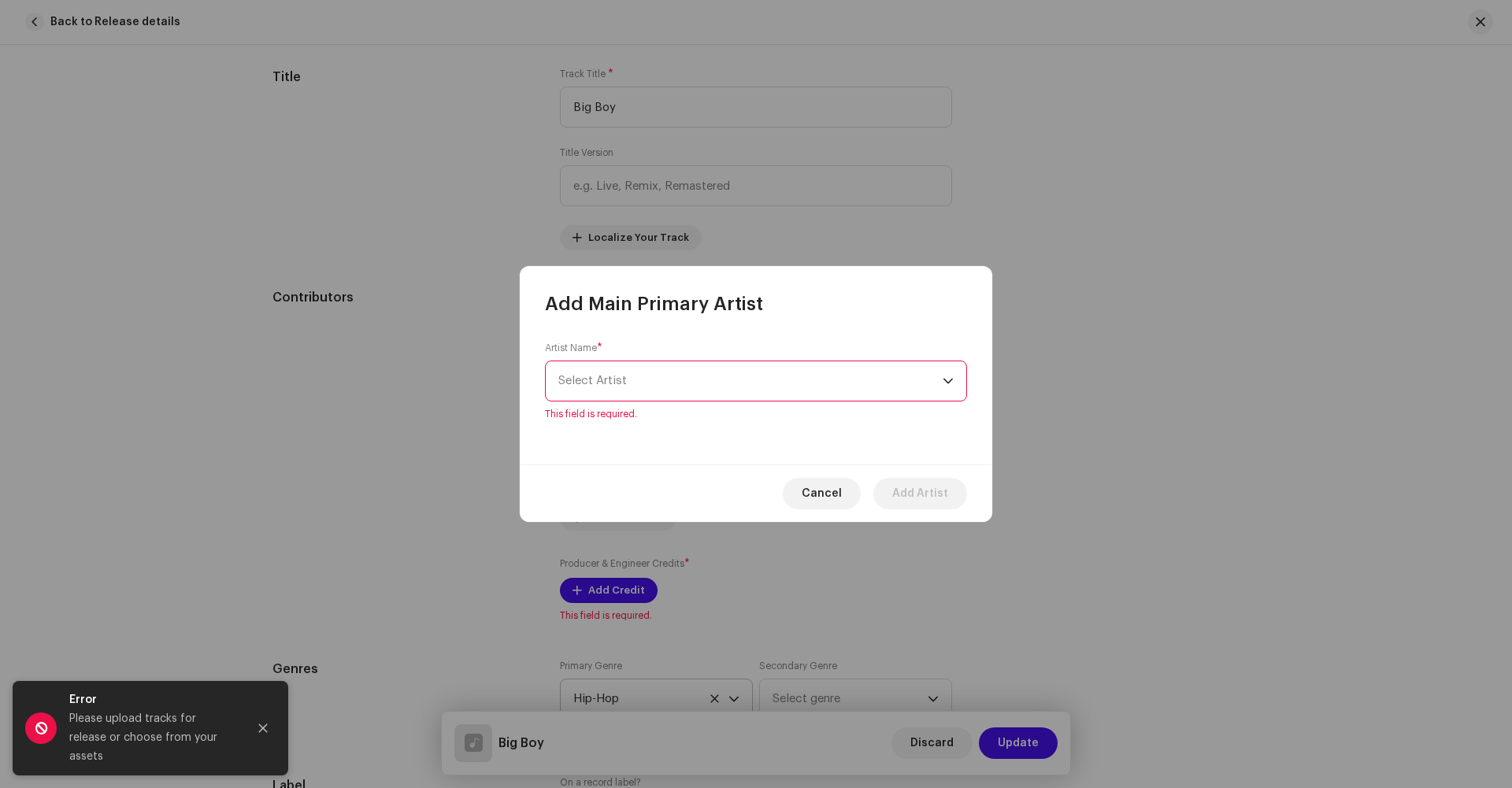
click at [625, 387] on span "Select Artist" at bounding box center [750, 381] width 384 height 39
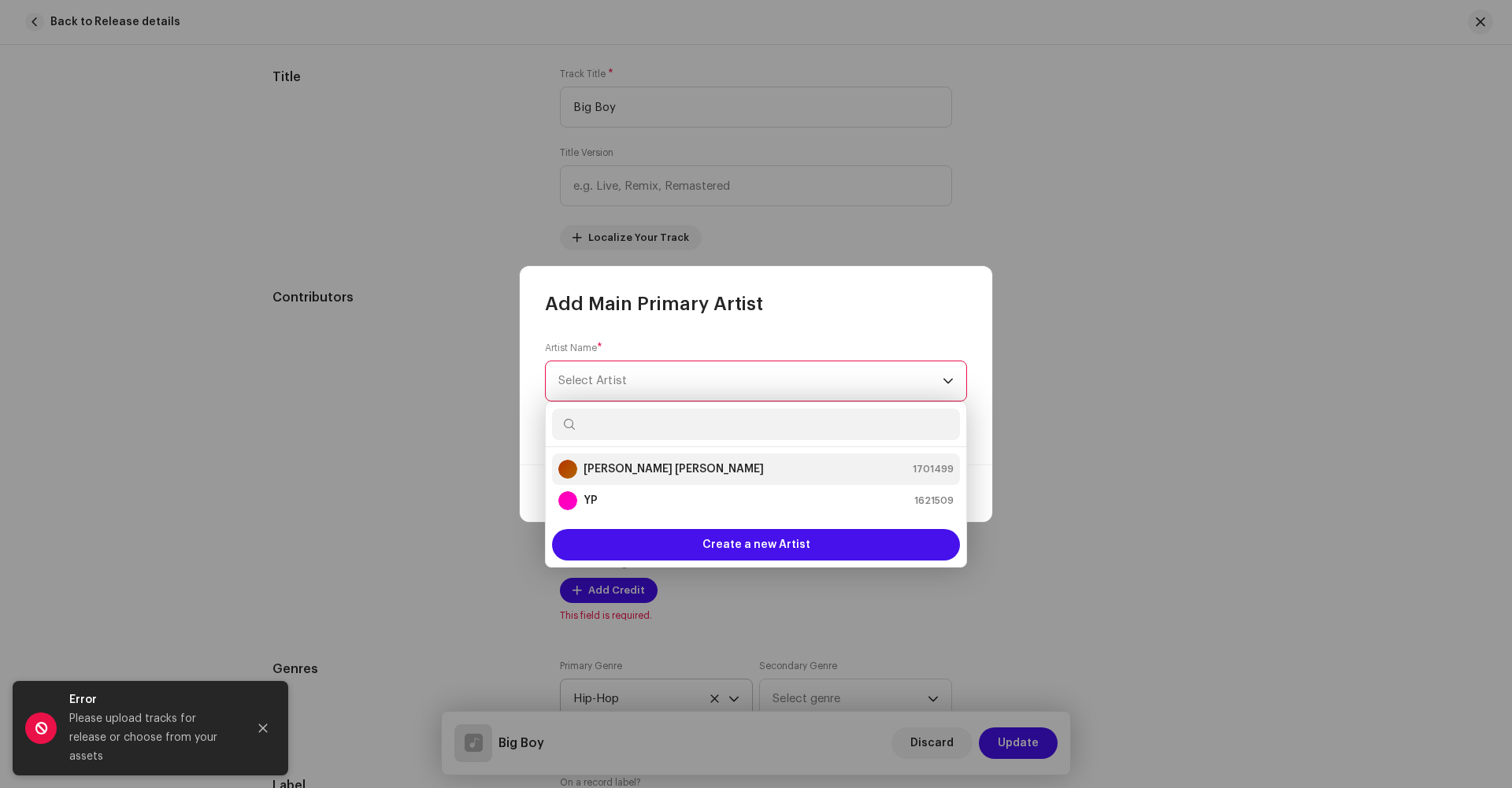
click at [605, 476] on strong "[PERSON_NAME] [PERSON_NAME]" at bounding box center [674, 469] width 181 height 16
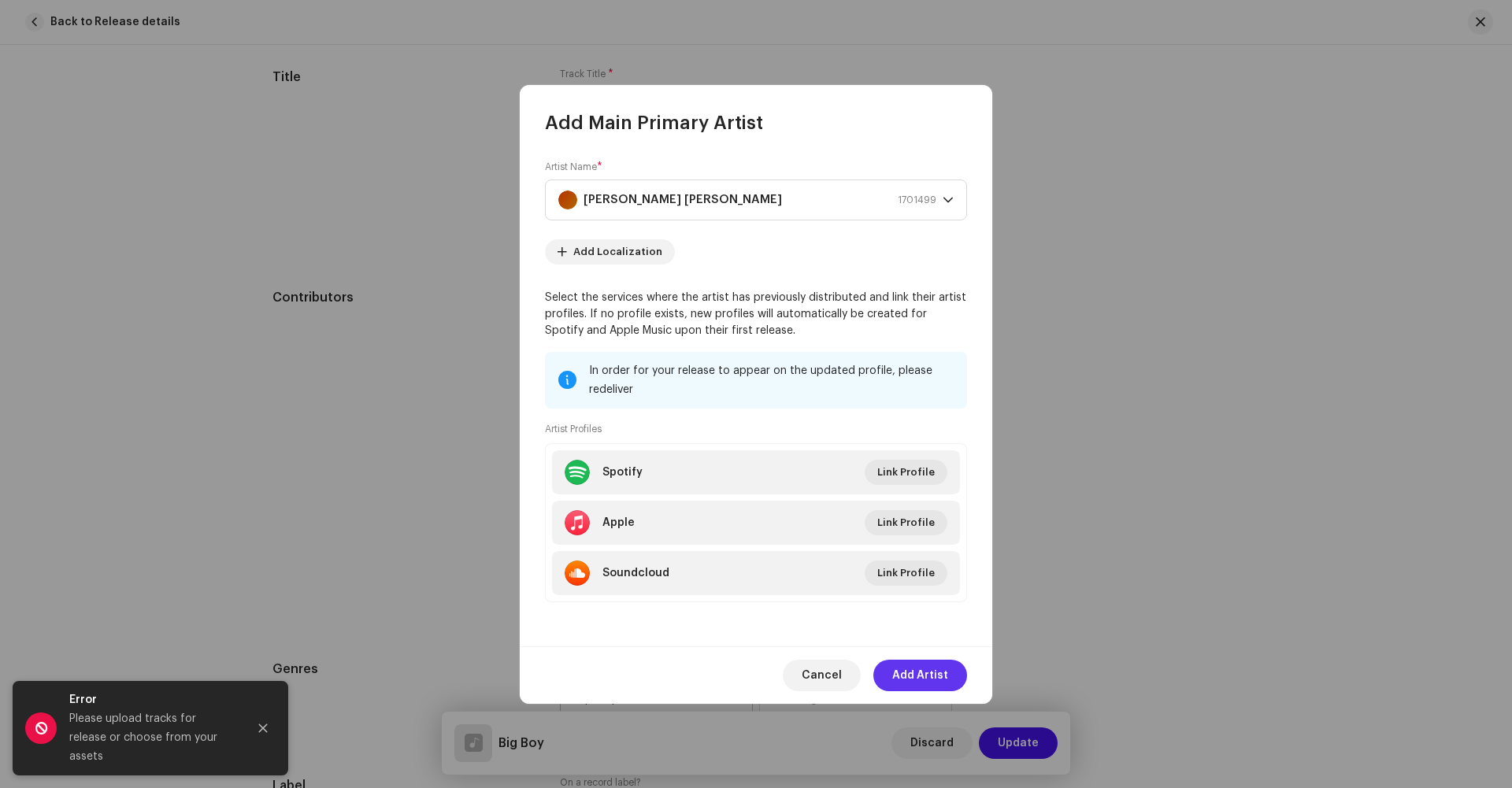
click at [913, 678] on span "Add Artist" at bounding box center [920, 676] width 56 height 32
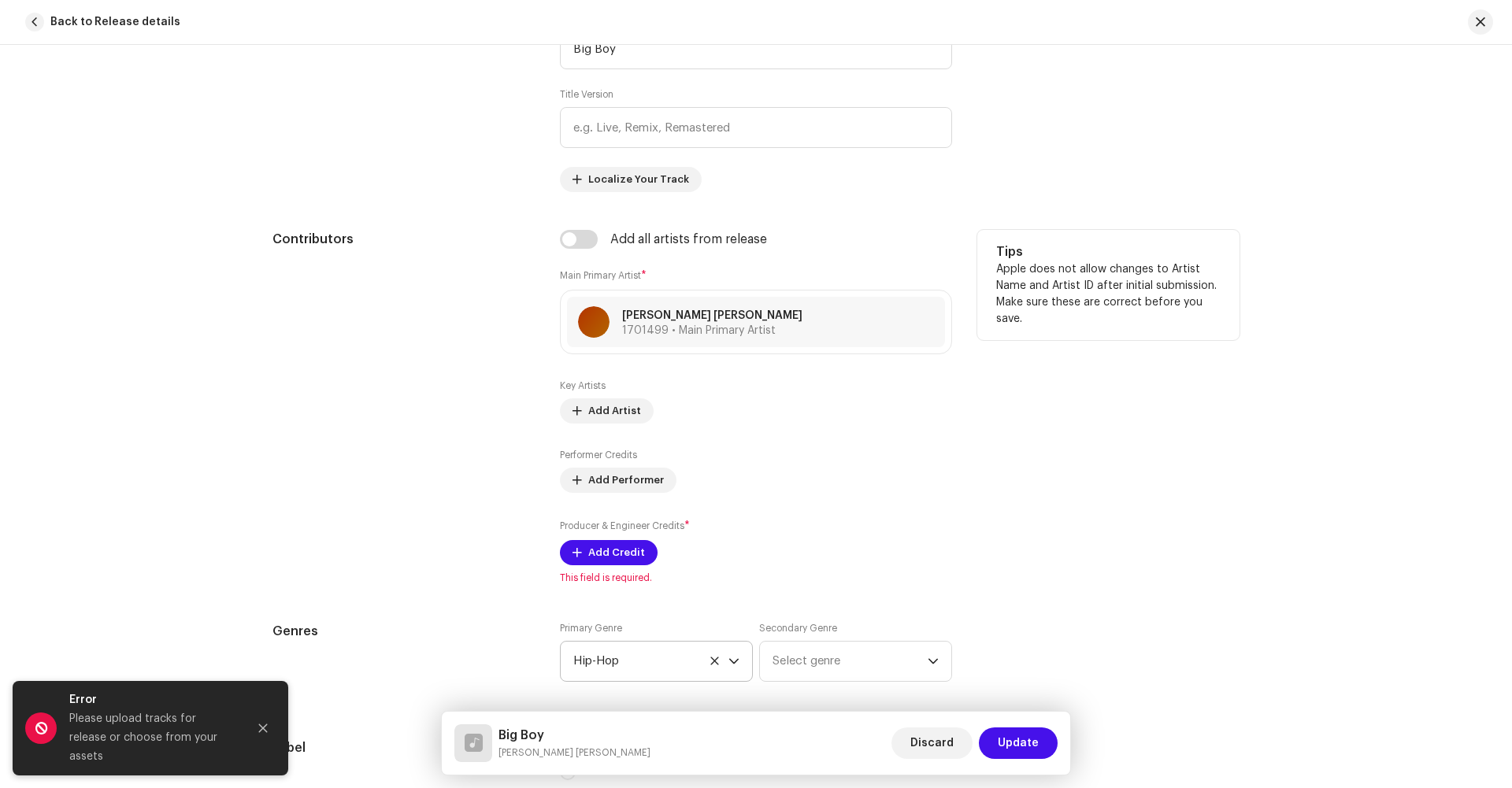
scroll to position [924, 0]
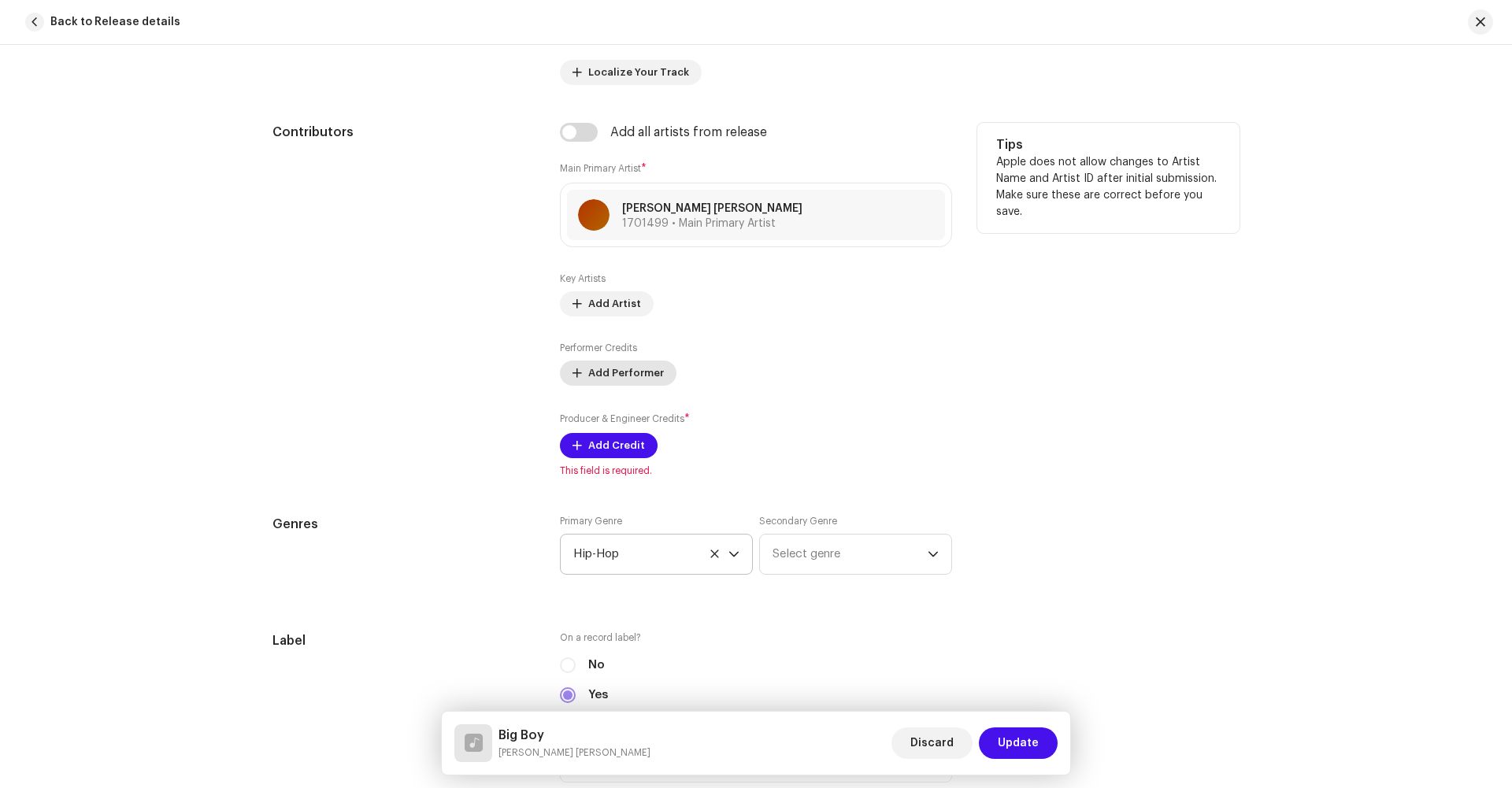
click at [612, 376] on span "Add Performer" at bounding box center [626, 373] width 75 height 32
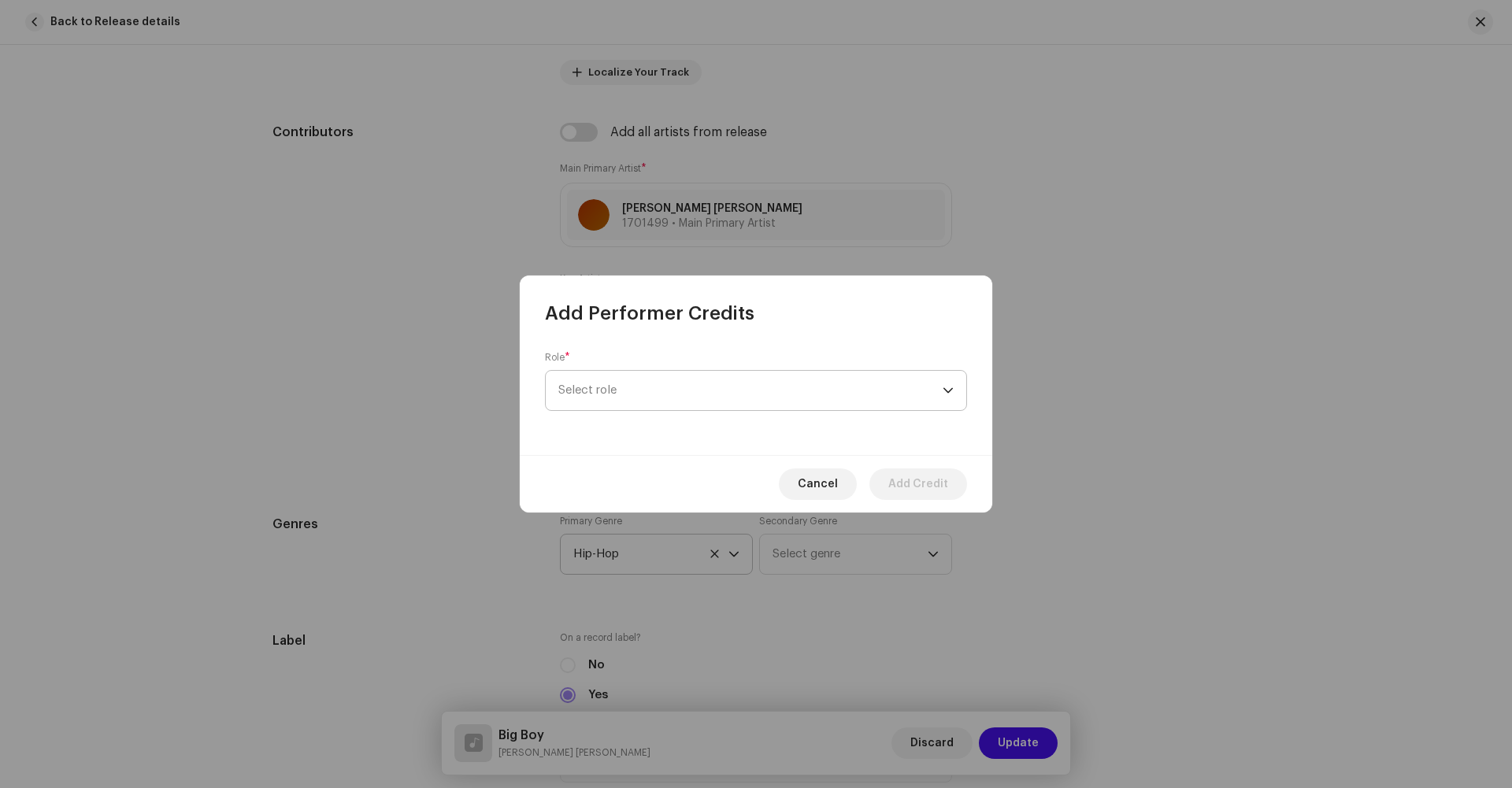
click at [617, 385] on span "Select role" at bounding box center [750, 390] width 384 height 39
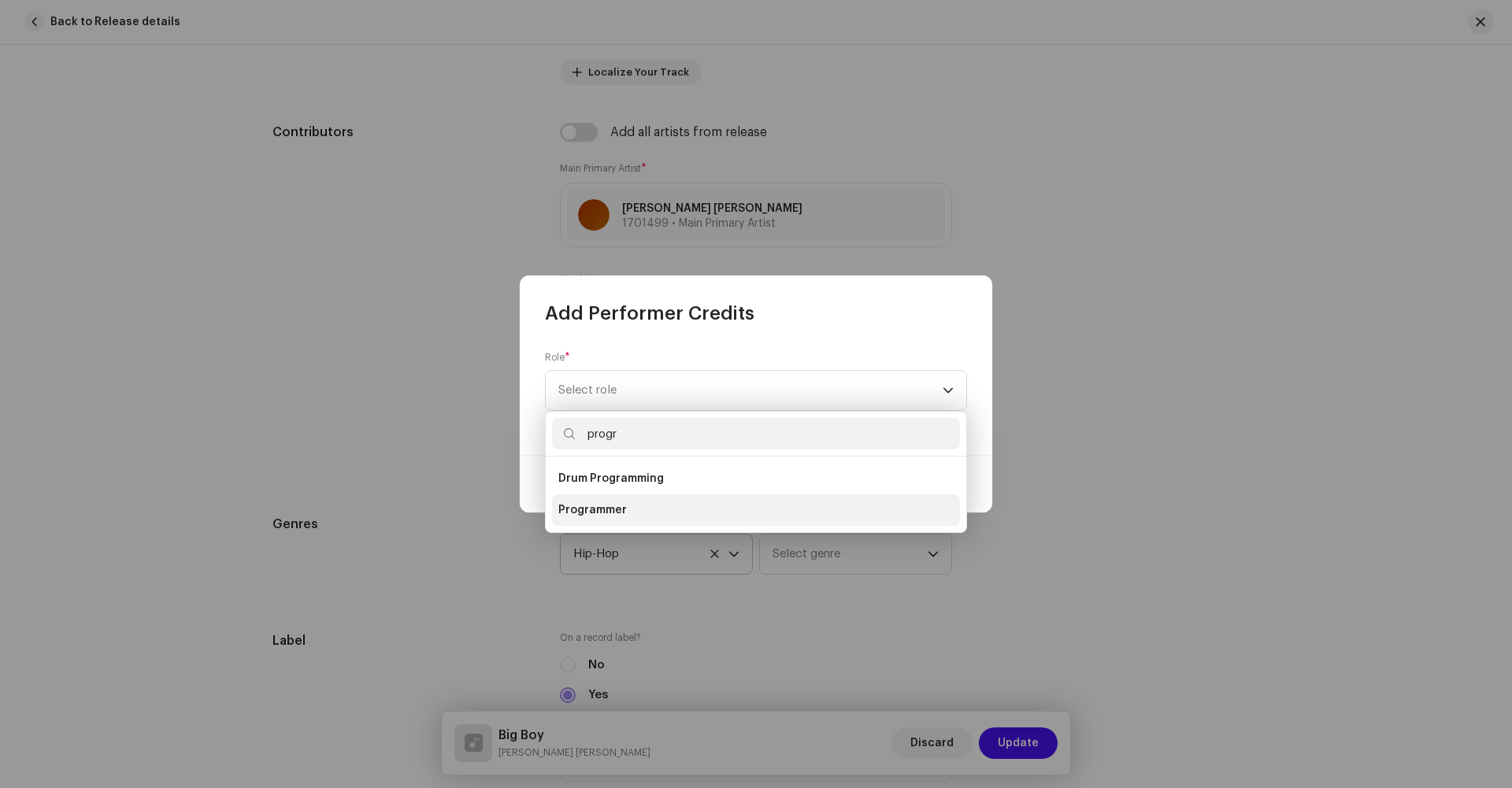
type input "progr"
click at [569, 516] on span "Programmer" at bounding box center [592, 510] width 69 height 16
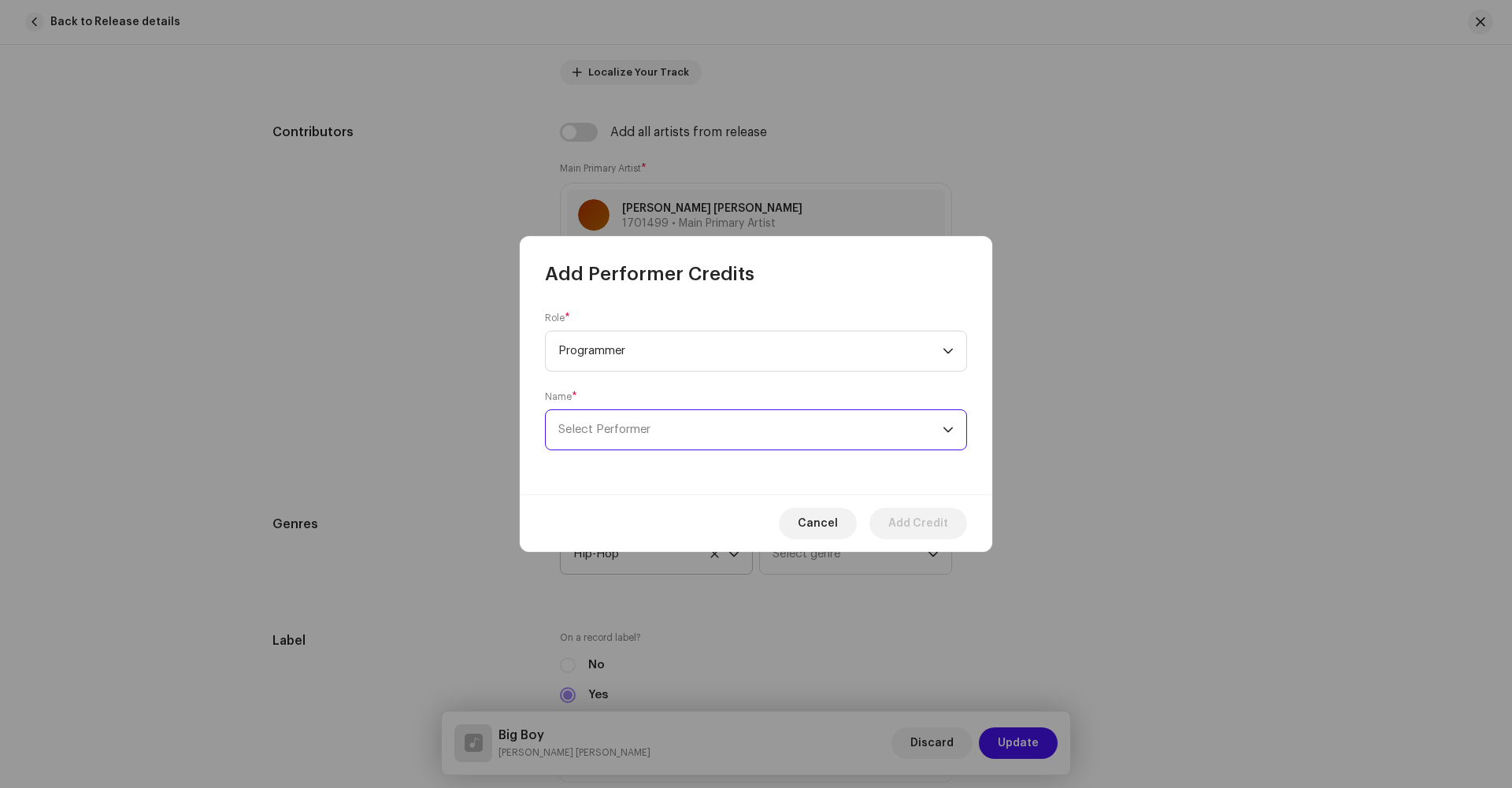
click at [787, 435] on span "Select Performer" at bounding box center [750, 429] width 384 height 39
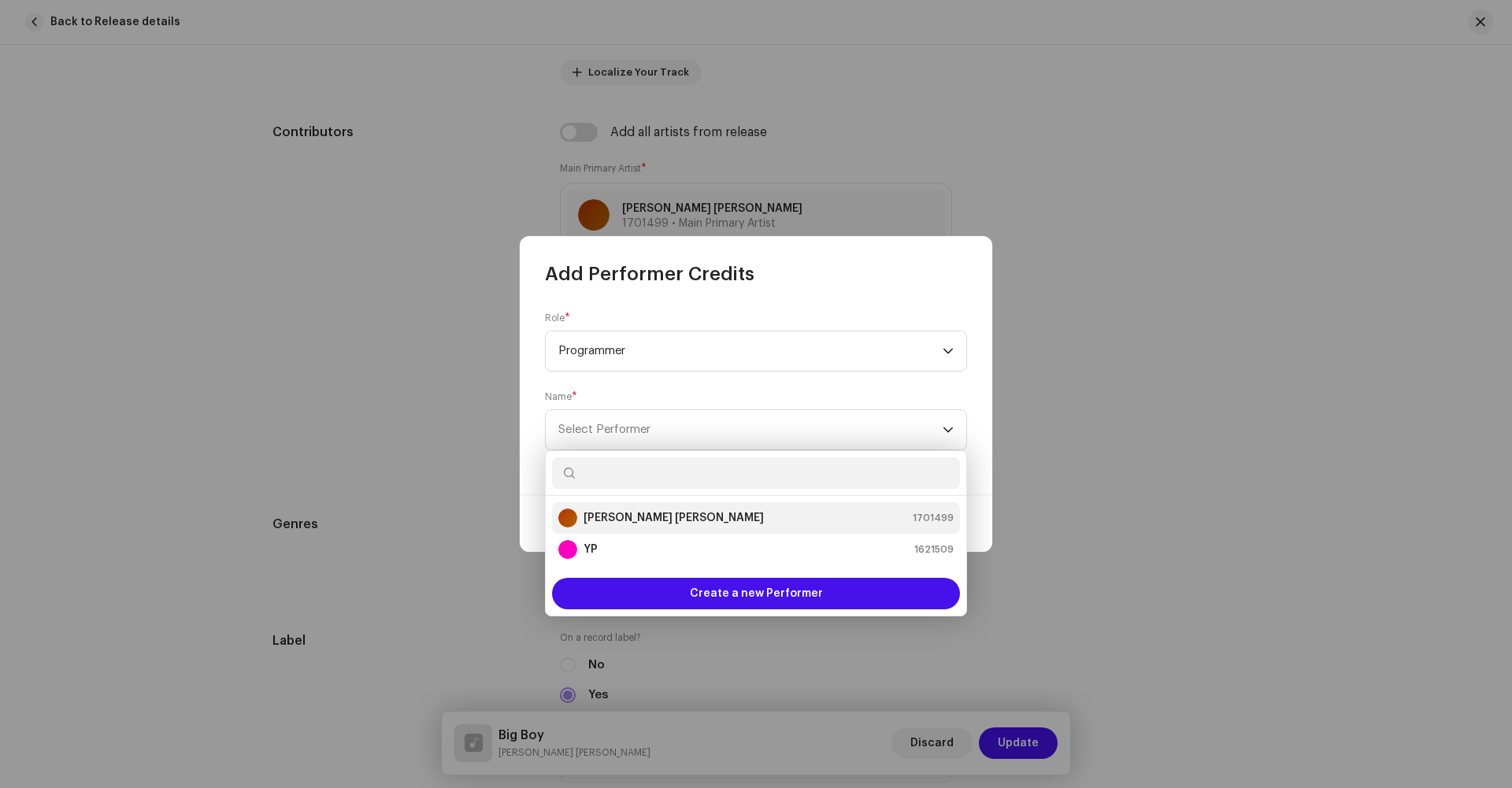
click at [698, 527] on div "[PERSON_NAME] [PERSON_NAME] 1701499" at bounding box center [756, 518] width 396 height 19
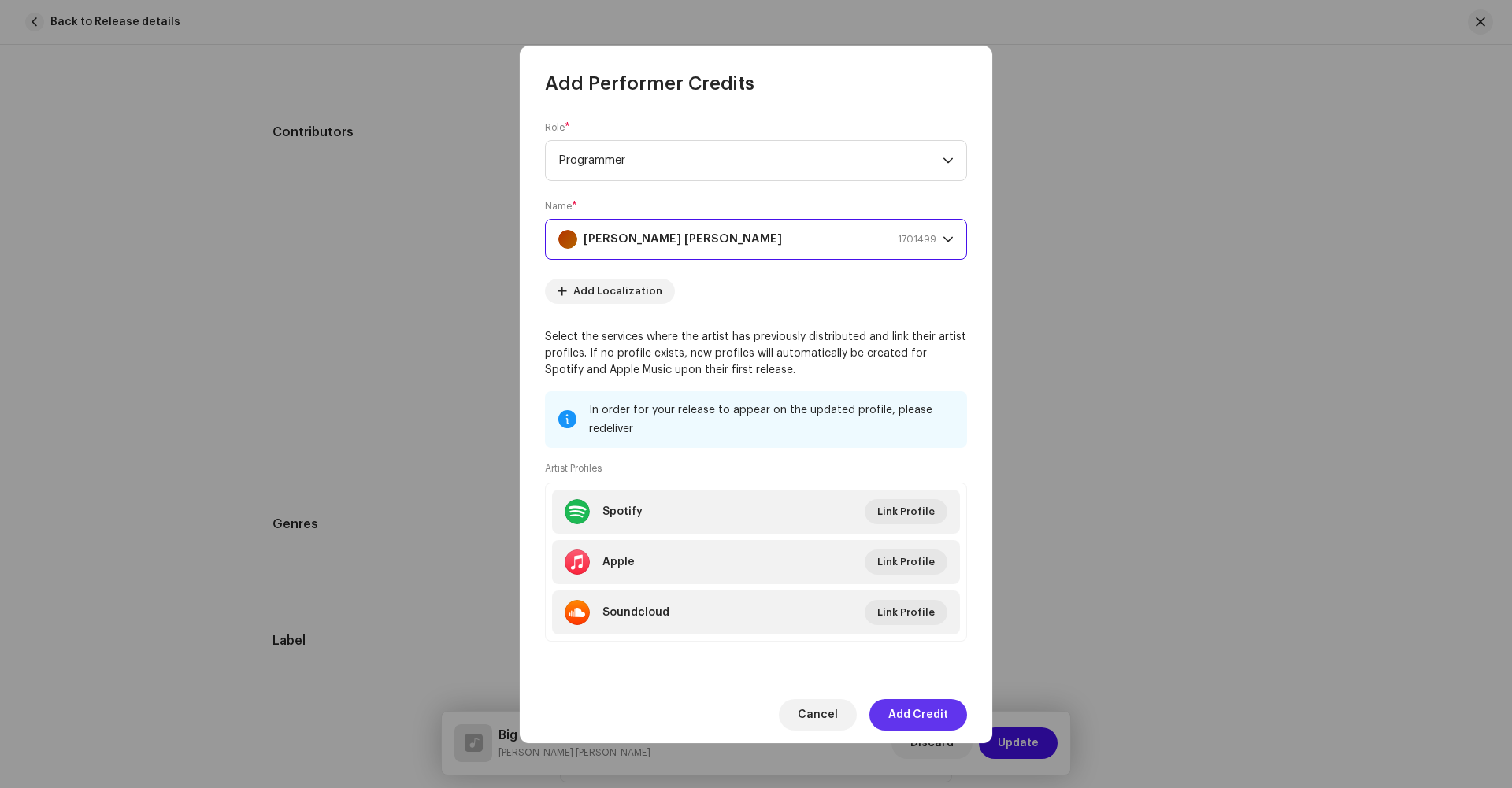
click at [916, 718] on span "Add Credit" at bounding box center [919, 715] width 60 height 32
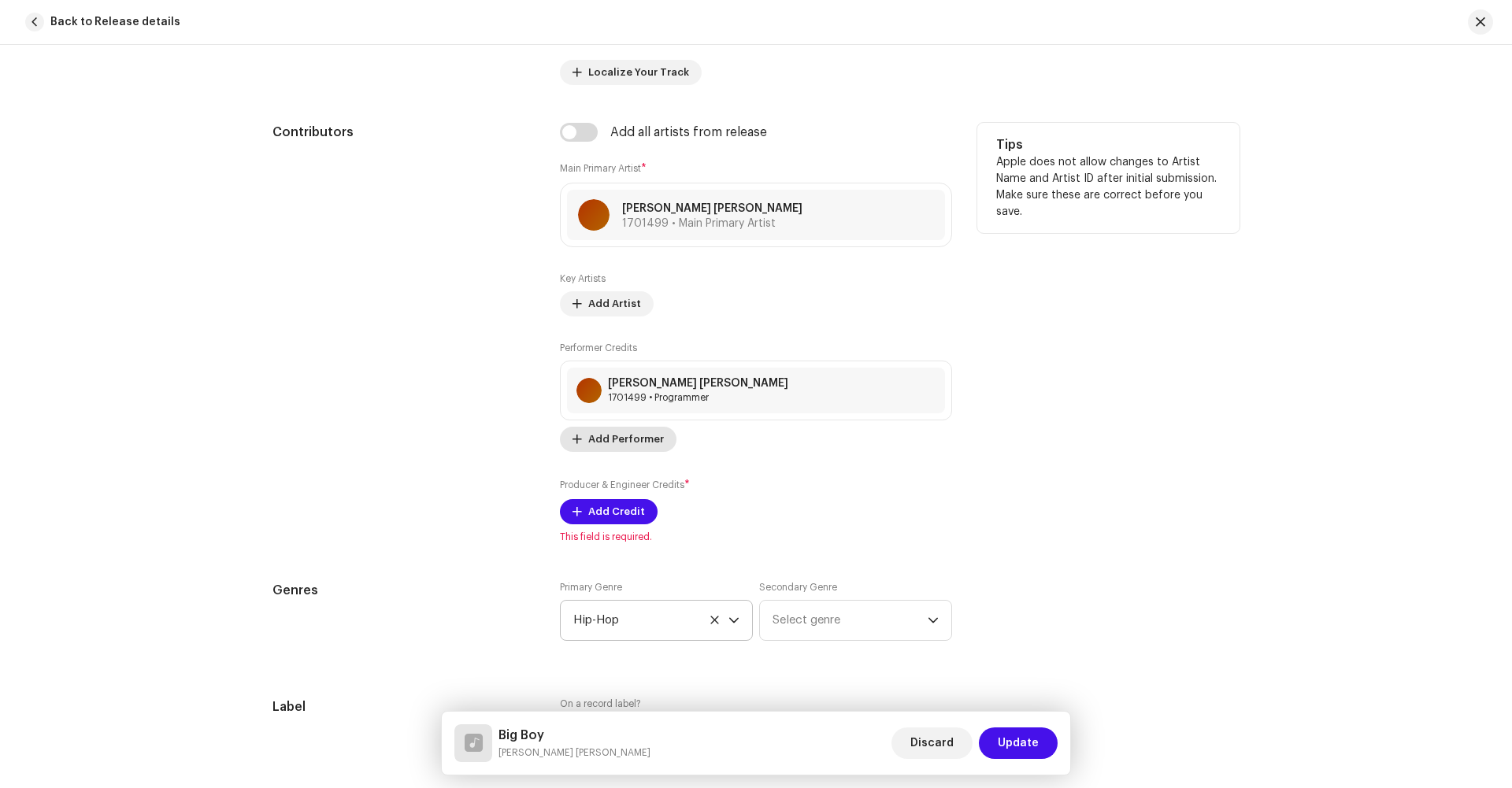
click at [613, 447] on span "Add Performer" at bounding box center [626, 439] width 75 height 32
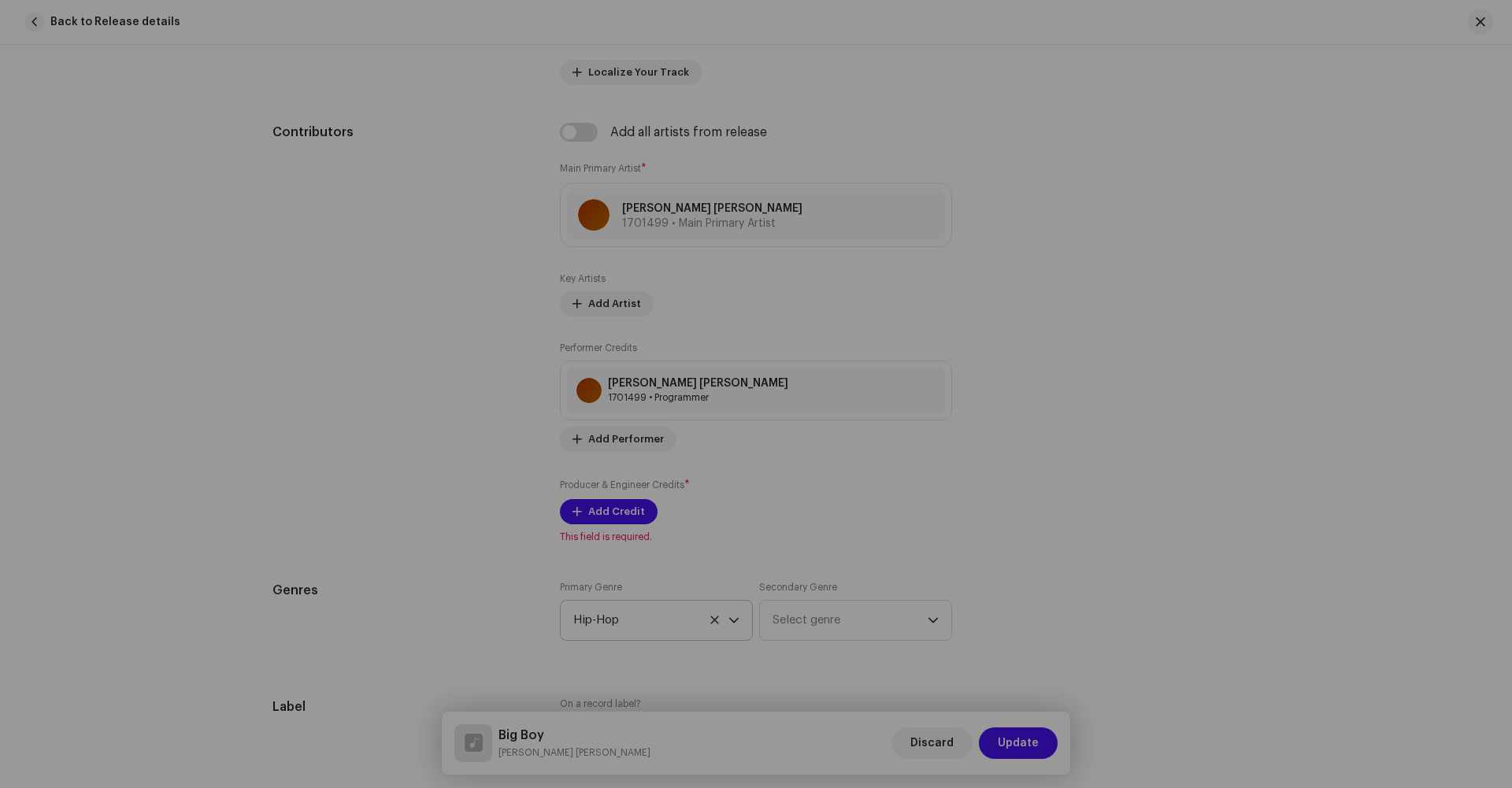
click at [465, 489] on div "Add Performer Credits Role * Select role Cancel Add Credit" at bounding box center [756, 394] width 1512 height 788
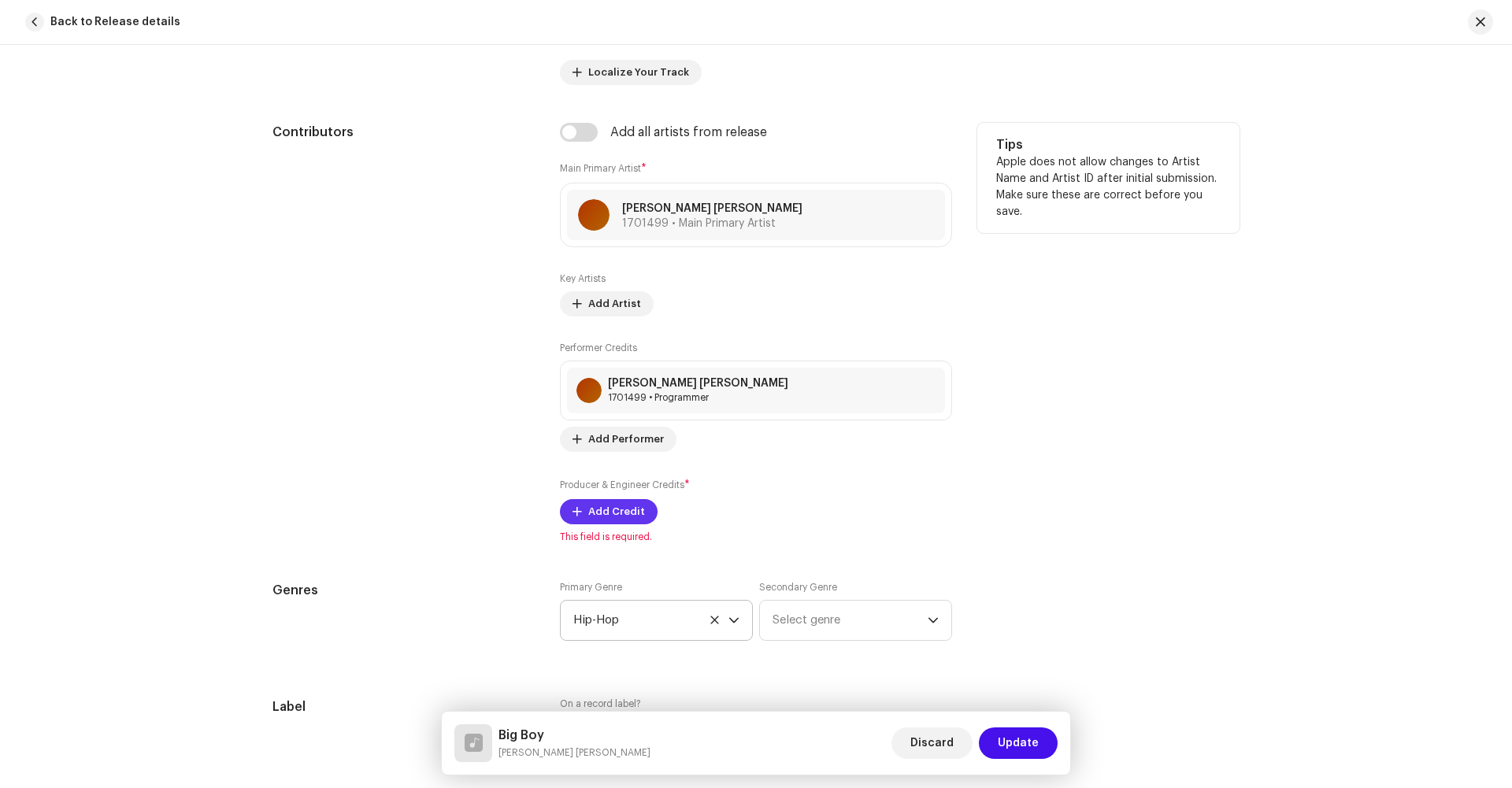
click at [592, 516] on span "Add Credit" at bounding box center [617, 512] width 57 height 32
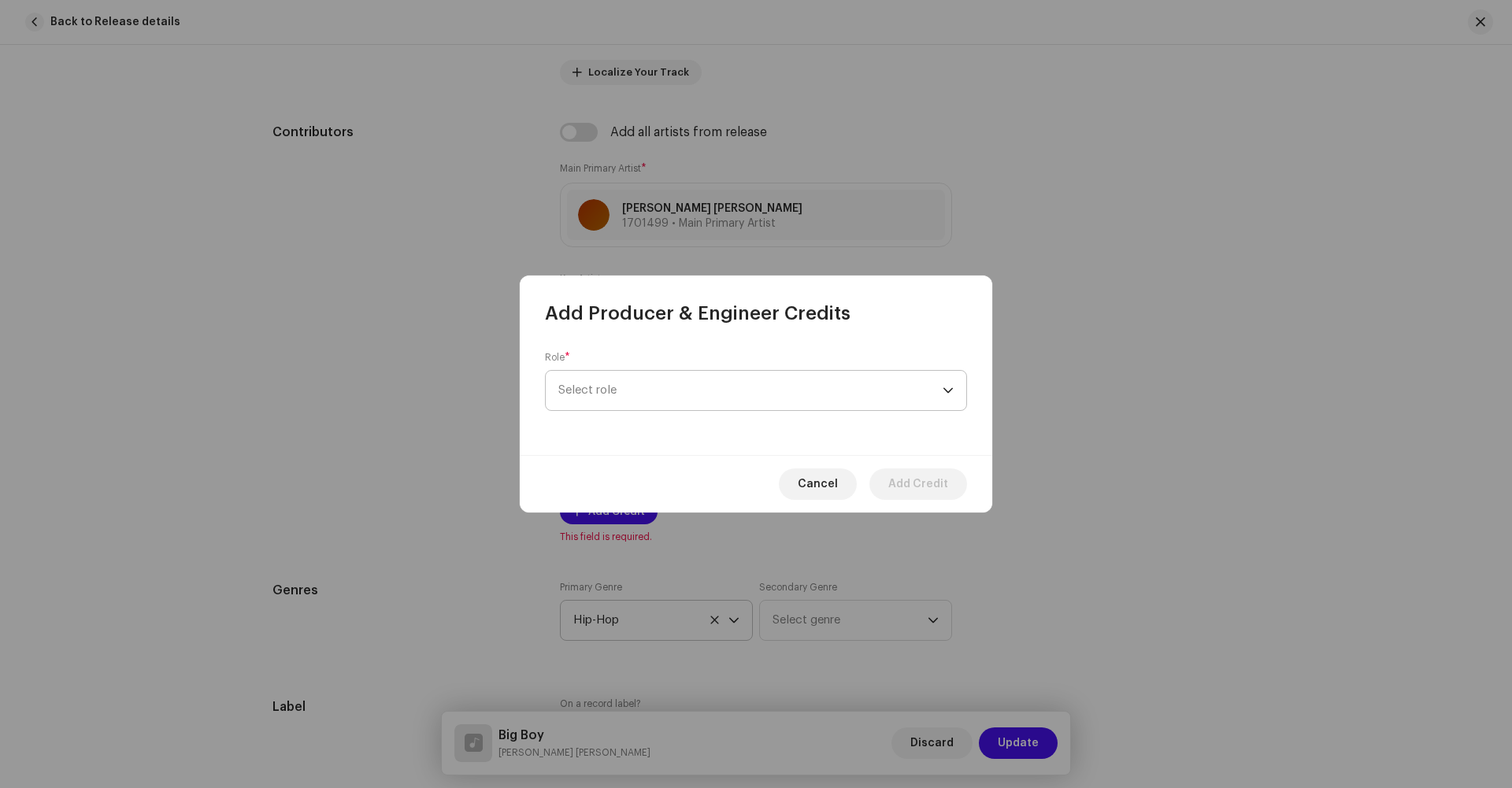
click at [646, 401] on span "Select role" at bounding box center [750, 390] width 384 height 39
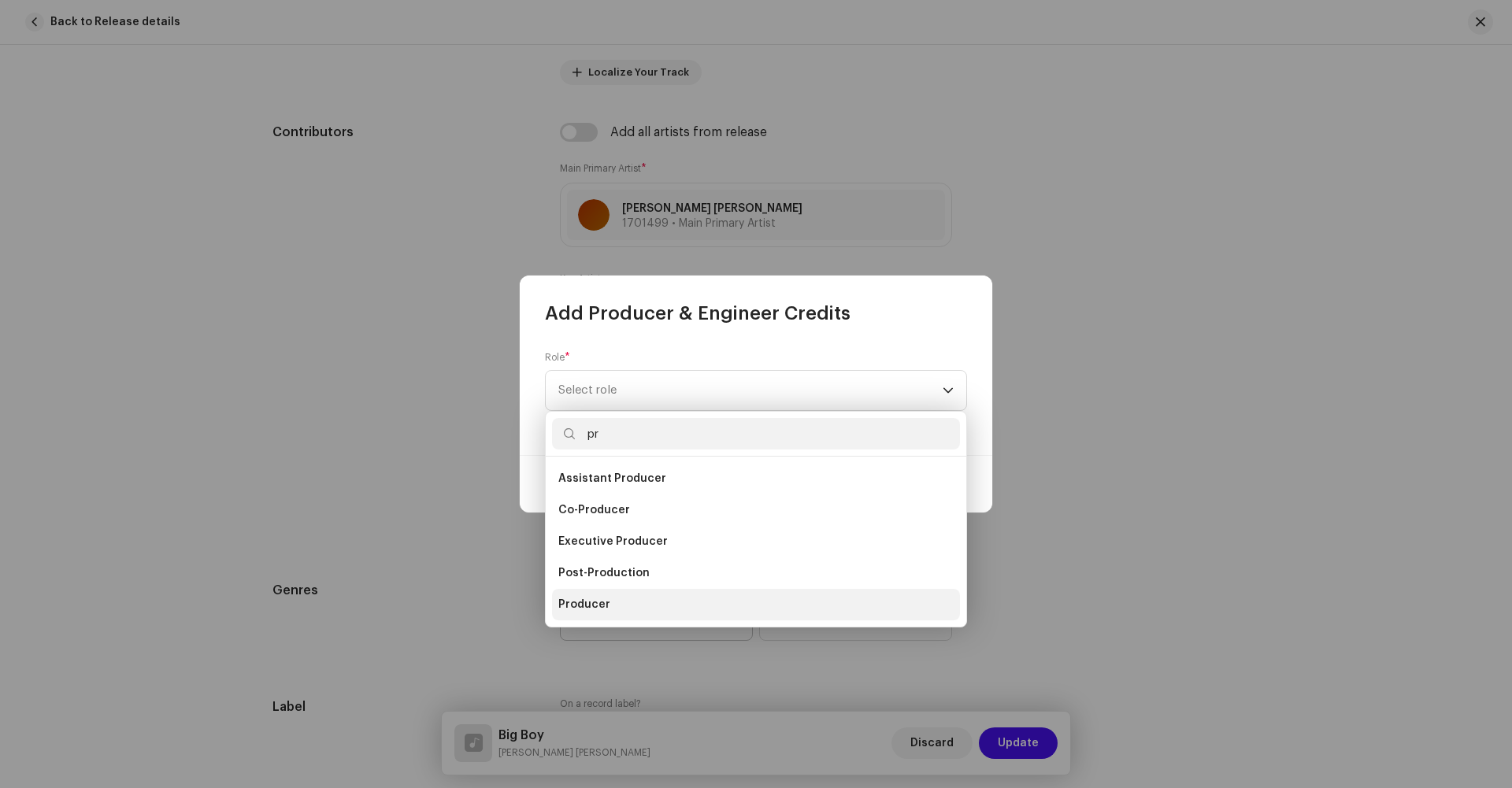
type input "pr"
click at [624, 597] on li "Producer" at bounding box center [756, 605] width 408 height 32
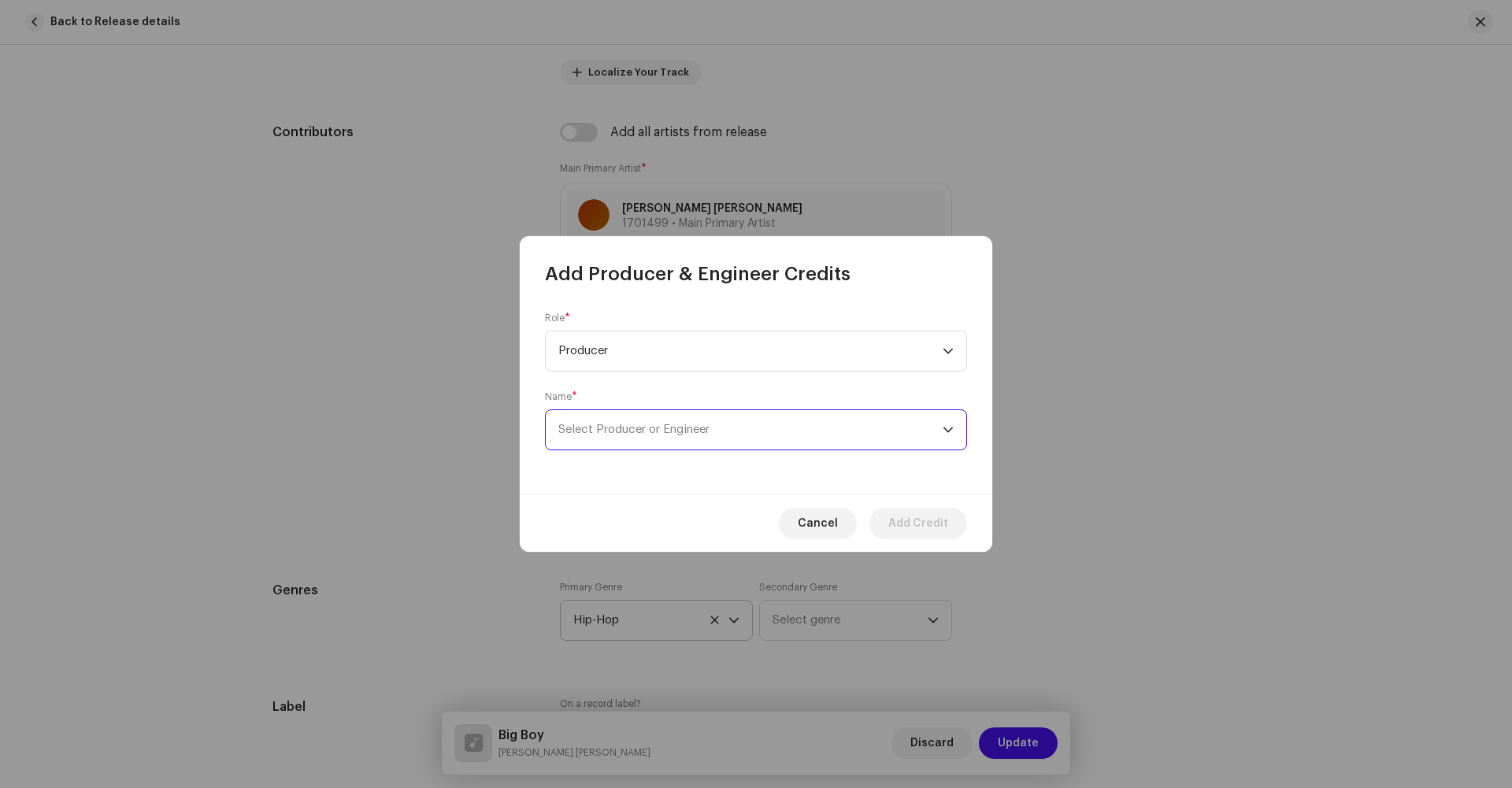
click at [624, 432] on span "Select Producer or Engineer" at bounding box center [633, 429] width 151 height 12
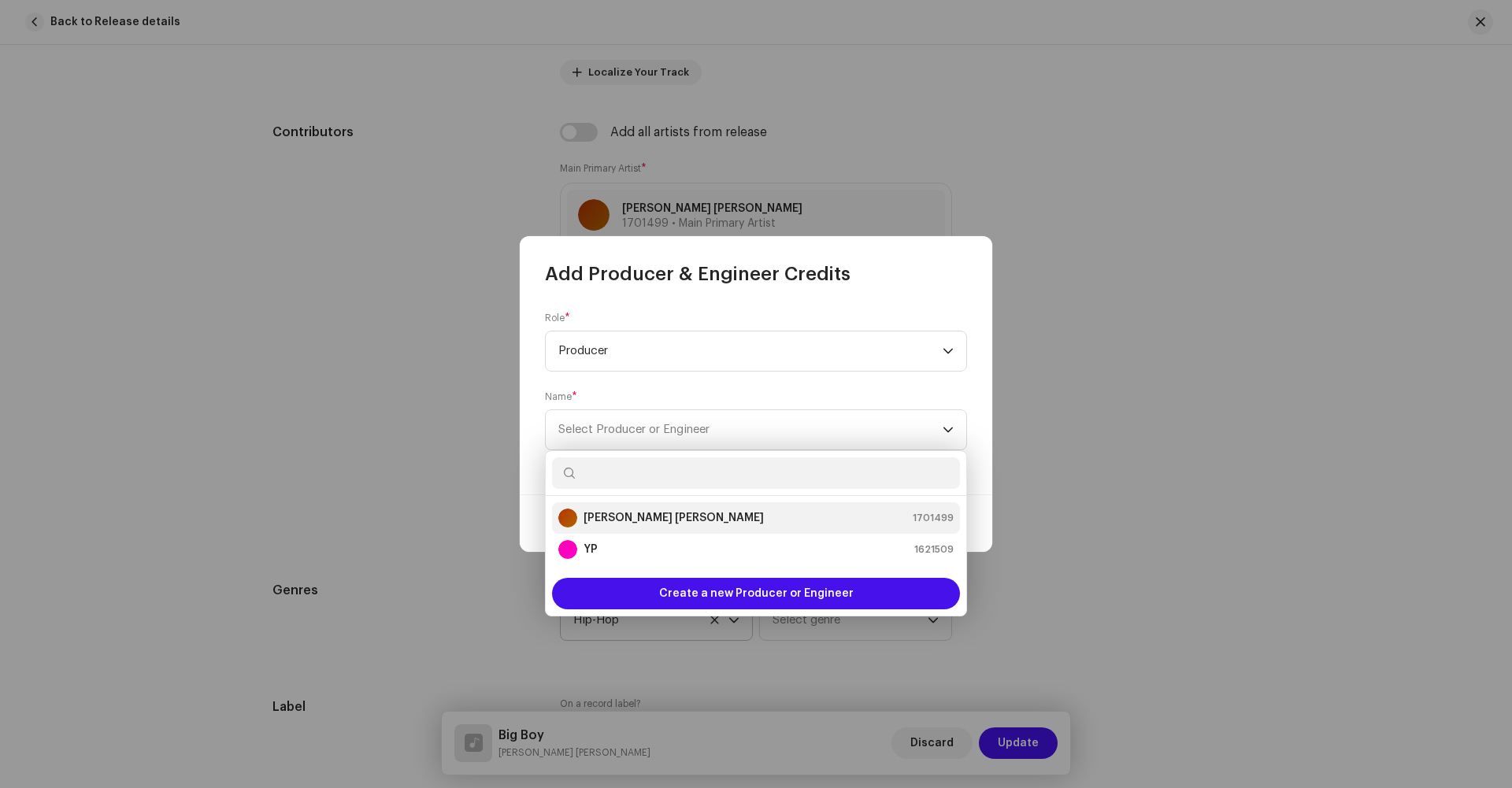
click at [607, 510] on strong "[PERSON_NAME] [PERSON_NAME]" at bounding box center [674, 518] width 181 height 16
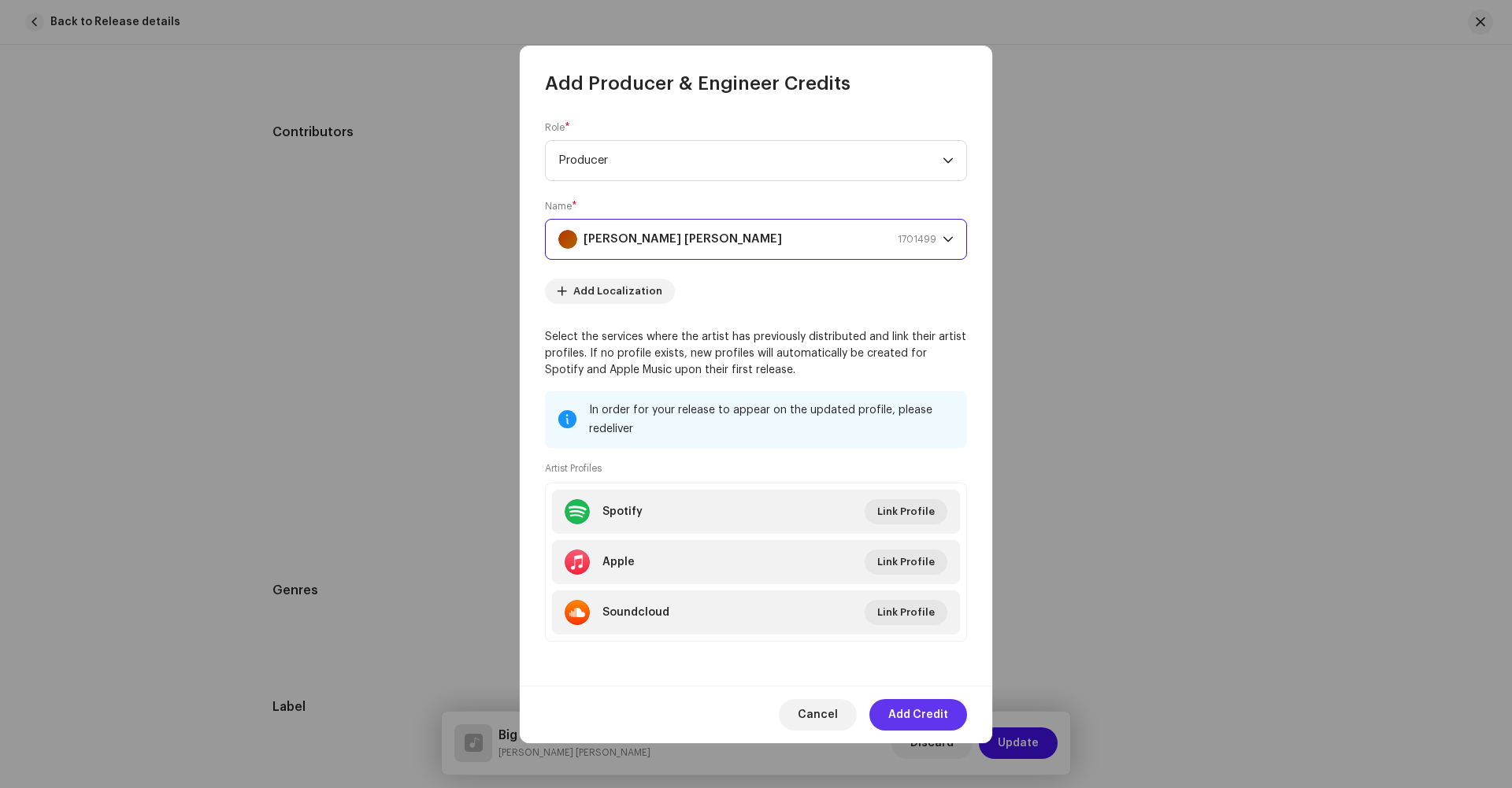
click at [924, 714] on span "Add Credit" at bounding box center [919, 715] width 60 height 32
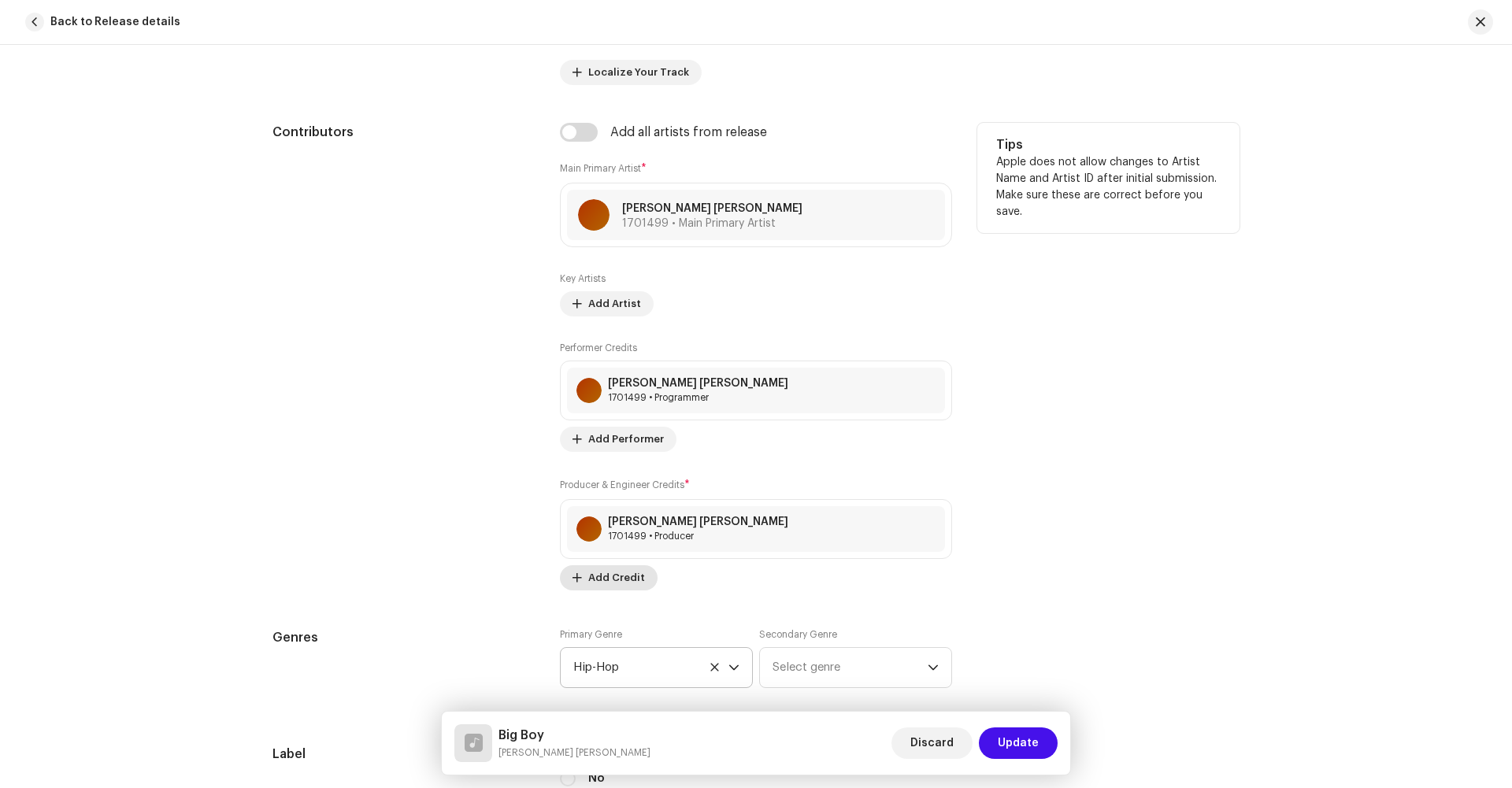
click at [602, 578] on span "Add Credit" at bounding box center [617, 578] width 57 height 32
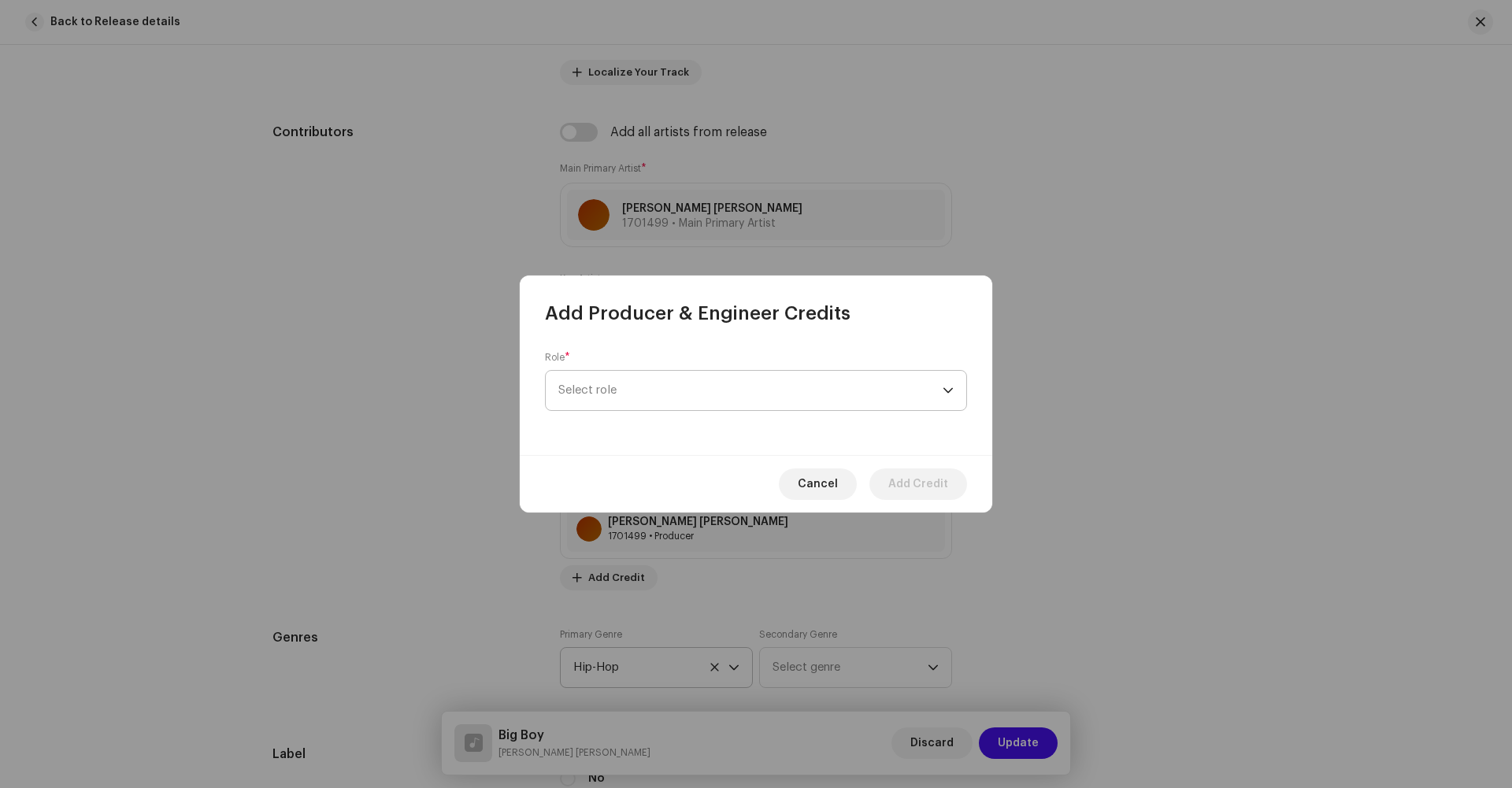
click at [660, 390] on span "Select role" at bounding box center [750, 390] width 384 height 39
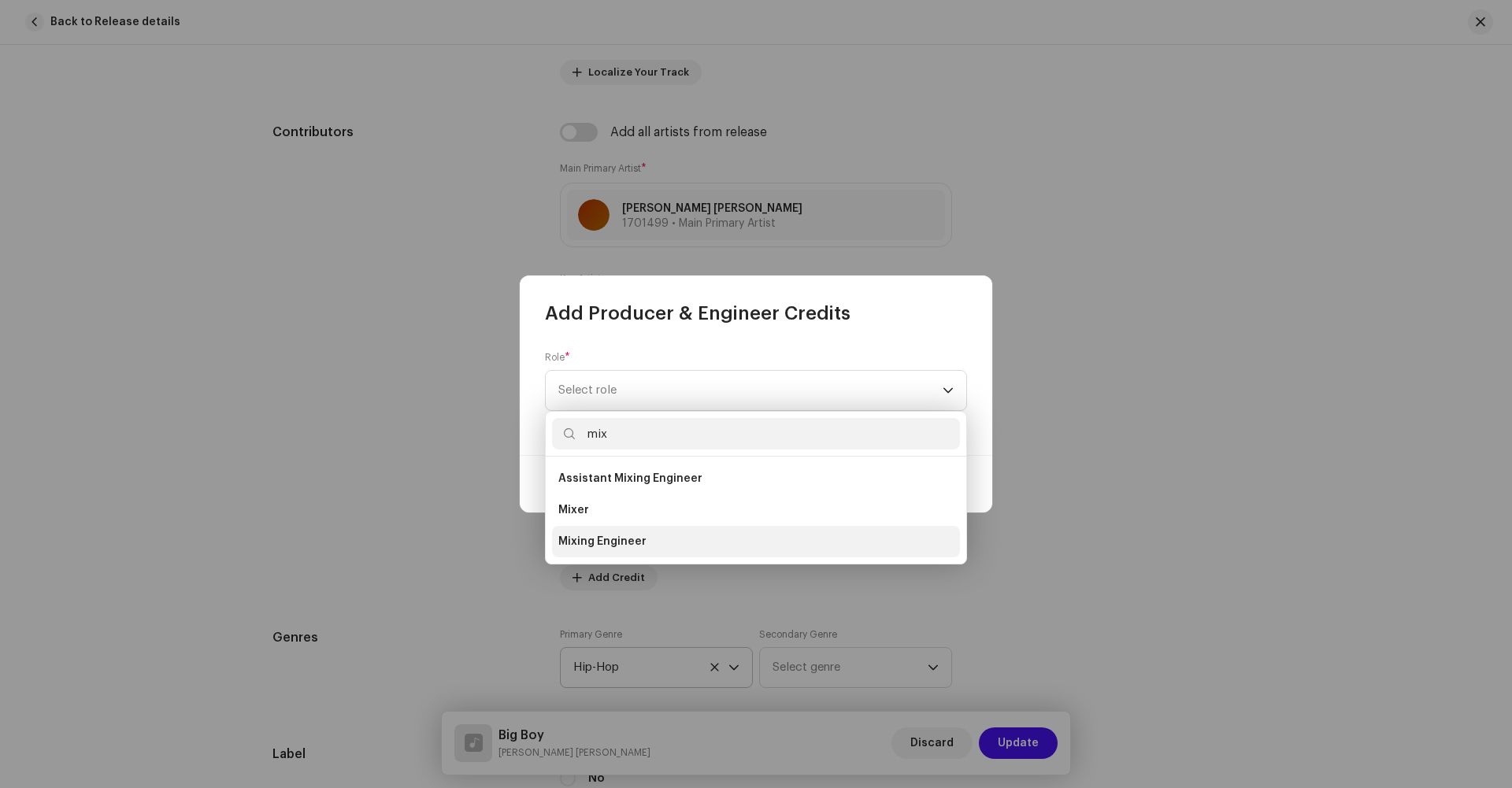
type input "mix"
click at [571, 540] on span "Mixing Engineer" at bounding box center [602, 541] width 88 height 16
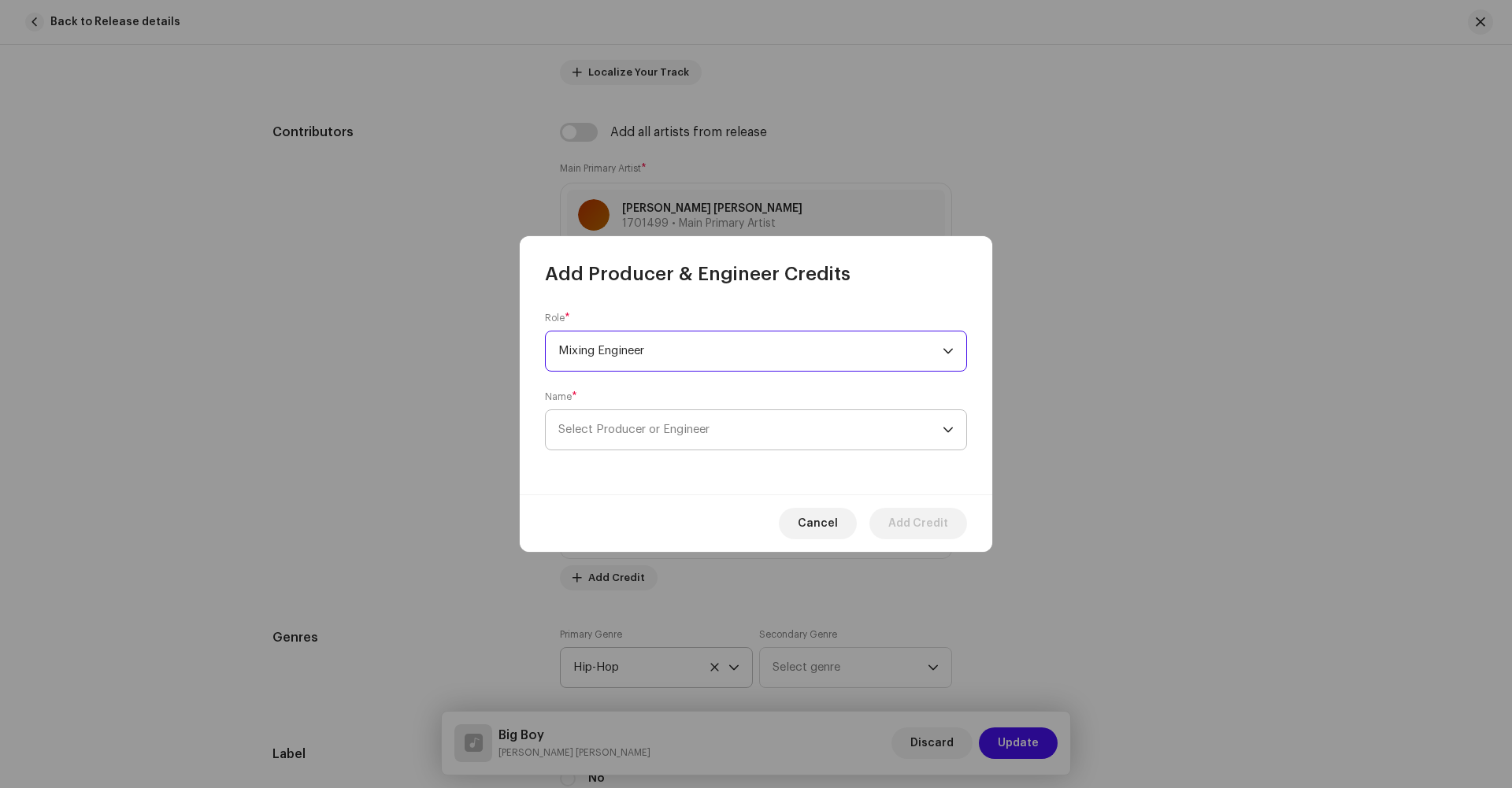
click at [794, 428] on span "Select Producer or Engineer" at bounding box center [750, 429] width 384 height 39
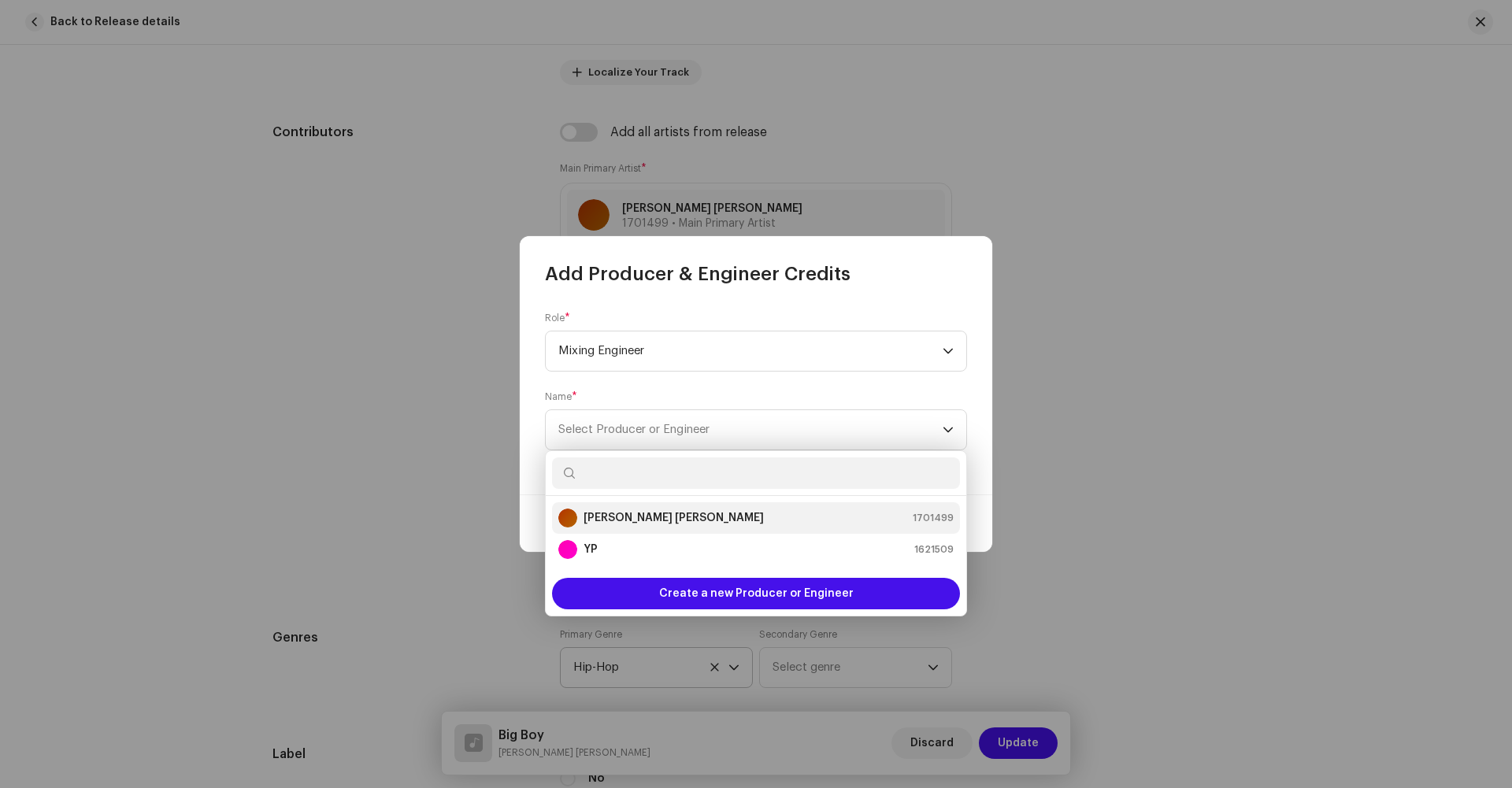
click at [637, 506] on li "[PERSON_NAME] [PERSON_NAME] 1701499" at bounding box center [756, 519] width 408 height 32
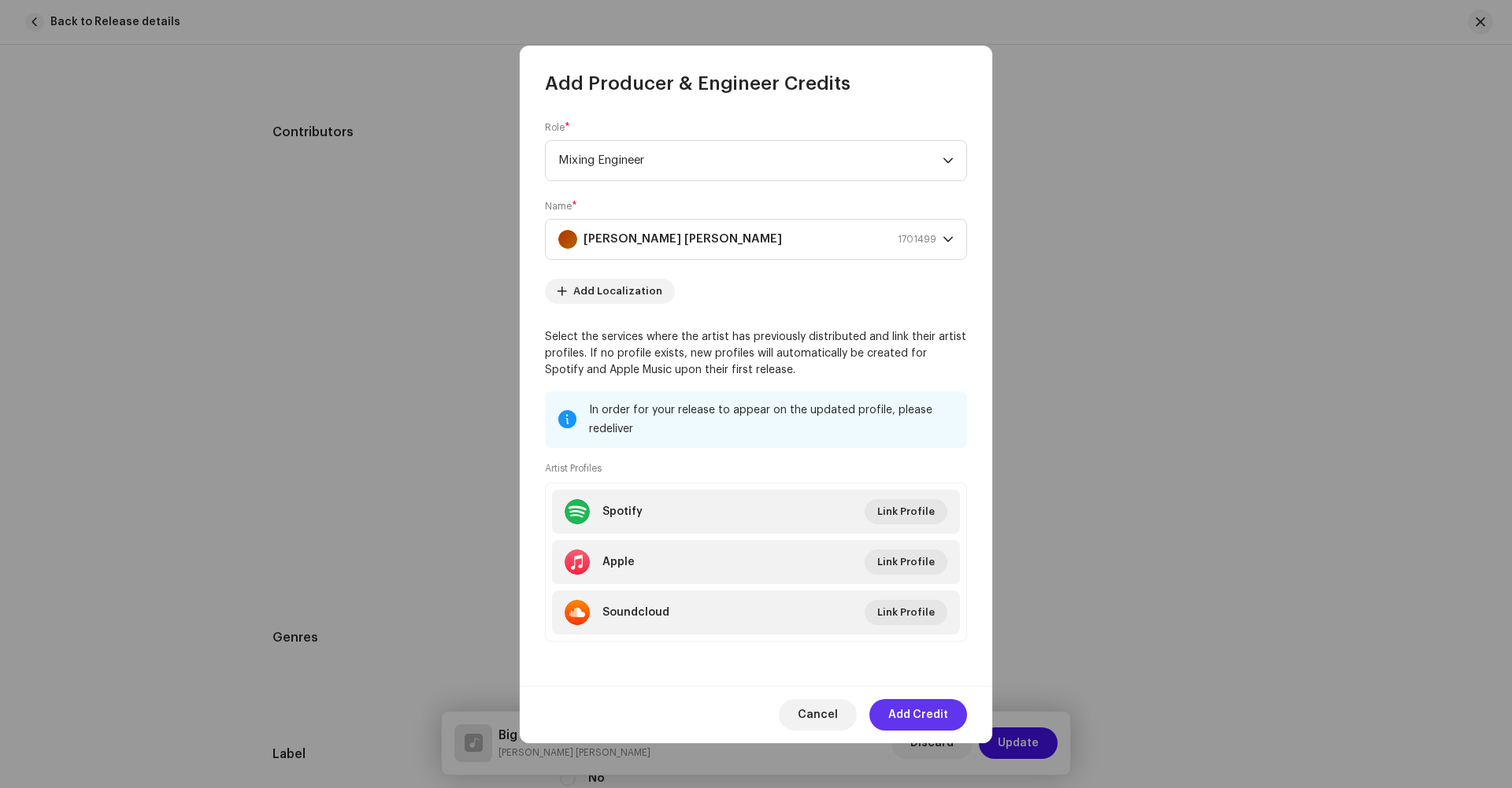
click at [916, 715] on span "Add Credit" at bounding box center [919, 715] width 60 height 32
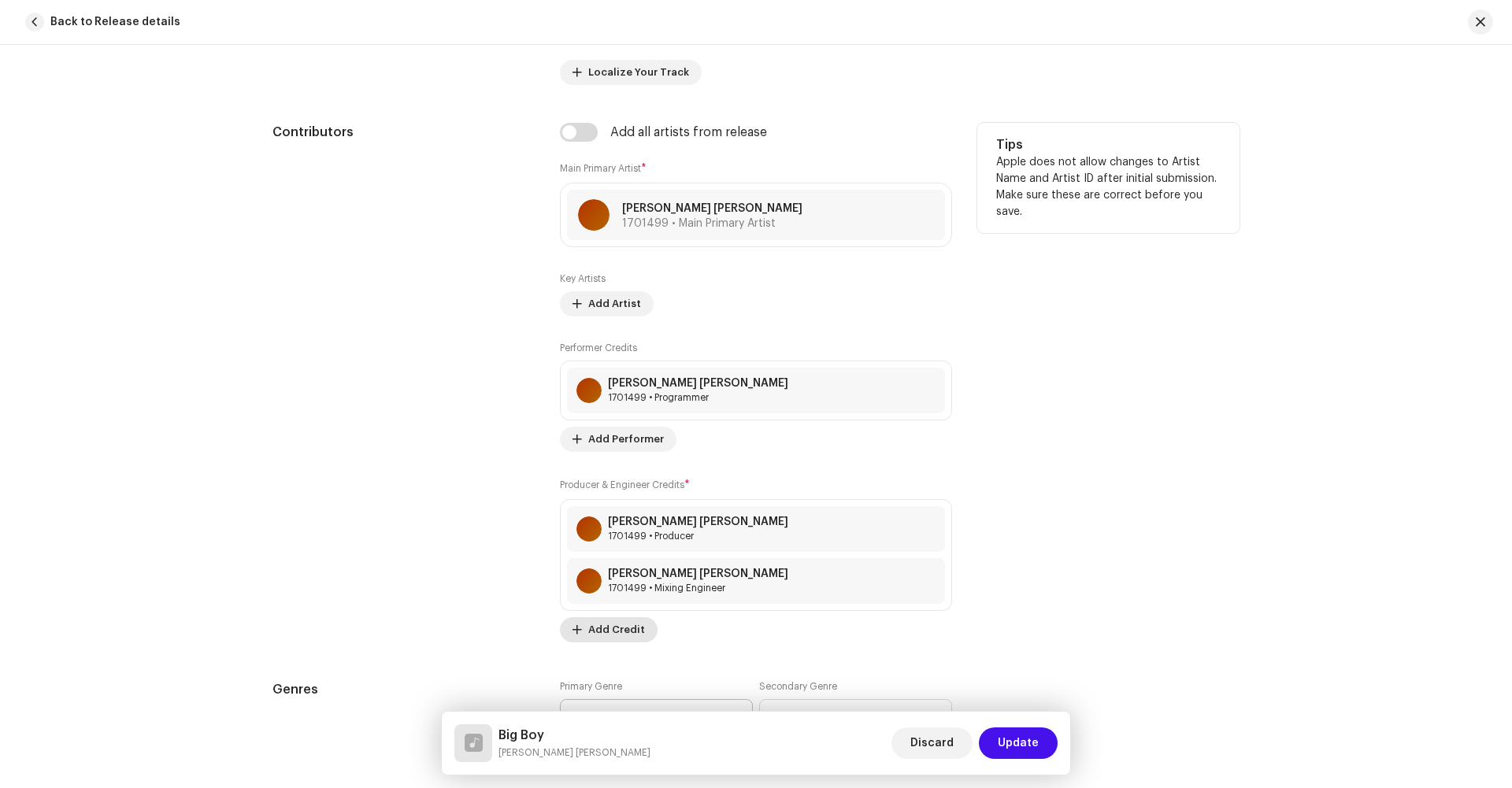
click at [606, 628] on span "Add Credit" at bounding box center [617, 630] width 57 height 32
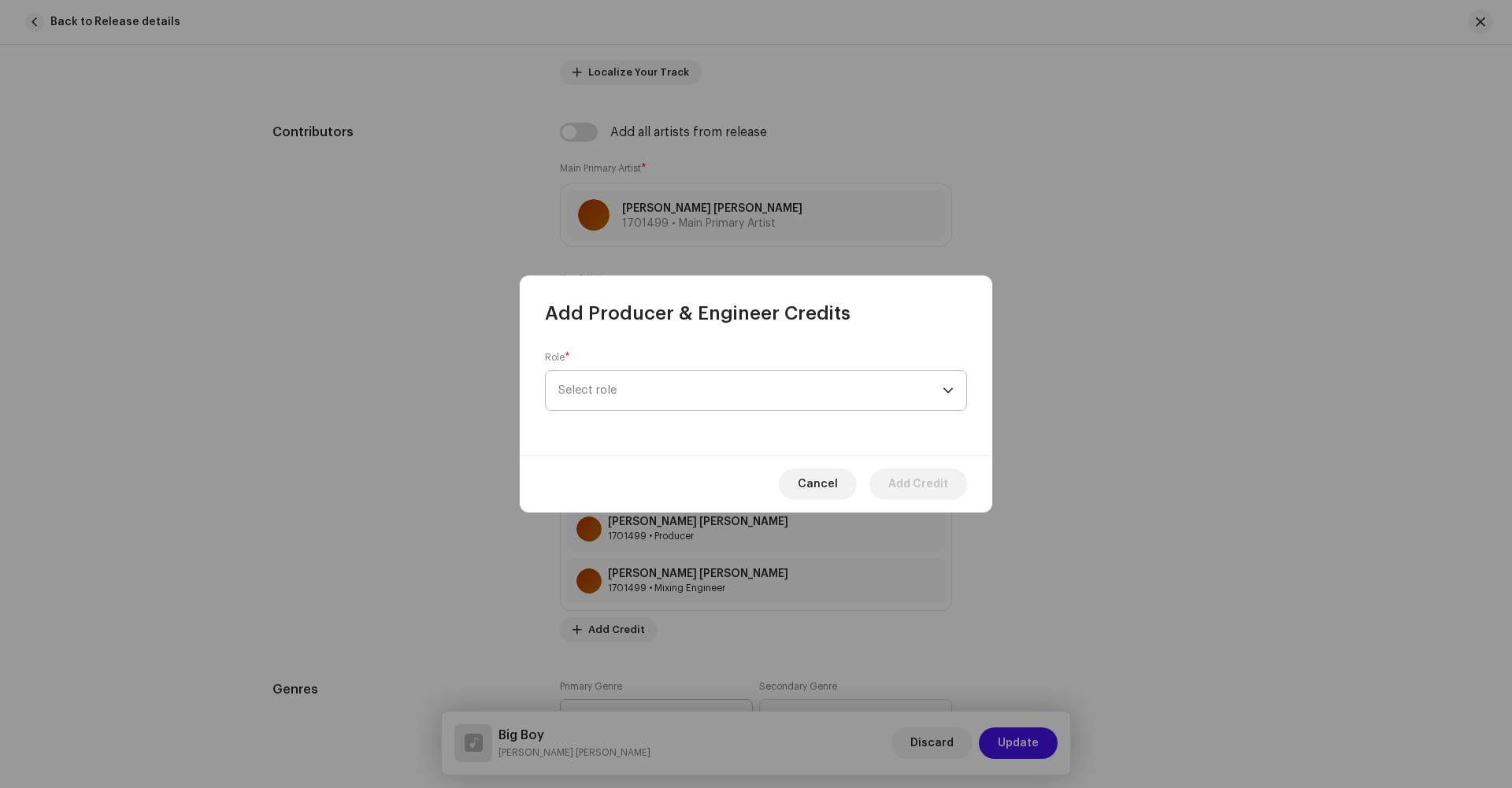
click at [592, 409] on span "Select role" at bounding box center [750, 390] width 384 height 39
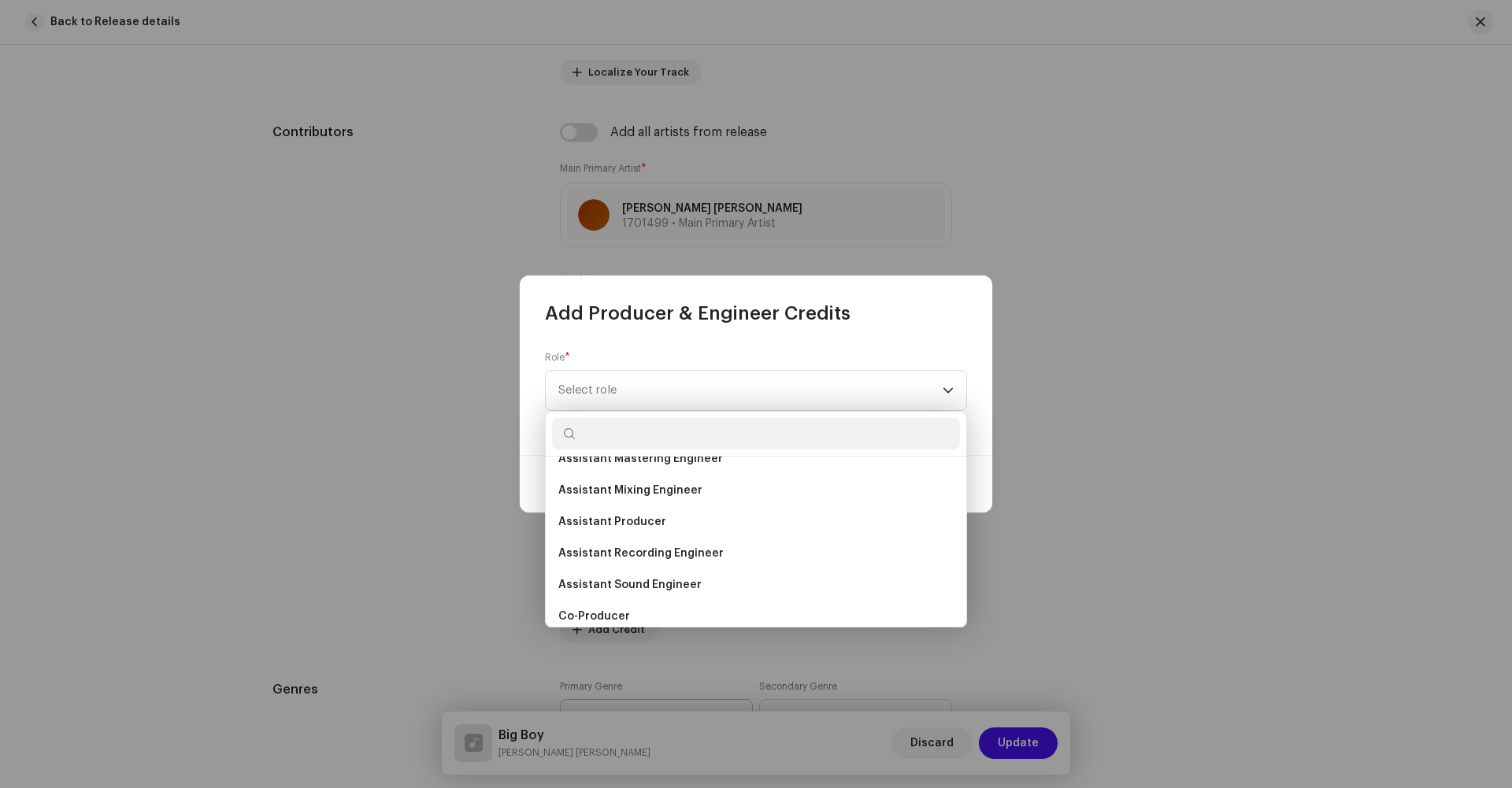
scroll to position [0, 0]
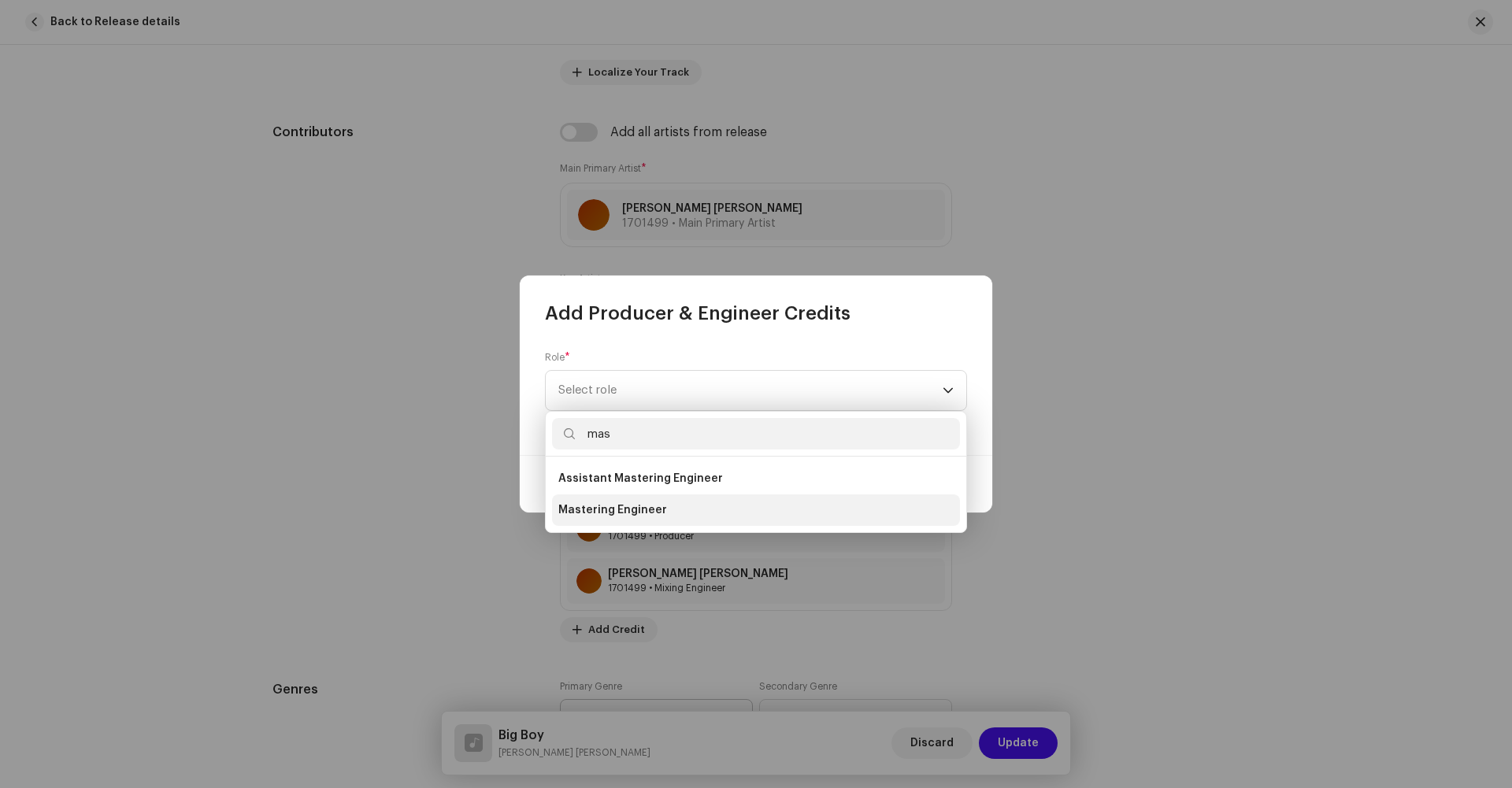
type input "mas"
click at [598, 498] on li "Mastering Engineer" at bounding box center [756, 510] width 408 height 32
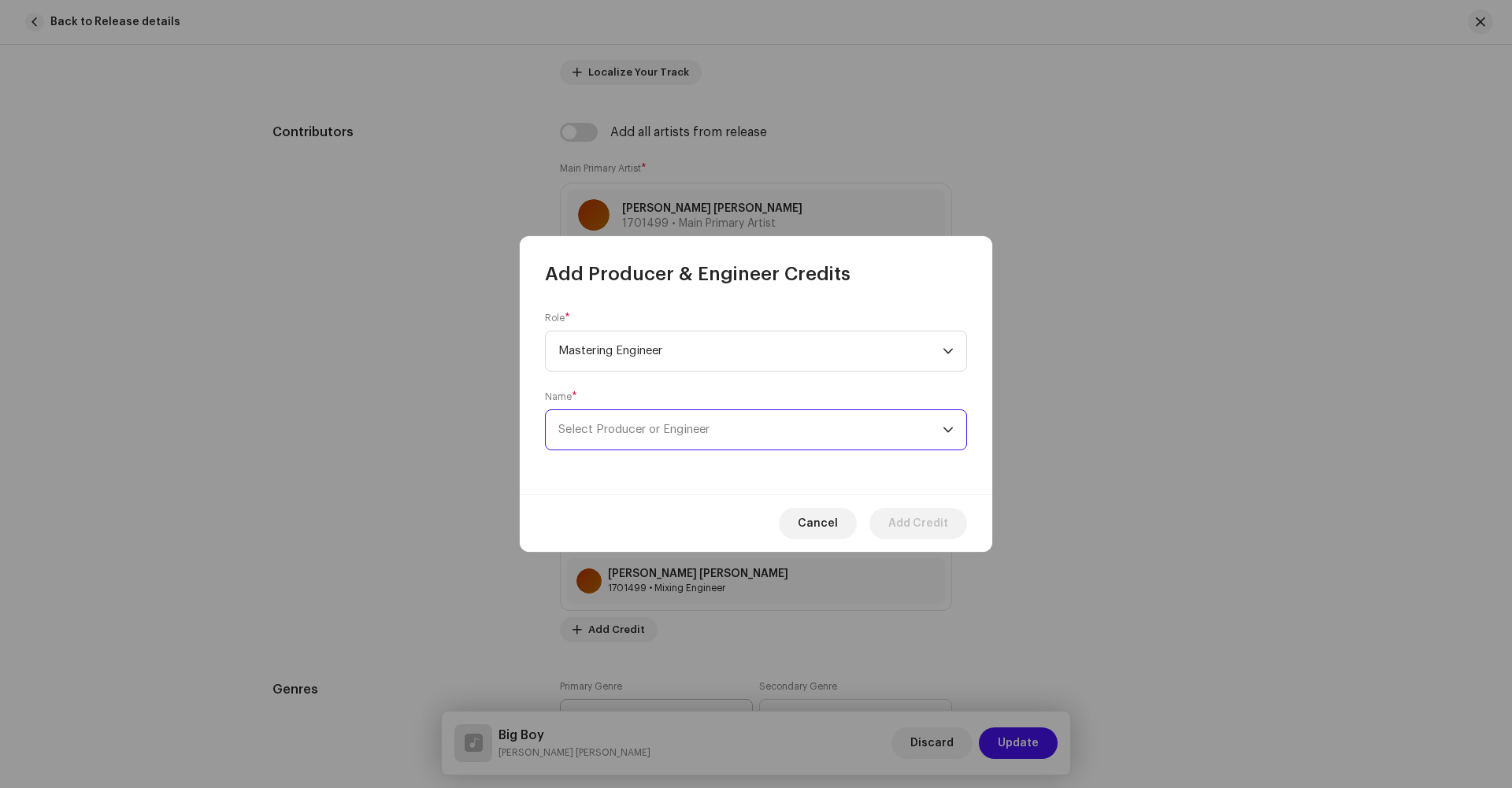
click at [679, 424] on span "Select Producer or Engineer" at bounding box center [633, 429] width 151 height 12
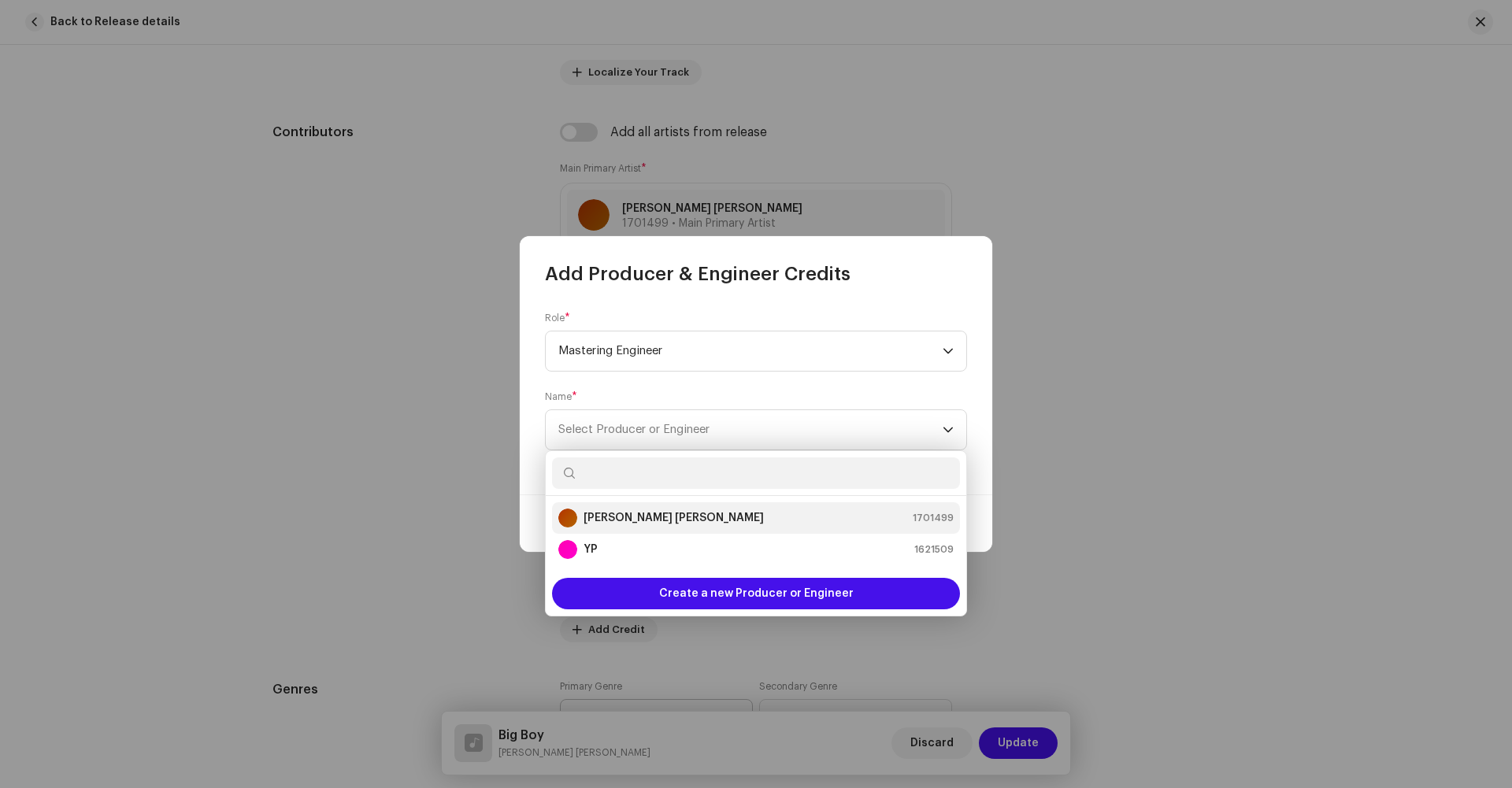
click at [627, 514] on strong "[PERSON_NAME] [PERSON_NAME]" at bounding box center [674, 518] width 181 height 16
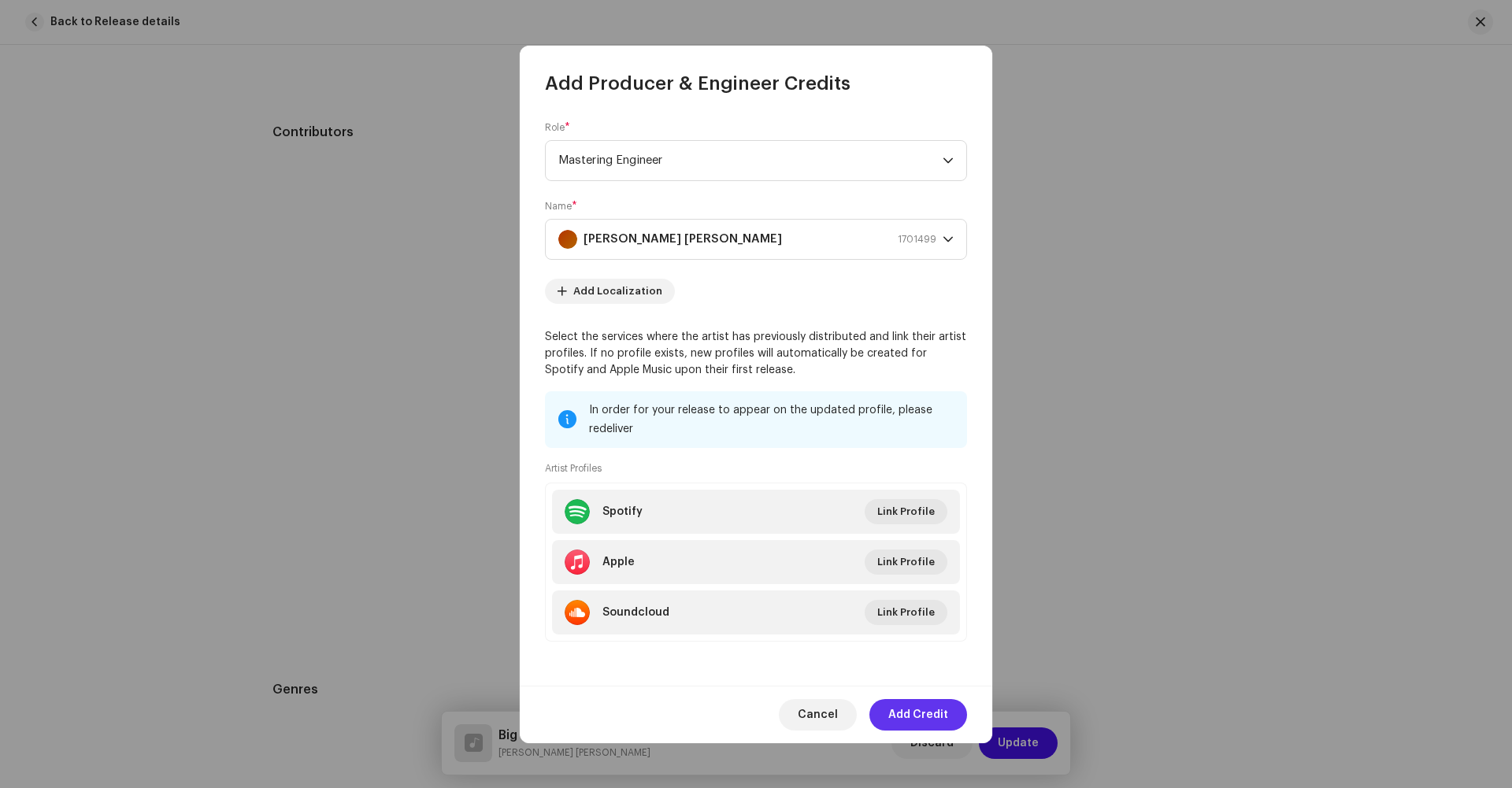
click at [923, 718] on span "Add Credit" at bounding box center [919, 715] width 60 height 32
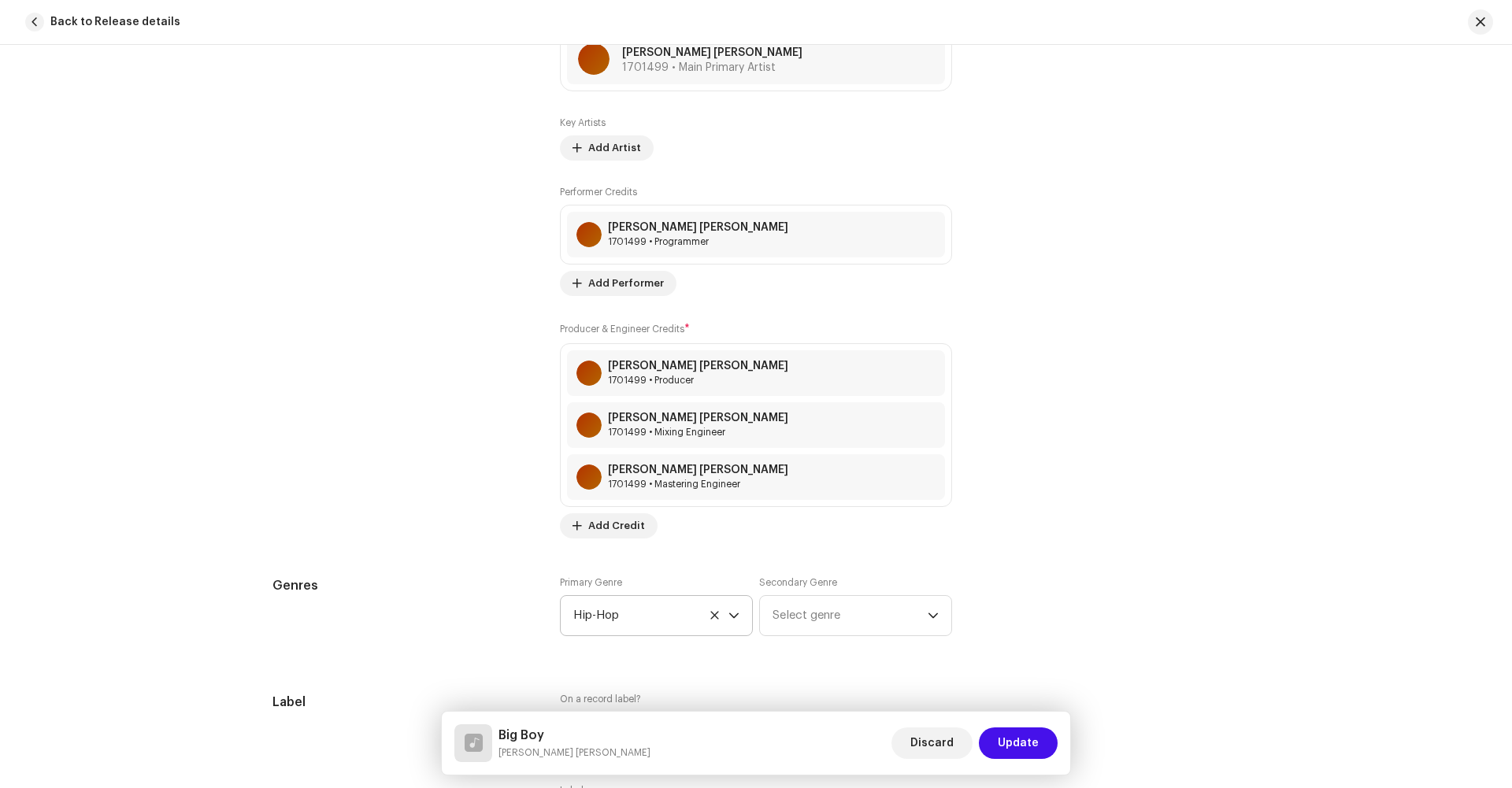
scroll to position [1083, 0]
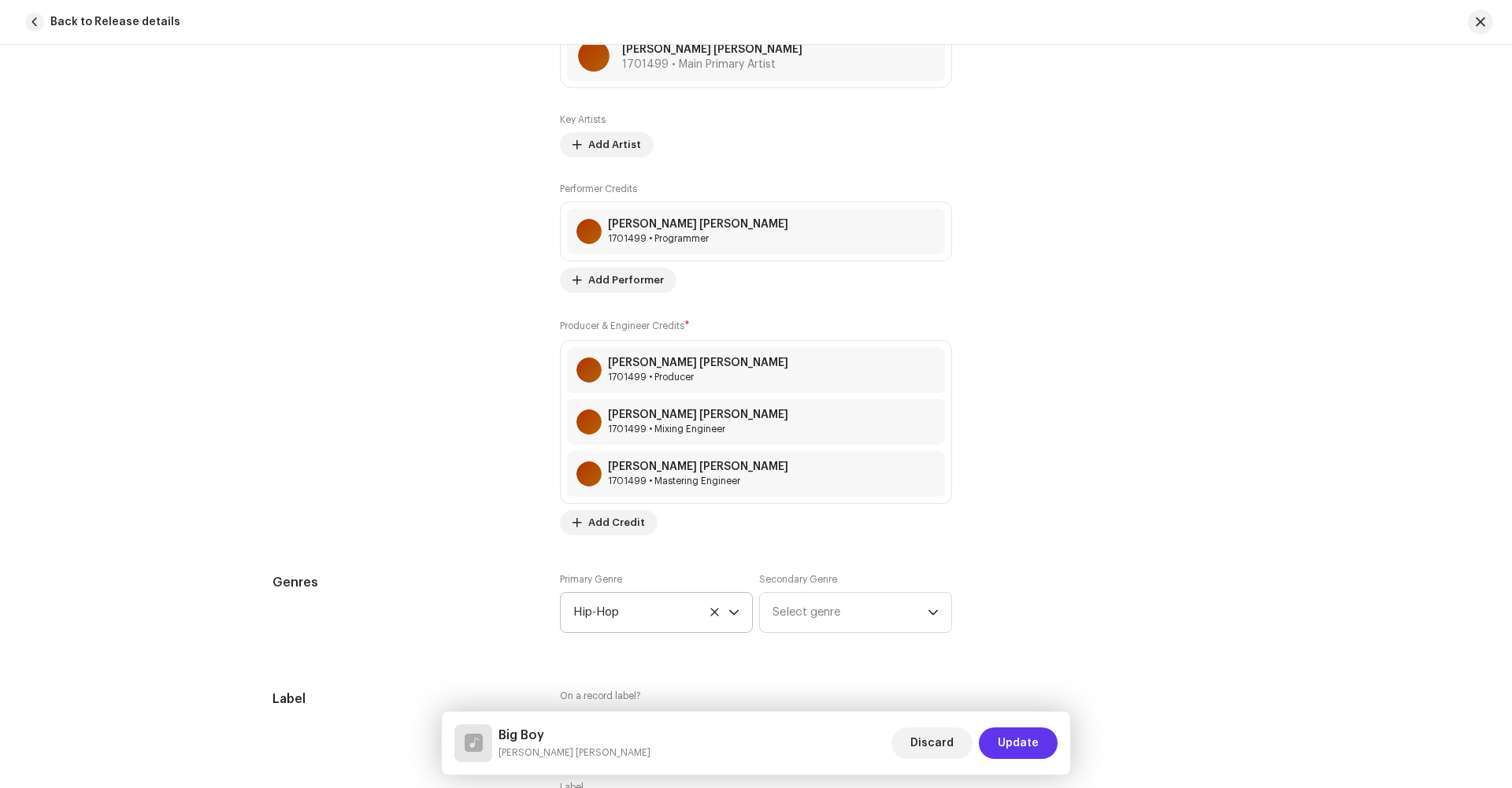
click at [1021, 757] on span "Update" at bounding box center [1018, 744] width 41 height 32
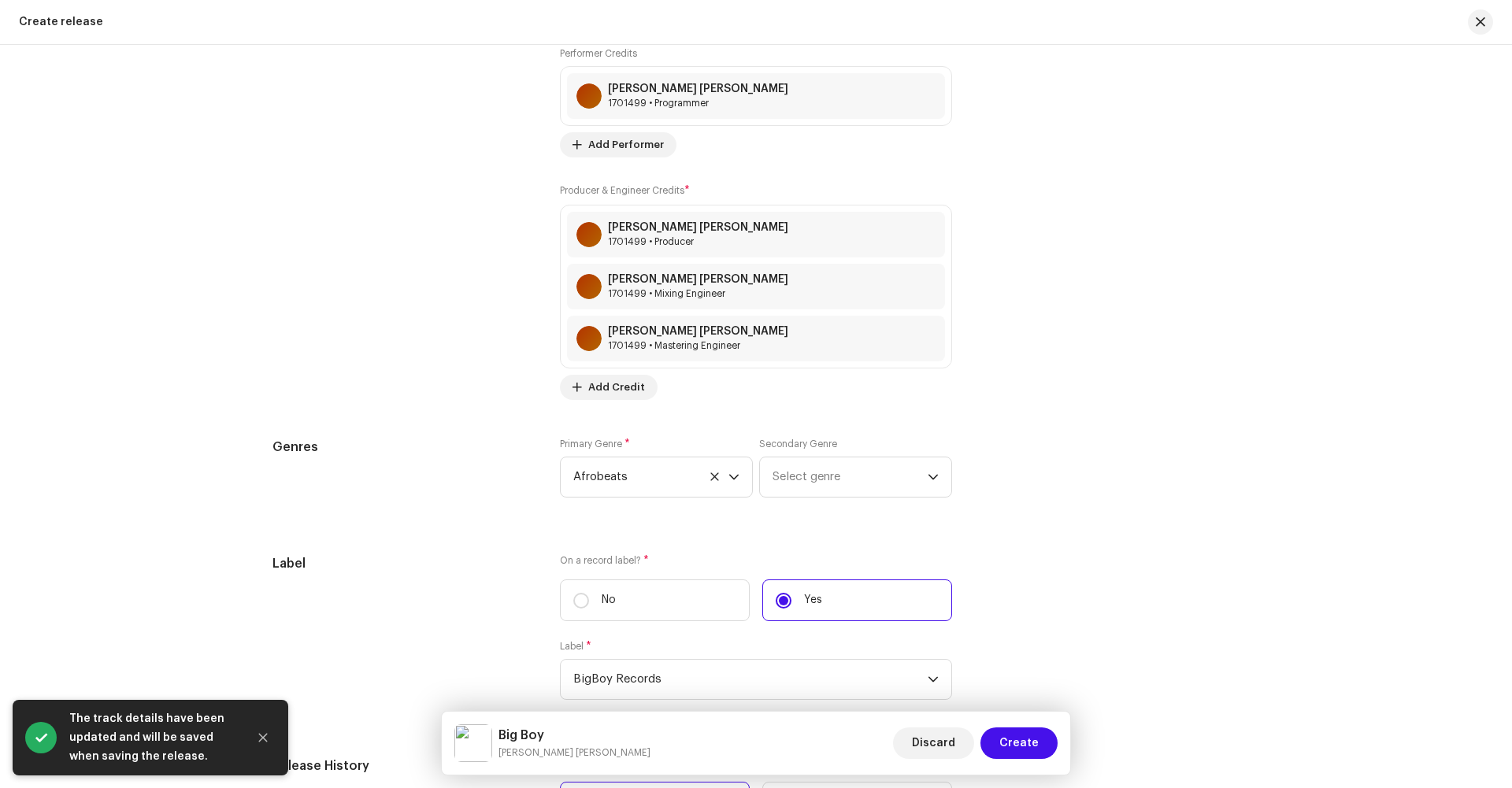
scroll to position [2214, 0]
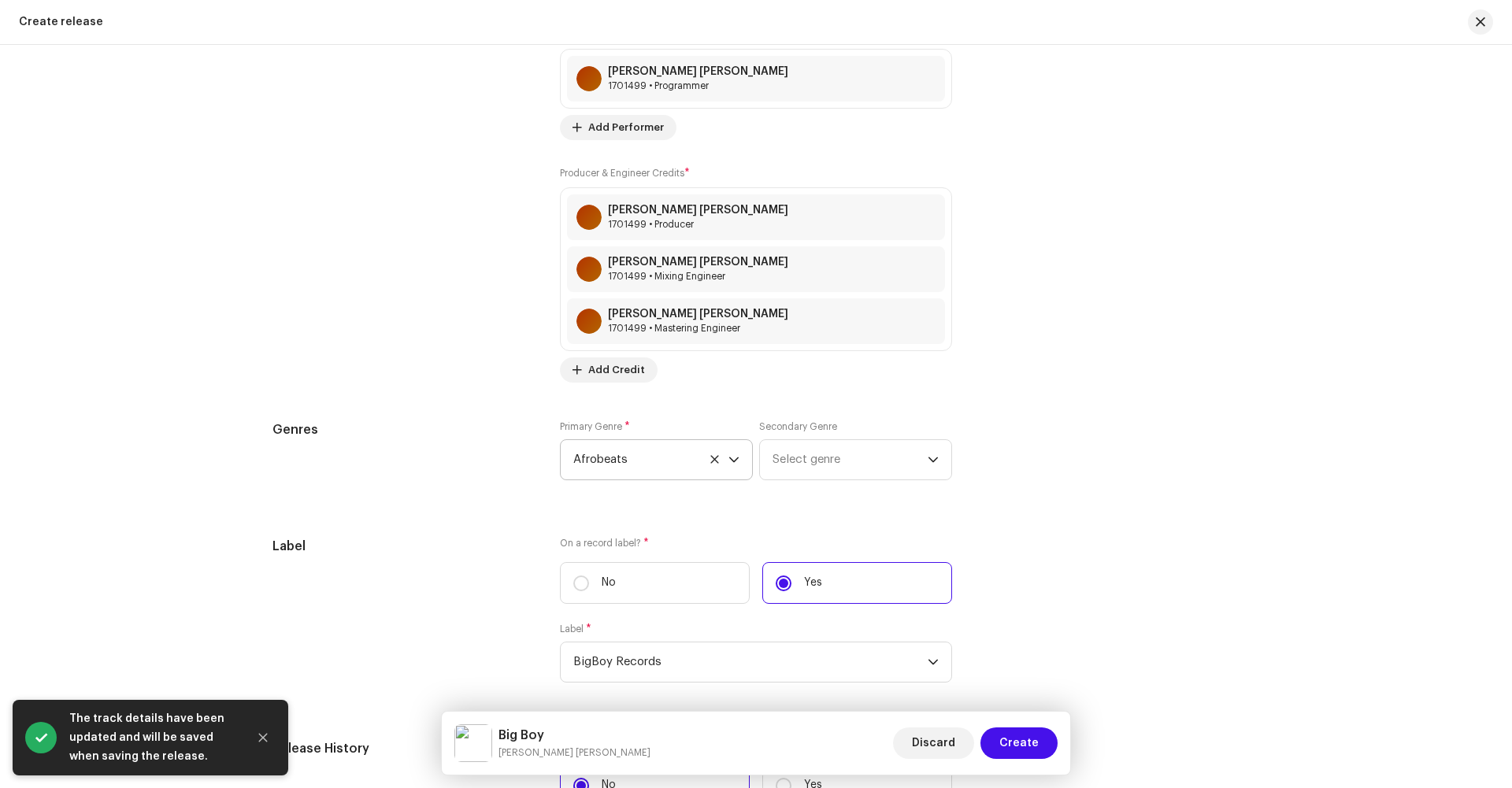
click at [671, 466] on span "Afrobeats" at bounding box center [650, 459] width 155 height 39
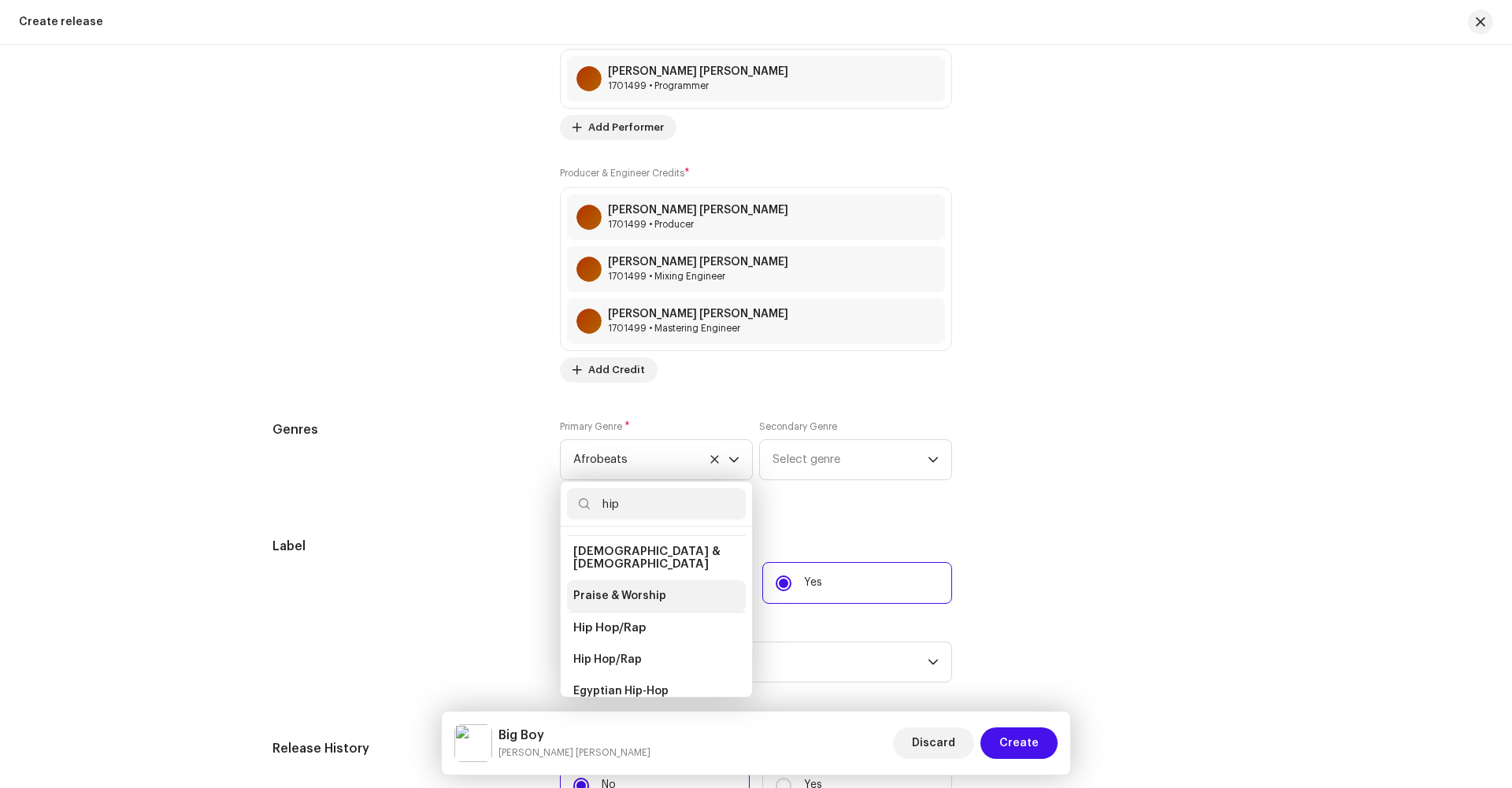
scroll to position [85, 0]
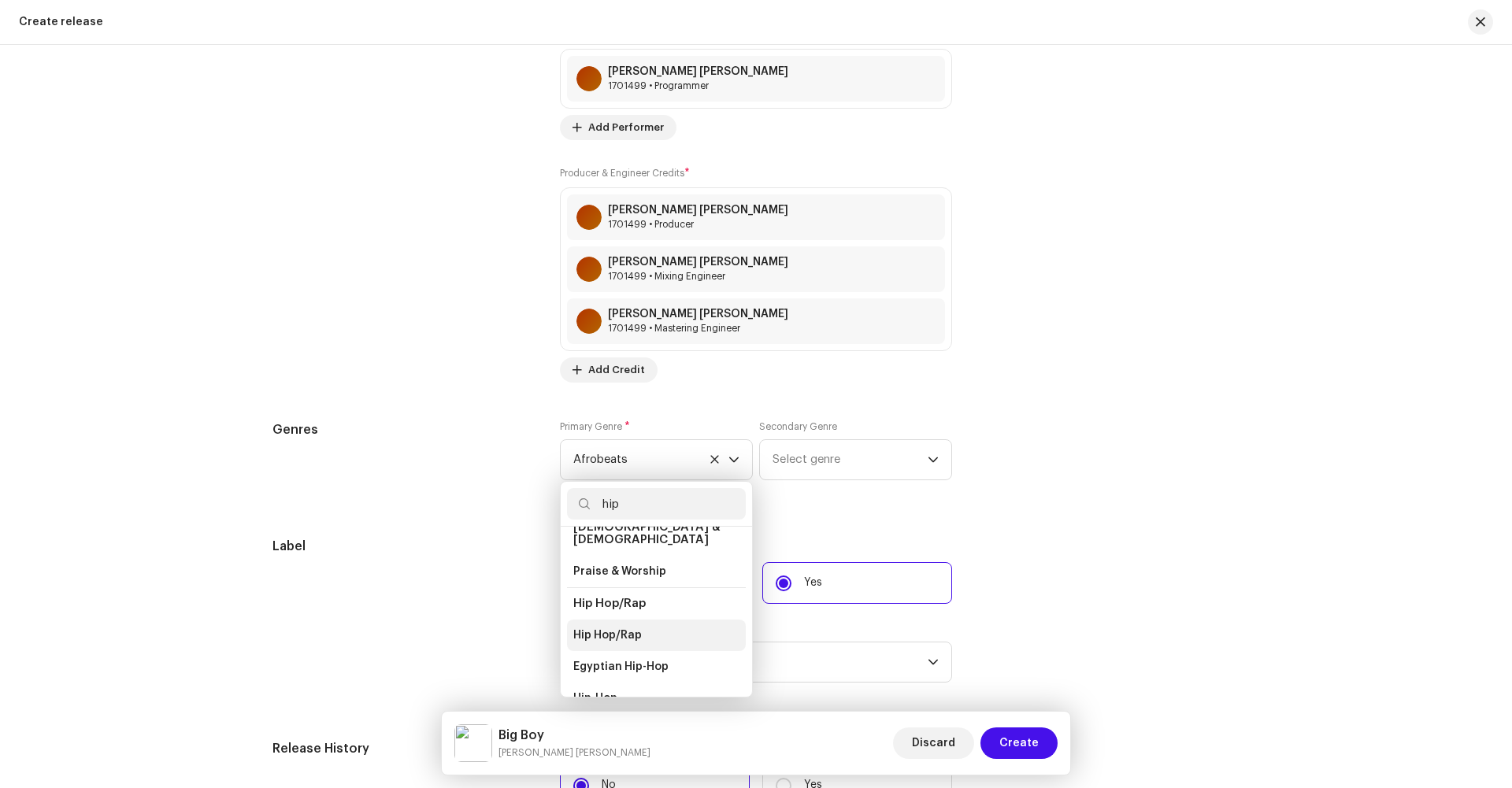
type input "hip"
click at [599, 627] on span "Hip Hop/Rap" at bounding box center [607, 635] width 69 height 16
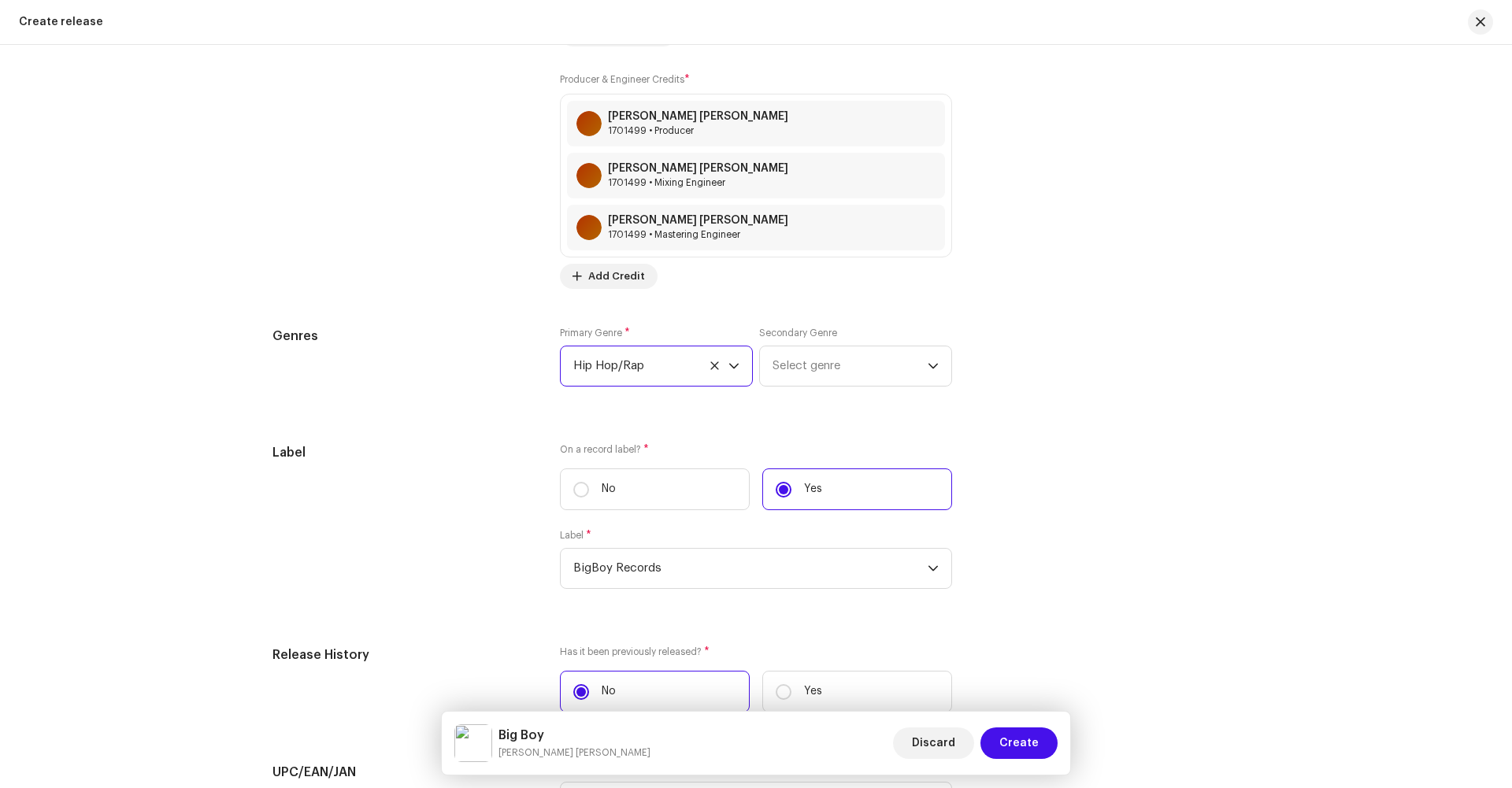
scroll to position [2339, 0]
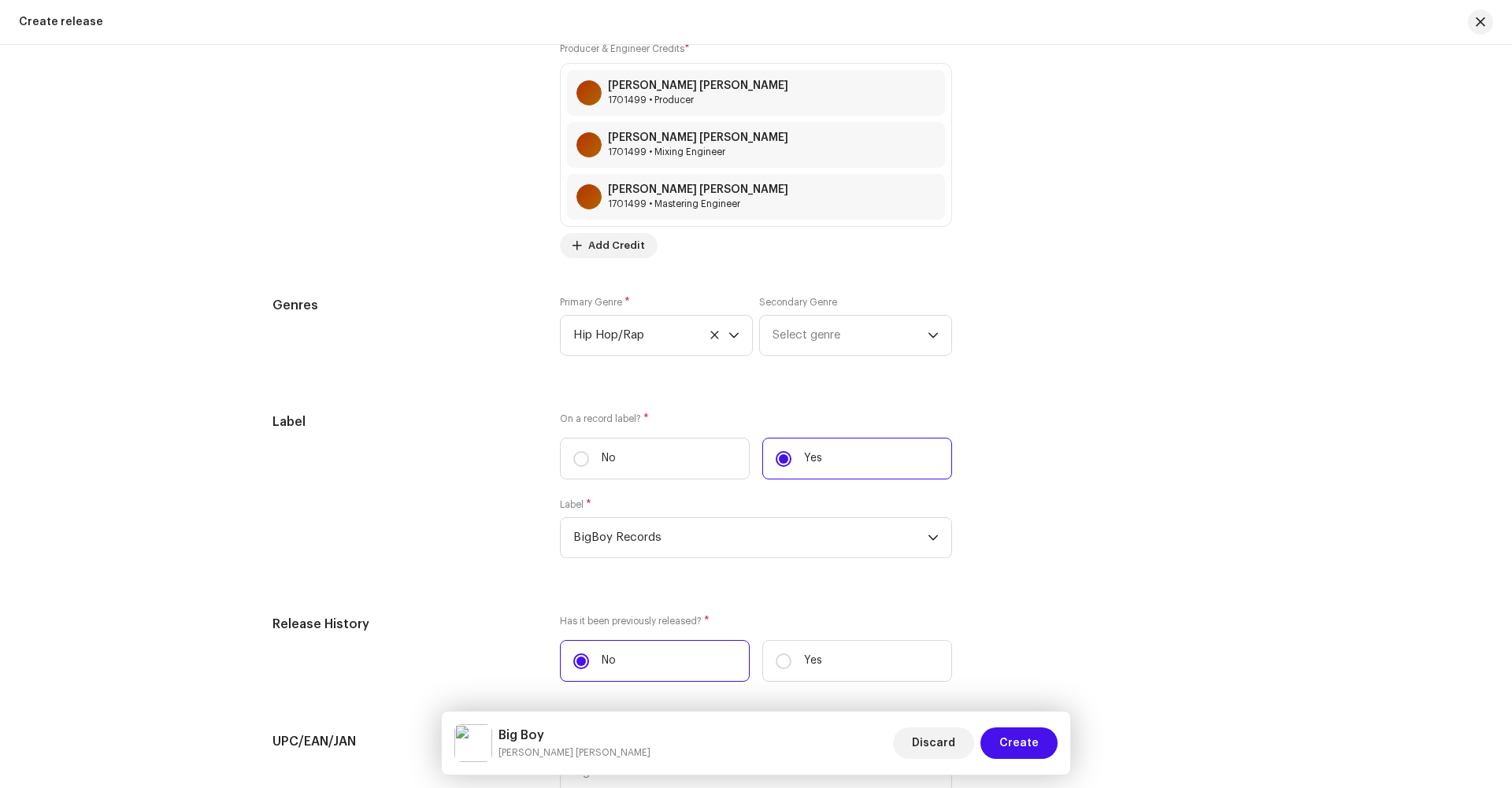
click at [651, 434] on div "On a record label? * No Yes Label * BigBoy Records" at bounding box center [756, 494] width 392 height 165
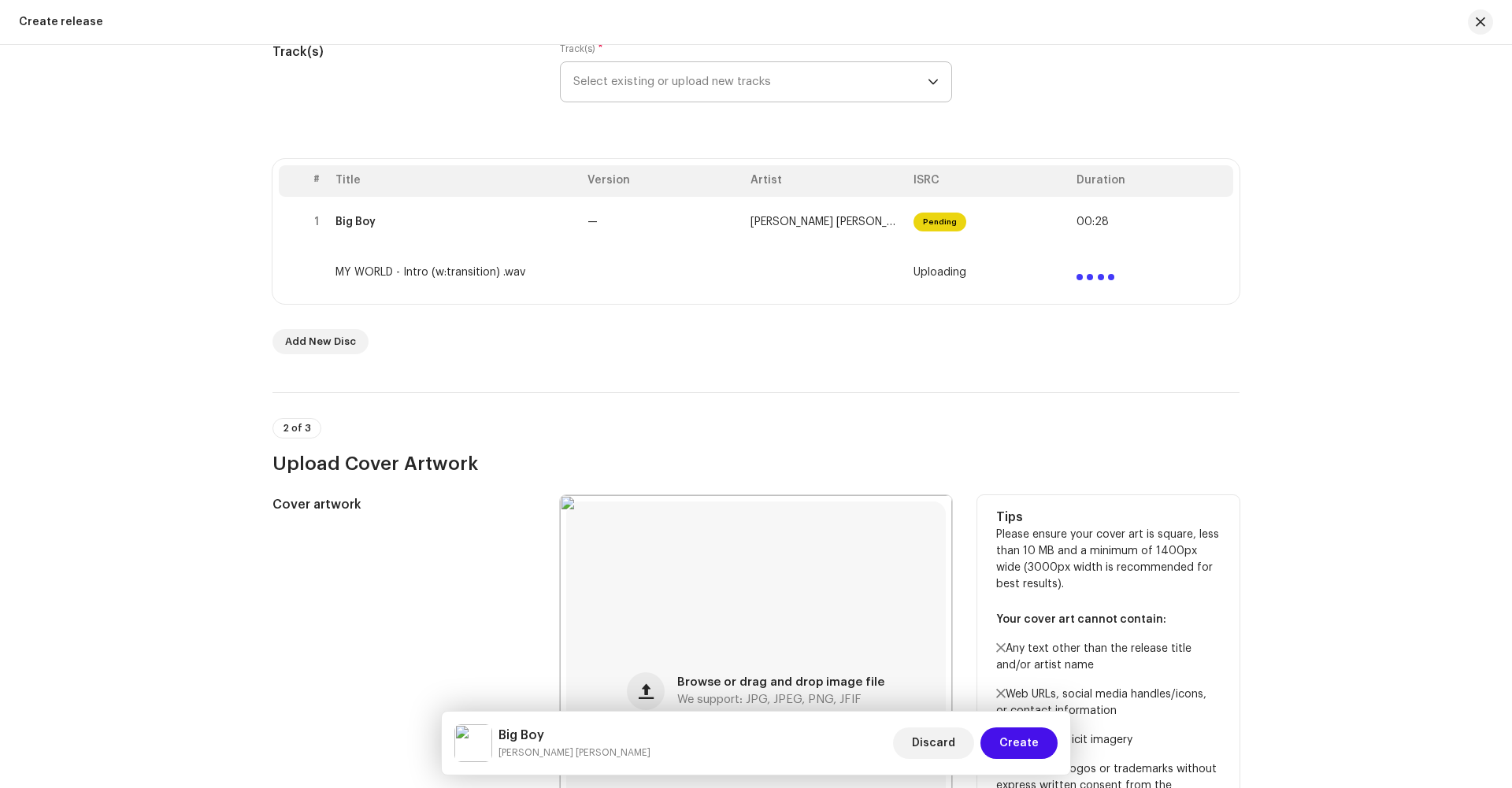
scroll to position [223, 0]
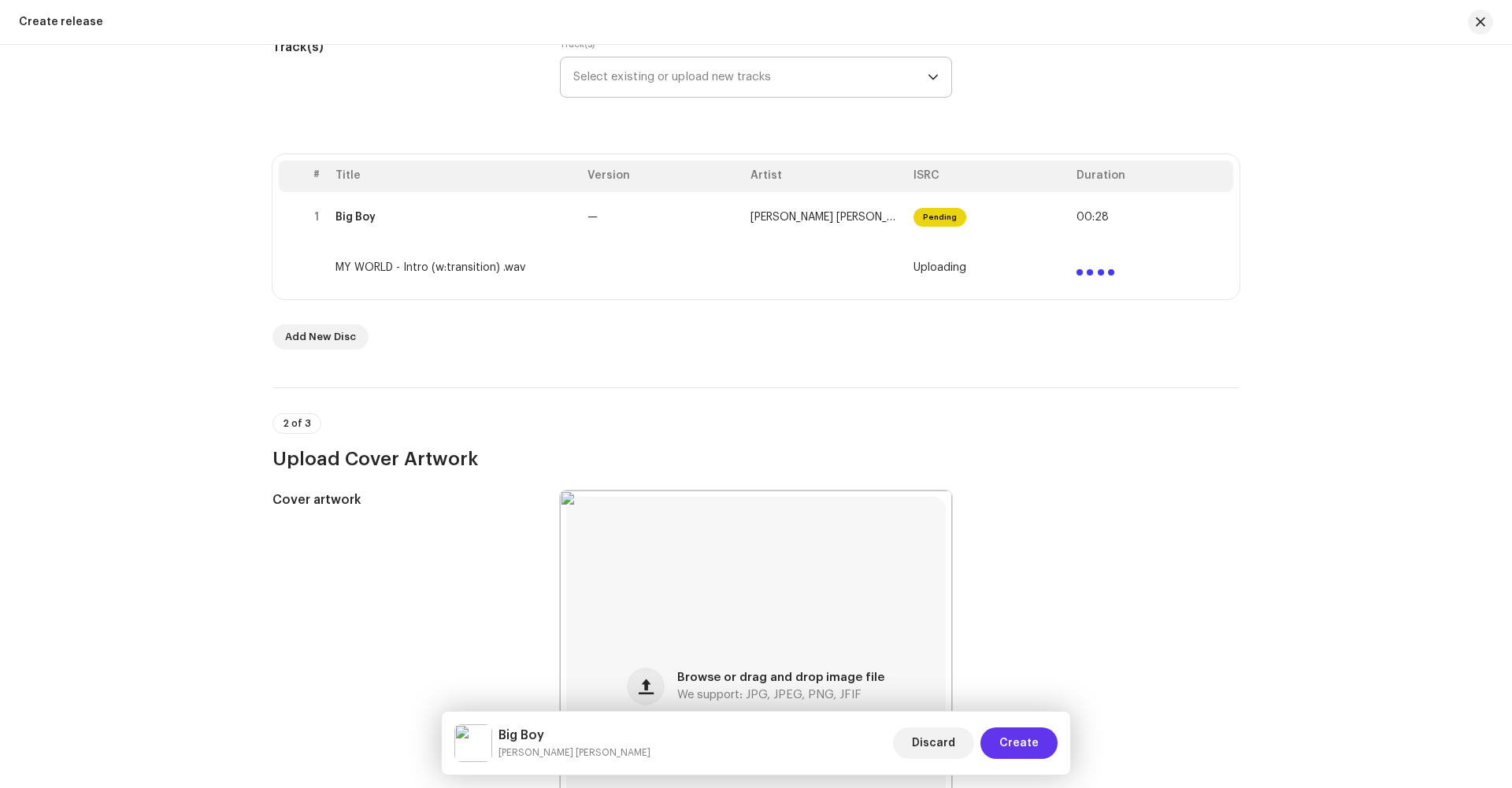
click at [1014, 756] on span "Create" at bounding box center [1019, 744] width 39 height 32
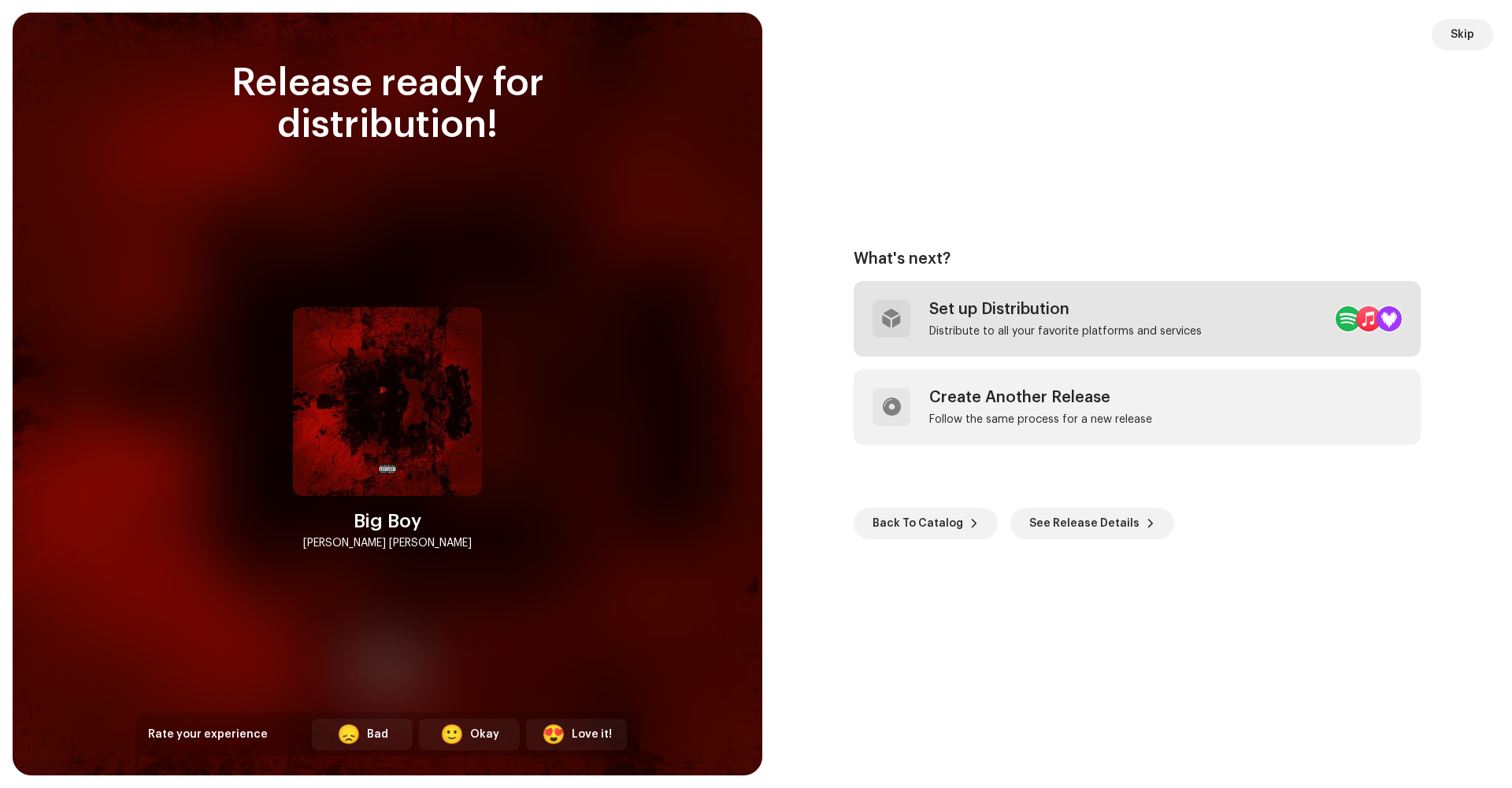
click at [1027, 321] on div "Set up Distribution Distribute to all your favorite platforms and services" at bounding box center [1066, 319] width 273 height 38
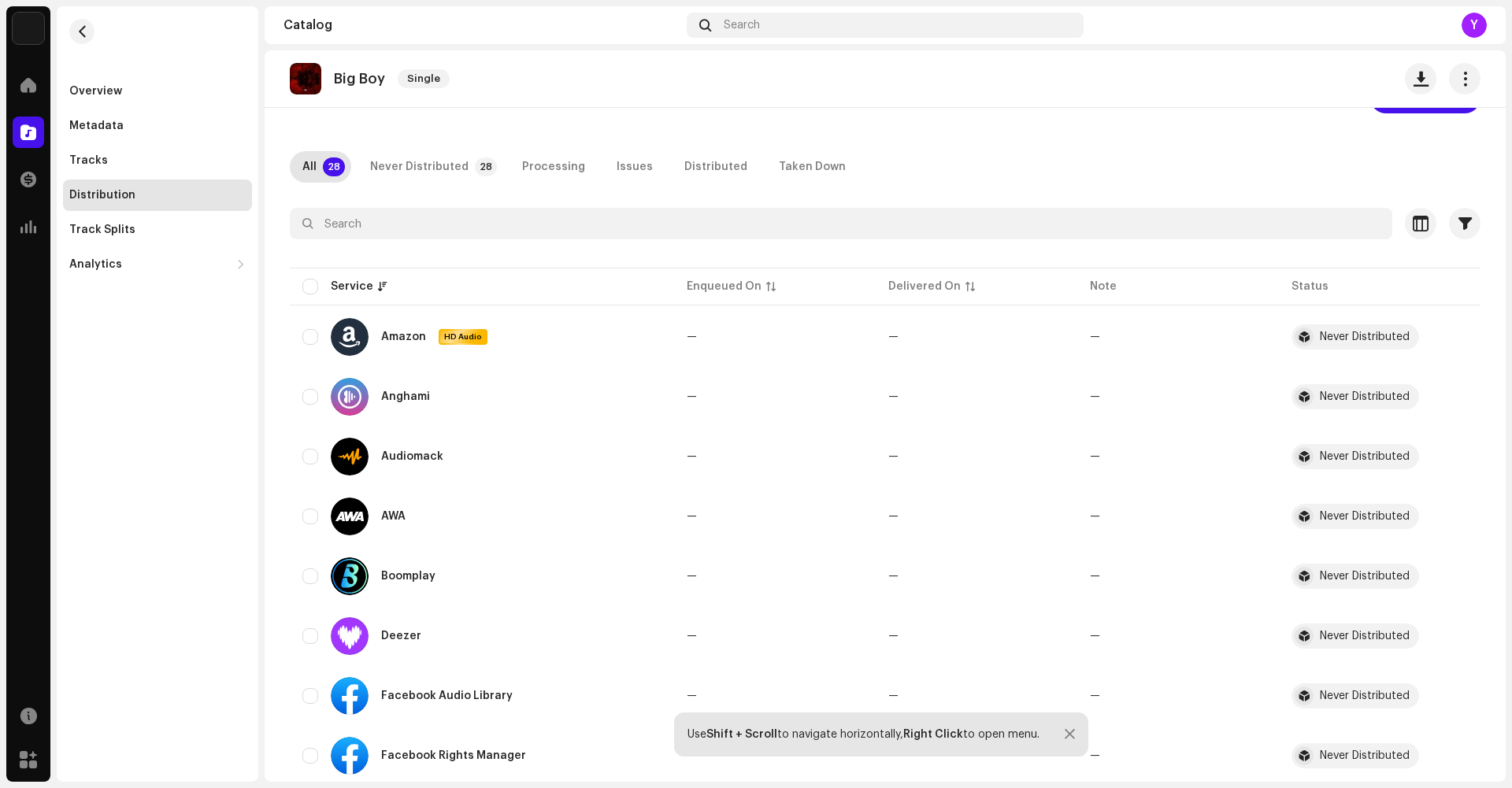
scroll to position [26, 0]
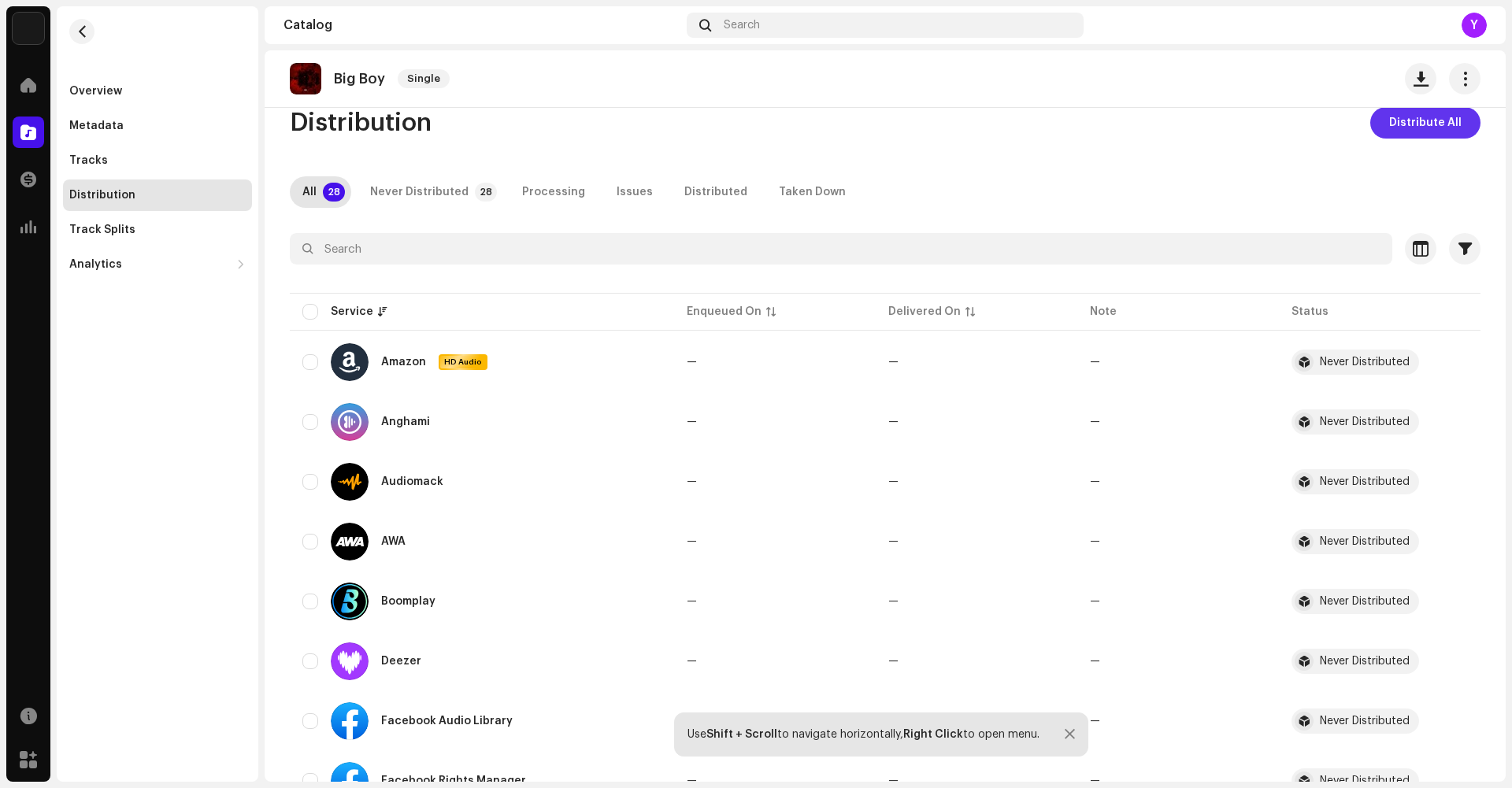
click at [1427, 138] on span "Distribute All" at bounding box center [1425, 123] width 73 height 32
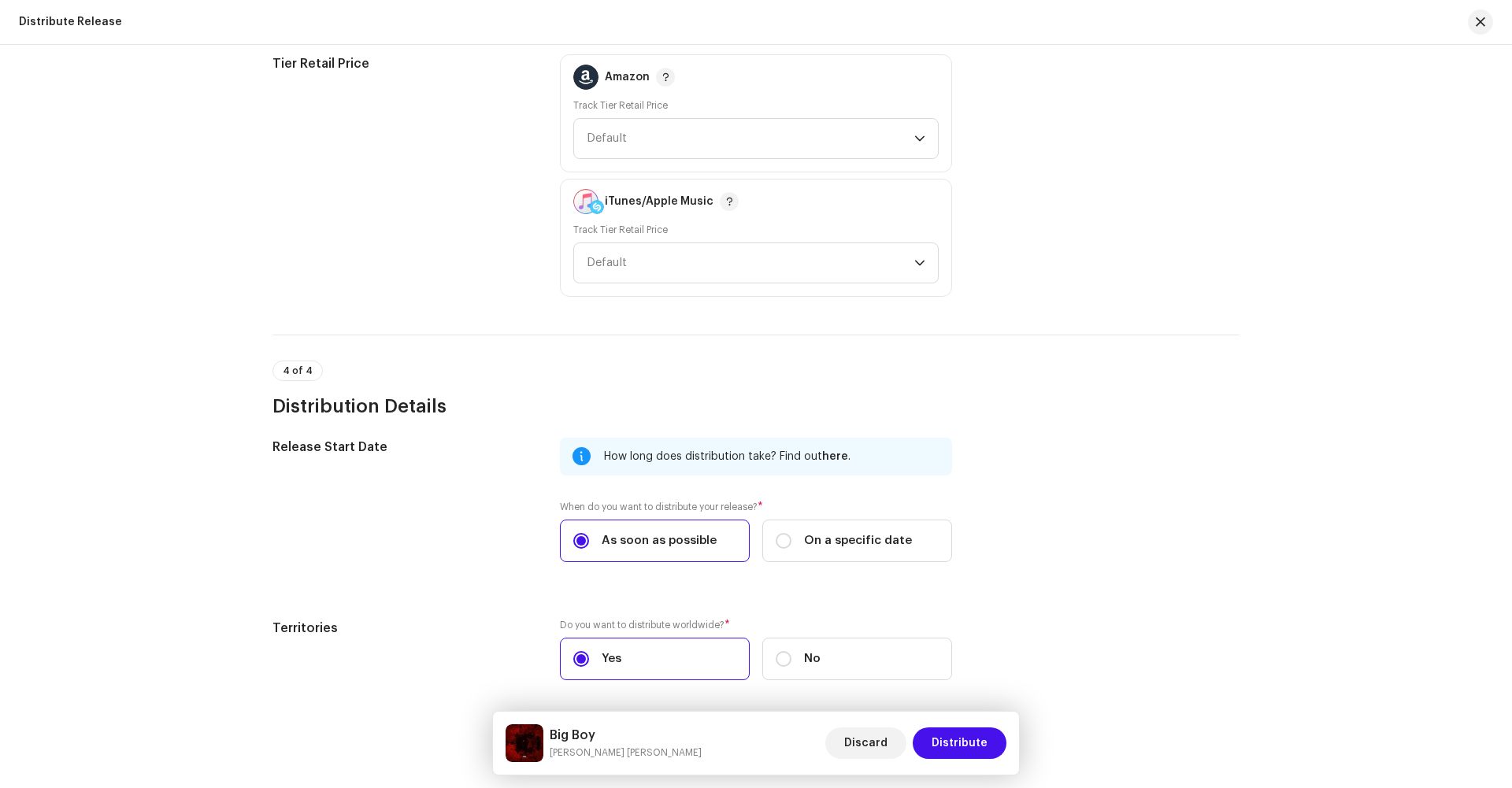
scroll to position [2282, 0]
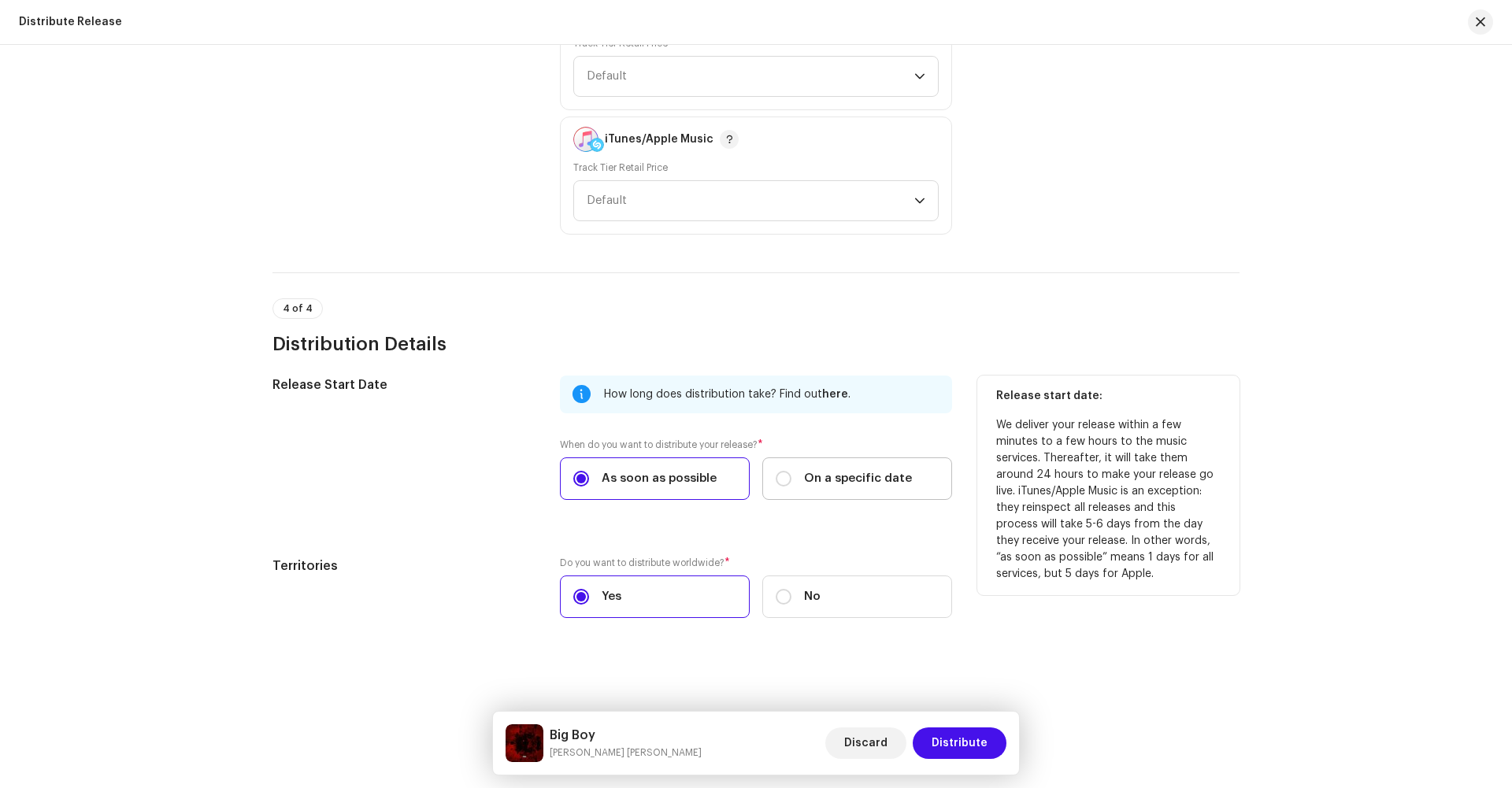
click at [826, 489] on label "On a specific date" at bounding box center [857, 478] width 190 height 43
click at [792, 487] on input "On a specific date" at bounding box center [783, 478] width 16 height 16
radio input "true"
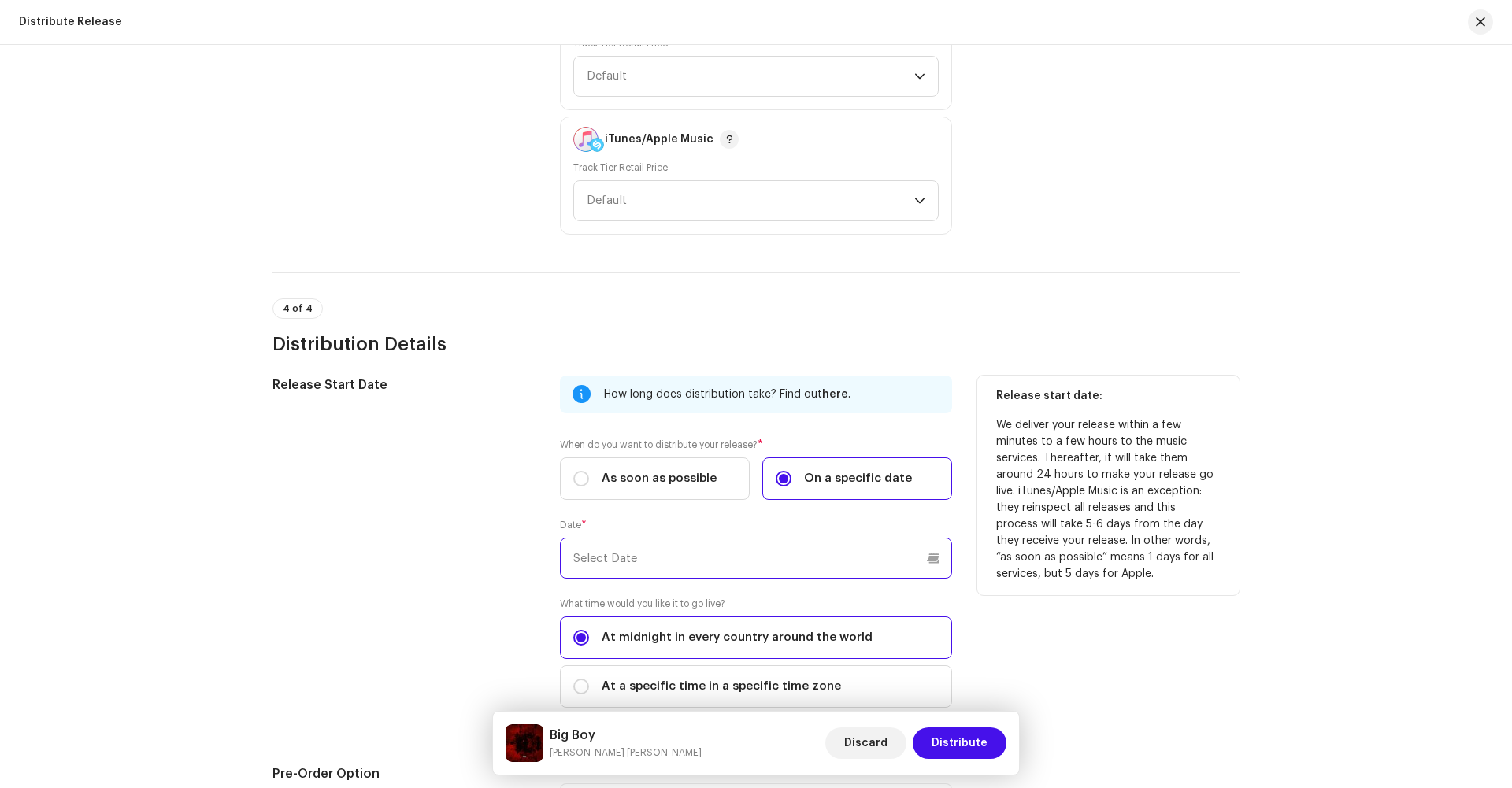
click at [683, 573] on input "text" at bounding box center [756, 558] width 392 height 41
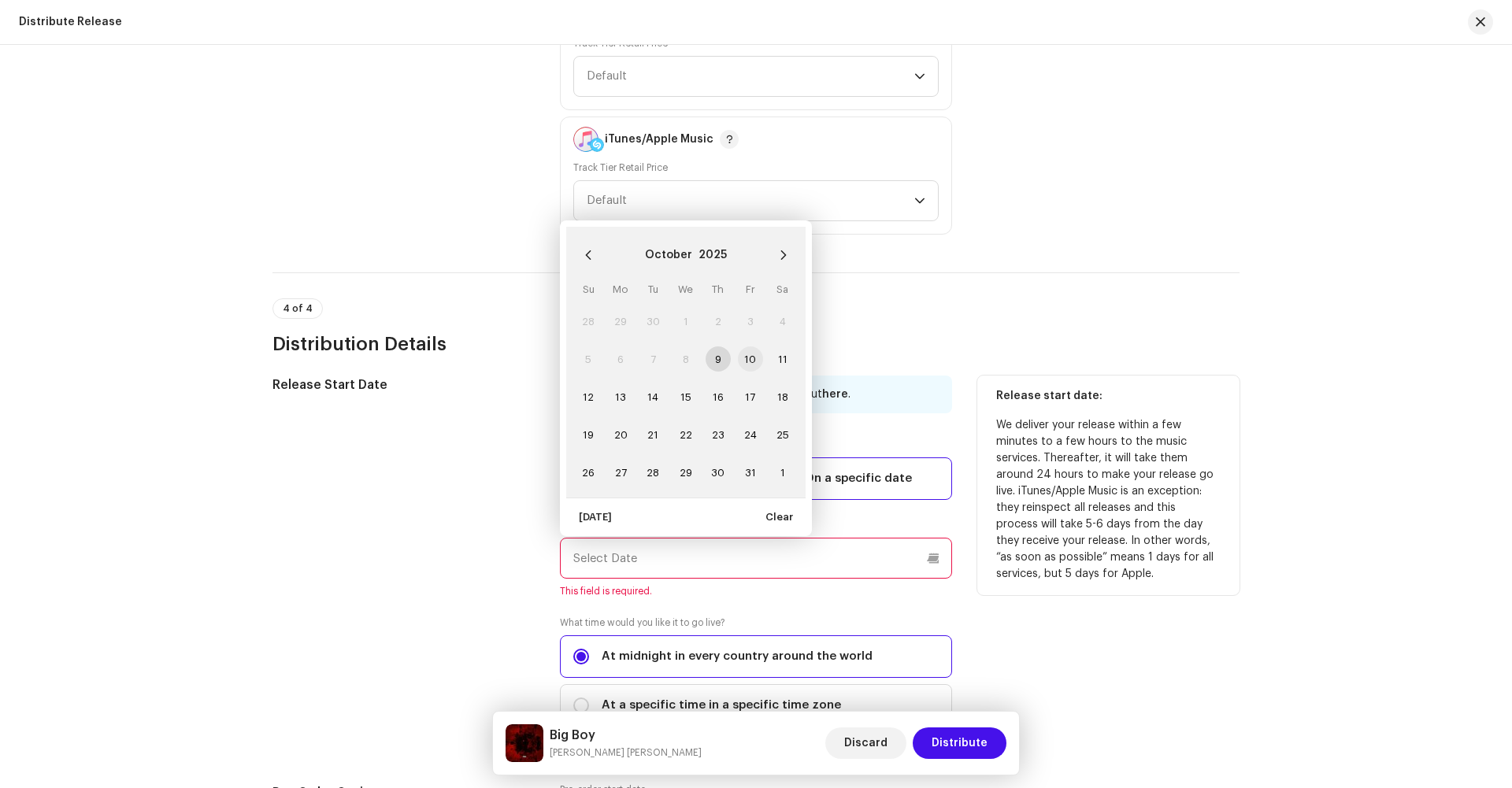
click at [743, 356] on span "10" at bounding box center [751, 359] width 25 height 25
type input "[DATE]"
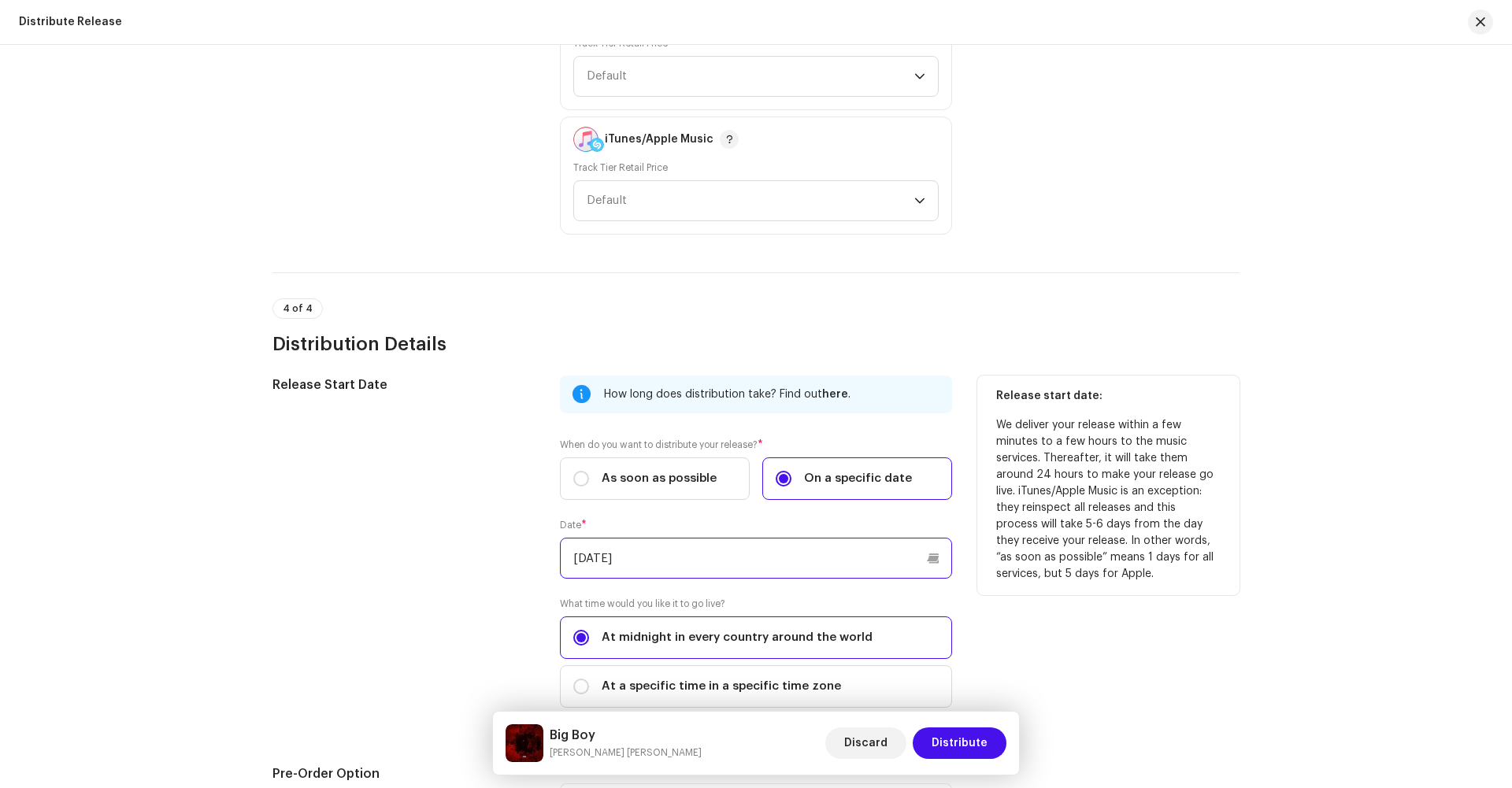
click at [941, 550] on input "[DATE]" at bounding box center [756, 558] width 392 height 41
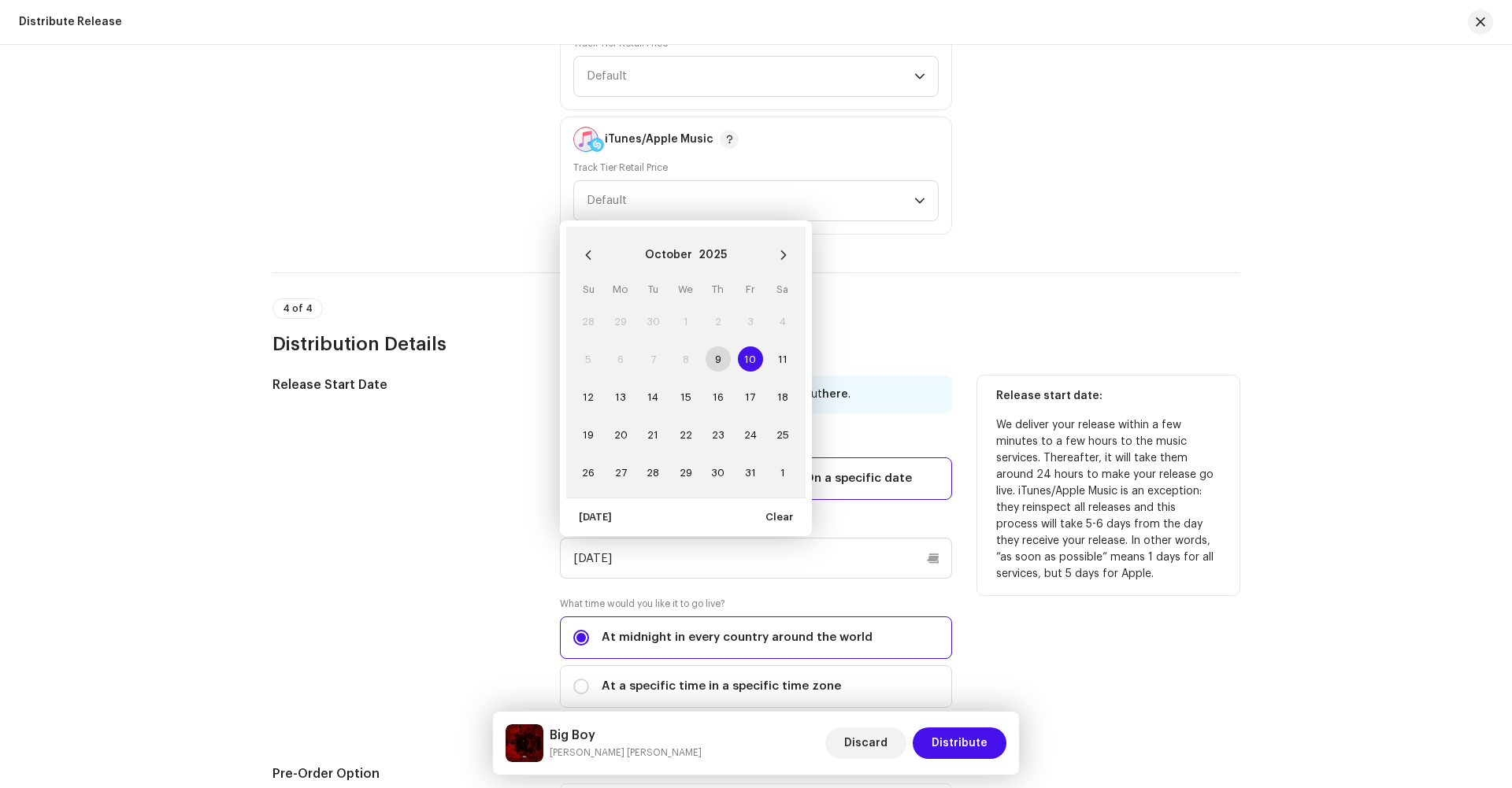
click at [715, 356] on td "9" at bounding box center [718, 359] width 33 height 38
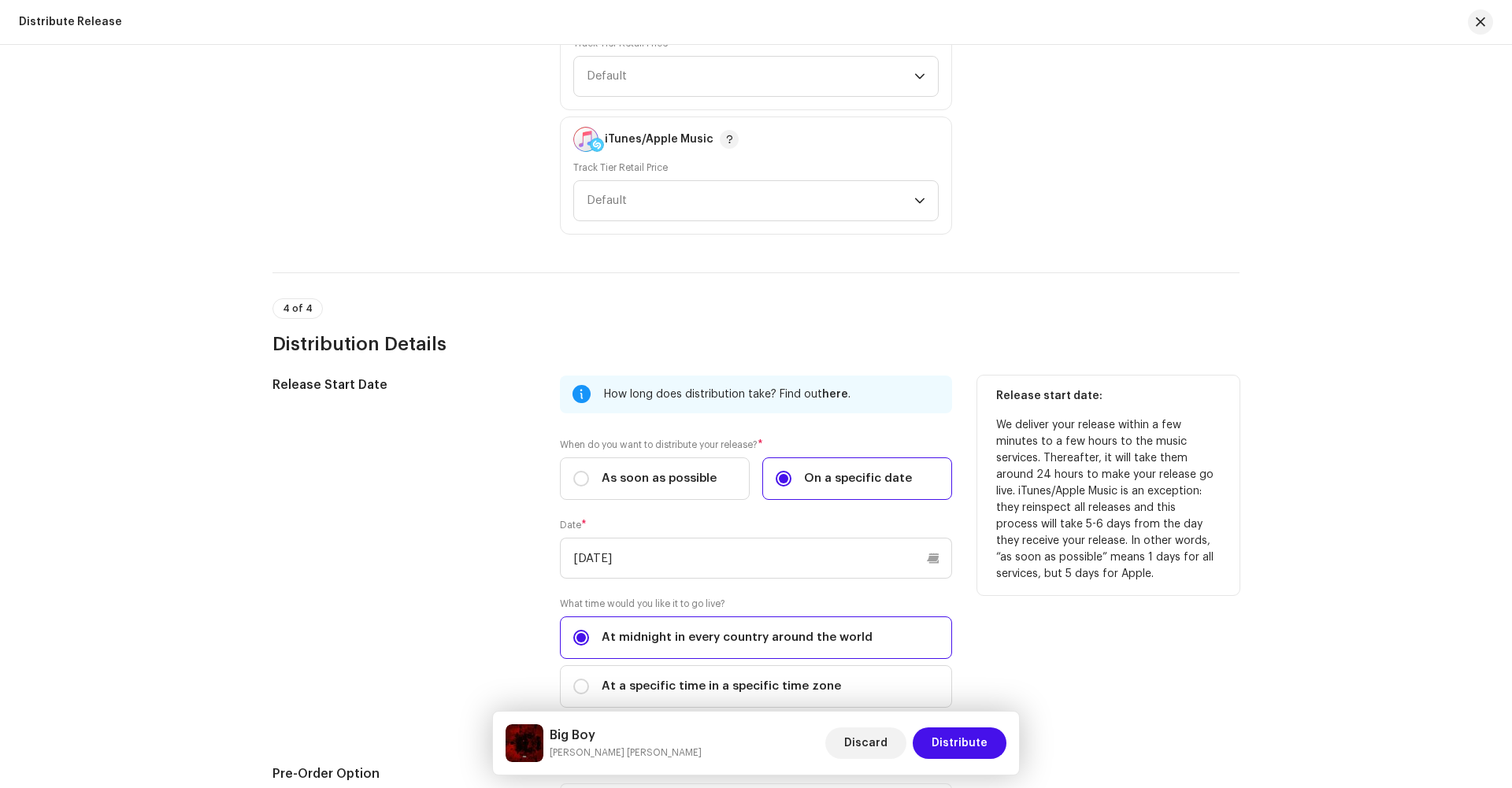
click at [890, 516] on div "How long does distribution take? Find out here . When do you want to distribute…" at bounding box center [756, 551] width 392 height 351
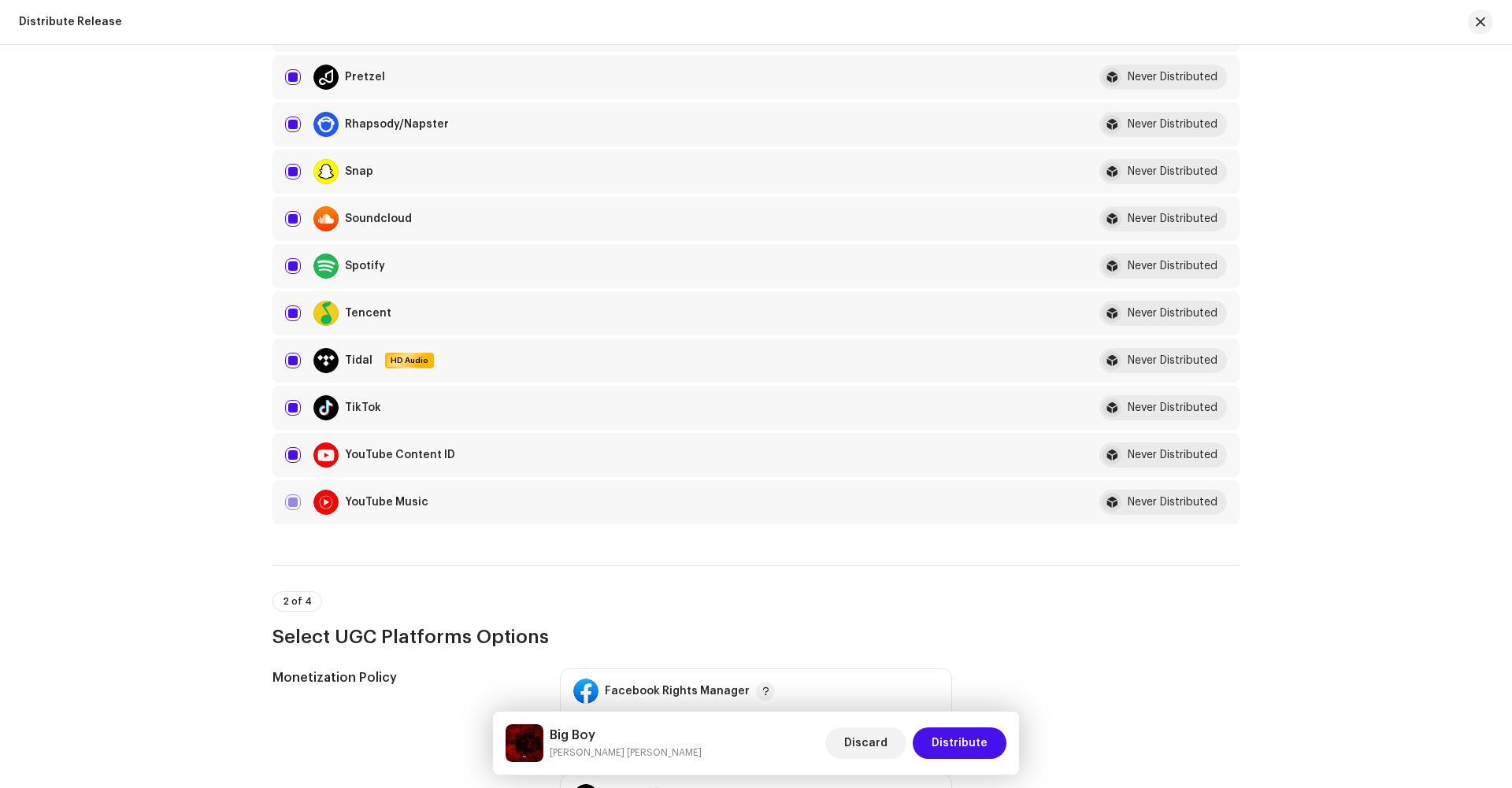
scroll to position [1111, 0]
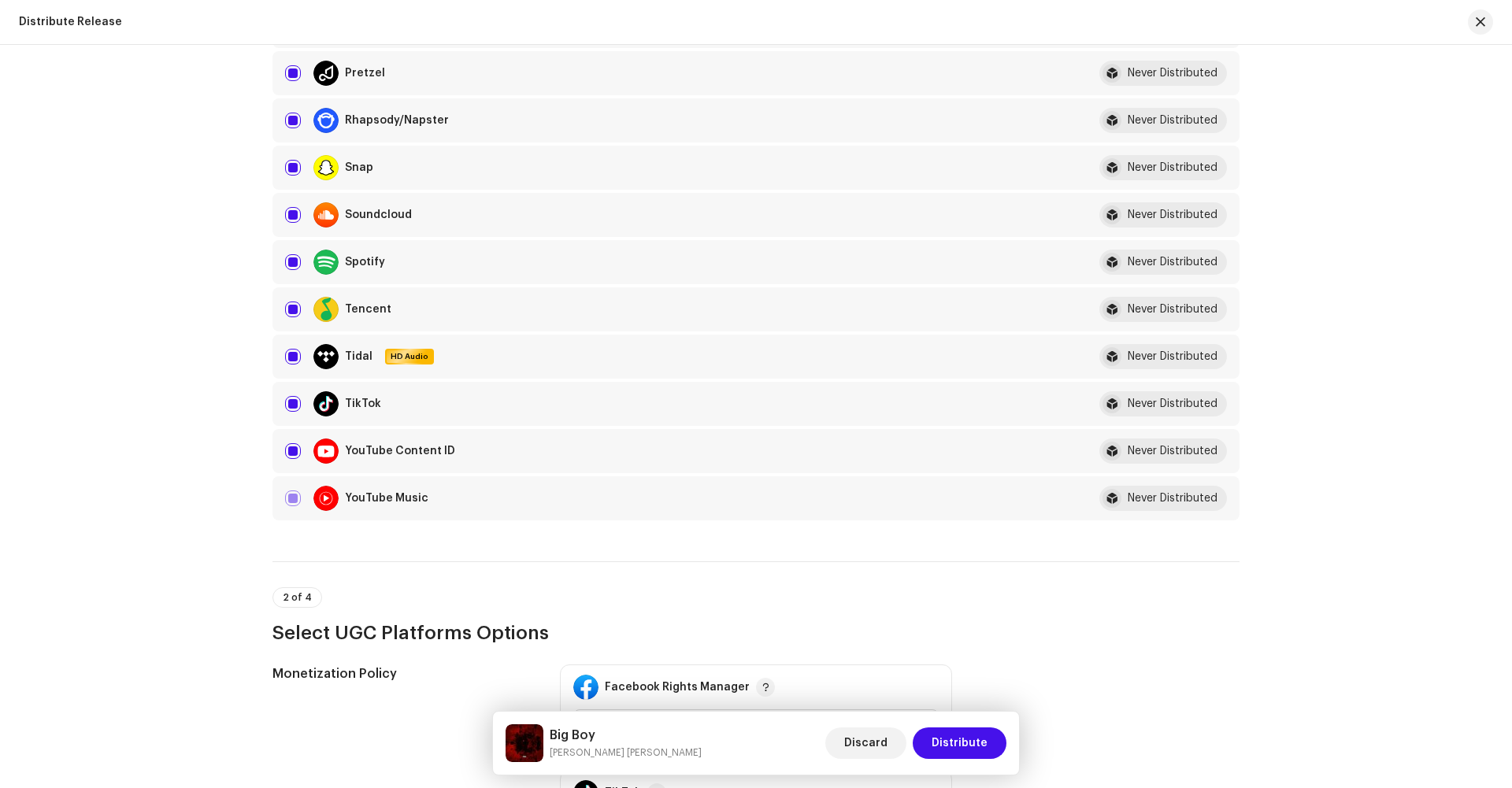
click at [420, 453] on div "YouTube Content ID" at bounding box center [400, 451] width 110 height 11
click at [289, 445] on input "checkbox" at bounding box center [293, 451] width 16 height 16
checkbox input "false"
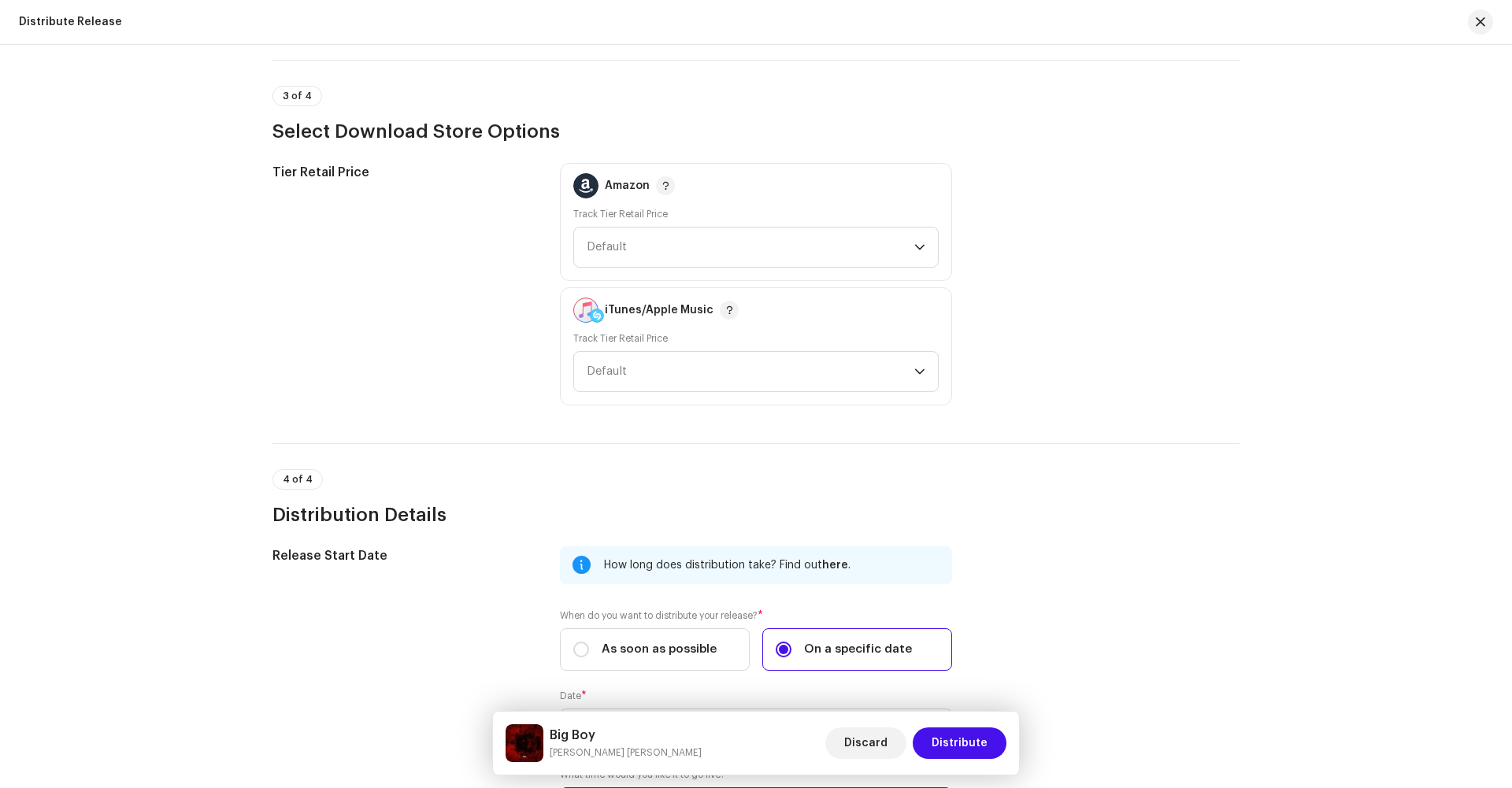
scroll to position [2113, 0]
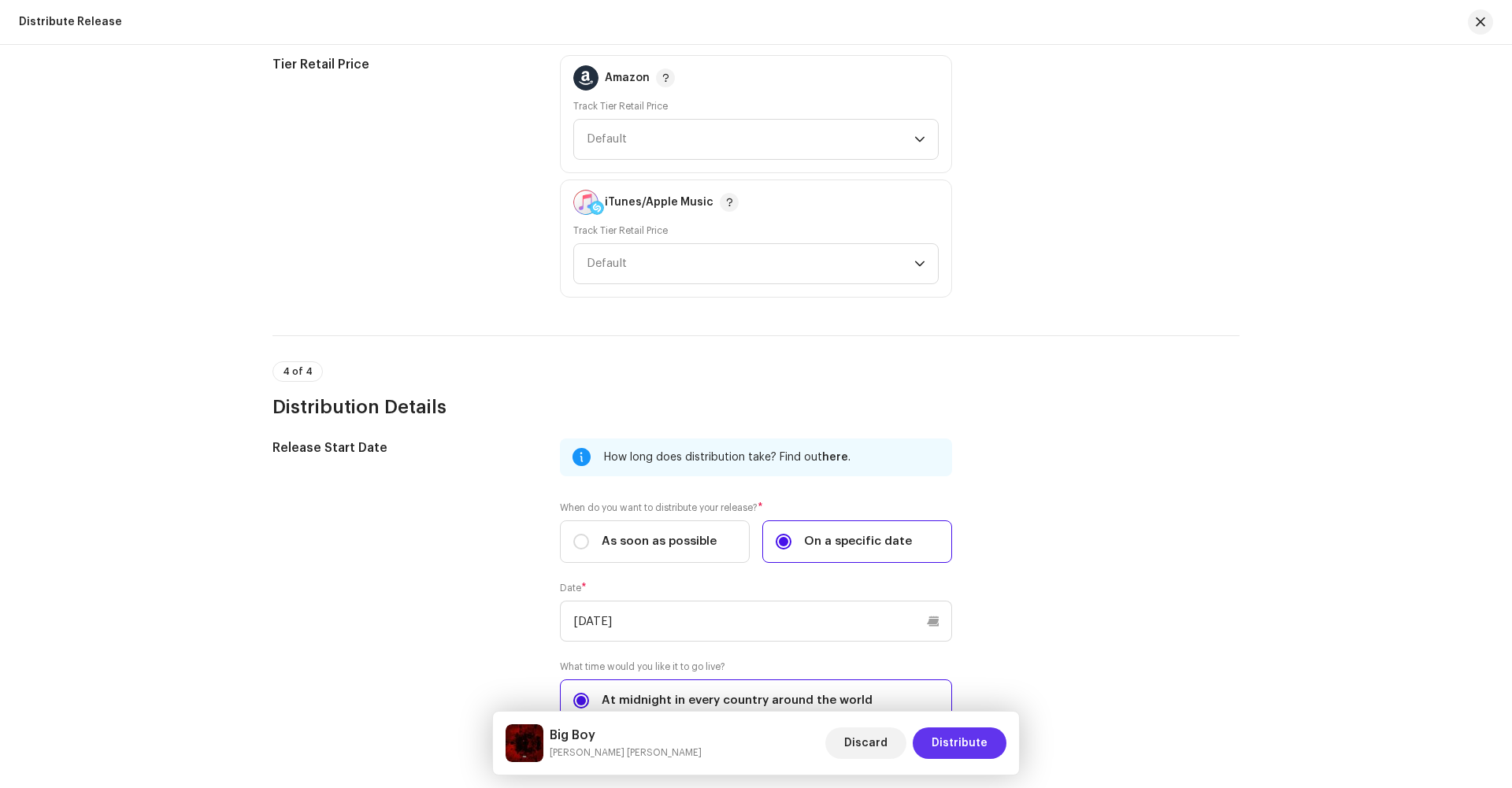
click at [983, 758] on span "Distribute" at bounding box center [960, 744] width 56 height 32
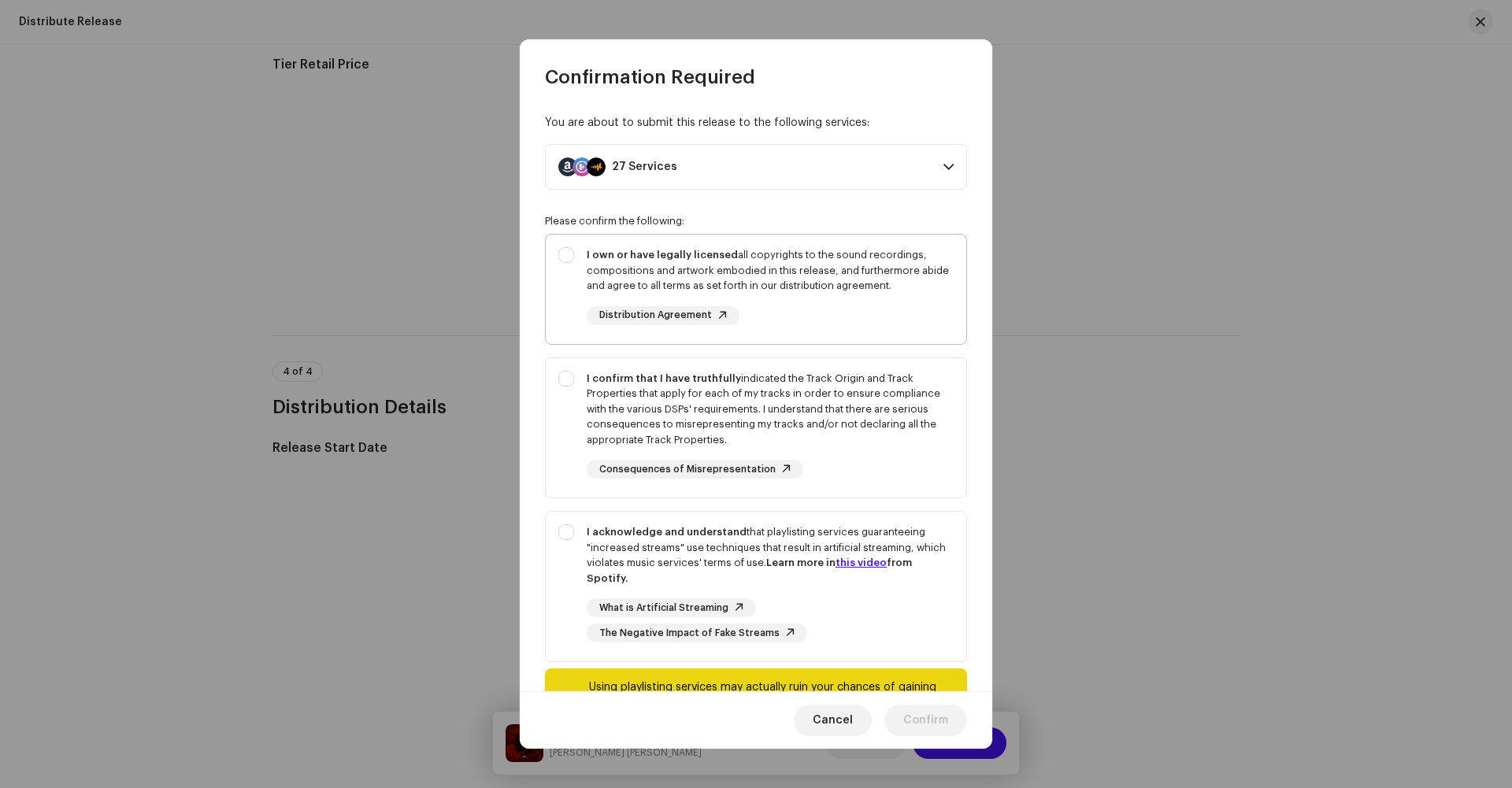
click at [714, 325] on div "I own or have legally licensed all copyrights to the sound recordings, composit…" at bounding box center [770, 286] width 367 height 78
checkbox input "true"
click at [664, 320] on span "Distribution Agreement" at bounding box center [655, 315] width 113 height 10
click at [837, 557] on link "this video" at bounding box center [861, 562] width 51 height 10
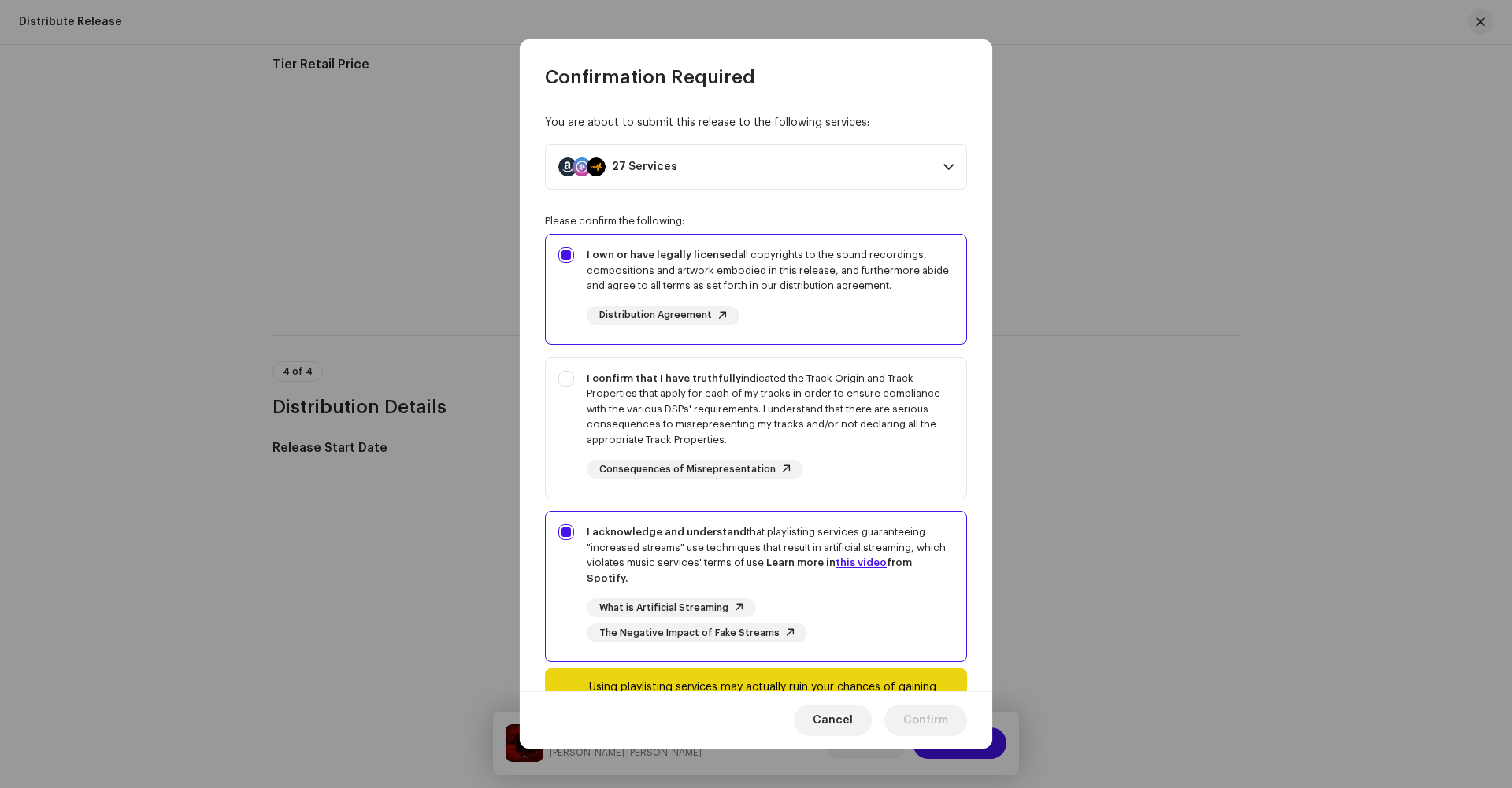
click at [864, 598] on div "What is Artificial Streaming The Negative Impact of Fake Streams" at bounding box center [770, 620] width 367 height 44
click at [755, 598] on div "What is Artificial Streaming The Negative Impact of Fake Streams" at bounding box center [770, 620] width 367 height 44
checkbox input "true"
click at [802, 398] on div "I confirm that I have truthfully indicated the Track Origin and Track Propertie…" at bounding box center [770, 425] width 367 height 109
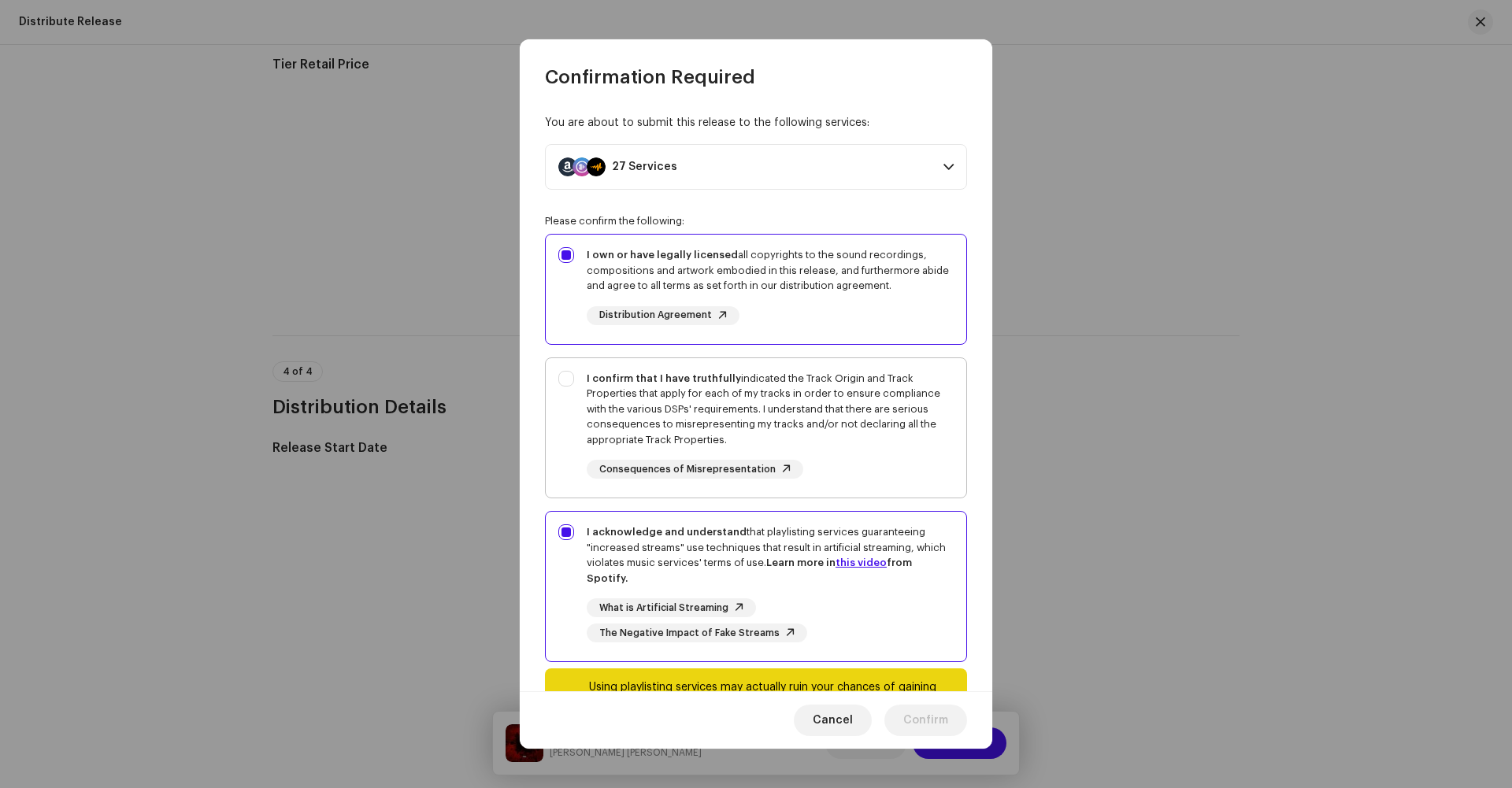
checkbox input "true"
drag, startPoint x: 906, startPoint y: 529, endPoint x: 804, endPoint y: 509, distance: 103.9
click at [799, 509] on div "You are about to submit this release to the following services: 27 Services Ama…" at bounding box center [756, 390] width 473 height 601
click at [894, 704] on button "Confirm" at bounding box center [925, 720] width 83 height 32
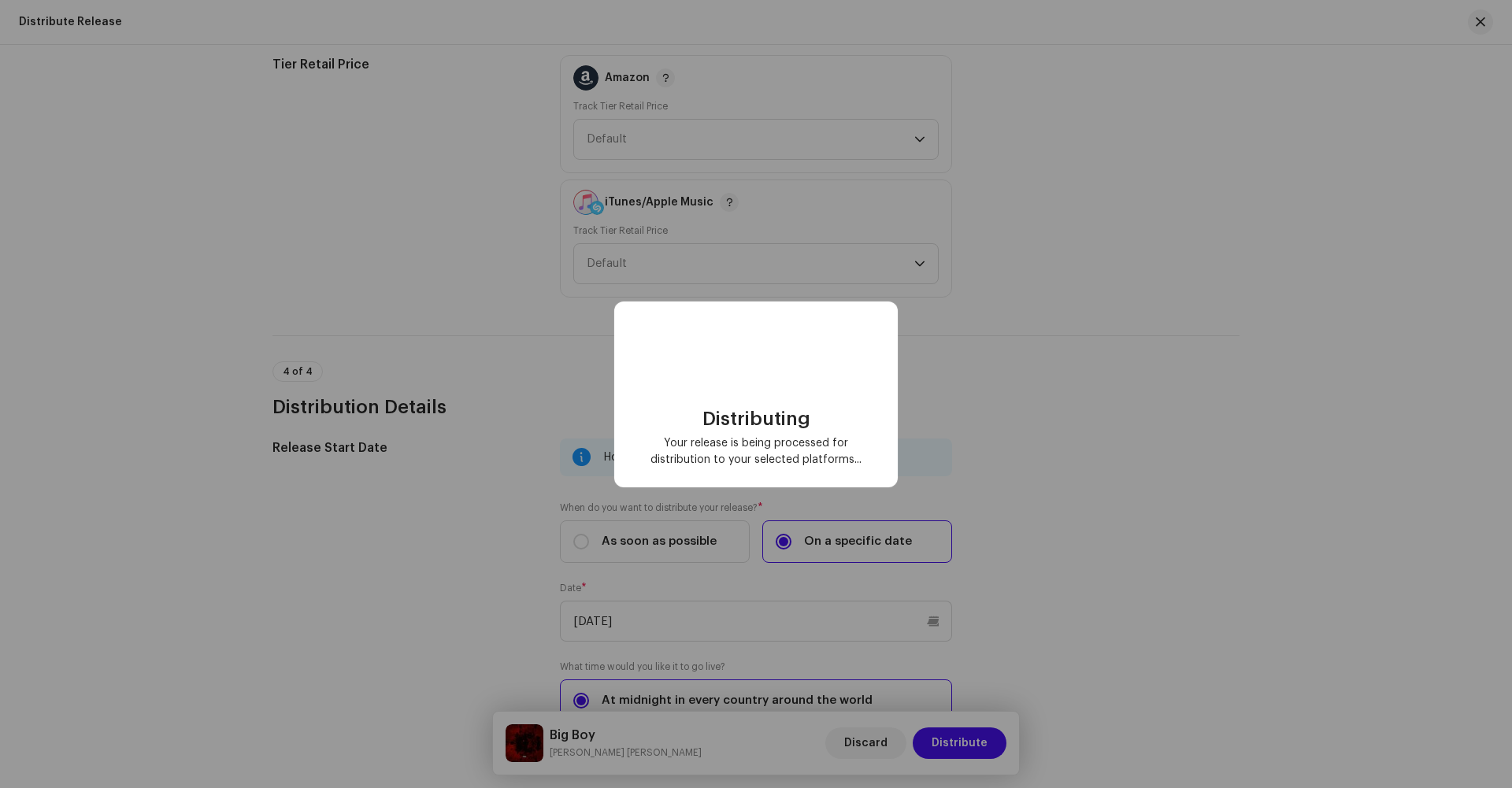
scroll to position [0, 0]
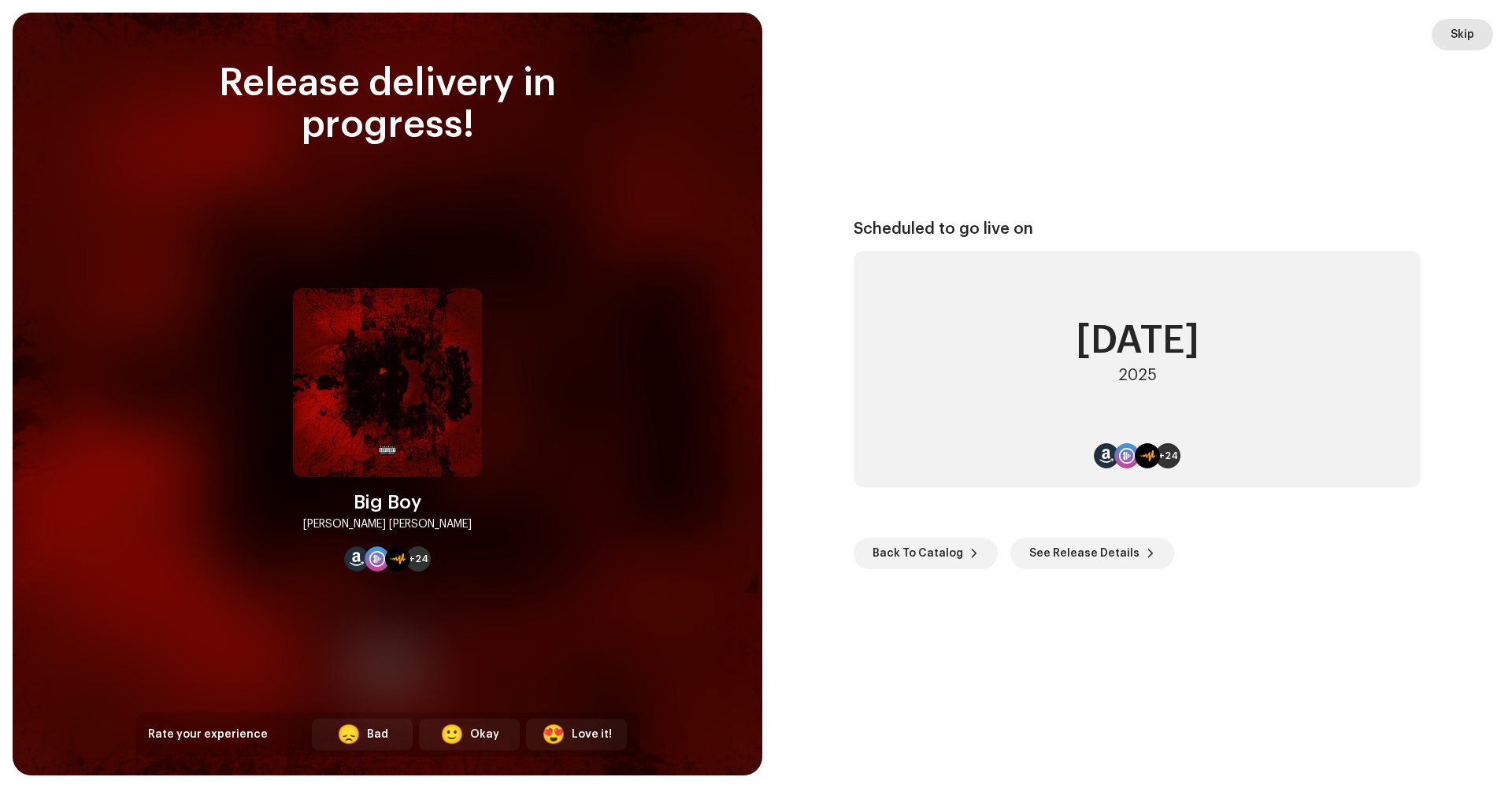
click at [1470, 42] on span "Skip" at bounding box center [1463, 35] width 23 height 32
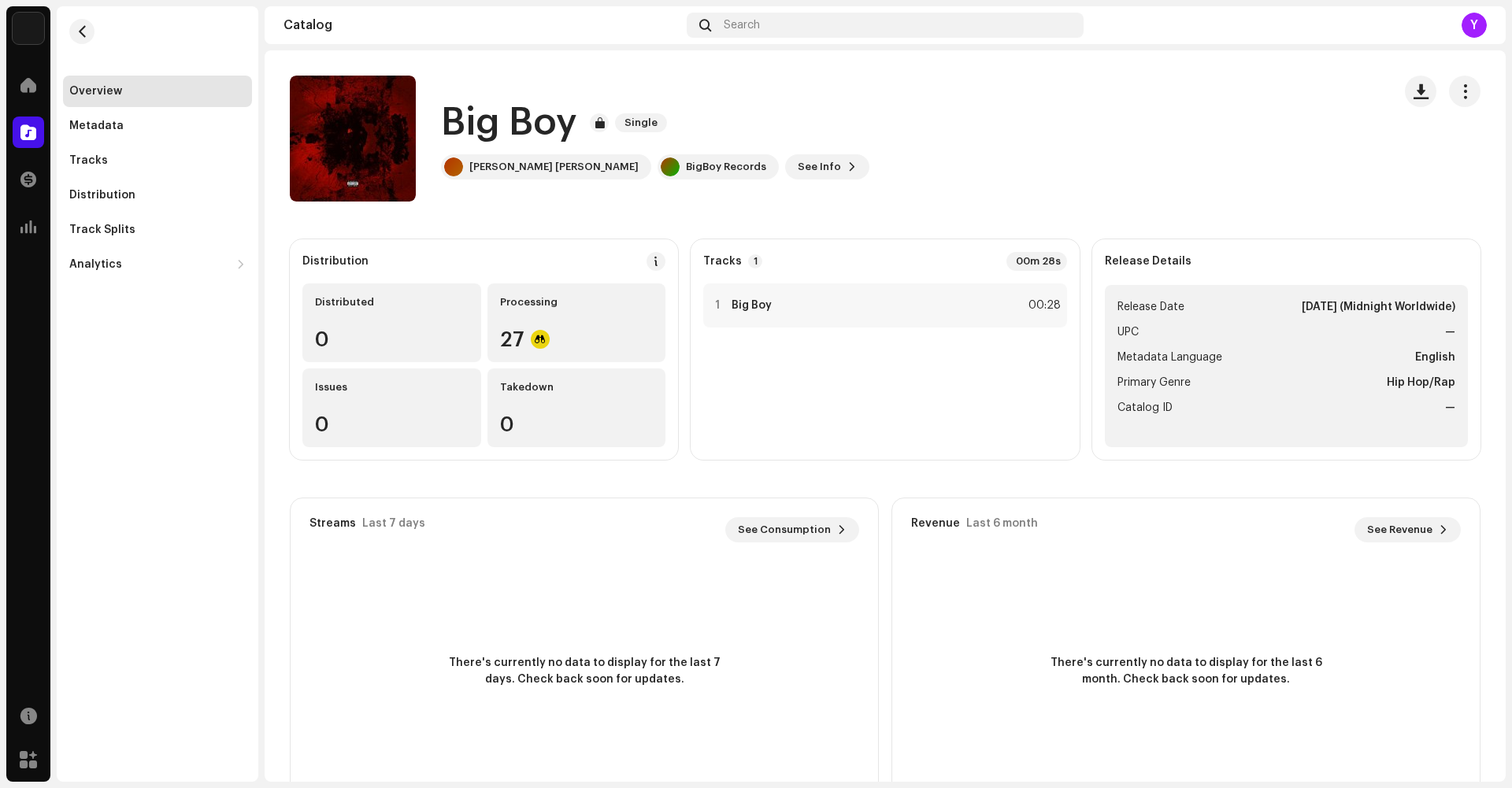
click at [592, 180] on div "Big Boy Single [PERSON_NAME] [PERSON_NAME] Records See Info" at bounding box center [834, 138] width 1090 height 126
click at [686, 171] on div "BigBoy Records" at bounding box center [726, 166] width 80 height 13
click at [785, 167] on button "See Info" at bounding box center [827, 166] width 85 height 25
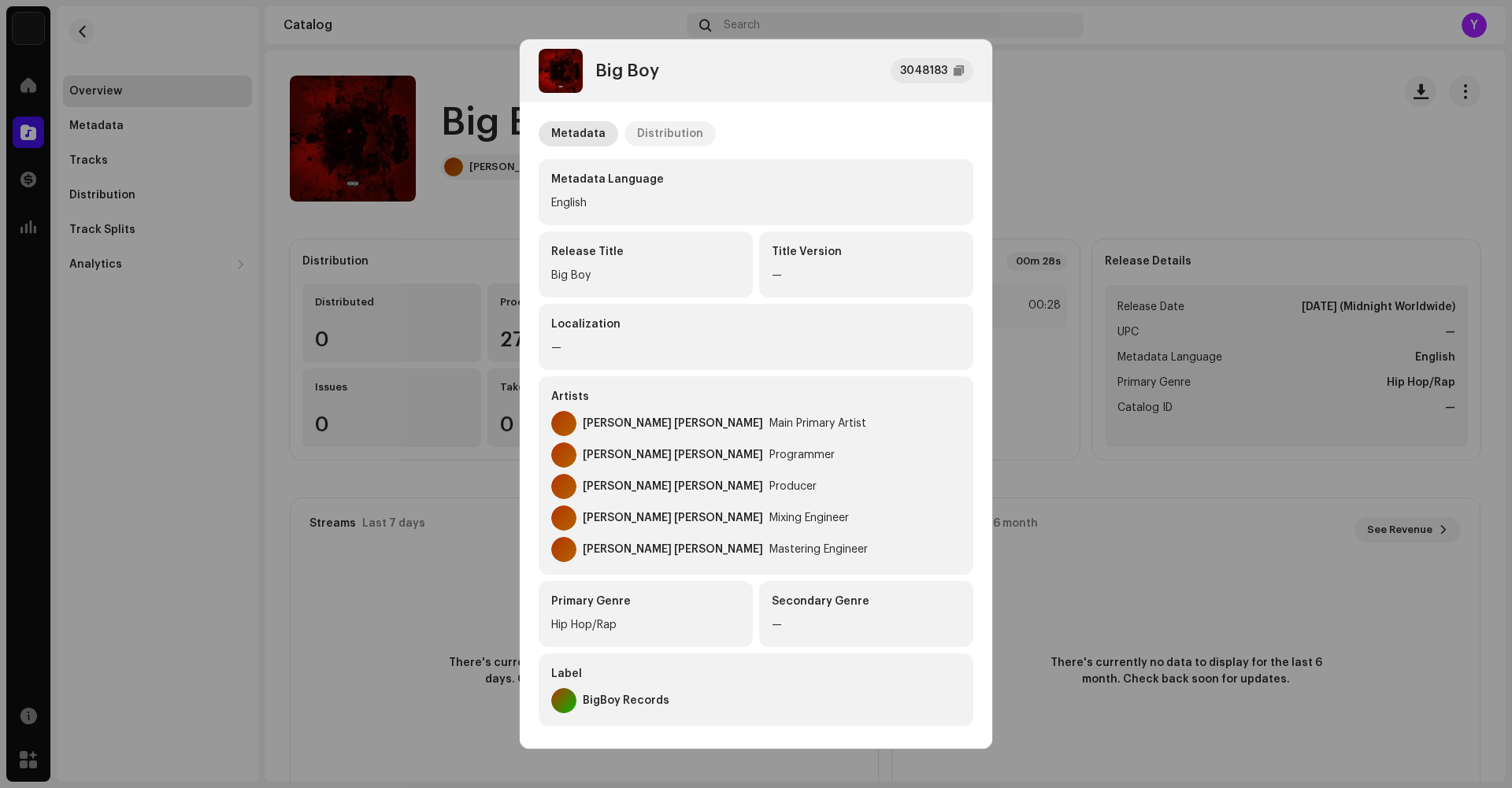
click at [663, 141] on div "Distribution" at bounding box center [670, 134] width 66 height 25
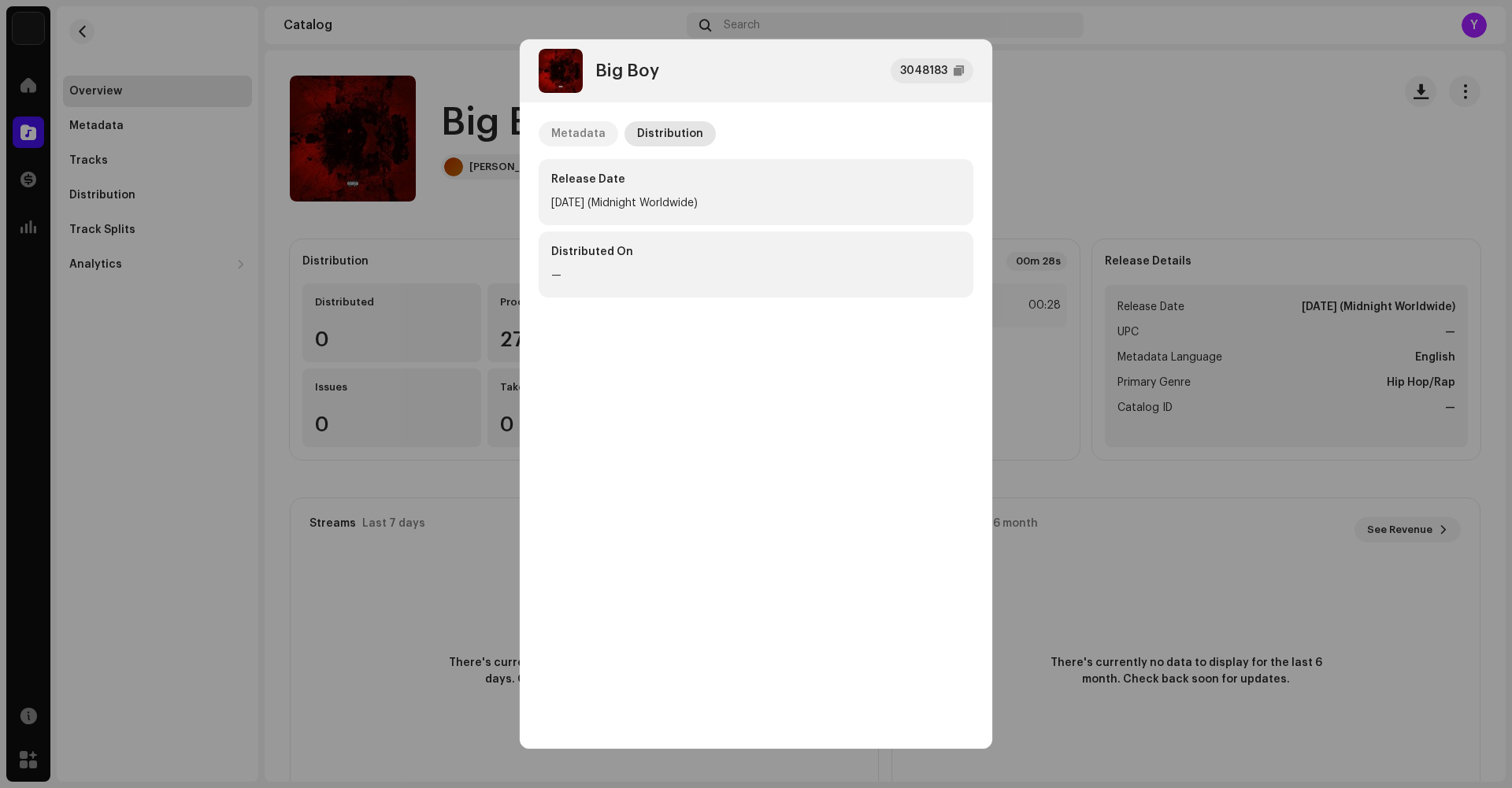
click at [584, 144] on div "Metadata" at bounding box center [578, 134] width 54 height 25
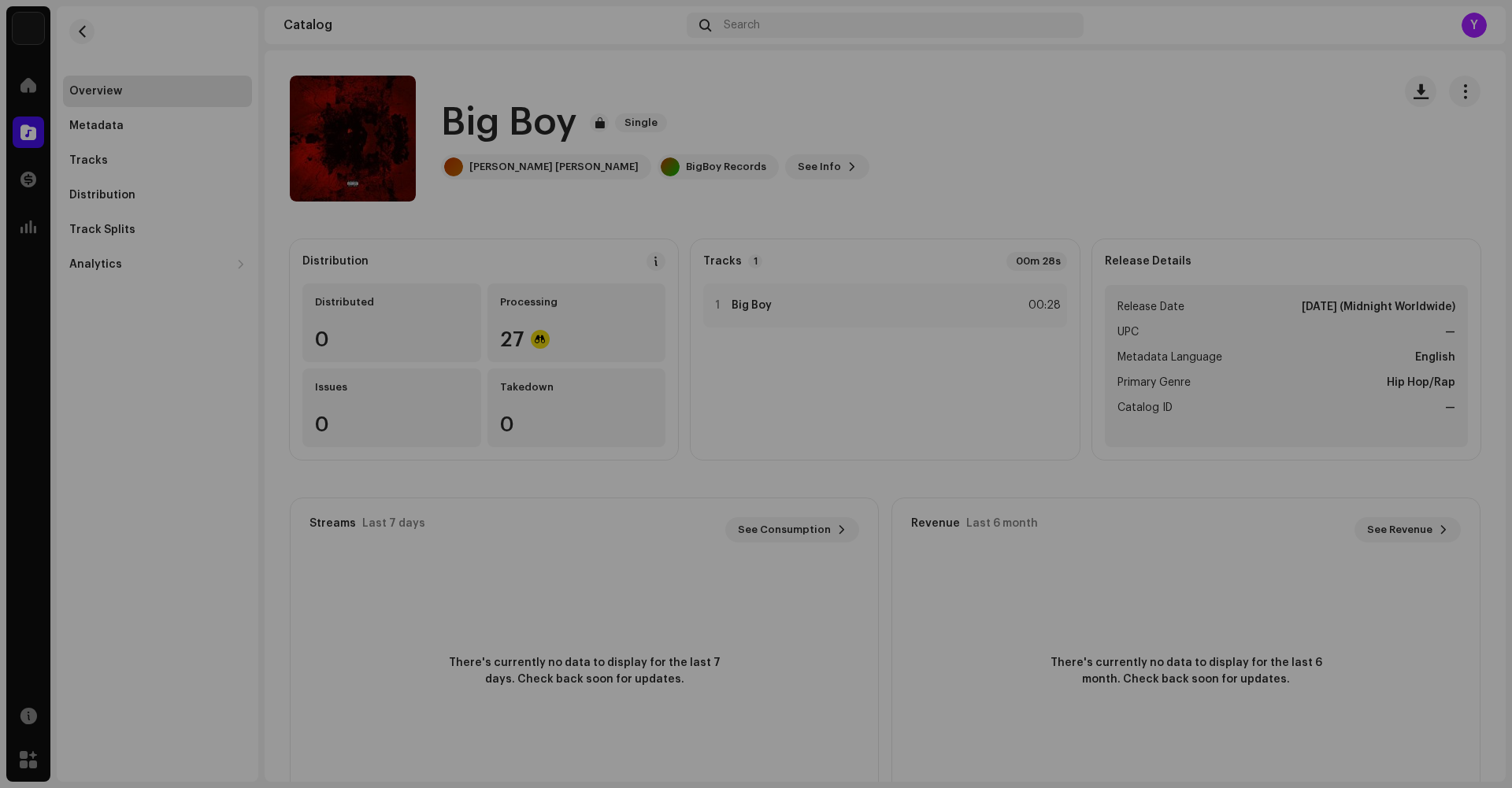
click at [1088, 105] on div "Big Boy 3048183 Metadata Distribution Metadata Language English Release Title B…" at bounding box center [756, 394] width 1512 height 788
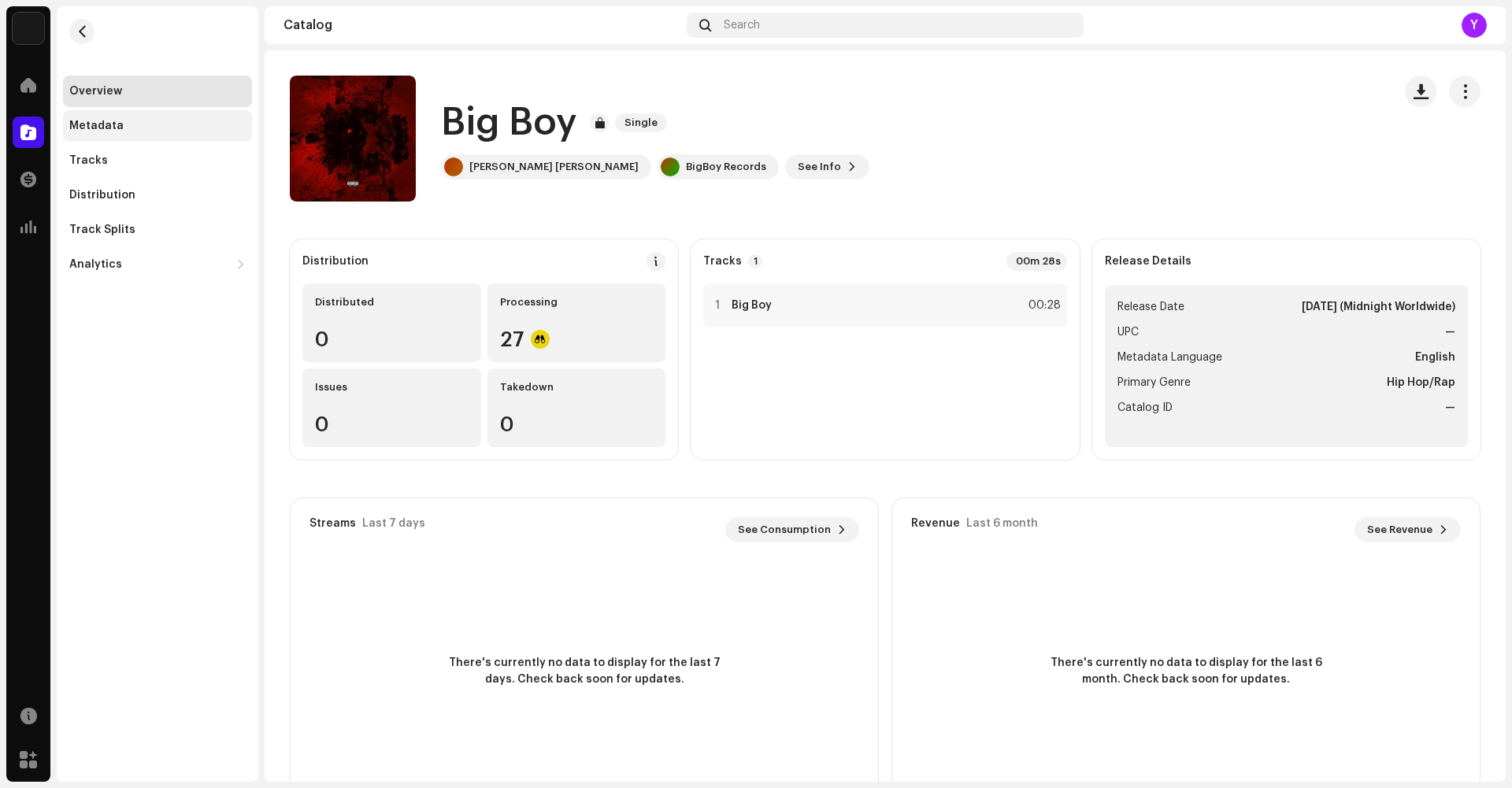
click at [101, 129] on div "Metadata" at bounding box center [96, 125] width 54 height 13
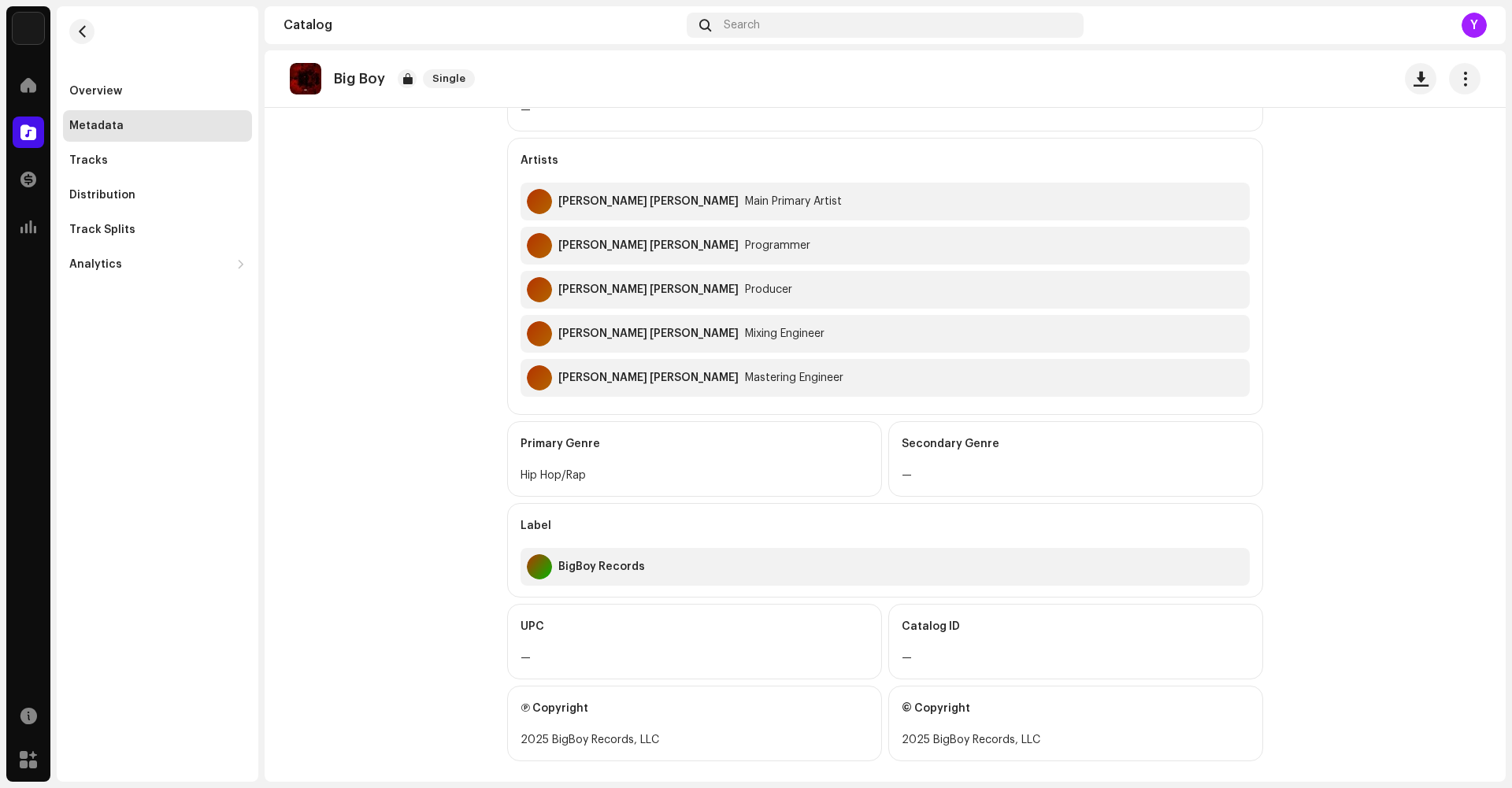
scroll to position [409, 0]
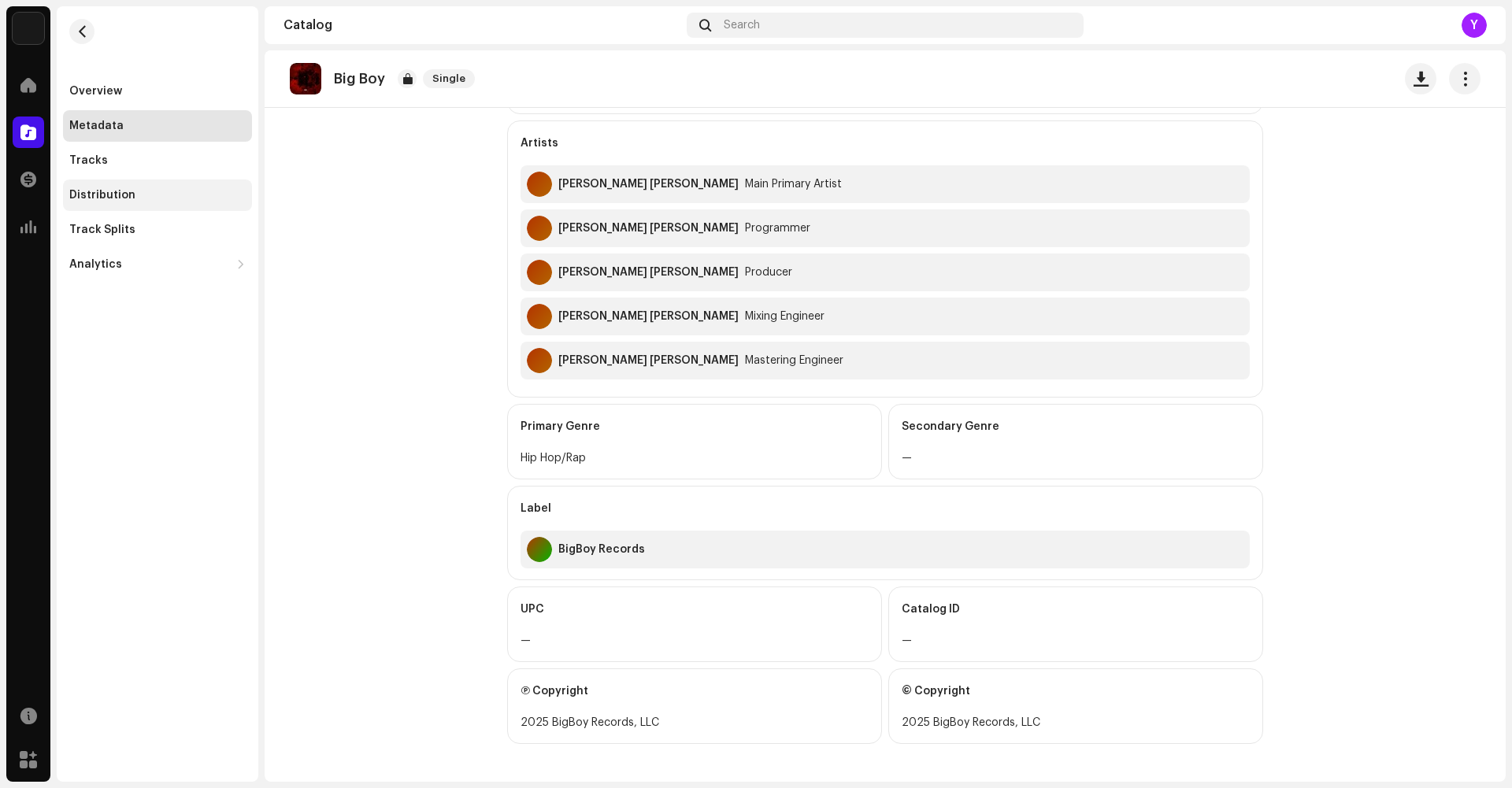
click at [100, 196] on div "Distribution" at bounding box center [102, 195] width 66 height 13
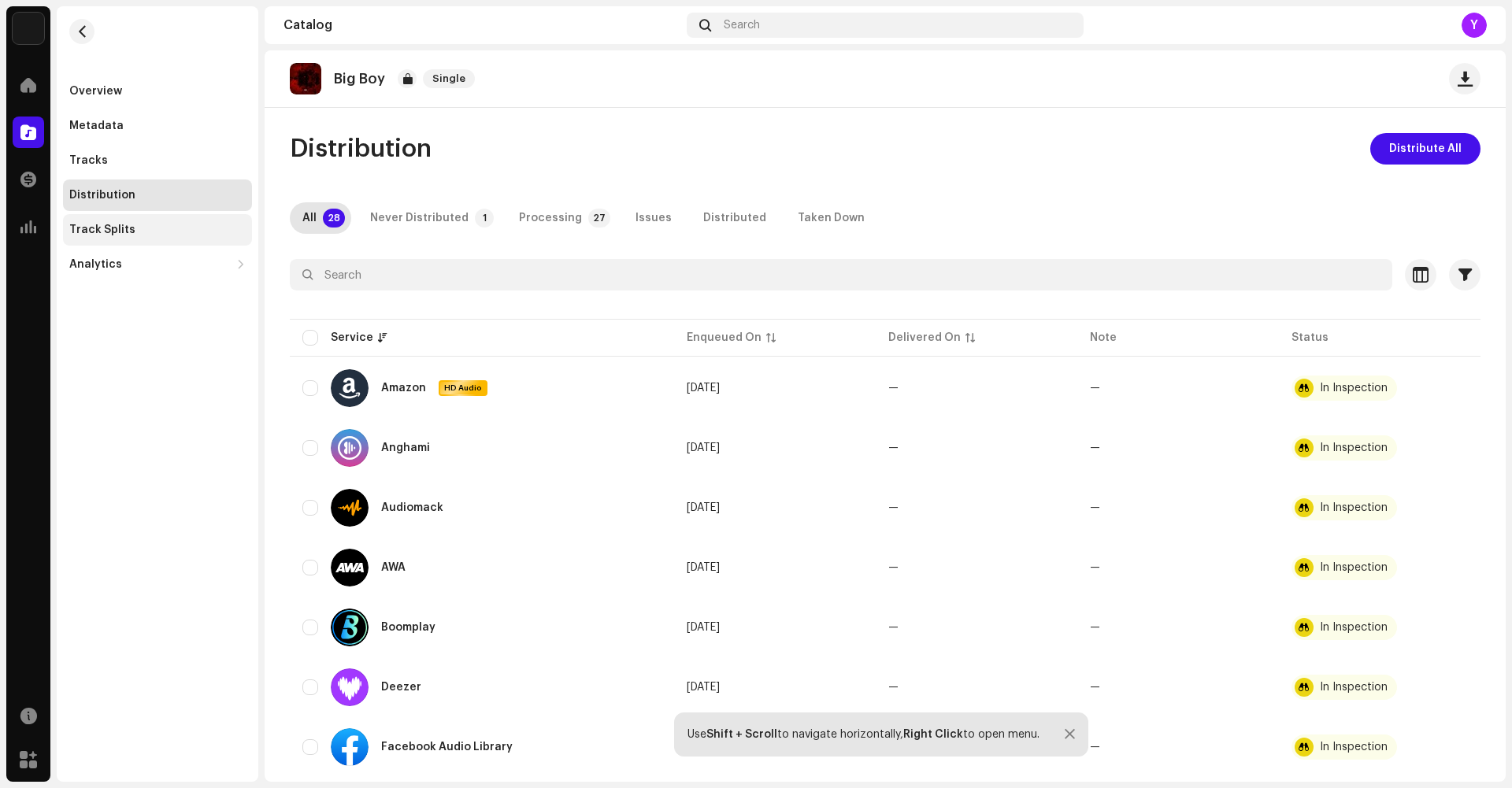
click at [160, 238] on div "Track Splits" at bounding box center [157, 230] width 189 height 32
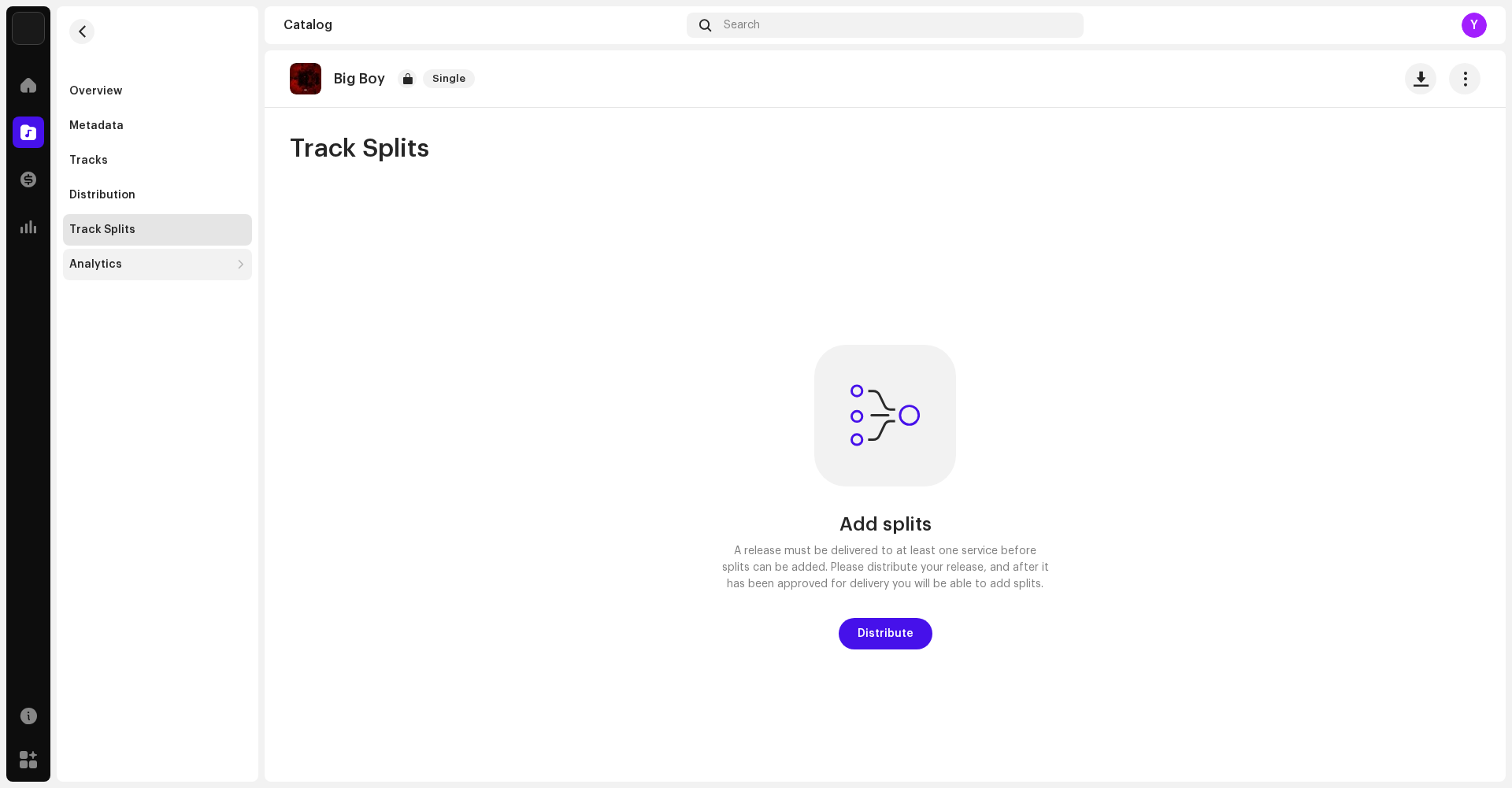
click at [119, 275] on div "Analytics" at bounding box center [157, 264] width 189 height 32
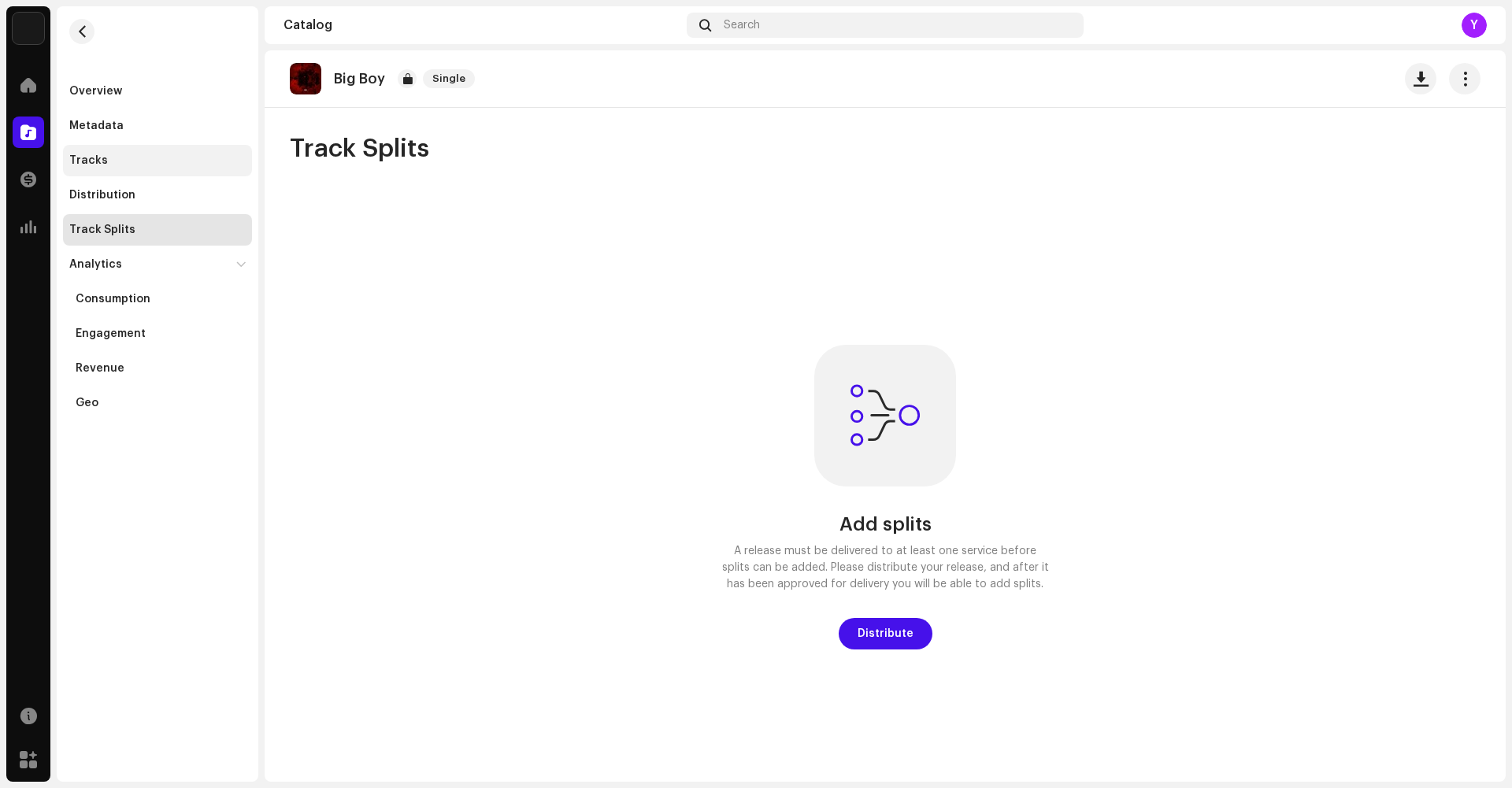
click at [105, 170] on div "Tracks" at bounding box center [157, 161] width 189 height 32
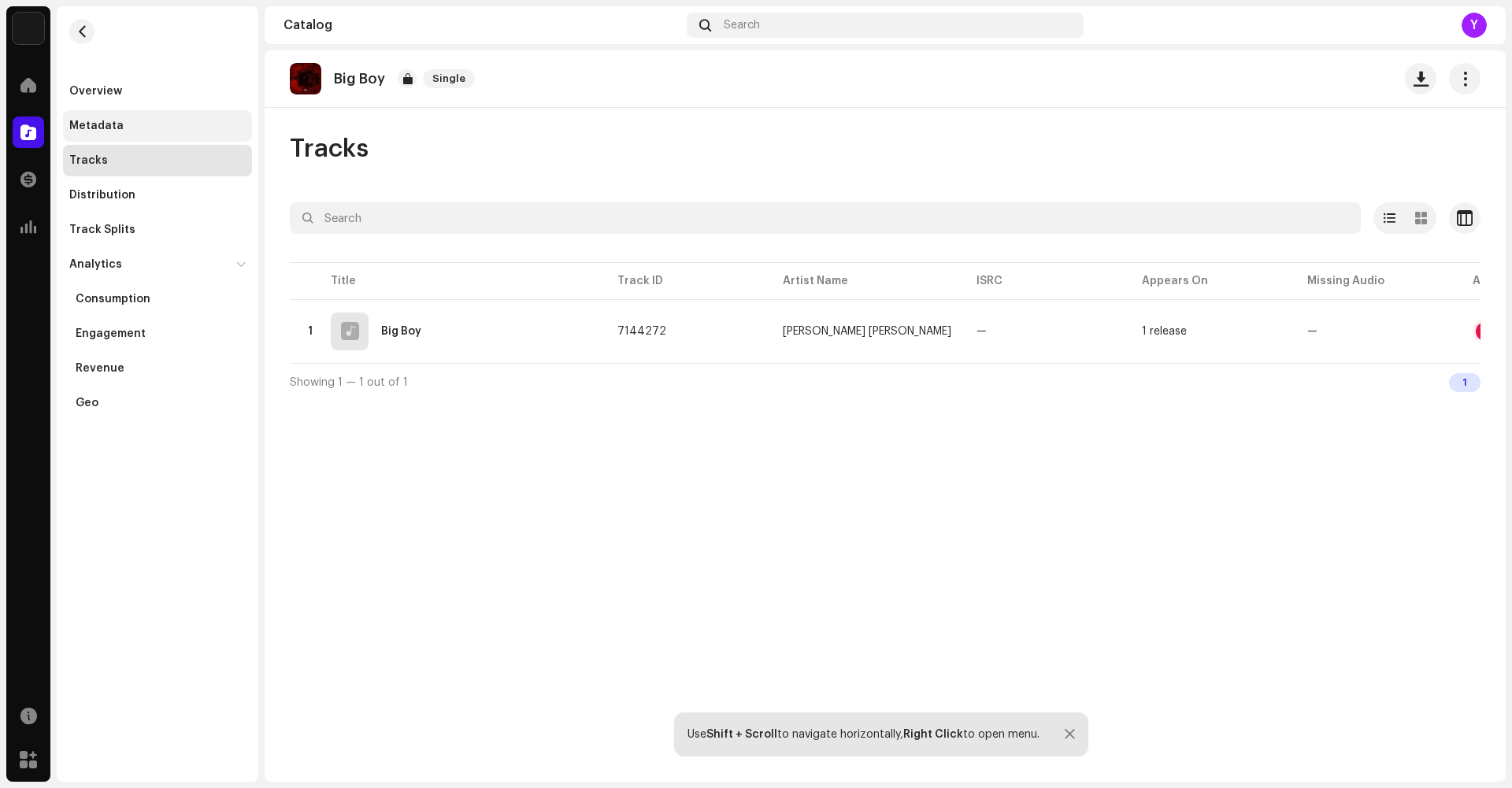
click at [103, 125] on div "Metadata" at bounding box center [96, 125] width 54 height 13
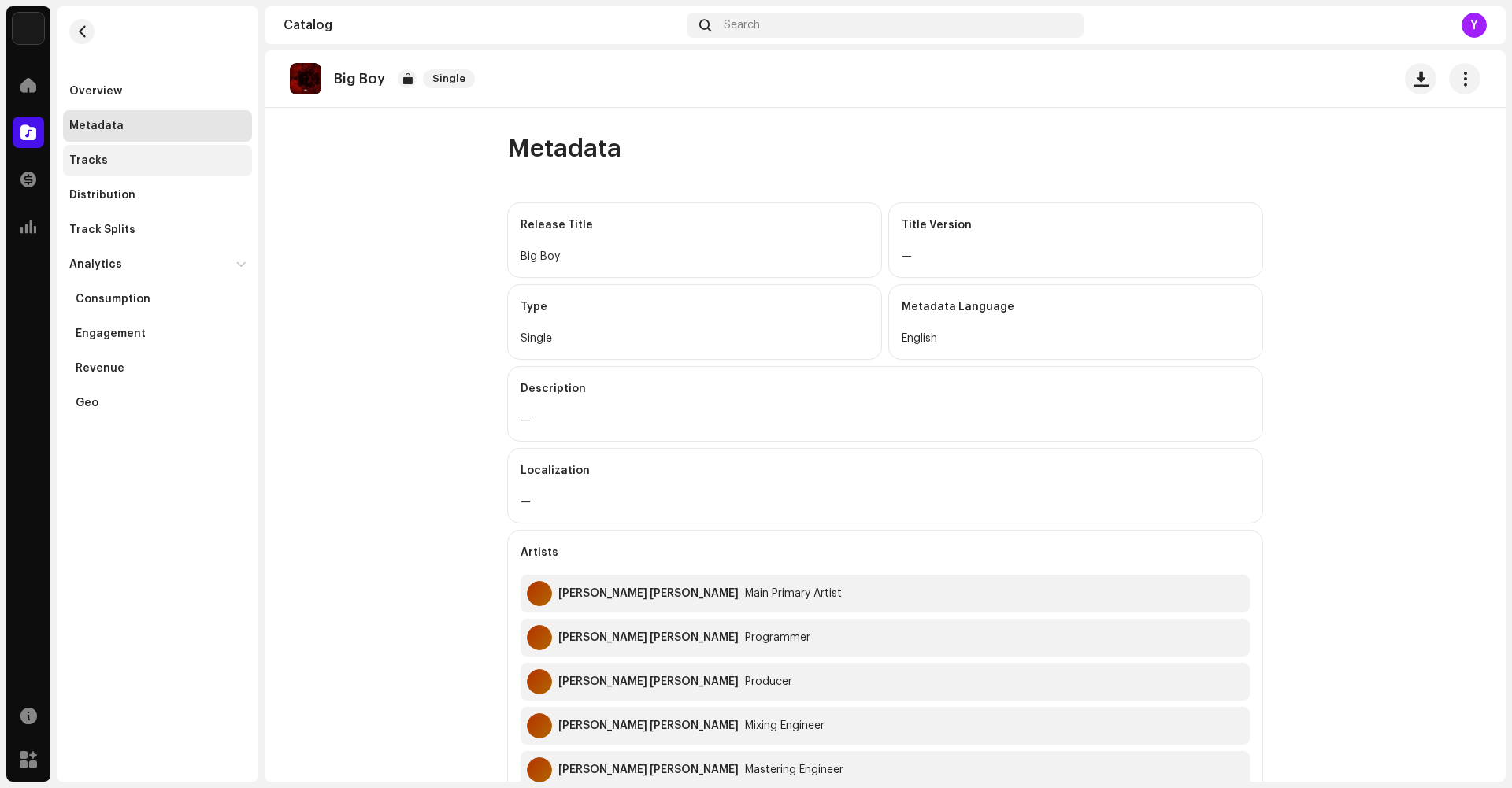
click at [103, 167] on div "Tracks" at bounding box center [157, 161] width 189 height 32
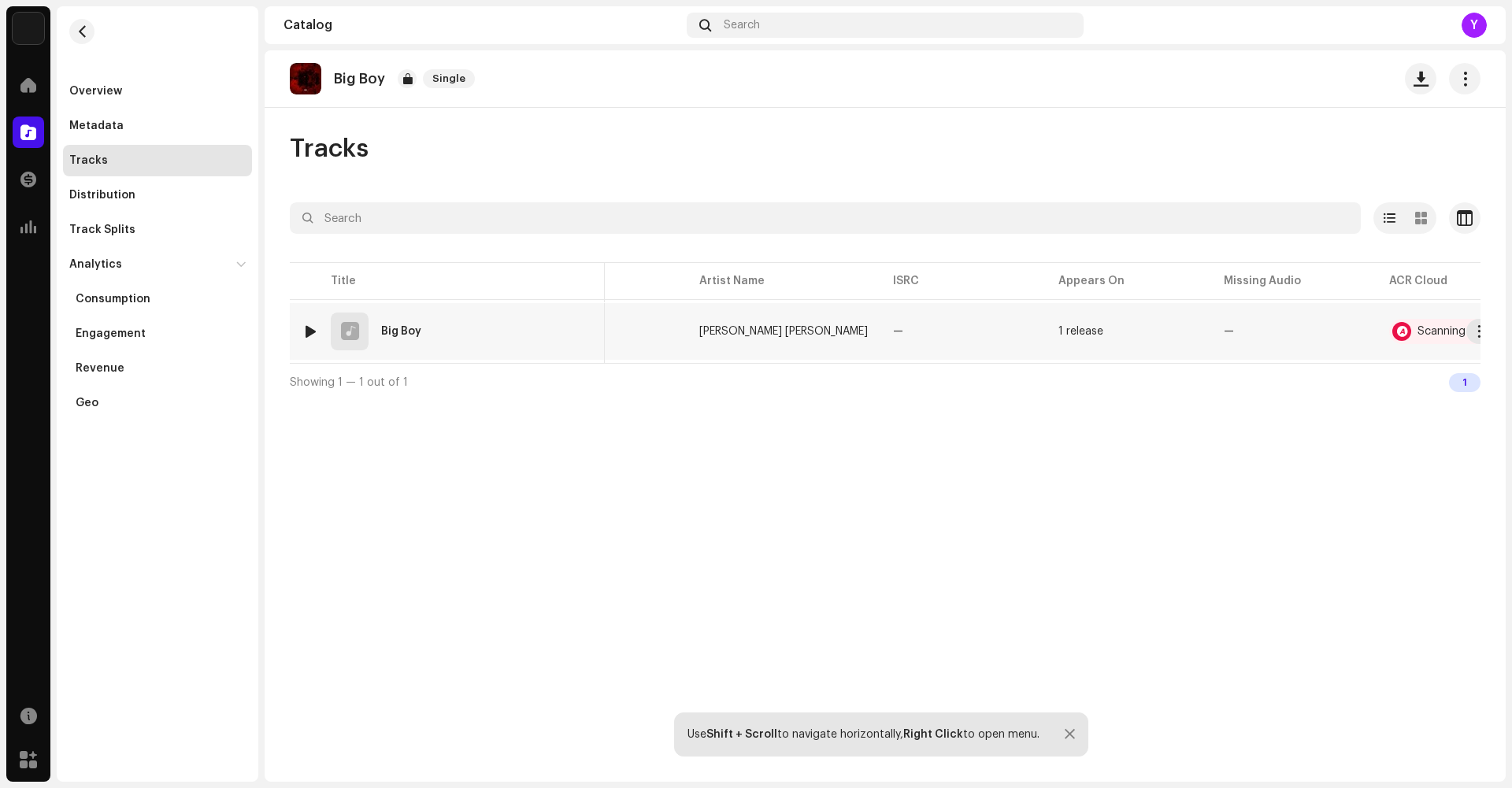
scroll to position [0, 116]
click at [1385, 336] on div "Scanning Error" at bounding box center [1422, 331] width 75 height 11
click at [1044, 455] on div "Audio Recognition by AcrCloud is still processing the audio file. Do NOT approv…" at bounding box center [756, 394] width 1512 height 788
click at [1463, 343] on re-m-actions-button at bounding box center [1455, 331] width 25 height 25
click at [1447, 325] on button "button" at bounding box center [1455, 331] width 25 height 25
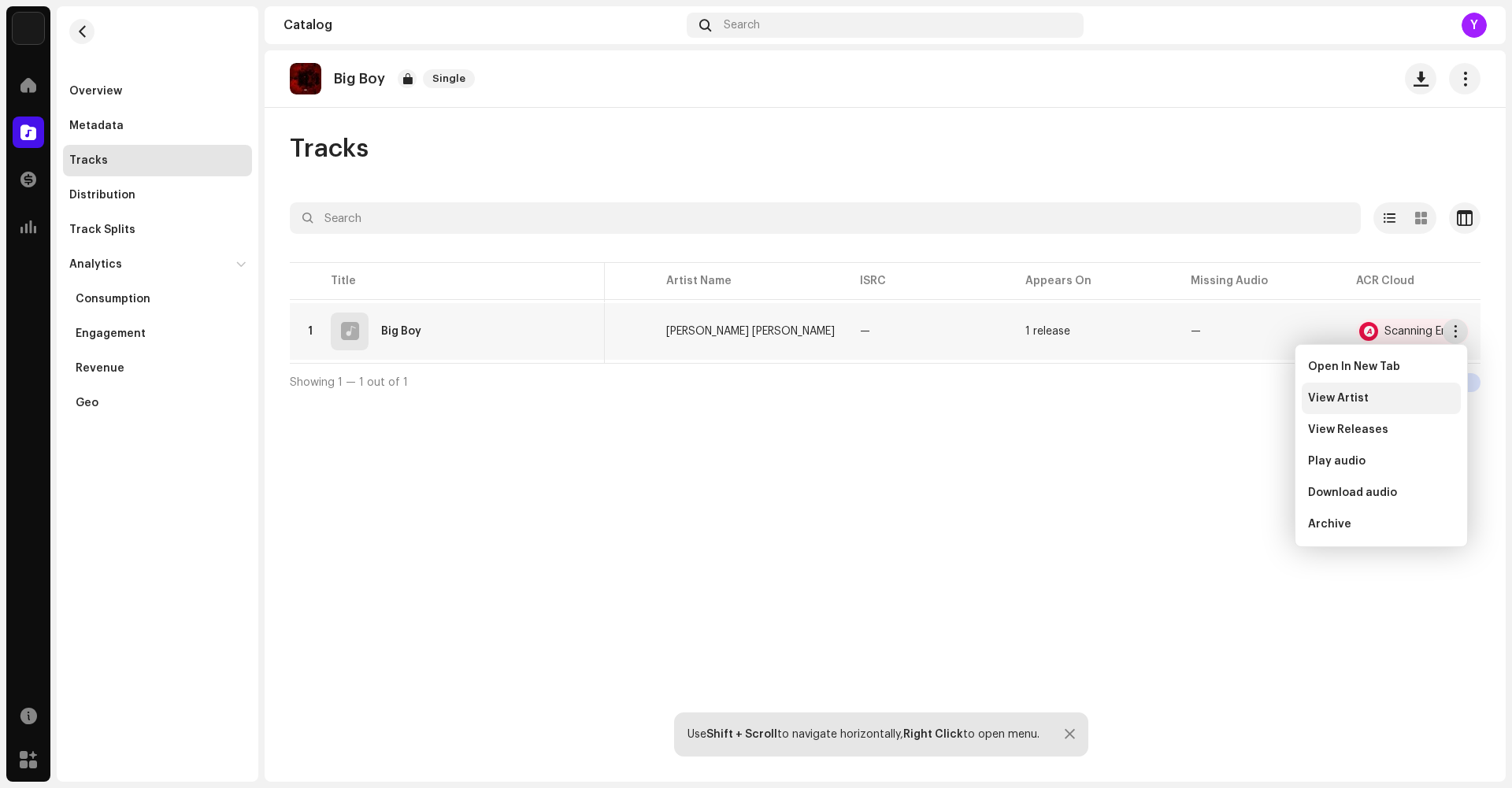
click at [1396, 400] on div "View Artist" at bounding box center [1381, 398] width 146 height 13
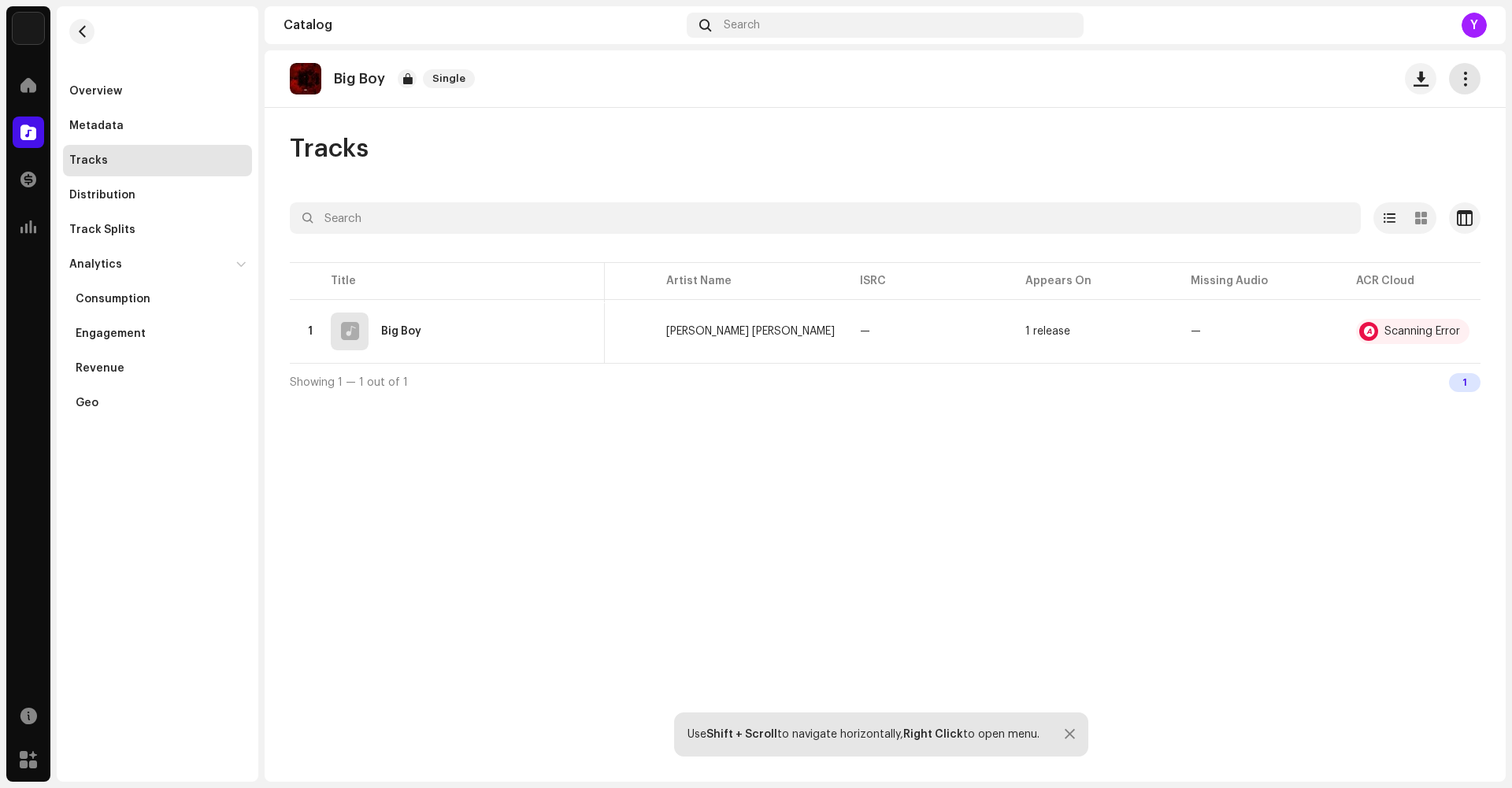
click at [1462, 73] on span "button" at bounding box center [1465, 79] width 15 height 13
click at [1274, 99] on div "Big Boy Single" at bounding box center [884, 79] width 1241 height 58
click at [1402, 71] on div "Big Boy Single" at bounding box center [884, 79] width 1191 height 32
click at [1407, 72] on button "button" at bounding box center [1421, 79] width 32 height 32
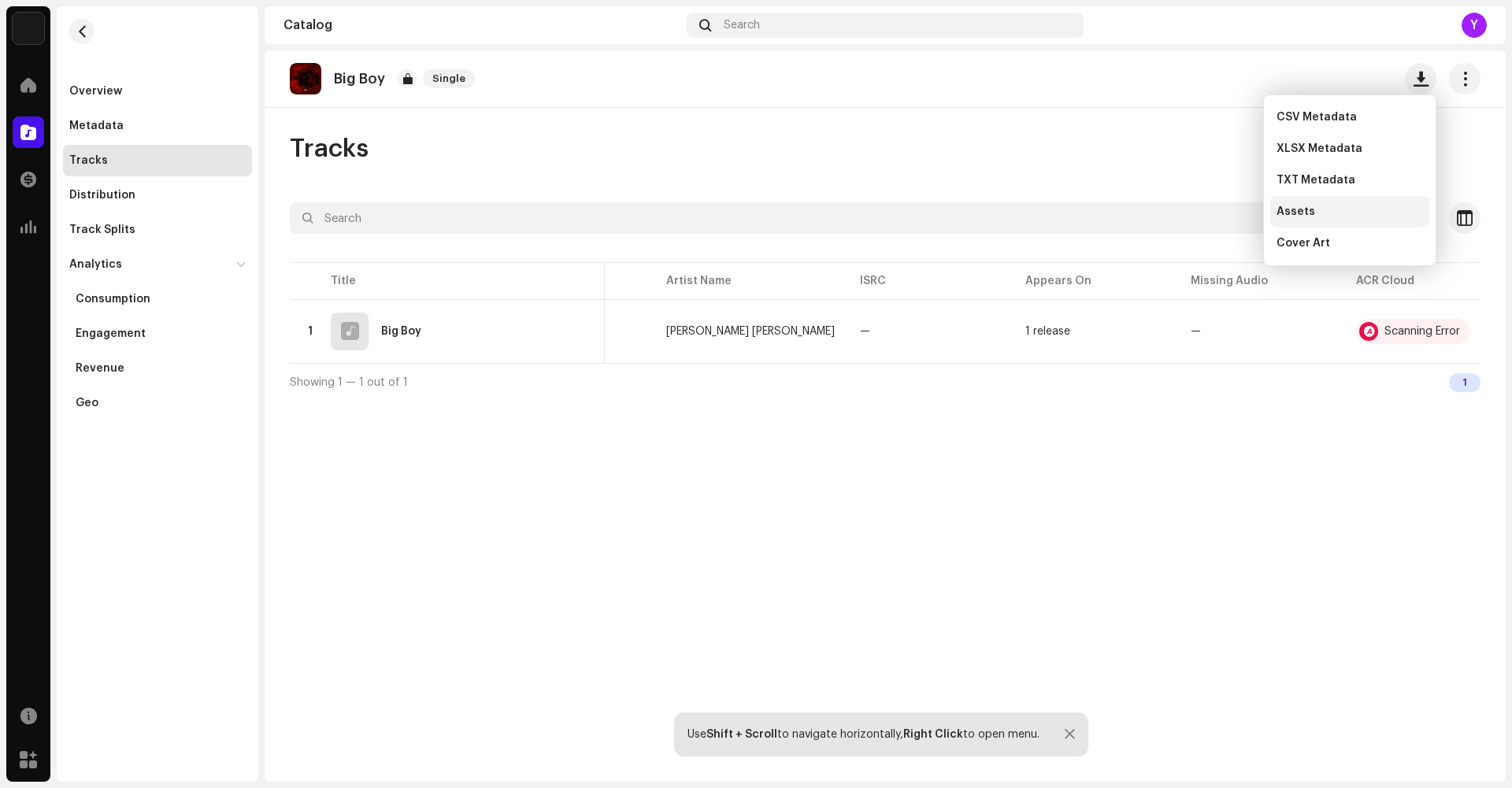
click at [1325, 211] on div "Assets" at bounding box center [1350, 212] width 146 height 13
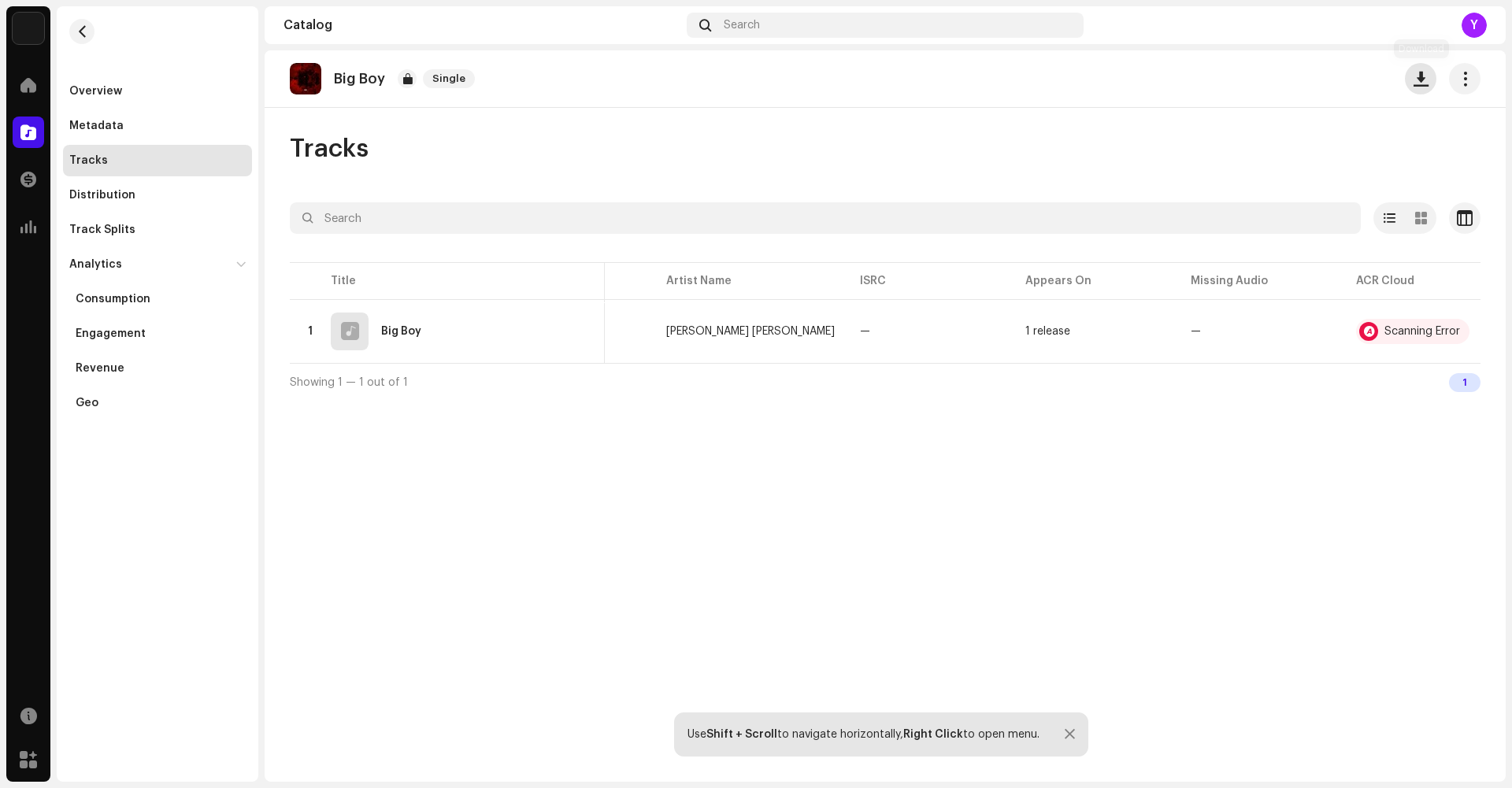
click at [1408, 79] on button "button" at bounding box center [1421, 79] width 32 height 32
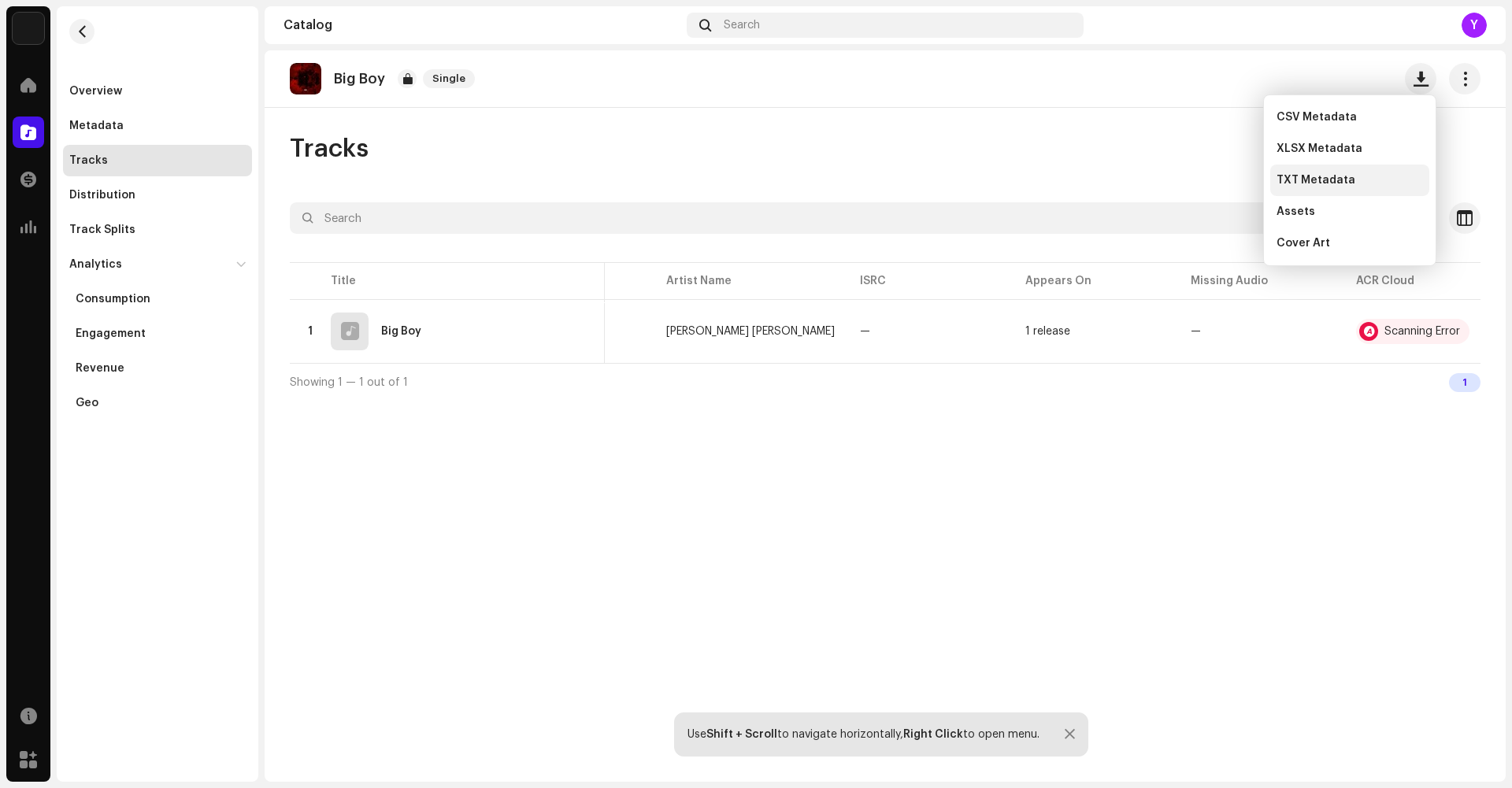
click at [1335, 187] on div "TXT Metadata" at bounding box center [1350, 181] width 159 height 32
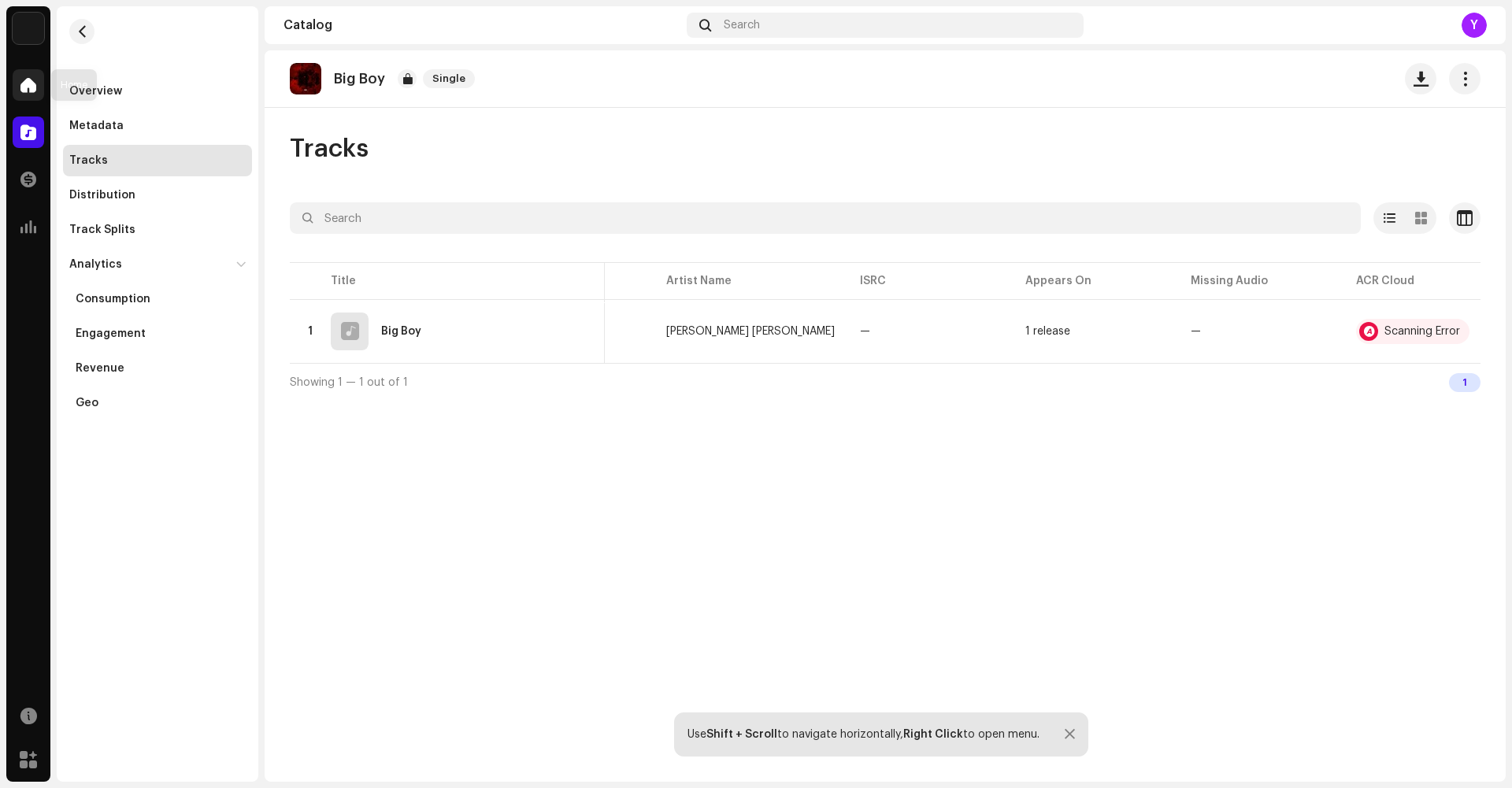
click at [23, 69] on div at bounding box center [28, 85] width 32 height 32
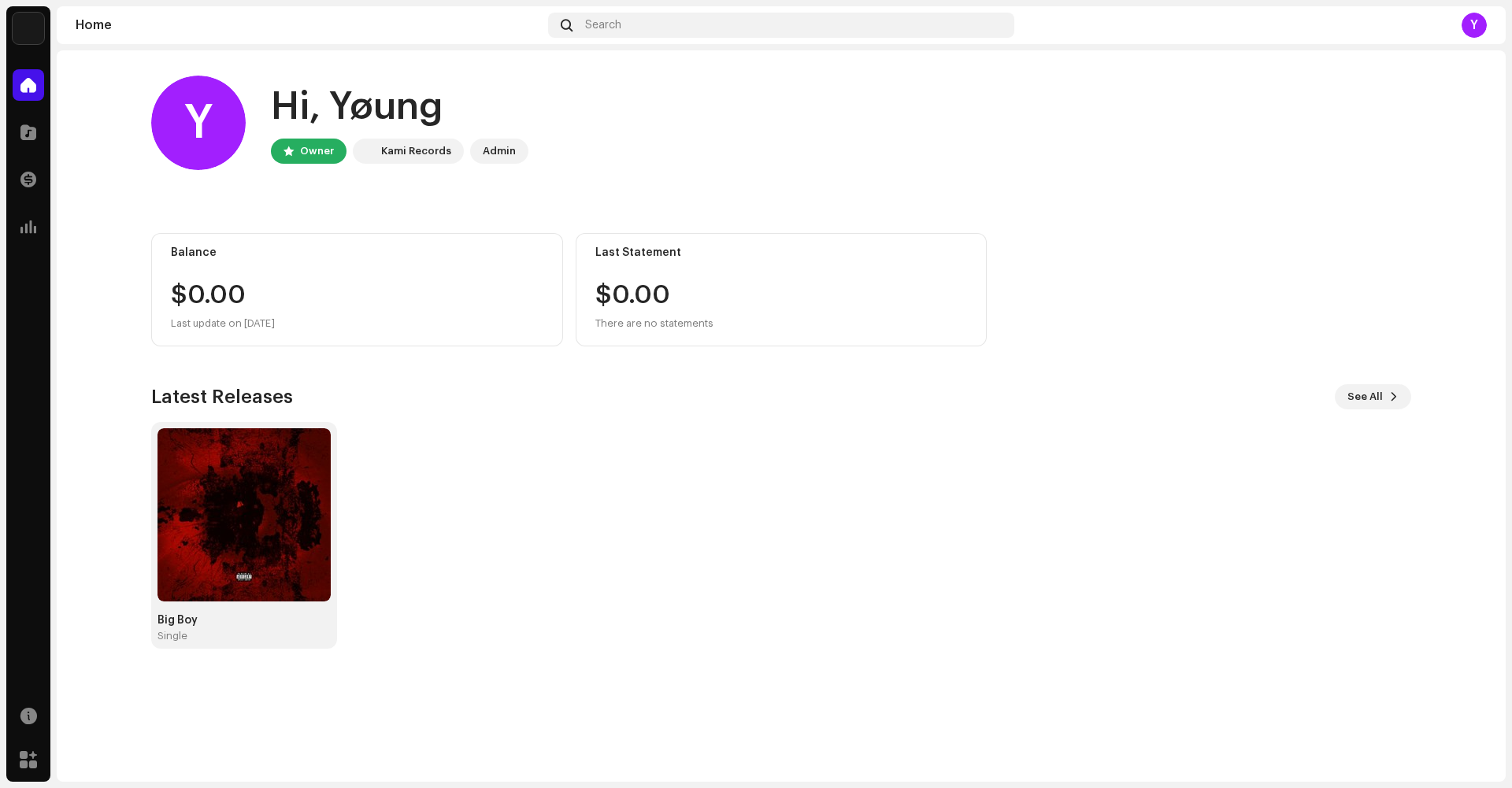
click at [27, 24] on img at bounding box center [28, 28] width 32 height 32
click at [207, 37] on span at bounding box center [209, 35] width 9 height 13
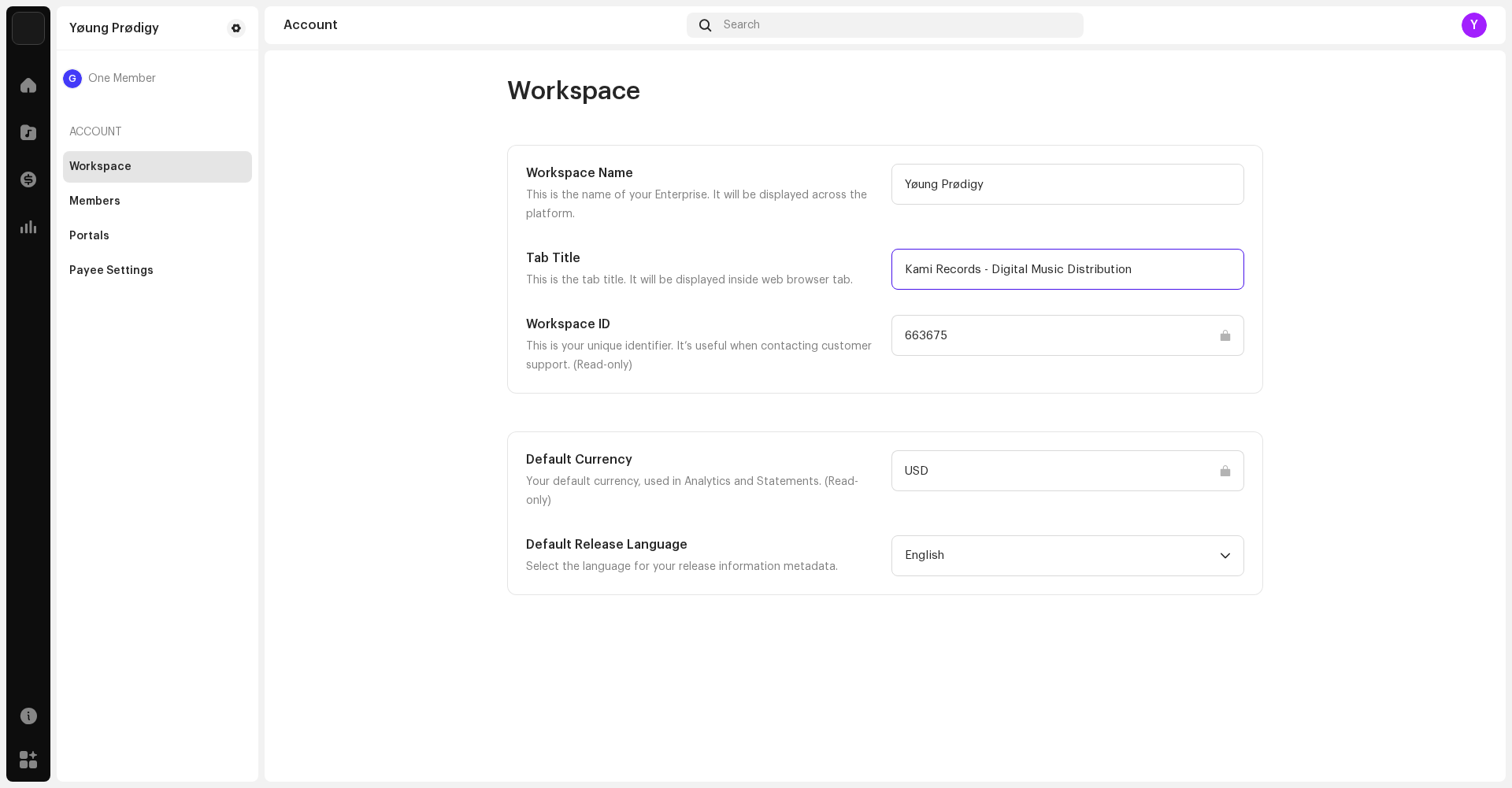
drag, startPoint x: 1172, startPoint y: 264, endPoint x: 855, endPoint y: 262, distance: 317.0
click at [855, 262] on div "Tab Title This is the tab title. It will be displayed inside web browser tab. K…" at bounding box center [885, 269] width 718 height 41
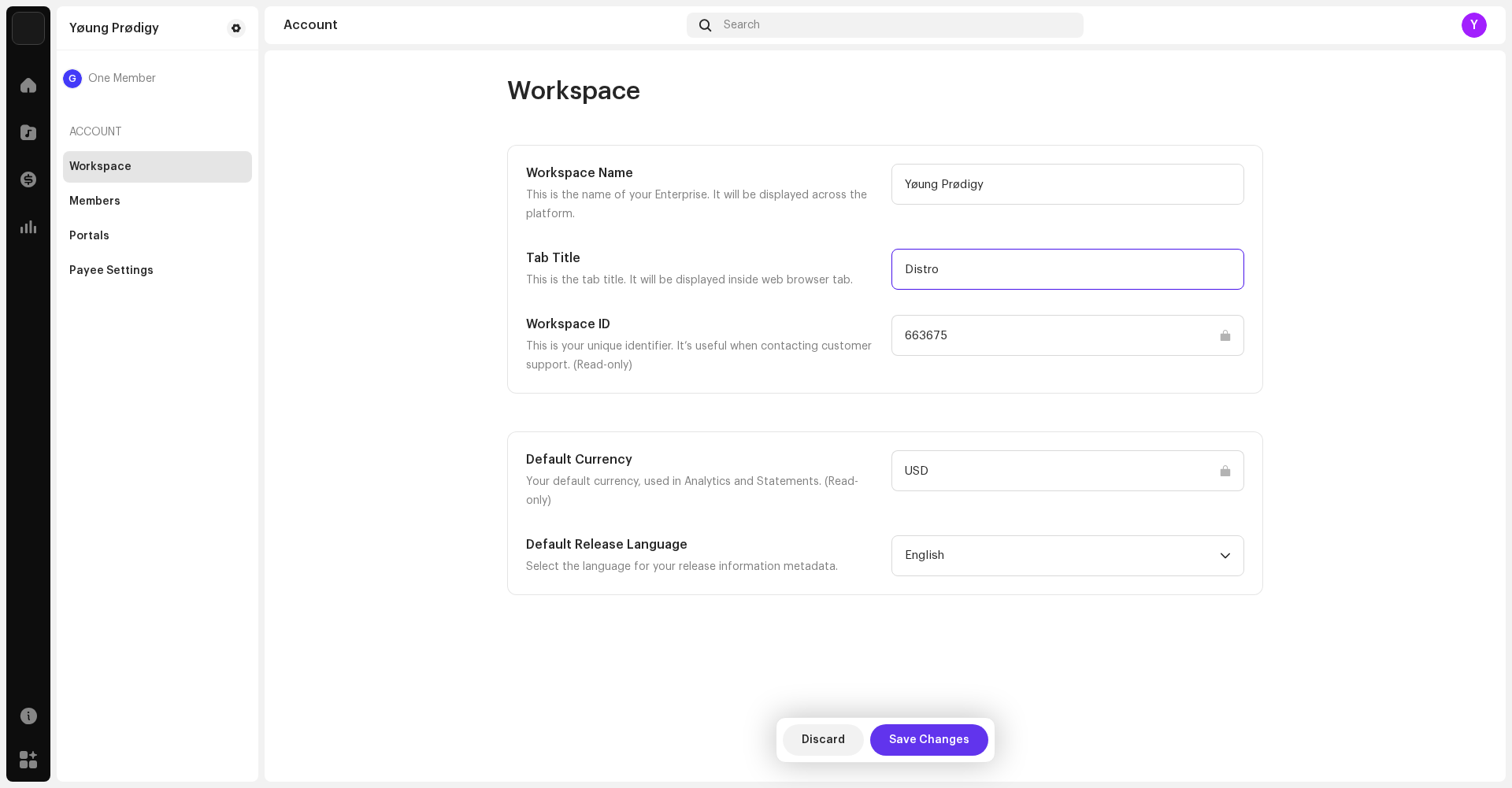
type input "Distro"
click at [926, 747] on span "Save Changes" at bounding box center [930, 740] width 80 height 32
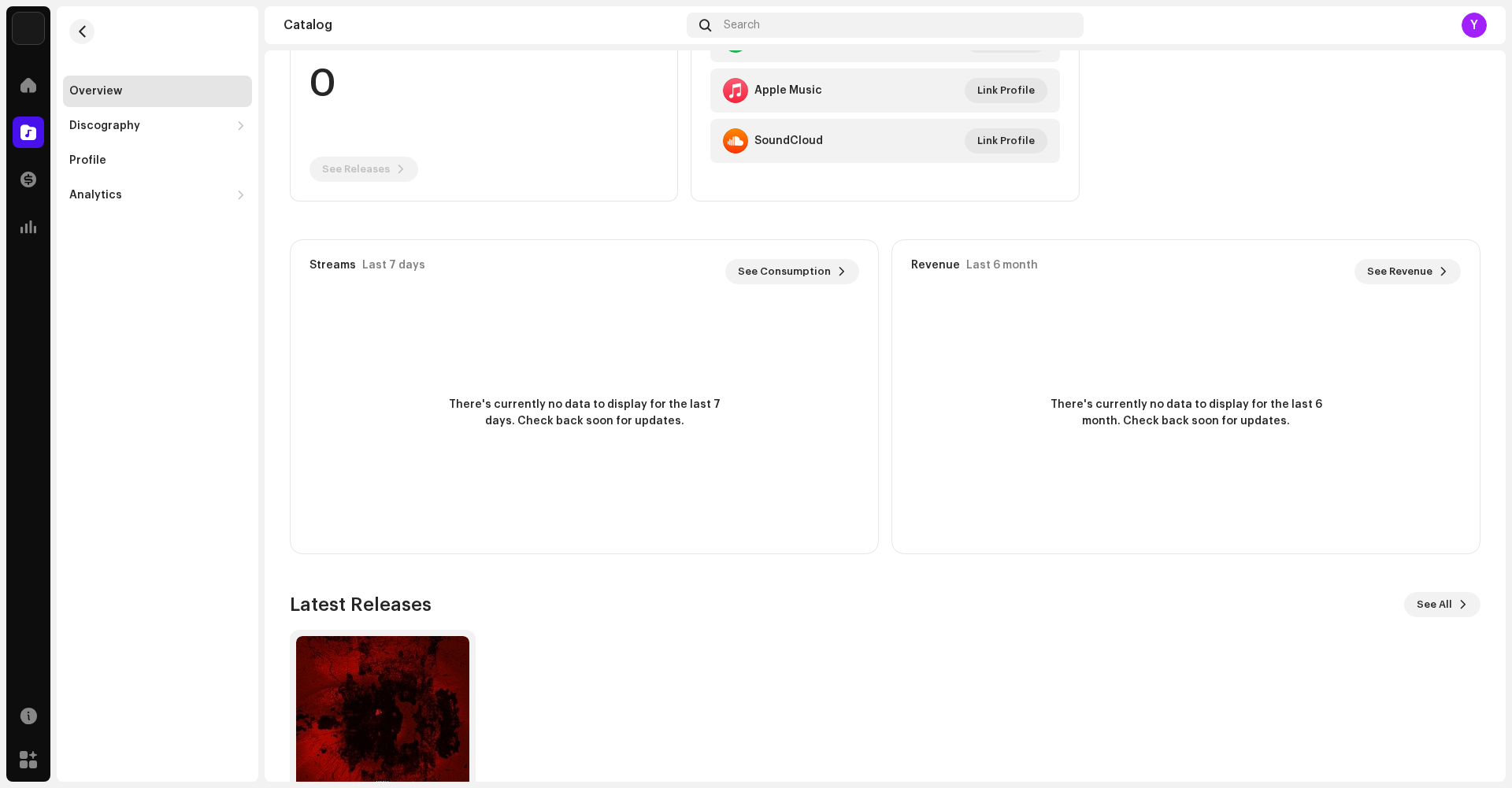
scroll to position [360, 0]
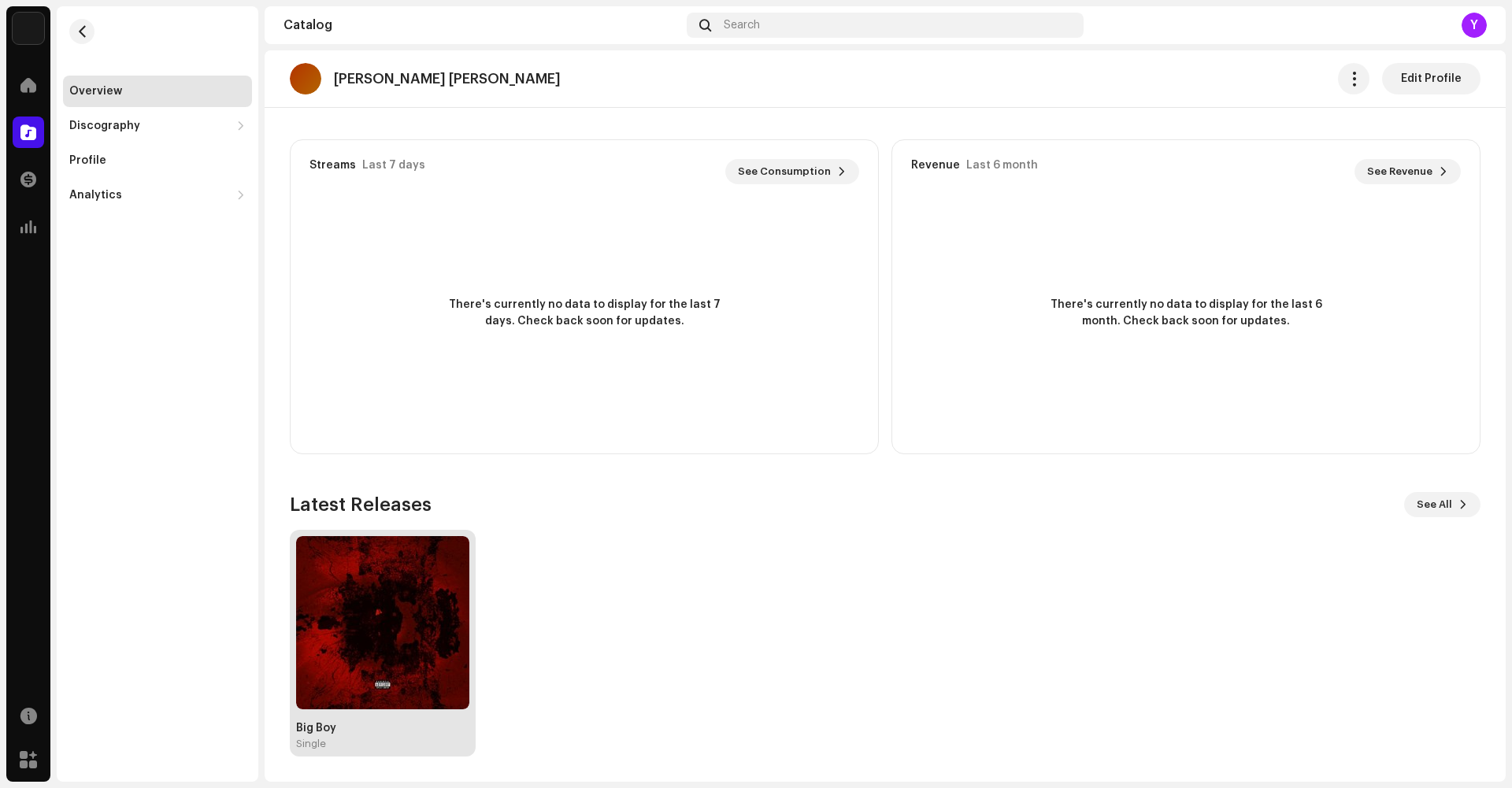
click at [404, 616] on img at bounding box center [382, 622] width 173 height 173
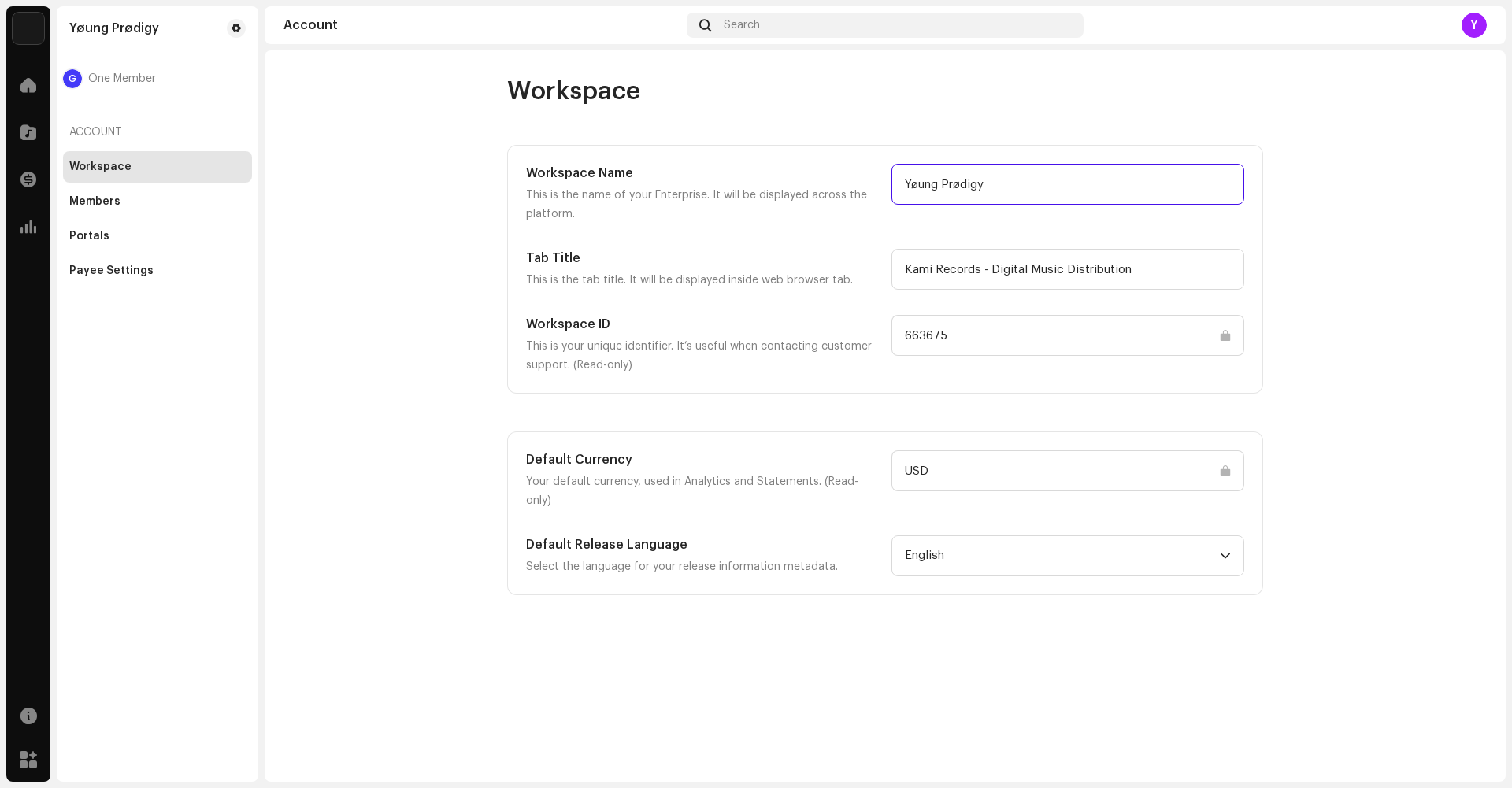
drag, startPoint x: 1007, startPoint y: 192, endPoint x: 853, endPoint y: 184, distance: 154.2
click at [853, 184] on div "Workspace Name This is the name of your Enterprise. It will be displayed across…" at bounding box center [885, 194] width 718 height 60
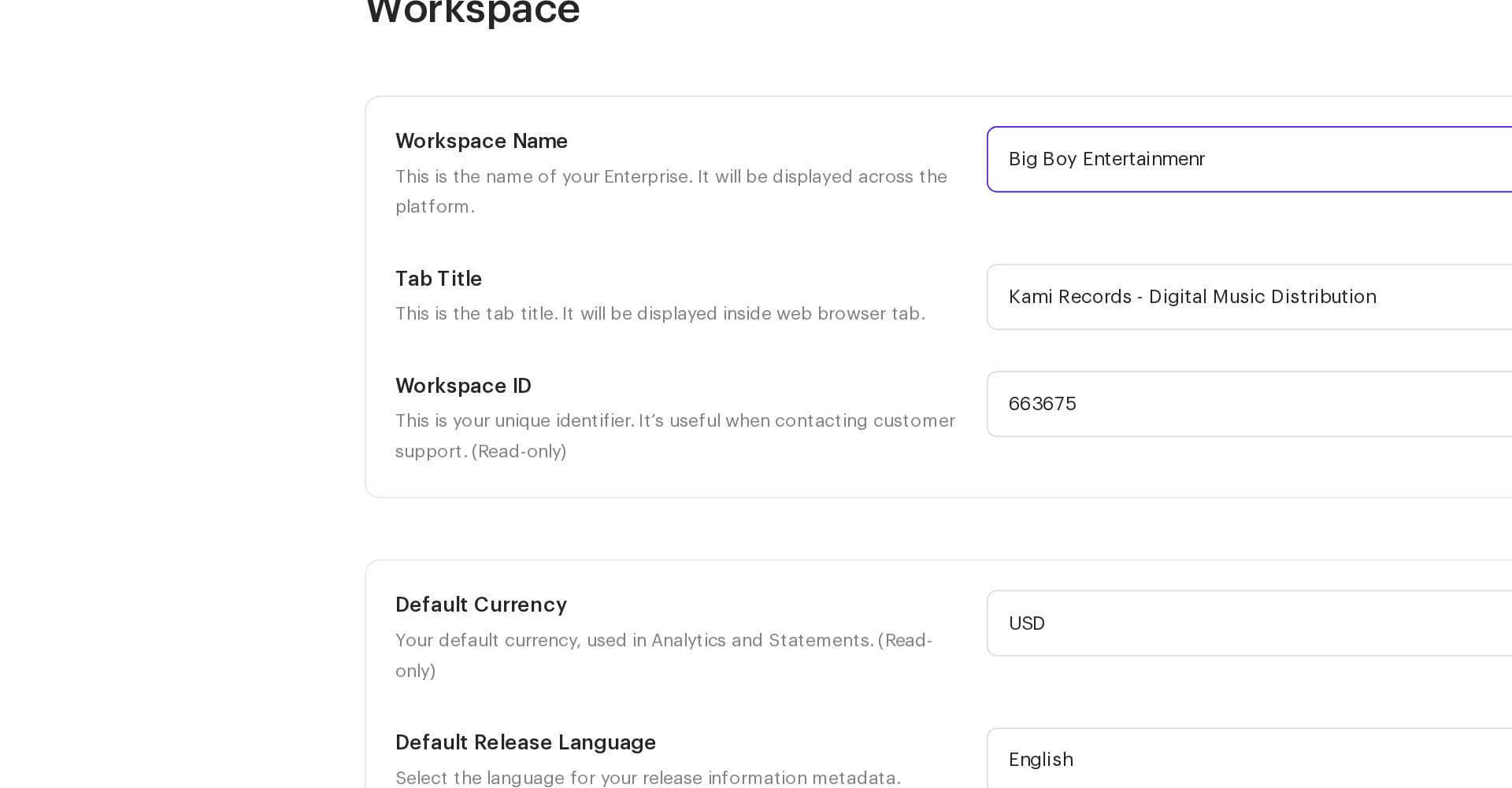
click at [949, 189] on input "Big Boy Entertainmenr" at bounding box center [1069, 184] width 353 height 41
click at [1068, 189] on input "Big Boy Music Entertainmenr" at bounding box center [1069, 184] width 353 height 41
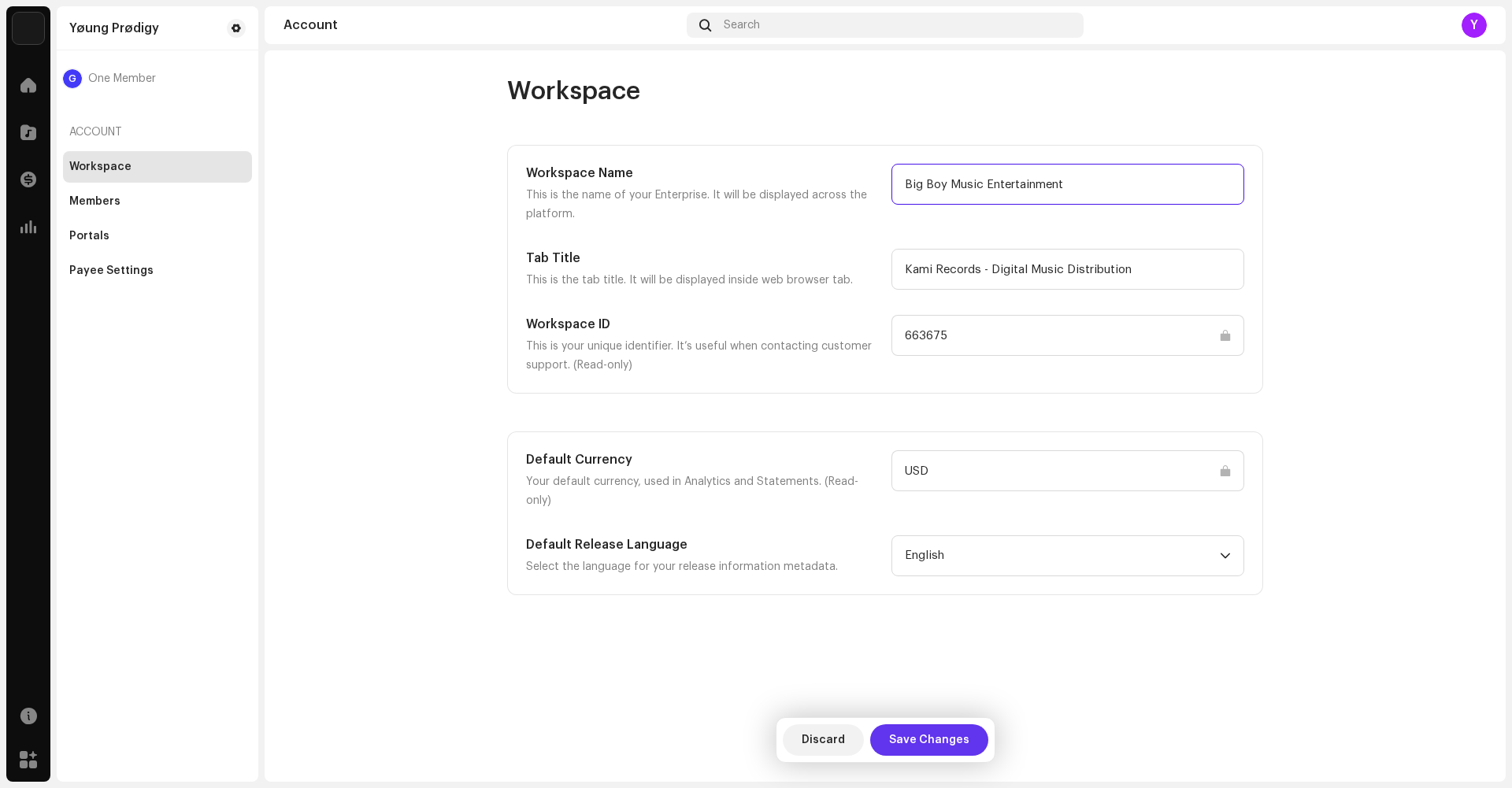
type input "Big Boy Music Entertainment"
click at [961, 749] on span "Save Changes" at bounding box center [930, 740] width 80 height 32
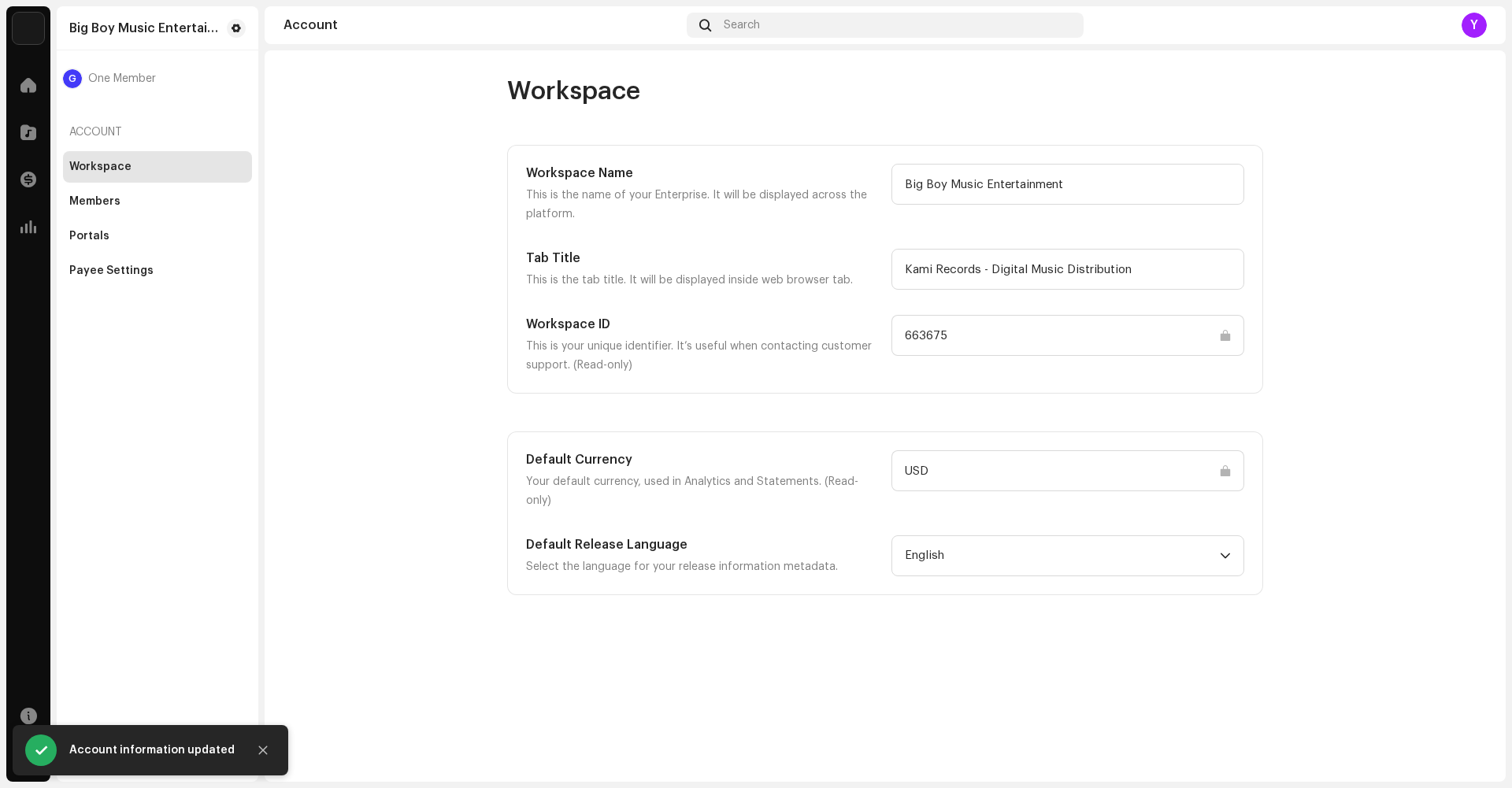
click at [1474, 28] on div "Y" at bounding box center [1474, 25] width 25 height 25
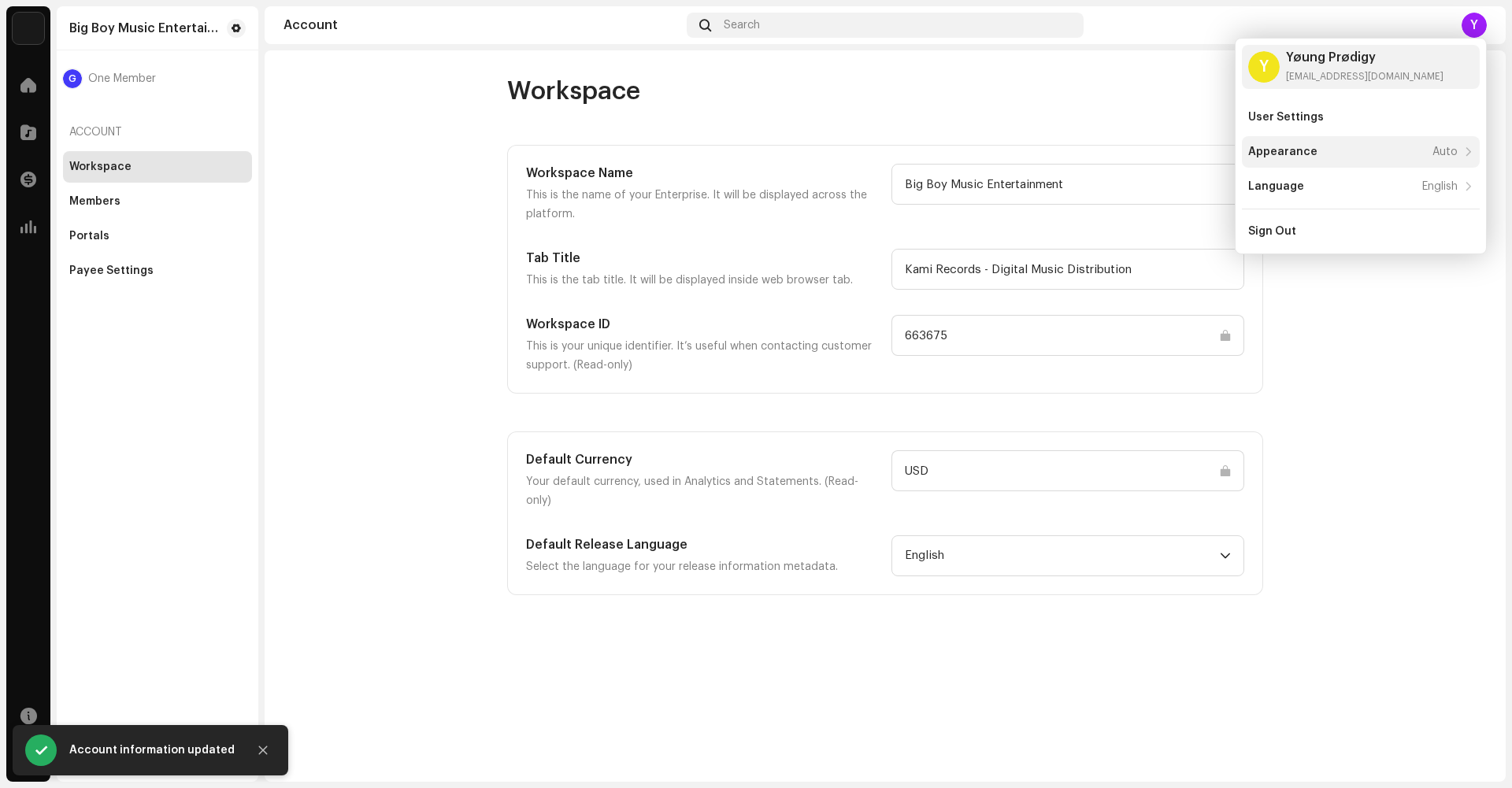
click at [1413, 165] on div "Appearance Auto" at bounding box center [1361, 152] width 238 height 32
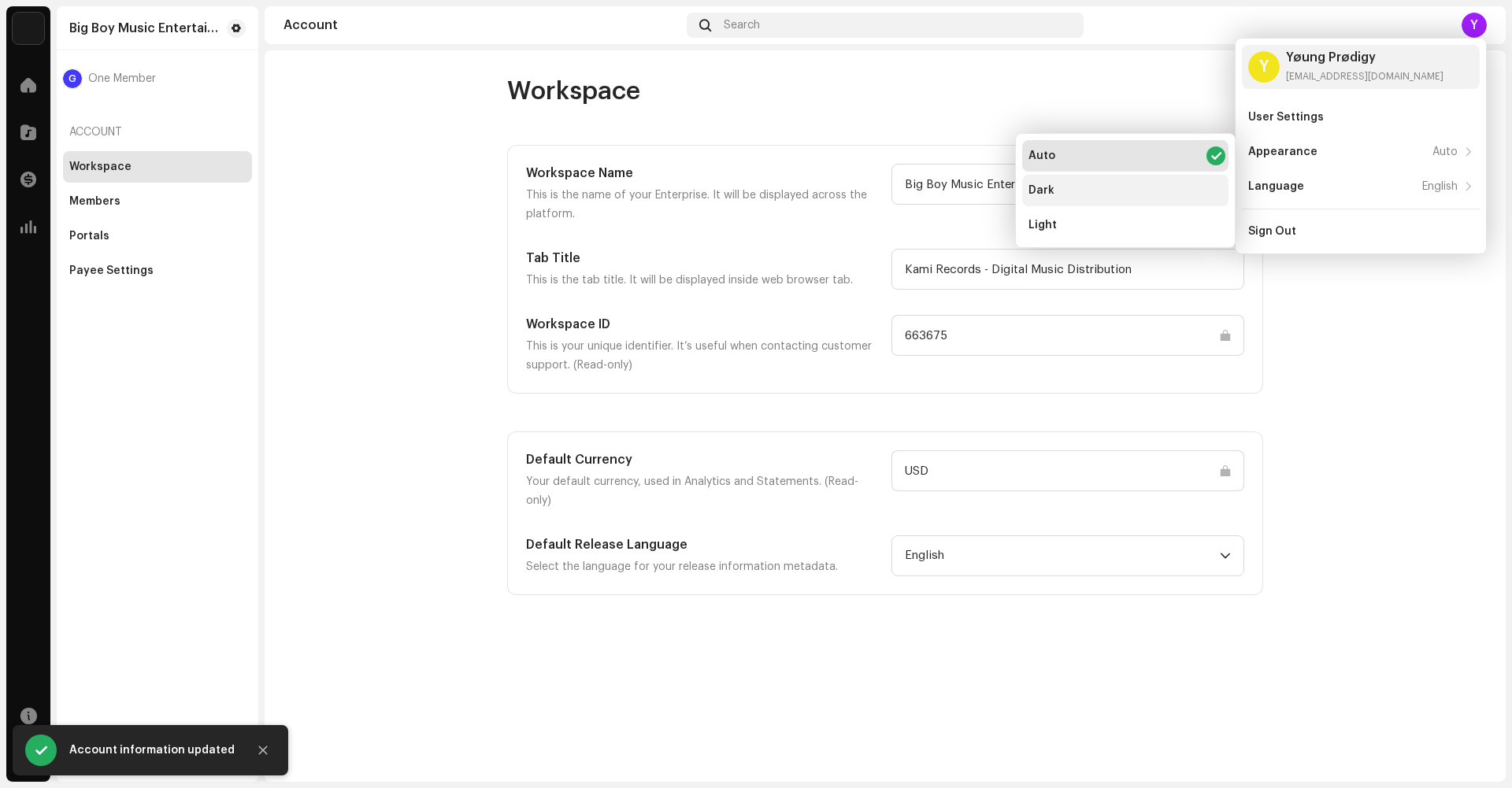
click at [1183, 183] on div "Dark" at bounding box center [1125, 191] width 207 height 32
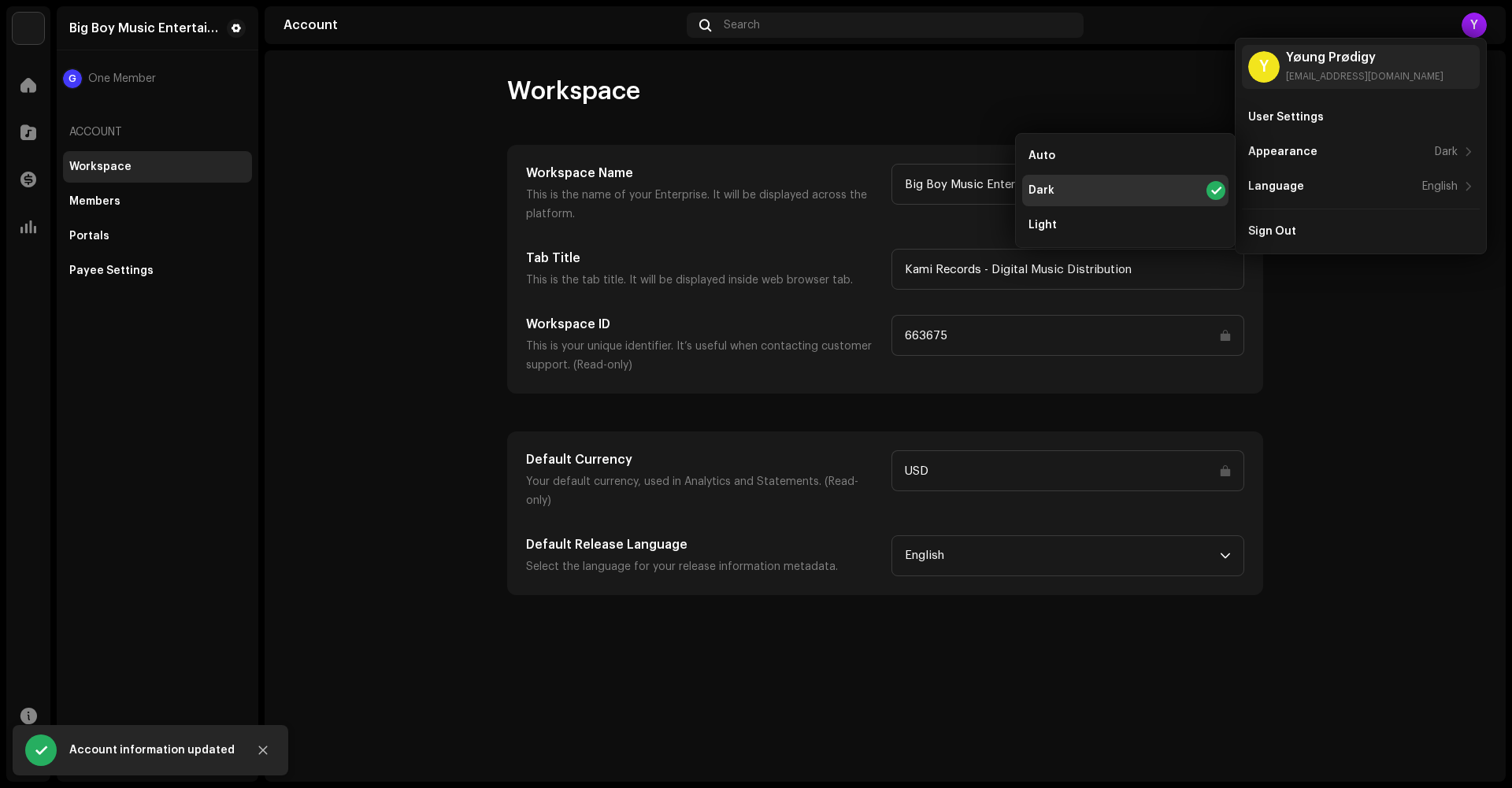
click at [474, 233] on account-workspace "Workspace Workspace Name This is the name of your Enterprise. It will be displa…" at bounding box center [884, 335] width 1241 height 519
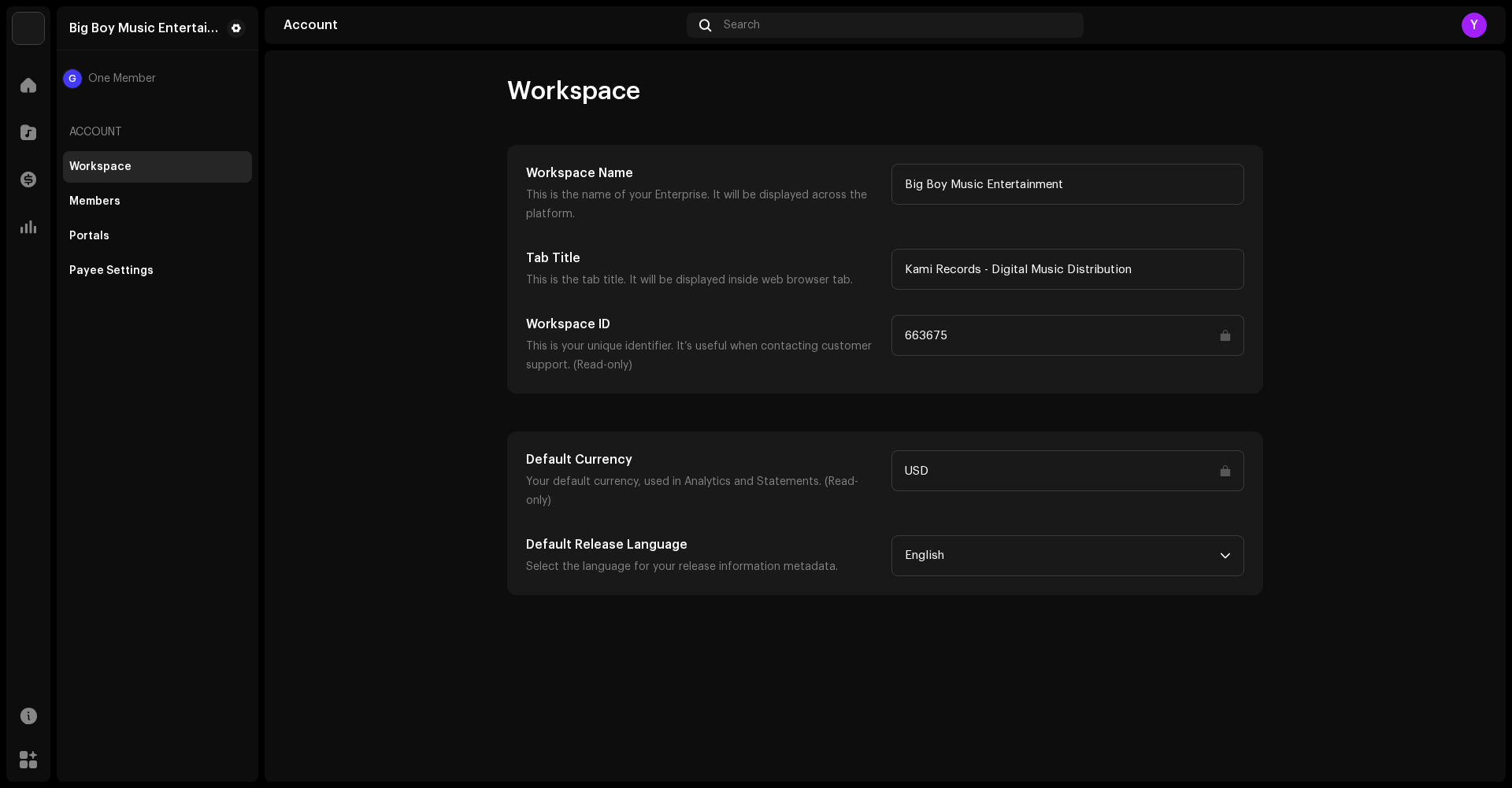
click at [115, 87] on div "G One Member" at bounding box center [157, 79] width 189 height 19
click at [106, 76] on span "One Member" at bounding box center [121, 79] width 68 height 13
click at [38, 36] on img at bounding box center [28, 28] width 32 height 32
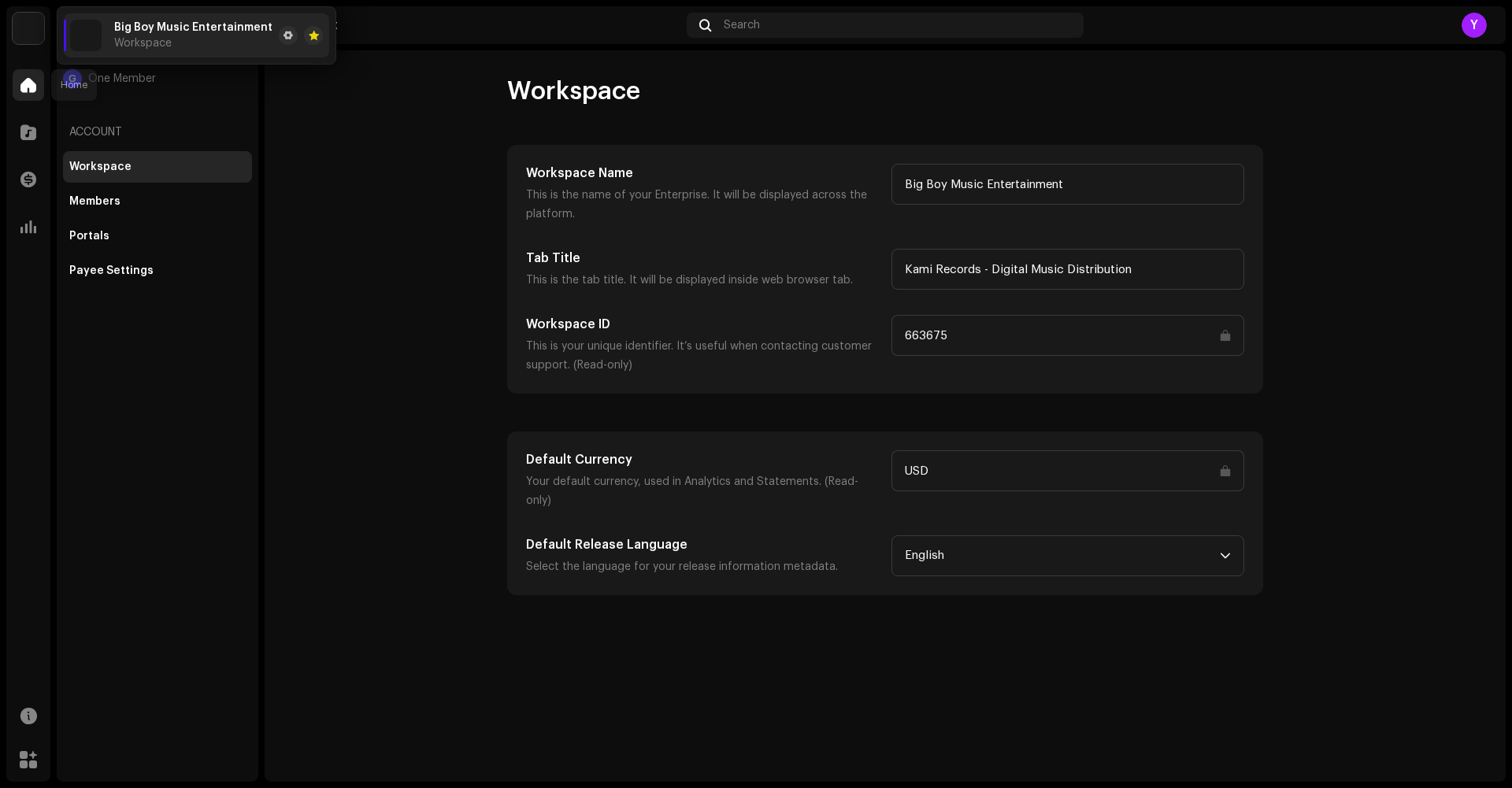
click at [28, 91] on span at bounding box center [28, 84] width 16 height 13
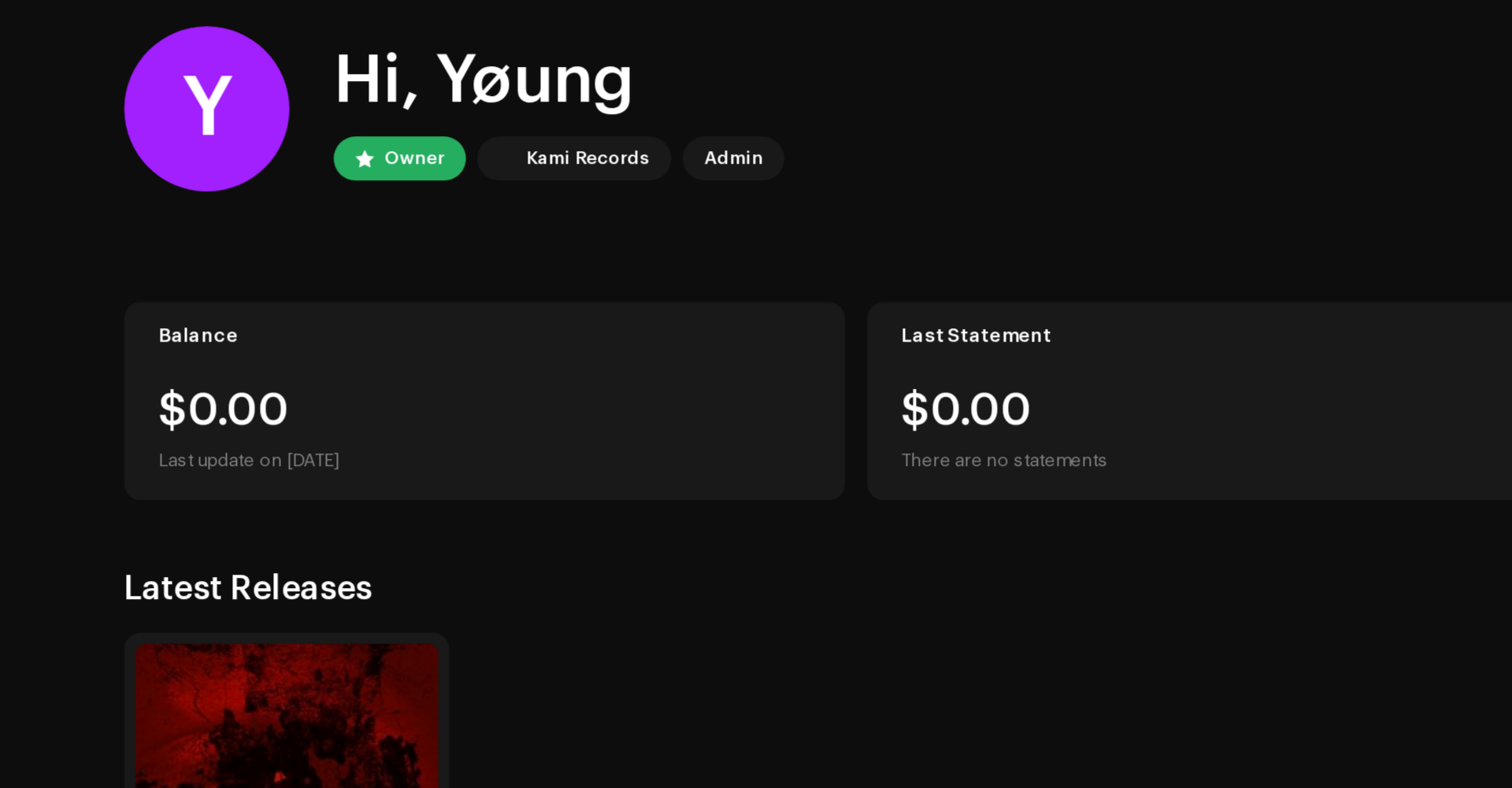
click at [373, 156] on re-a-cover at bounding box center [365, 151] width 19 height 19
click at [318, 155] on div "Owner" at bounding box center [317, 151] width 33 height 19
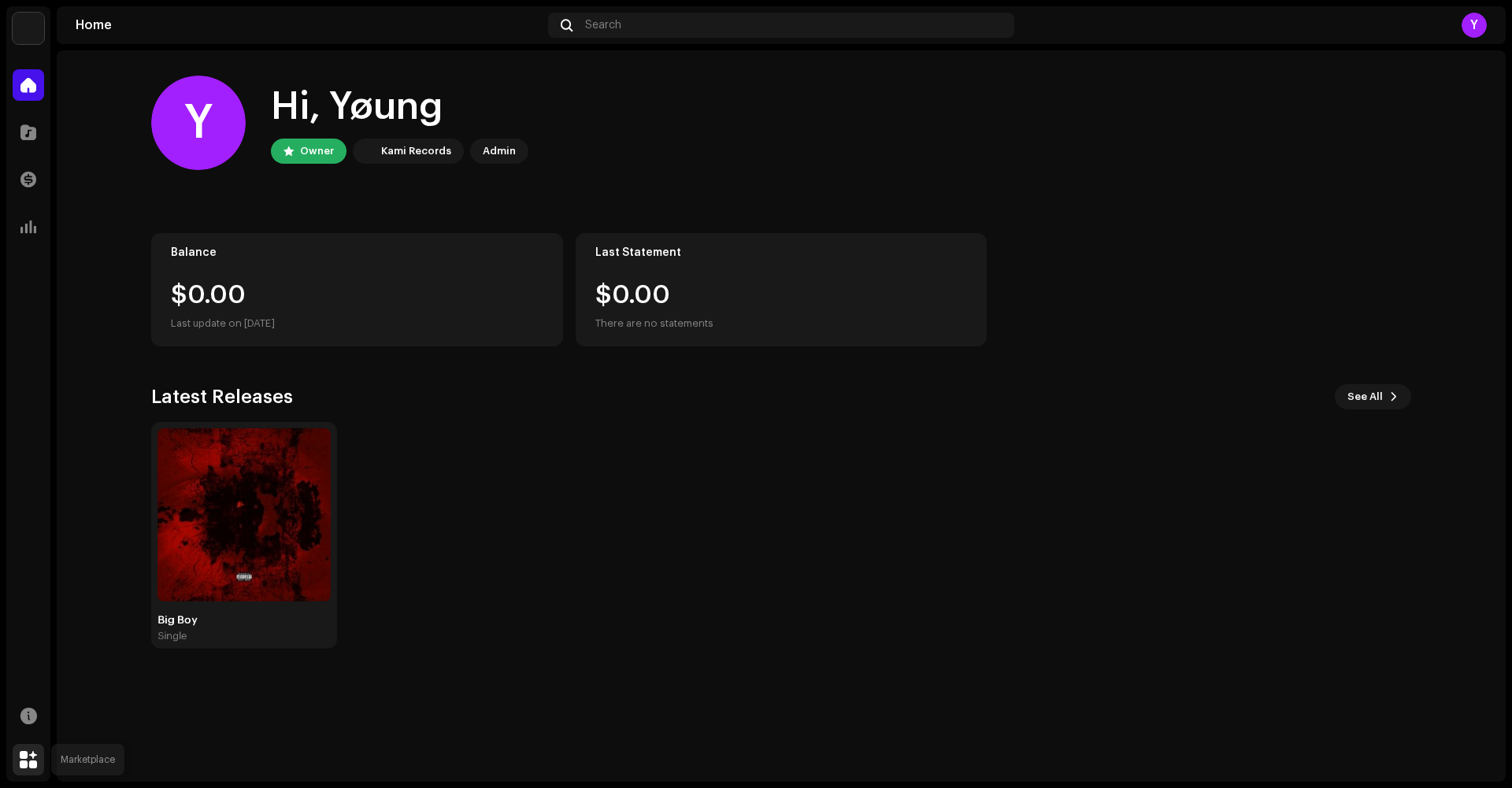
click at [21, 761] on span at bounding box center [28, 760] width 18 height 13
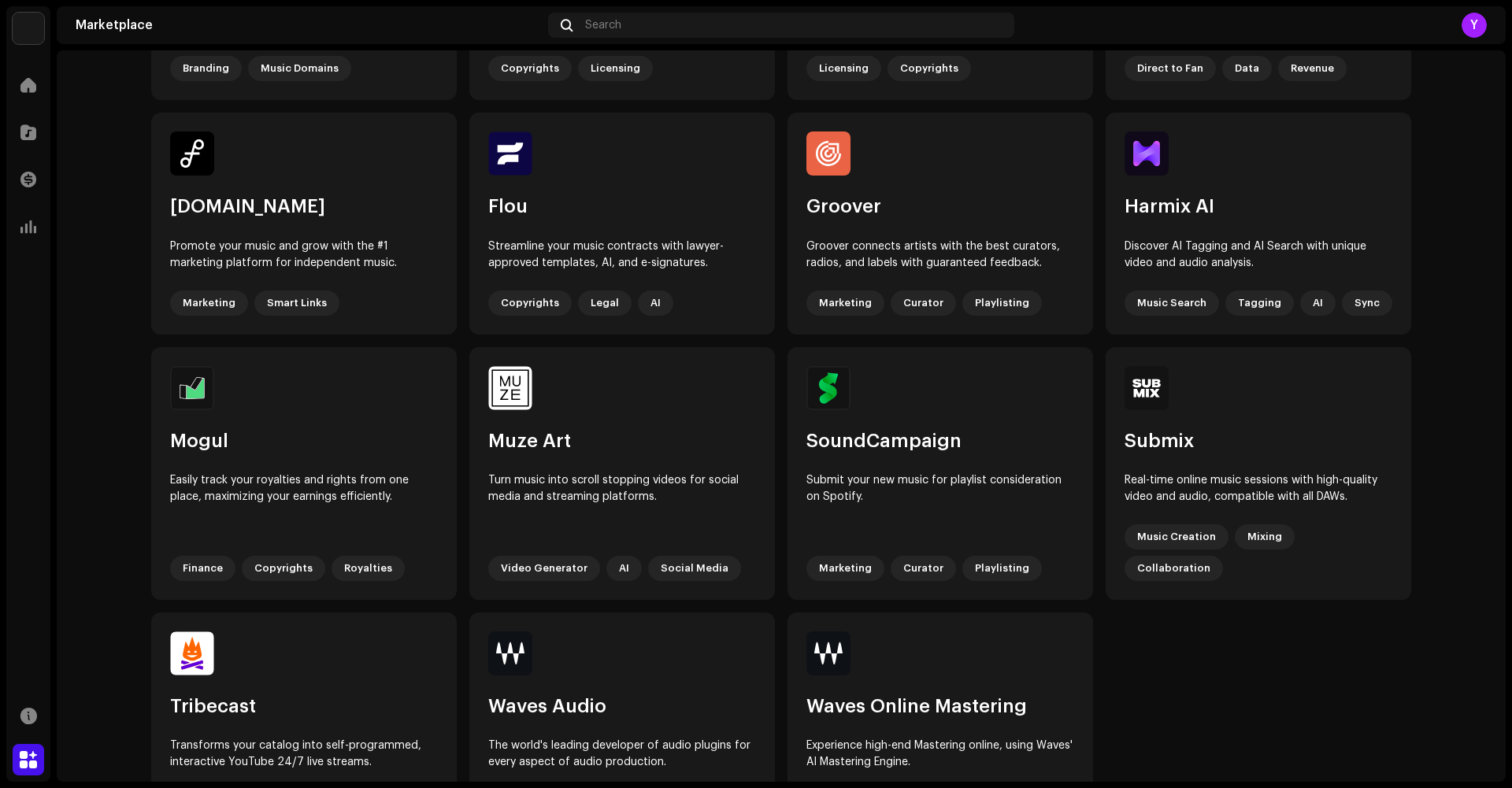
scroll to position [581, 0]
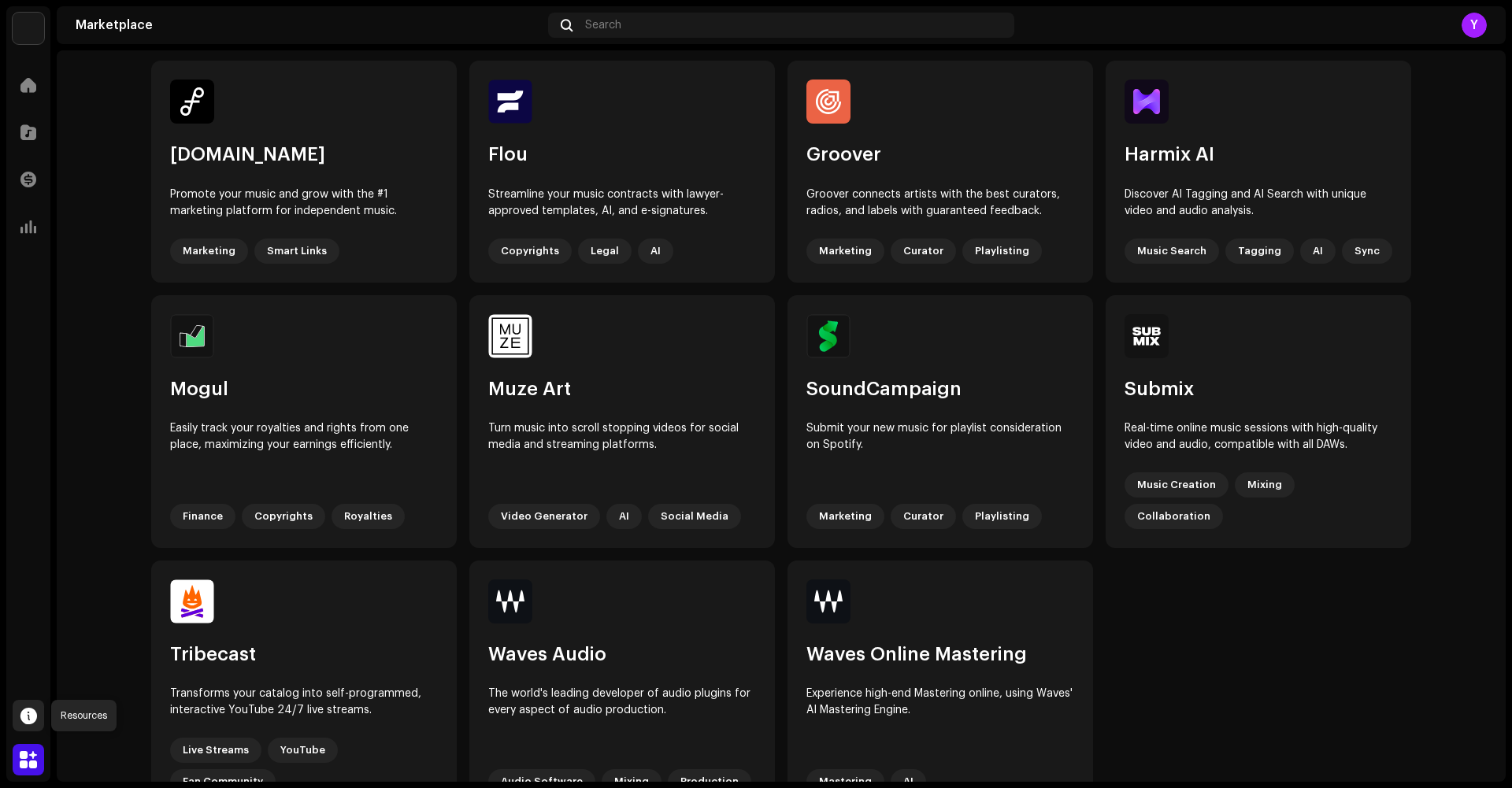
click at [25, 720] on span at bounding box center [28, 715] width 17 height 13
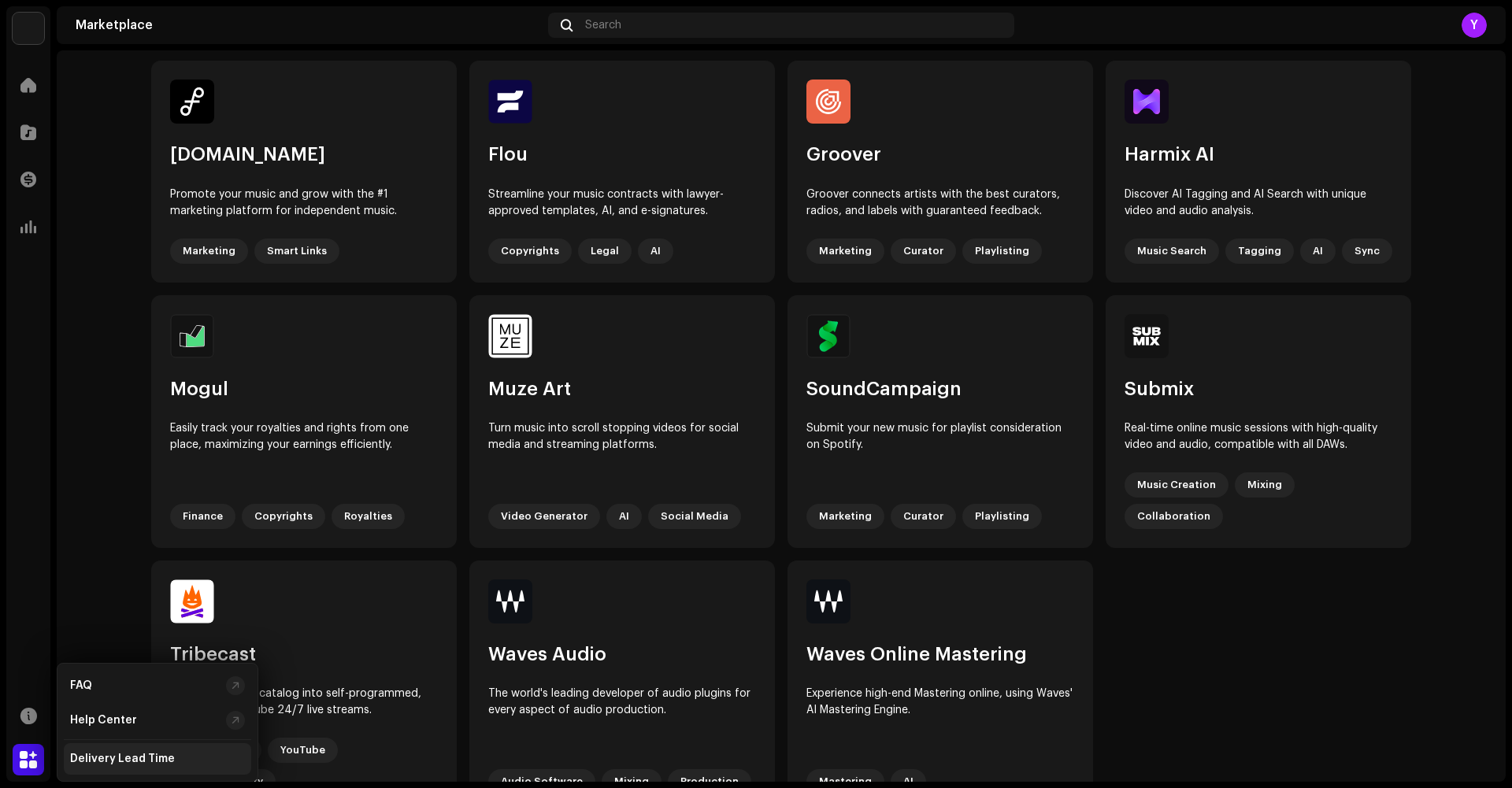
click at [100, 758] on div "Delivery Lead Time" at bounding box center [122, 759] width 105 height 13
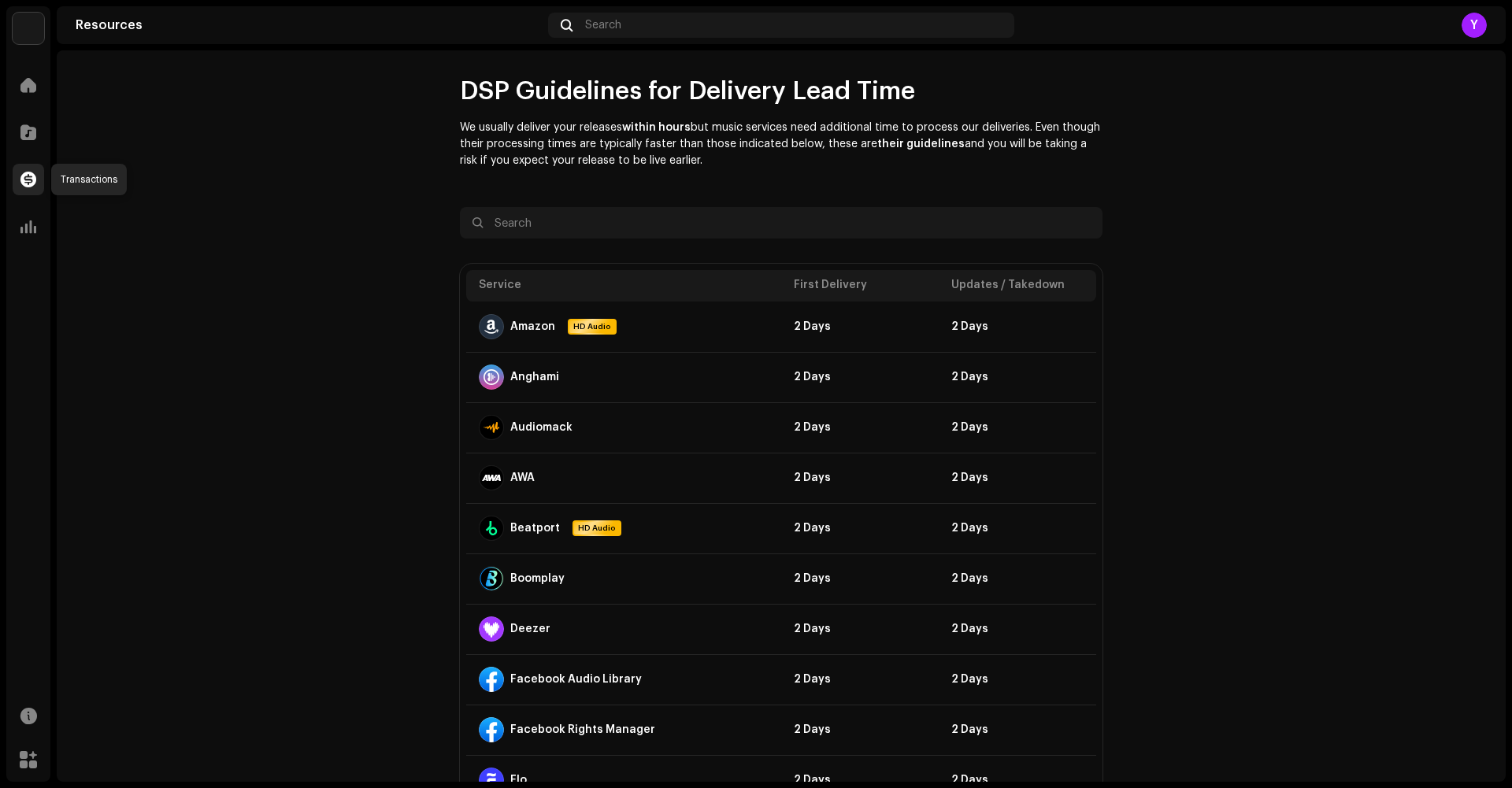
click at [23, 182] on span at bounding box center [28, 179] width 16 height 13
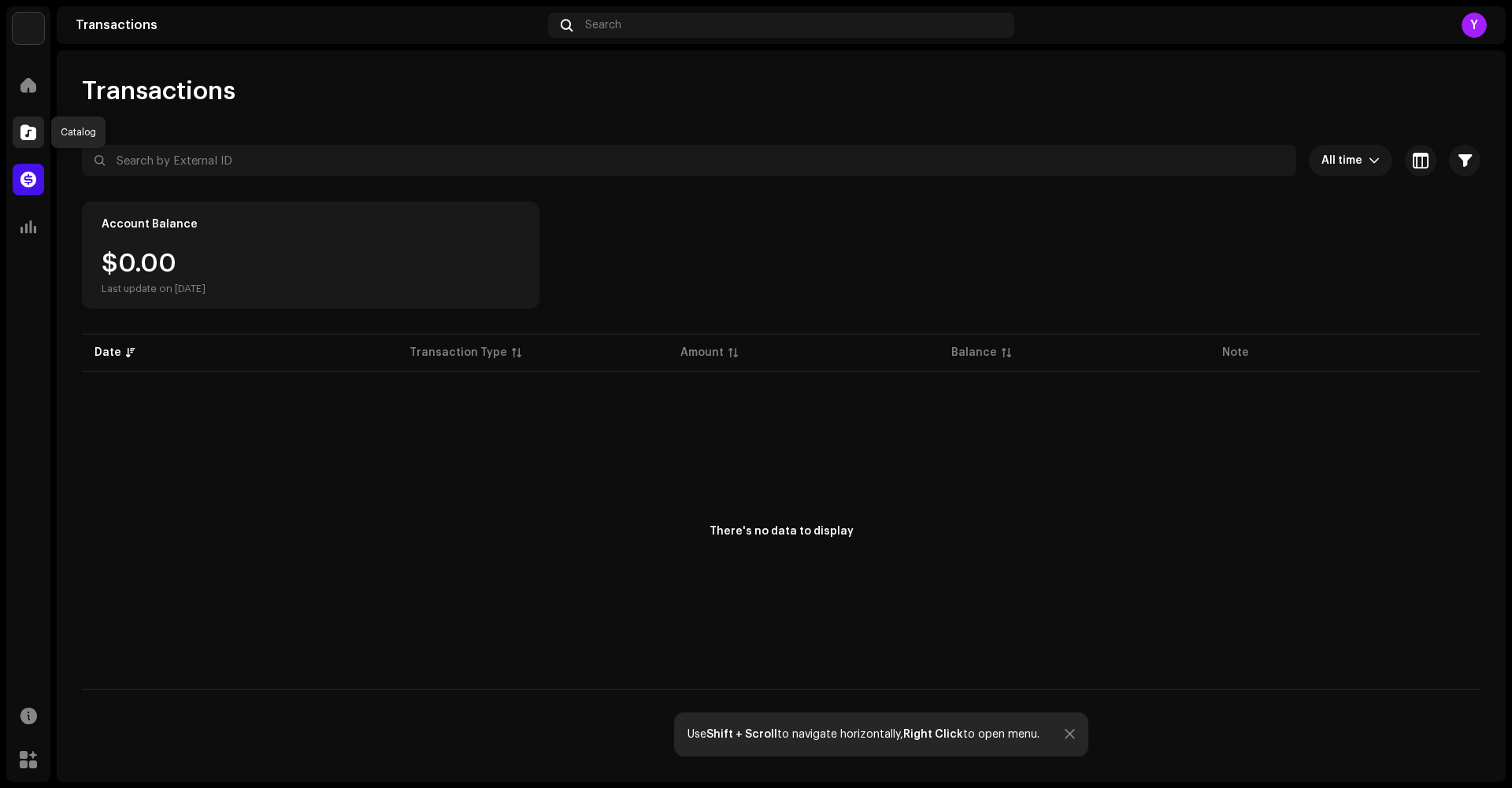
click at [33, 126] on span at bounding box center [28, 132] width 16 height 13
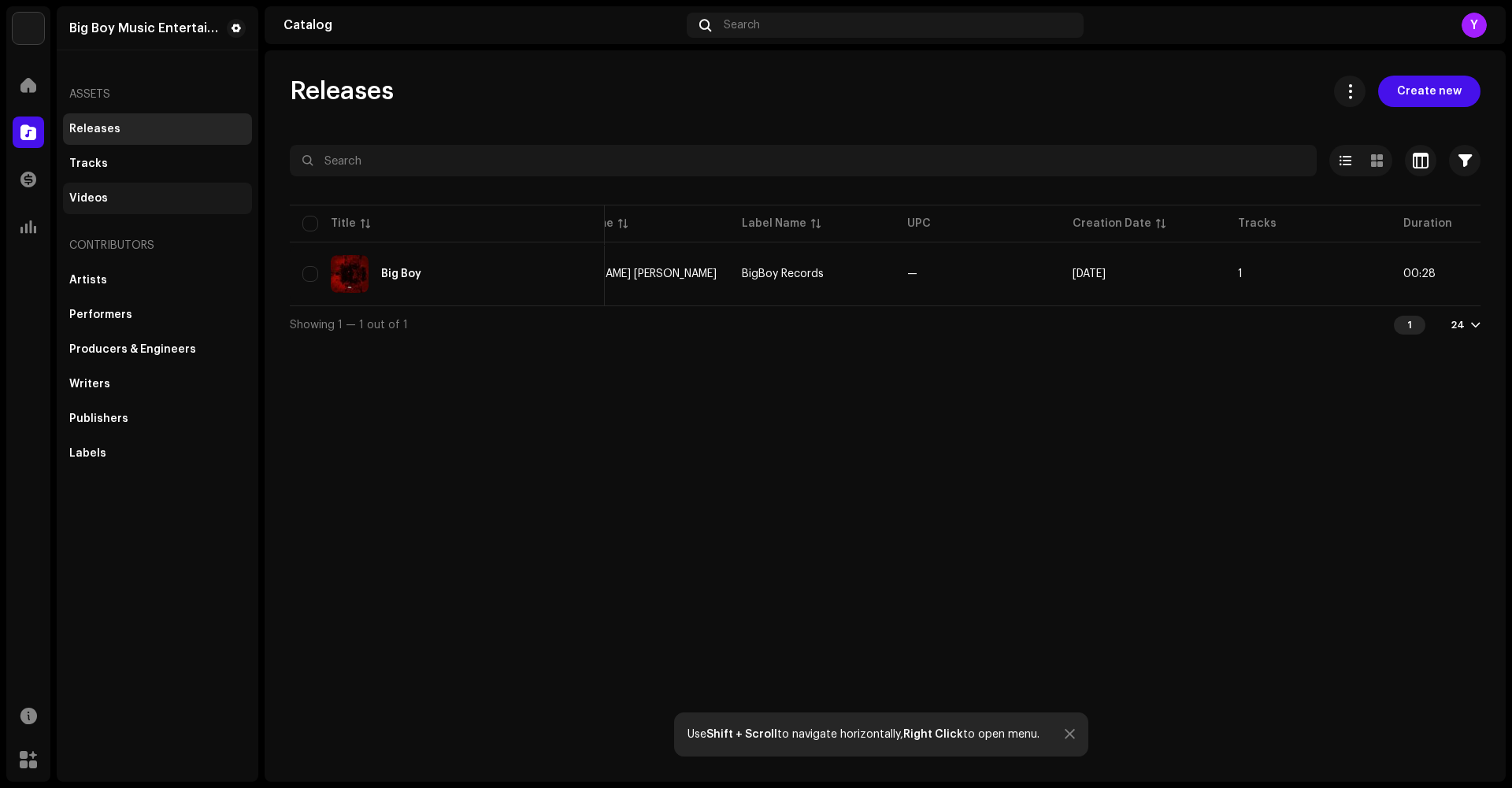
scroll to position [0, 73]
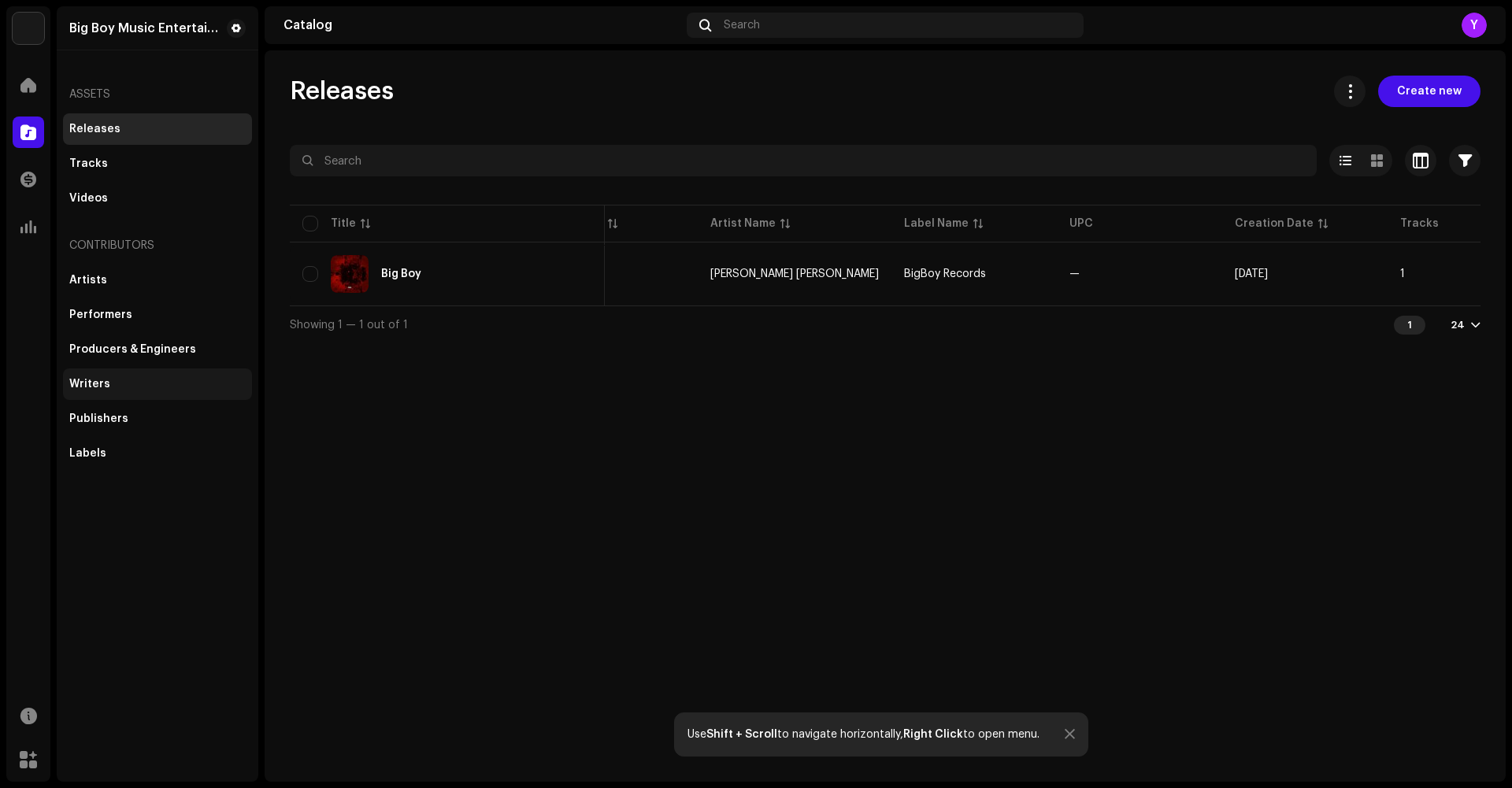
click at [95, 378] on div "Writers" at bounding box center [90, 384] width 41 height 13
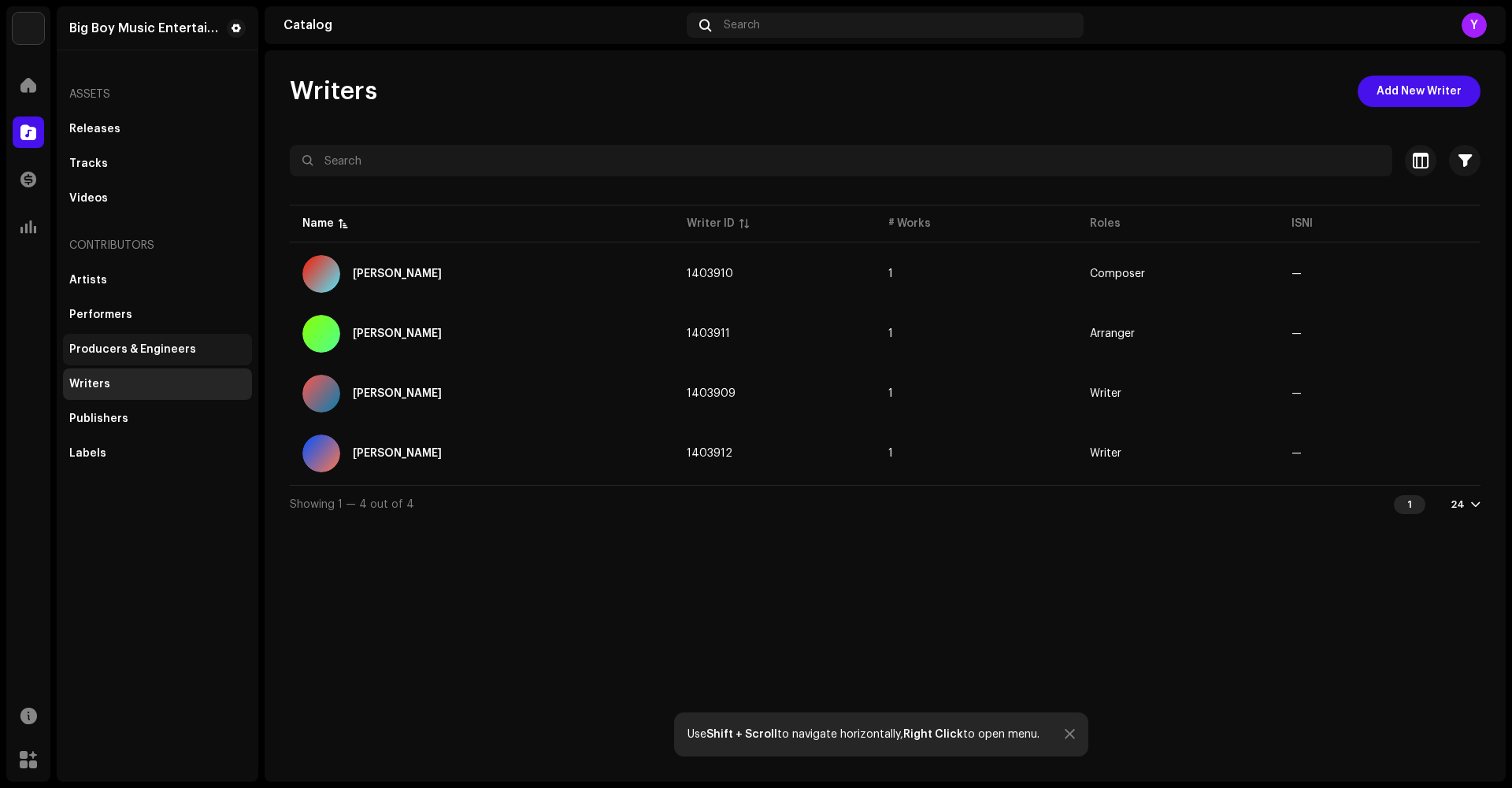
click at [120, 341] on div "Producers & Engineers" at bounding box center [157, 350] width 189 height 32
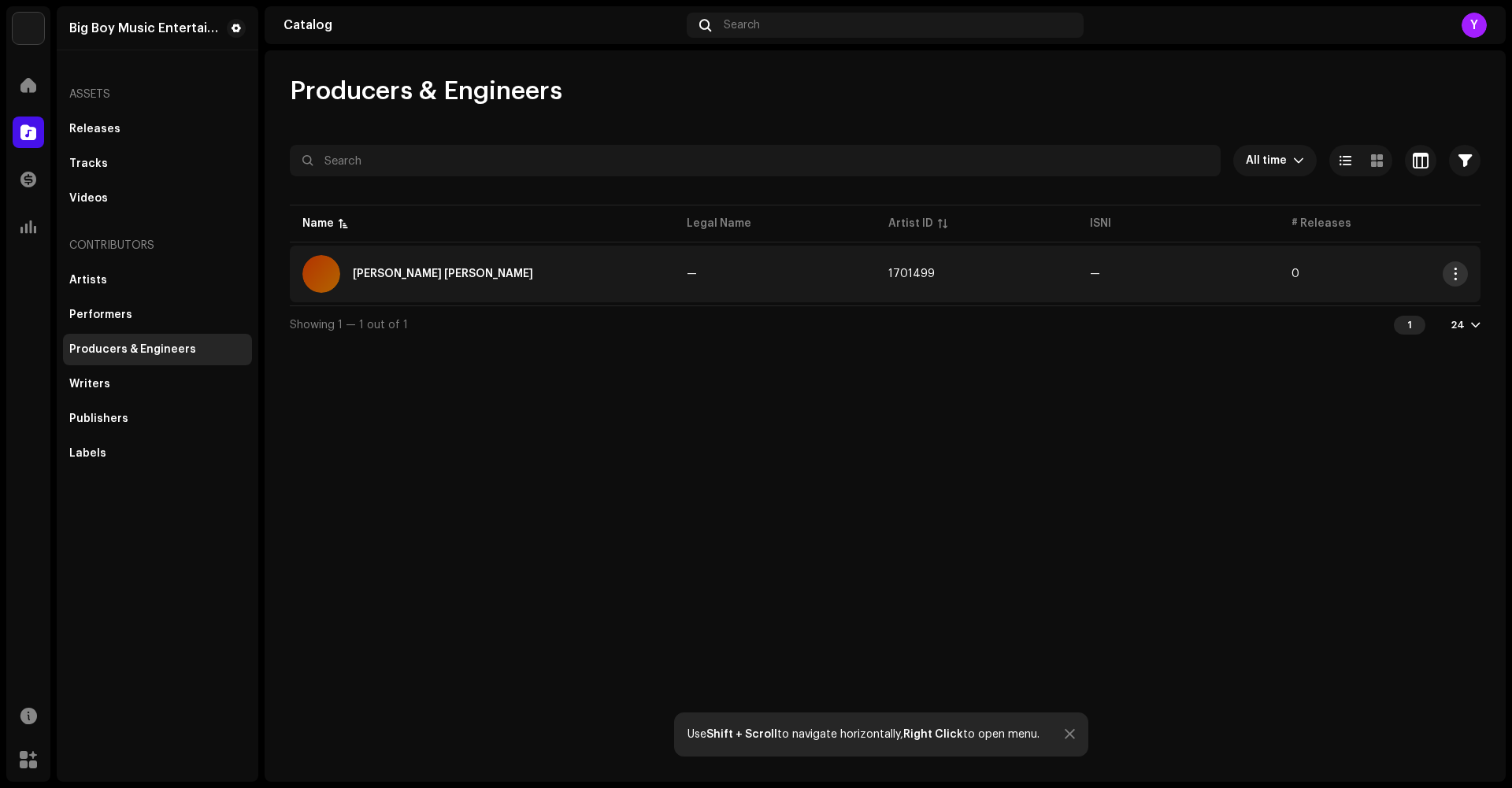
click at [1455, 270] on span "button" at bounding box center [1456, 274] width 12 height 13
click at [708, 259] on td "—" at bounding box center [775, 274] width 202 height 57
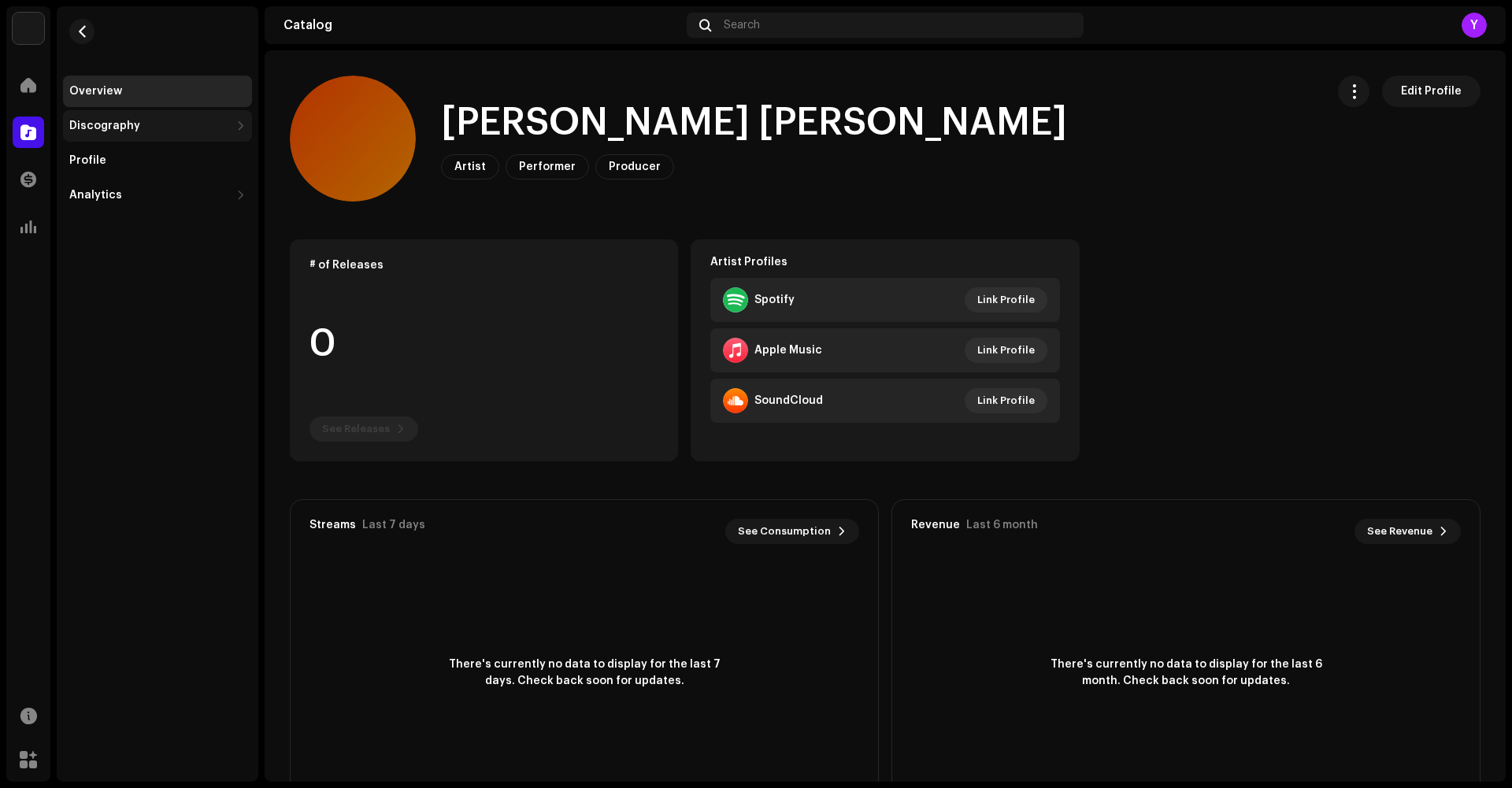
click at [104, 132] on div "Discography" at bounding box center [157, 126] width 189 height 32
click at [112, 177] on div "Releases Tracks" at bounding box center [157, 176] width 189 height 69
click at [102, 160] on div "Releases" at bounding box center [100, 160] width 51 height 13
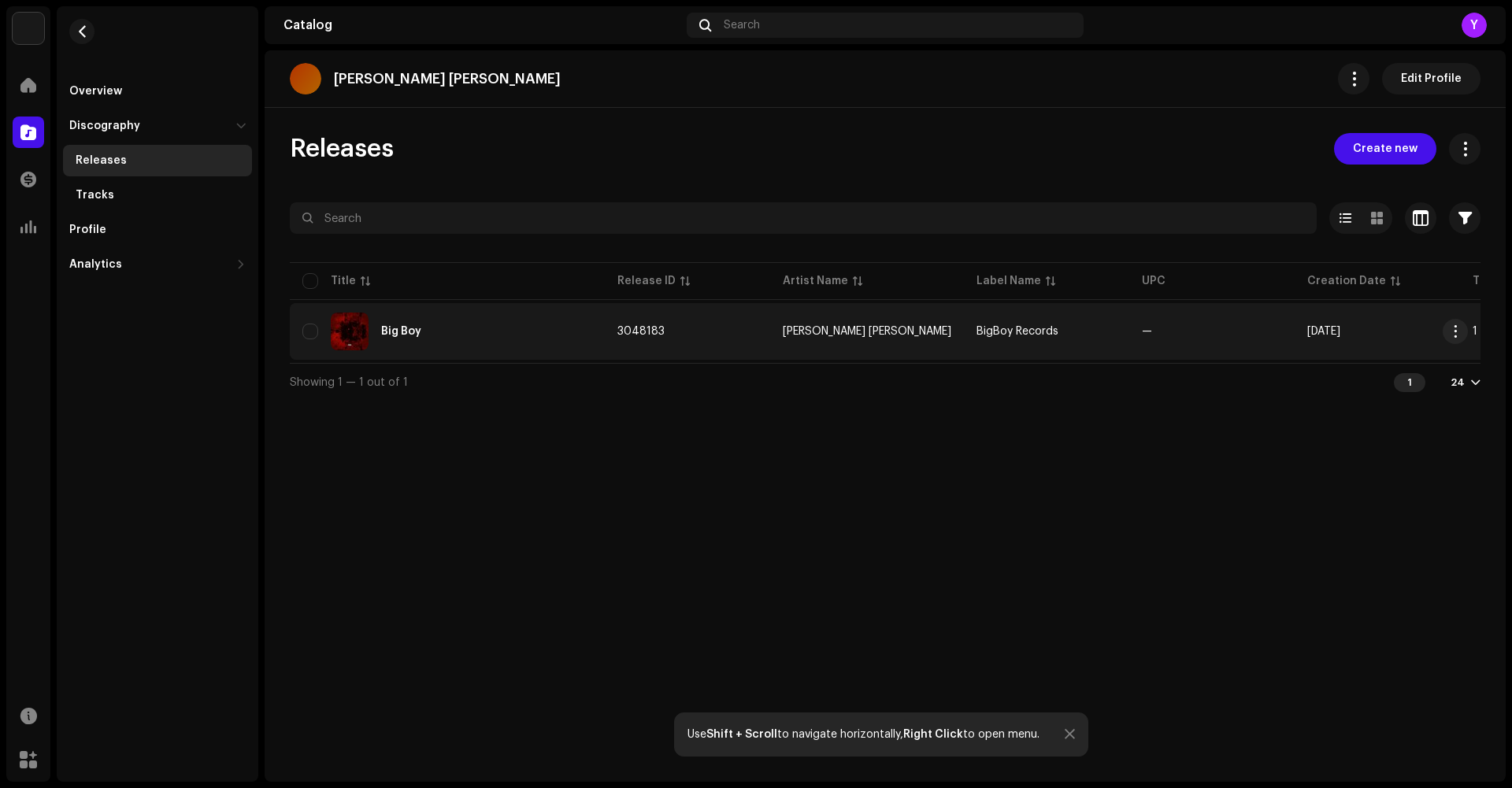
click at [421, 335] on div "Big Boy" at bounding box center [447, 331] width 290 height 38
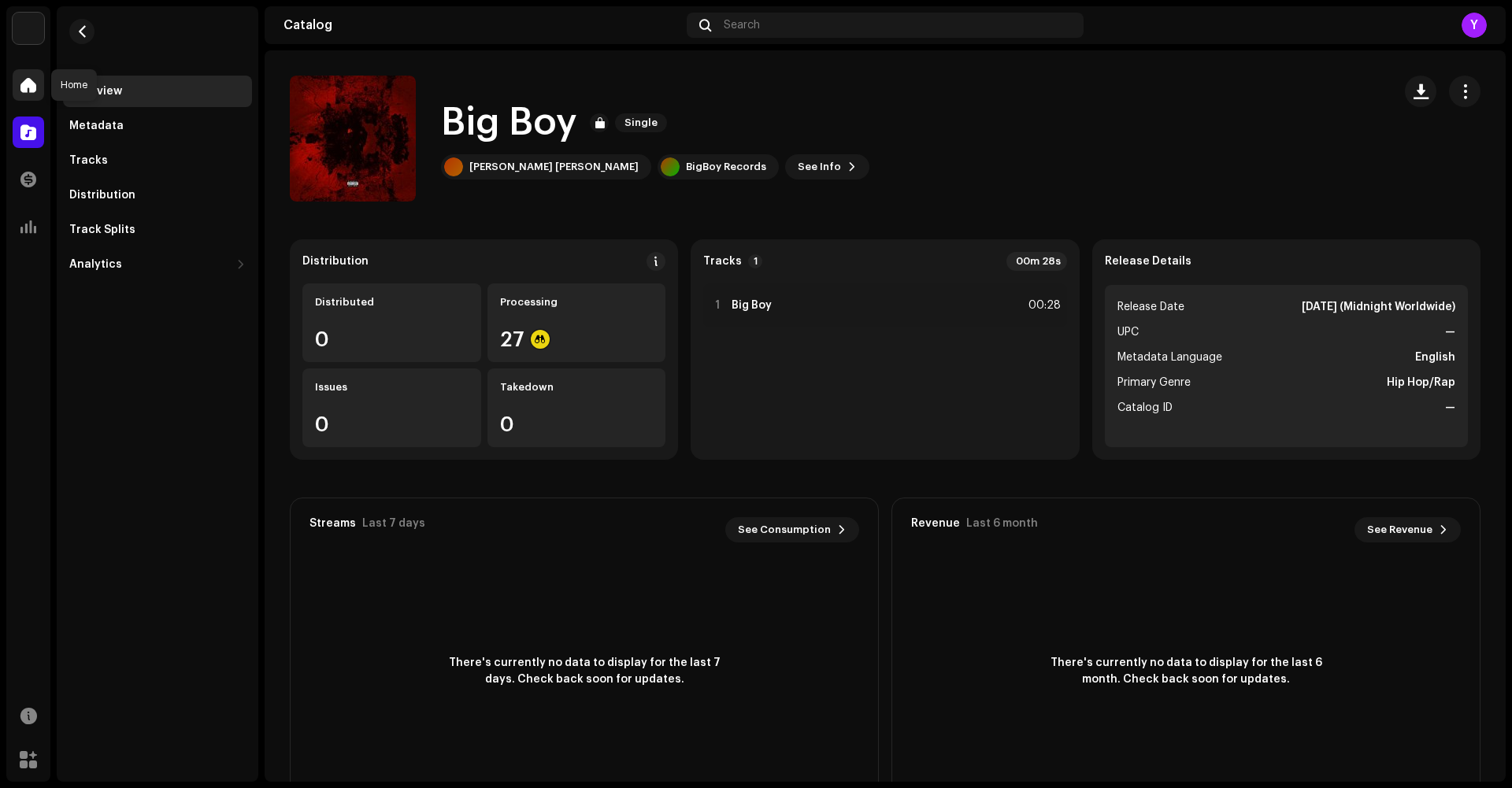
click at [26, 98] on div at bounding box center [28, 85] width 32 height 32
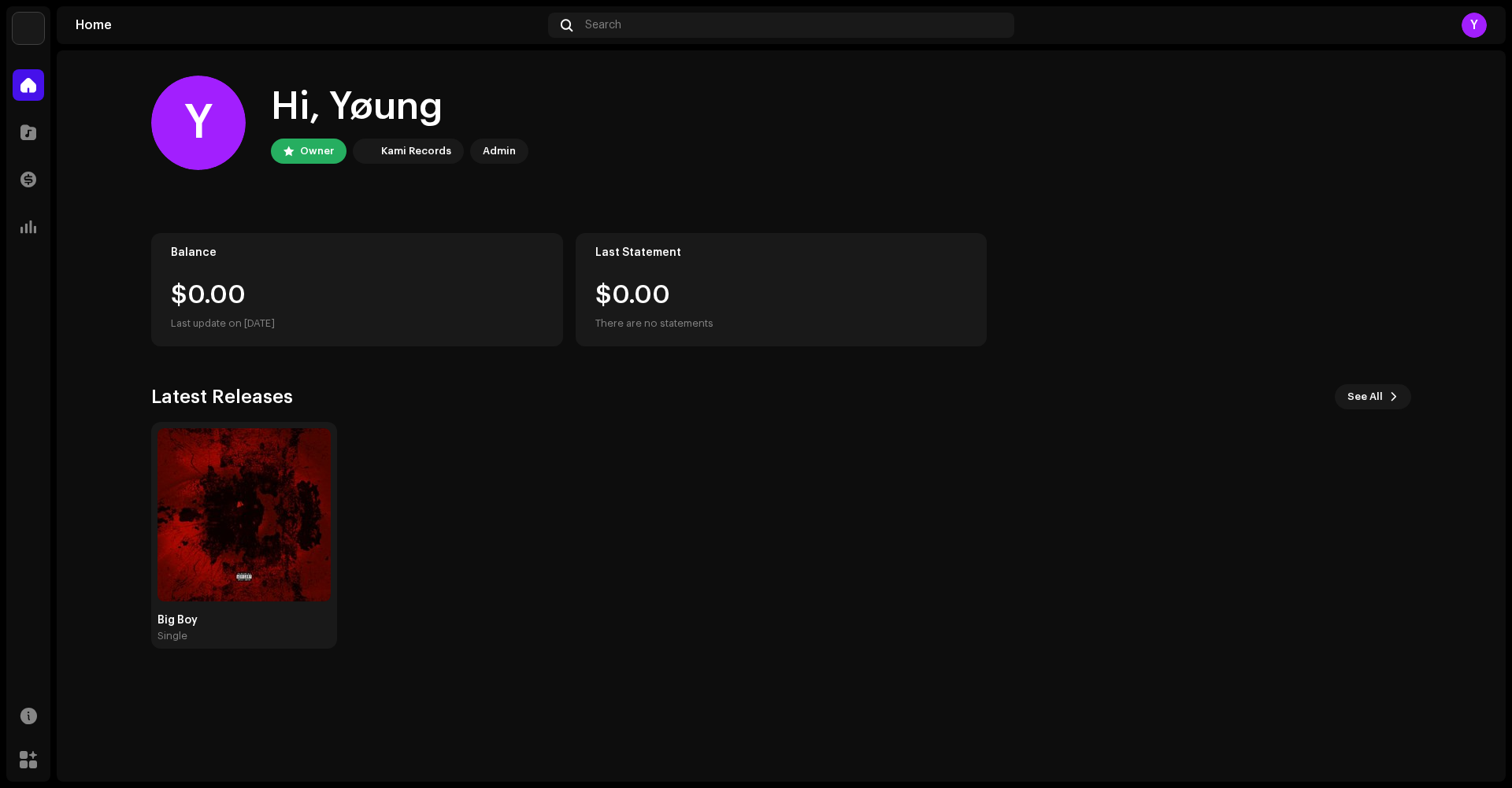
click at [26, 98] on div at bounding box center [28, 85] width 32 height 32
click at [37, 130] on div at bounding box center [28, 132] width 32 height 32
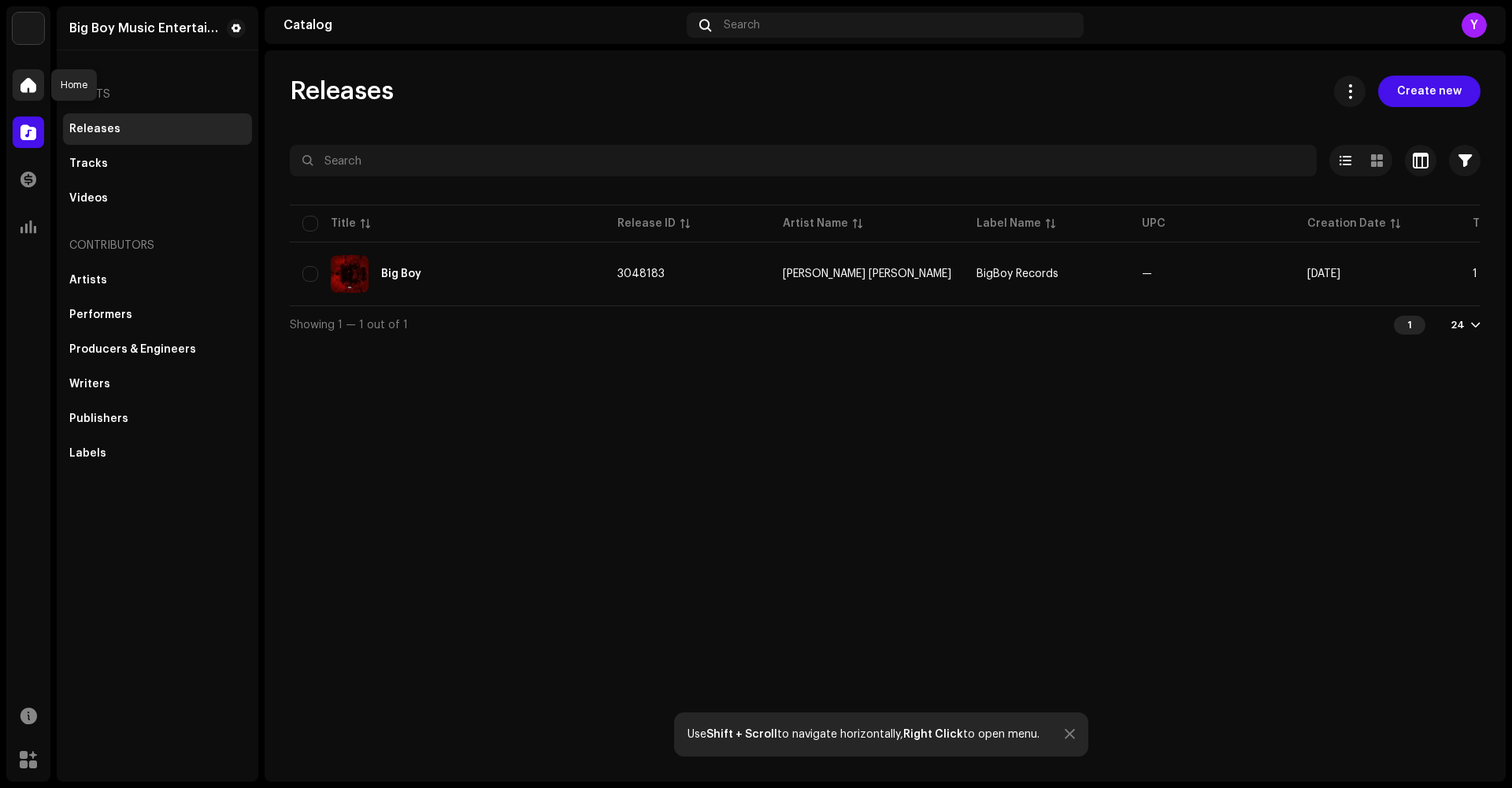
click at [31, 87] on span at bounding box center [28, 84] width 16 height 13
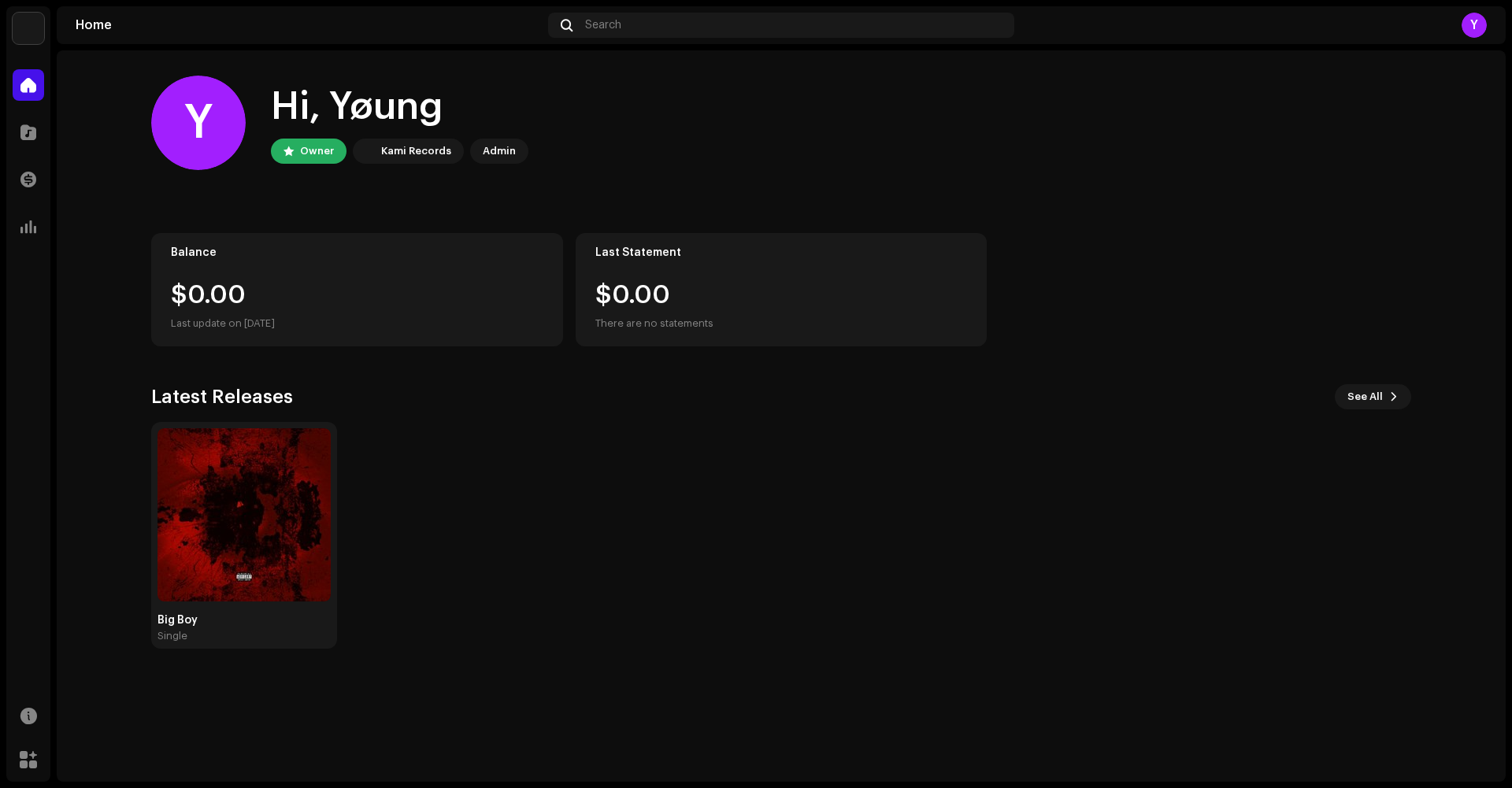
click at [31, 247] on div "Analytics" at bounding box center [28, 227] width 44 height 44
click at [30, 236] on div at bounding box center [28, 227] width 32 height 32
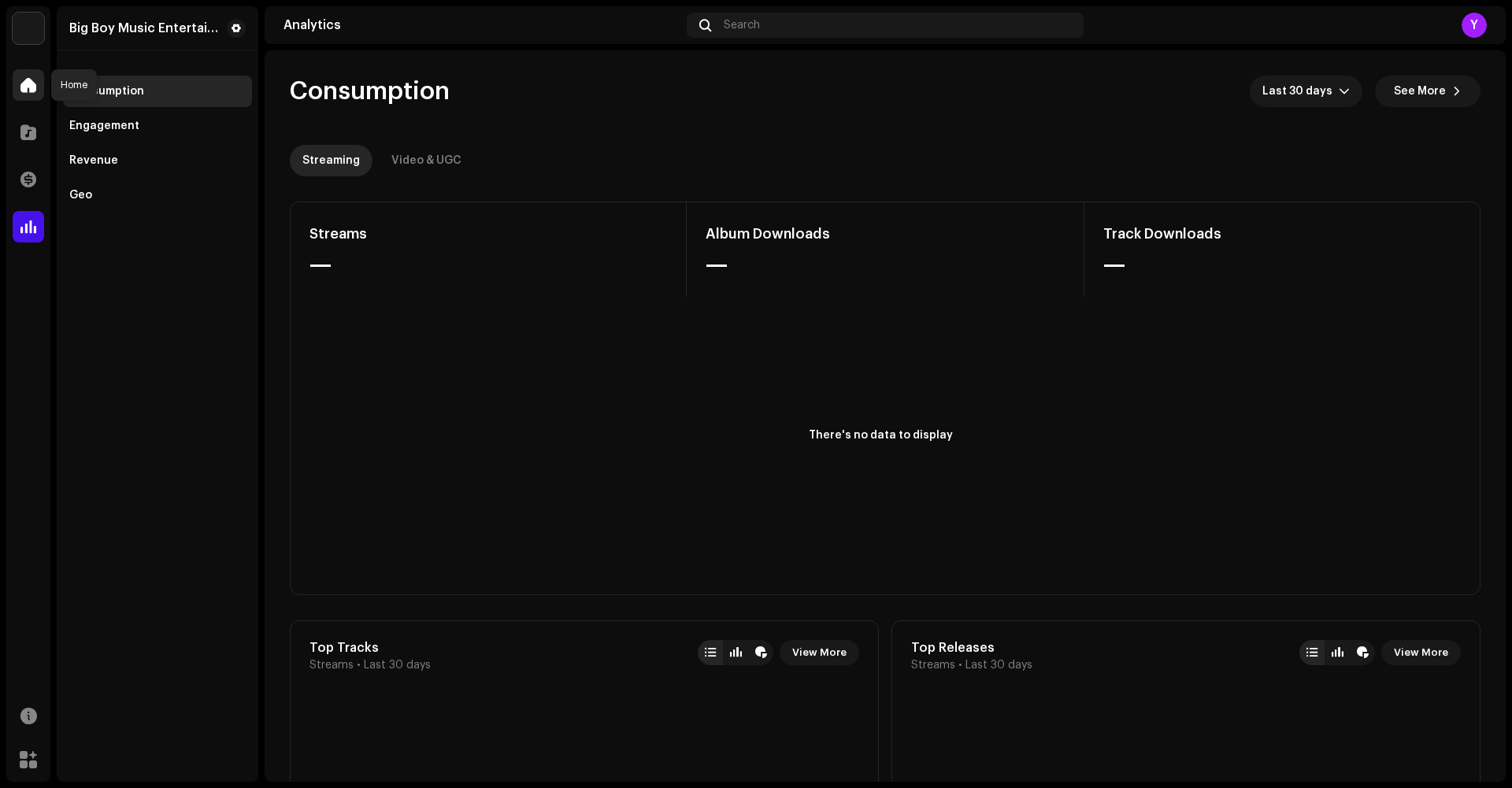
click at [29, 85] on span at bounding box center [28, 84] width 16 height 13
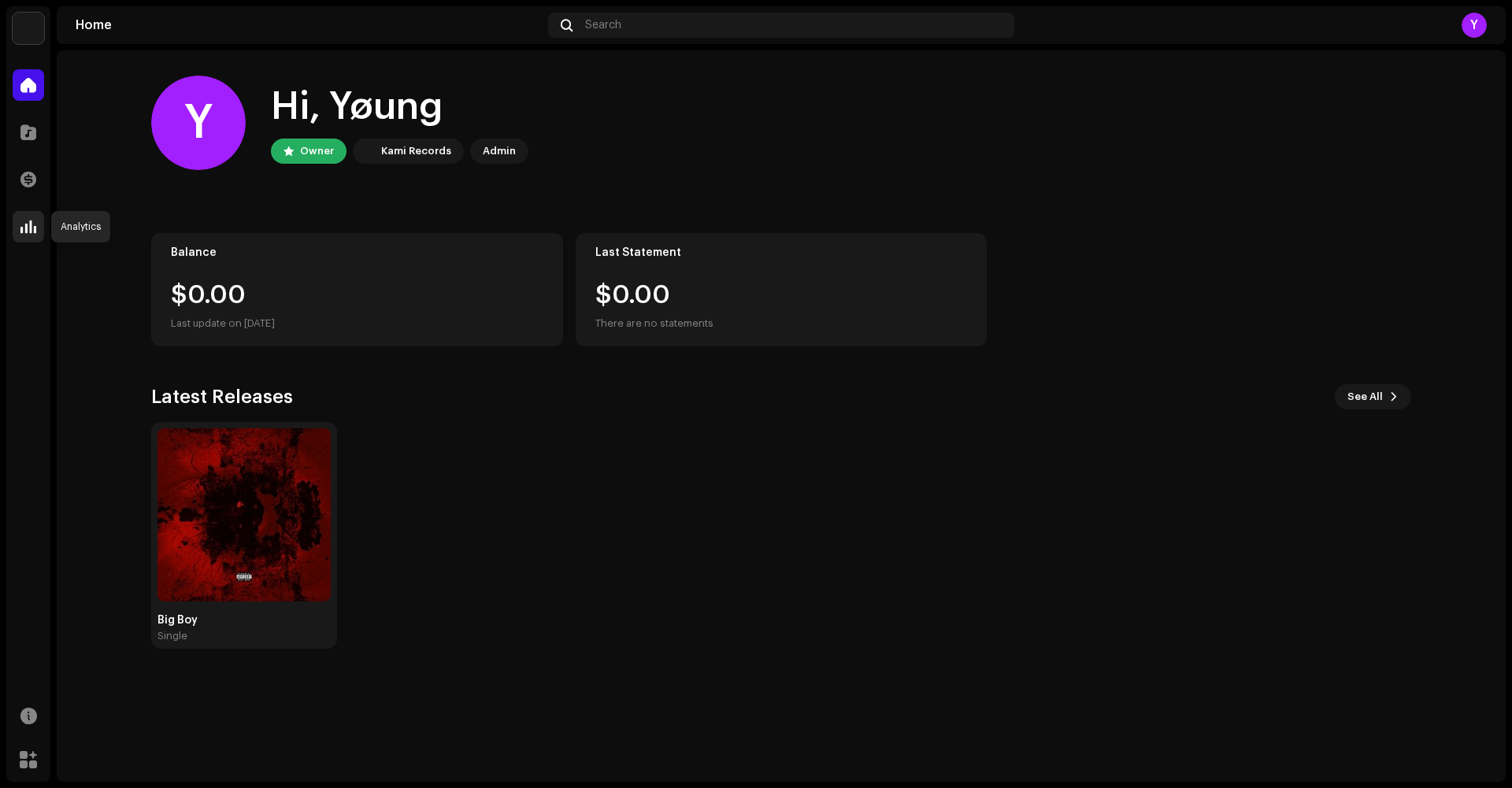
click at [25, 231] on span at bounding box center [28, 227] width 16 height 13
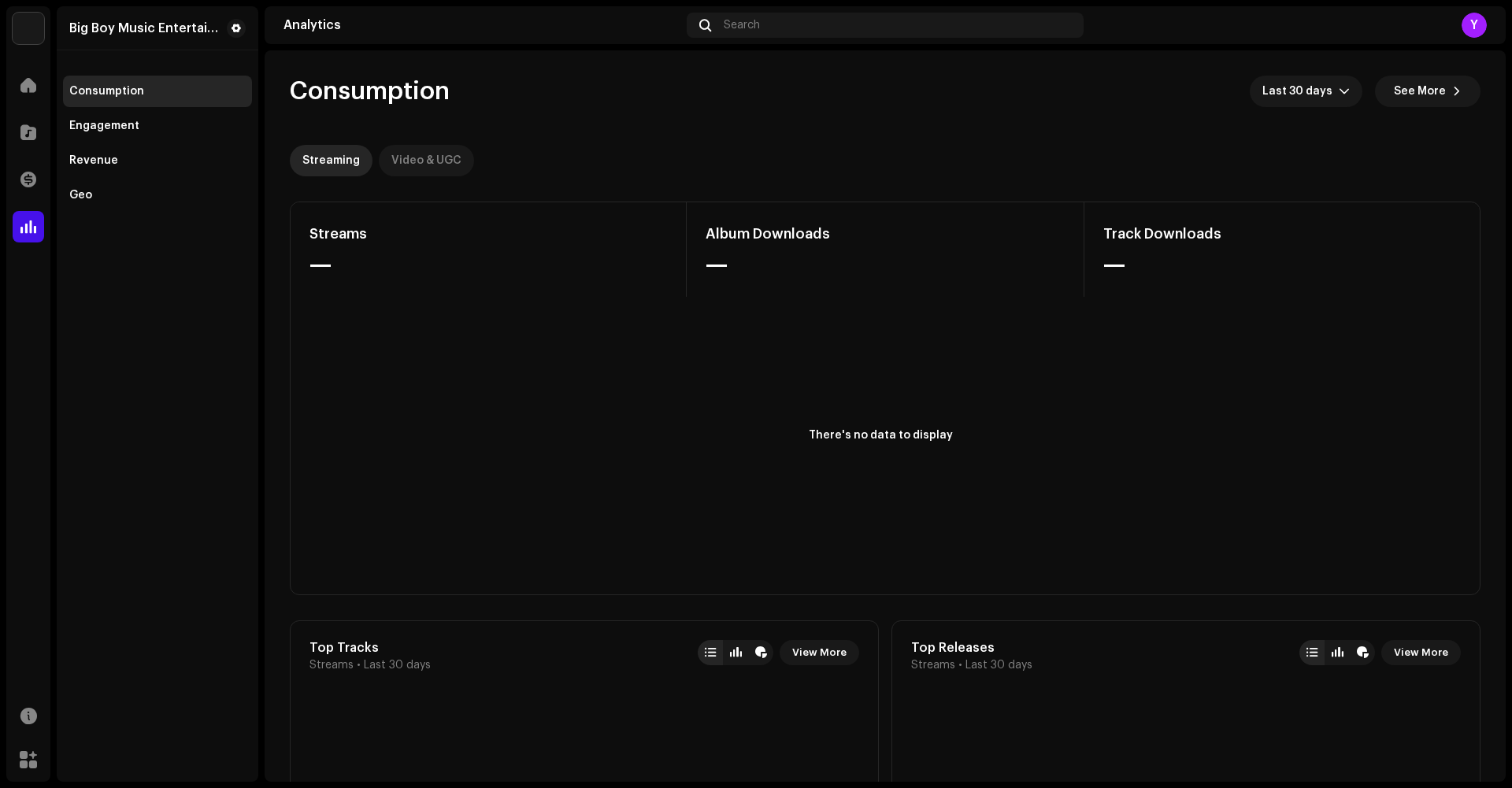
click at [414, 161] on div "Video & UGC" at bounding box center [427, 161] width 70 height 32
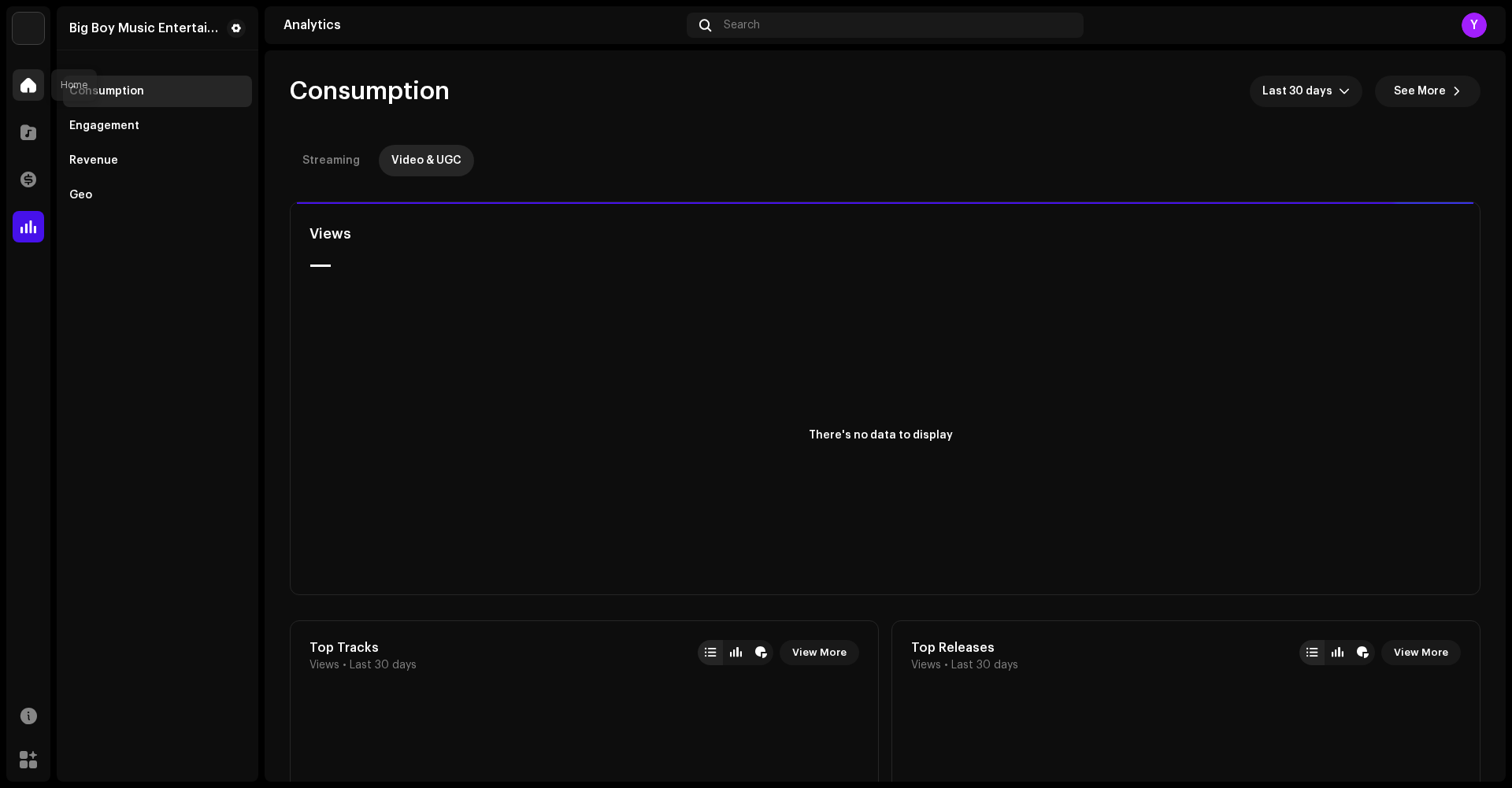
click at [24, 89] on span at bounding box center [28, 84] width 16 height 13
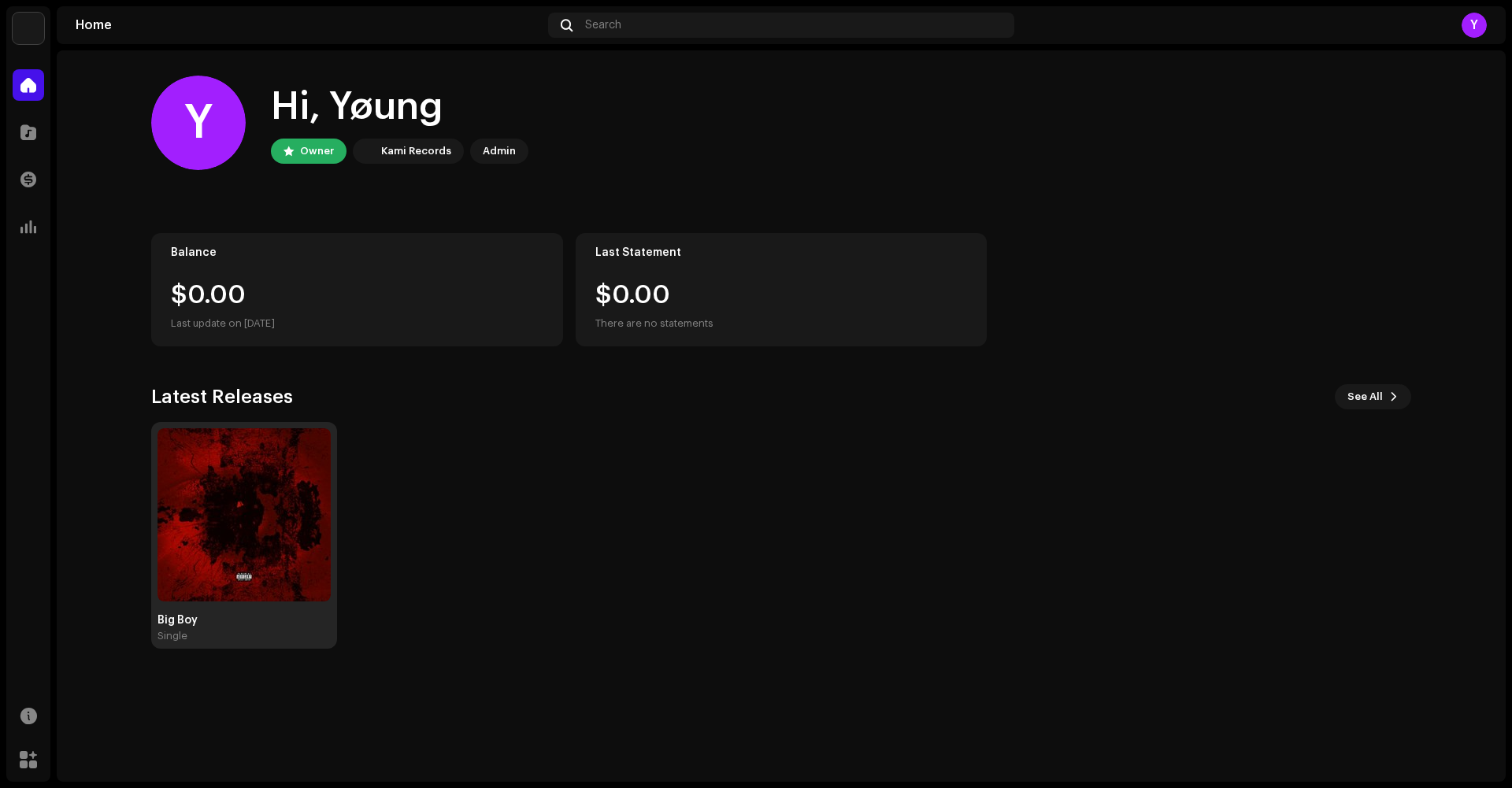
click at [188, 532] on img at bounding box center [243, 514] width 173 height 173
